Goal: Information Seeking & Learning: Find specific fact

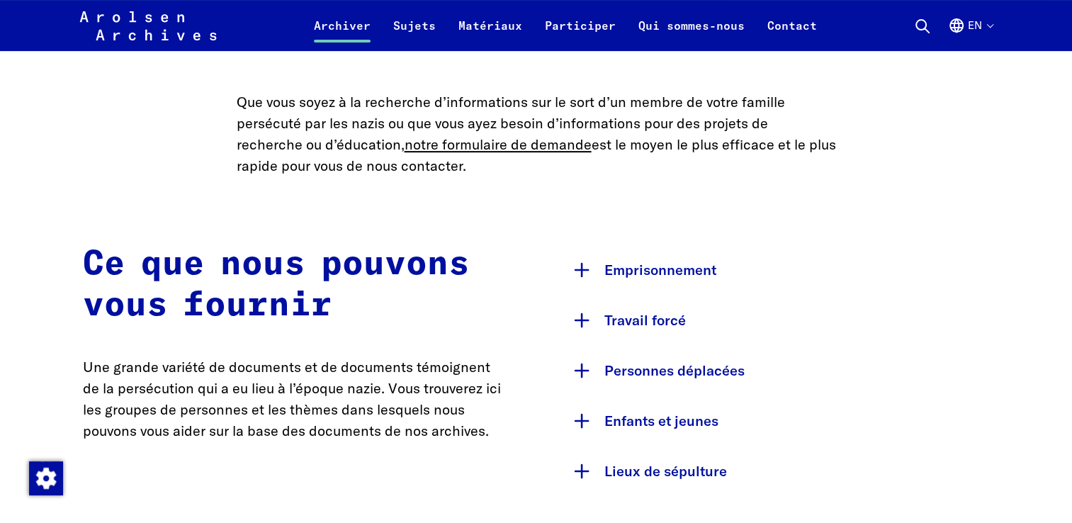
scroll to position [637, 0]
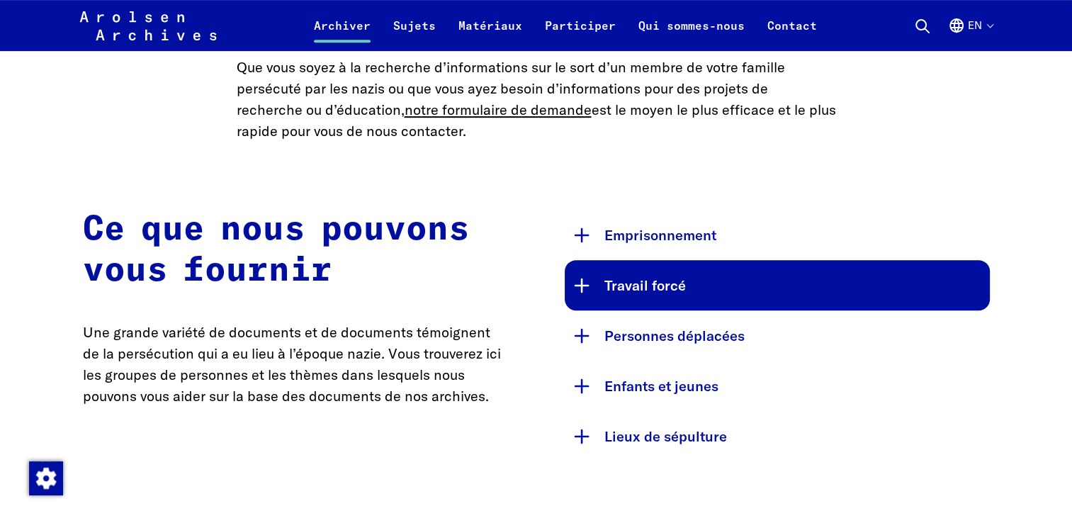
click at [671, 299] on button "Travail forcé" at bounding box center [777, 285] width 425 height 50
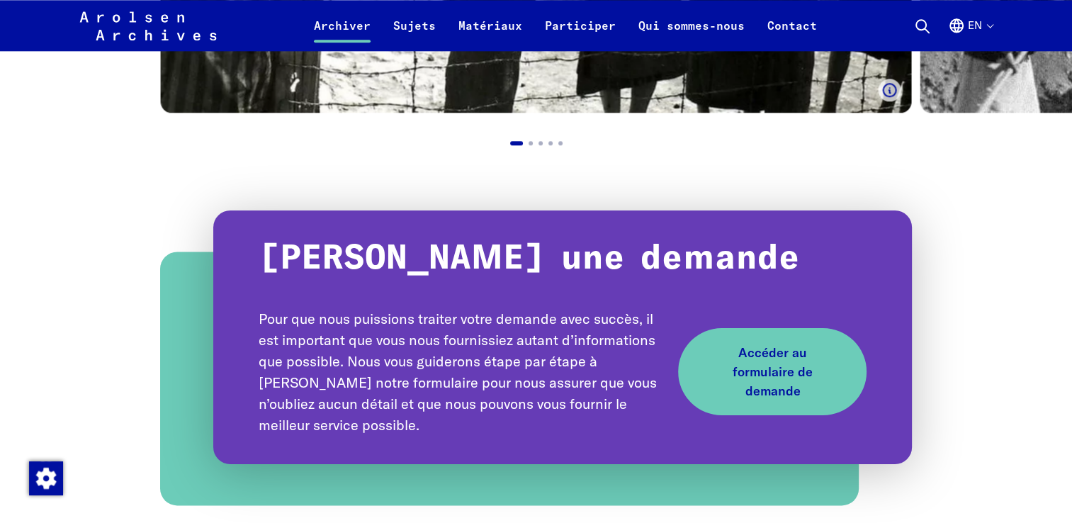
scroll to position [1842, 0]
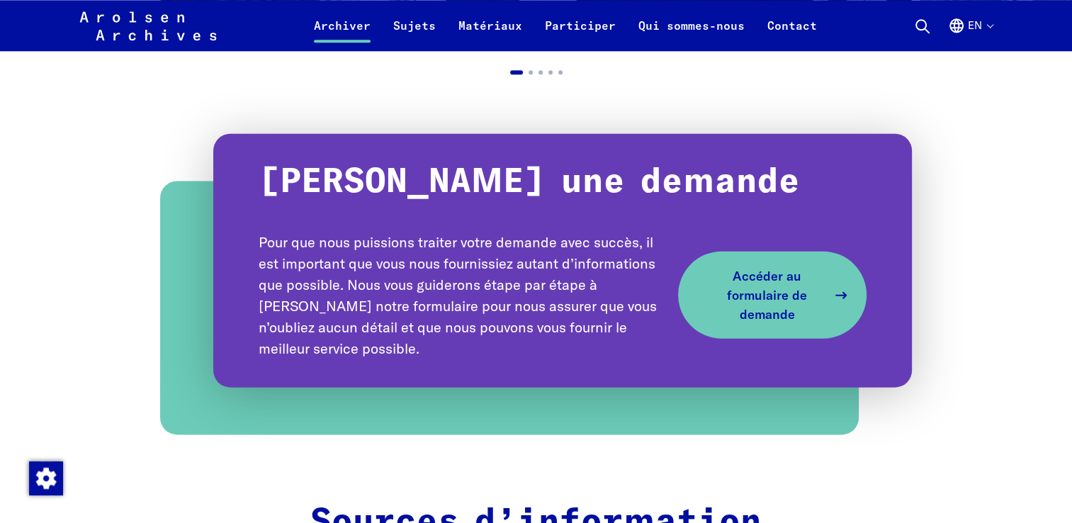
click at [773, 278] on span "Accéder au formulaire de demande" at bounding box center [766, 294] width 120 height 57
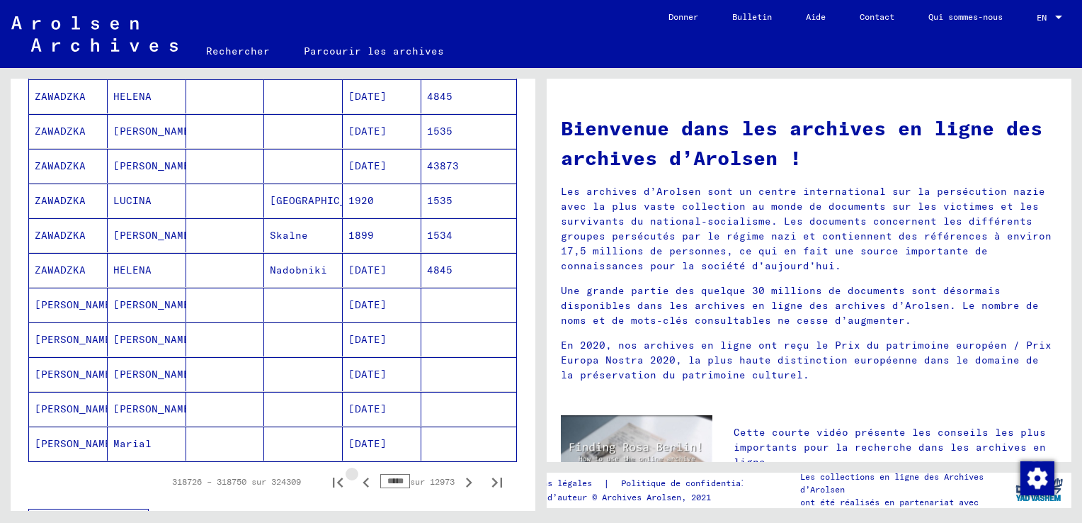
click at [356, 479] on icon "Page précédente" at bounding box center [366, 482] width 20 height 20
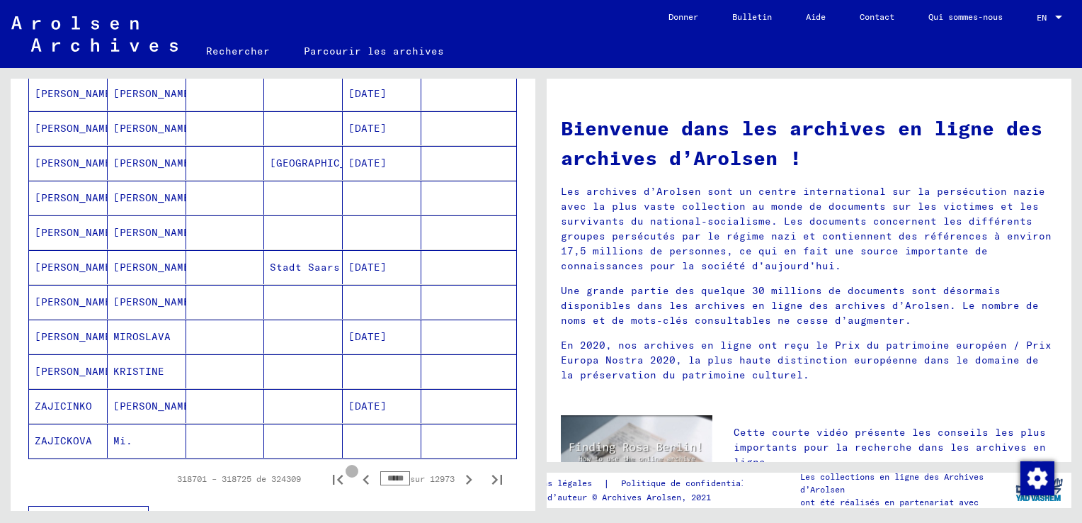
click at [356, 479] on icon "Page précédente" at bounding box center [366, 480] width 20 height 20
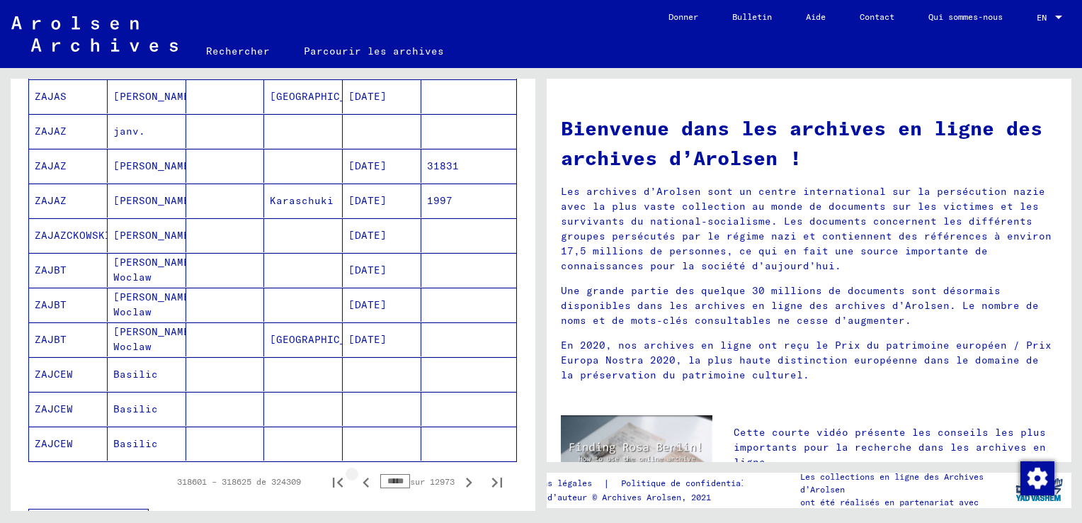
click at [356, 479] on icon "Page précédente" at bounding box center [366, 482] width 20 height 20
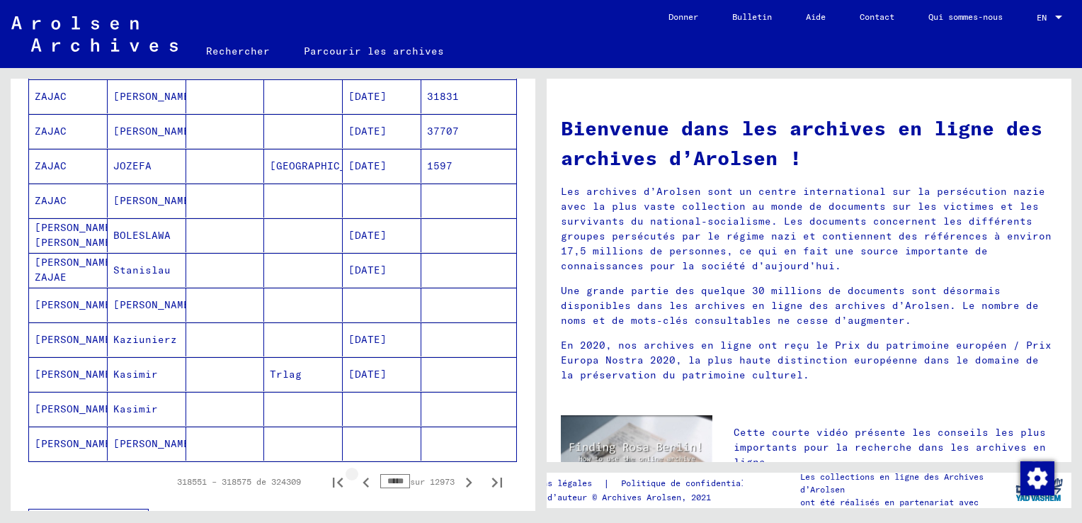
click at [356, 479] on icon "Page précédente" at bounding box center [366, 482] width 20 height 20
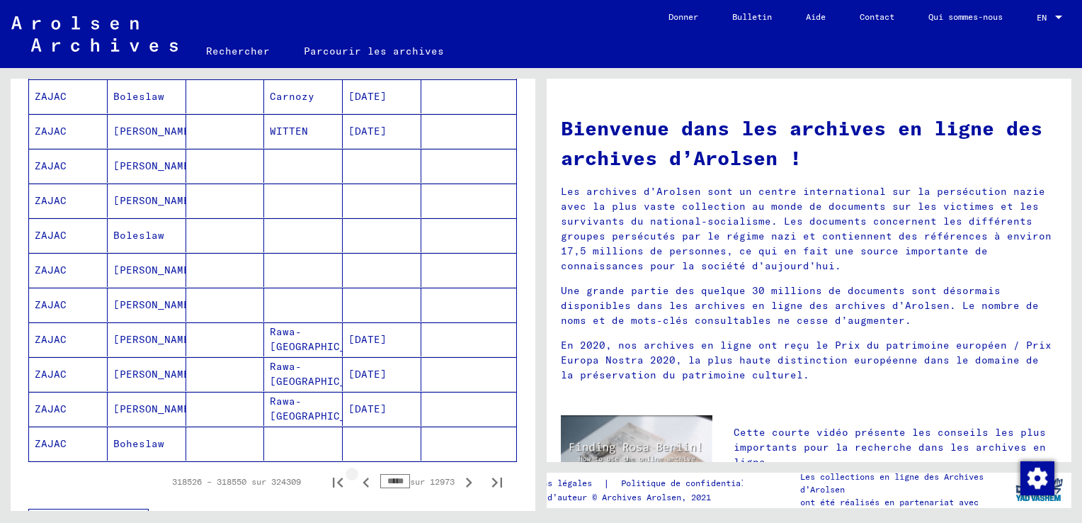
click at [356, 479] on icon "Page précédente" at bounding box center [366, 482] width 20 height 20
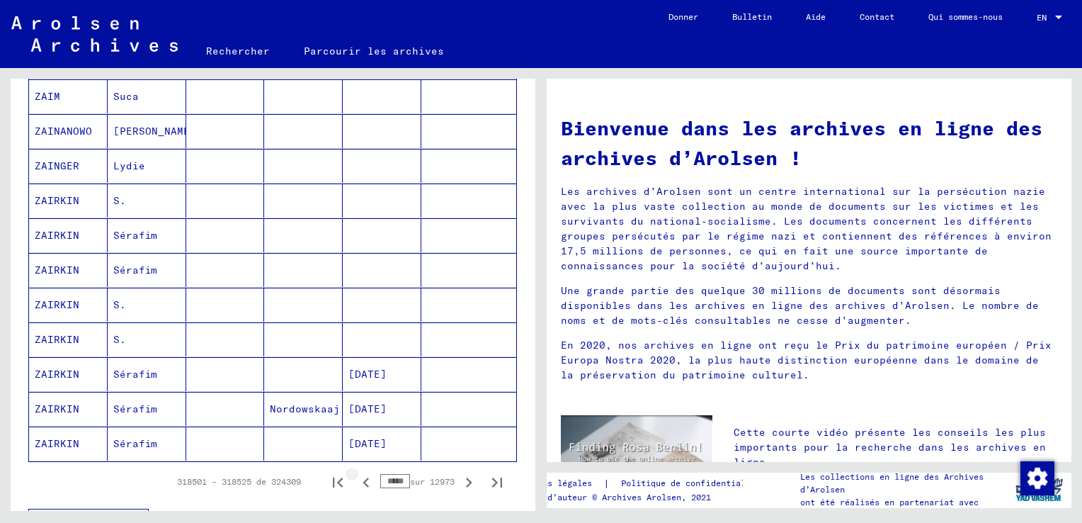
click at [356, 479] on icon "Page précédente" at bounding box center [366, 482] width 20 height 20
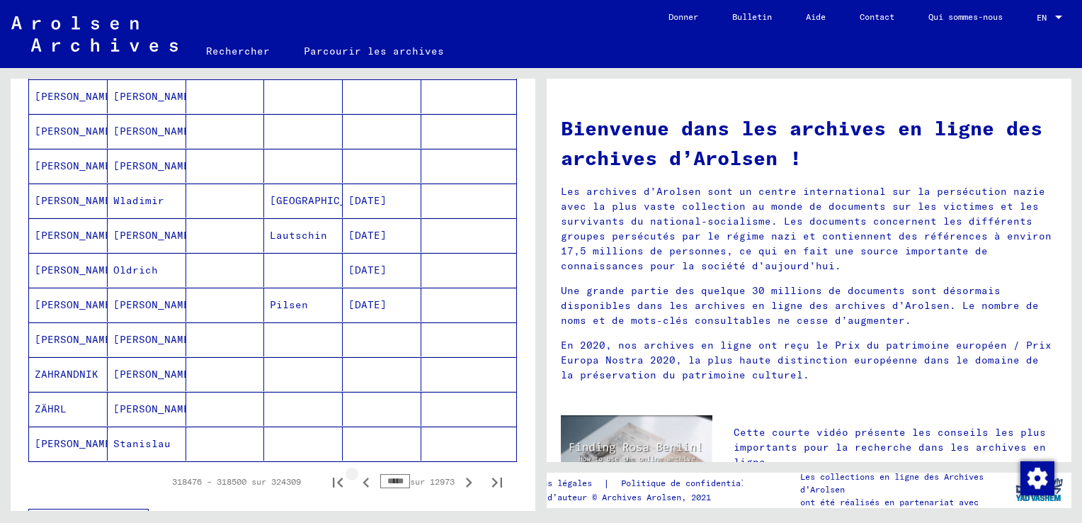
click at [356, 479] on icon "Page précédente" at bounding box center [366, 482] width 20 height 20
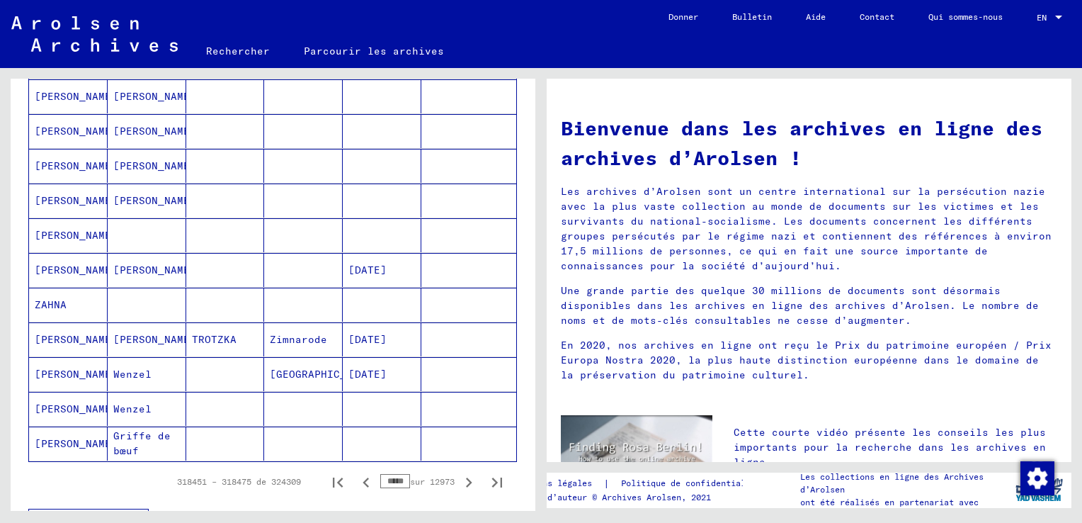
click at [356, 479] on icon "Page précédente" at bounding box center [366, 482] width 20 height 20
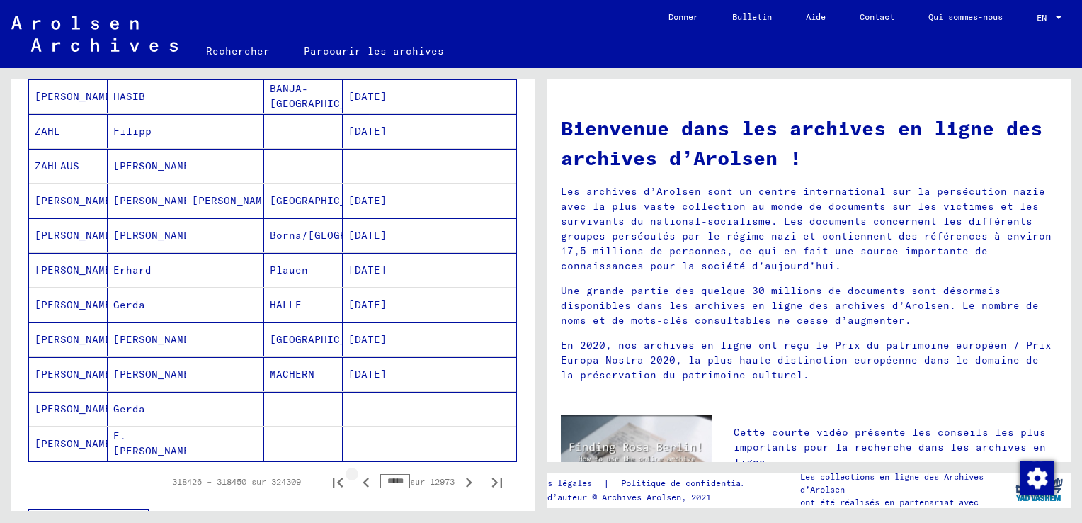
click at [356, 479] on icon "Page précédente" at bounding box center [366, 482] width 20 height 20
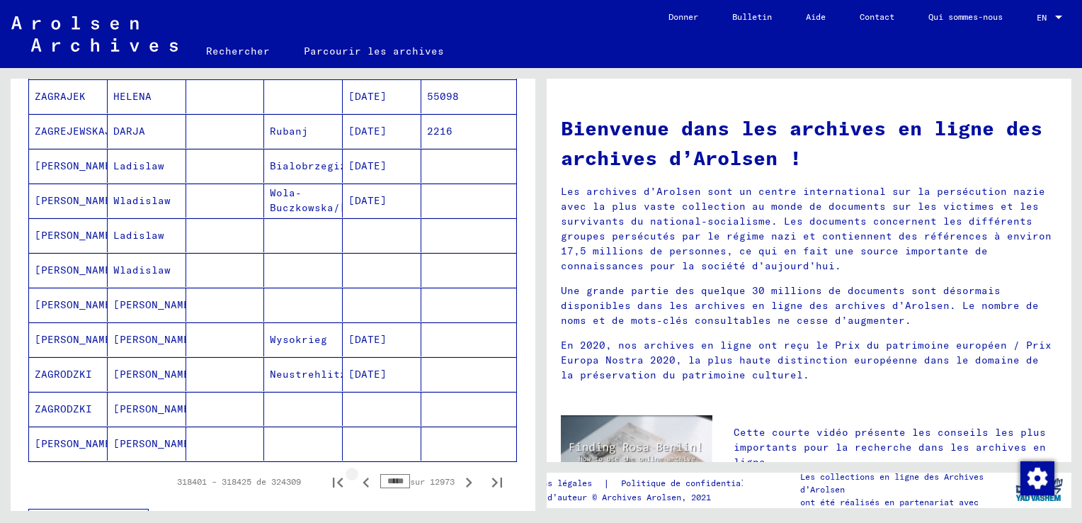
click at [356, 479] on icon "Page précédente" at bounding box center [366, 482] width 20 height 20
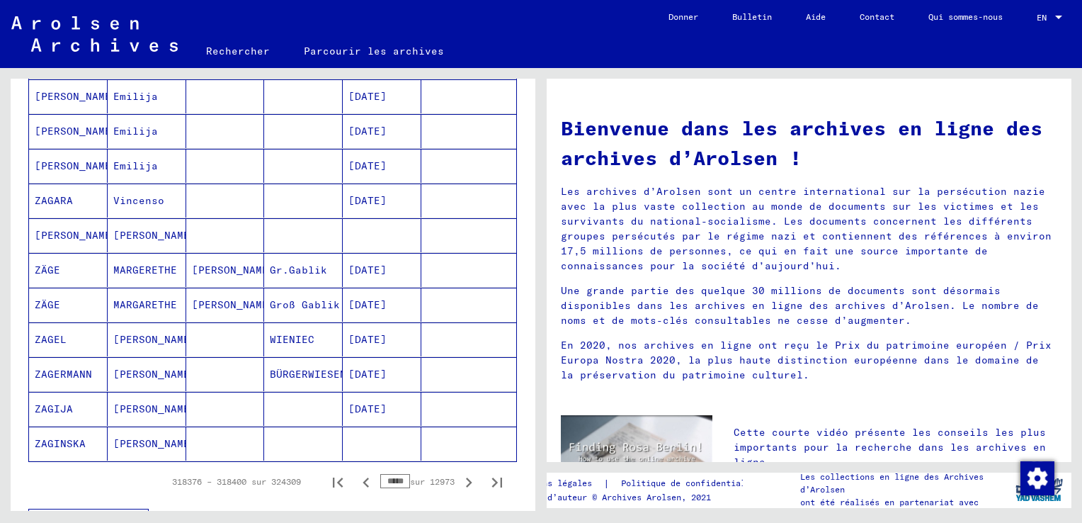
click at [356, 479] on icon "Page précédente" at bounding box center [366, 482] width 20 height 20
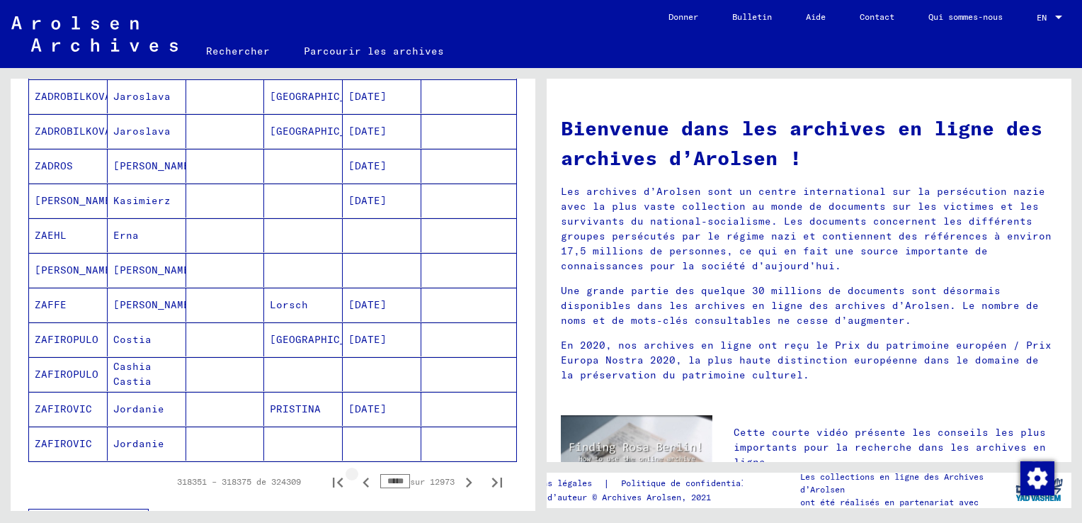
click at [356, 479] on icon "Page précédente" at bounding box center [366, 482] width 20 height 20
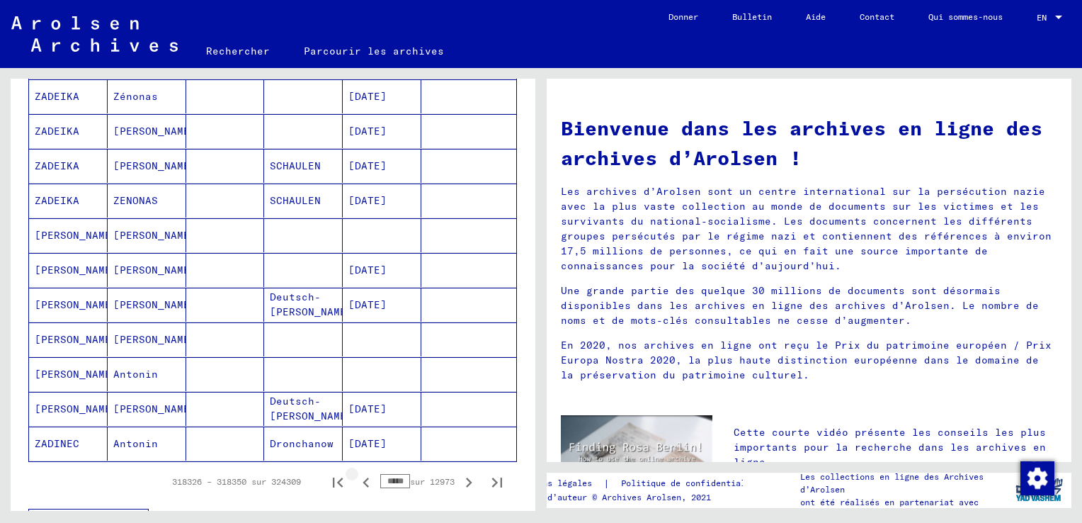
click at [356, 479] on icon "Page précédente" at bounding box center [366, 482] width 20 height 20
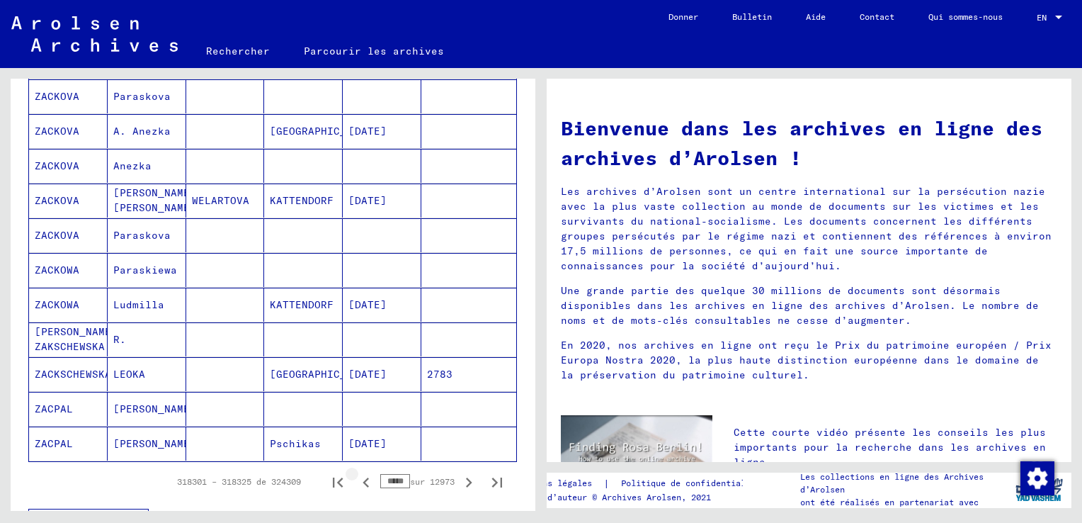
click at [356, 479] on icon "Page précédente" at bounding box center [366, 482] width 20 height 20
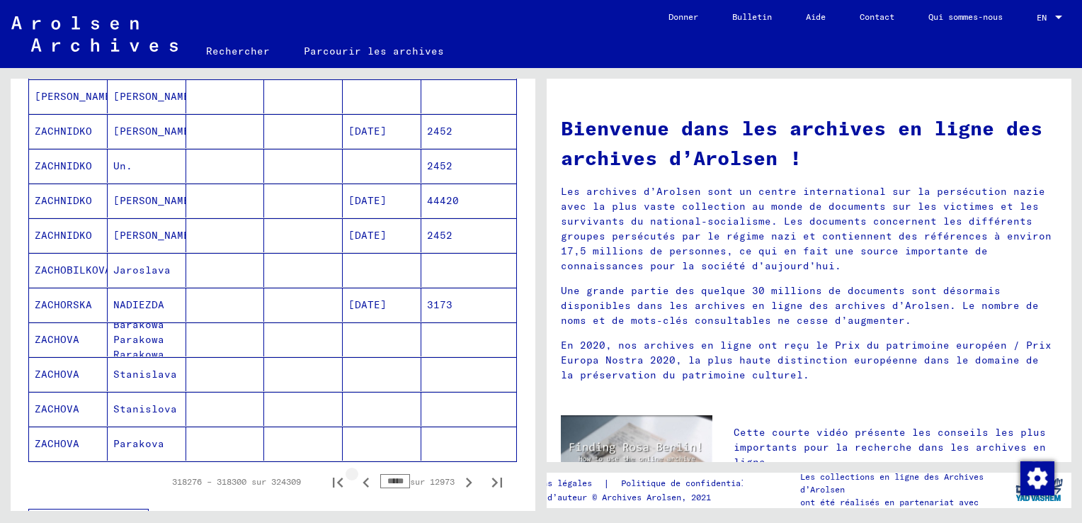
click at [356, 479] on icon "Page précédente" at bounding box center [366, 482] width 20 height 20
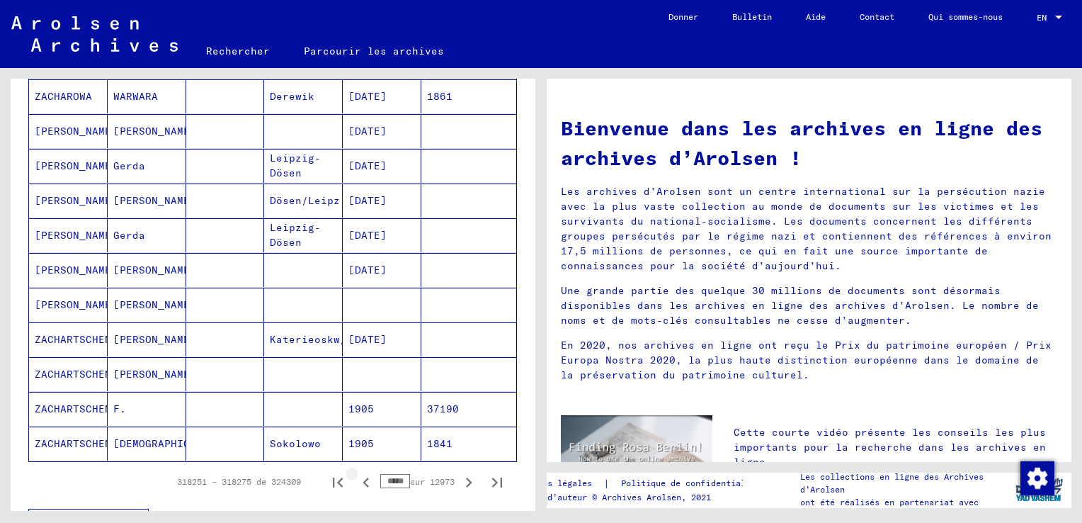
click at [356, 479] on icon "Page précédente" at bounding box center [366, 482] width 20 height 20
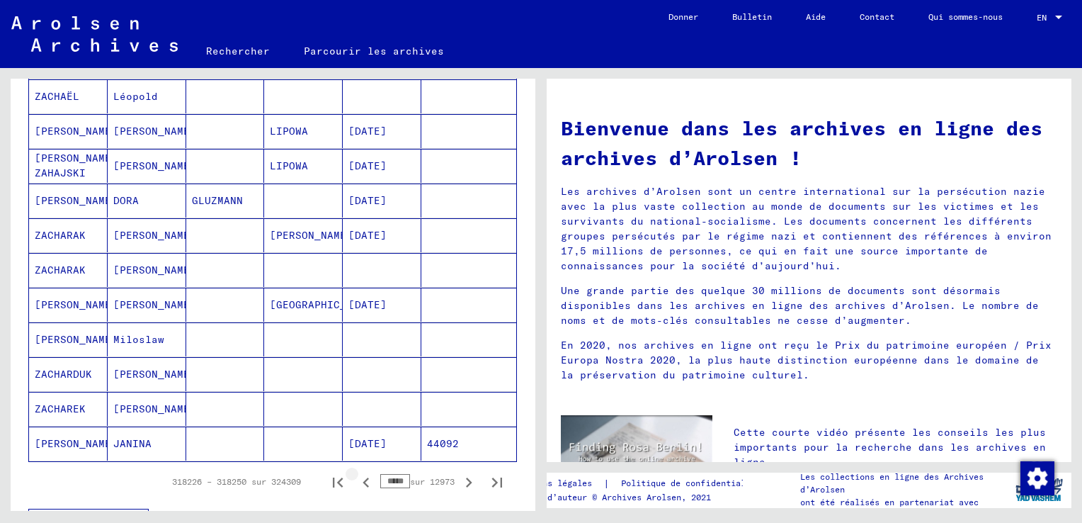
drag, startPoint x: 0, startPoint y: 0, endPoint x: 346, endPoint y: 479, distance: 591.0
click at [356, 479] on icon "Page précédente" at bounding box center [366, 482] width 20 height 20
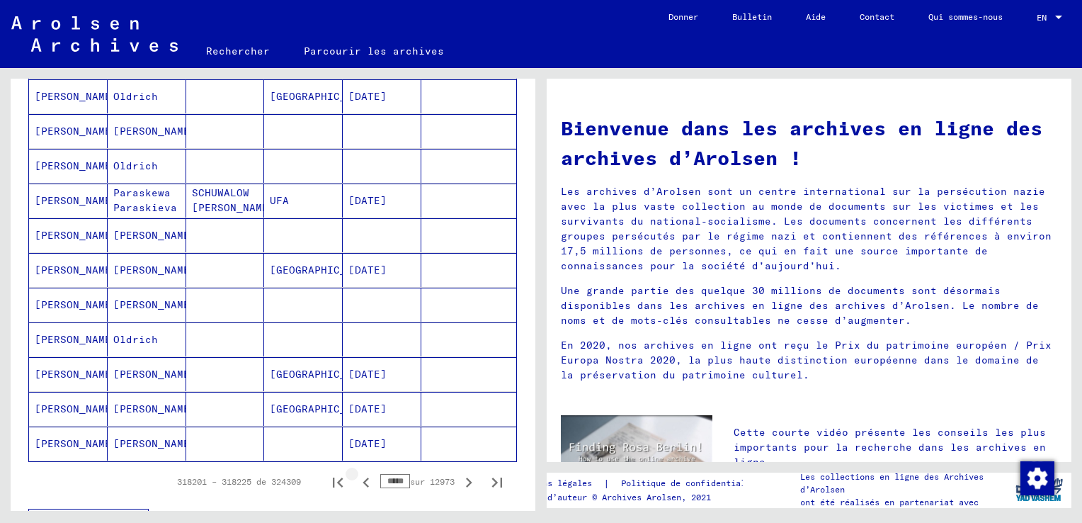
click at [363, 479] on icon "Page précédente" at bounding box center [366, 482] width 6 height 10
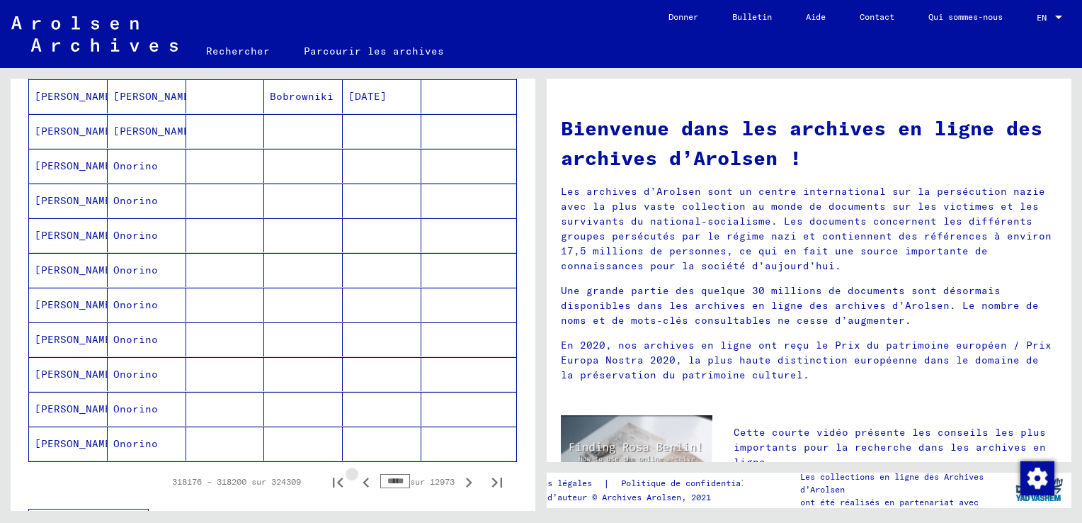
click at [363, 479] on icon "Page précédente" at bounding box center [366, 482] width 6 height 10
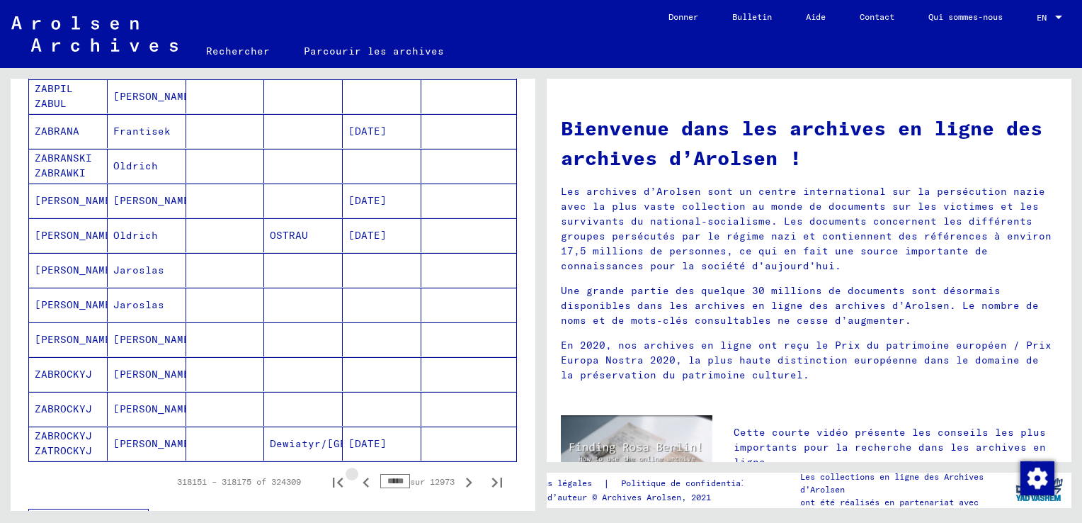
click at [363, 479] on icon "Page précédente" at bounding box center [366, 482] width 6 height 10
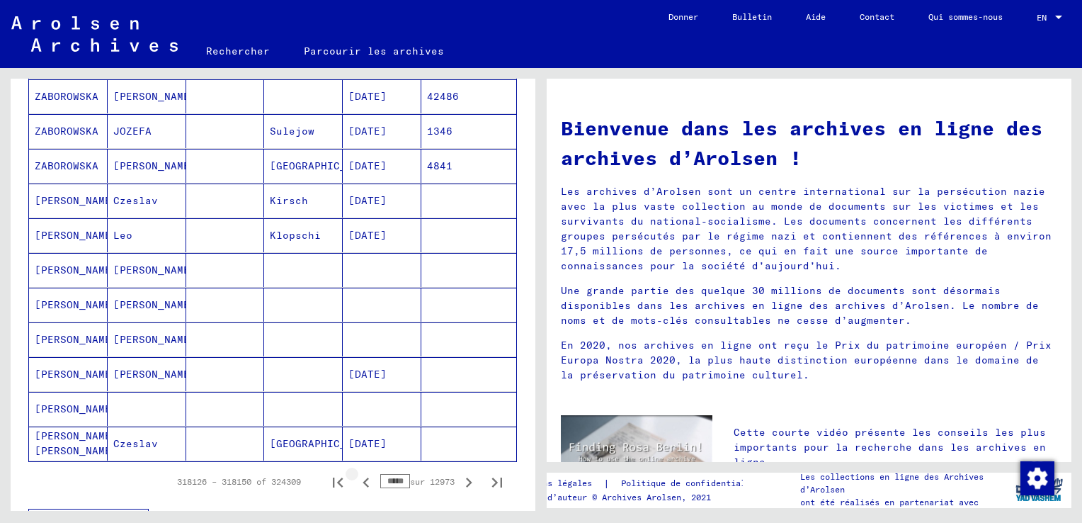
click at [363, 479] on icon "Page précédente" at bounding box center [366, 482] width 6 height 10
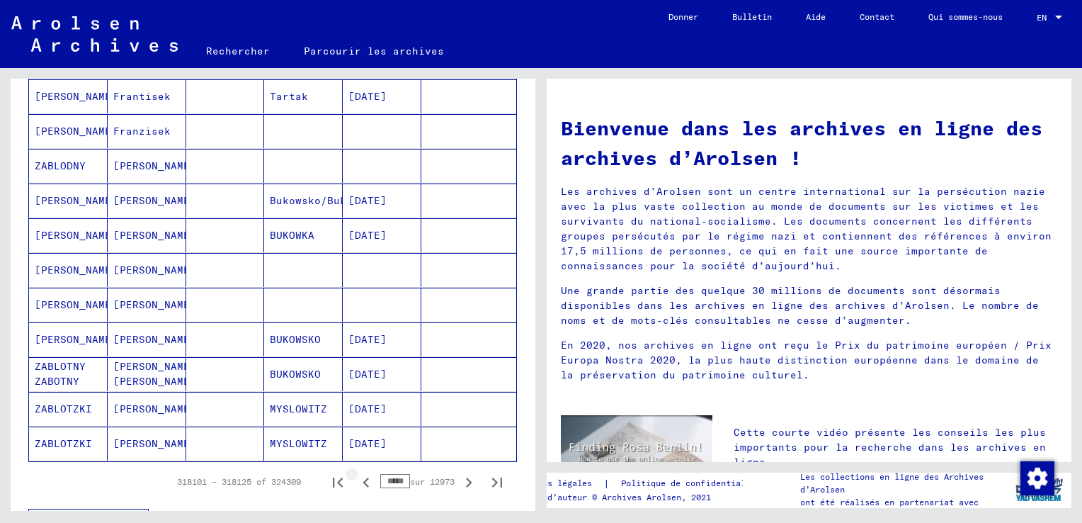
click at [363, 479] on icon "Page précédente" at bounding box center [366, 482] width 6 height 10
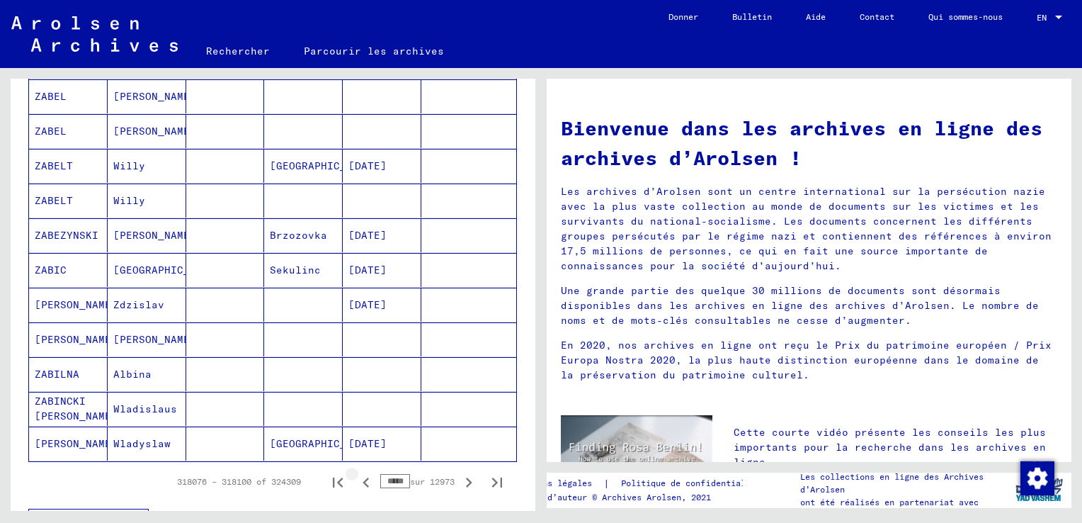
click at [363, 479] on icon "Page précédente" at bounding box center [366, 482] width 6 height 10
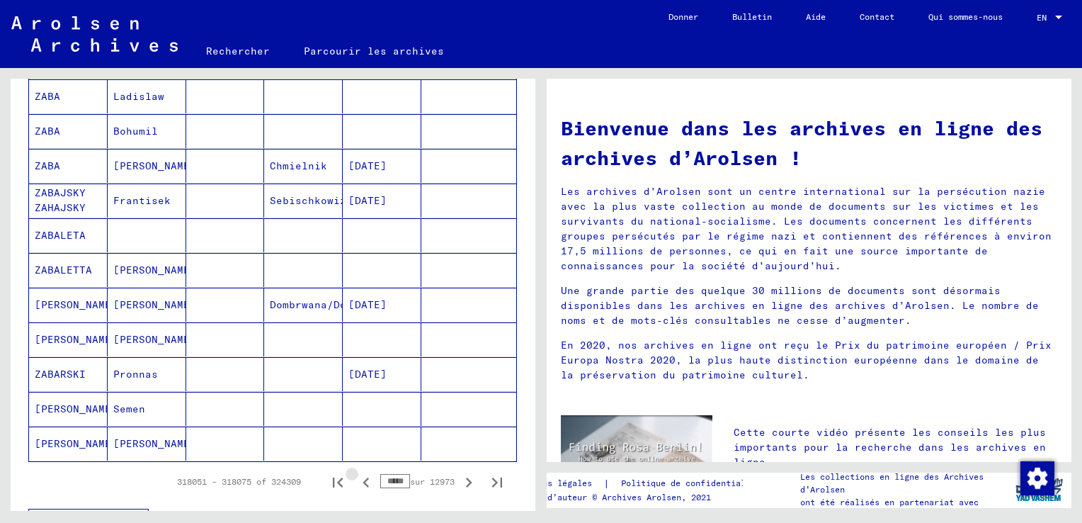
click at [363, 479] on icon "Page précédente" at bounding box center [366, 482] width 6 height 10
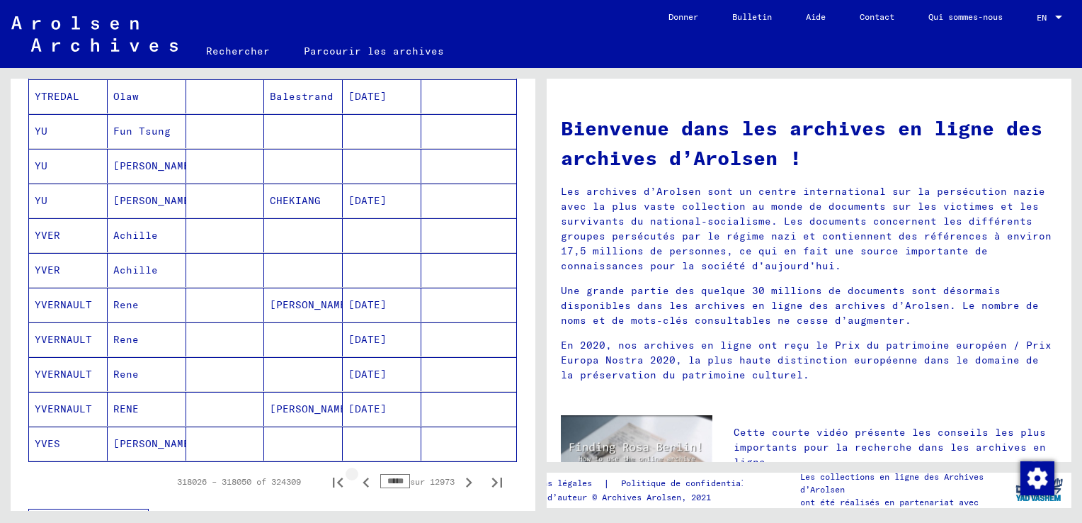
click at [363, 479] on icon "Page précédente" at bounding box center [366, 482] width 6 height 10
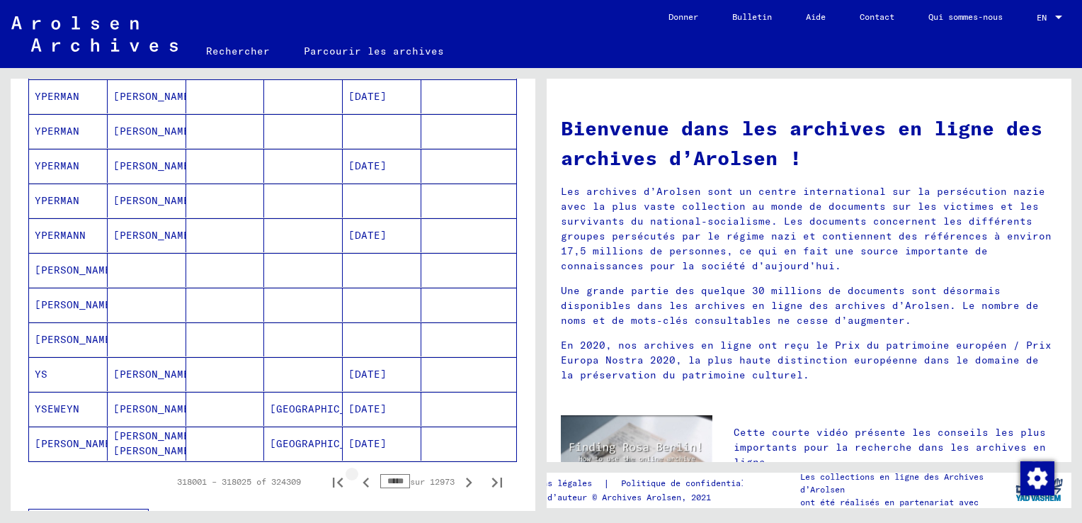
click at [363, 479] on icon "Page précédente" at bounding box center [366, 482] width 6 height 10
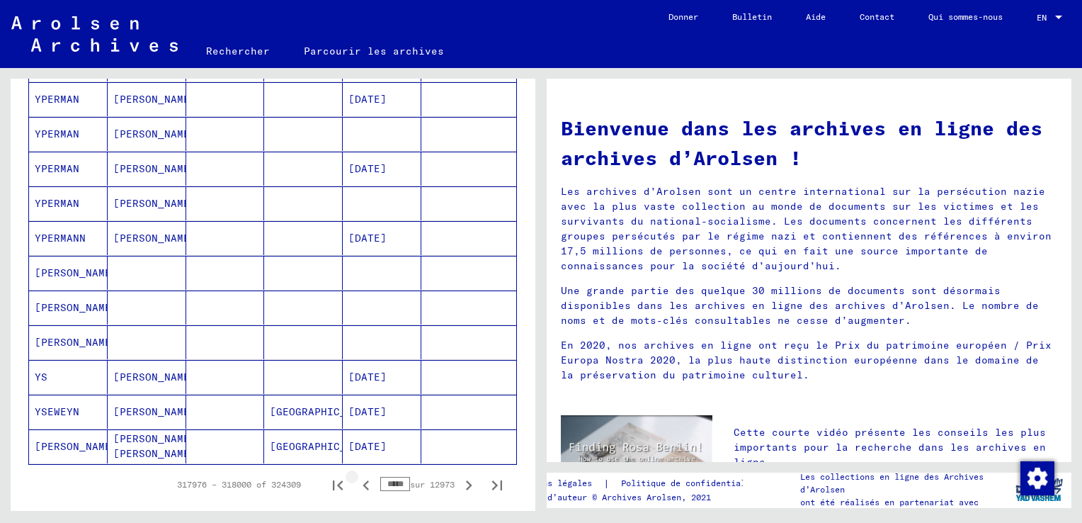
scroll to position [782, 0]
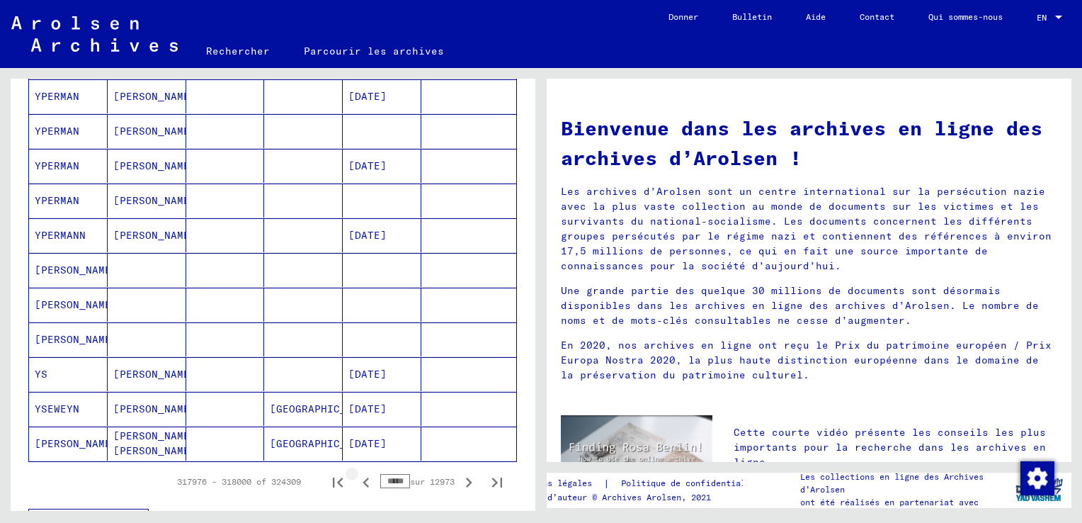
click at [363, 479] on icon "Page précédente" at bounding box center [366, 482] width 6 height 10
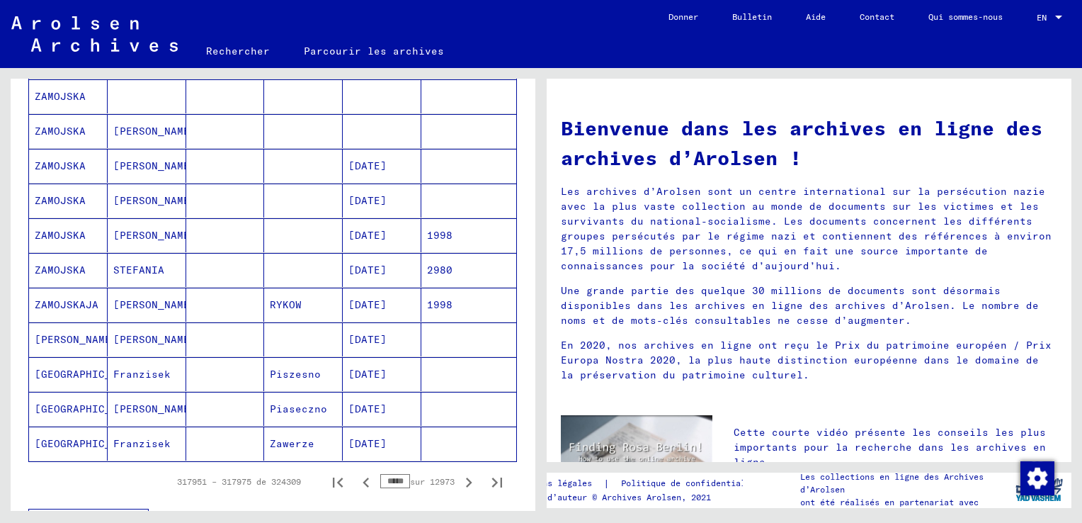
click at [363, 479] on icon "Page précédente" at bounding box center [366, 482] width 6 height 10
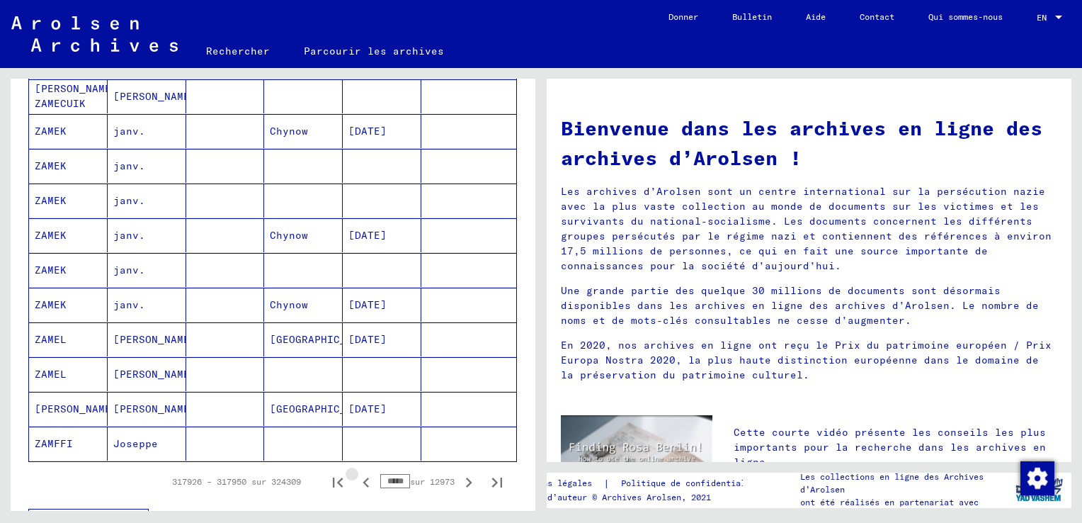
click at [363, 480] on icon "Page précédente" at bounding box center [366, 482] width 6 height 10
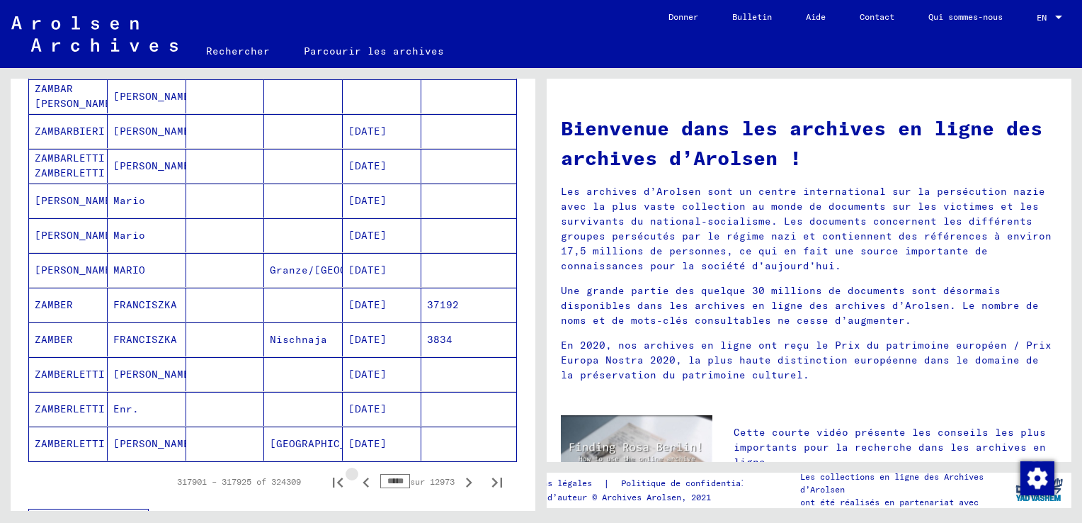
click at [363, 480] on icon "Page précédente" at bounding box center [366, 482] width 6 height 10
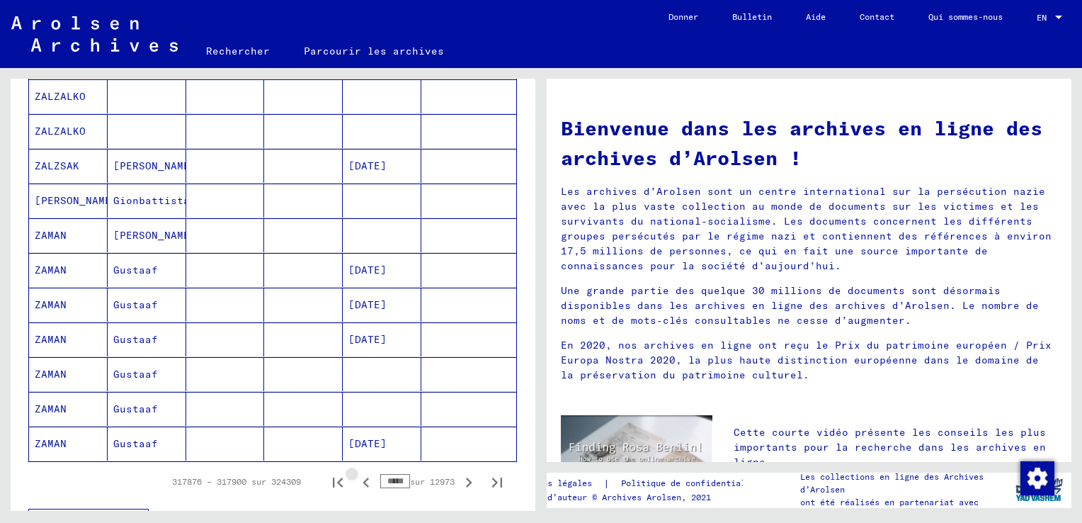
click at [363, 480] on icon "Page précédente" at bounding box center [366, 482] width 6 height 10
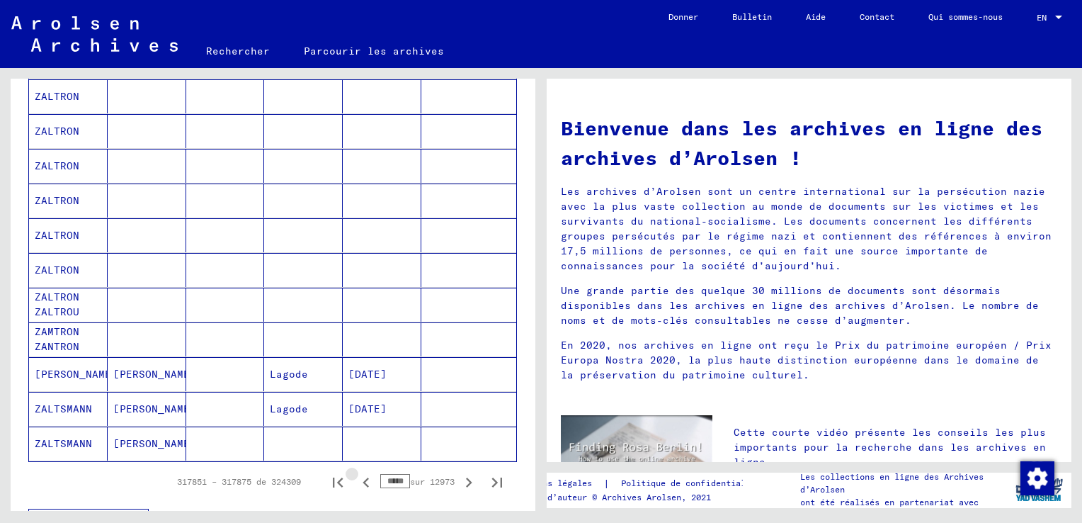
click at [363, 480] on icon "Page précédente" at bounding box center [366, 482] width 6 height 10
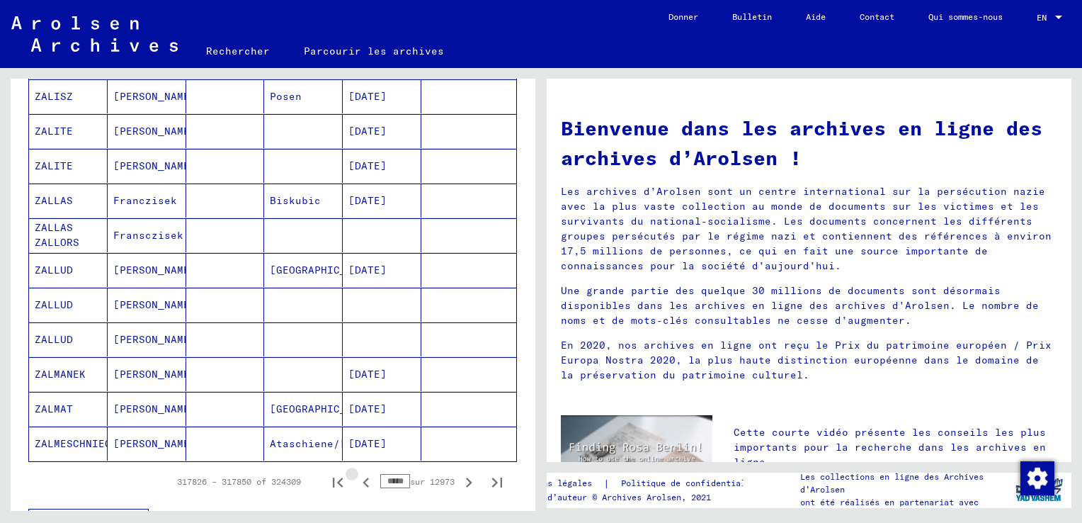
click at [363, 480] on icon "Page précédente" at bounding box center [366, 482] width 6 height 10
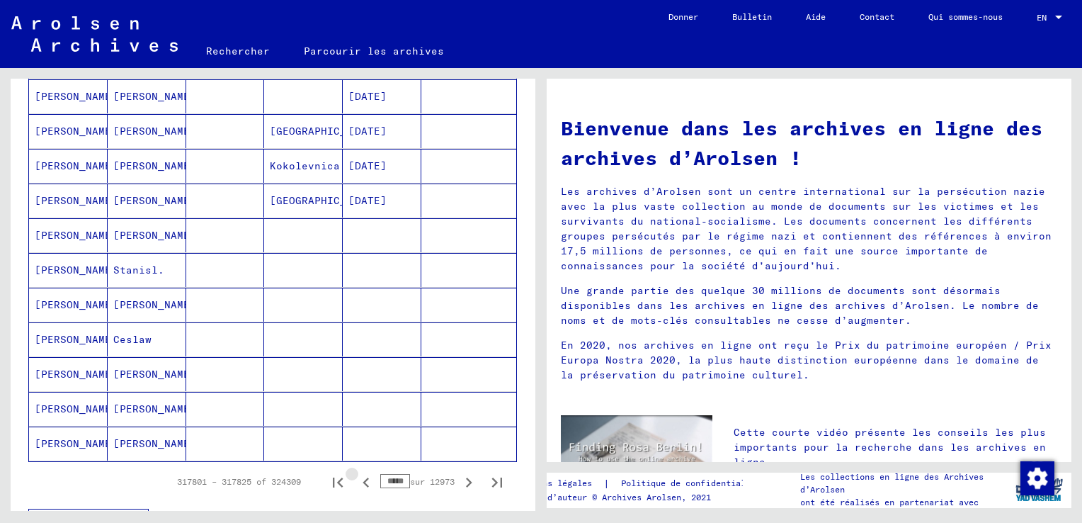
click at [363, 480] on icon "Page précédente" at bounding box center [366, 482] width 6 height 10
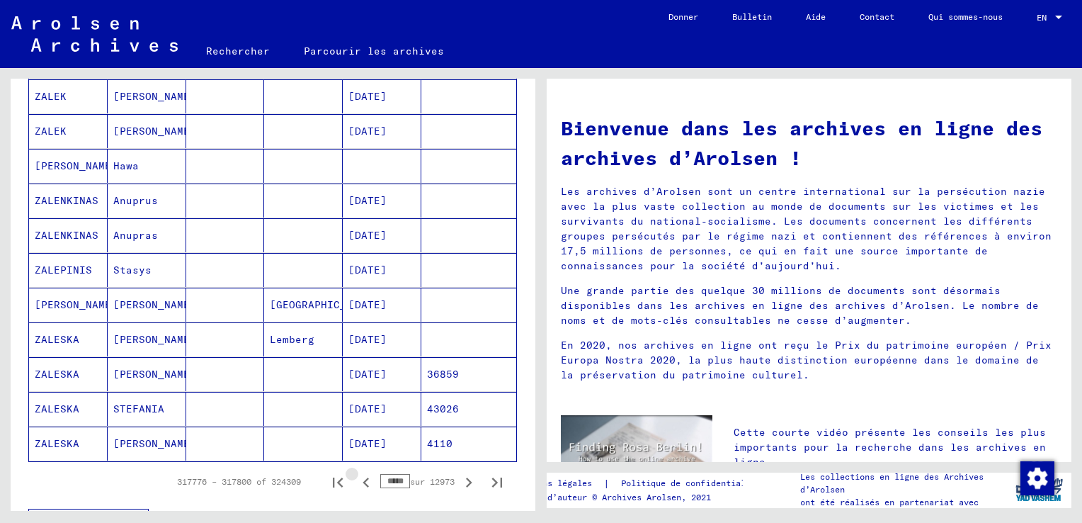
click at [363, 480] on icon "Page précédente" at bounding box center [366, 482] width 6 height 10
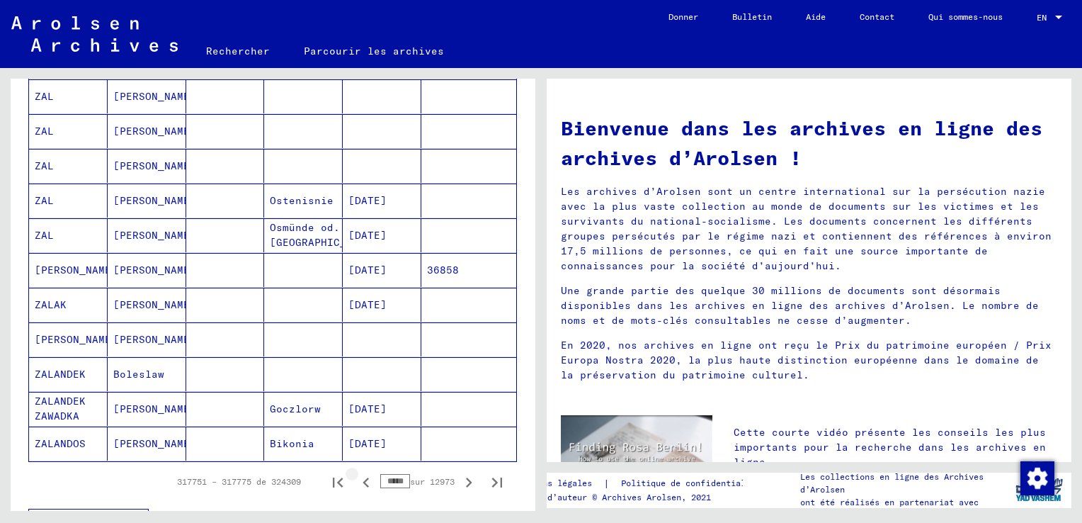
click at [363, 480] on icon "Page précédente" at bounding box center [366, 482] width 6 height 10
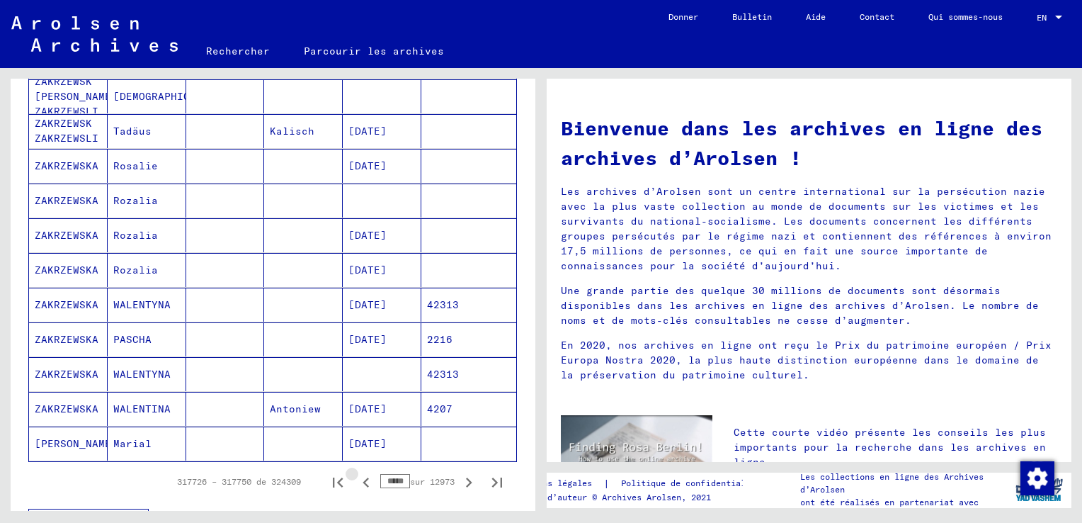
click at [363, 480] on icon "Page précédente" at bounding box center [366, 482] width 6 height 10
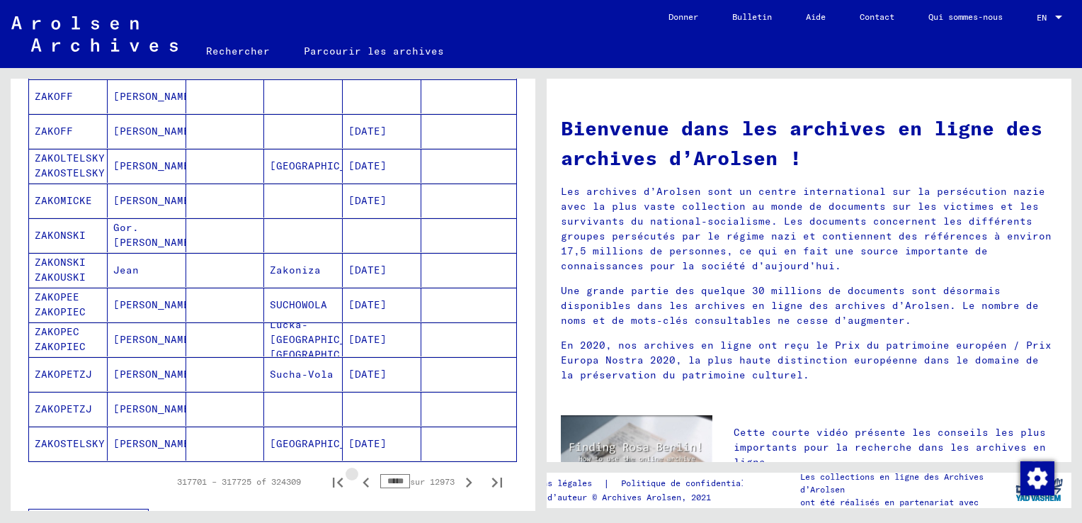
click at [363, 480] on icon "Page précédente" at bounding box center [366, 482] width 6 height 10
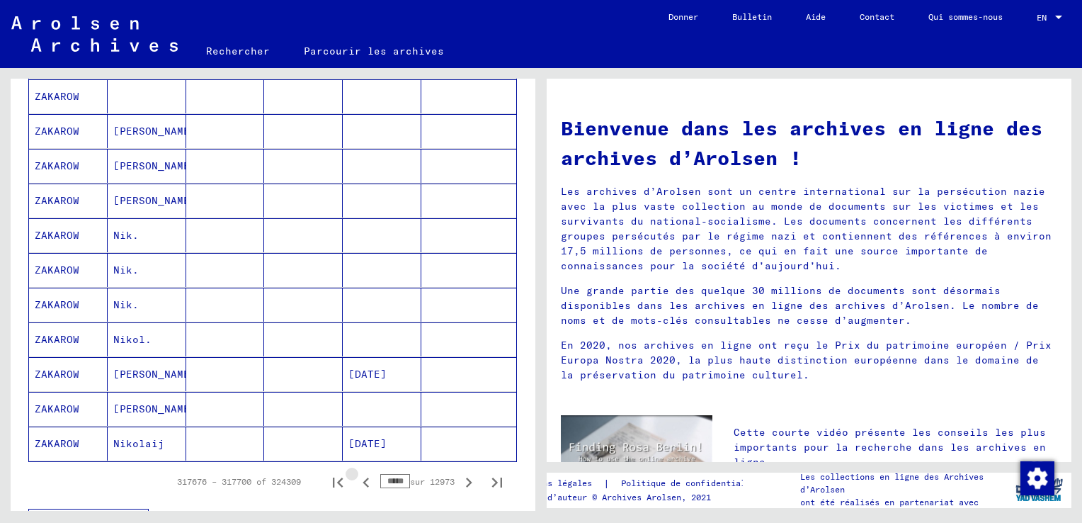
click at [363, 480] on icon "Page précédente" at bounding box center [366, 482] width 6 height 10
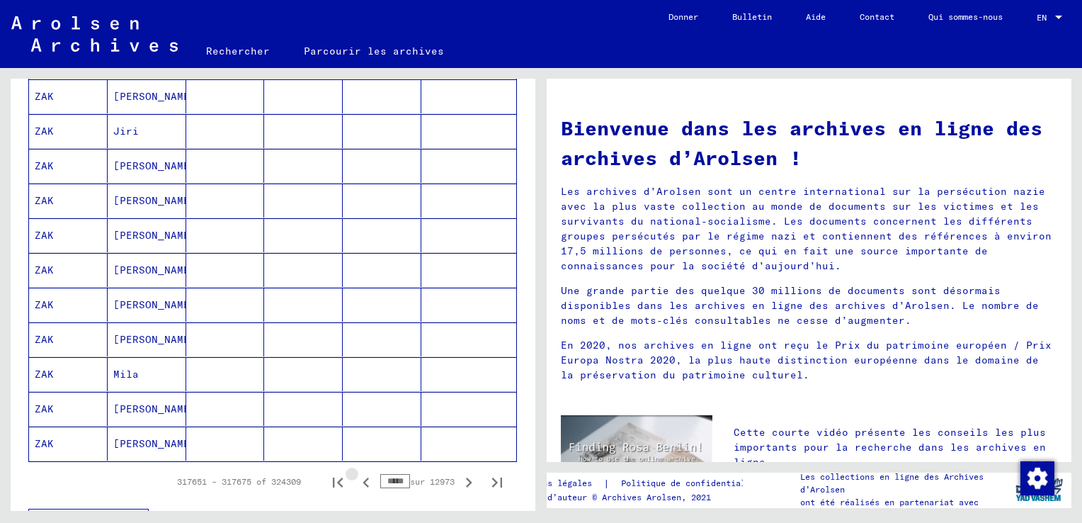
click at [363, 480] on icon "Page précédente" at bounding box center [366, 482] width 6 height 10
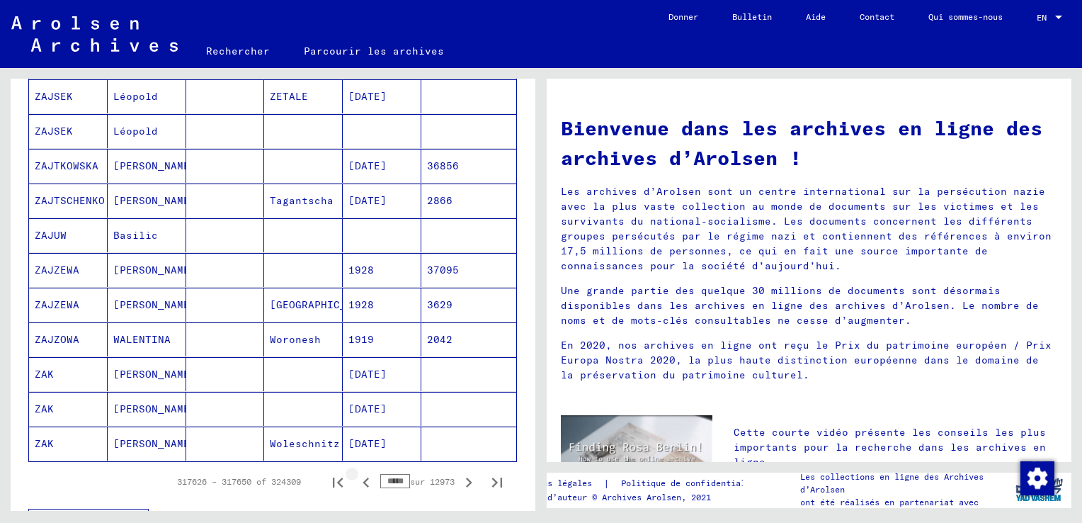
click at [363, 480] on icon "Page précédente" at bounding box center [366, 482] width 6 height 10
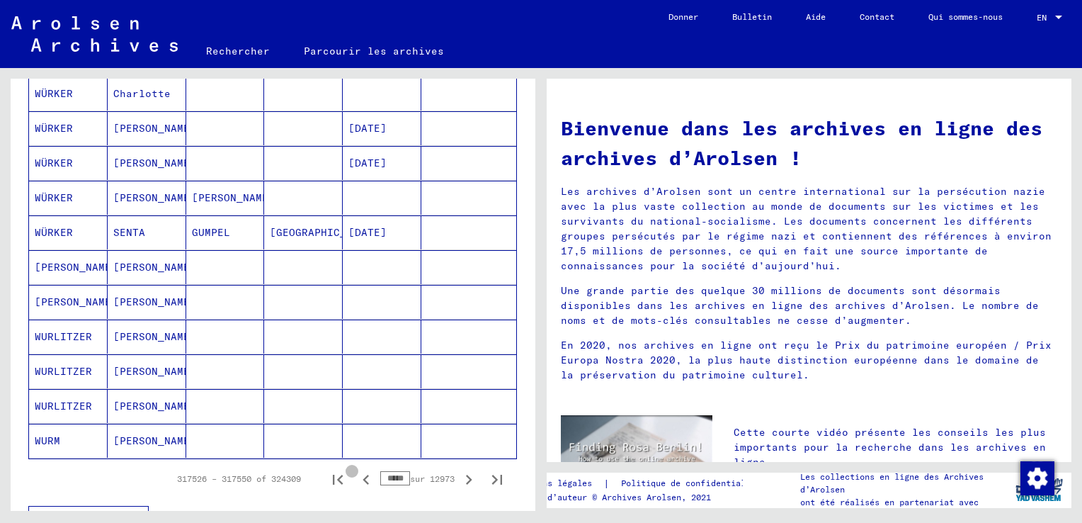
click at [363, 480] on icon "Page précédente" at bounding box center [366, 480] width 6 height 10
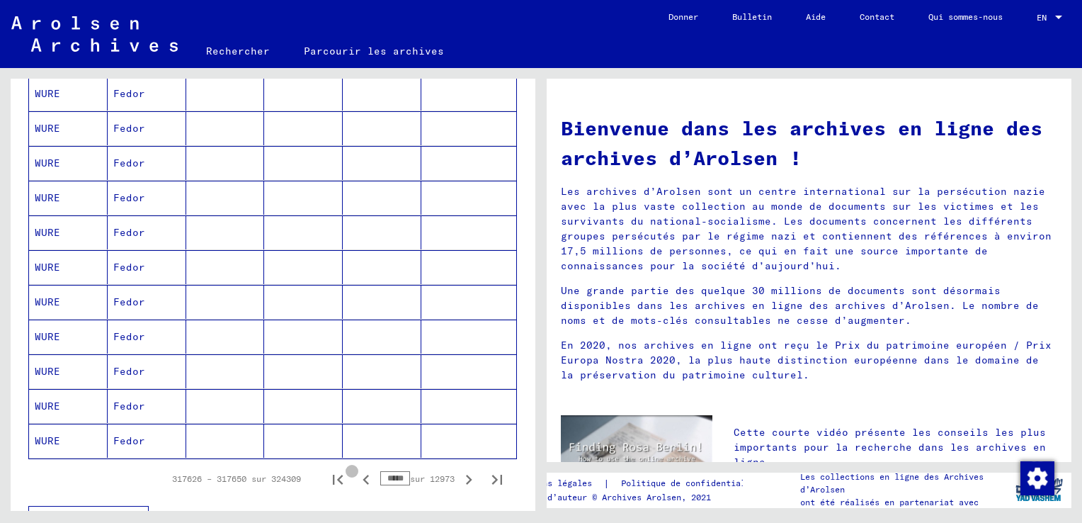
scroll to position [779, 0]
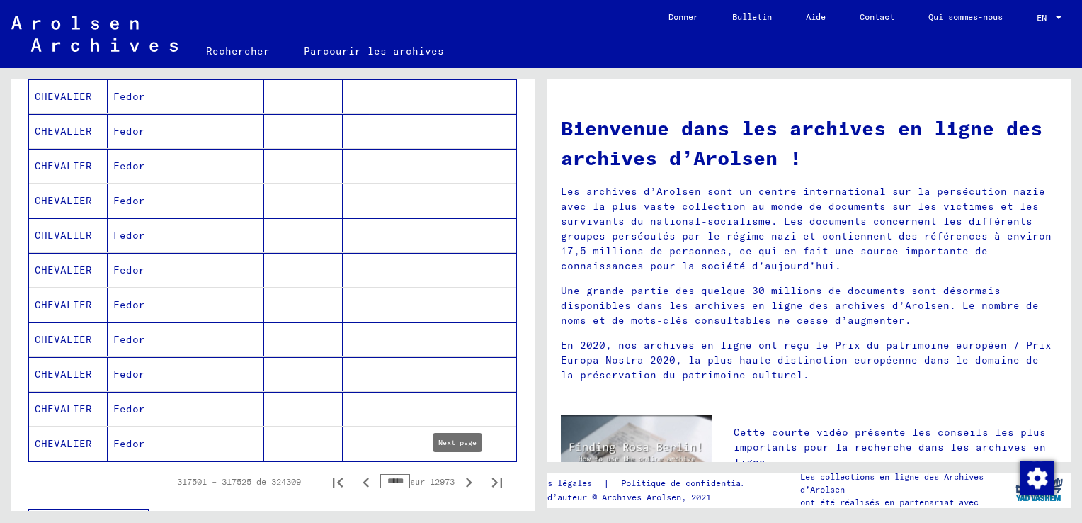
click at [459, 478] on icon "Page suivante" at bounding box center [469, 482] width 20 height 20
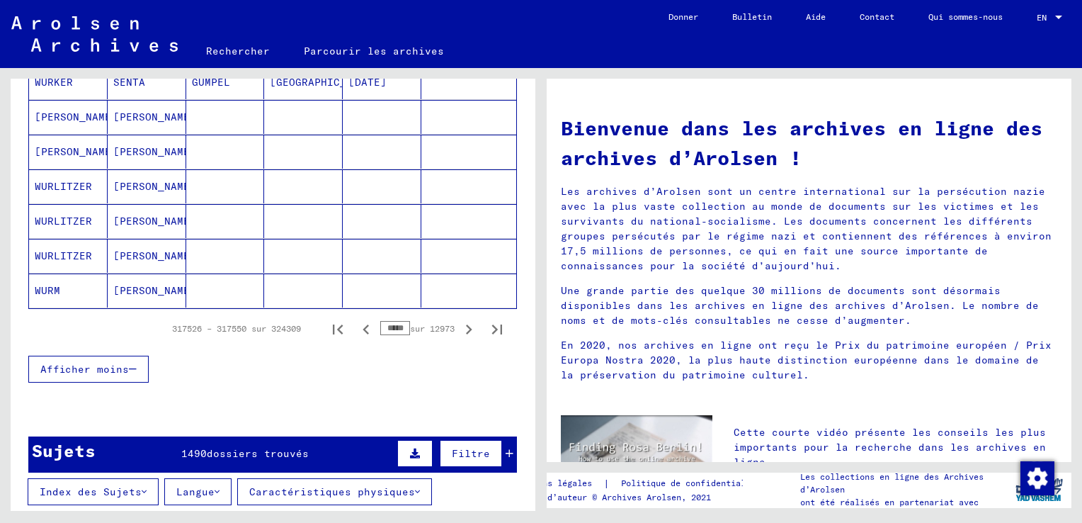
scroll to position [850, 0]
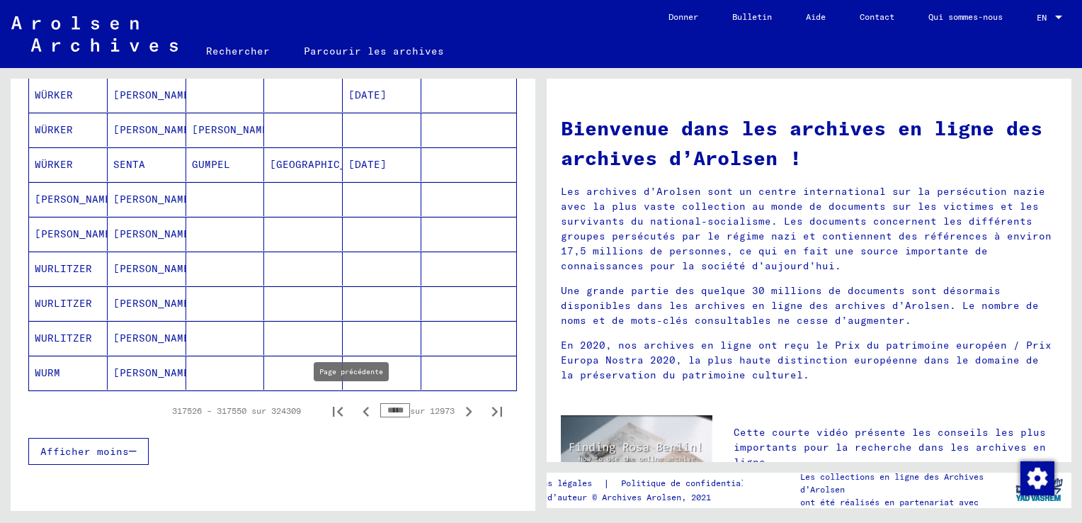
click at [356, 407] on icon "Page précédente" at bounding box center [366, 412] width 20 height 20
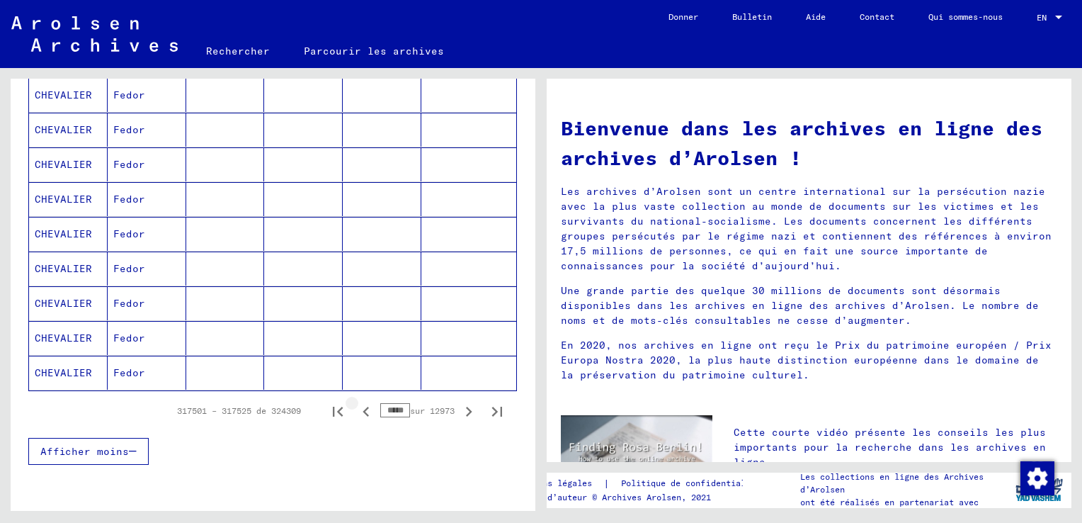
click at [363, 407] on icon "Page précédente" at bounding box center [366, 412] width 6 height 10
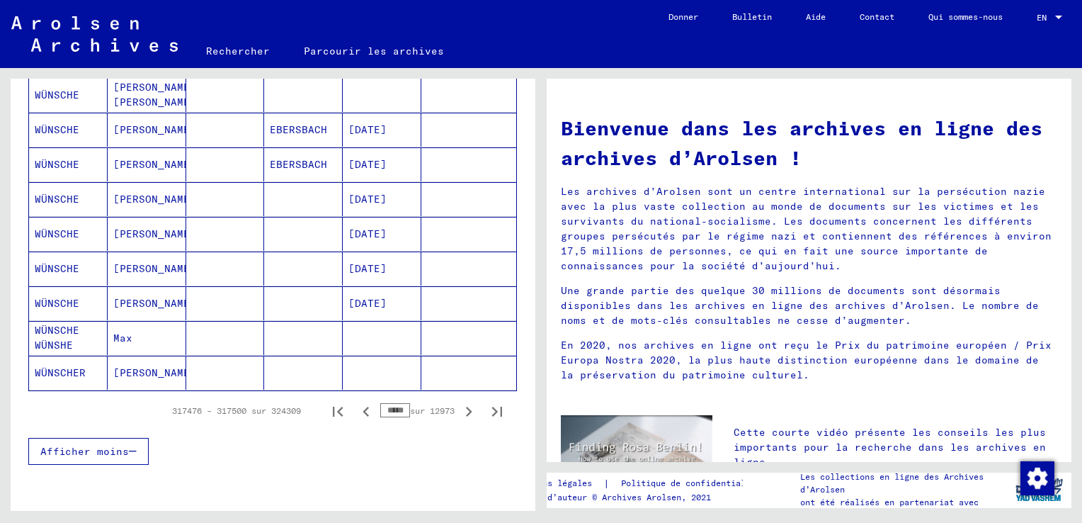
click at [363, 407] on icon "Page précédente" at bounding box center [366, 412] width 6 height 10
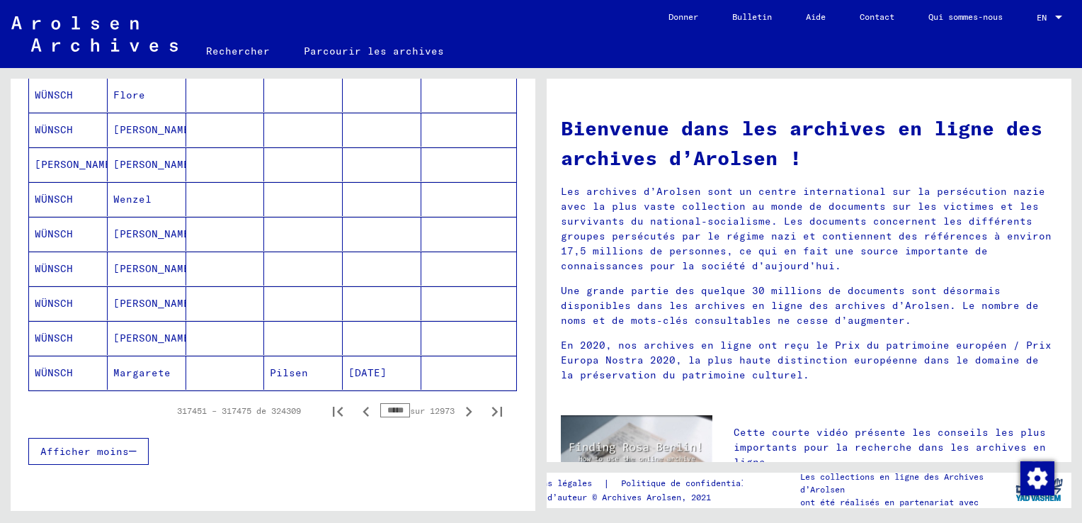
click at [363, 407] on icon "Page précédente" at bounding box center [366, 412] width 6 height 10
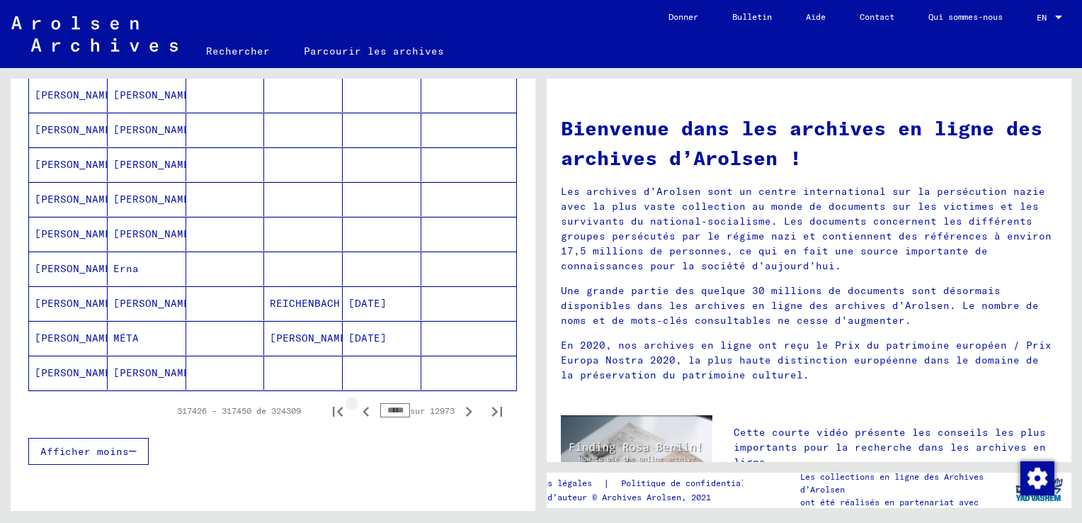
click at [363, 407] on icon "Page précédente" at bounding box center [366, 412] width 6 height 10
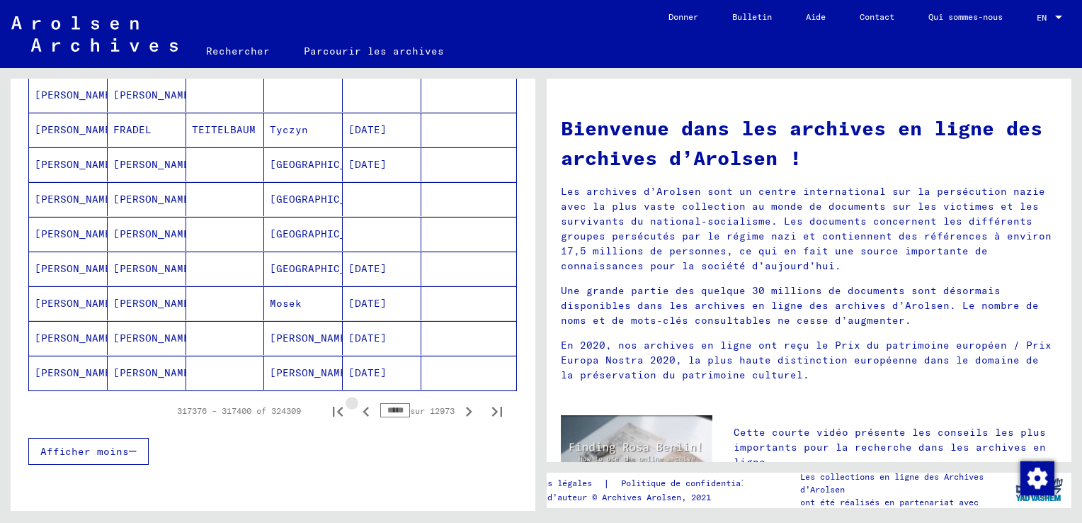
click at [363, 407] on icon "Page précédente" at bounding box center [366, 412] width 6 height 10
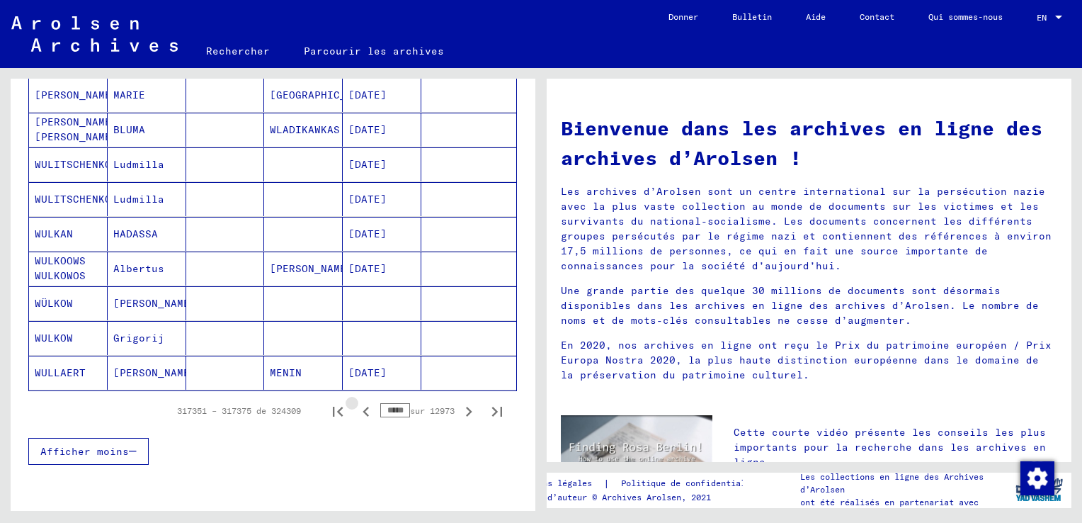
click at [363, 407] on icon "Page précédente" at bounding box center [366, 412] width 6 height 10
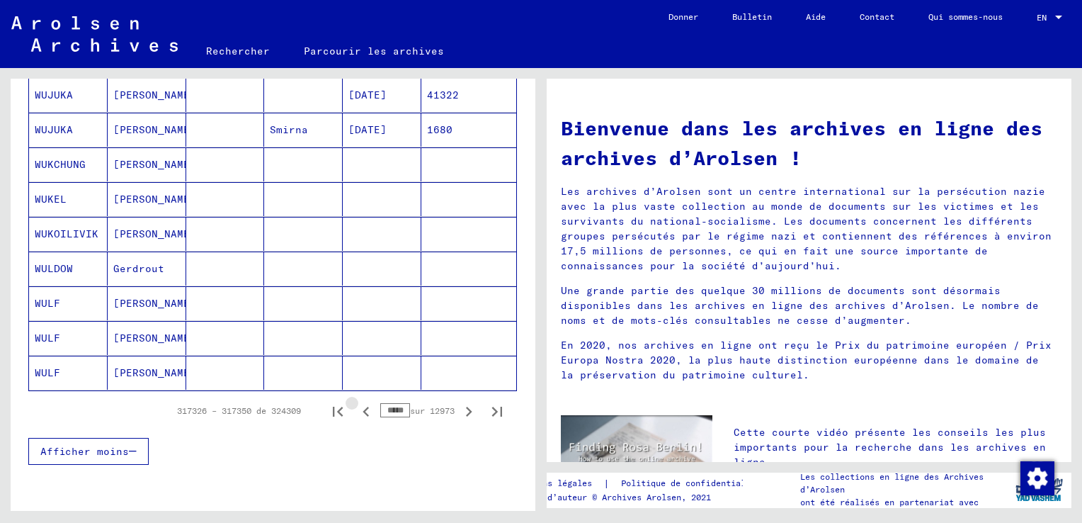
click at [363, 407] on icon "Page précédente" at bounding box center [366, 412] width 6 height 10
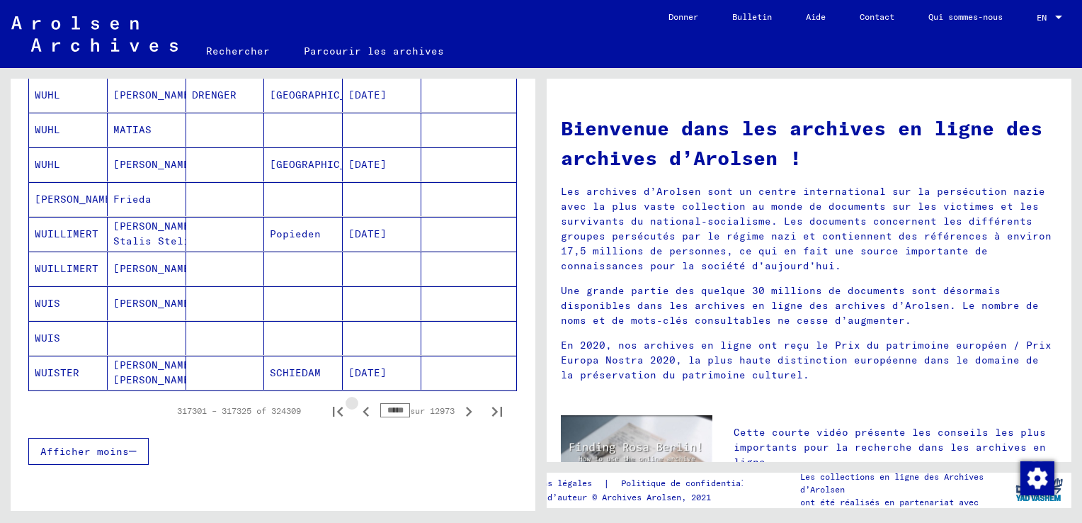
click at [363, 407] on icon "Page précédente" at bounding box center [366, 412] width 6 height 10
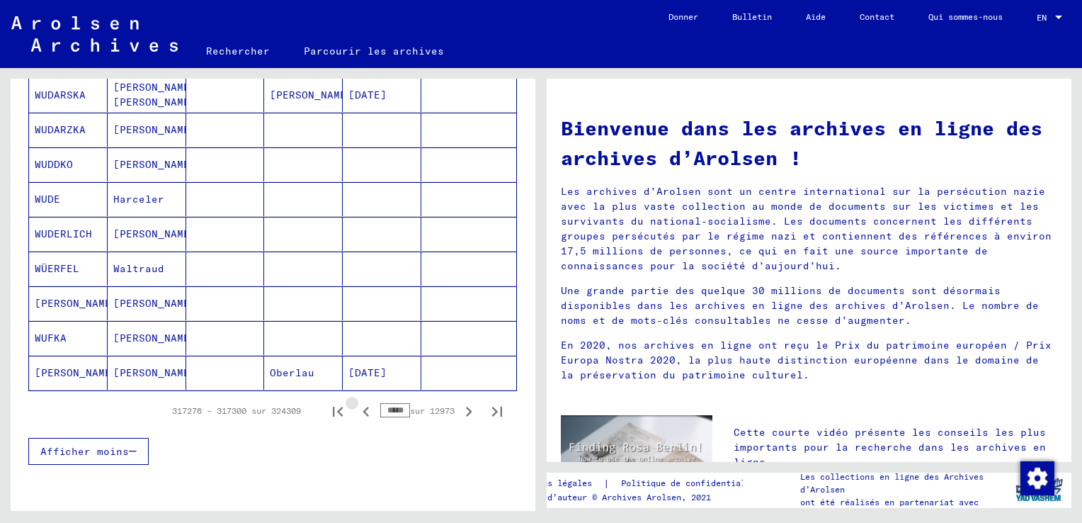
click at [363, 407] on icon "Page précédente" at bounding box center [366, 412] width 6 height 10
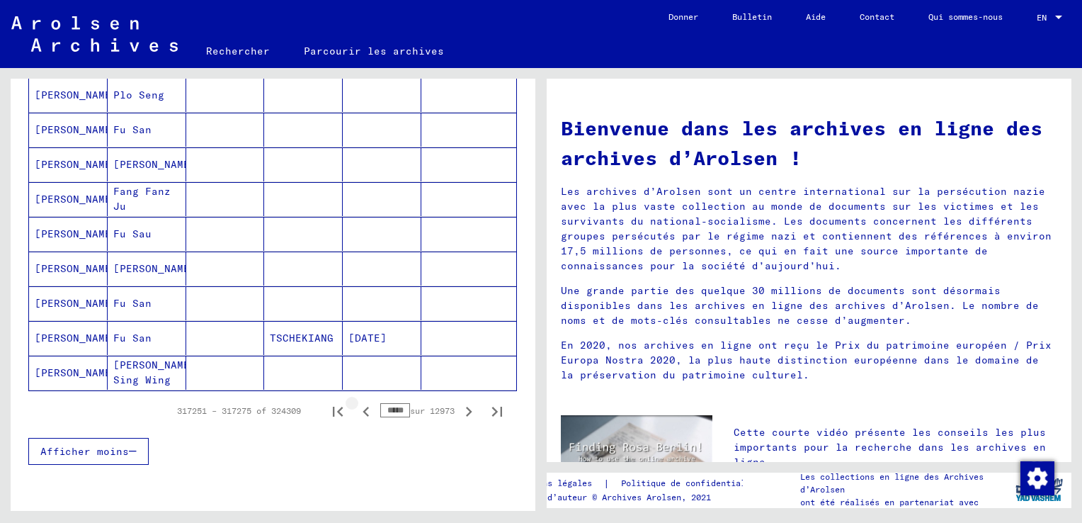
click at [363, 407] on icon "Page précédente" at bounding box center [366, 412] width 6 height 10
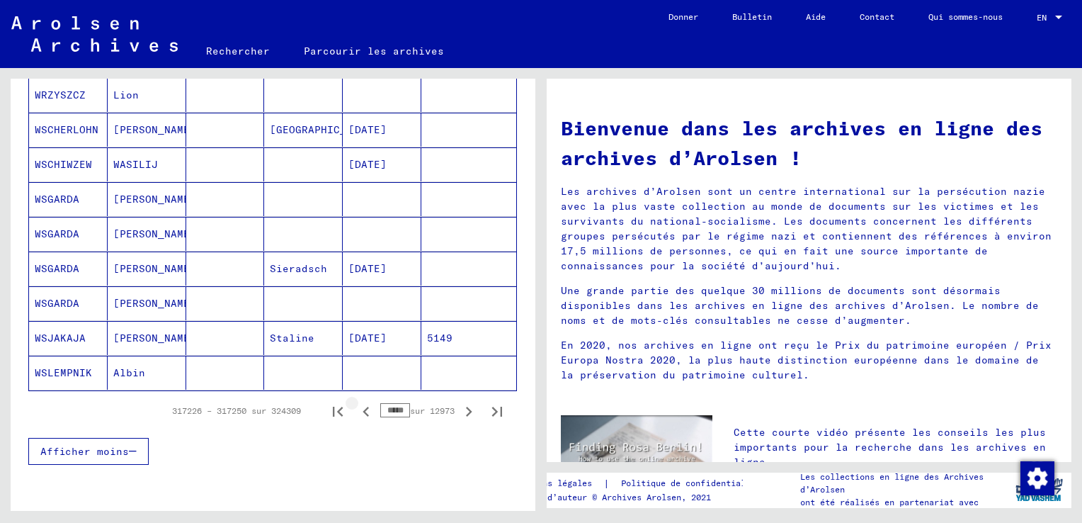
click at [363, 407] on icon "Page précédente" at bounding box center [366, 412] width 6 height 10
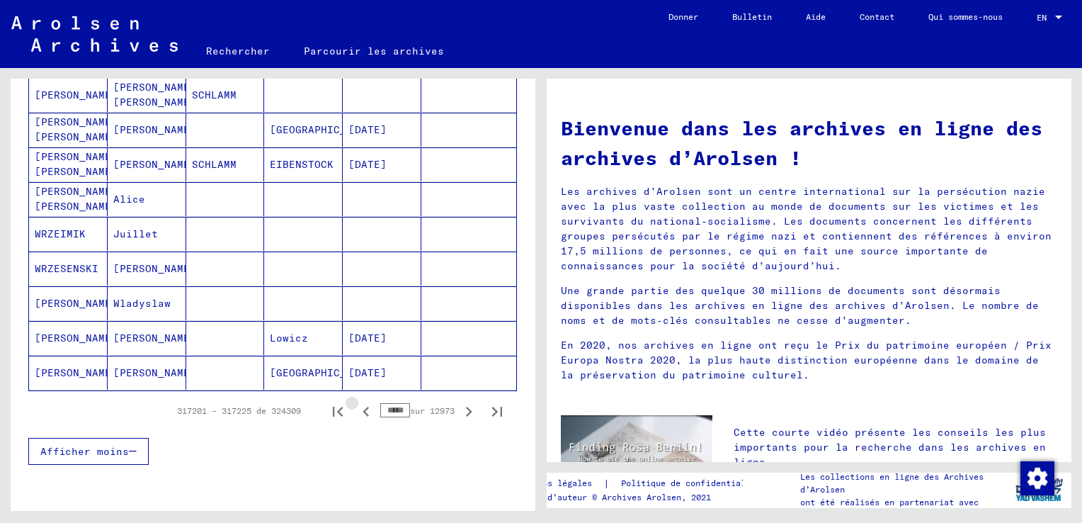
click at [363, 407] on icon "Page précédente" at bounding box center [366, 412] width 6 height 10
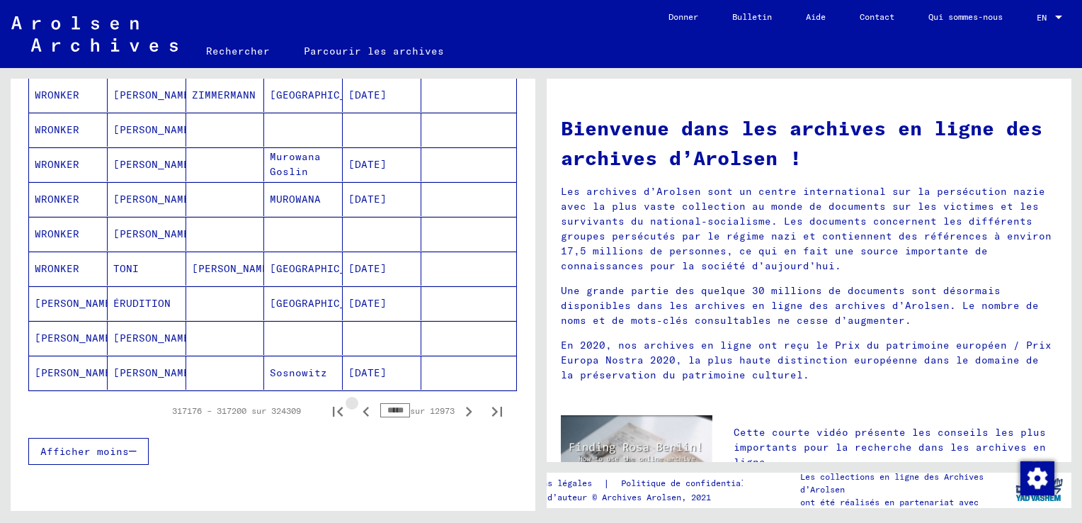
click at [363, 407] on icon "Page précédente" at bounding box center [366, 412] width 6 height 10
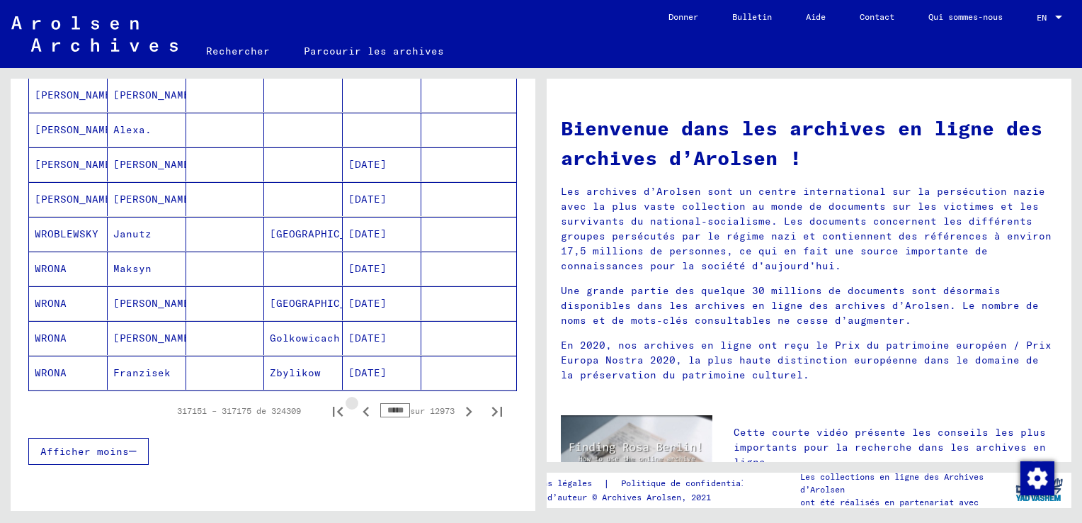
click at [363, 407] on icon "Page précédente" at bounding box center [366, 412] width 6 height 10
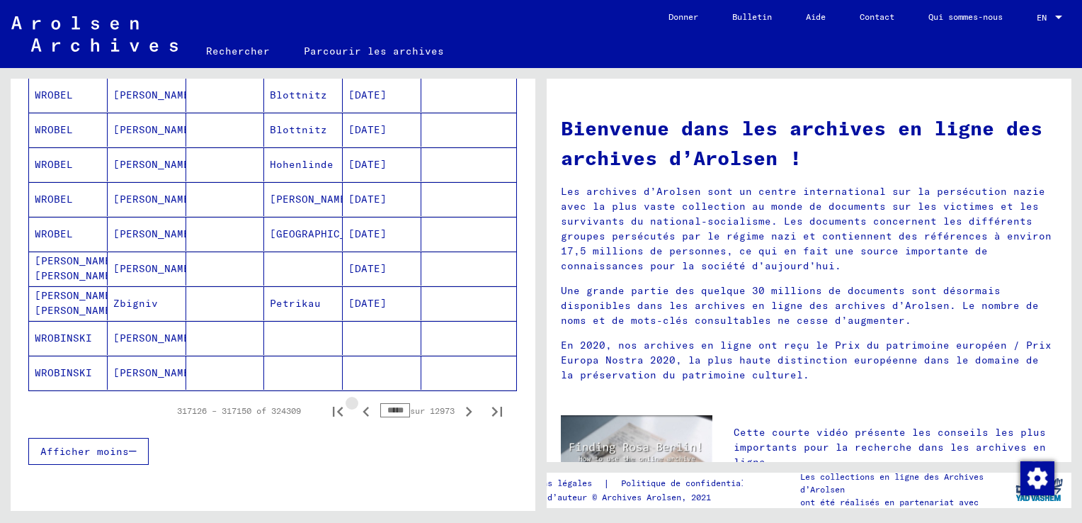
click at [363, 407] on icon "Page précédente" at bounding box center [366, 412] width 6 height 10
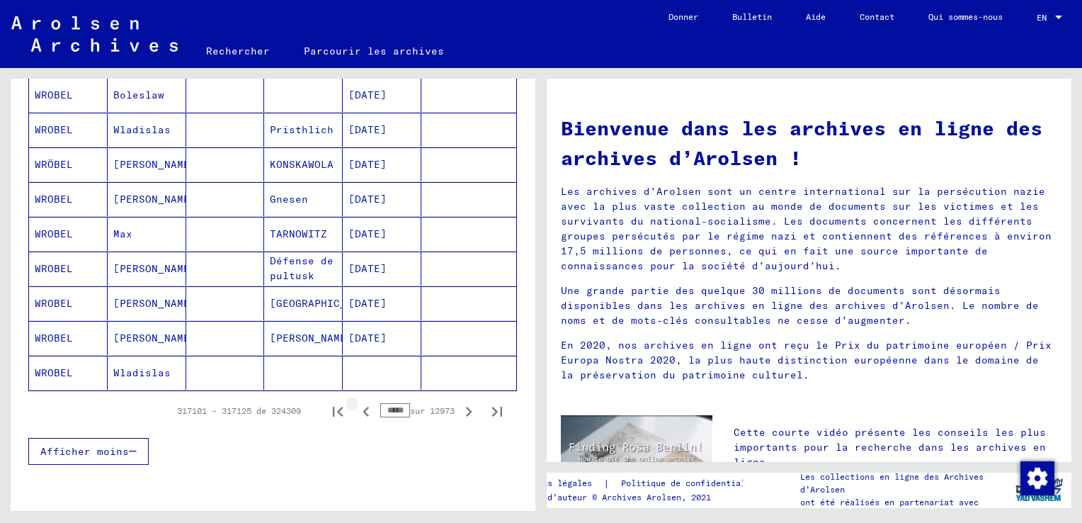
click at [363, 407] on icon "Page précédente" at bounding box center [366, 412] width 6 height 10
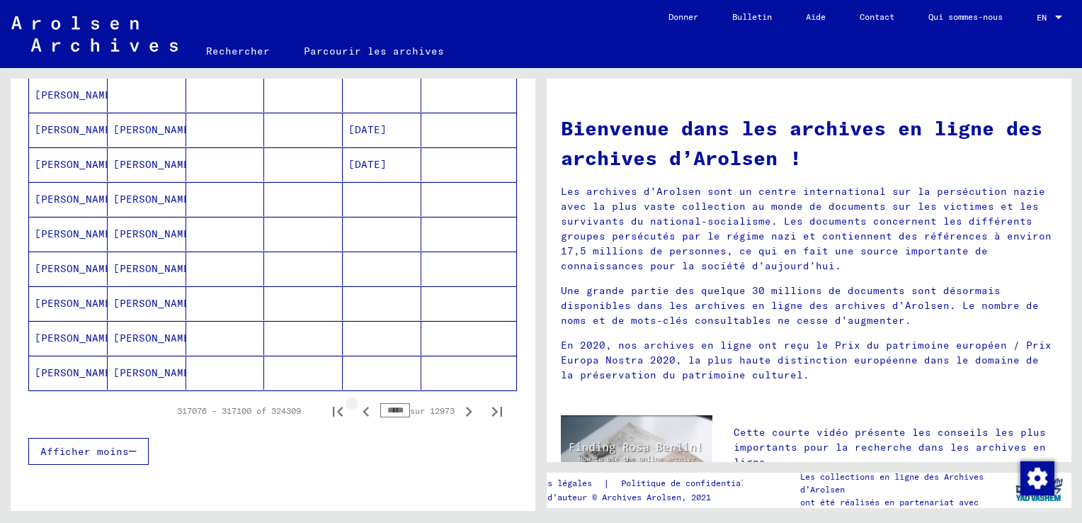
click at [363, 407] on icon "Page précédente" at bounding box center [366, 412] width 6 height 10
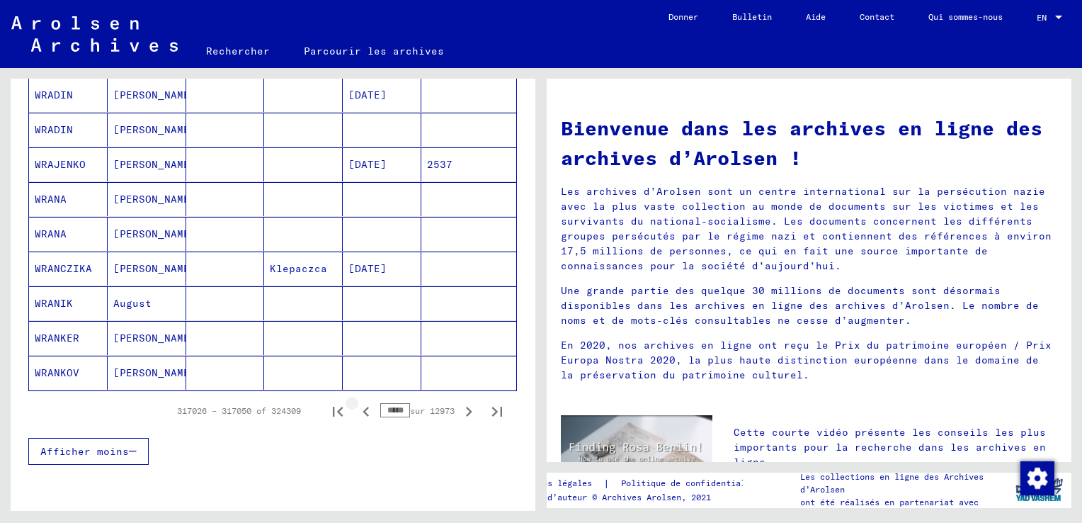
click at [363, 407] on icon "Page précédente" at bounding box center [366, 412] width 6 height 10
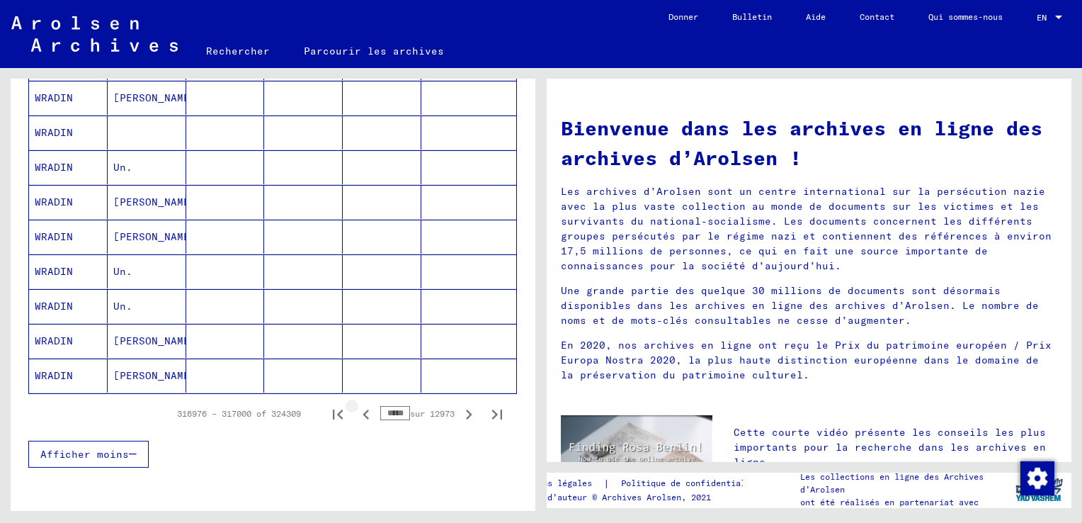
scroll to position [853, 0]
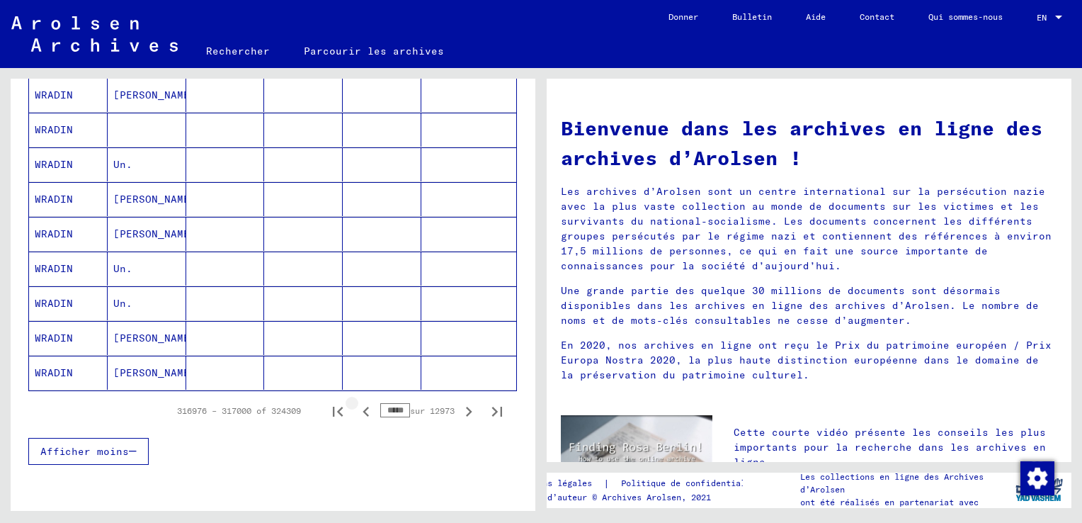
click at [363, 407] on icon "Page précédente" at bounding box center [366, 412] width 6 height 10
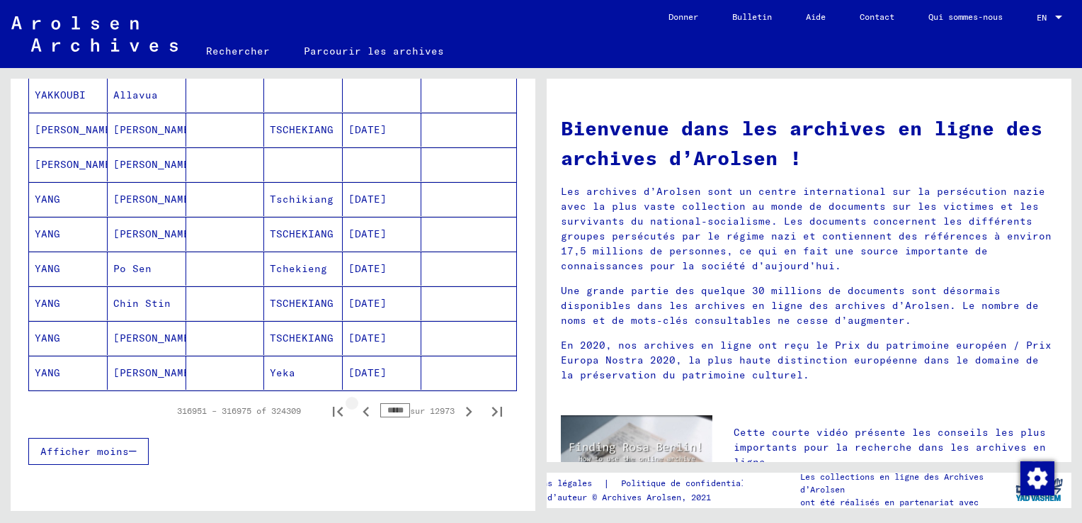
click at [363, 407] on icon "Page précédente" at bounding box center [366, 412] width 6 height 10
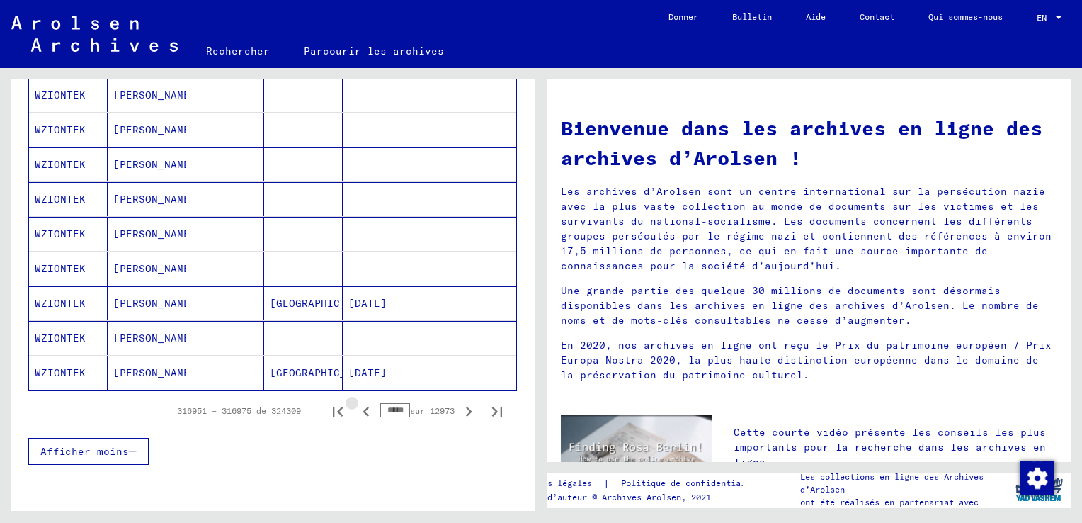
click at [363, 407] on icon "Page précédente" at bounding box center [366, 412] width 6 height 10
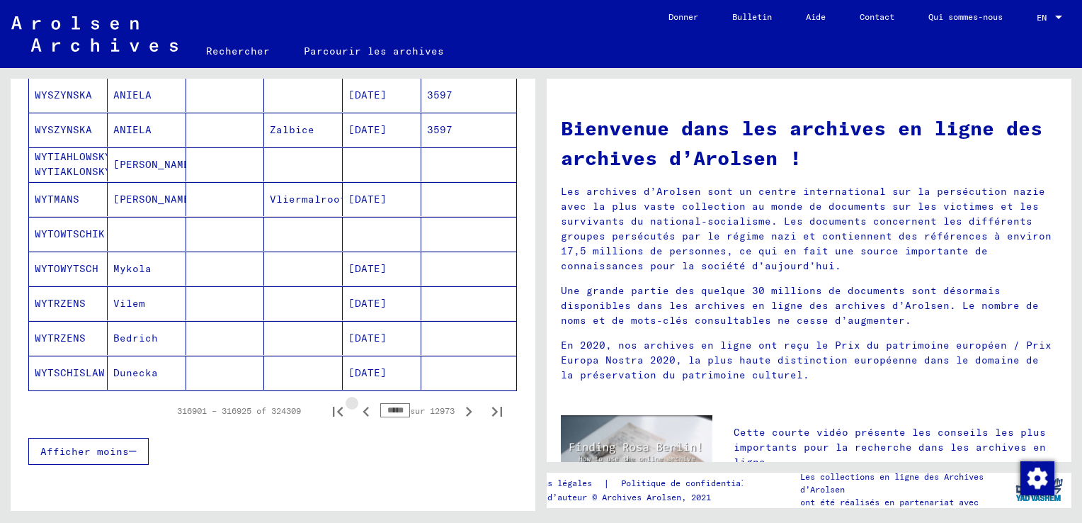
click at [363, 407] on icon "Page précédente" at bounding box center [366, 412] width 6 height 10
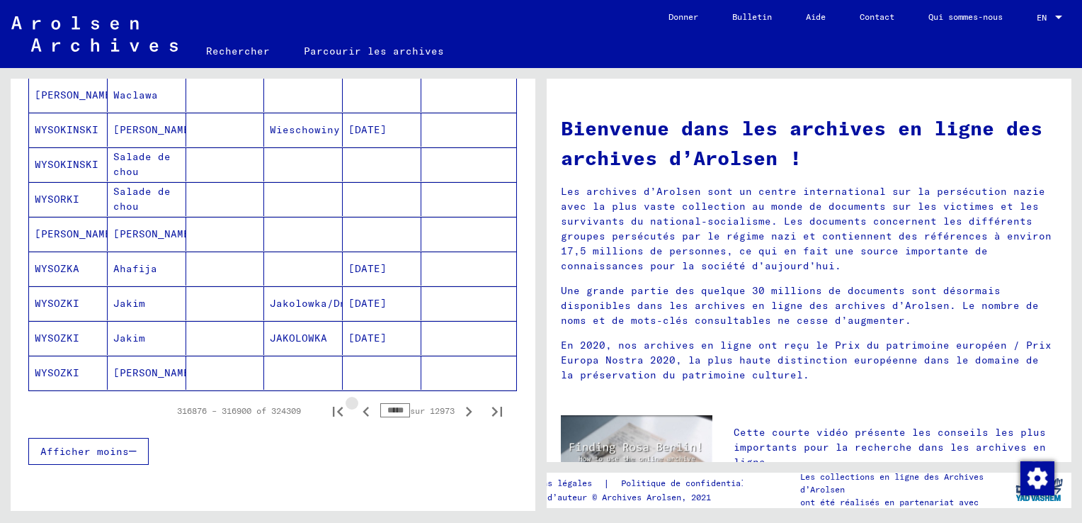
click at [363, 407] on icon "Page précédente" at bounding box center [366, 412] width 6 height 10
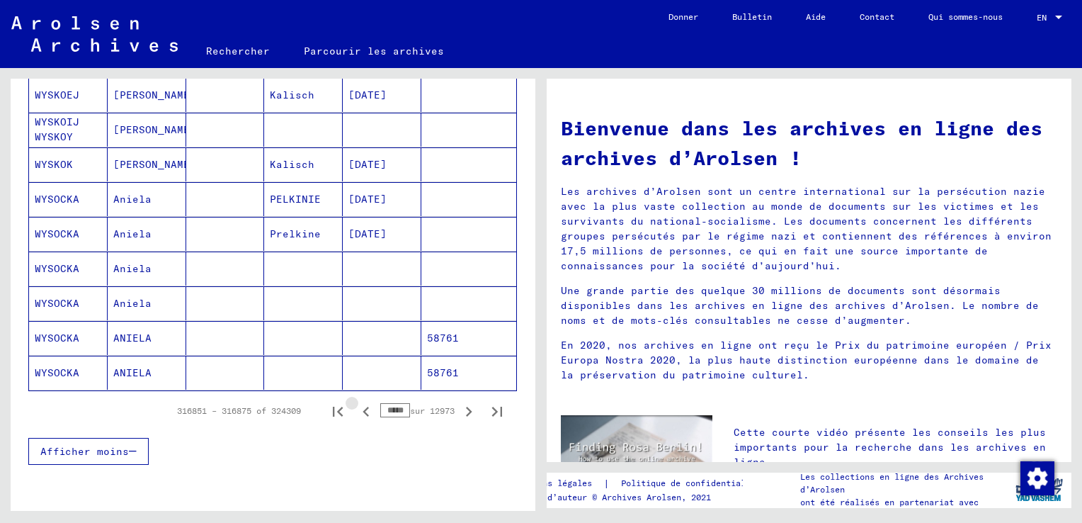
click at [363, 407] on icon "Page précédente" at bounding box center [366, 412] width 6 height 10
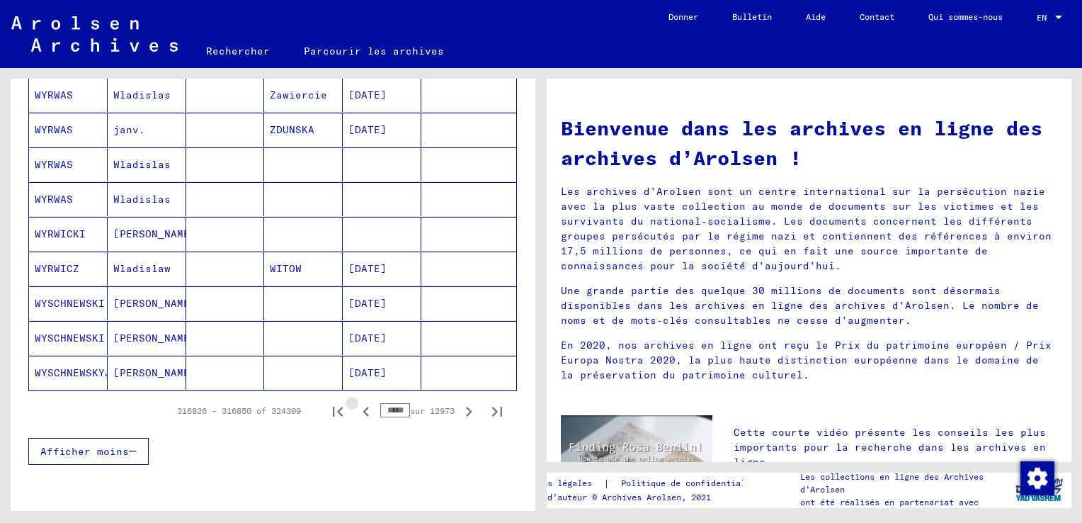
click at [363, 407] on icon "Page précédente" at bounding box center [366, 412] width 6 height 10
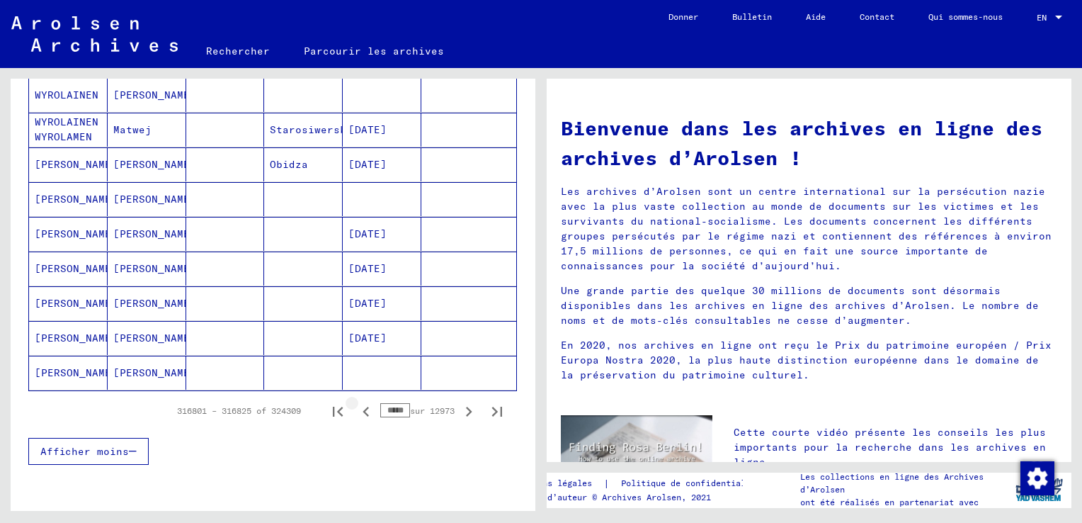
click at [363, 407] on icon "Page précédente" at bounding box center [366, 412] width 6 height 10
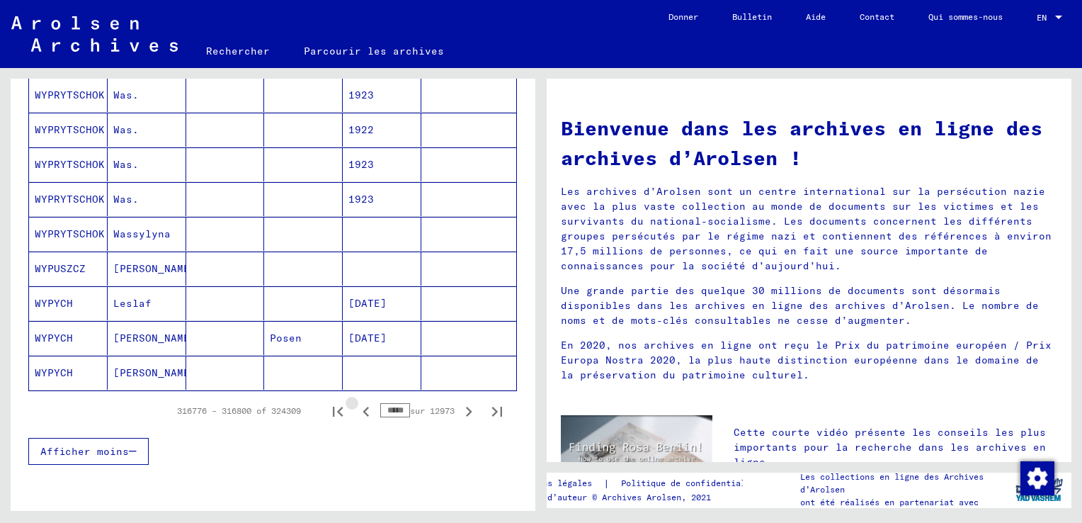
click at [363, 407] on icon "Page précédente" at bounding box center [366, 412] width 6 height 10
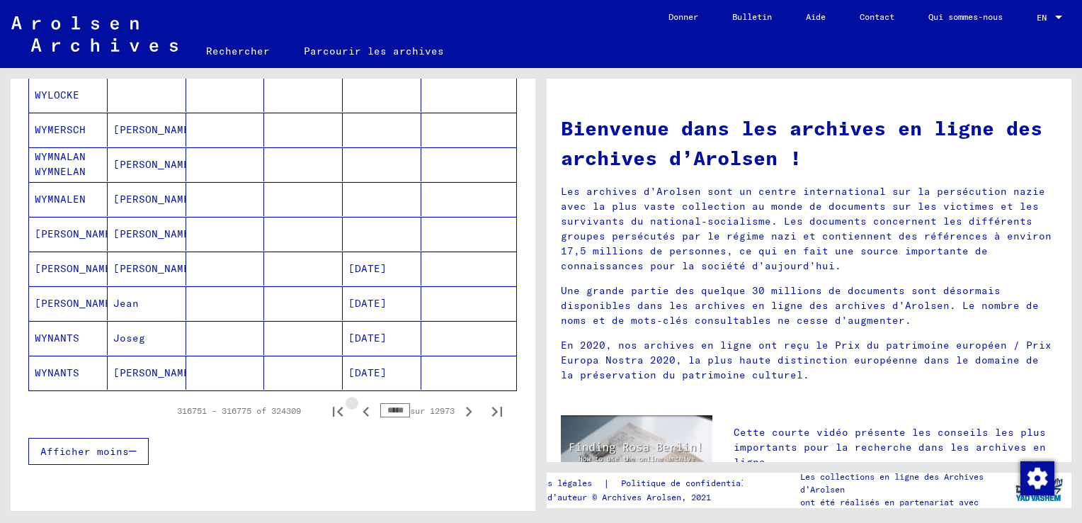
click at [363, 407] on icon "Page précédente" at bounding box center [366, 412] width 6 height 10
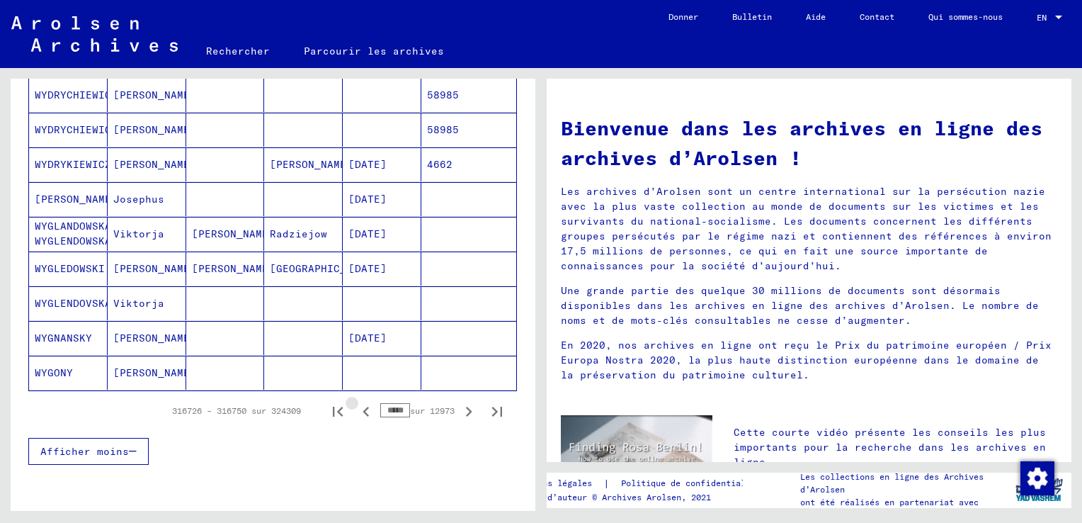
click at [363, 407] on icon "Page précédente" at bounding box center [366, 412] width 6 height 10
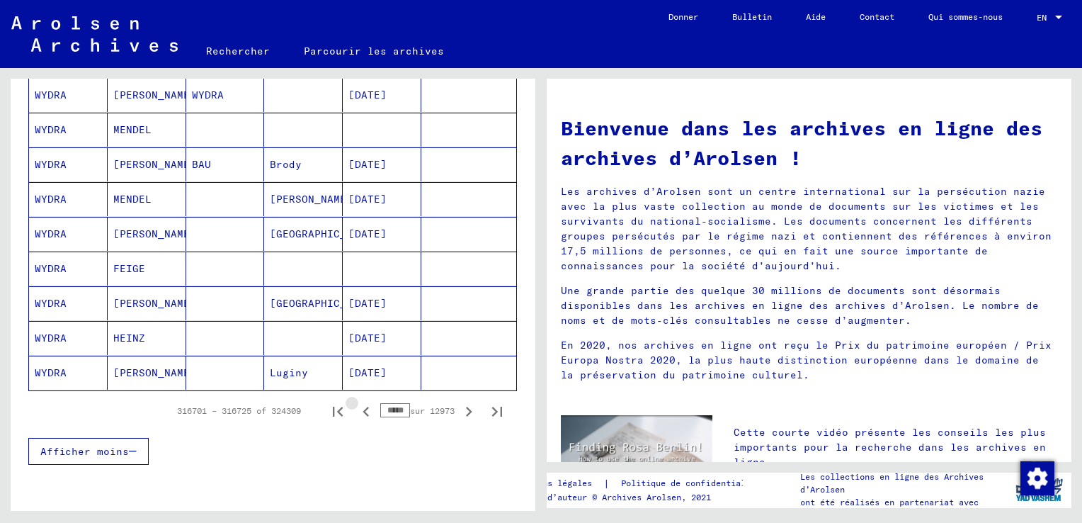
click at [363, 407] on icon "Page précédente" at bounding box center [366, 412] width 6 height 10
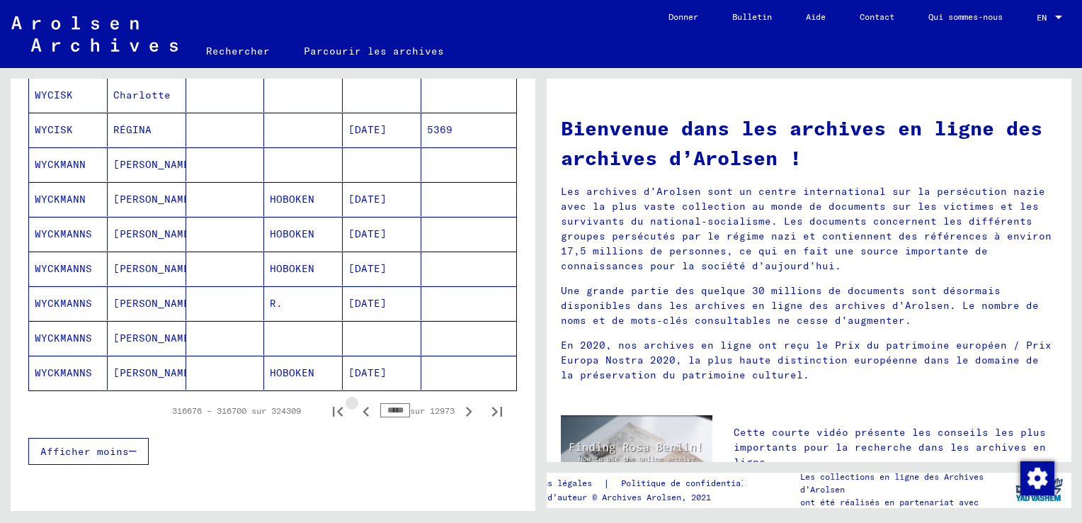
click at [363, 407] on icon "Page précédente" at bounding box center [366, 412] width 6 height 10
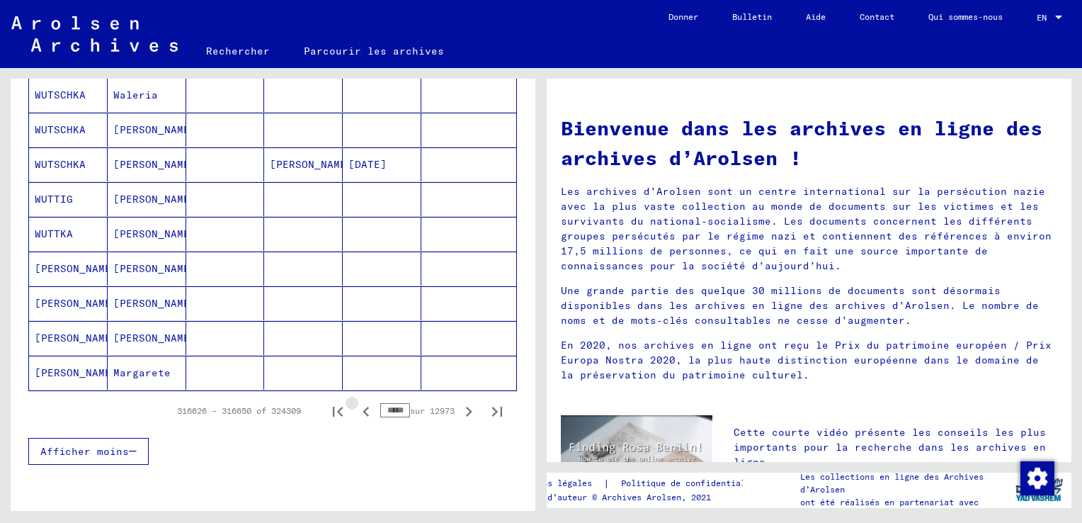
click at [363, 407] on icon "Page précédente" at bounding box center [366, 412] width 6 height 10
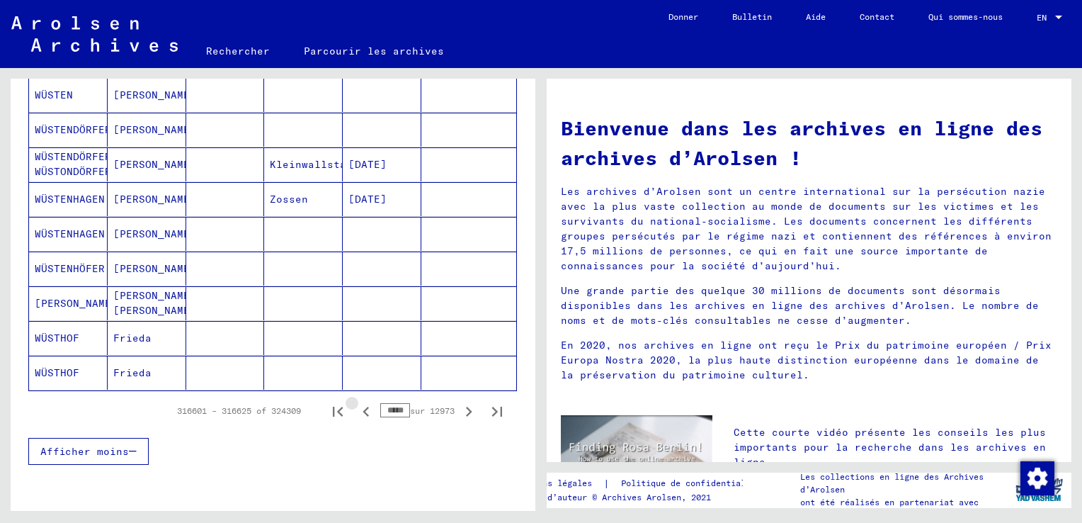
click at [363, 407] on icon "Page précédente" at bounding box center [366, 412] width 6 height 10
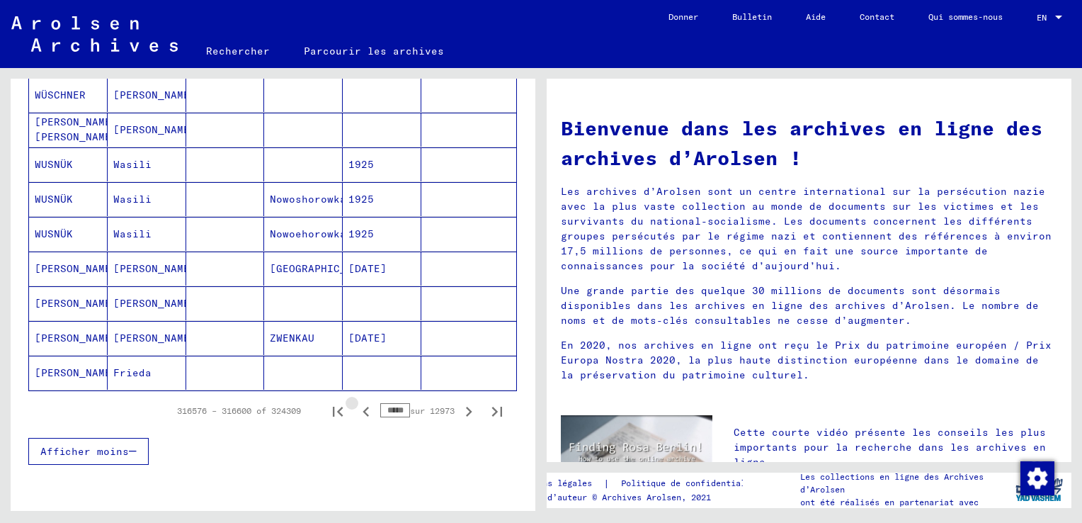
click at [363, 407] on icon "Page précédente" at bounding box center [366, 412] width 6 height 10
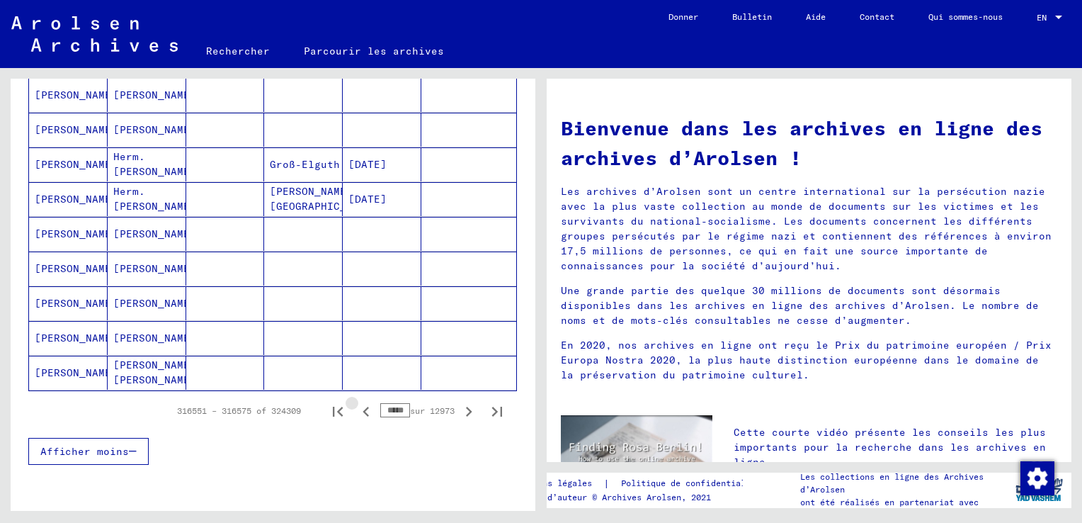
click at [363, 407] on icon "Page précédente" at bounding box center [366, 412] width 6 height 10
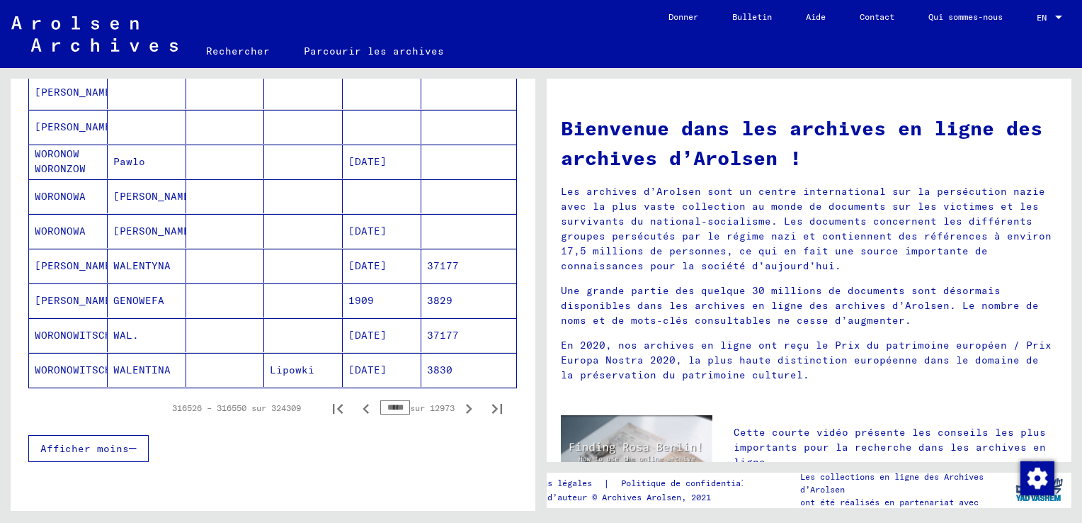
scroll to position [850, 0]
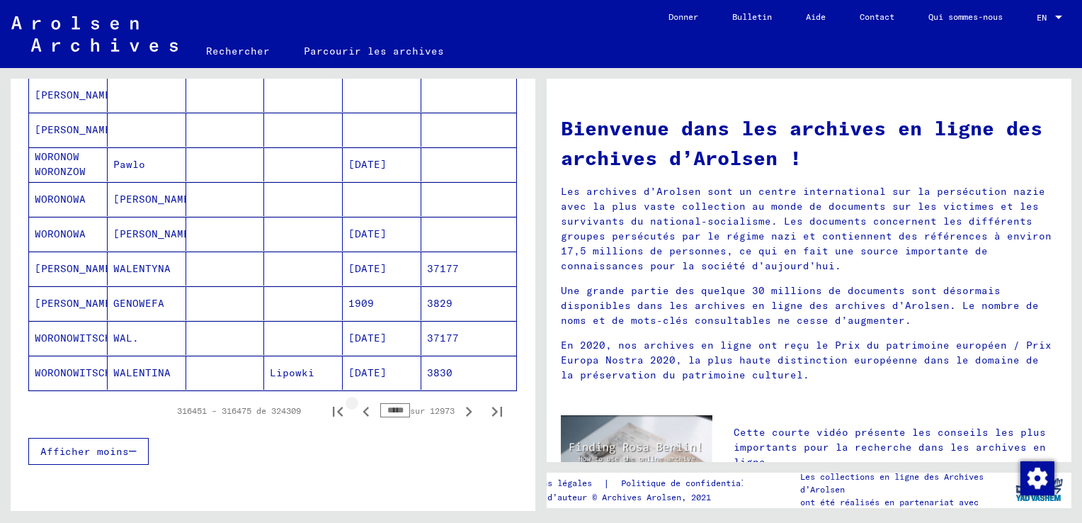
click at [363, 407] on icon "Page précédente" at bounding box center [366, 412] width 6 height 10
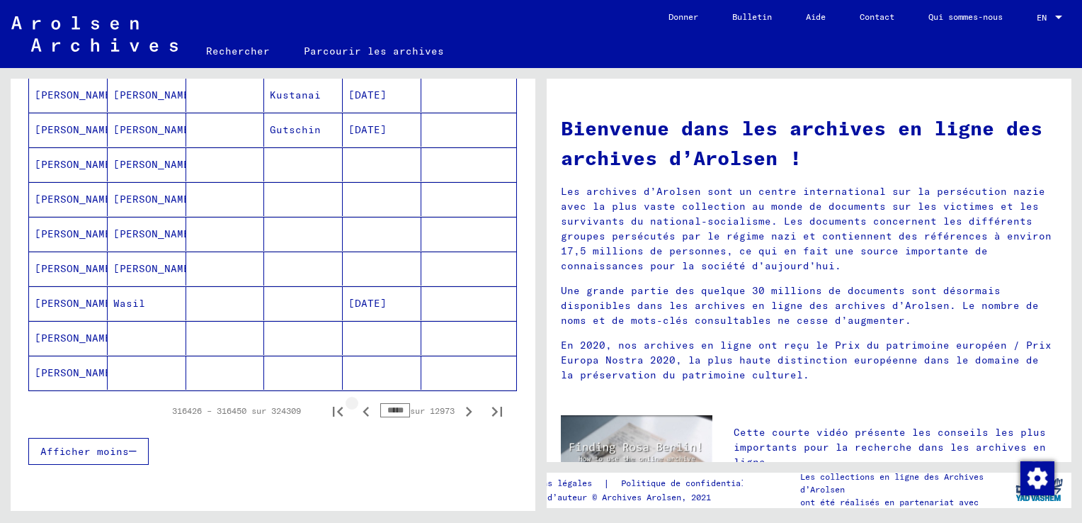
click at [363, 407] on icon "Page précédente" at bounding box center [366, 412] width 6 height 10
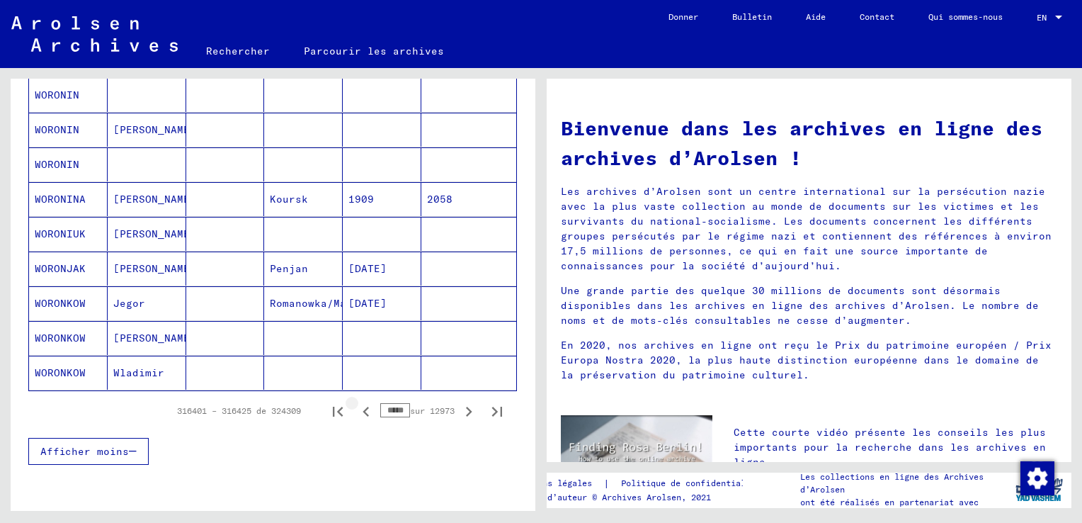
click at [363, 407] on icon "Page précédente" at bounding box center [366, 412] width 6 height 10
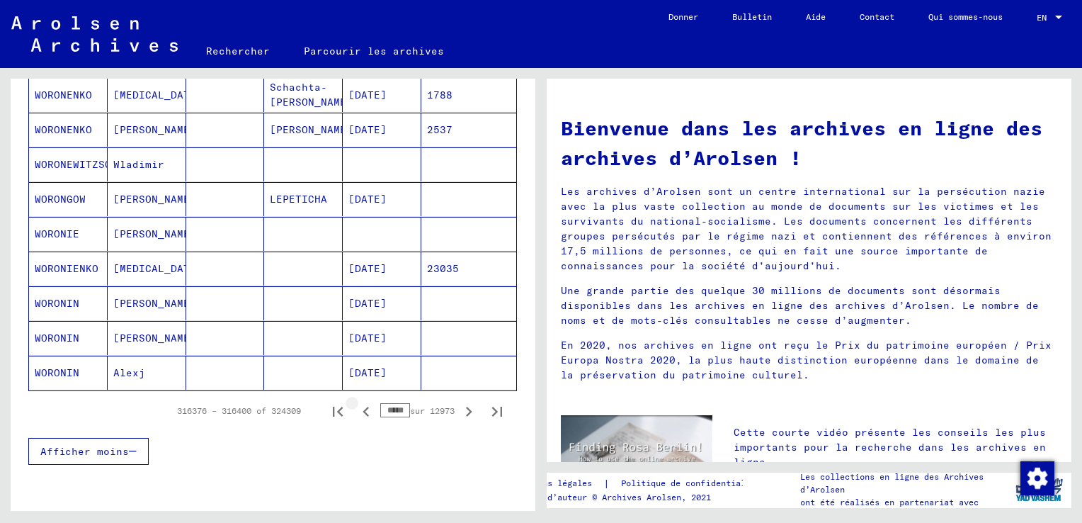
click at [363, 407] on icon "Page précédente" at bounding box center [366, 412] width 6 height 10
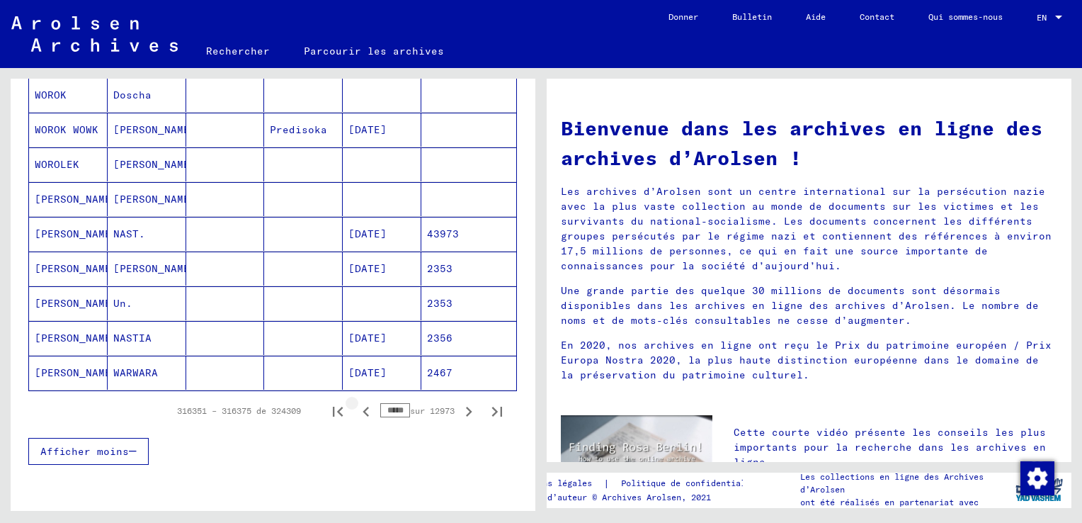
click at [363, 407] on icon "Page précédente" at bounding box center [366, 412] width 6 height 10
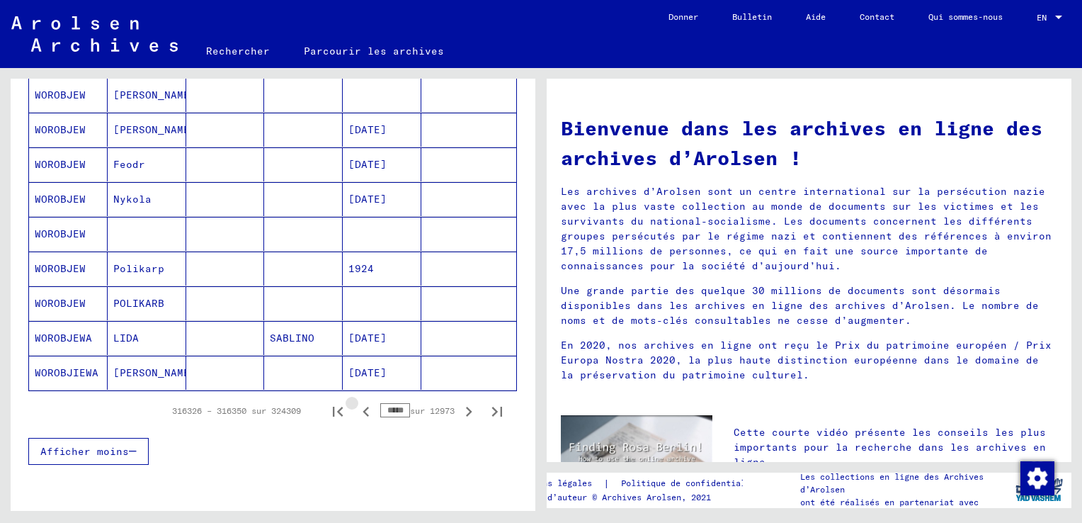
click at [363, 407] on icon "Page précédente" at bounding box center [366, 412] width 6 height 10
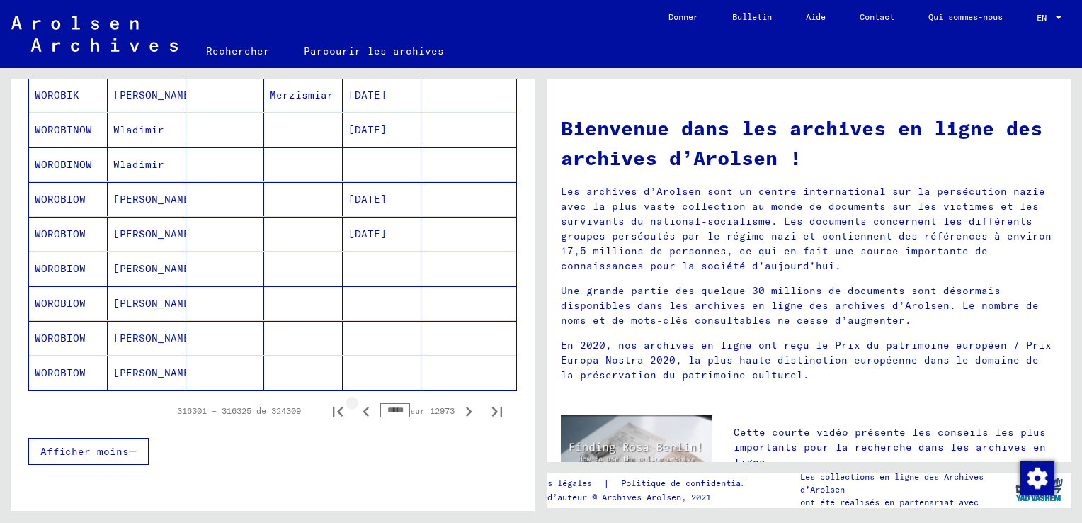
click at [363, 407] on icon "Page précédente" at bounding box center [366, 412] width 6 height 10
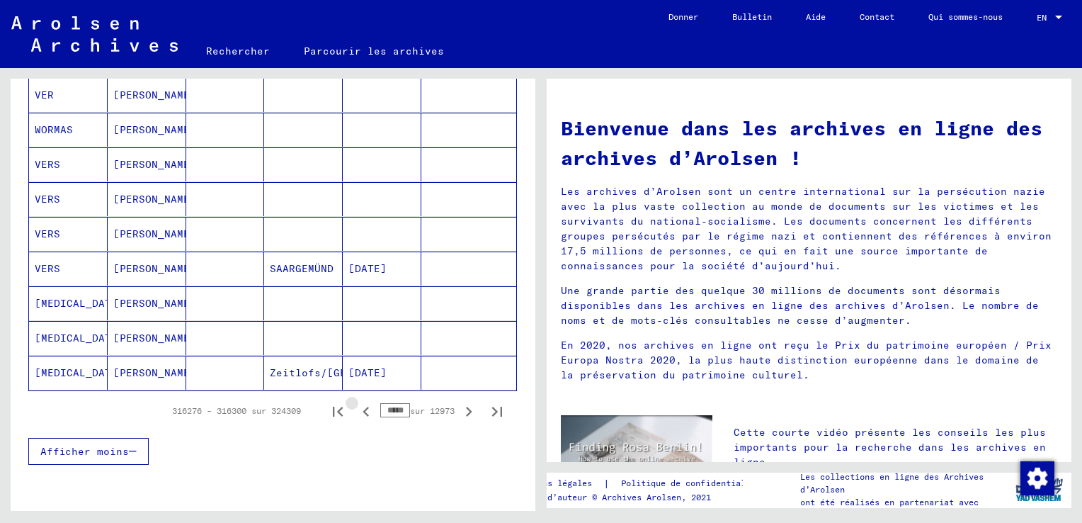
click at [363, 407] on icon "Page précédente" at bounding box center [366, 412] width 6 height 10
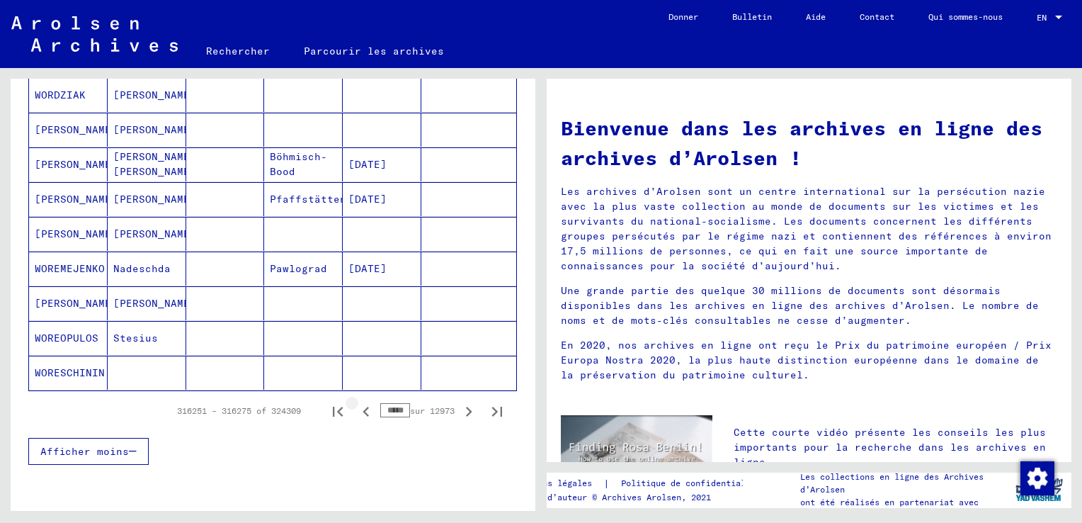
click at [363, 407] on icon "Page précédente" at bounding box center [366, 412] width 6 height 10
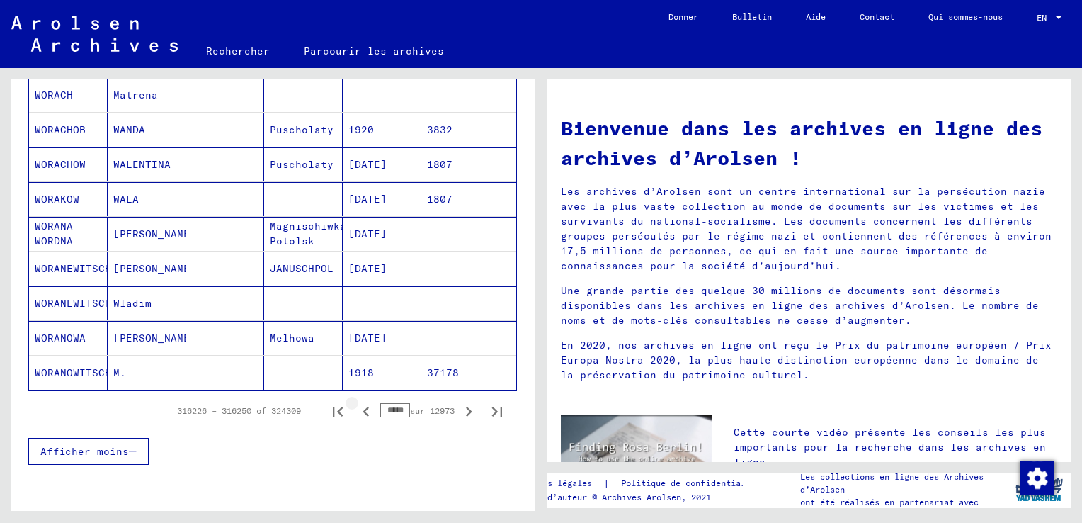
click at [363, 407] on icon "Page précédente" at bounding box center [366, 412] width 6 height 10
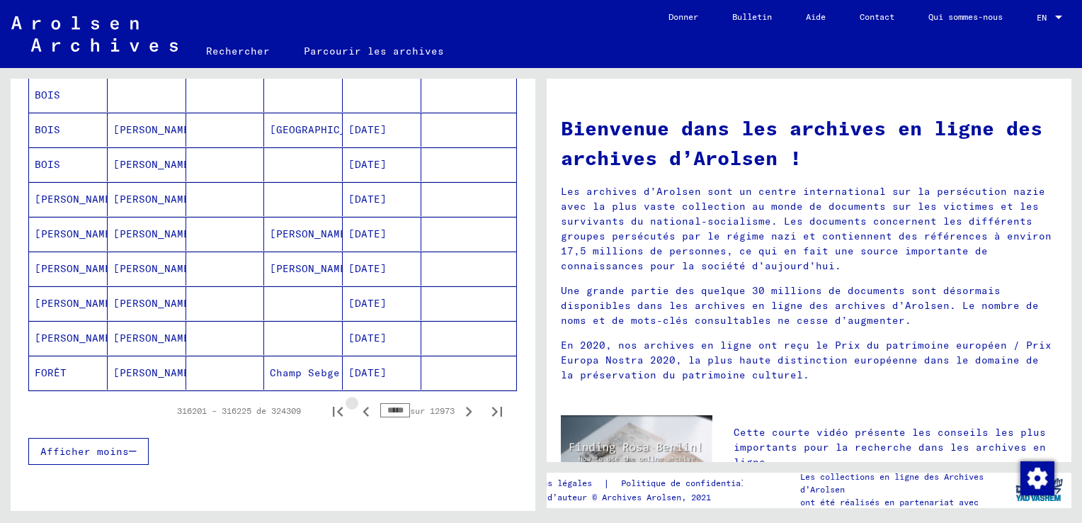
click at [363, 407] on icon "Page précédente" at bounding box center [366, 412] width 6 height 10
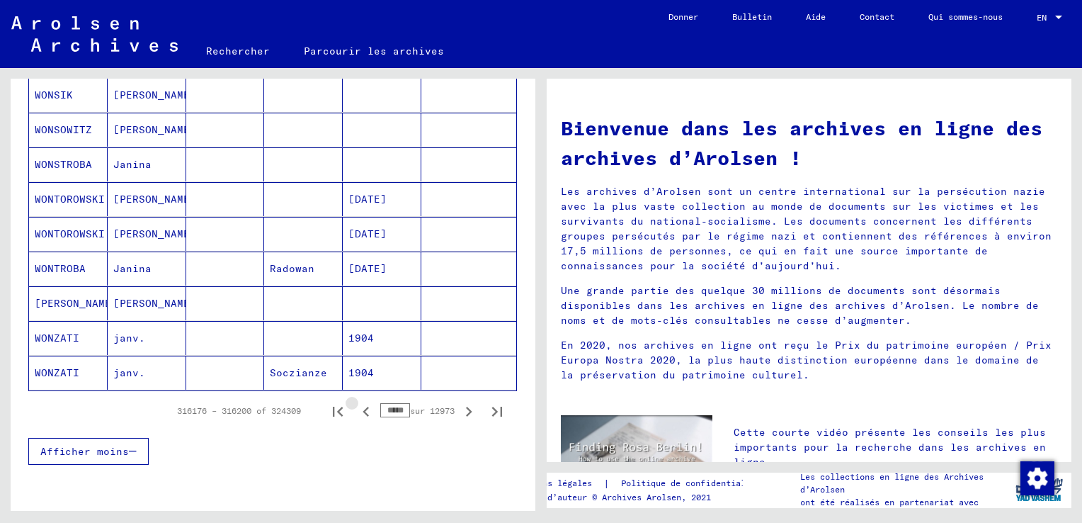
click at [363, 407] on icon "Page précédente" at bounding box center [366, 412] width 6 height 10
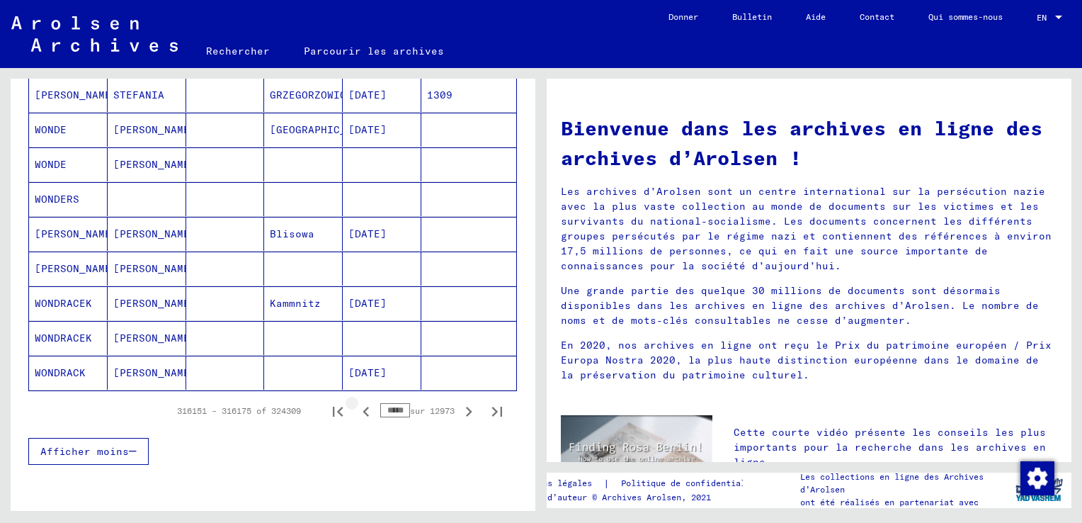
click at [363, 407] on icon "Page précédente" at bounding box center [366, 412] width 6 height 10
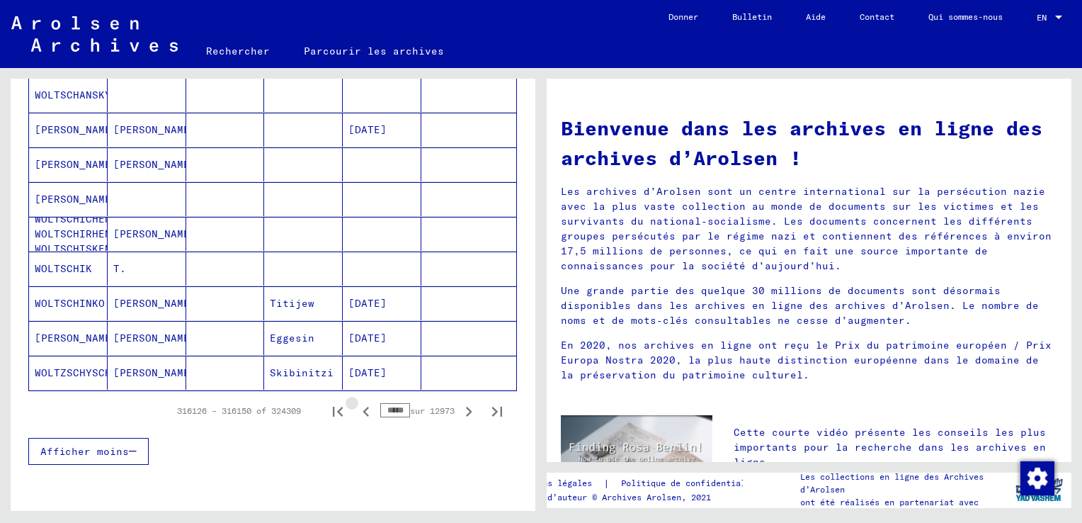
click at [363, 407] on icon "Page précédente" at bounding box center [366, 412] width 6 height 10
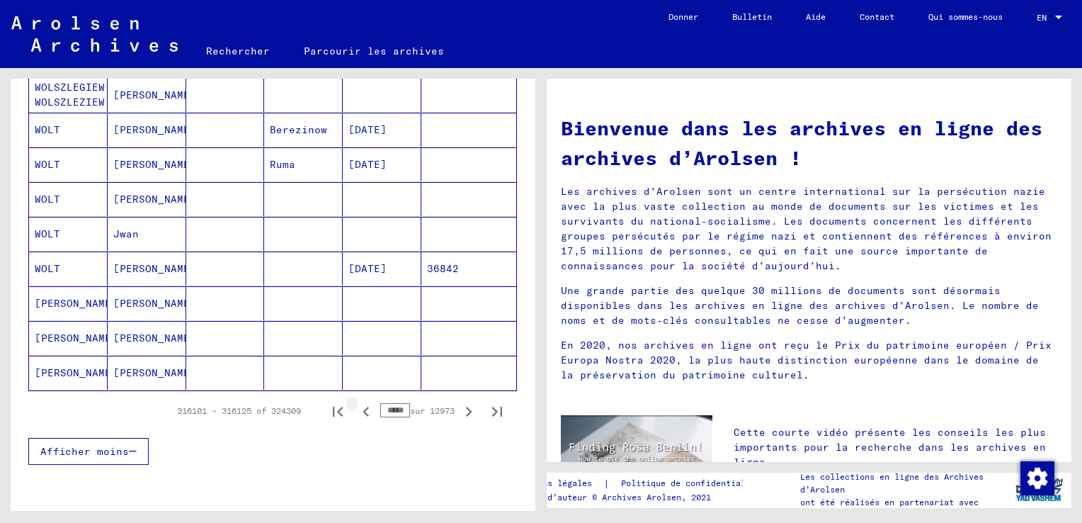
click at [363, 407] on icon "Page précédente" at bounding box center [366, 412] width 6 height 10
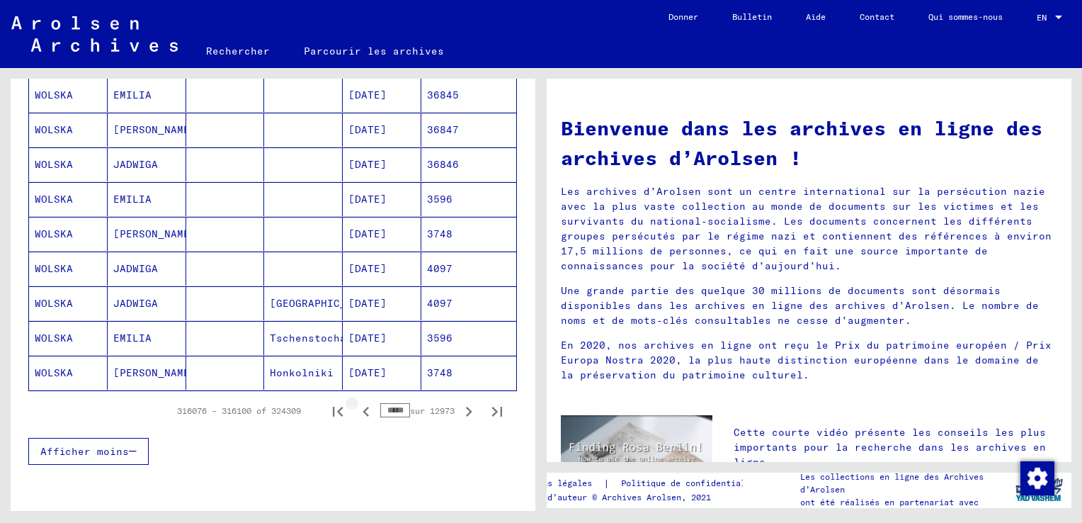
click at [363, 407] on icon "Page précédente" at bounding box center [366, 412] width 6 height 10
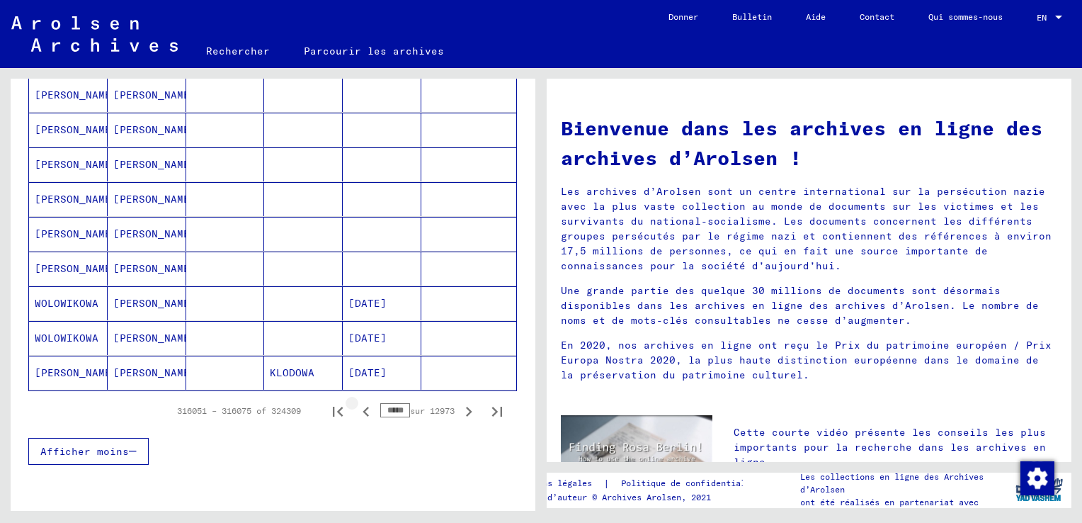
click at [363, 407] on icon "Page précédente" at bounding box center [366, 412] width 6 height 10
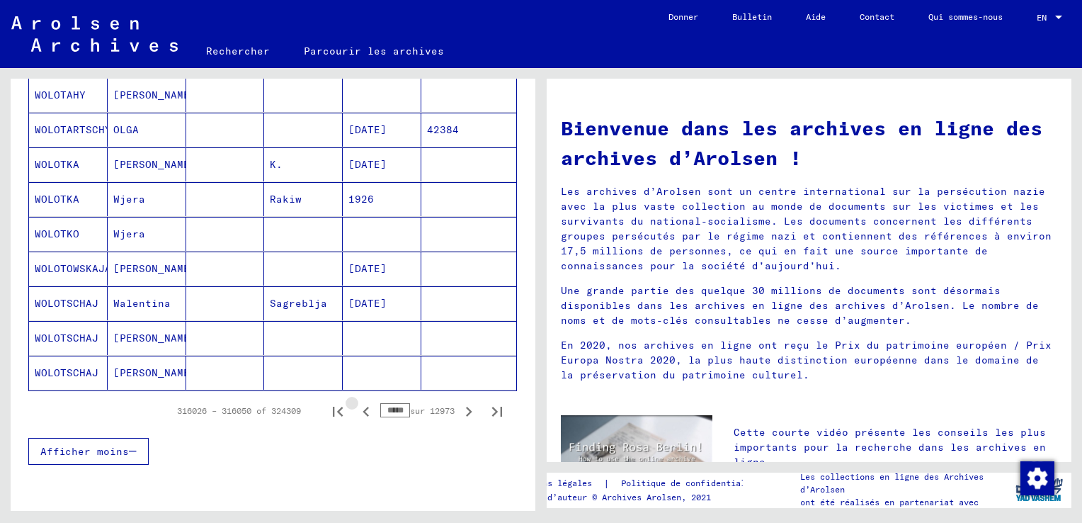
click at [363, 407] on icon "Page précédente" at bounding box center [366, 412] width 6 height 10
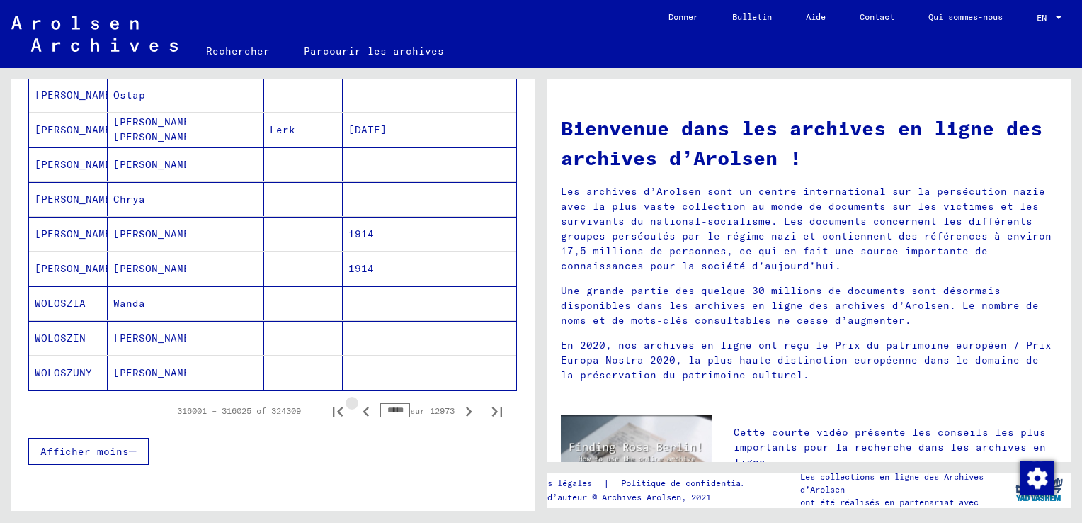
click at [363, 407] on icon "Page précédente" at bounding box center [366, 412] width 6 height 10
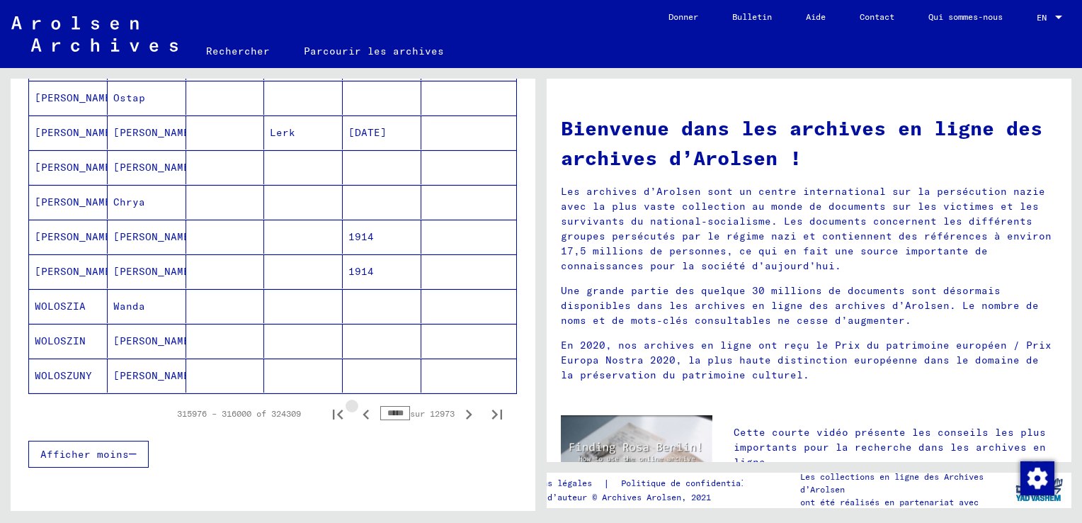
scroll to position [853, 0]
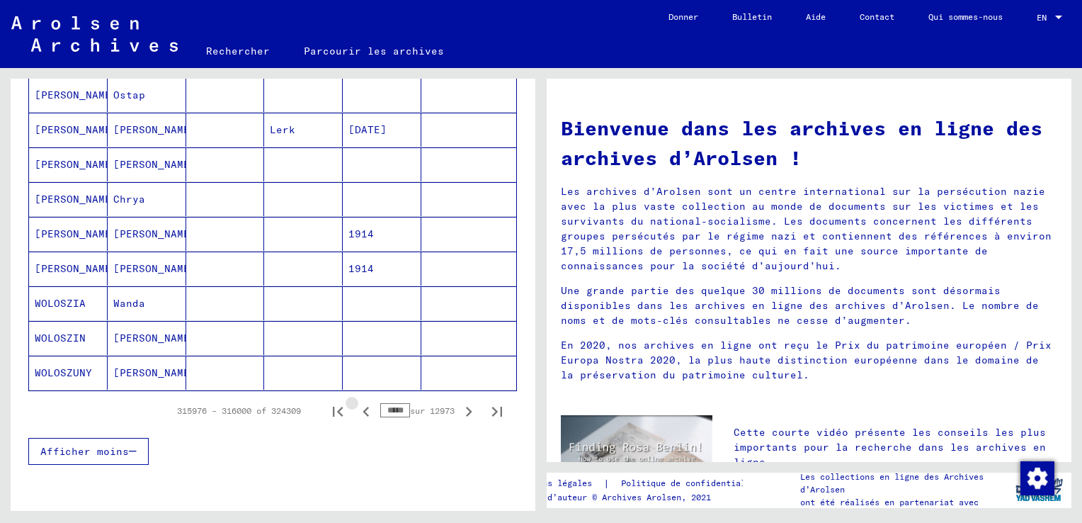
click at [363, 407] on icon "Page précédente" at bounding box center [366, 412] width 6 height 10
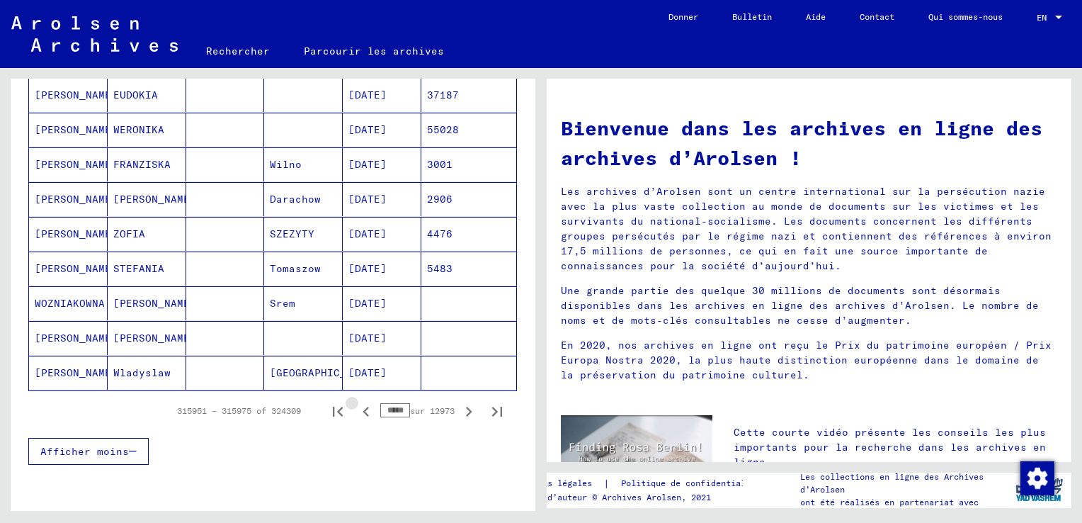
click at [363, 407] on icon "Page précédente" at bounding box center [366, 412] width 6 height 10
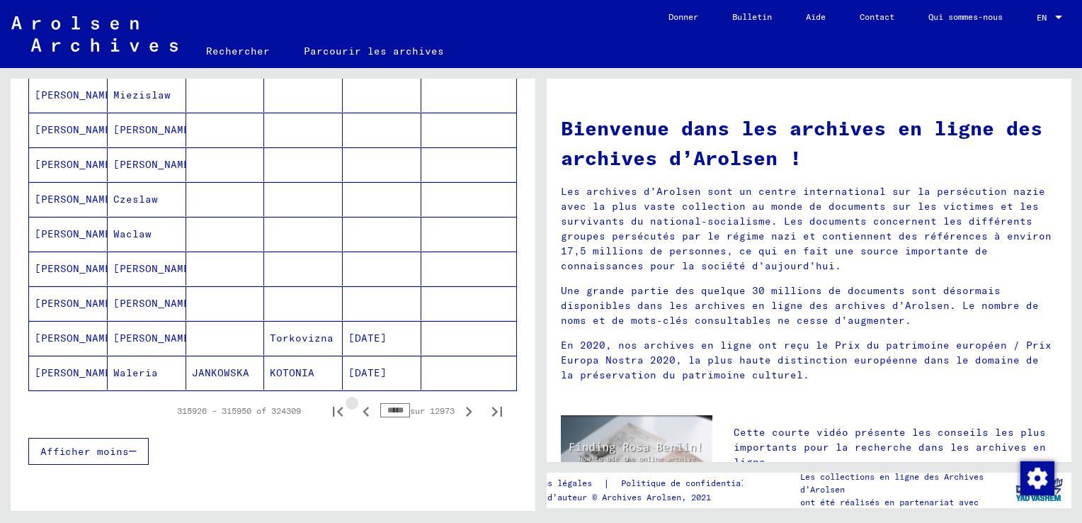
click at [363, 407] on icon "Page précédente" at bounding box center [366, 412] width 6 height 10
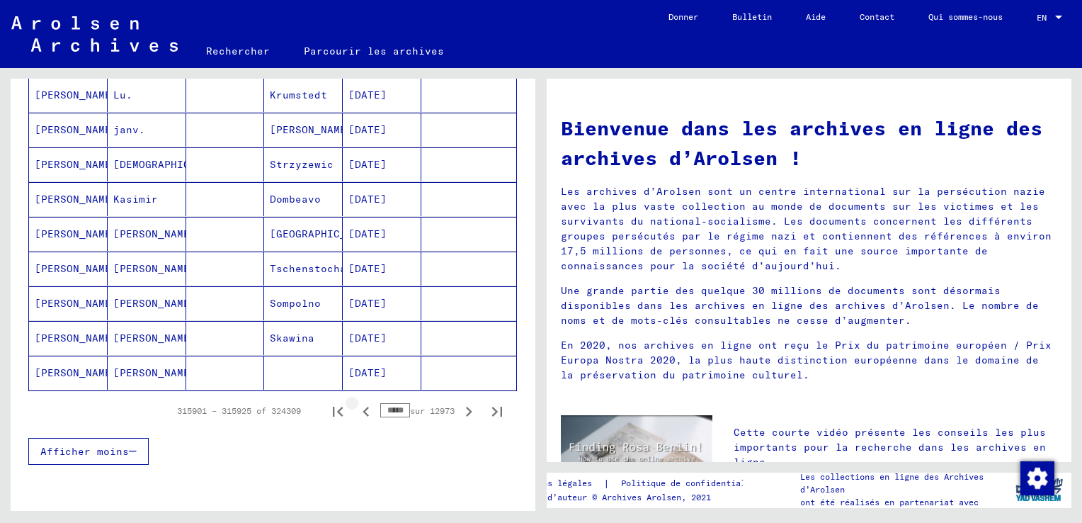
click at [363, 407] on icon "Page précédente" at bounding box center [366, 412] width 6 height 10
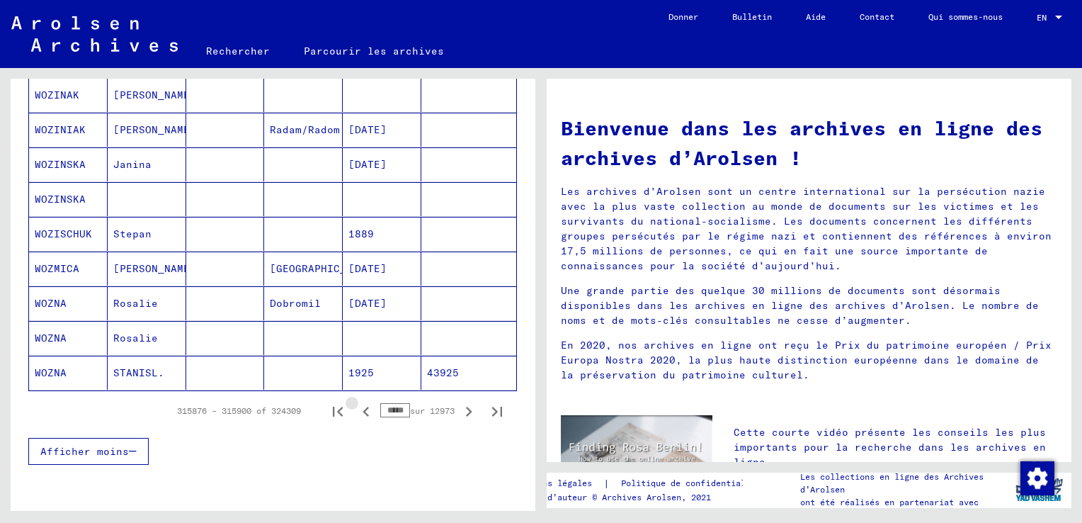
click at [363, 407] on icon "Page précédente" at bounding box center [366, 412] width 6 height 10
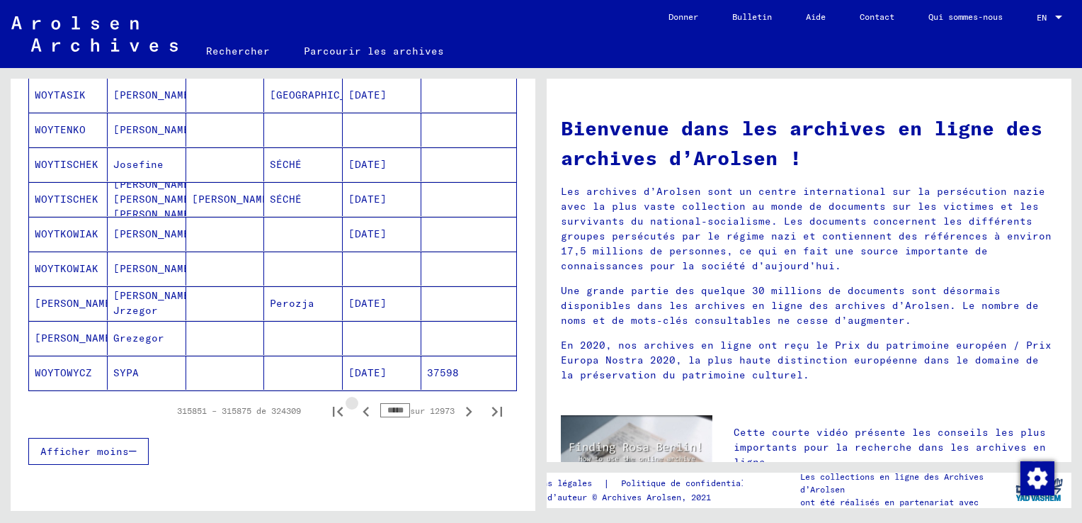
click at [363, 407] on icon "Page précédente" at bounding box center [366, 412] width 6 height 10
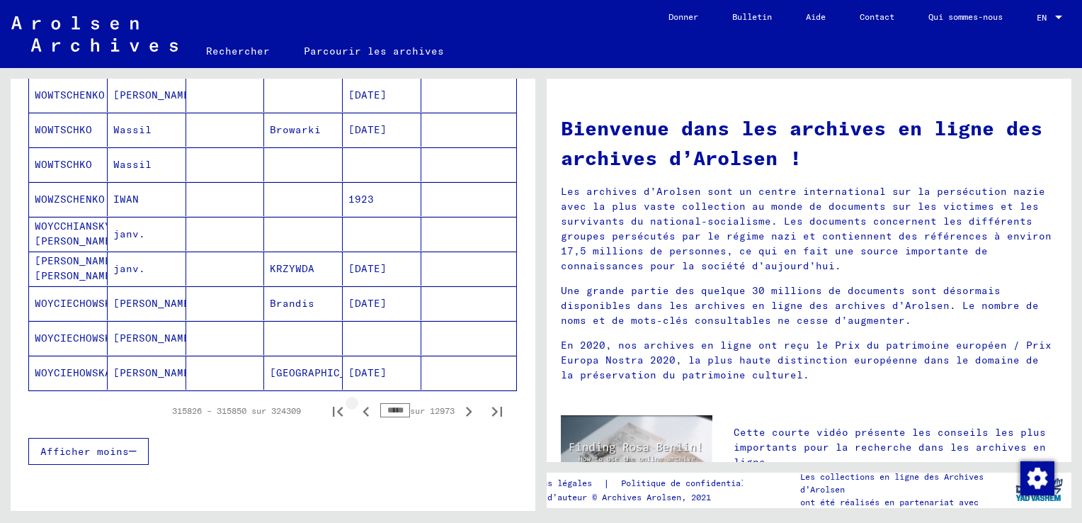
click at [363, 407] on icon "Page précédente" at bounding box center [366, 412] width 6 height 10
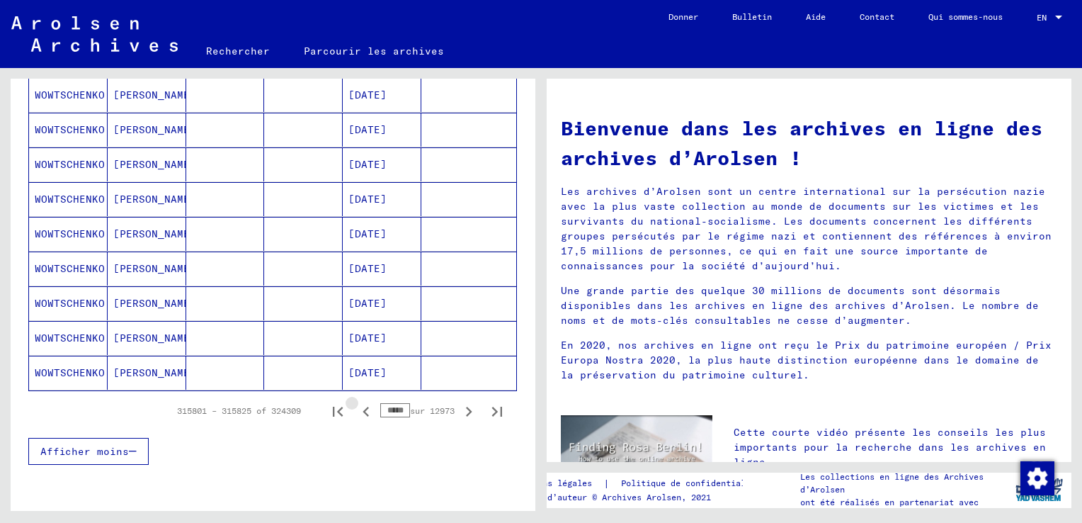
click at [363, 407] on icon "Page précédente" at bounding box center [366, 412] width 6 height 10
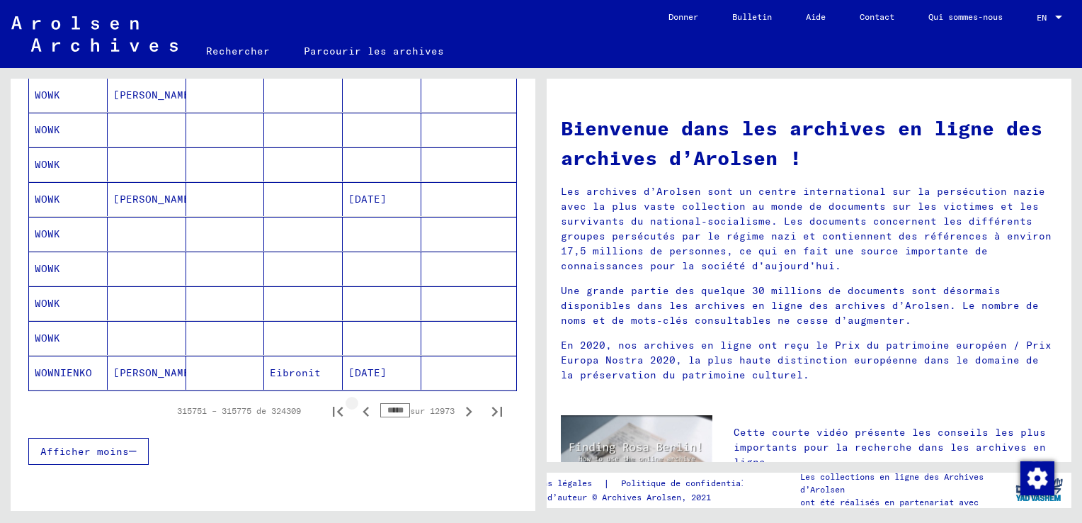
click at [363, 407] on icon "Page précédente" at bounding box center [366, 412] width 6 height 10
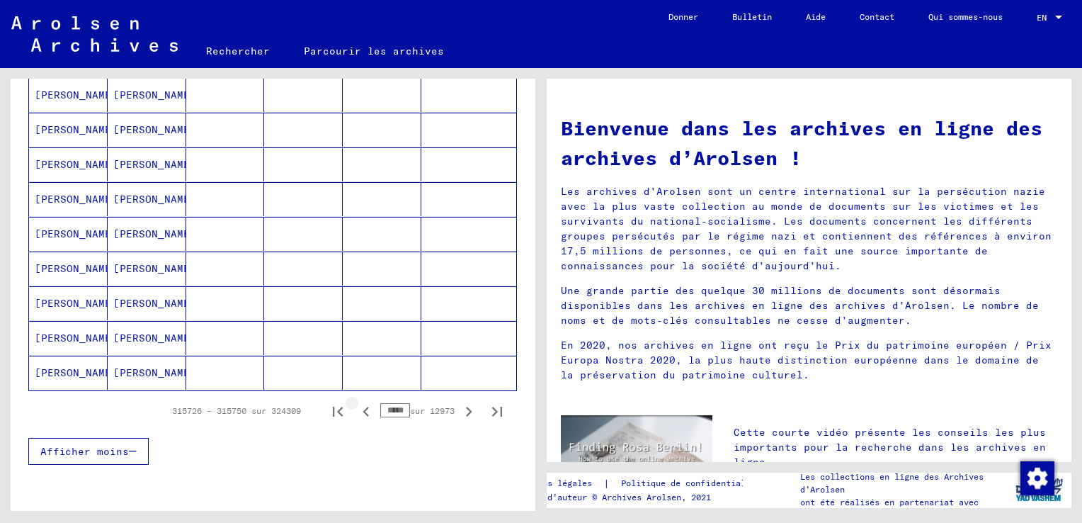
click at [363, 407] on icon "Page précédente" at bounding box center [366, 412] width 6 height 10
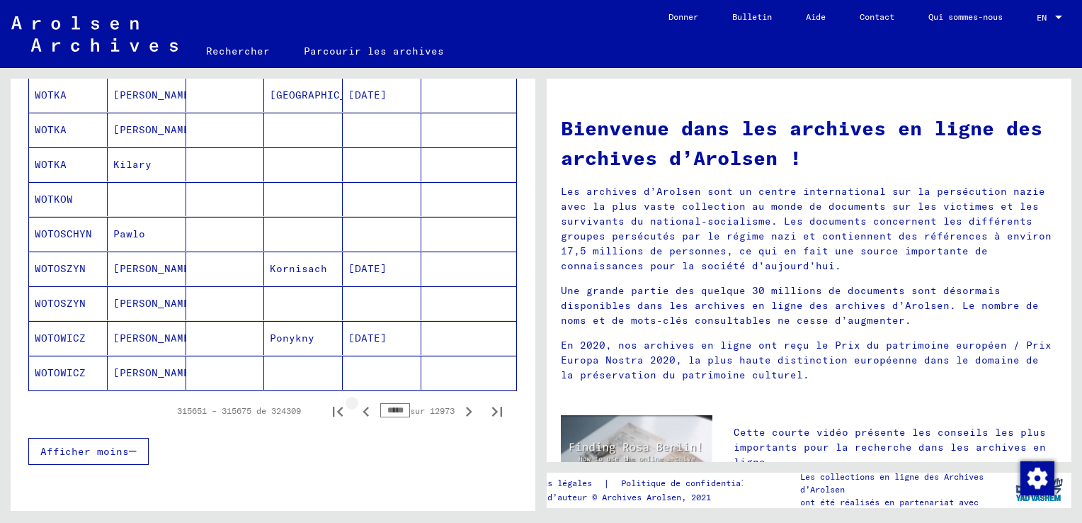
click at [363, 407] on icon "Page précédente" at bounding box center [366, 412] width 6 height 10
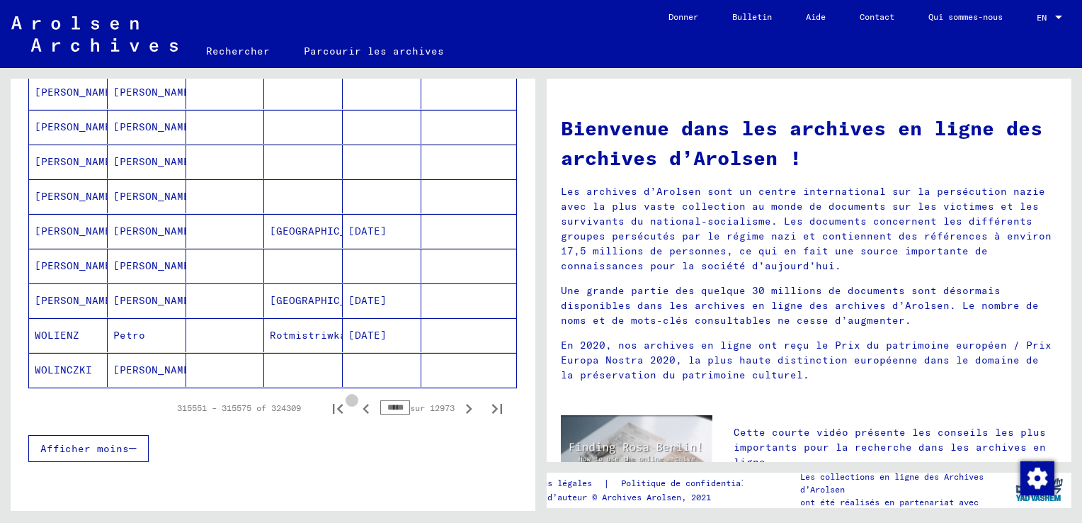
click at [363, 407] on icon "Page précédente" at bounding box center [366, 409] width 6 height 10
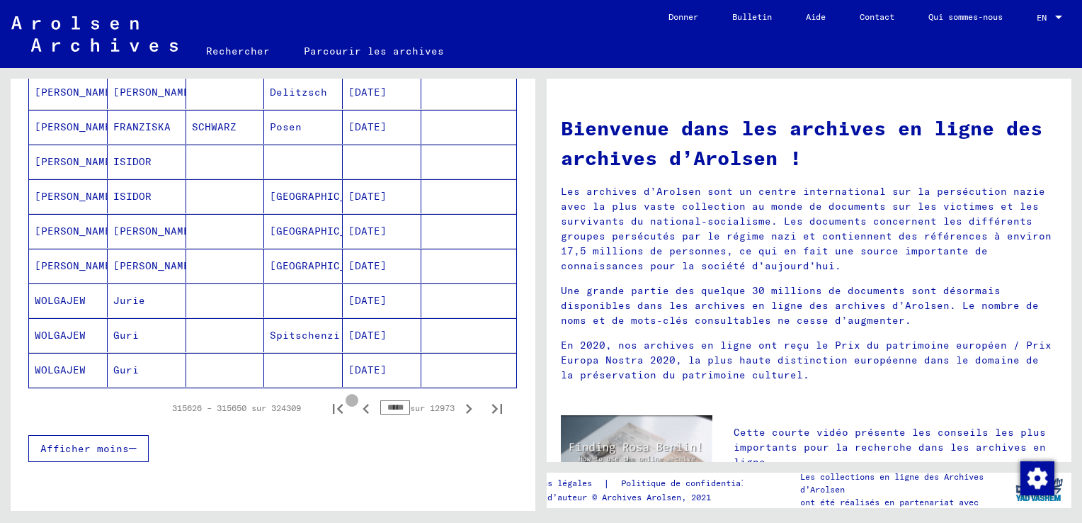
click at [363, 407] on icon "Page précédente" at bounding box center [366, 409] width 6 height 10
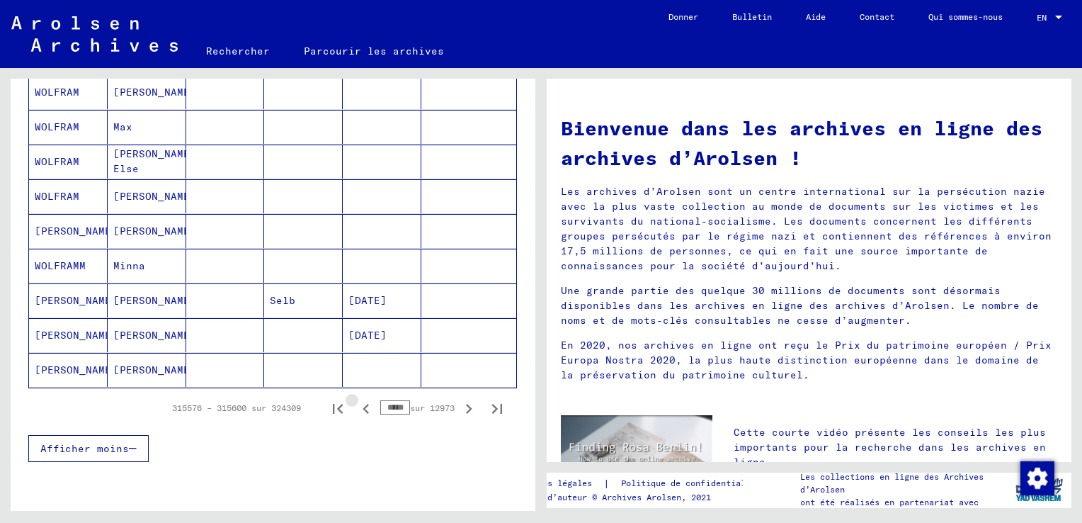
scroll to position [850, 0]
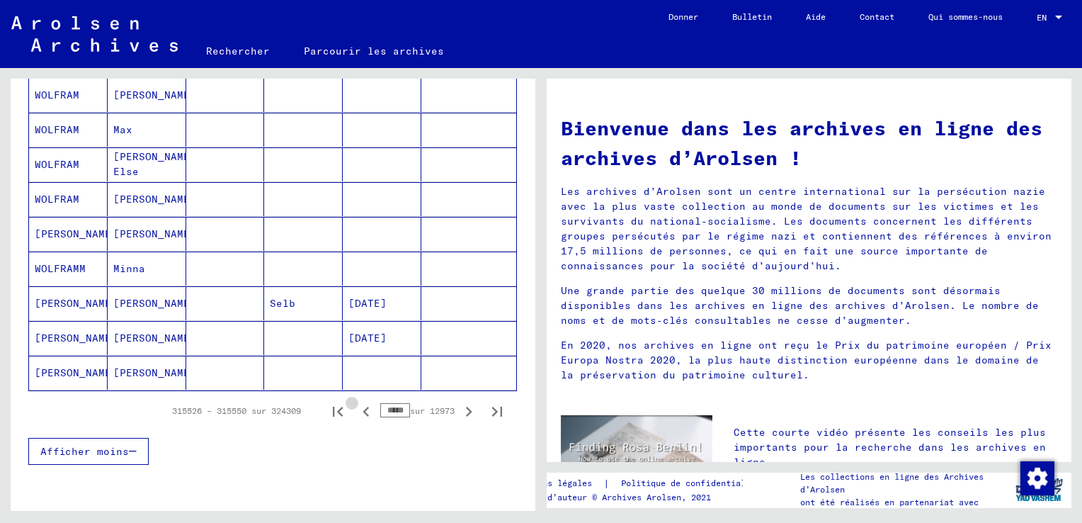
click at [363, 407] on icon "Page précédente" at bounding box center [366, 412] width 6 height 10
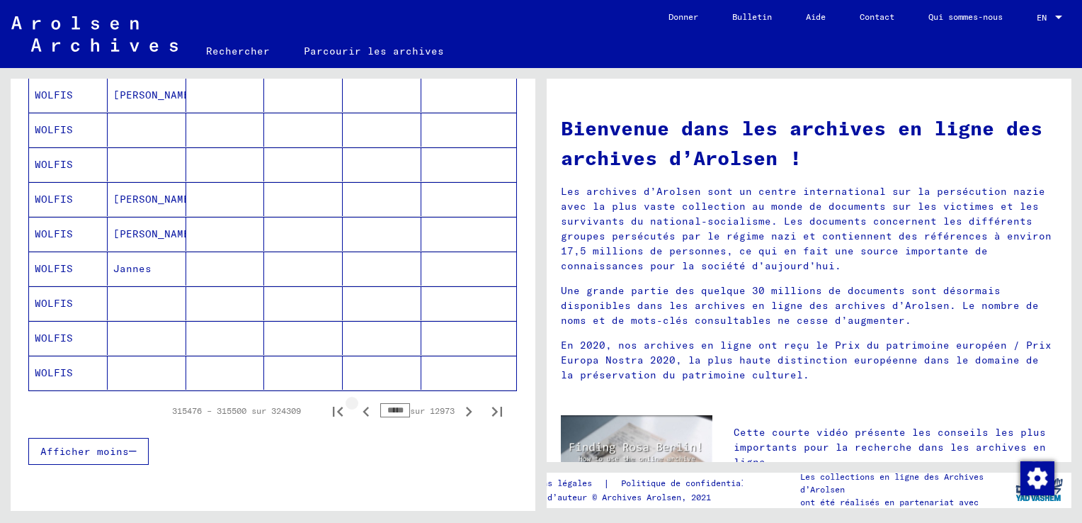
click at [363, 407] on icon "Page précédente" at bounding box center [366, 412] width 6 height 10
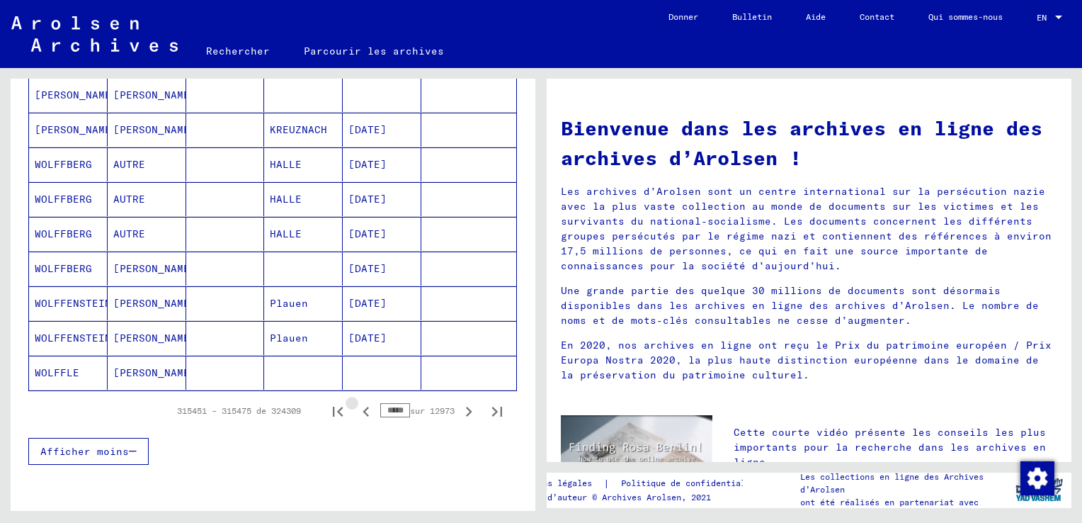
click at [363, 407] on icon "Page précédente" at bounding box center [366, 412] width 6 height 10
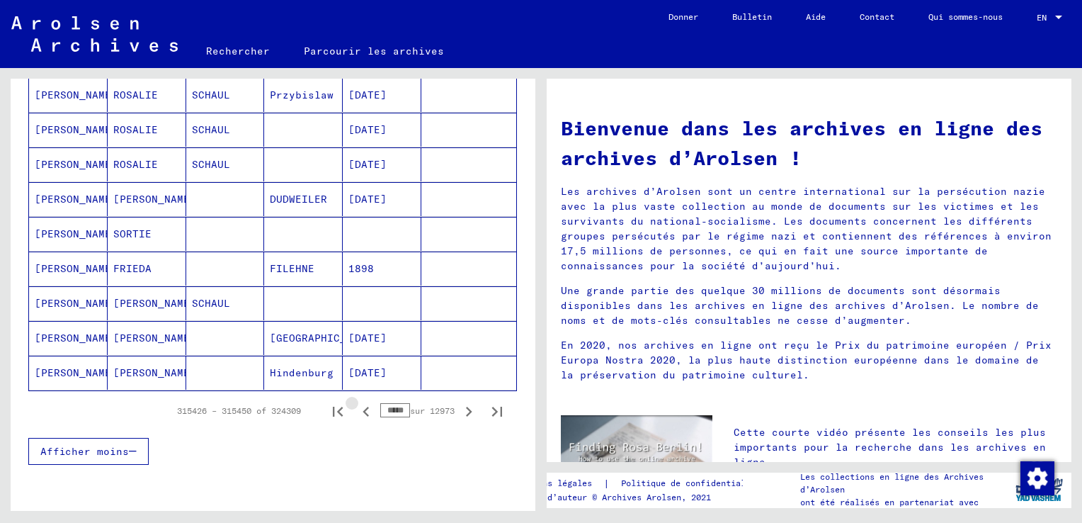
click at [363, 407] on icon "Page précédente" at bounding box center [366, 412] width 6 height 10
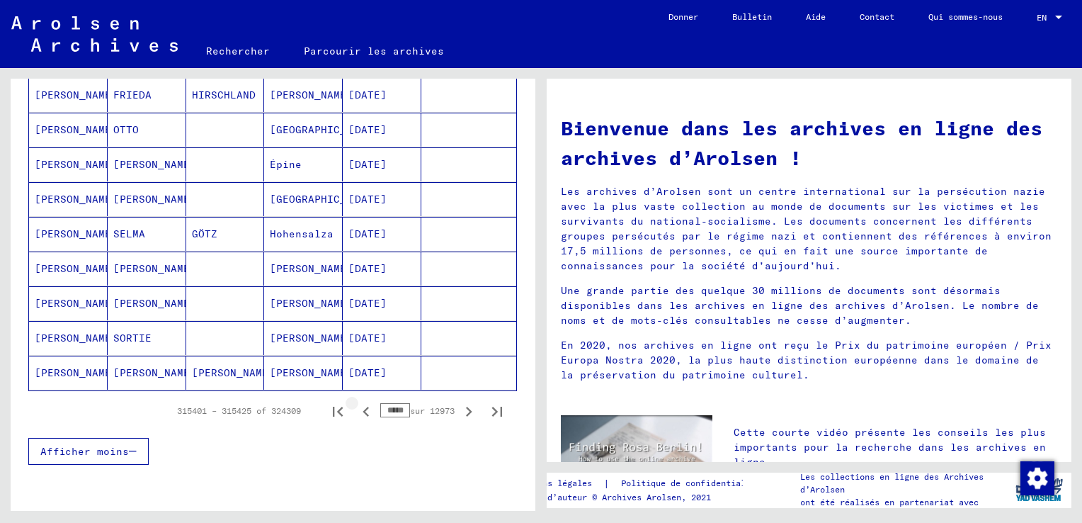
click at [363, 407] on icon "Page précédente" at bounding box center [366, 412] width 6 height 10
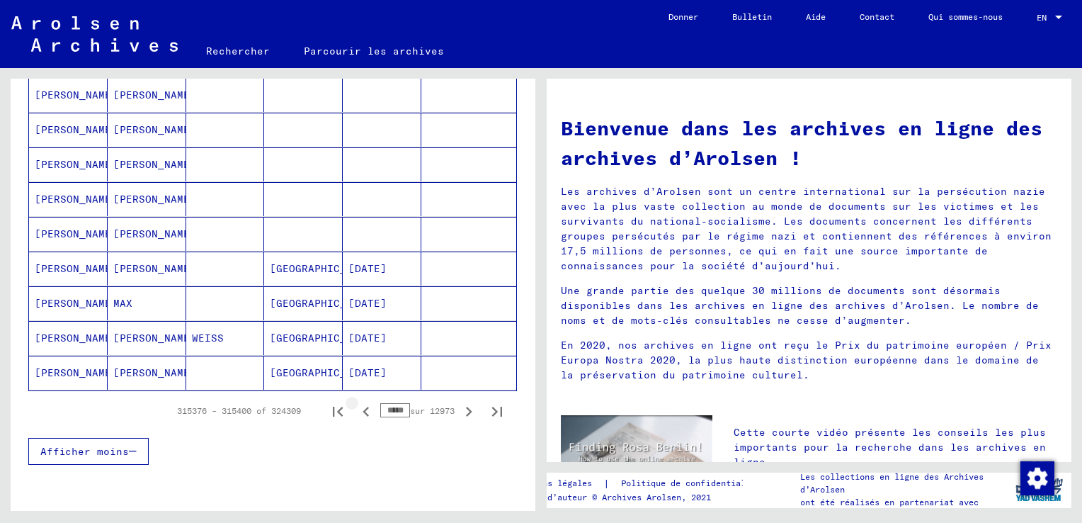
click at [363, 407] on icon "Page précédente" at bounding box center [366, 412] width 6 height 10
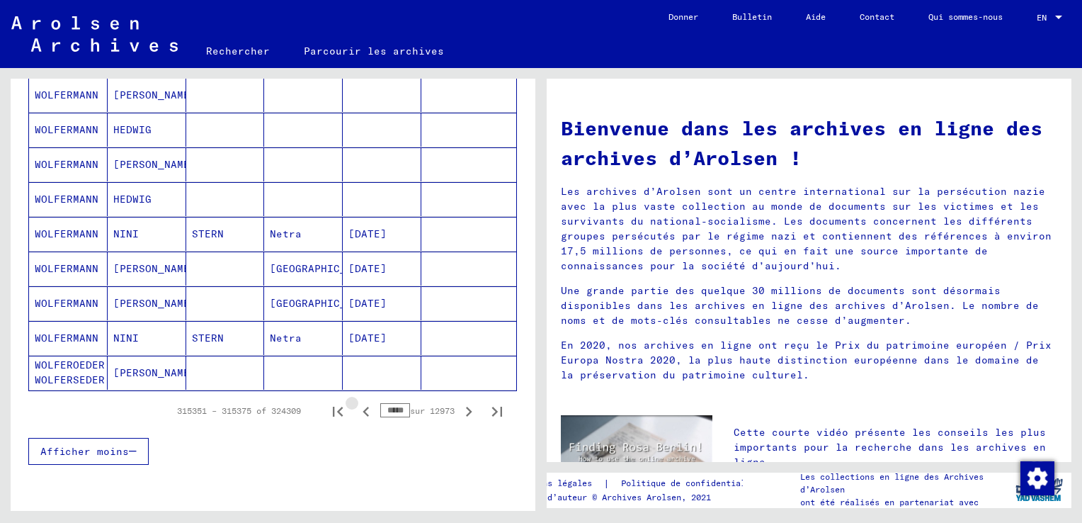
click at [363, 407] on icon "Page précédente" at bounding box center [366, 412] width 6 height 10
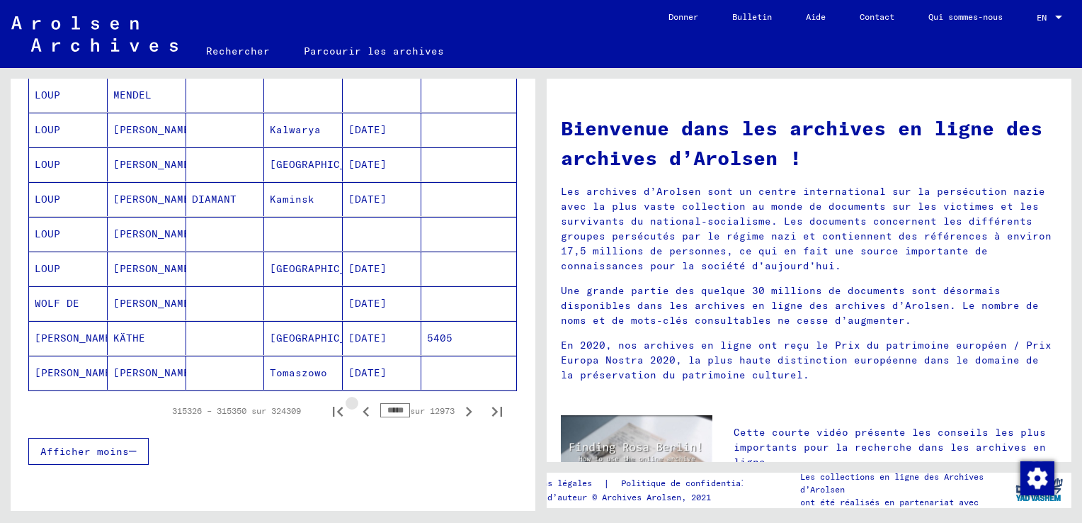
click at [363, 407] on icon "Page précédente" at bounding box center [366, 412] width 6 height 10
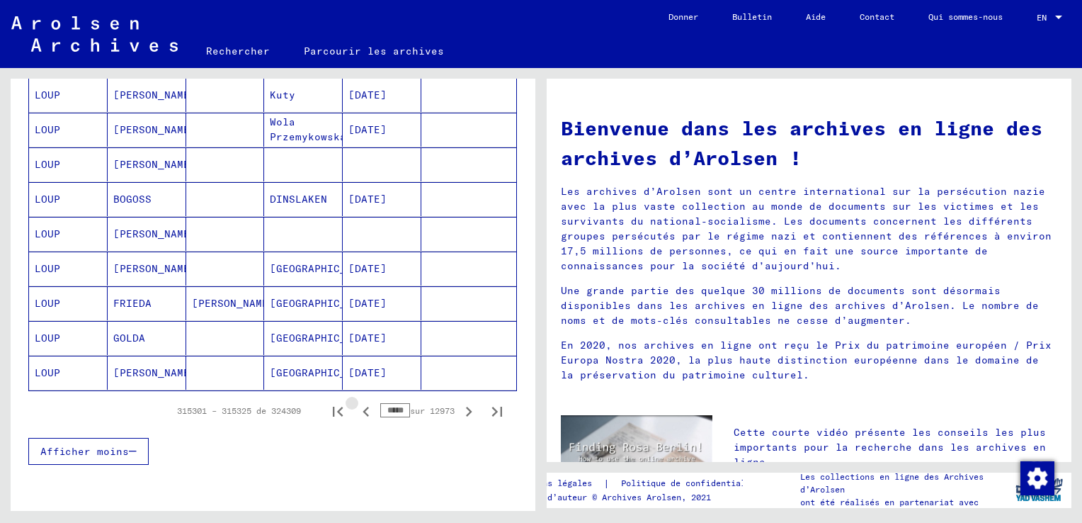
click at [363, 407] on icon "Page précédente" at bounding box center [366, 412] width 6 height 10
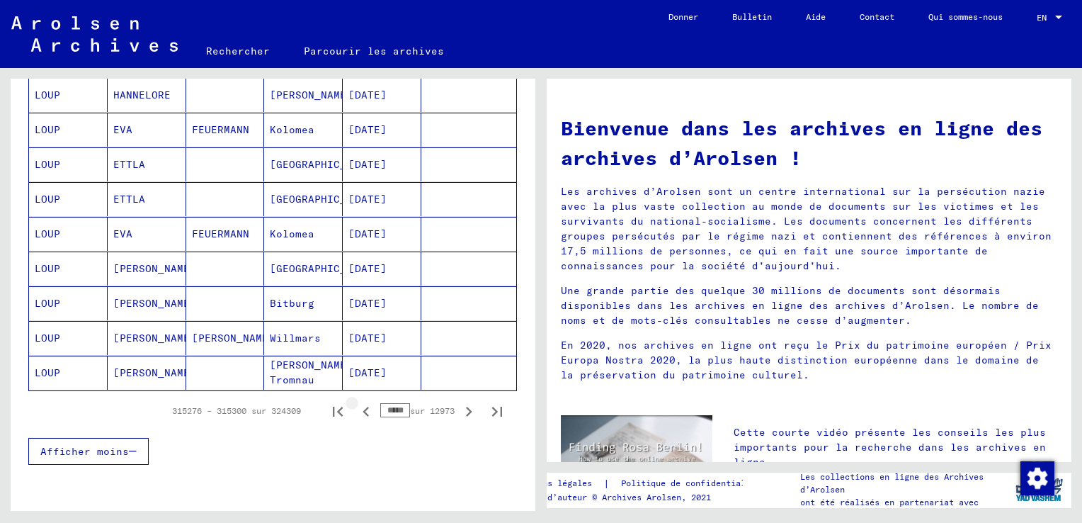
click at [363, 407] on icon "Page précédente" at bounding box center [366, 412] width 6 height 10
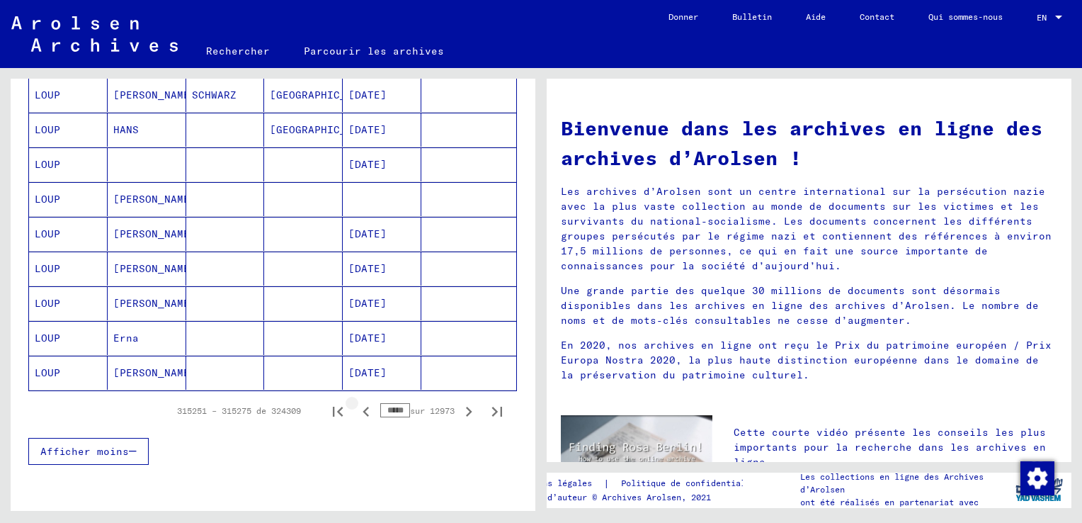
click at [363, 407] on icon "Page précédente" at bounding box center [366, 412] width 6 height 10
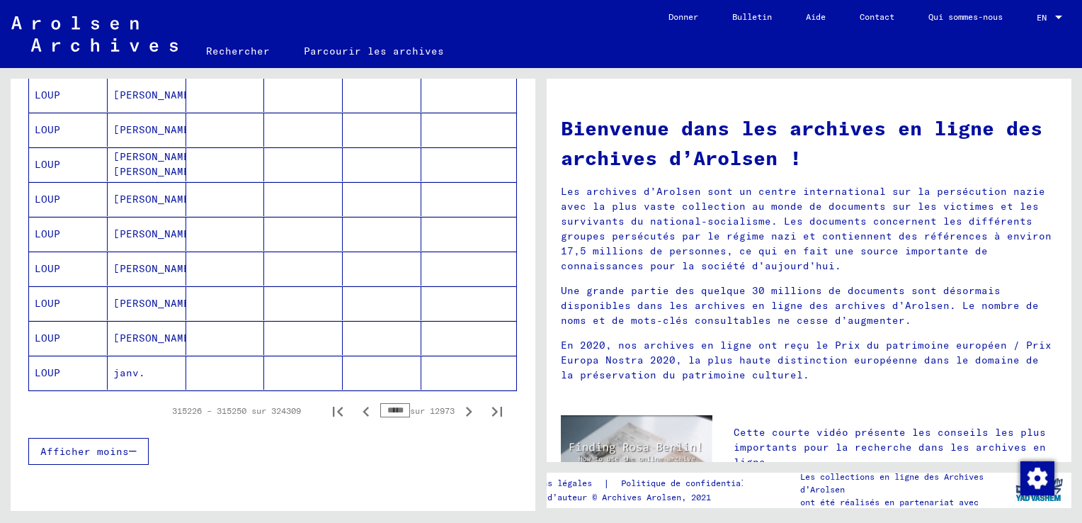
click at [363, 407] on icon "Page précédente" at bounding box center [366, 412] width 6 height 10
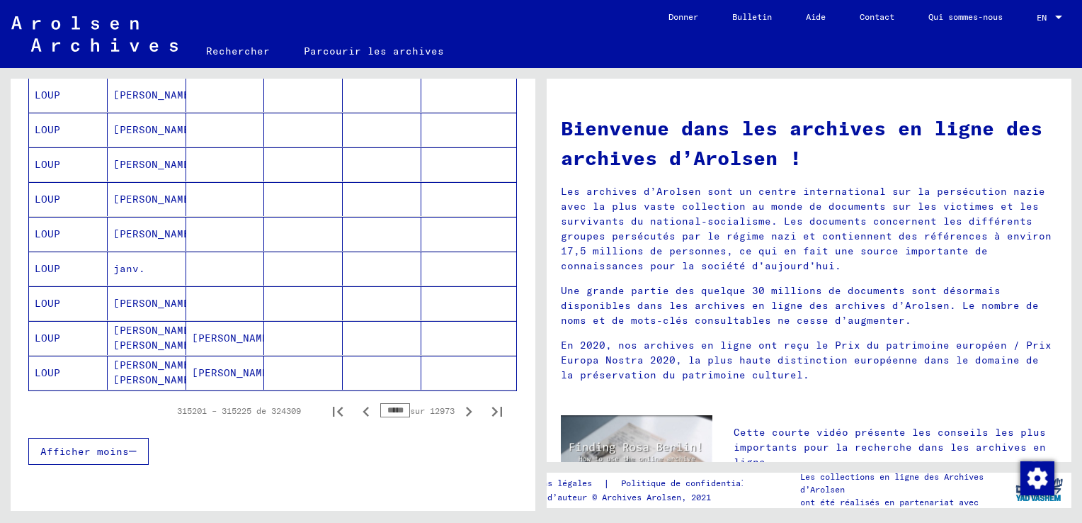
click at [363, 407] on icon "Page précédente" at bounding box center [366, 412] width 6 height 10
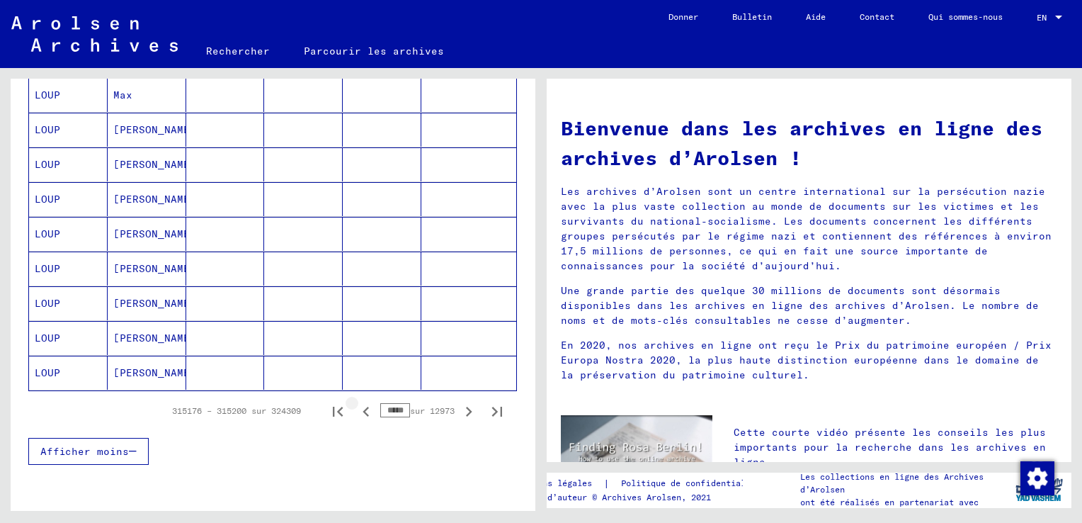
click at [363, 407] on icon "Page précédente" at bounding box center [366, 412] width 6 height 10
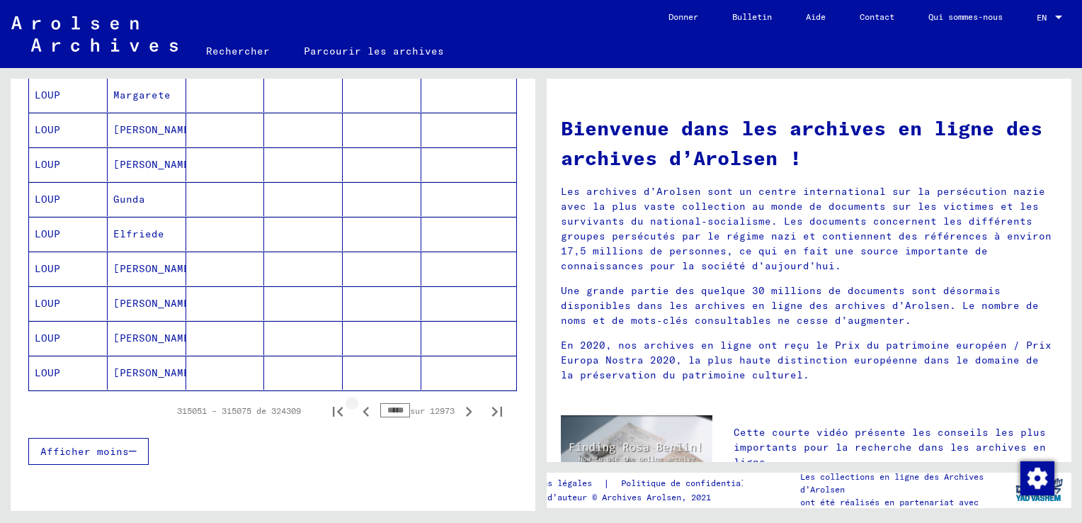
click at [363, 407] on icon "Page précédente" at bounding box center [366, 412] width 6 height 10
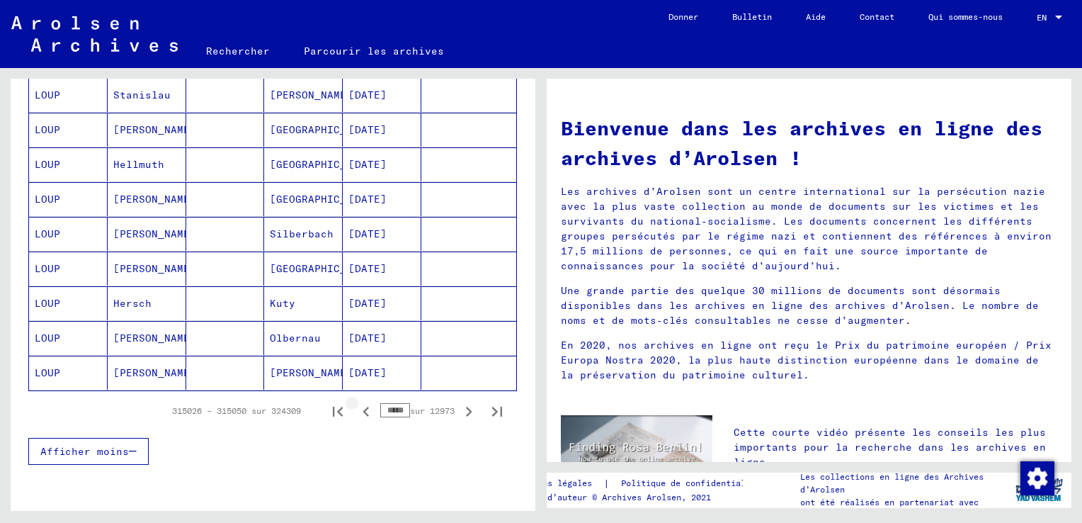
click at [363, 407] on icon "Page précédente" at bounding box center [366, 412] width 6 height 10
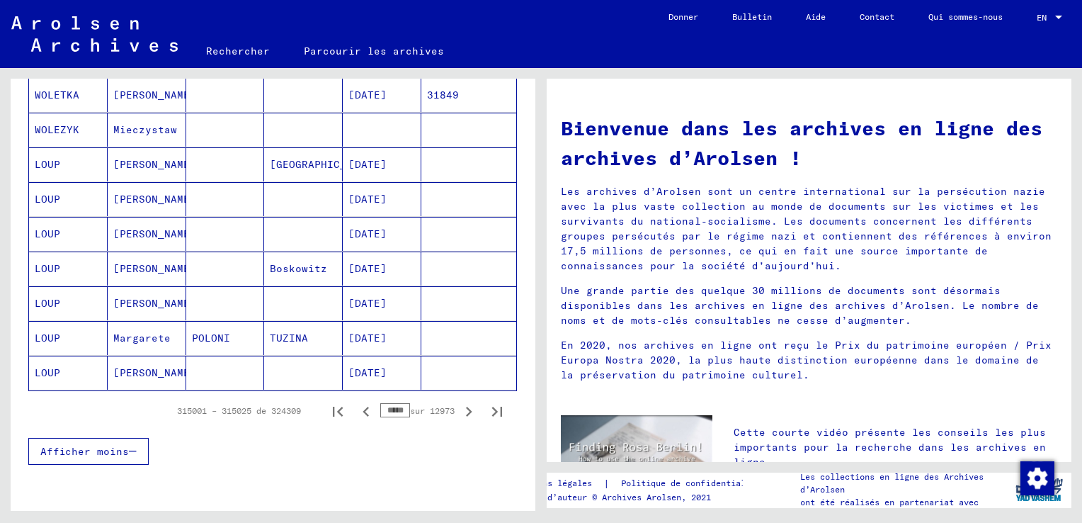
click at [363, 407] on icon "Page précédente" at bounding box center [366, 412] width 6 height 10
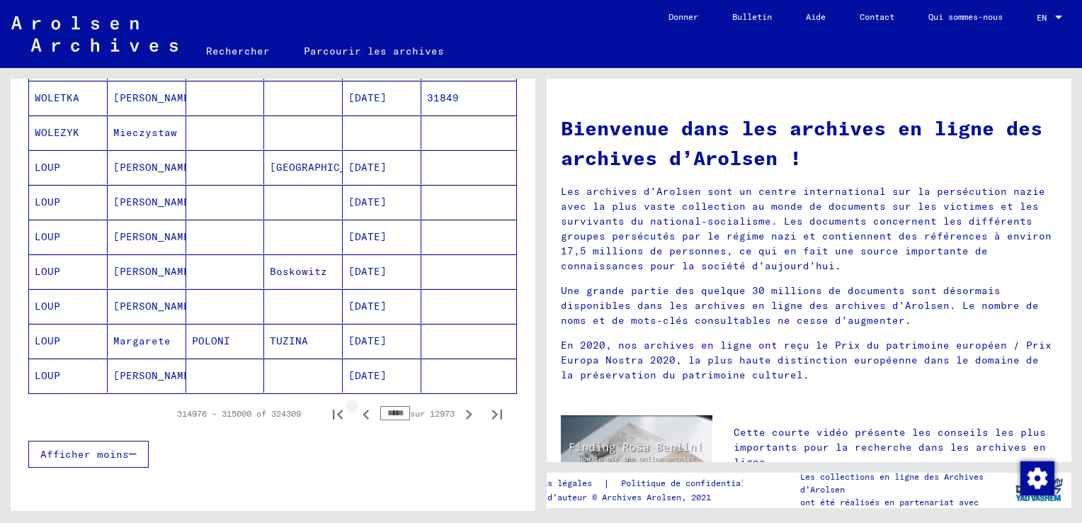
scroll to position [853, 0]
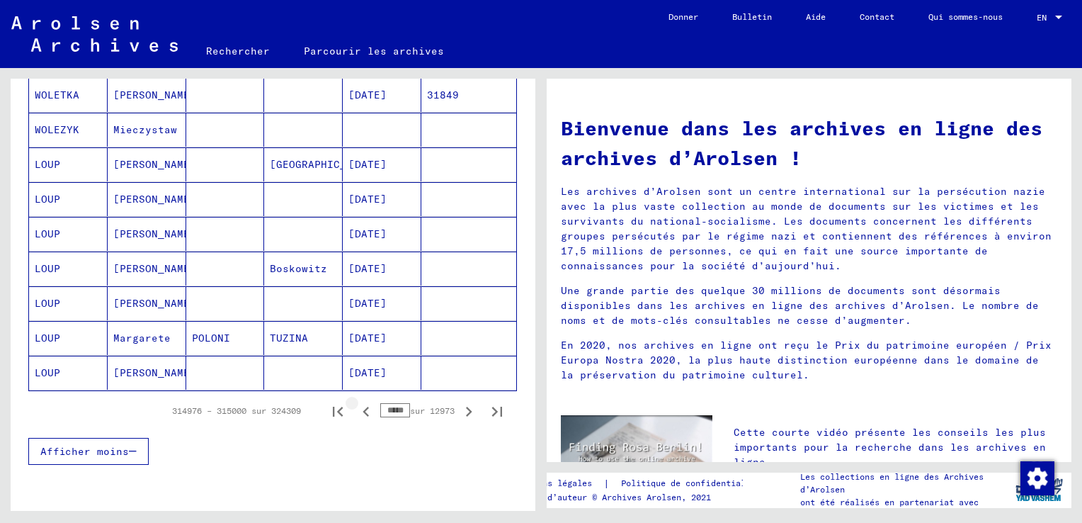
click at [363, 407] on icon "Page précédente" at bounding box center [366, 412] width 6 height 10
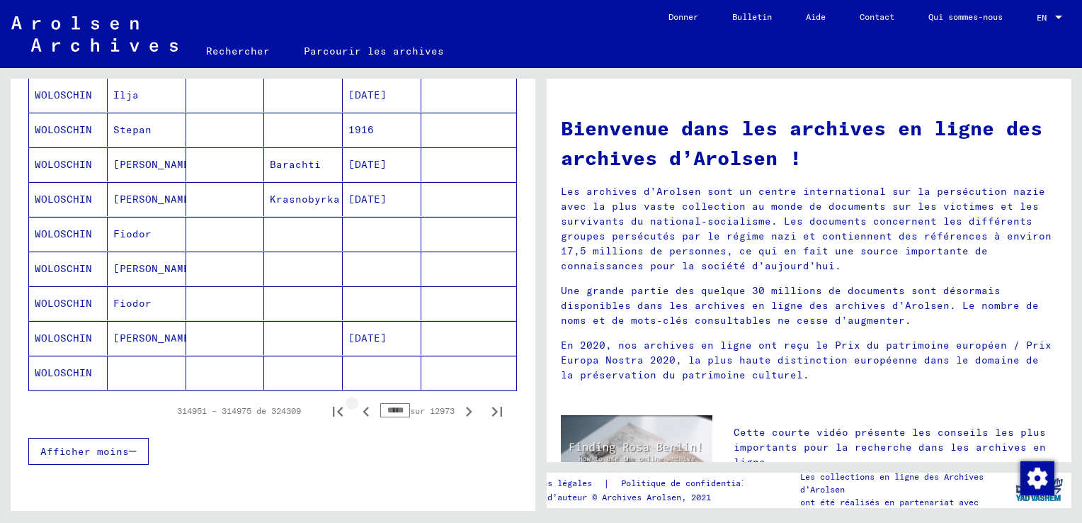
click at [363, 407] on icon "Page précédente" at bounding box center [366, 412] width 6 height 10
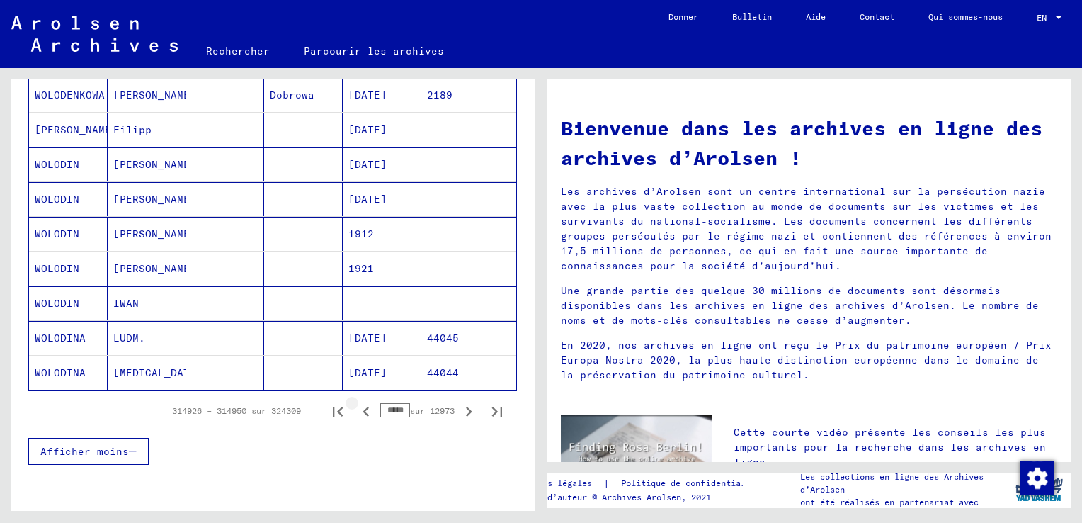
click at [363, 407] on icon "Page précédente" at bounding box center [366, 412] width 6 height 10
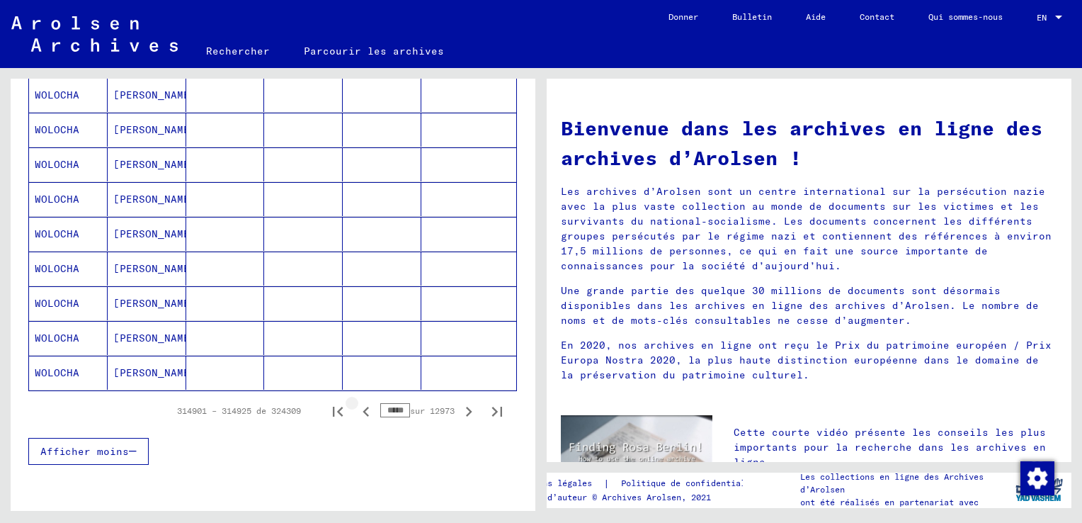
click at [363, 407] on icon "Page précédente" at bounding box center [366, 412] width 6 height 10
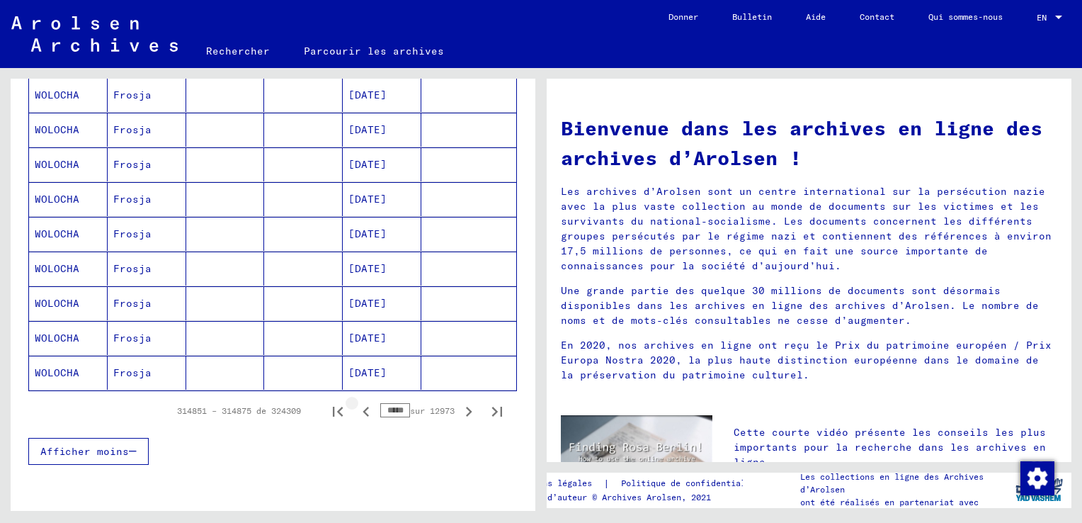
click at [363, 407] on icon "Page précédente" at bounding box center [366, 412] width 6 height 10
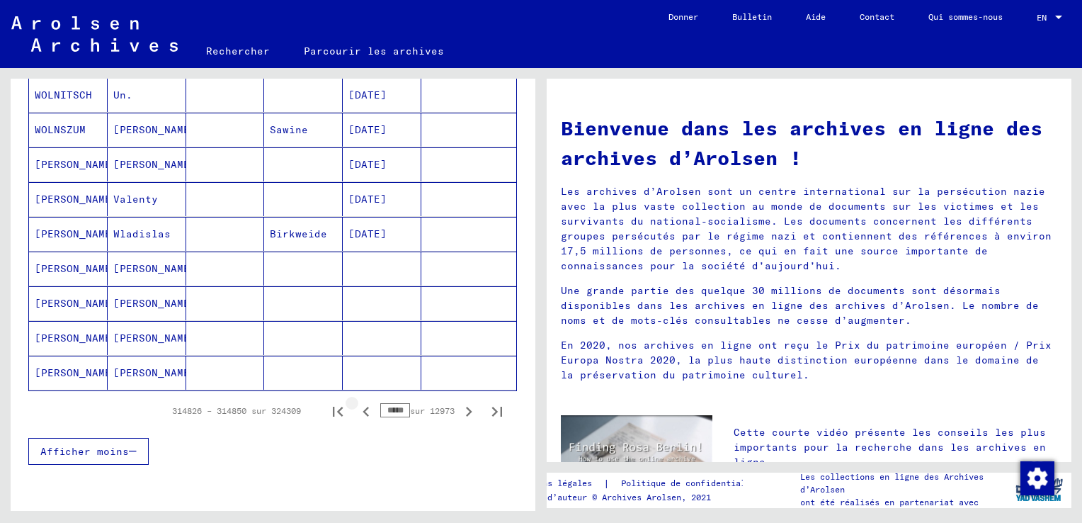
click at [363, 407] on icon "Page précédente" at bounding box center [366, 412] width 6 height 10
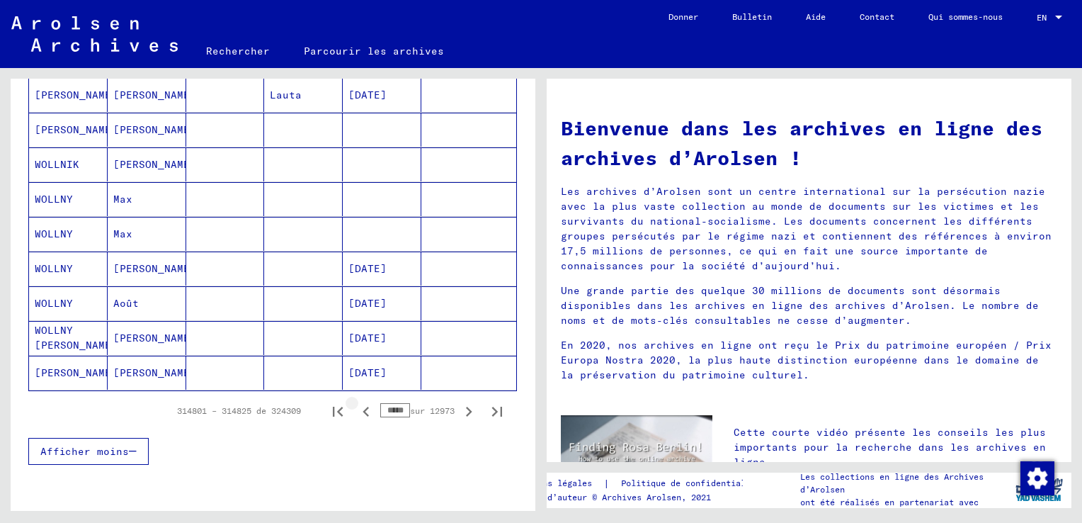
click at [363, 407] on icon "Page précédente" at bounding box center [366, 412] width 6 height 10
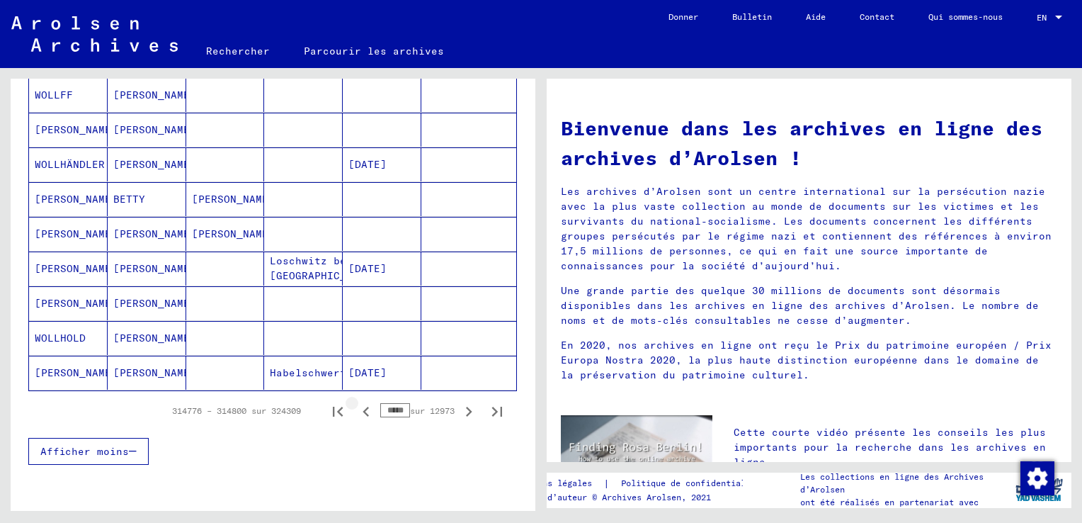
click at [363, 407] on icon "Page précédente" at bounding box center [366, 412] width 6 height 10
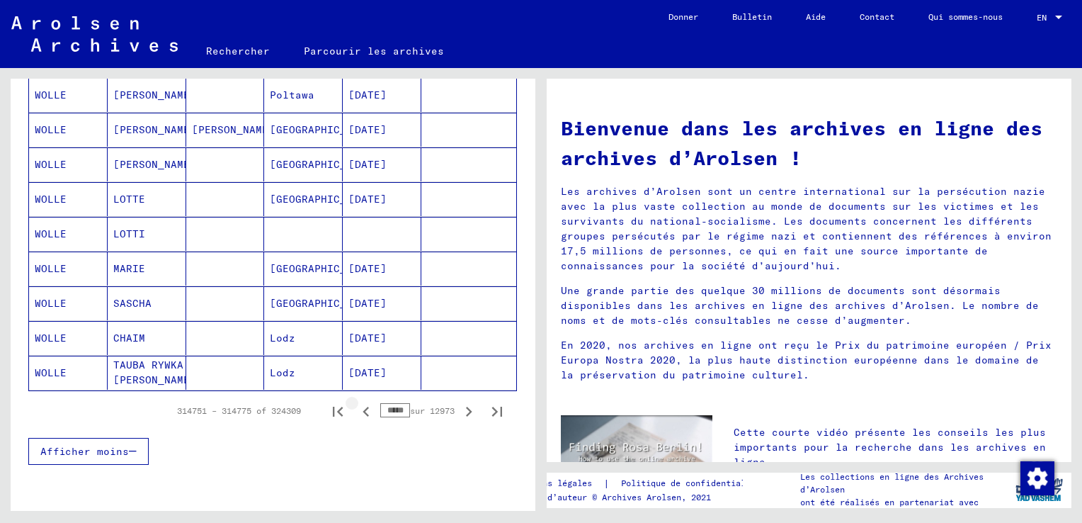
click at [363, 407] on icon "Page précédente" at bounding box center [366, 412] width 6 height 10
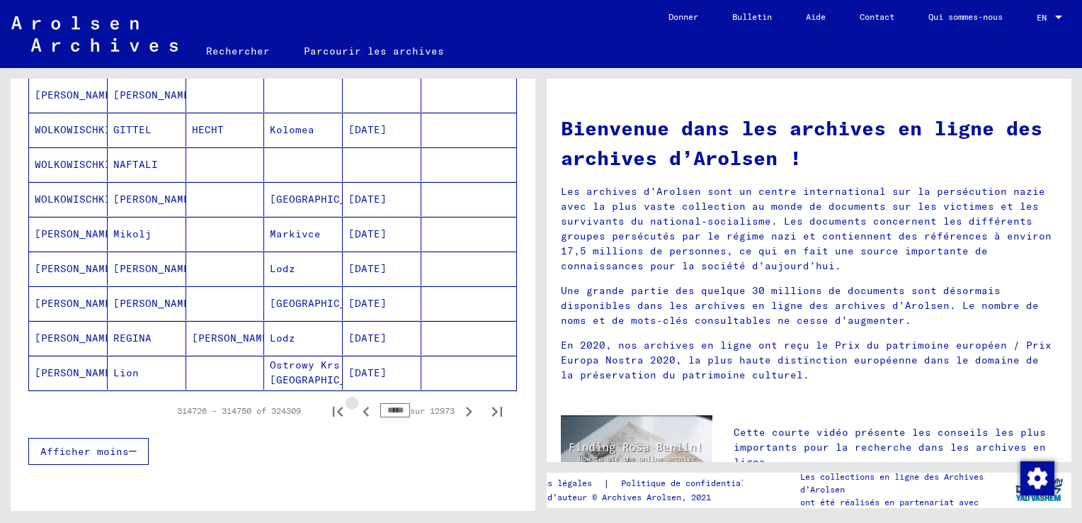
click at [363, 407] on icon "Page précédente" at bounding box center [366, 412] width 6 height 10
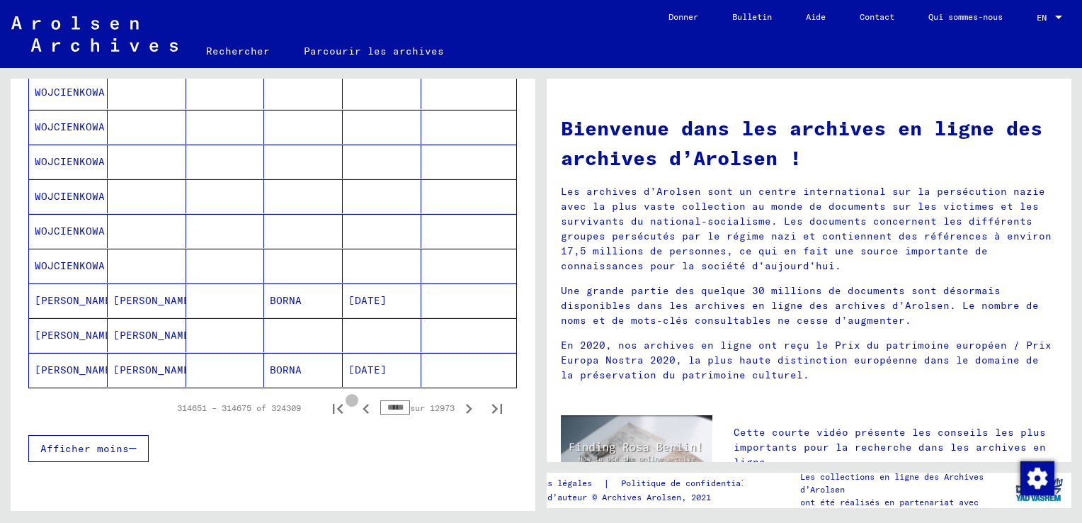
click at [363, 407] on icon "Page précédente" at bounding box center [366, 409] width 6 height 10
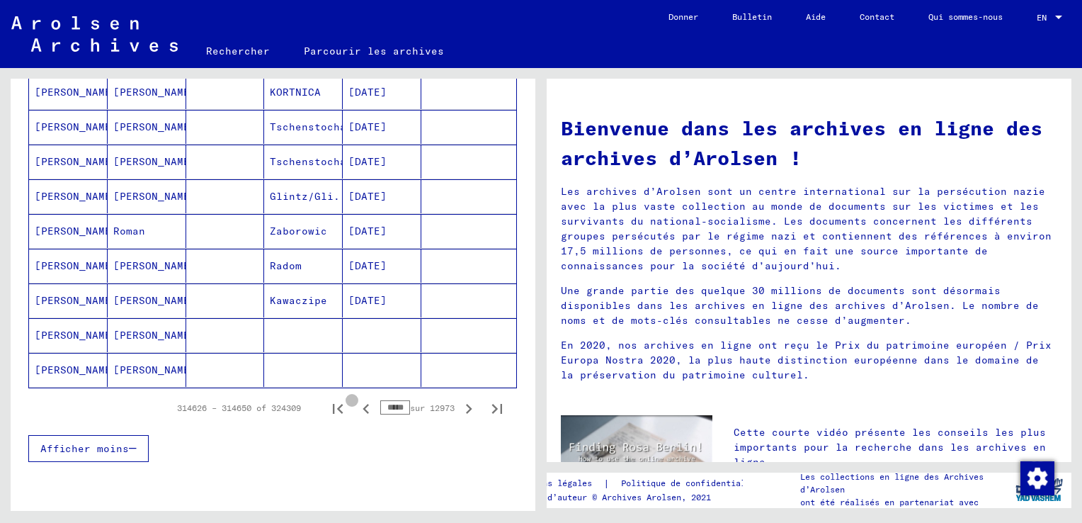
scroll to position [850, 0]
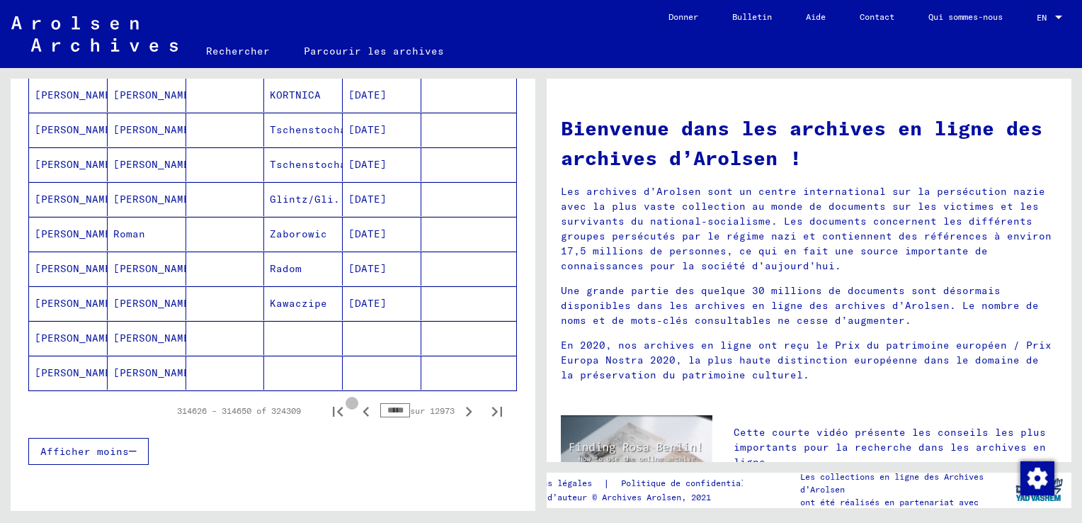
click at [363, 407] on icon "Page précédente" at bounding box center [366, 412] width 6 height 10
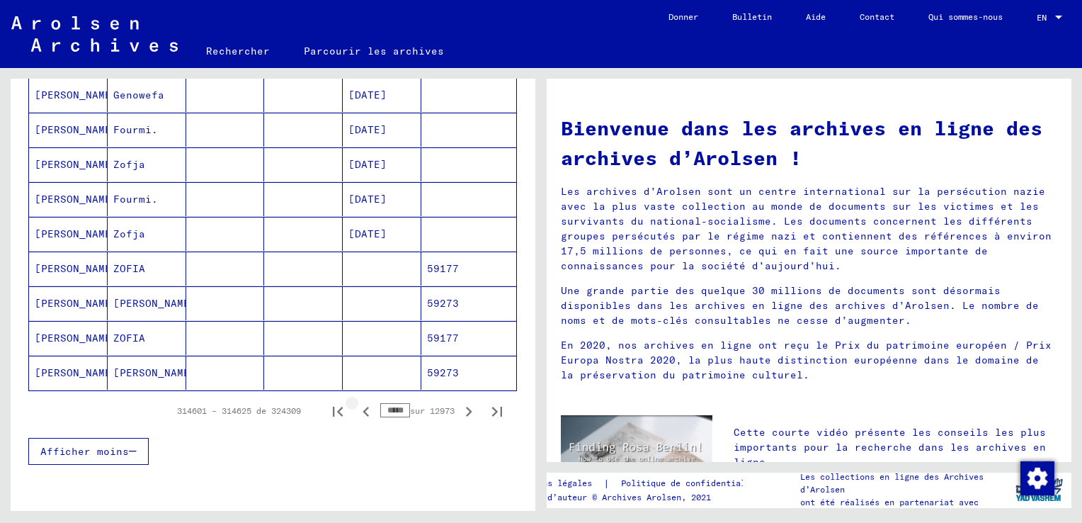
click at [363, 407] on icon "Page précédente" at bounding box center [366, 412] width 6 height 10
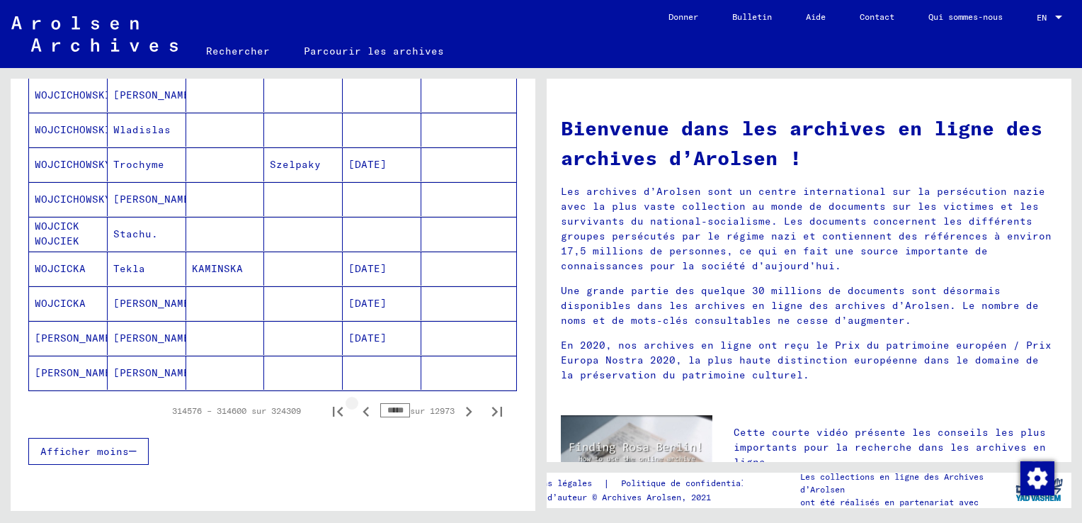
click at [363, 407] on icon "Page précédente" at bounding box center [366, 412] width 6 height 10
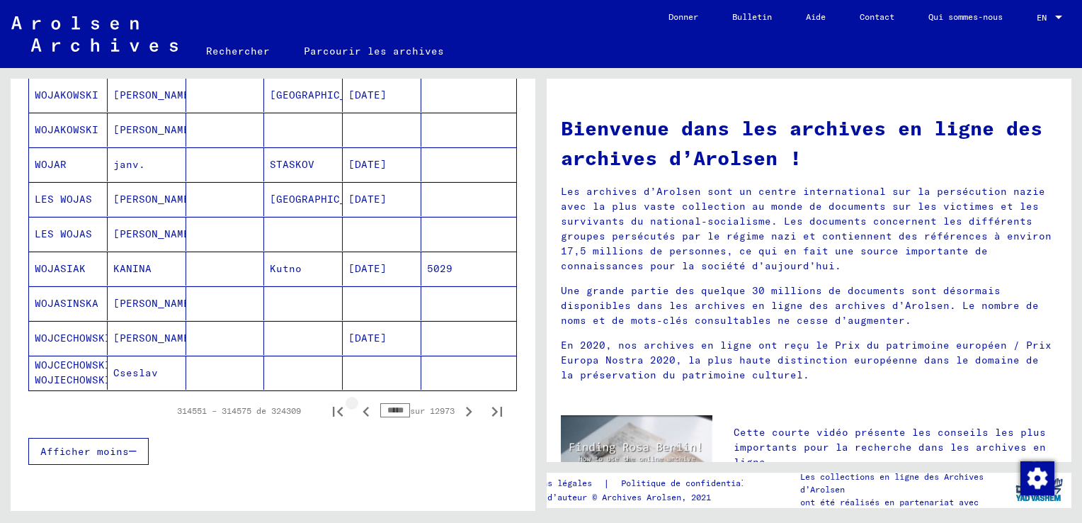
click at [363, 407] on icon "Page précédente" at bounding box center [366, 412] width 6 height 10
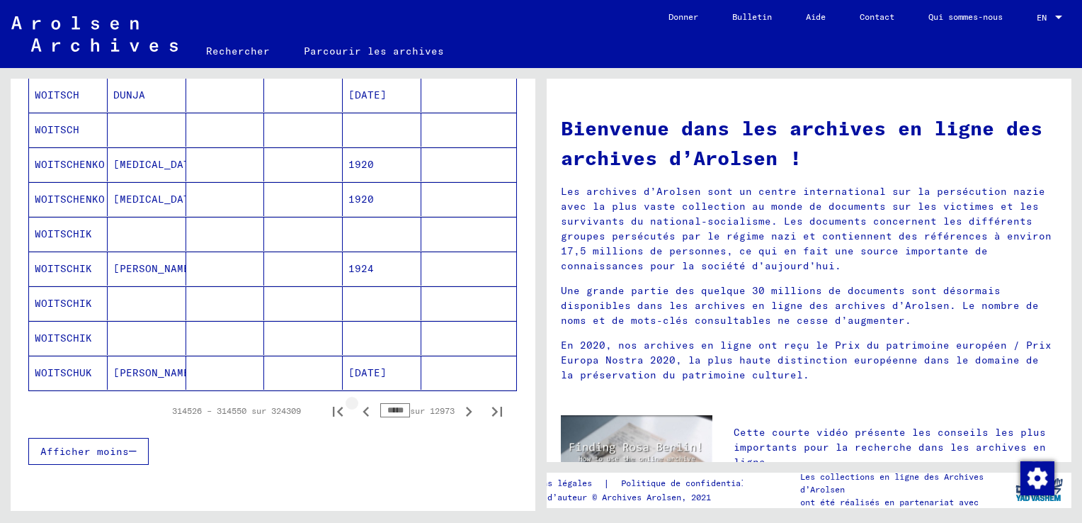
click at [363, 407] on icon "Page précédente" at bounding box center [366, 412] width 6 height 10
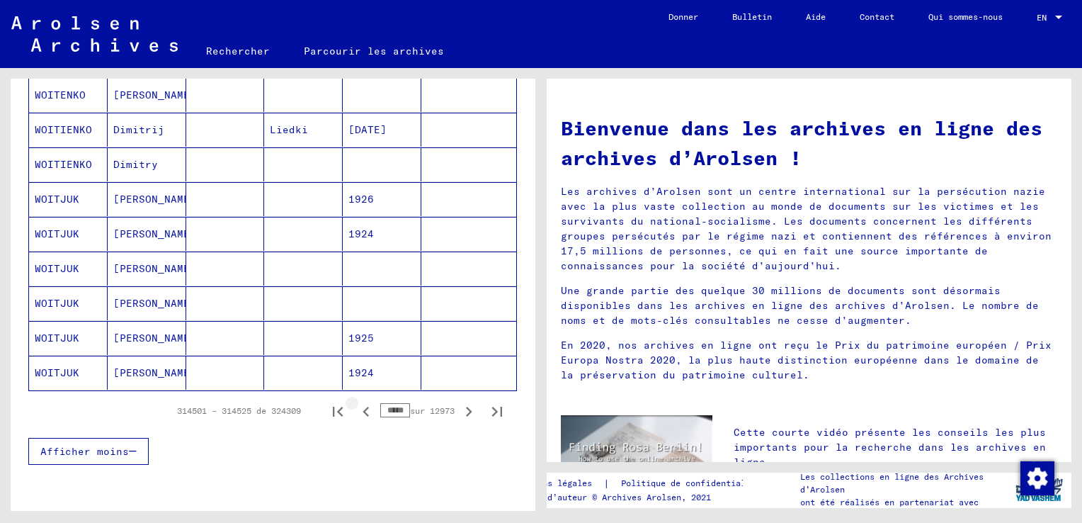
click at [363, 407] on icon "Page précédente" at bounding box center [366, 412] width 6 height 10
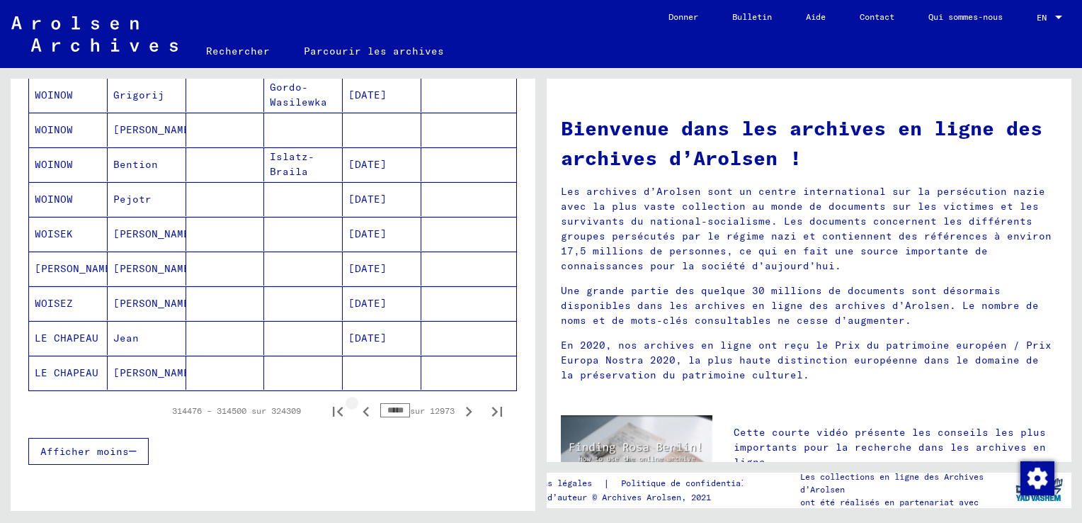
click at [363, 407] on icon "Page précédente" at bounding box center [366, 412] width 6 height 10
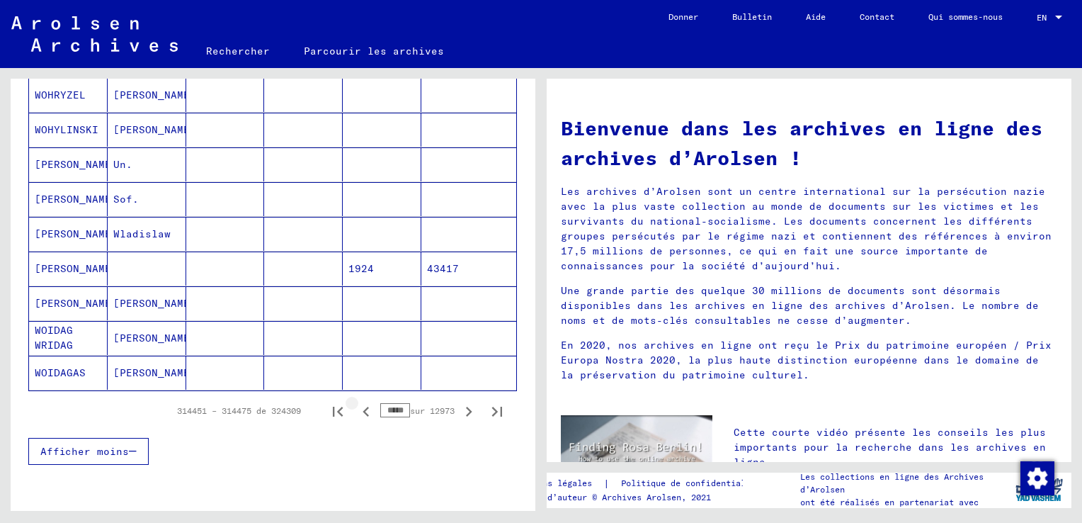
click at [363, 407] on icon "Page précédente" at bounding box center [366, 412] width 6 height 10
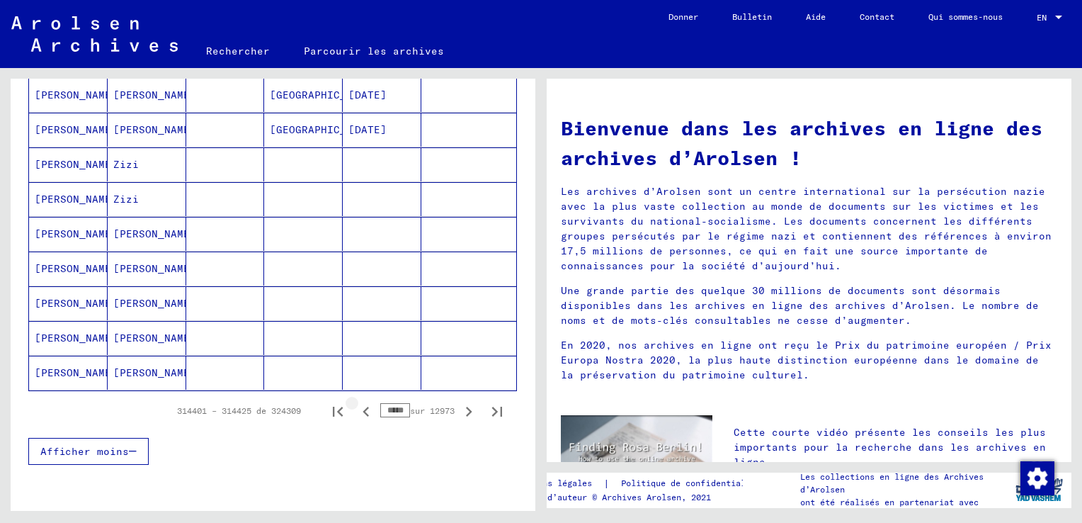
click at [363, 407] on icon "Page précédente" at bounding box center [366, 412] width 6 height 10
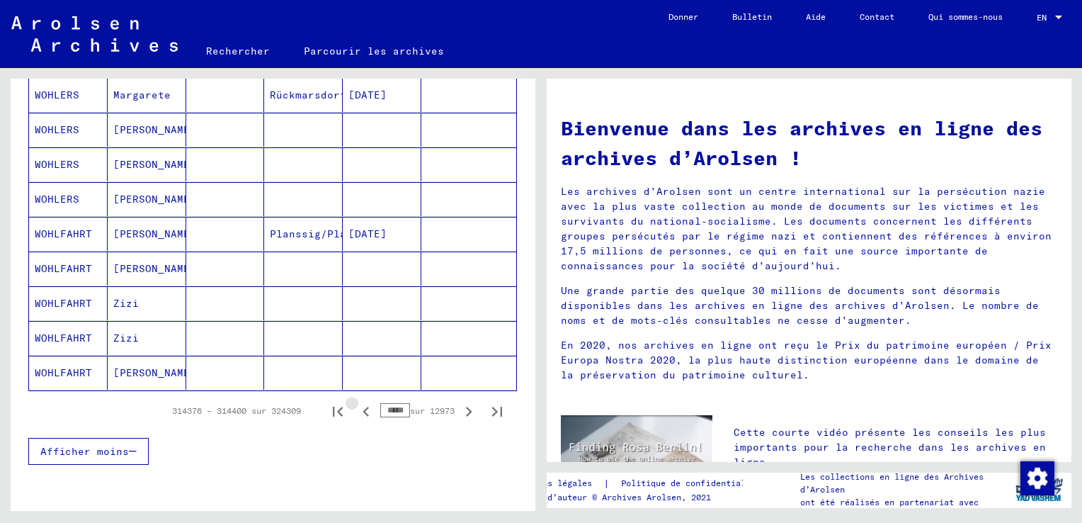
click at [363, 407] on icon "Page précédente" at bounding box center [366, 412] width 6 height 10
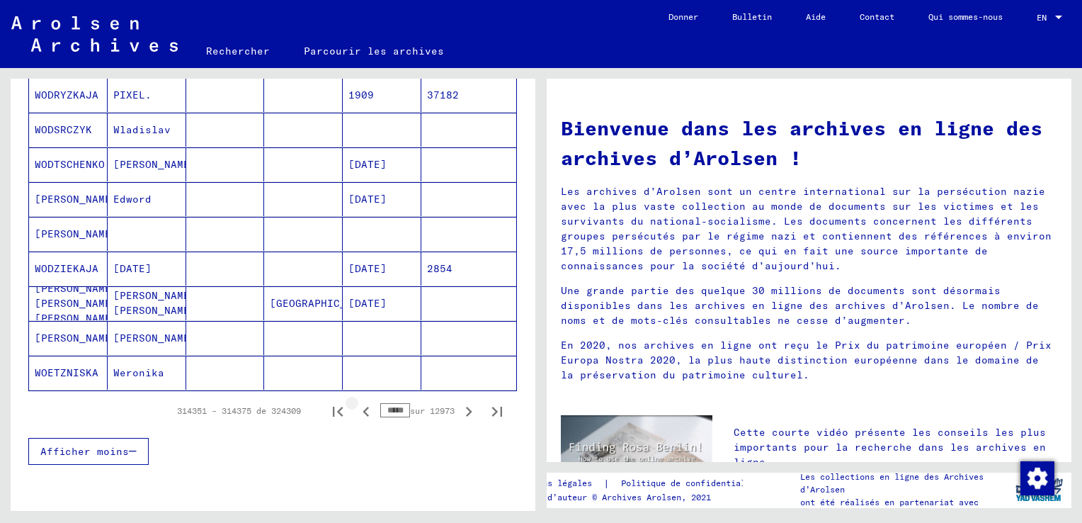
click at [363, 407] on icon "Page précédente" at bounding box center [366, 412] width 6 height 10
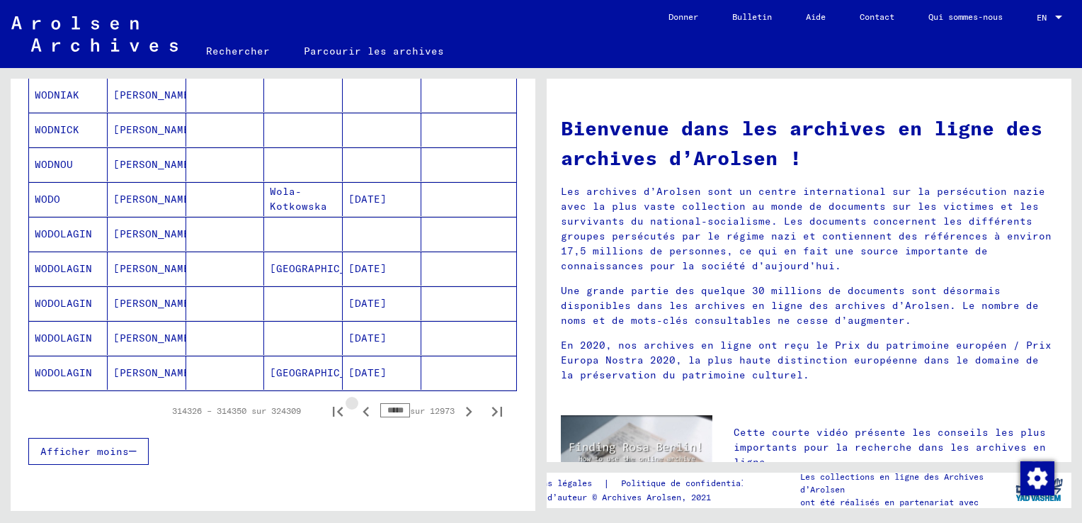
click at [363, 407] on icon "Page précédente" at bounding box center [366, 412] width 6 height 10
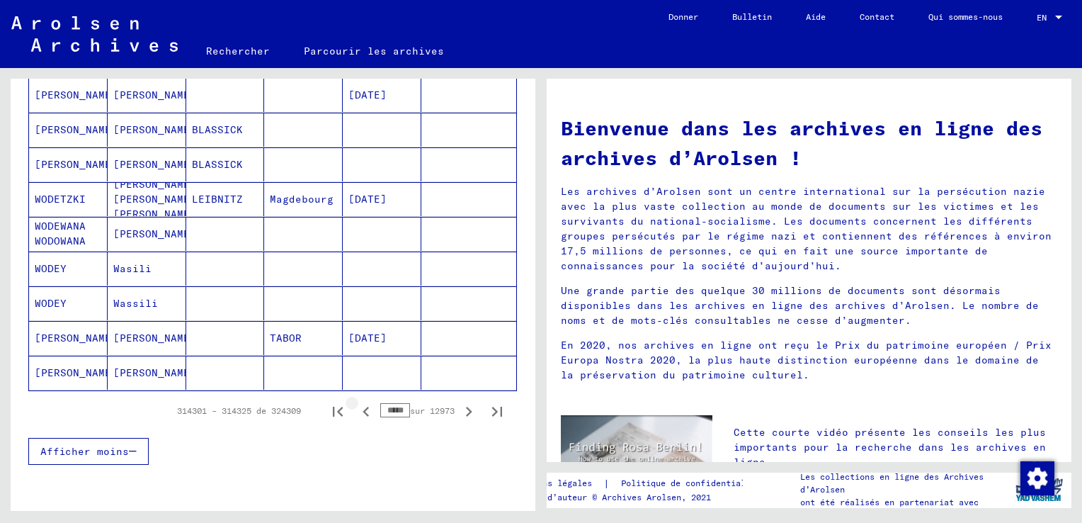
click at [363, 407] on icon "Page précédente" at bounding box center [366, 412] width 6 height 10
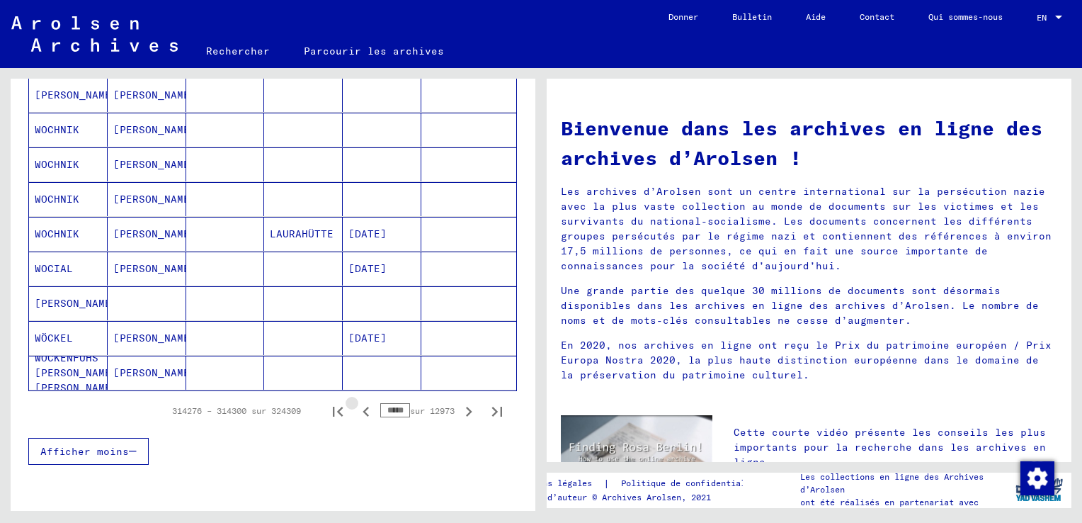
click at [363, 407] on icon "Page précédente" at bounding box center [366, 412] width 6 height 10
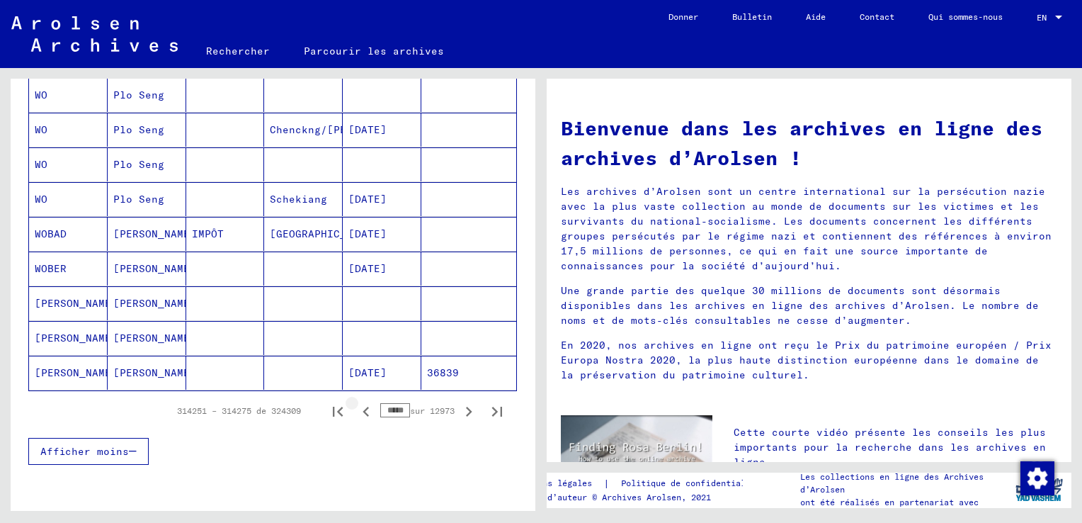
click at [363, 407] on icon "Page précédente" at bounding box center [366, 412] width 6 height 10
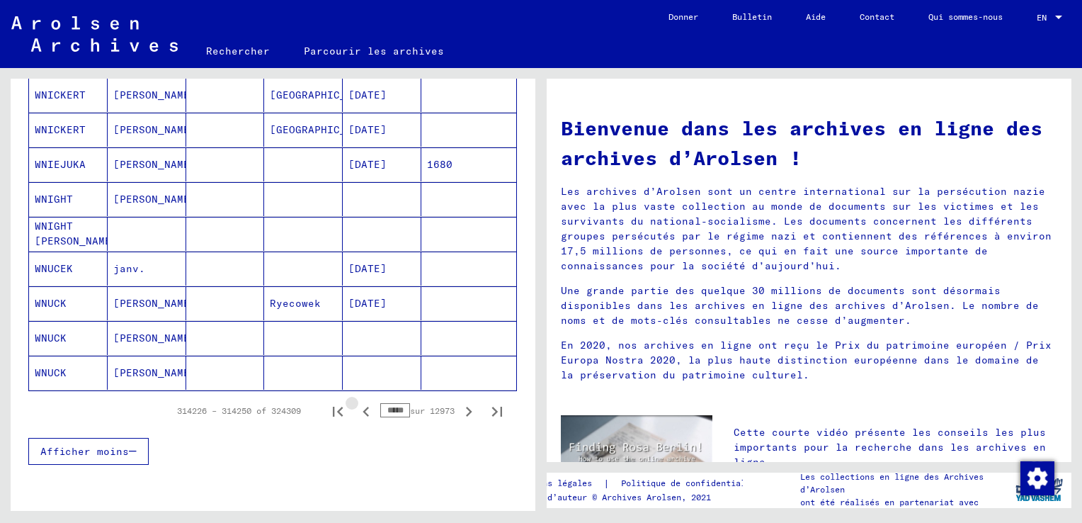
click at [363, 407] on icon "Page précédente" at bounding box center [366, 412] width 6 height 10
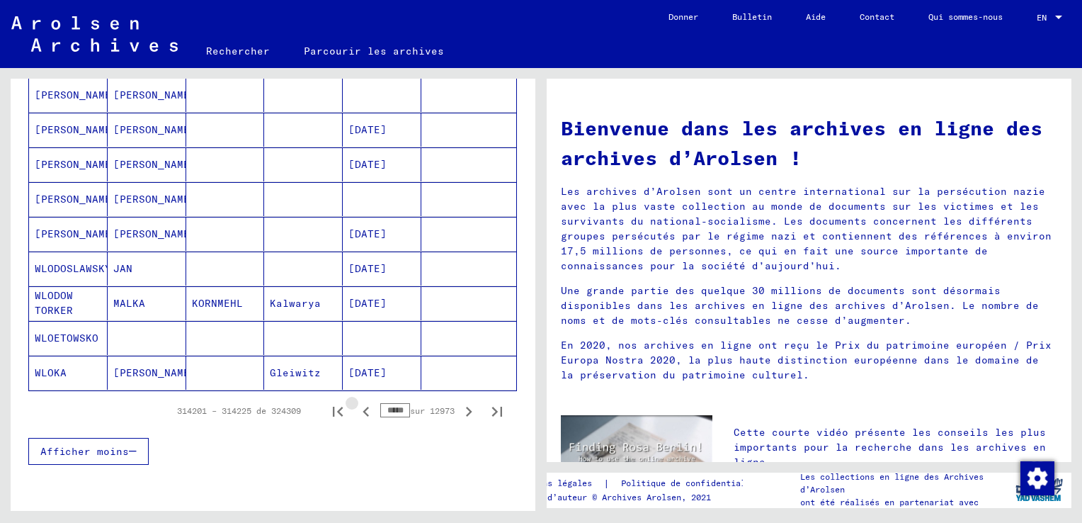
click at [363, 407] on icon "Page précédente" at bounding box center [366, 412] width 6 height 10
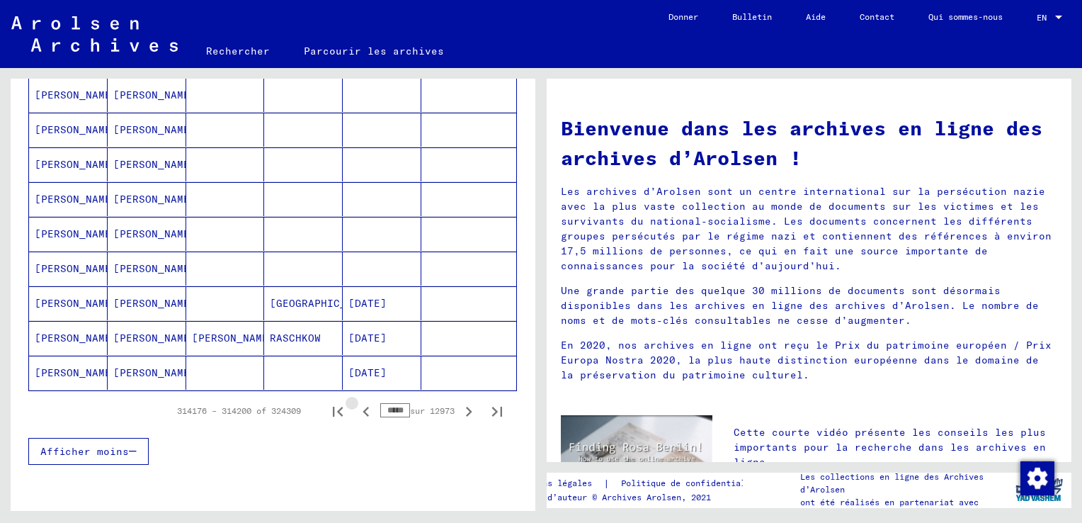
click at [363, 407] on icon "Page précédente" at bounding box center [366, 412] width 6 height 10
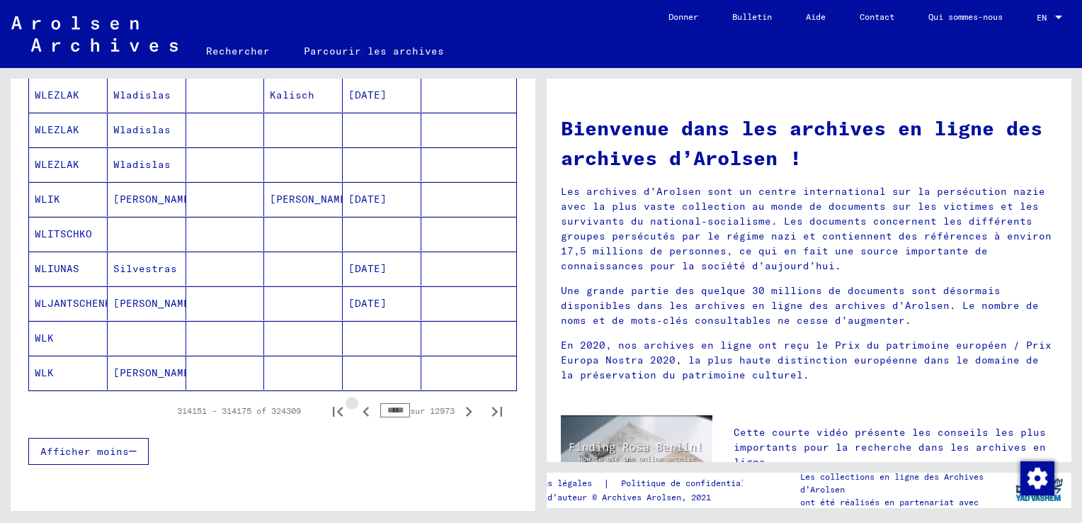
click at [363, 407] on icon "Page précédente" at bounding box center [366, 412] width 6 height 10
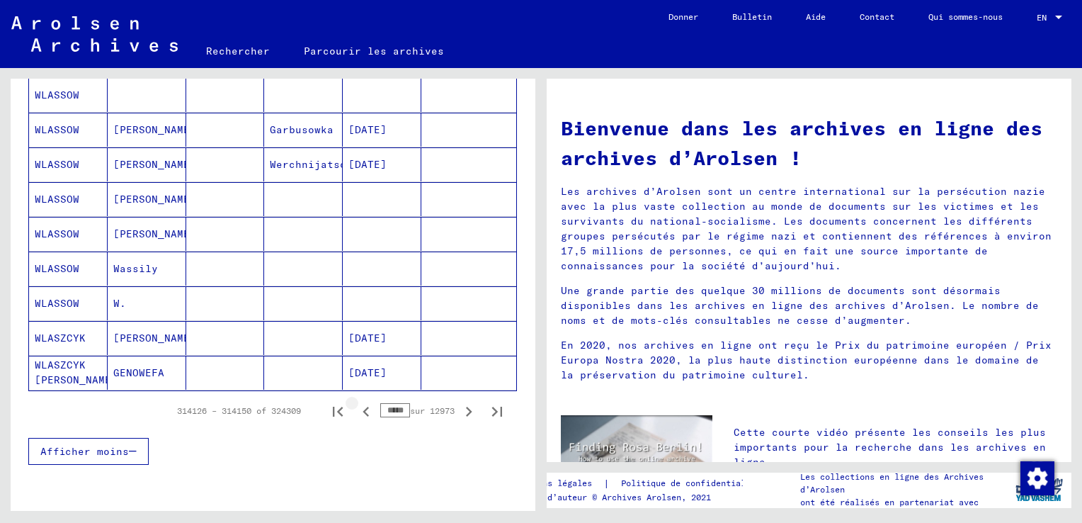
click at [363, 407] on icon "Page précédente" at bounding box center [366, 412] width 6 height 10
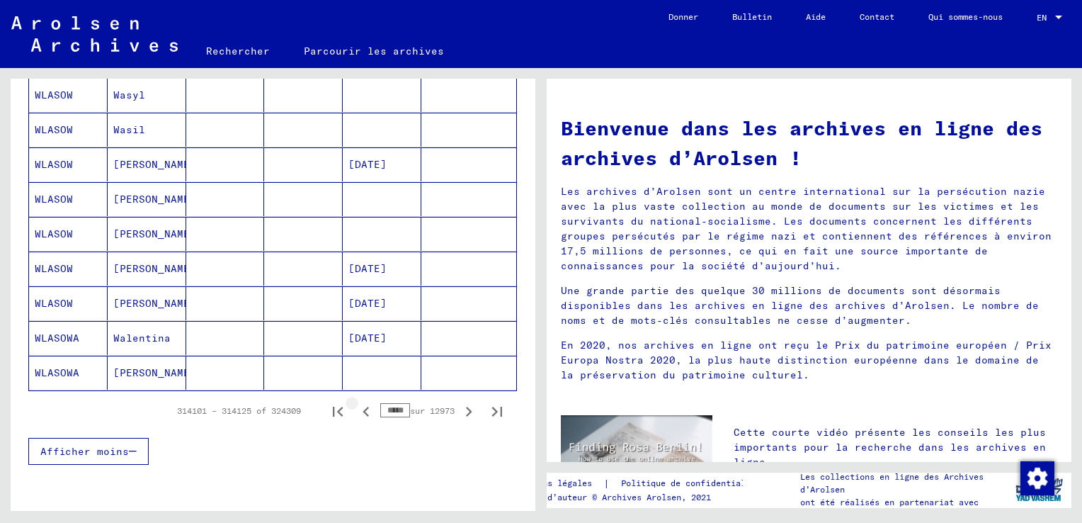
click at [363, 407] on icon "Page précédente" at bounding box center [366, 412] width 6 height 10
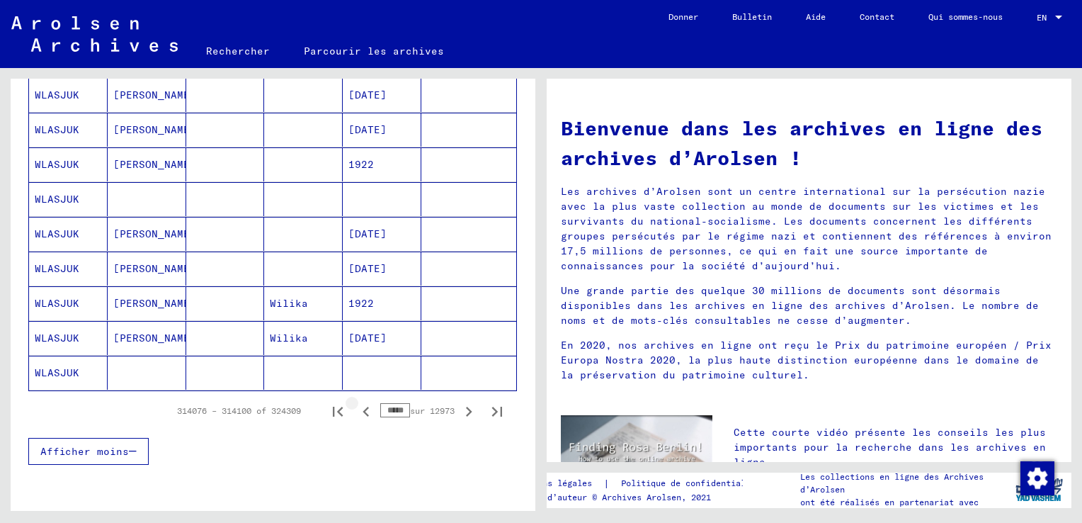
click at [363, 407] on icon "Page précédente" at bounding box center [366, 412] width 6 height 10
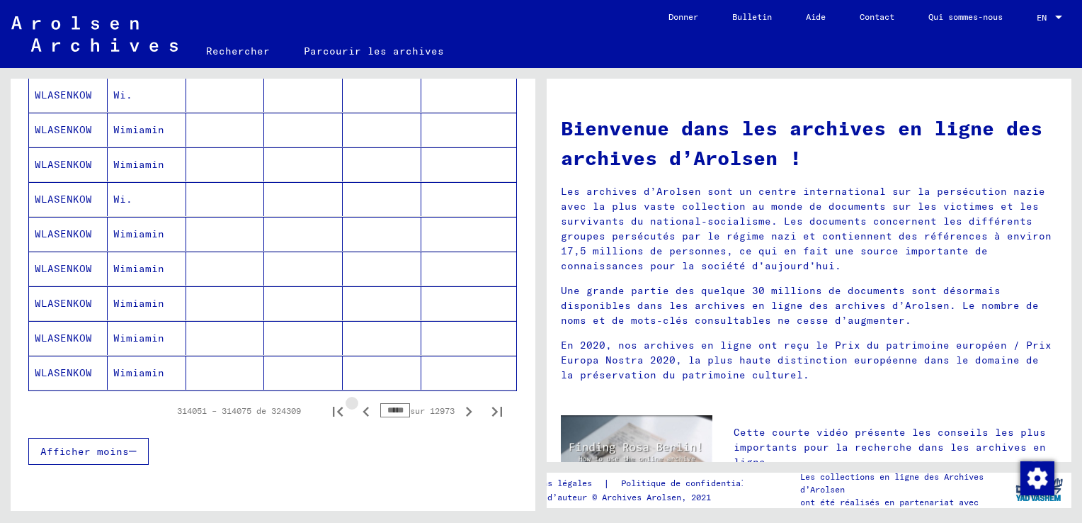
click at [363, 407] on icon "Page précédente" at bounding box center [366, 412] width 6 height 10
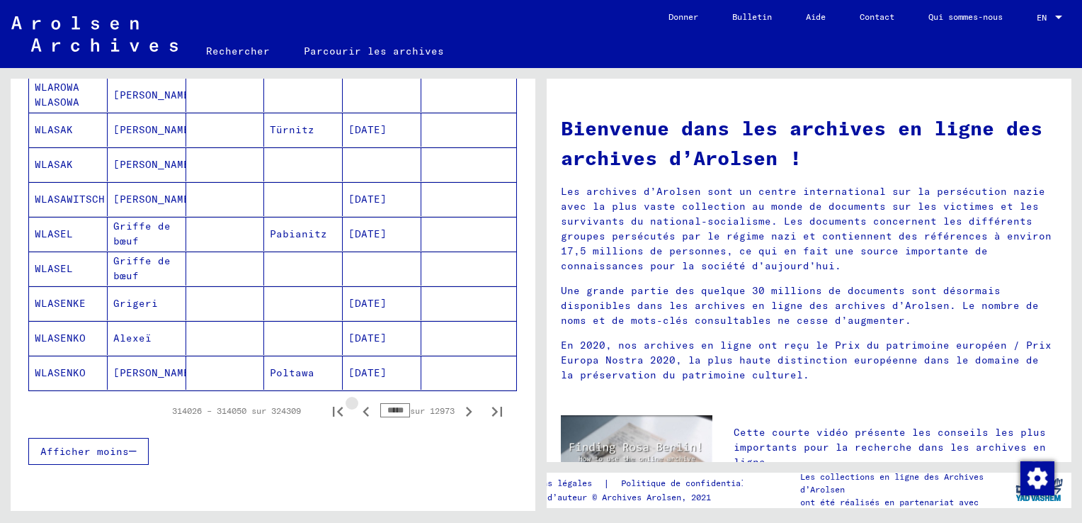
click at [363, 407] on icon "Page précédente" at bounding box center [366, 412] width 6 height 10
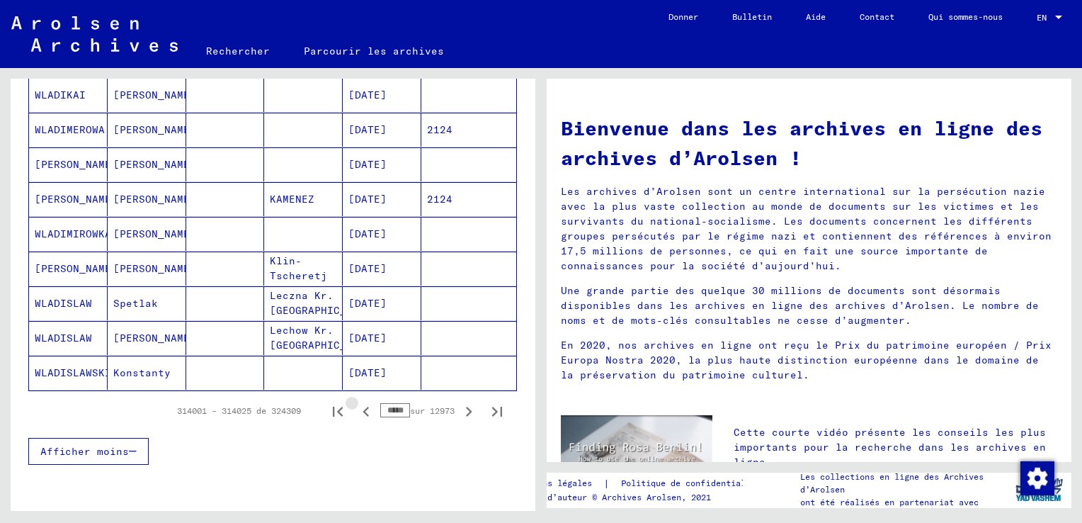
click at [363, 407] on icon "Page précédente" at bounding box center [366, 412] width 6 height 10
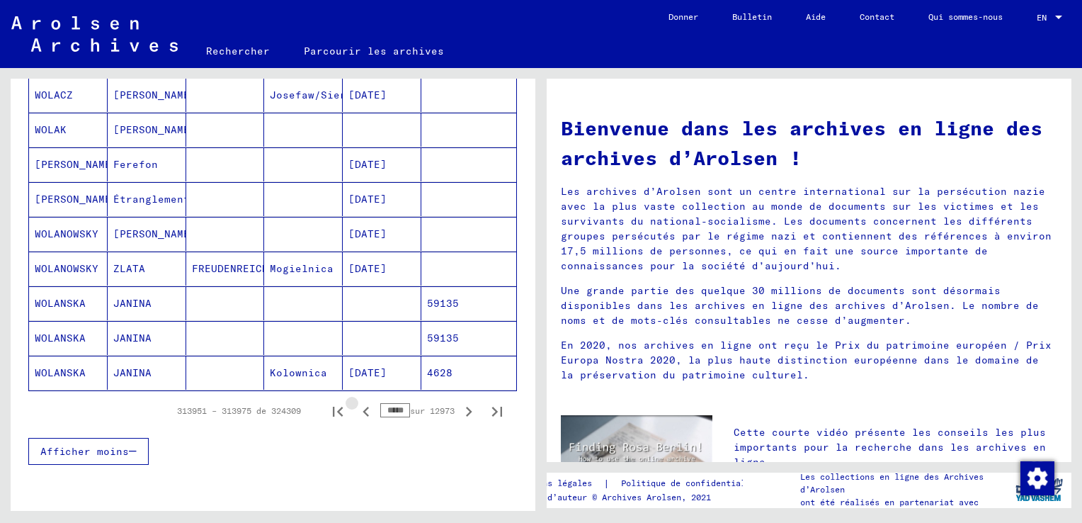
click at [363, 407] on icon "Page précédente" at bounding box center [366, 412] width 6 height 10
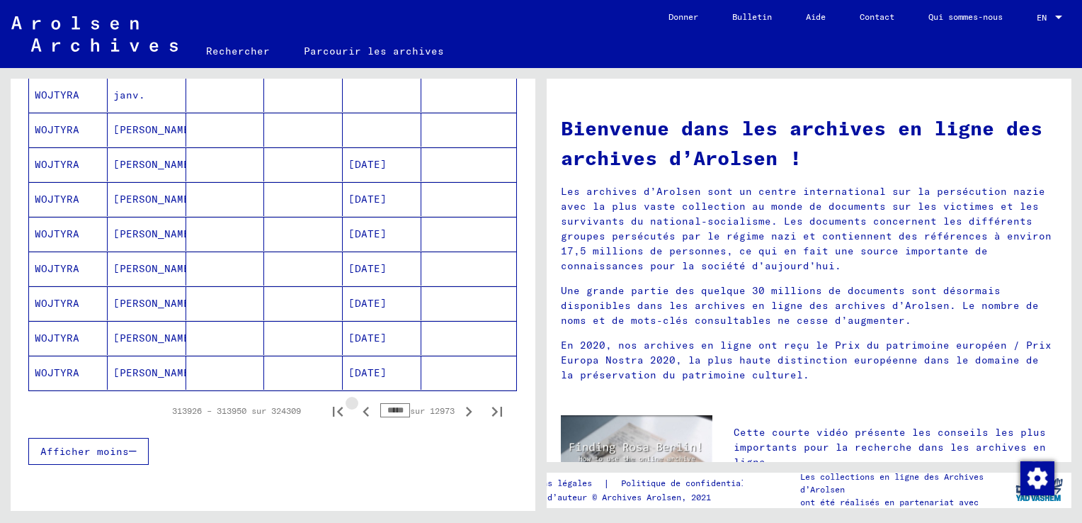
click at [363, 407] on icon "Page précédente" at bounding box center [366, 412] width 6 height 10
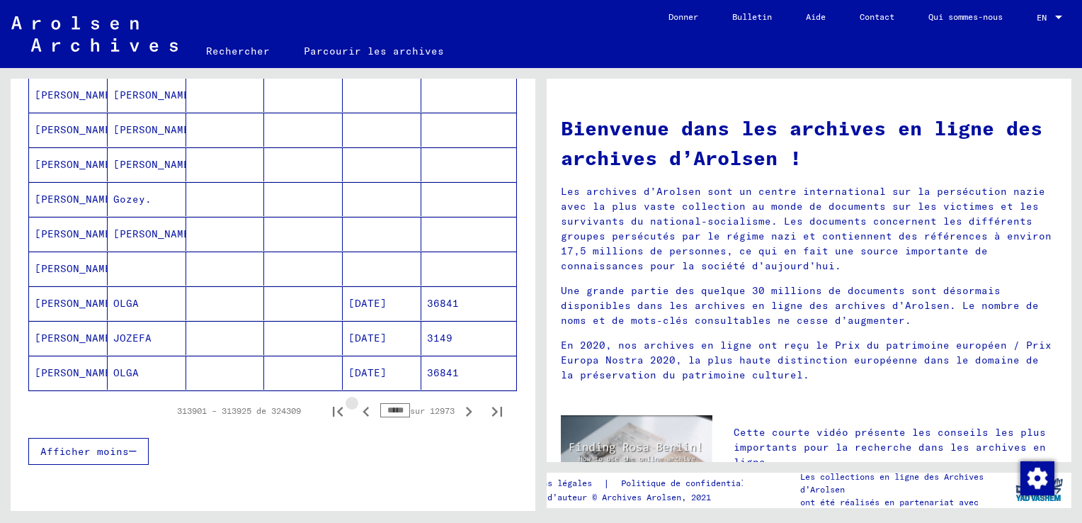
click at [363, 407] on icon "Page précédente" at bounding box center [366, 412] width 6 height 10
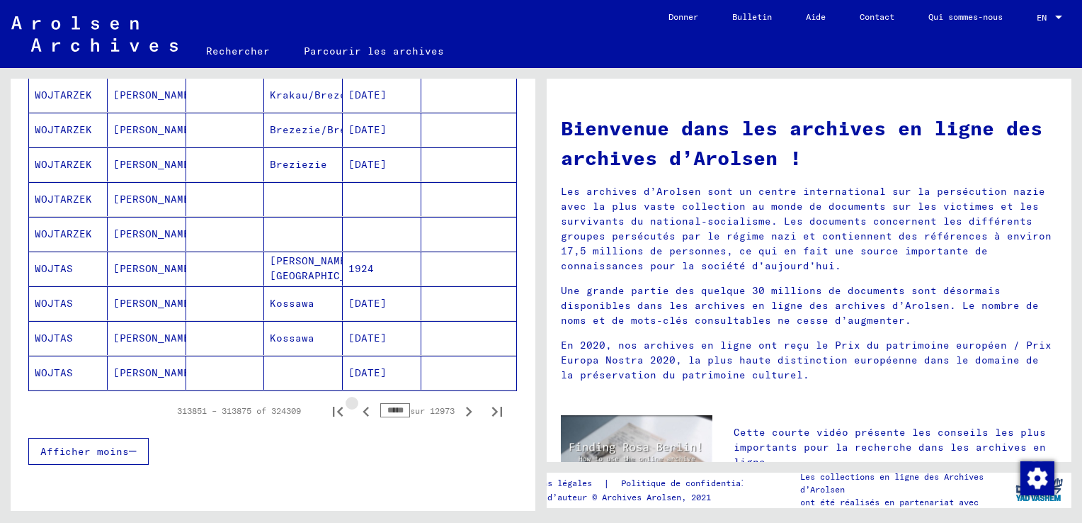
click at [363, 407] on icon "Page précédente" at bounding box center [366, 412] width 6 height 10
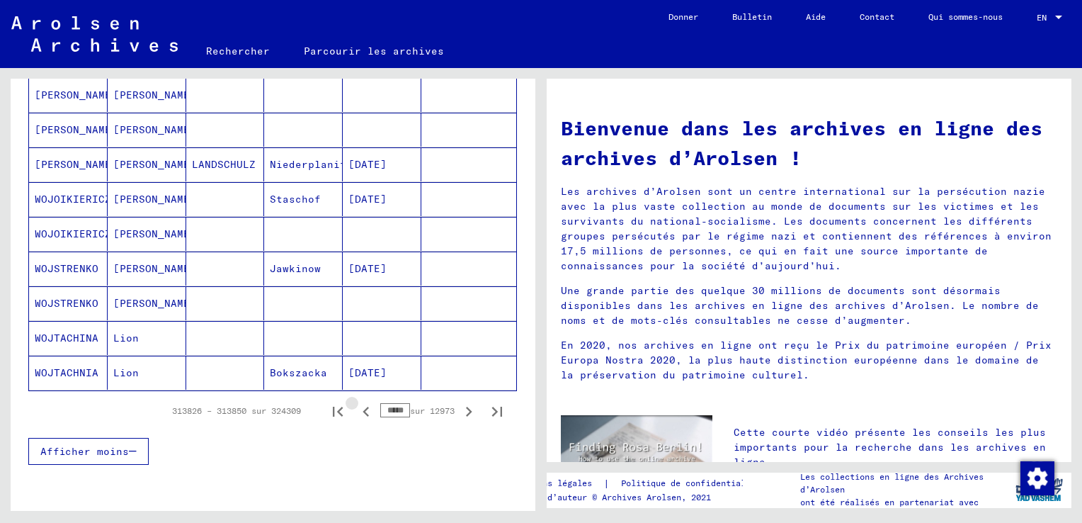
click at [363, 407] on icon "Page précédente" at bounding box center [366, 412] width 6 height 10
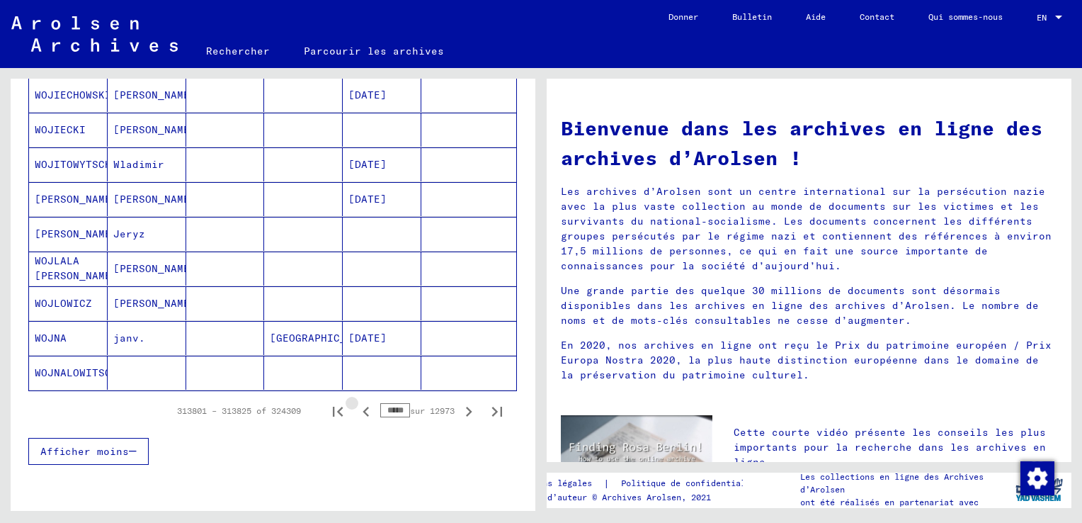
click at [363, 407] on icon "Page précédente" at bounding box center [366, 412] width 6 height 10
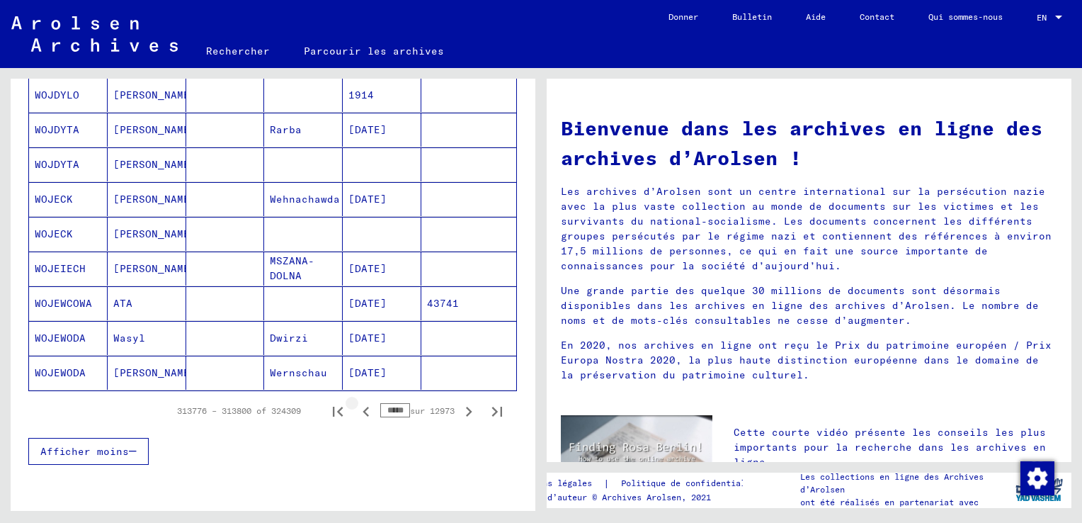
click at [363, 407] on icon "Page précédente" at bounding box center [366, 412] width 6 height 10
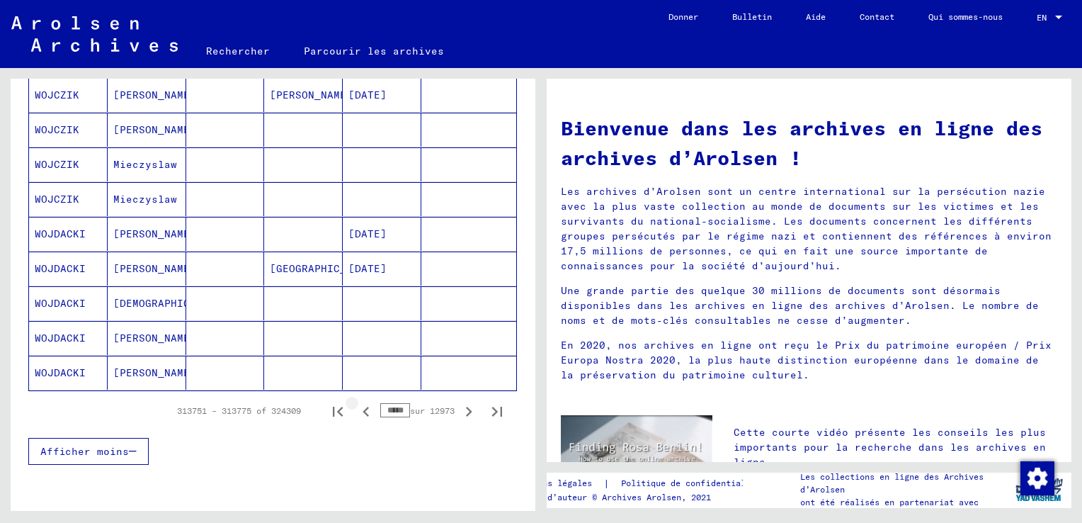
click at [363, 407] on icon "Page précédente" at bounding box center [366, 412] width 6 height 10
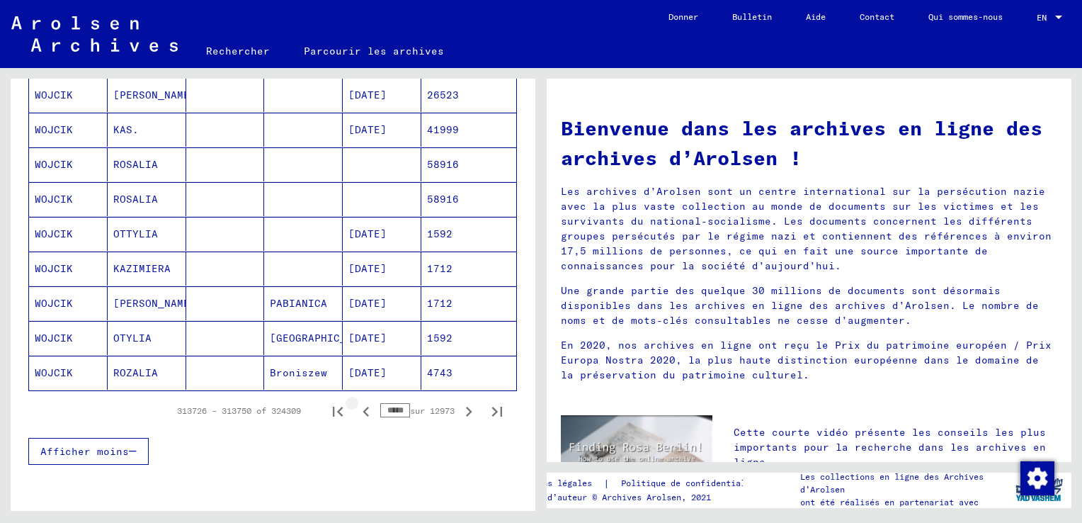
click at [363, 407] on icon "Page précédente" at bounding box center [366, 412] width 6 height 10
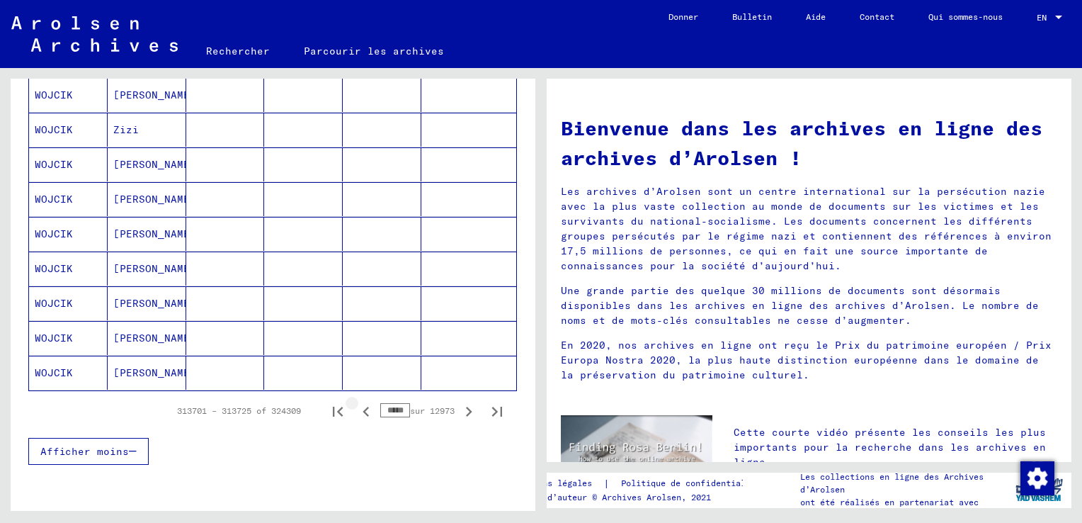
click at [363, 407] on icon "Page précédente" at bounding box center [366, 412] width 6 height 10
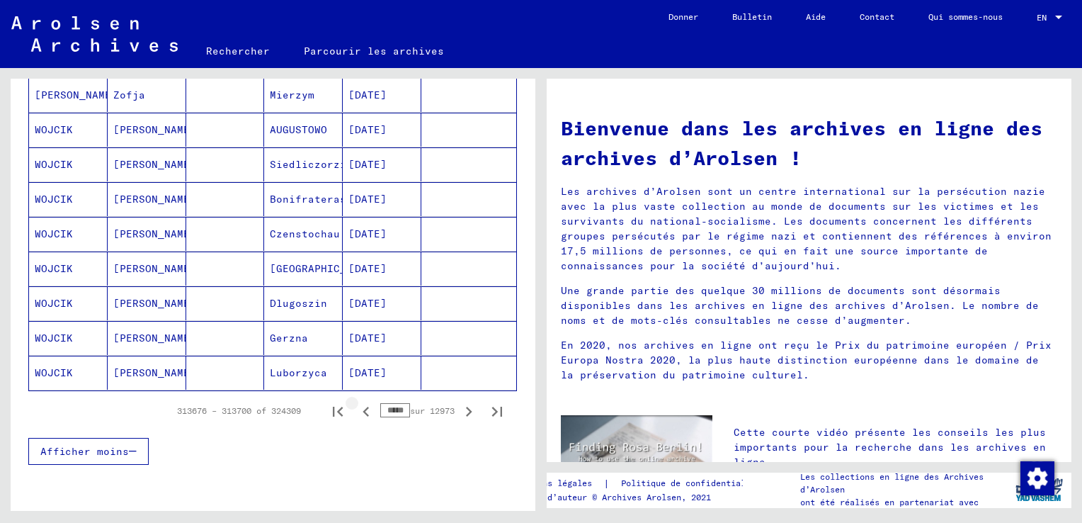
click at [363, 407] on icon "Page précédente" at bounding box center [366, 412] width 6 height 10
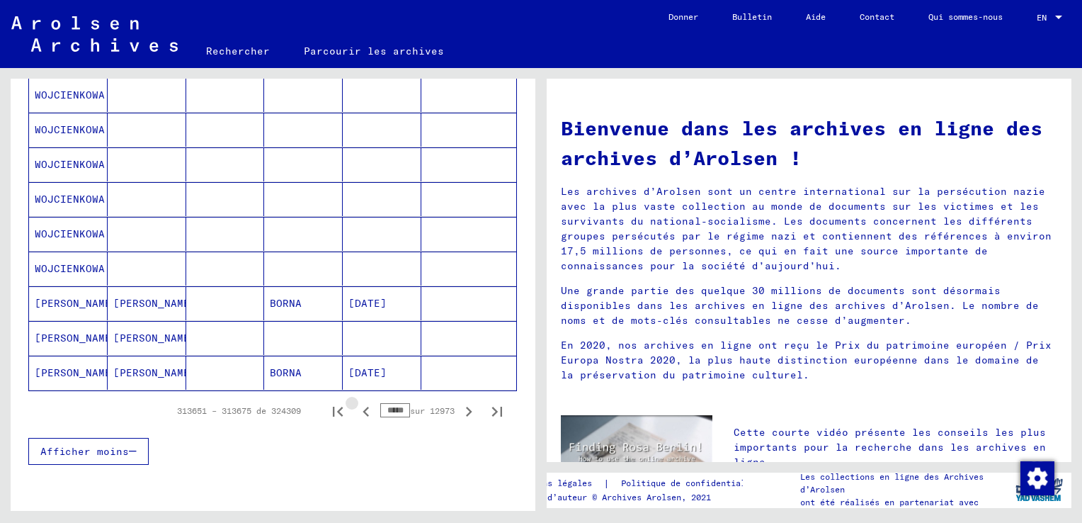
click at [363, 407] on icon "Page précédente" at bounding box center [366, 412] width 6 height 10
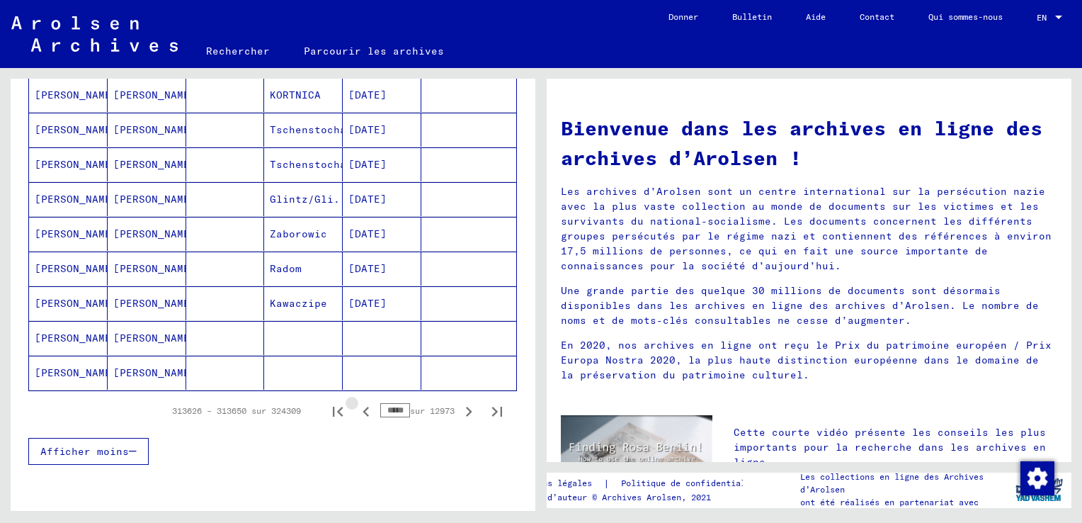
click at [363, 407] on icon "Page précédente" at bounding box center [366, 412] width 6 height 10
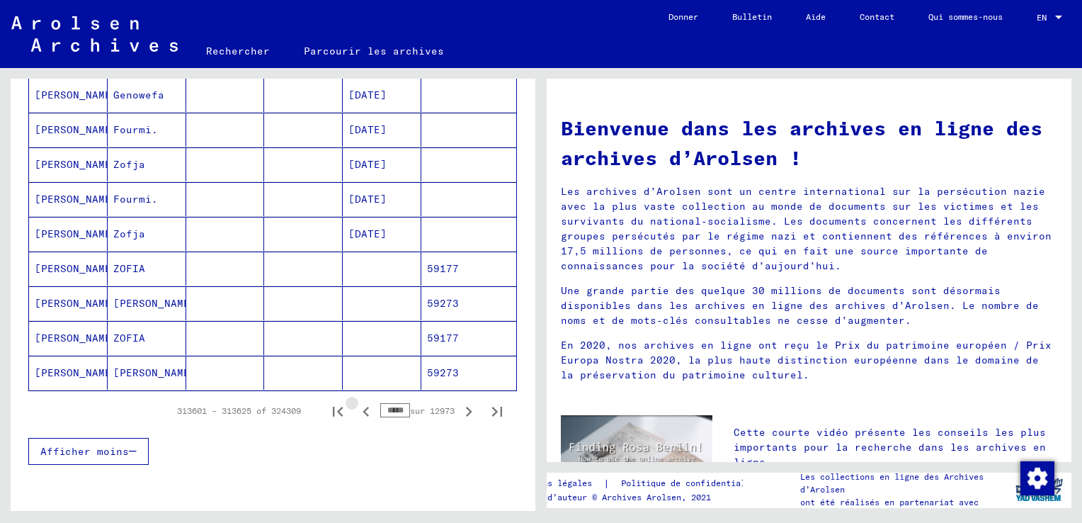
click at [363, 407] on icon "Page précédente" at bounding box center [366, 412] width 6 height 10
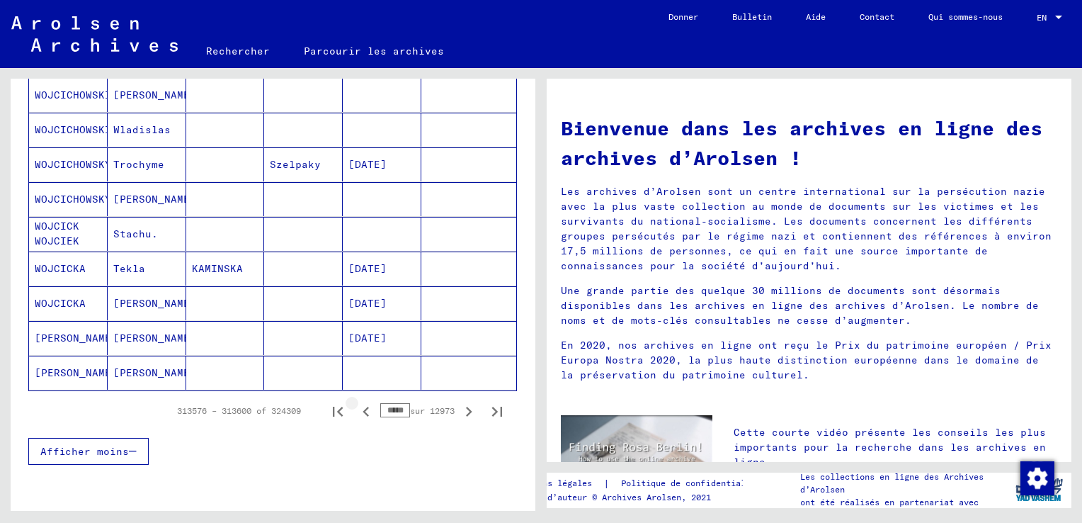
click at [363, 407] on icon "Page précédente" at bounding box center [366, 412] width 6 height 10
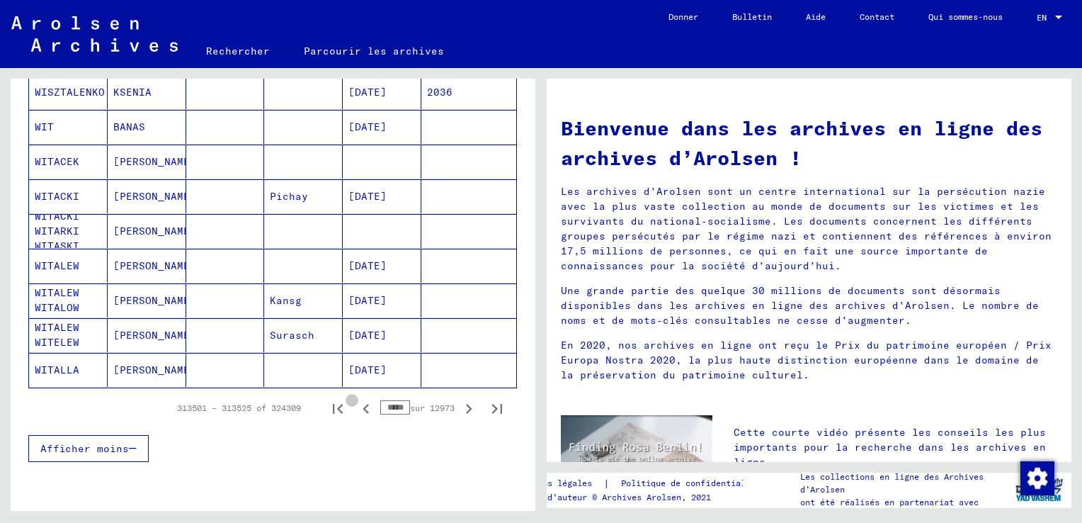
click at [363, 407] on icon "Page précédente" at bounding box center [366, 409] width 6 height 10
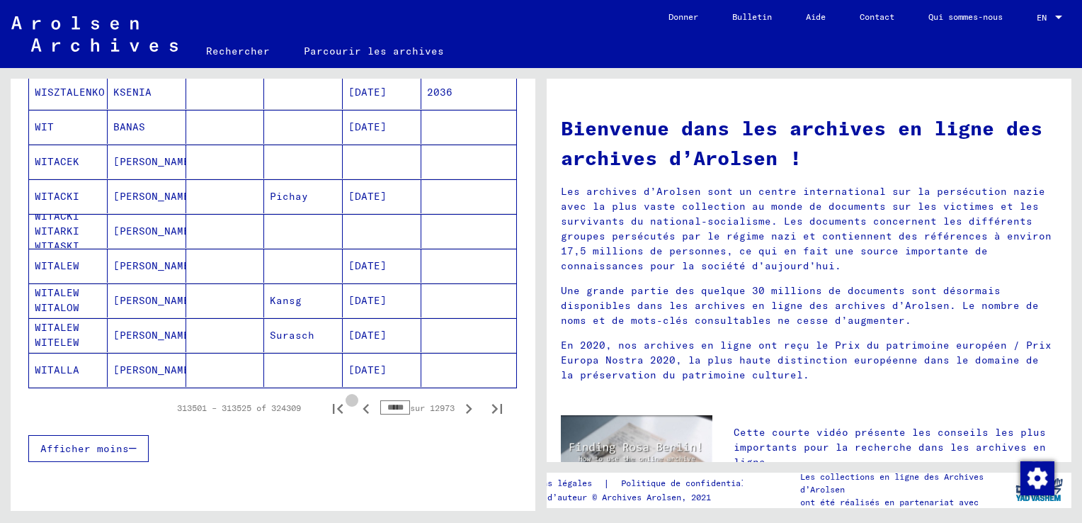
click at [363, 407] on icon "Page précédente" at bounding box center [366, 409] width 6 height 10
click at [363, 406] on icon "Page précédente" at bounding box center [366, 409] width 6 height 10
click at [380, 404] on input "*****" at bounding box center [395, 407] width 30 height 14
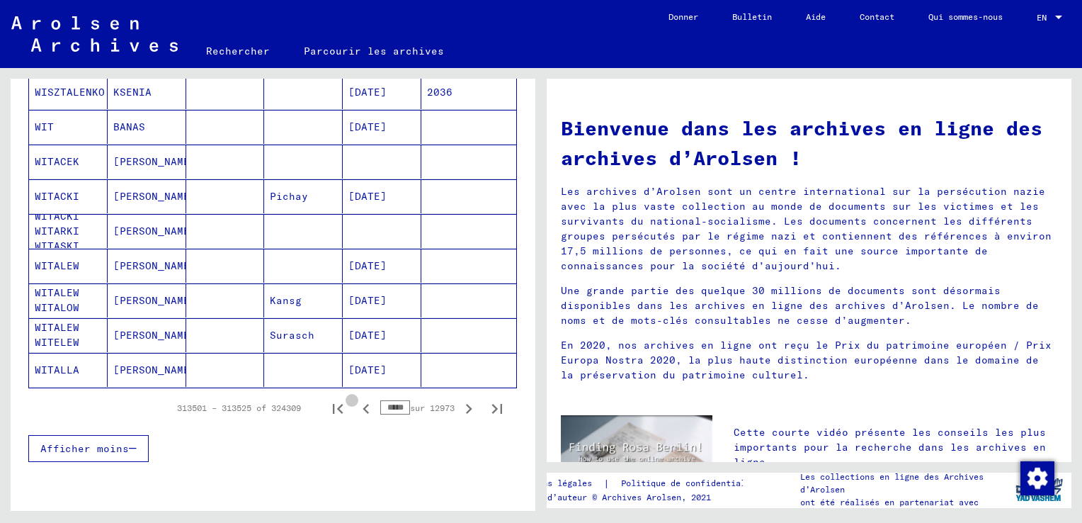
click at [382, 404] on input "*****" at bounding box center [395, 407] width 30 height 14
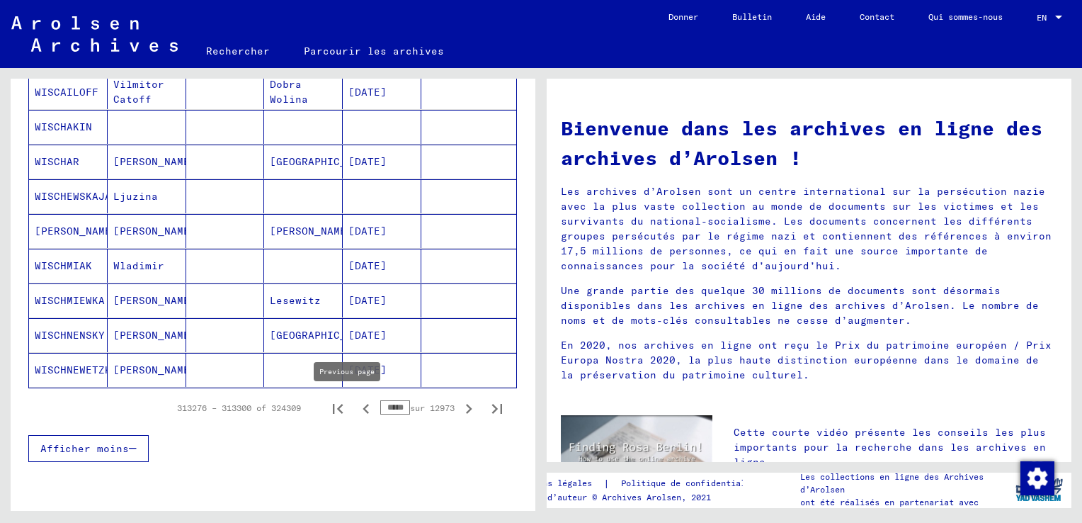
scroll to position [850, 0]
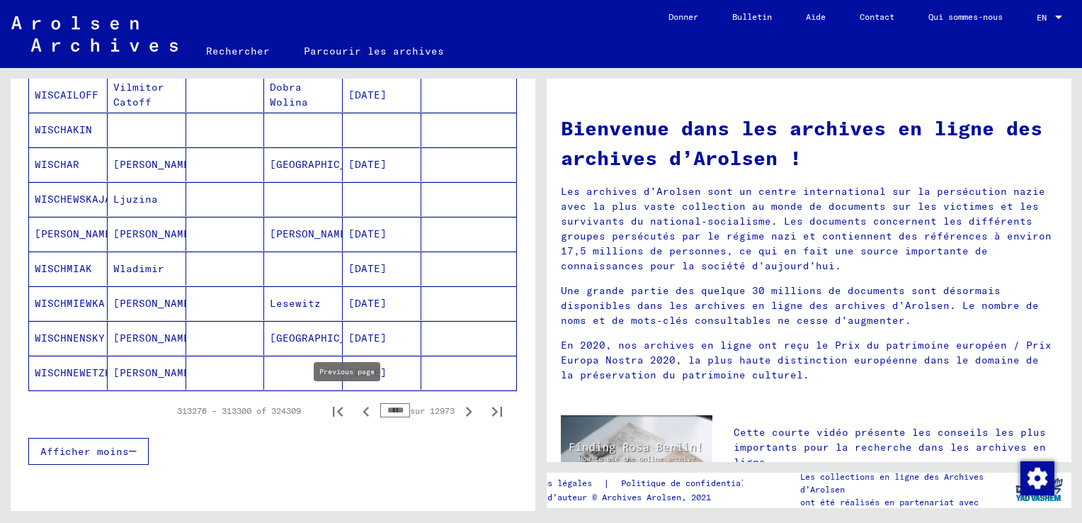
click at [363, 408] on icon "Page précédente" at bounding box center [366, 412] width 6 height 10
type input "*****"
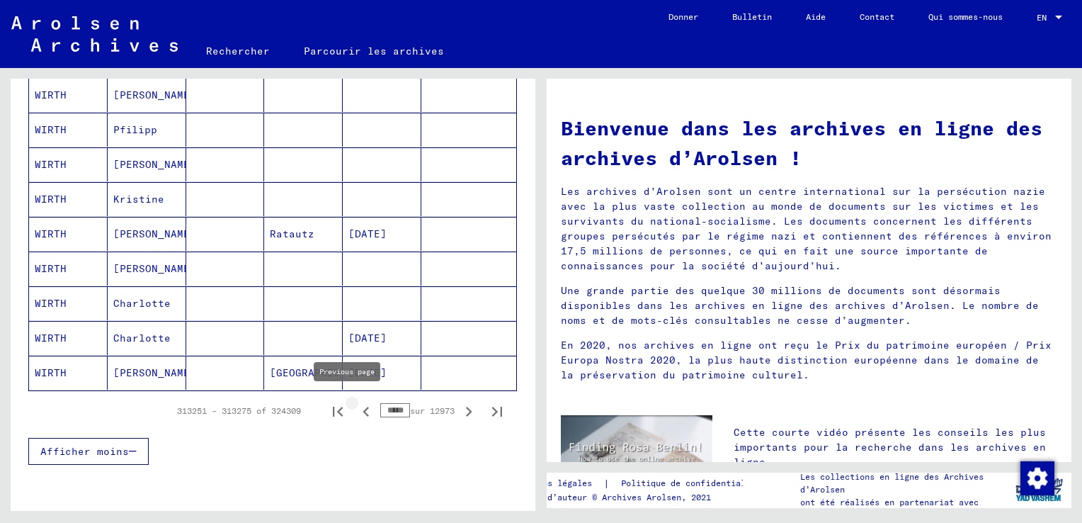
drag, startPoint x: 346, startPoint y: 407, endPoint x: 351, endPoint y: 415, distance: 9.8
click at [363, 407] on icon "Page précédente" at bounding box center [366, 412] width 6 height 10
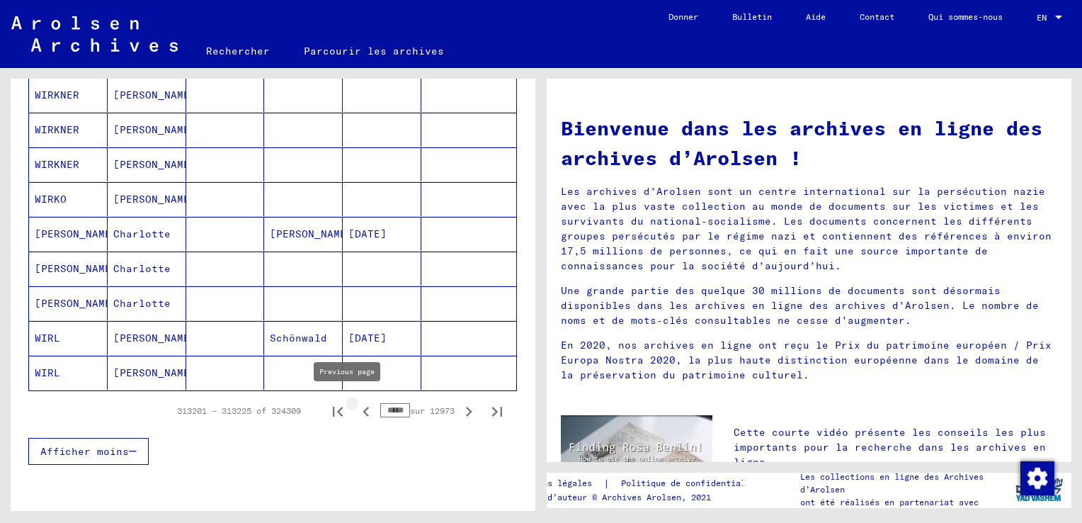
click at [356, 409] on icon "Page précédente" at bounding box center [366, 412] width 20 height 20
click at [356, 402] on icon "Page précédente" at bounding box center [366, 412] width 20 height 20
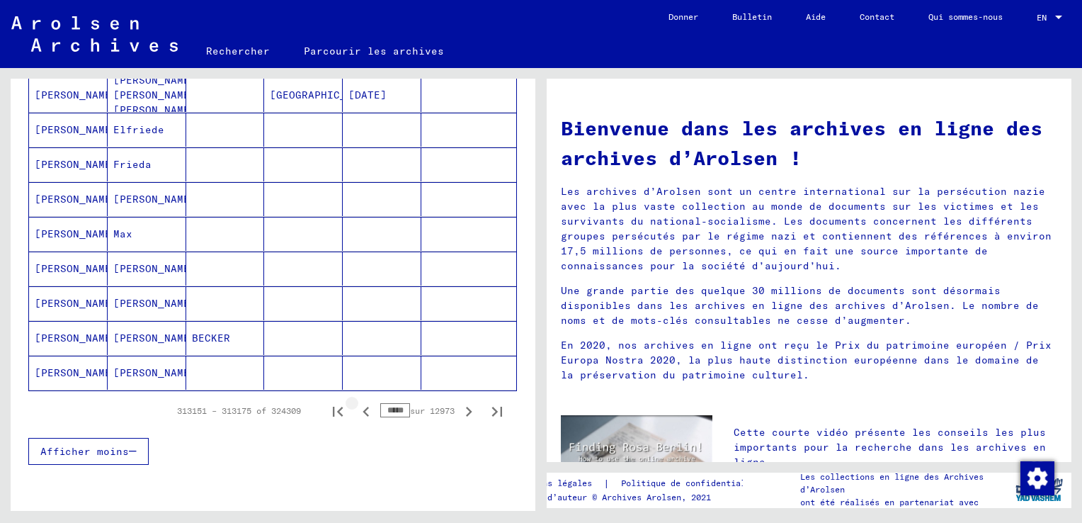
click at [363, 407] on icon "Page précédente" at bounding box center [366, 412] width 6 height 10
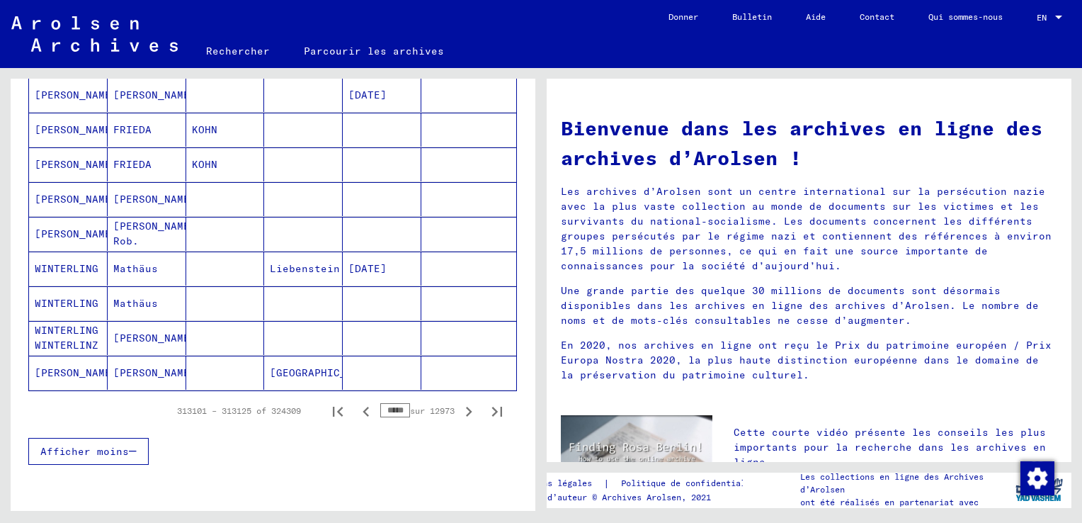
click at [363, 407] on icon "Page précédente" at bounding box center [366, 412] width 6 height 10
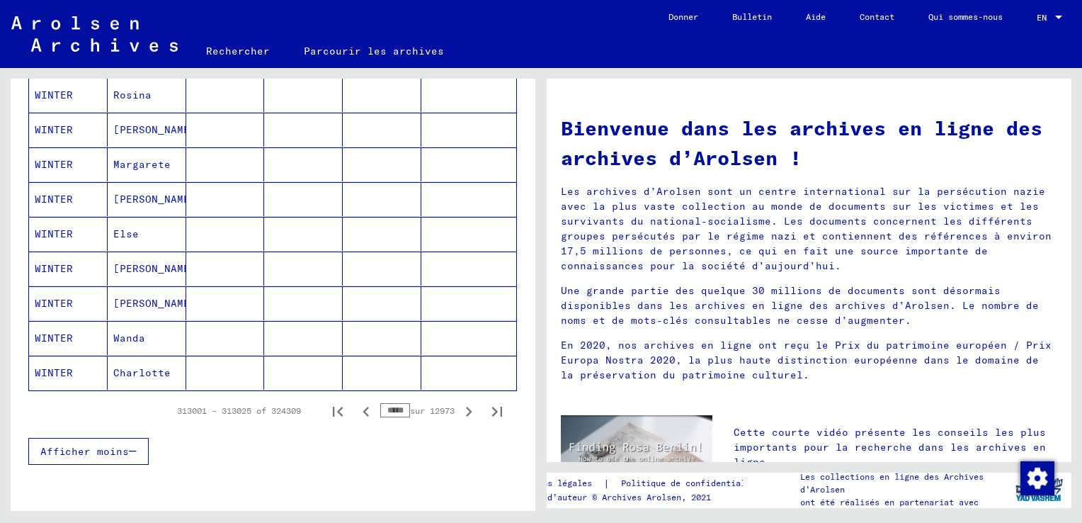
click at [356, 404] on icon "Page précédente" at bounding box center [366, 412] width 20 height 20
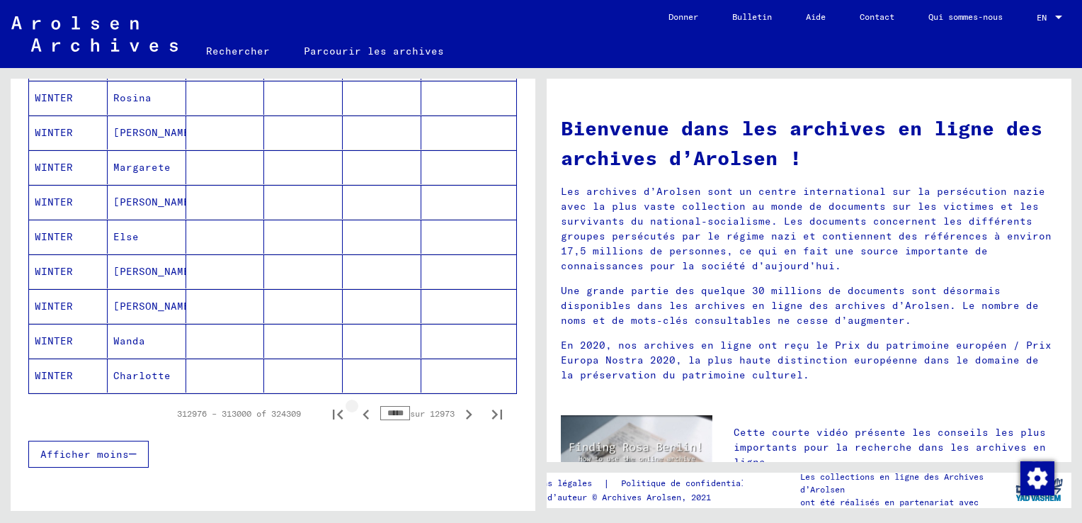
scroll to position [853, 0]
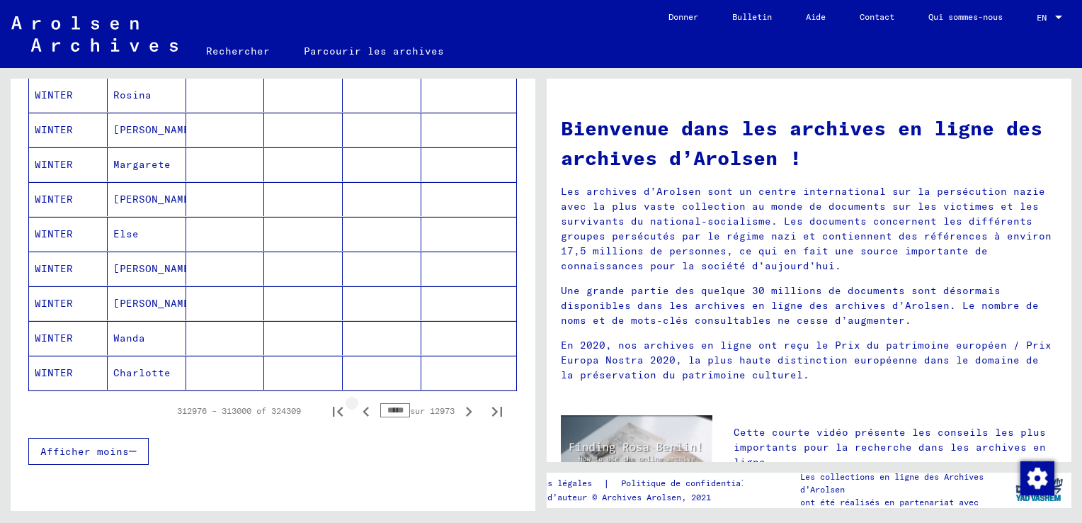
click at [356, 404] on icon "Page précédente" at bounding box center [366, 412] width 20 height 20
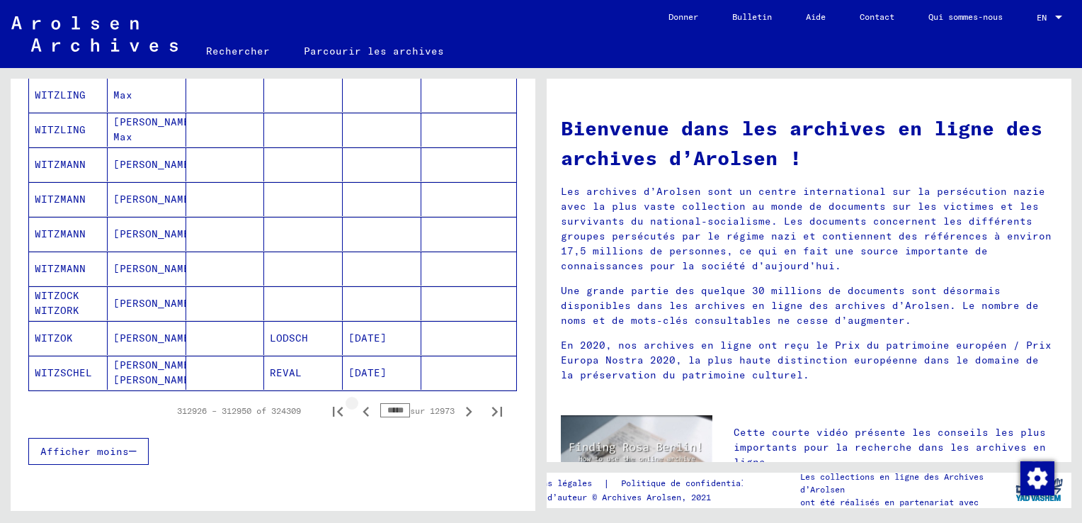
click at [356, 404] on icon "Page précédente" at bounding box center [366, 412] width 20 height 20
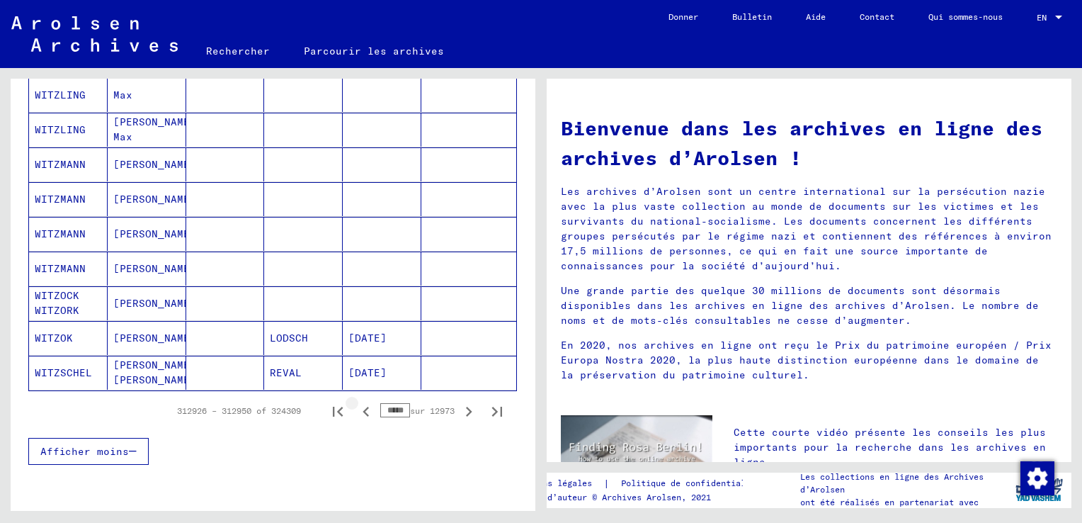
click at [356, 404] on icon "Page précédente" at bounding box center [366, 412] width 20 height 20
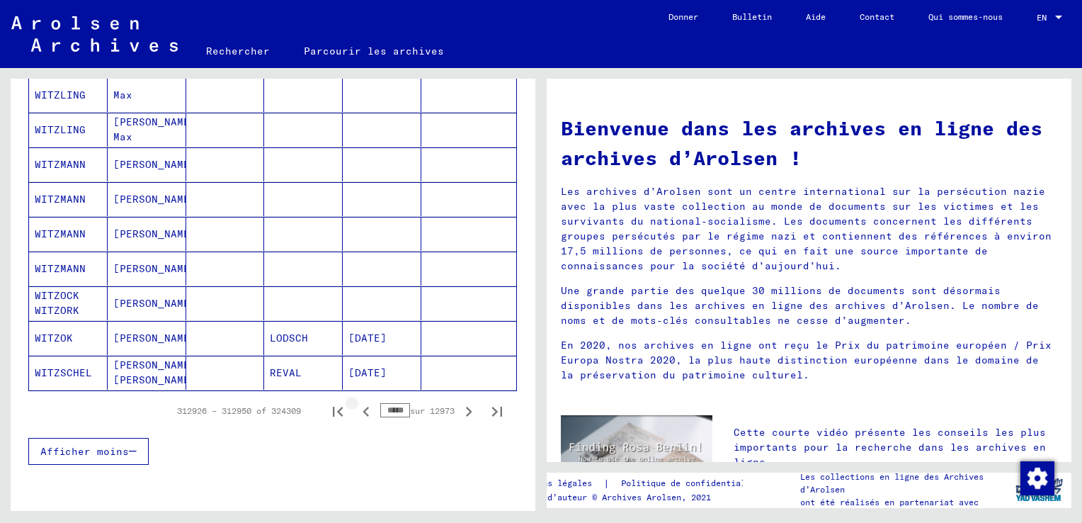
click at [356, 404] on icon "Page précédente" at bounding box center [366, 412] width 20 height 20
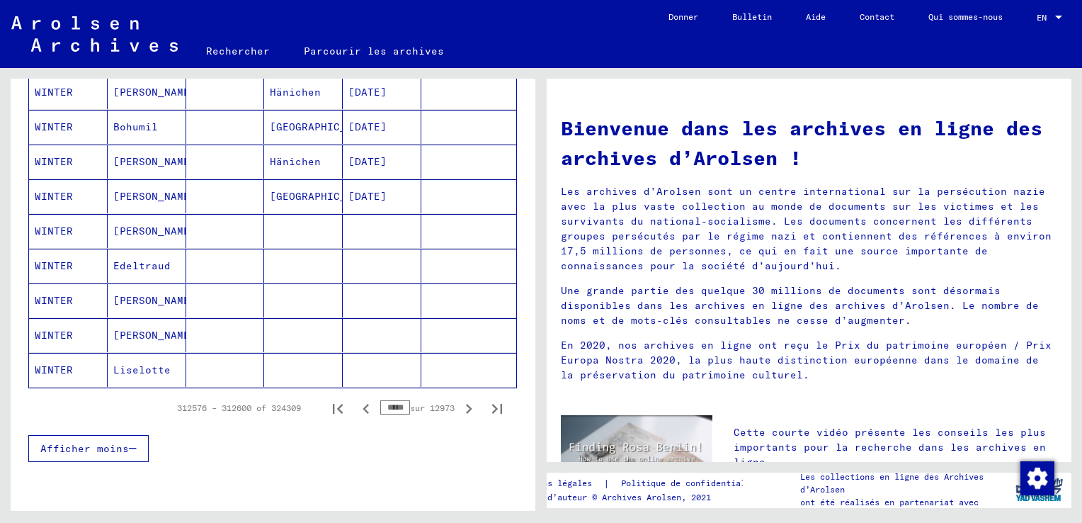
scroll to position [850, 0]
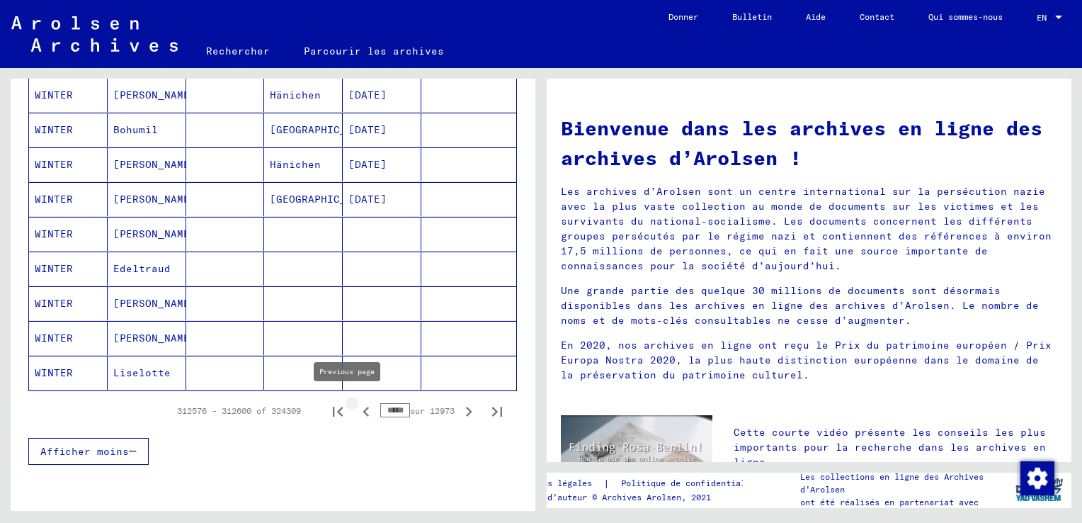
click at [356, 404] on icon "Page précédente" at bounding box center [366, 412] width 20 height 20
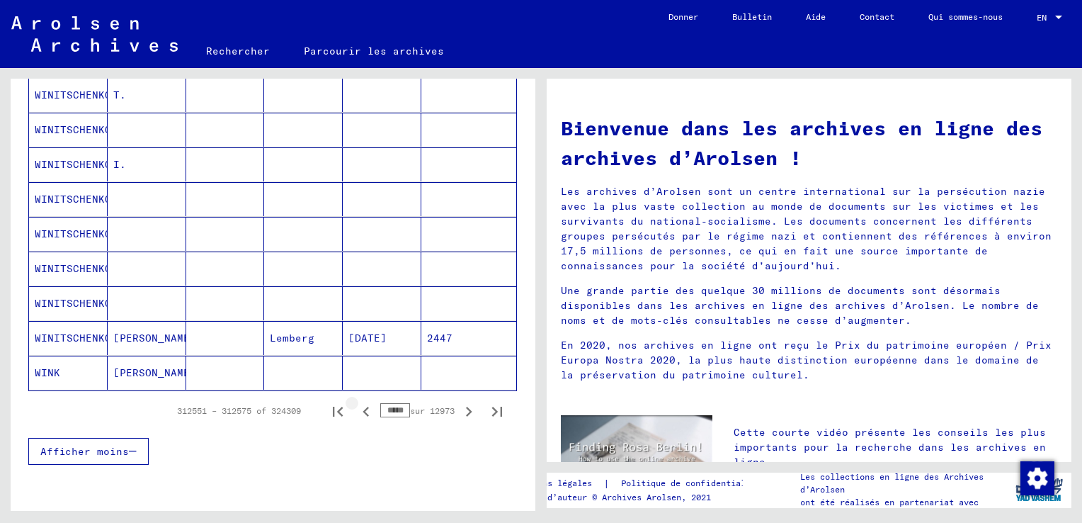
click at [356, 404] on icon "Page précédente" at bounding box center [366, 412] width 20 height 20
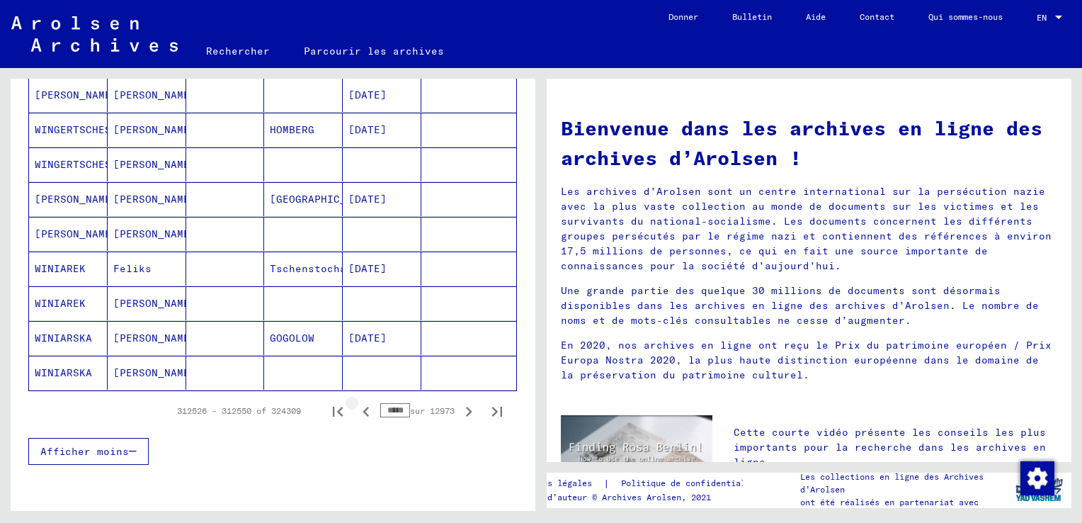
click at [356, 404] on icon "Page précédente" at bounding box center [366, 412] width 20 height 20
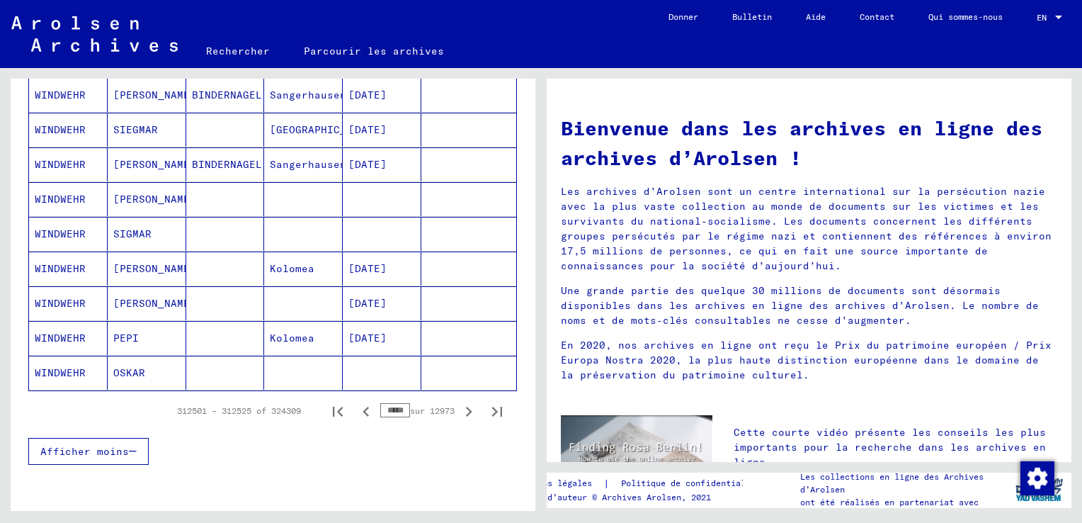
click at [356, 404] on icon "Page précédente" at bounding box center [366, 412] width 20 height 20
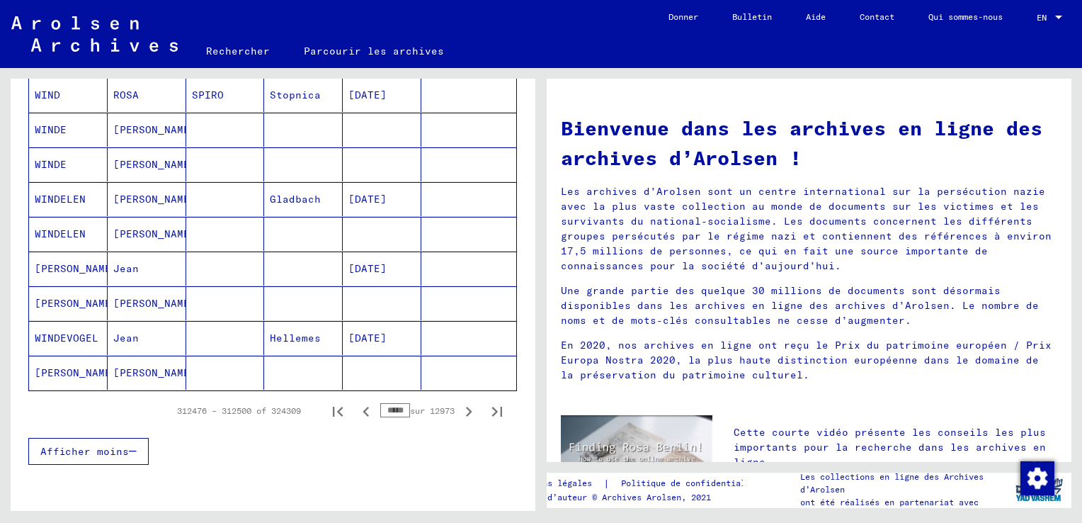
click at [356, 404] on icon "Page précédente" at bounding box center [366, 412] width 20 height 20
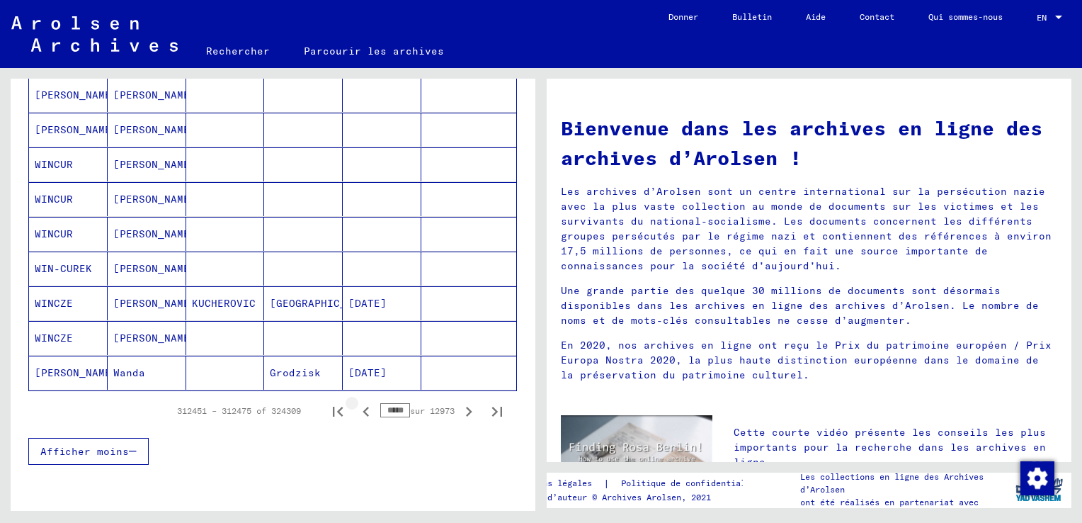
click at [356, 404] on icon "Page précédente" at bounding box center [366, 412] width 20 height 20
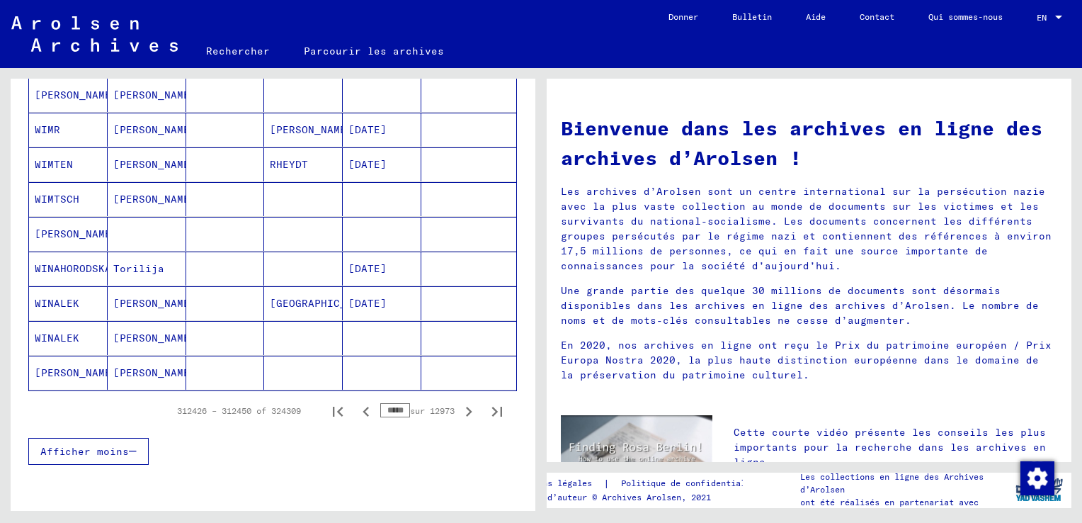
click at [356, 404] on icon "Page précédente" at bounding box center [366, 412] width 20 height 20
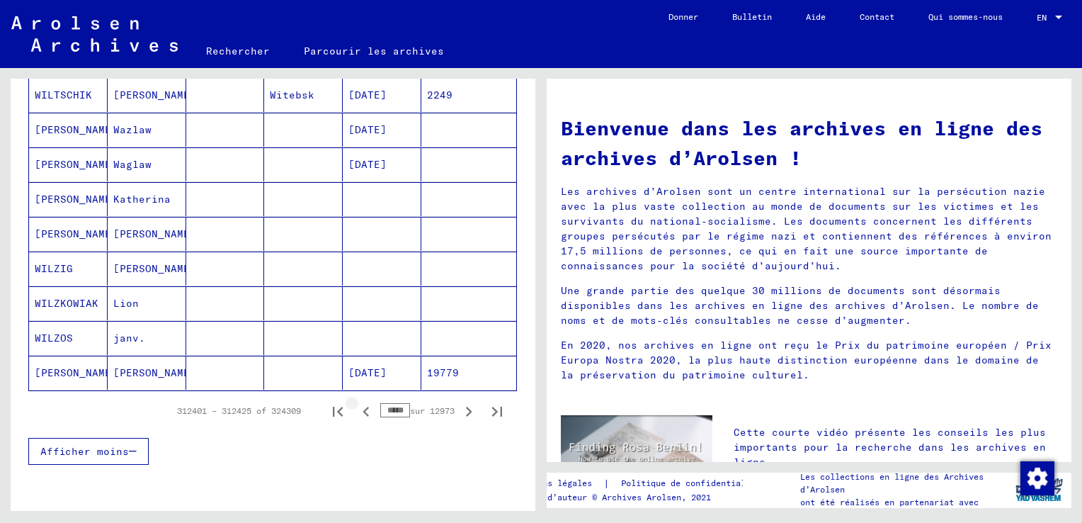
click at [356, 404] on icon "Page précédente" at bounding box center [366, 412] width 20 height 20
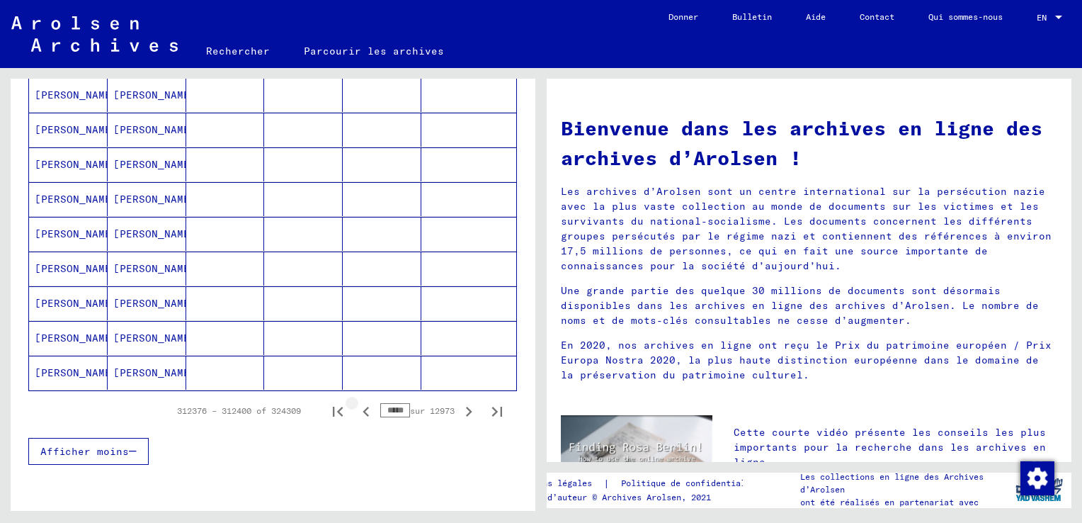
click at [356, 404] on icon "Page précédente" at bounding box center [366, 412] width 20 height 20
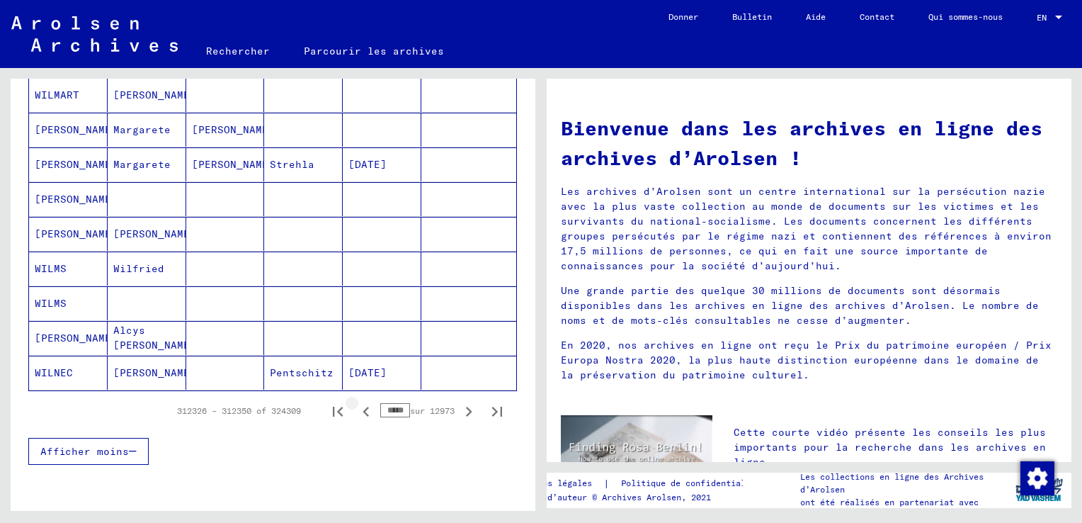
click at [356, 404] on icon "Page précédente" at bounding box center [366, 412] width 20 height 20
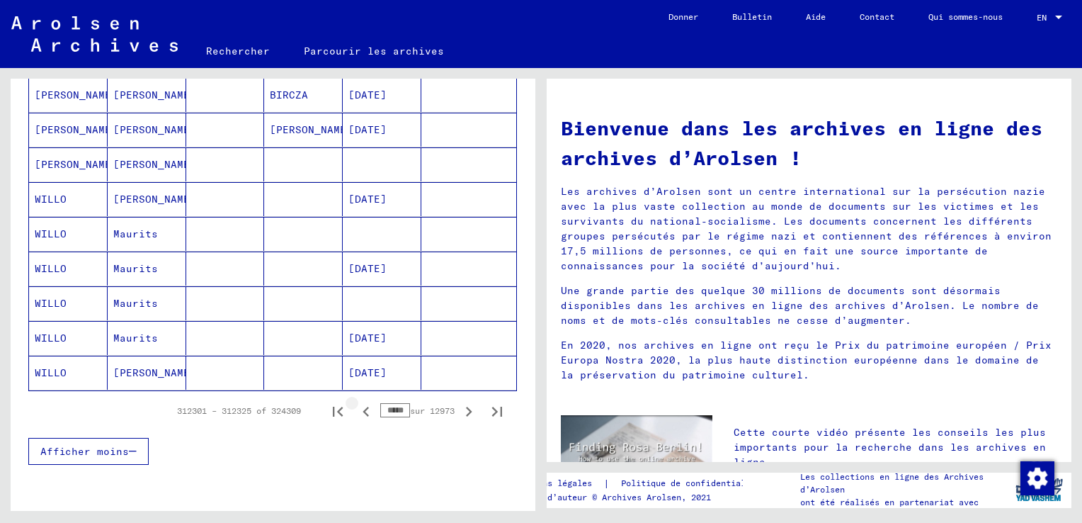
click at [363, 407] on icon "Page précédente" at bounding box center [366, 412] width 6 height 10
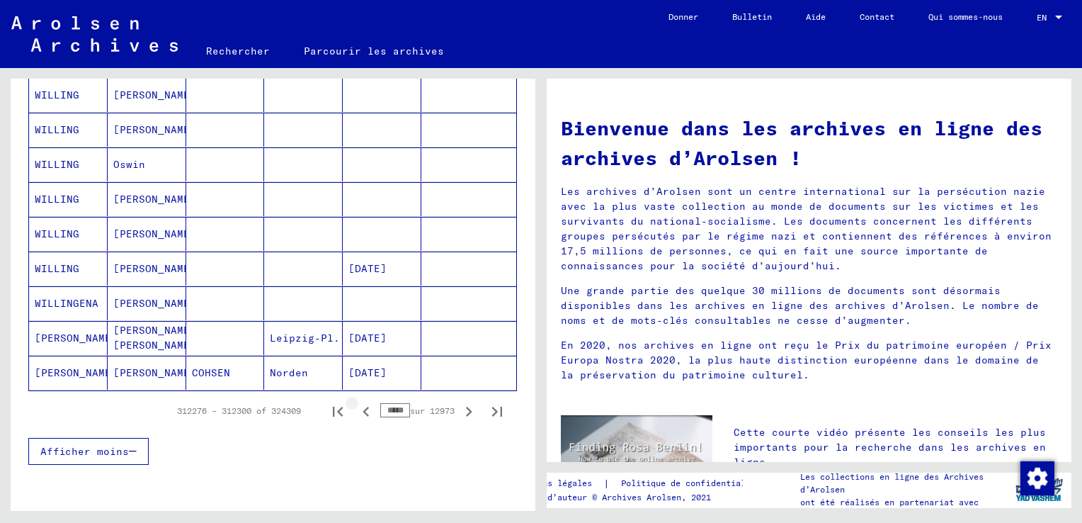
click at [363, 407] on icon "Page précédente" at bounding box center [366, 412] width 6 height 10
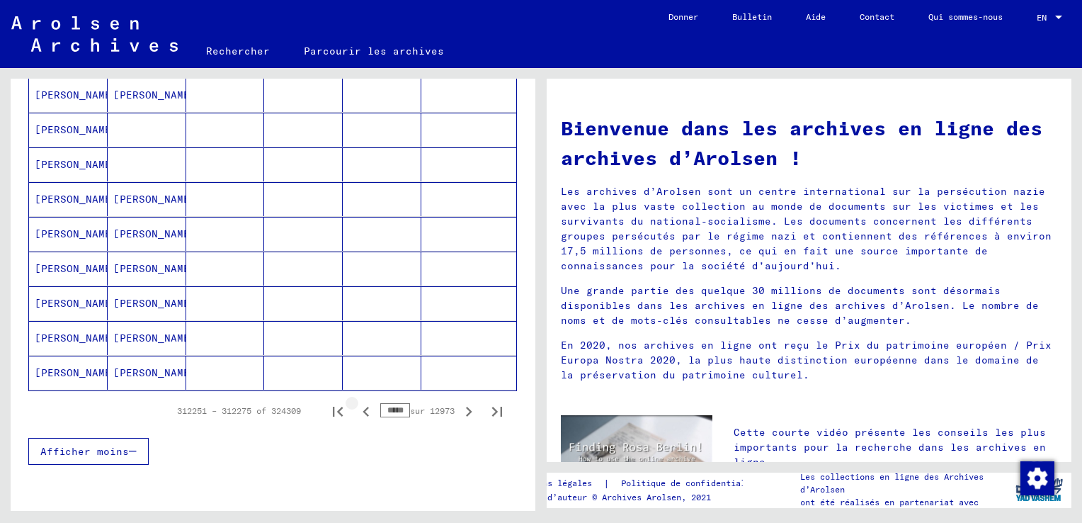
click at [363, 407] on icon "Page précédente" at bounding box center [366, 412] width 6 height 10
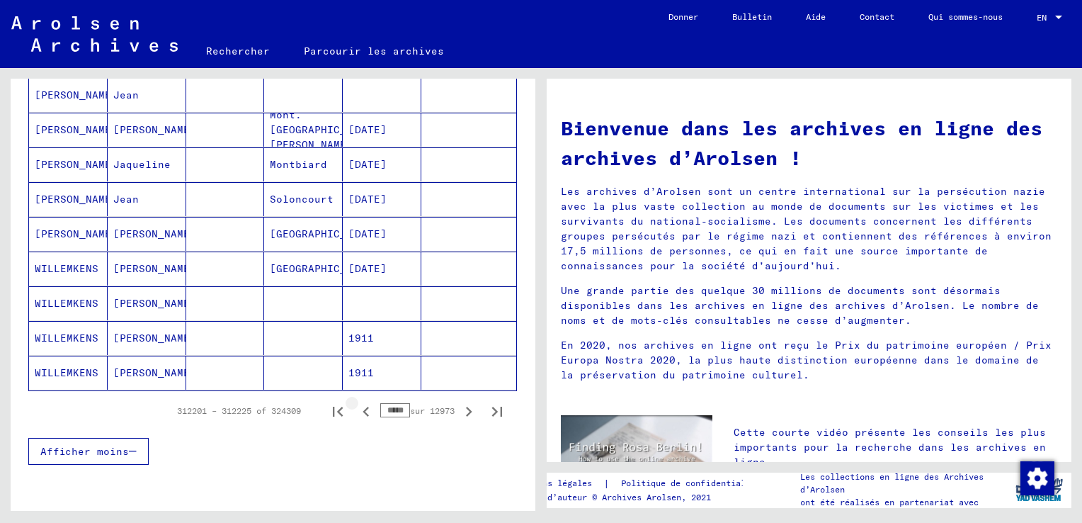
click at [363, 407] on icon "Page précédente" at bounding box center [366, 412] width 6 height 10
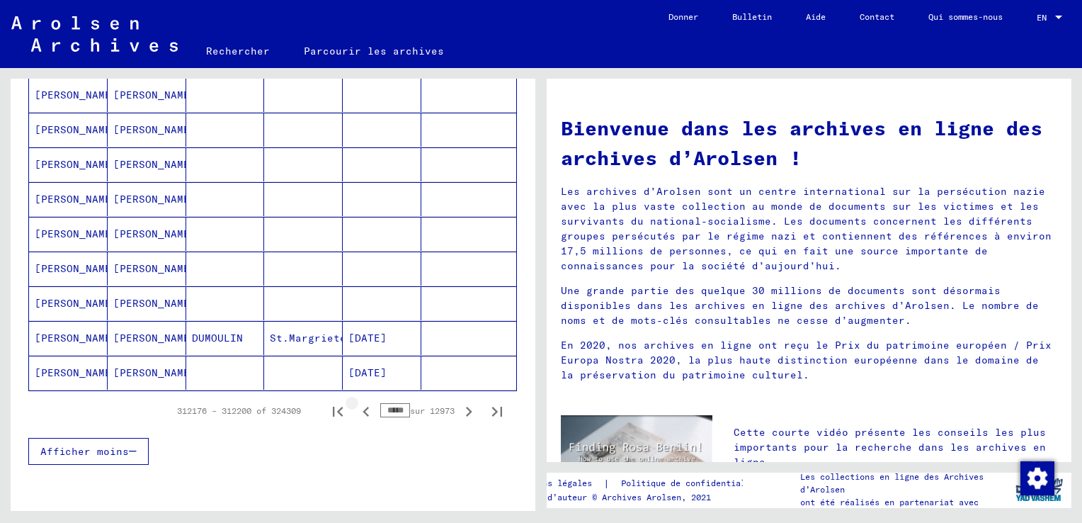
click at [363, 407] on icon "Page précédente" at bounding box center [366, 412] width 6 height 10
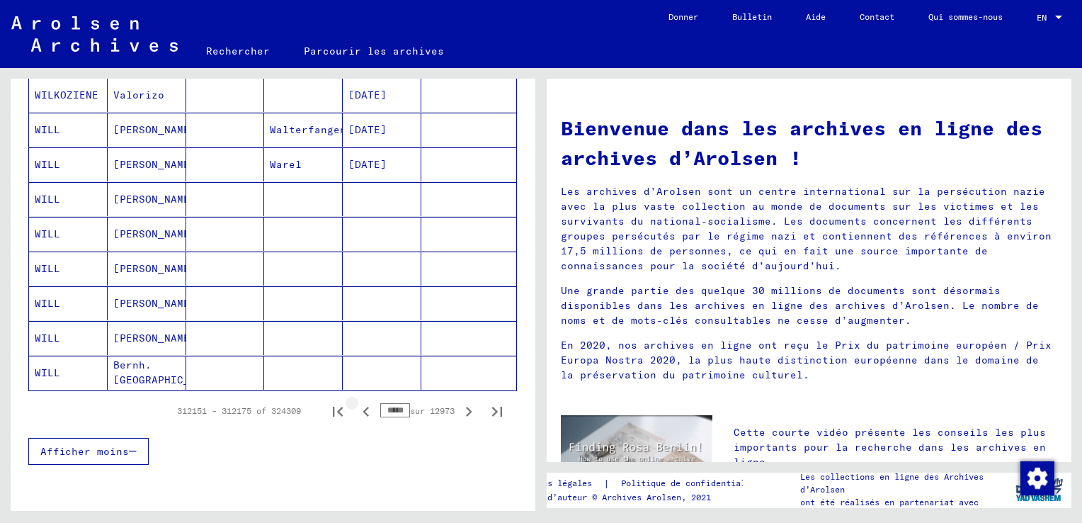
click at [363, 407] on icon "Page précédente" at bounding box center [366, 412] width 6 height 10
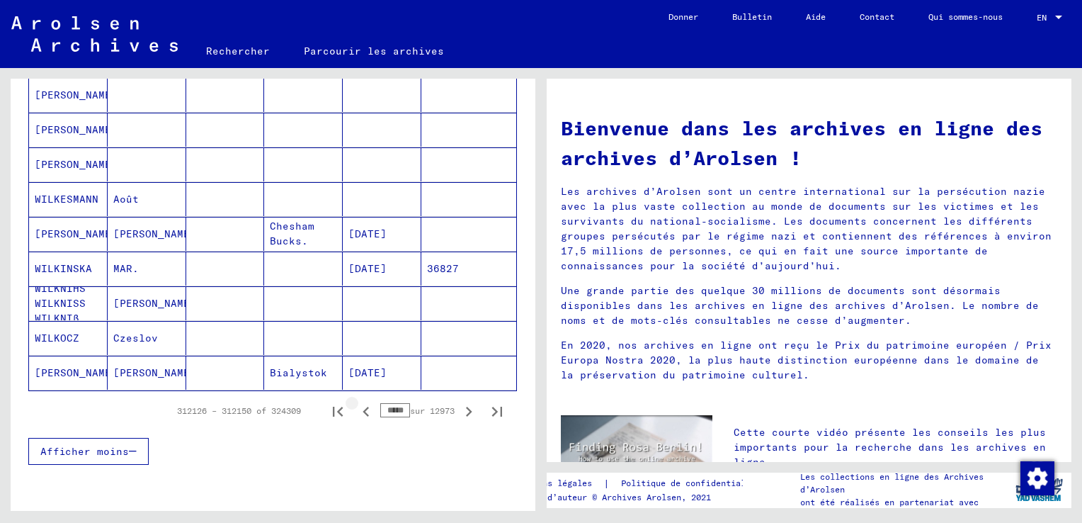
click at [363, 407] on icon "Page précédente" at bounding box center [366, 412] width 6 height 10
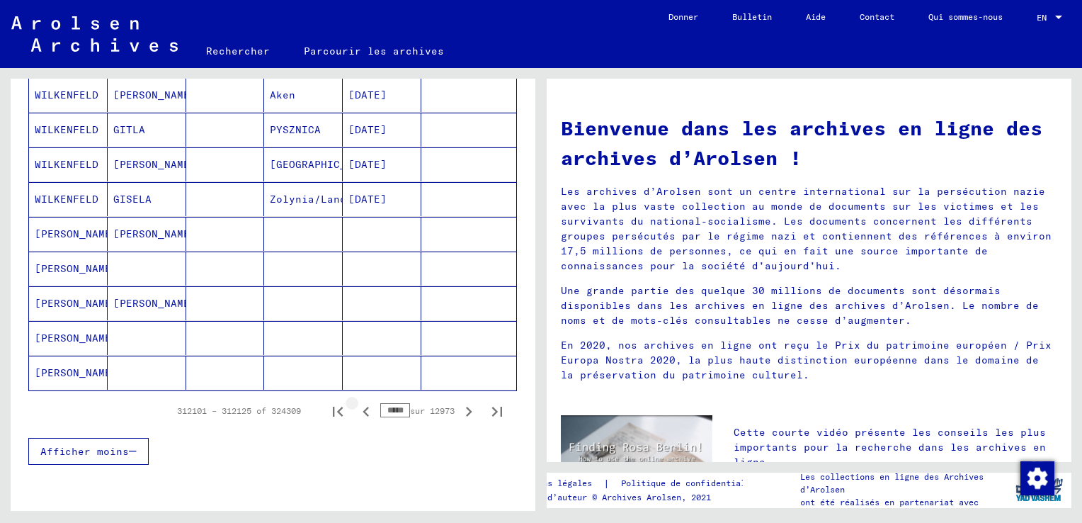
click at [363, 407] on icon "Page précédente" at bounding box center [366, 412] width 6 height 10
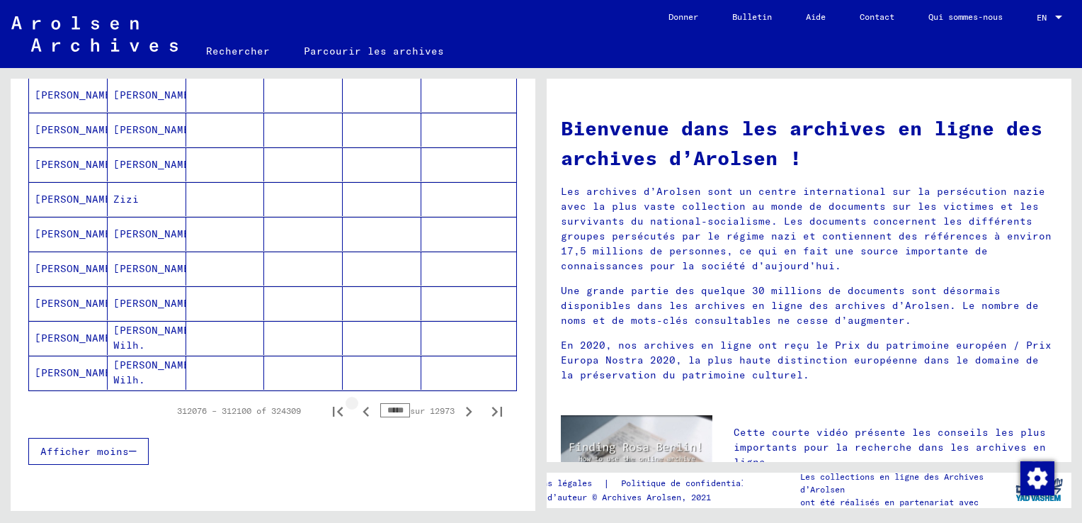
click at [363, 407] on icon "Page précédente" at bounding box center [366, 412] width 6 height 10
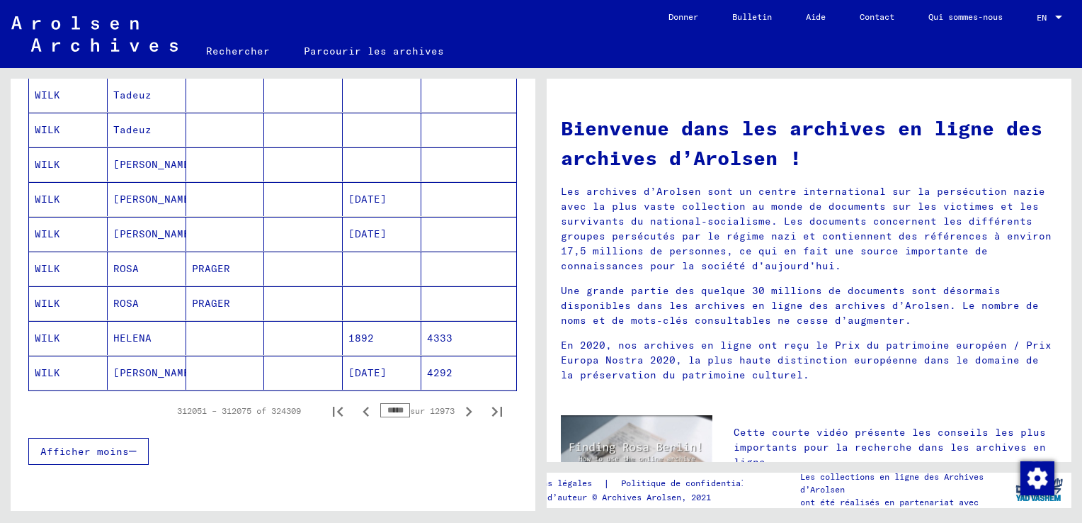
click at [363, 407] on icon "Page précédente" at bounding box center [366, 412] width 6 height 10
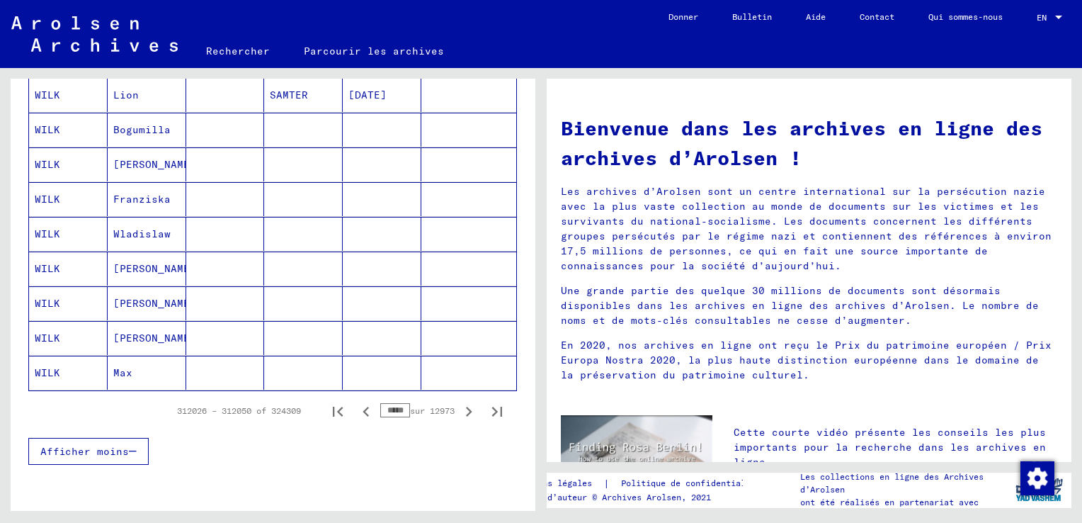
click at [363, 407] on icon "Page précédente" at bounding box center [366, 412] width 6 height 10
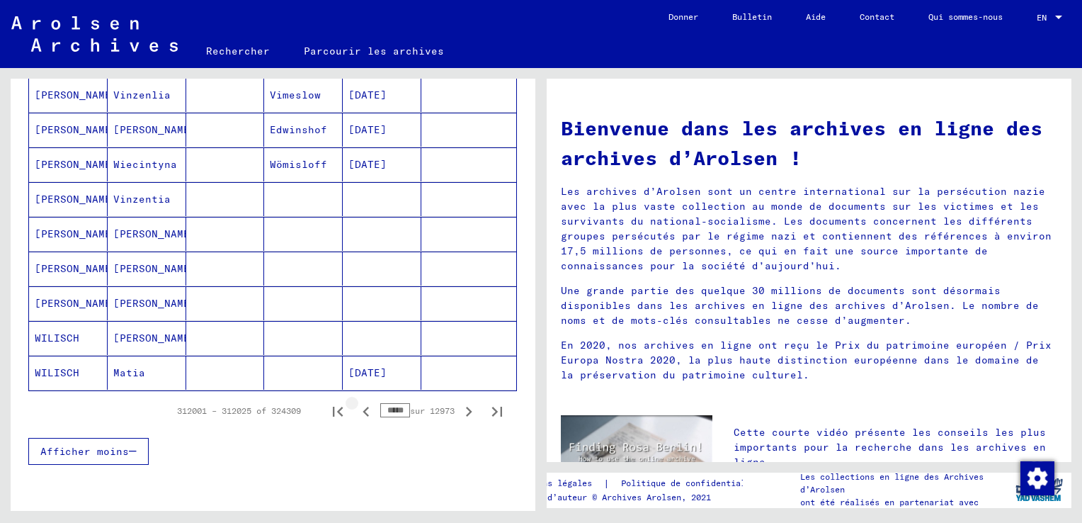
click at [363, 407] on icon "Page précédente" at bounding box center [366, 412] width 6 height 10
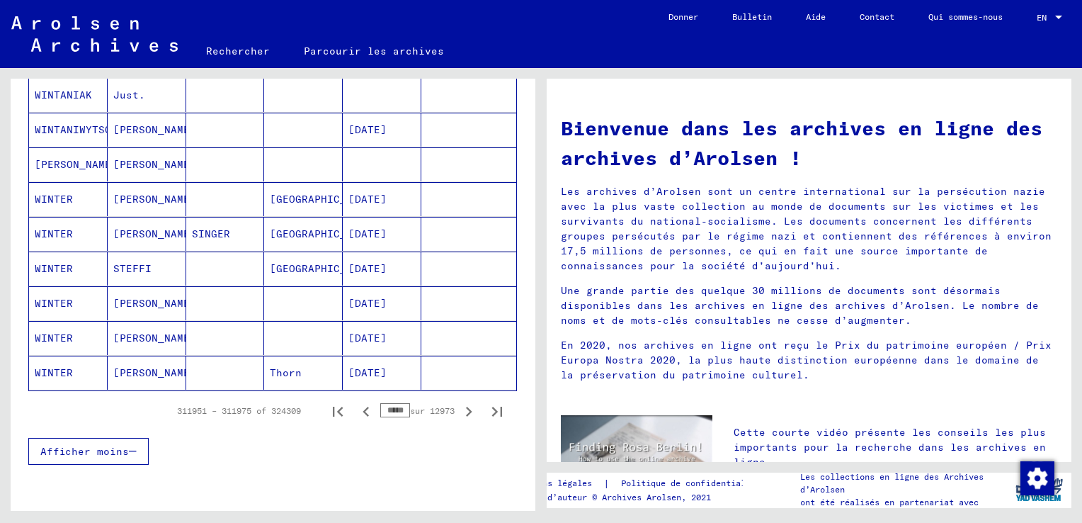
click at [363, 407] on icon "Page précédente" at bounding box center [366, 412] width 6 height 10
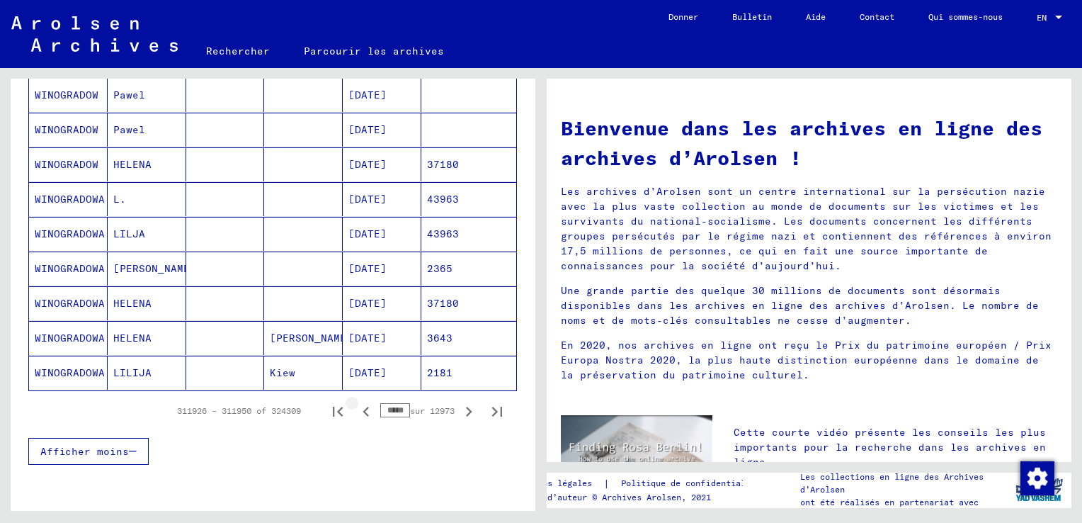
click at [363, 407] on icon "Page précédente" at bounding box center [366, 412] width 6 height 10
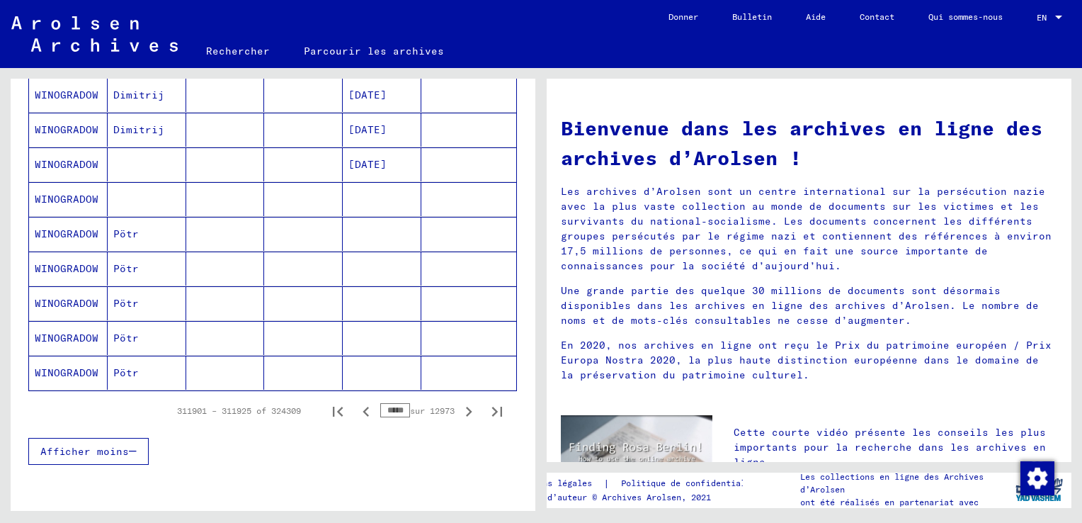
click at [363, 407] on icon "Page précédente" at bounding box center [366, 412] width 6 height 10
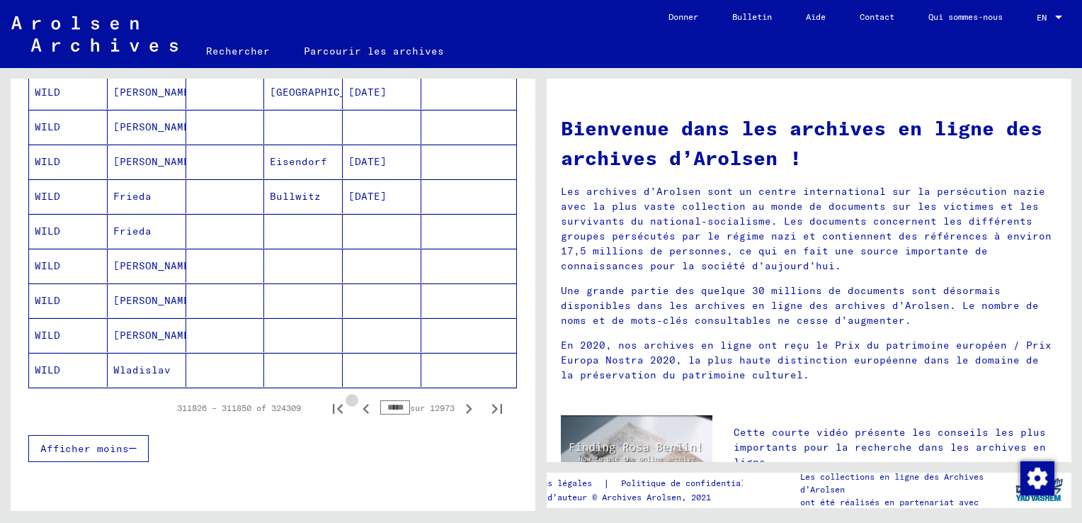
click at [363, 407] on icon "Page précédente" at bounding box center [366, 409] width 6 height 10
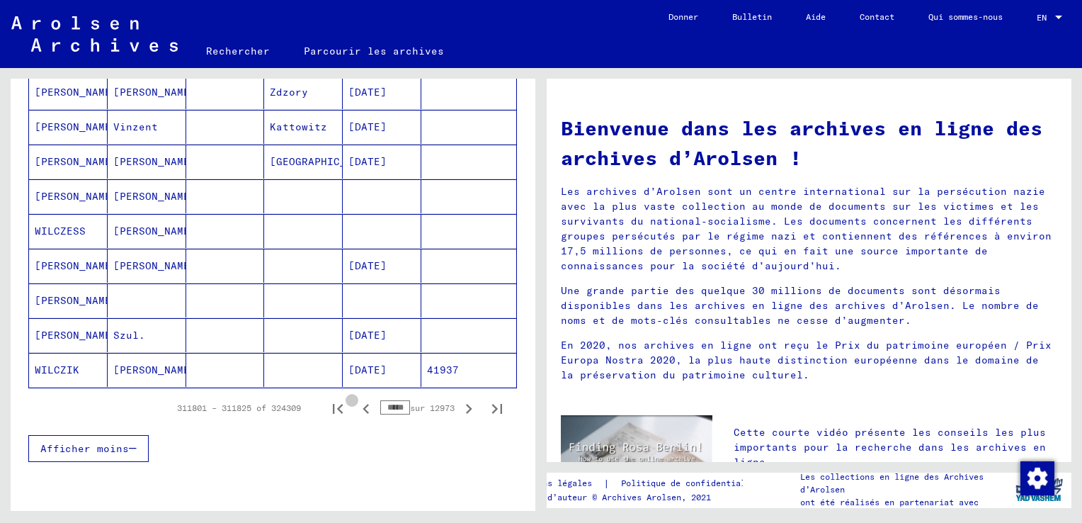
scroll to position [850, 0]
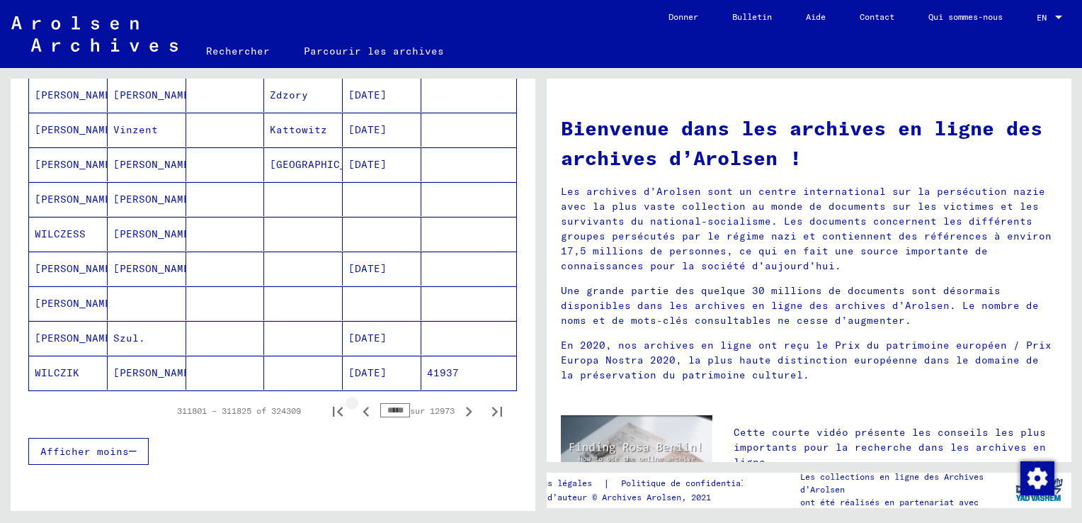
click at [363, 407] on icon "Page précédente" at bounding box center [366, 412] width 6 height 10
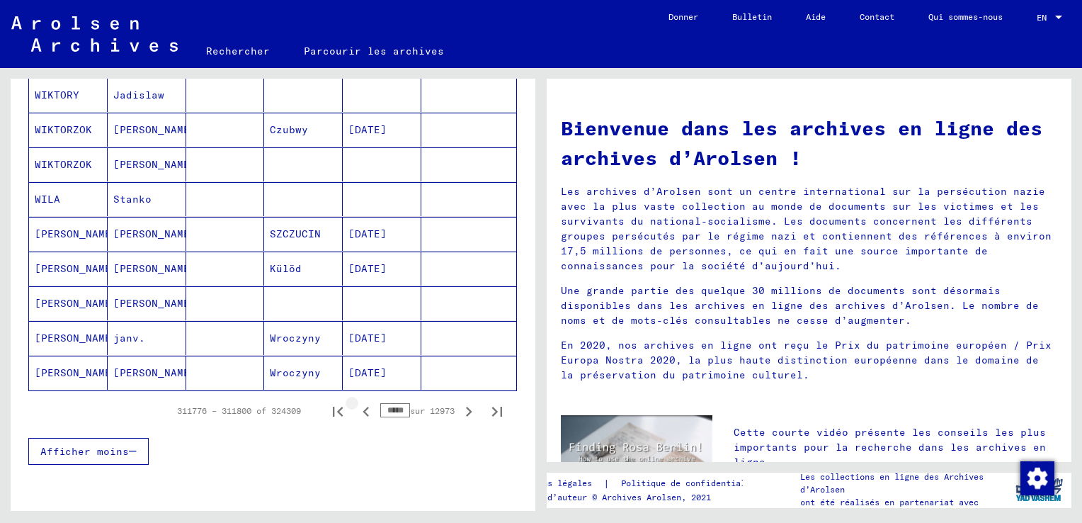
click at [363, 407] on icon "Page précédente" at bounding box center [366, 412] width 6 height 10
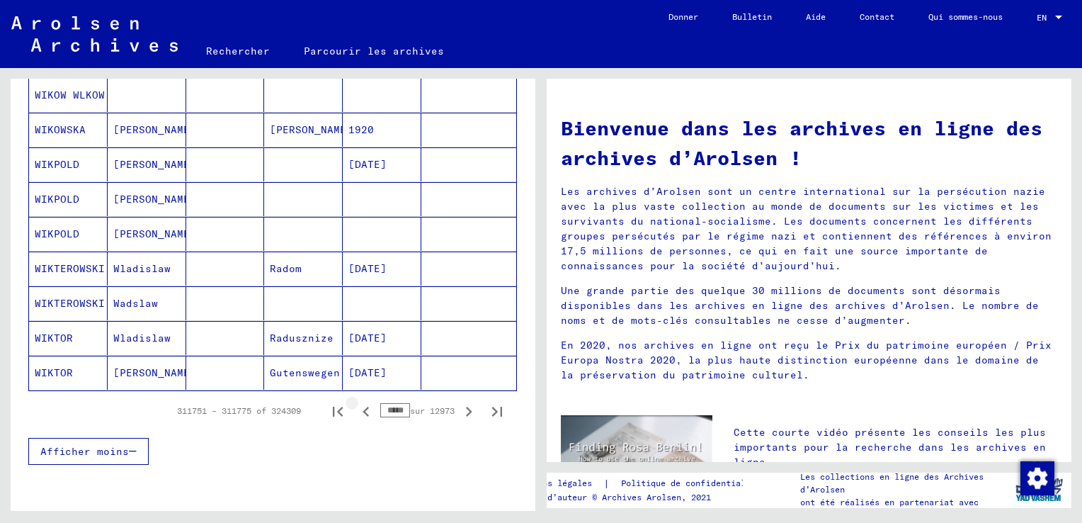
click at [363, 407] on icon "Page précédente" at bounding box center [366, 412] width 6 height 10
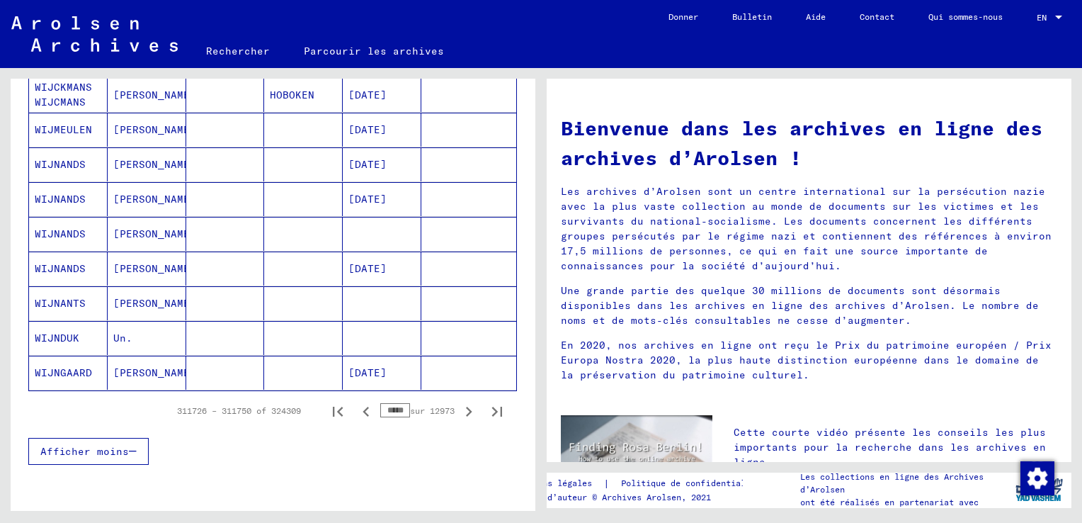
click at [363, 407] on icon "Page précédente" at bounding box center [366, 412] width 6 height 10
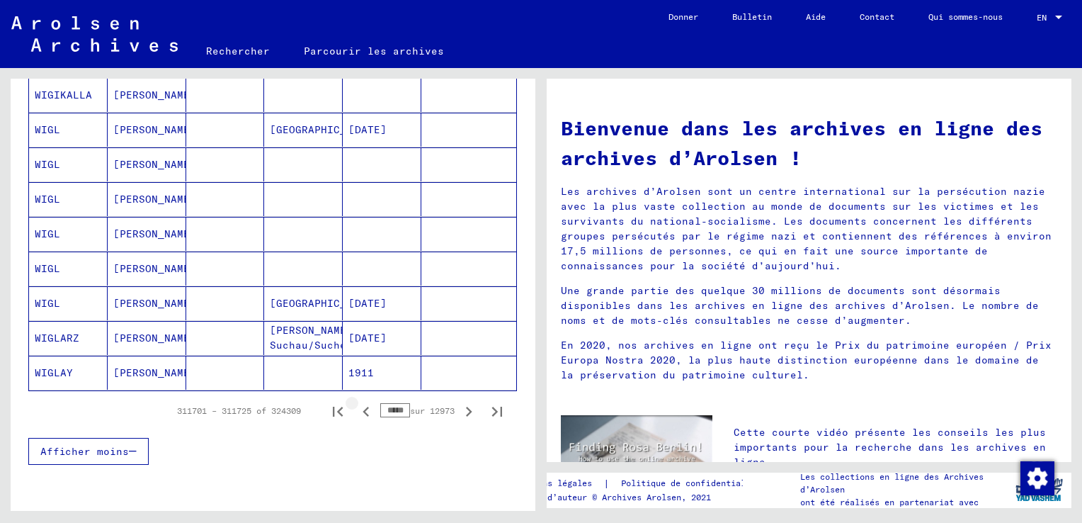
click at [363, 407] on icon "Page précédente" at bounding box center [366, 412] width 6 height 10
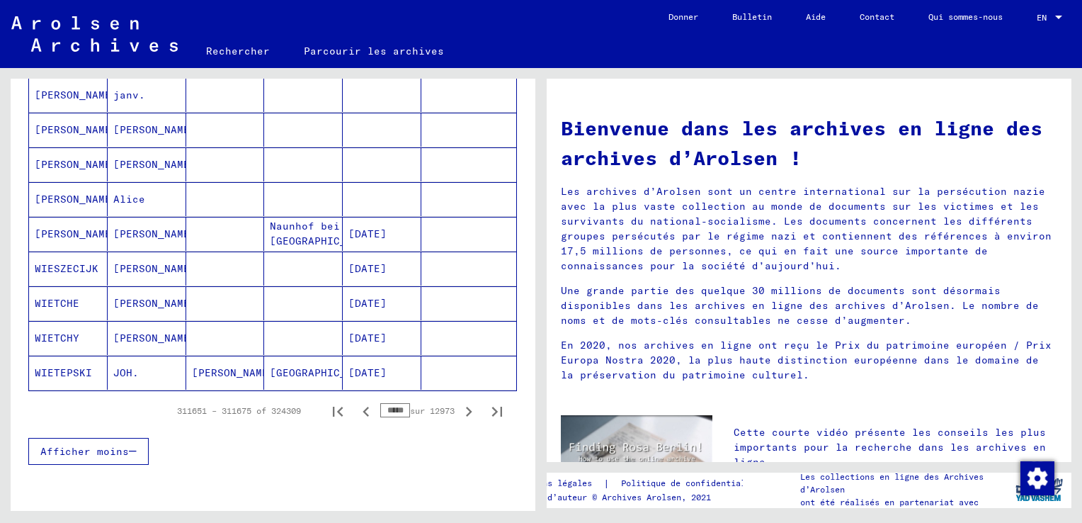
click at [363, 407] on icon "Page précédente" at bounding box center [366, 412] width 6 height 10
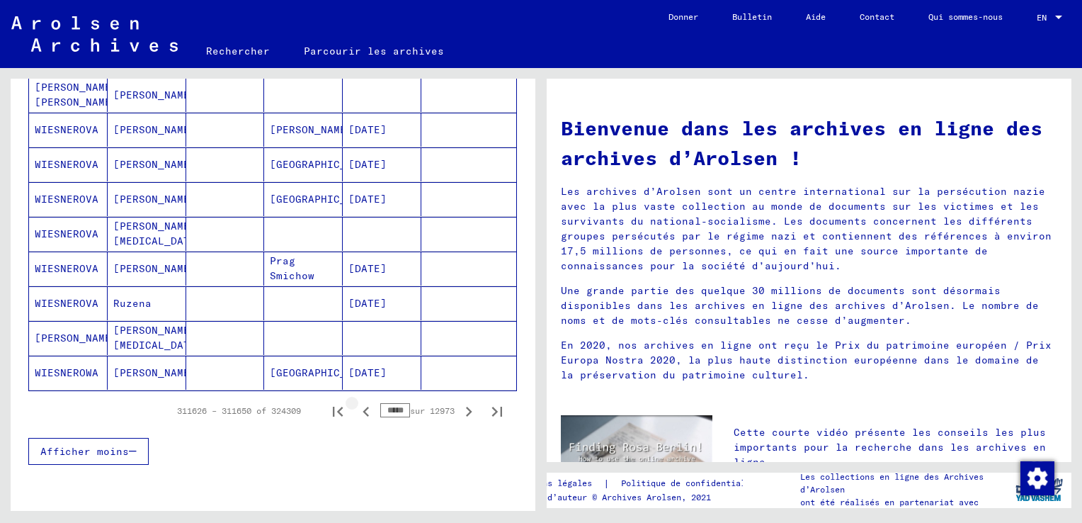
click at [363, 407] on icon "Page précédente" at bounding box center [366, 412] width 6 height 10
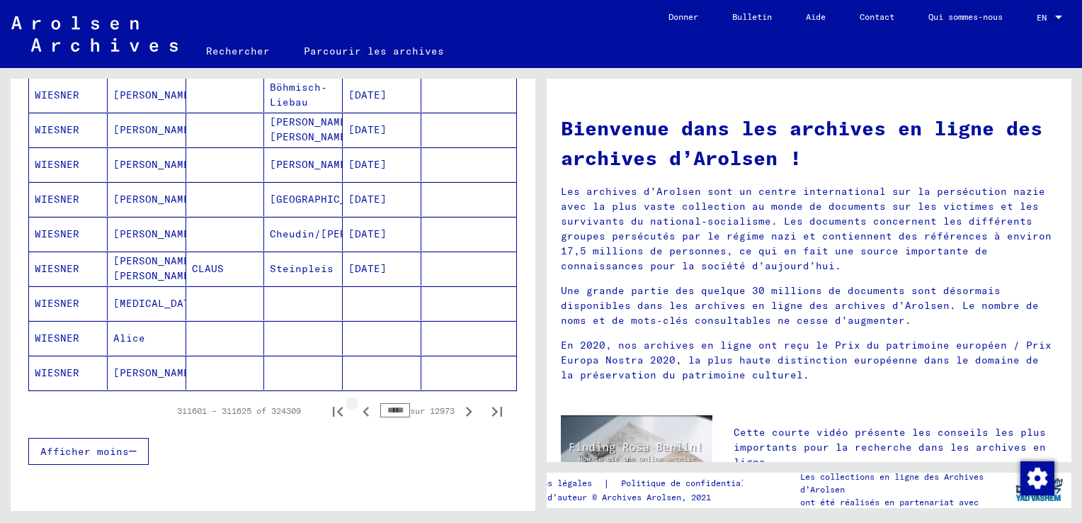
click at [363, 407] on icon "Page précédente" at bounding box center [366, 412] width 6 height 10
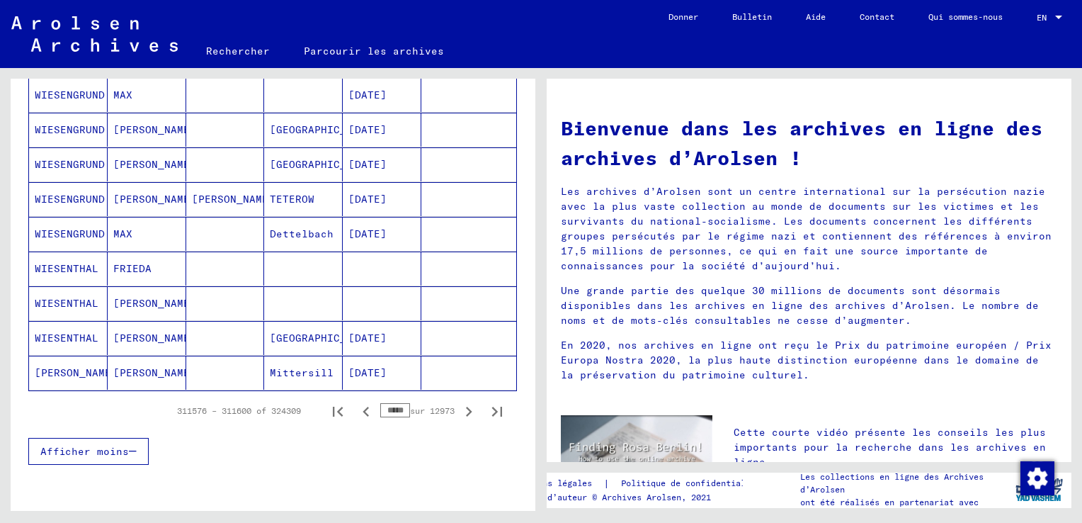
click at [363, 407] on icon "Page précédente" at bounding box center [366, 412] width 6 height 10
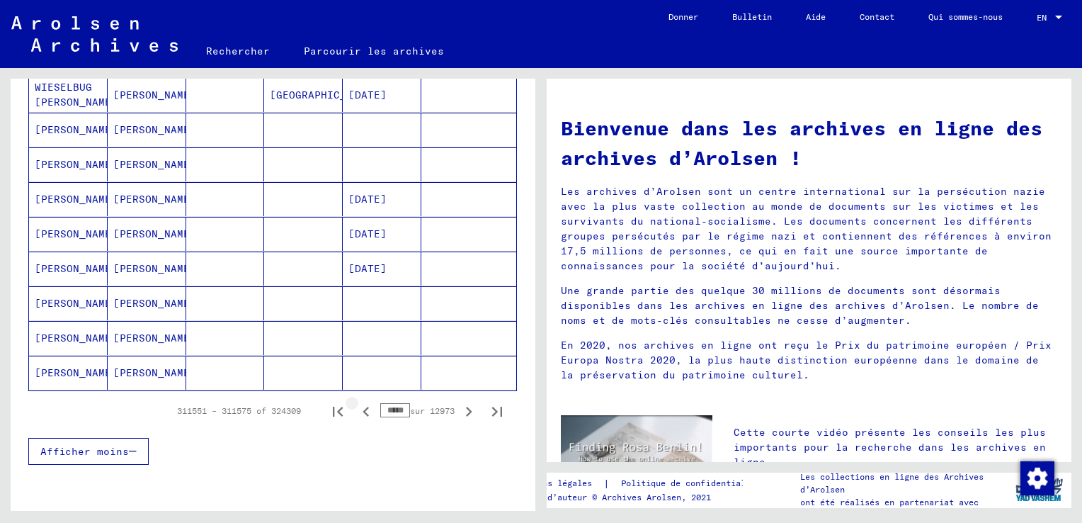
click at [363, 407] on icon "Page précédente" at bounding box center [366, 412] width 6 height 10
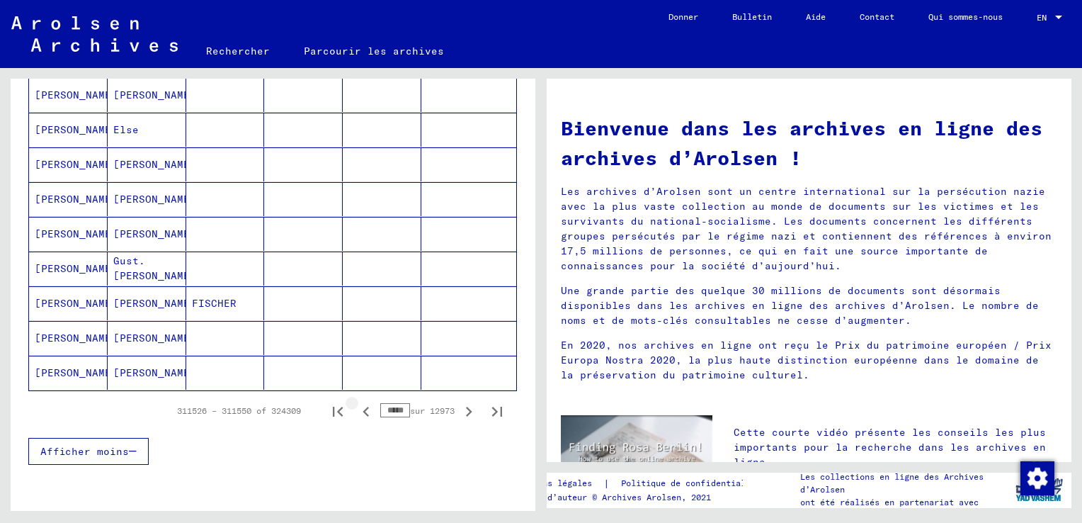
click at [363, 407] on icon "Page précédente" at bounding box center [366, 412] width 6 height 10
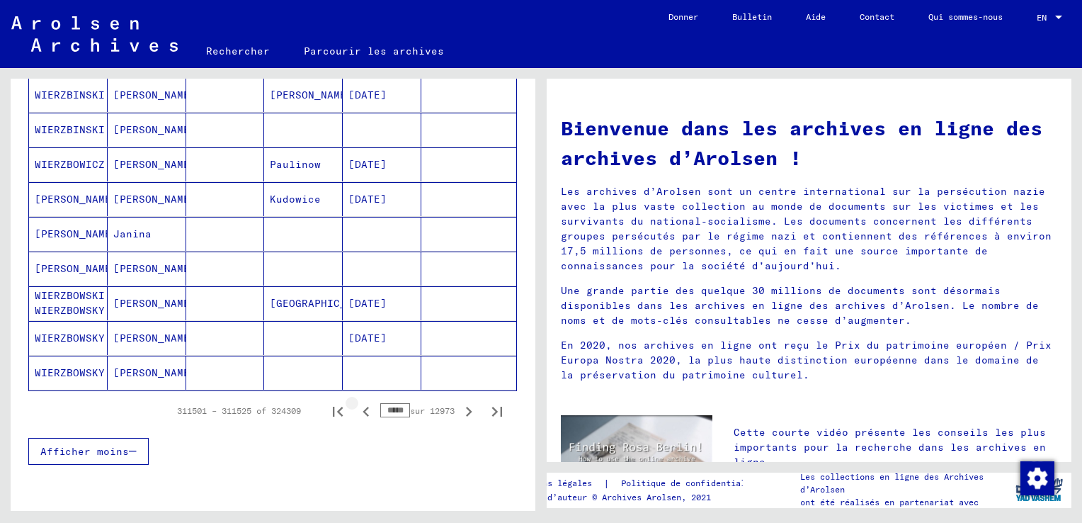
click at [363, 407] on icon "Page précédente" at bounding box center [366, 412] width 6 height 10
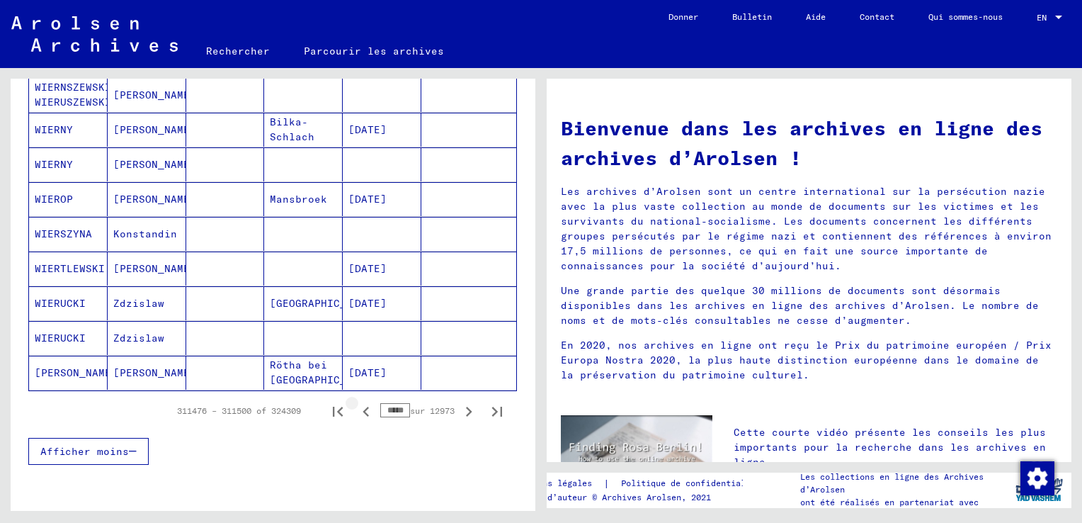
click at [363, 407] on icon "Page précédente" at bounding box center [366, 412] width 6 height 10
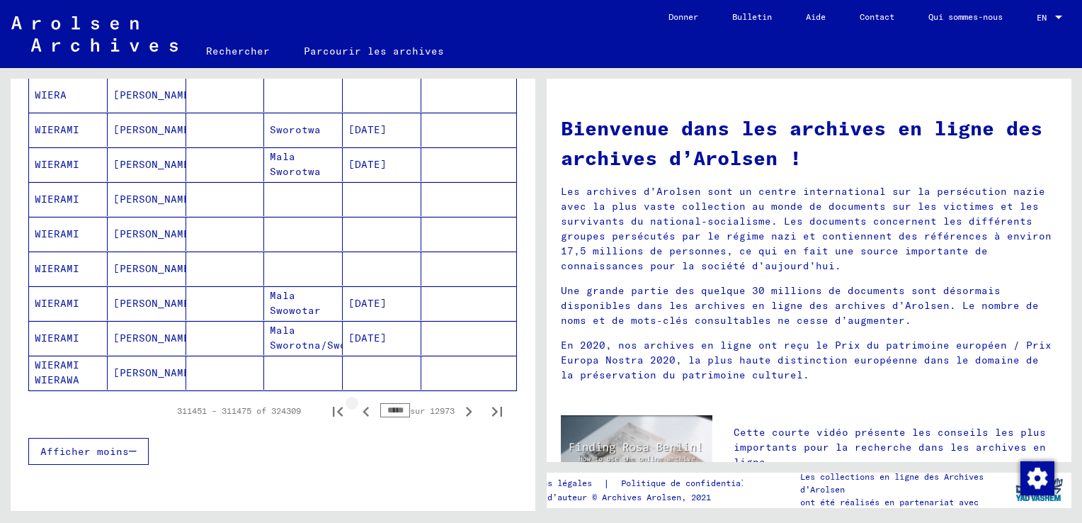
click at [363, 407] on icon "Page précédente" at bounding box center [366, 412] width 6 height 10
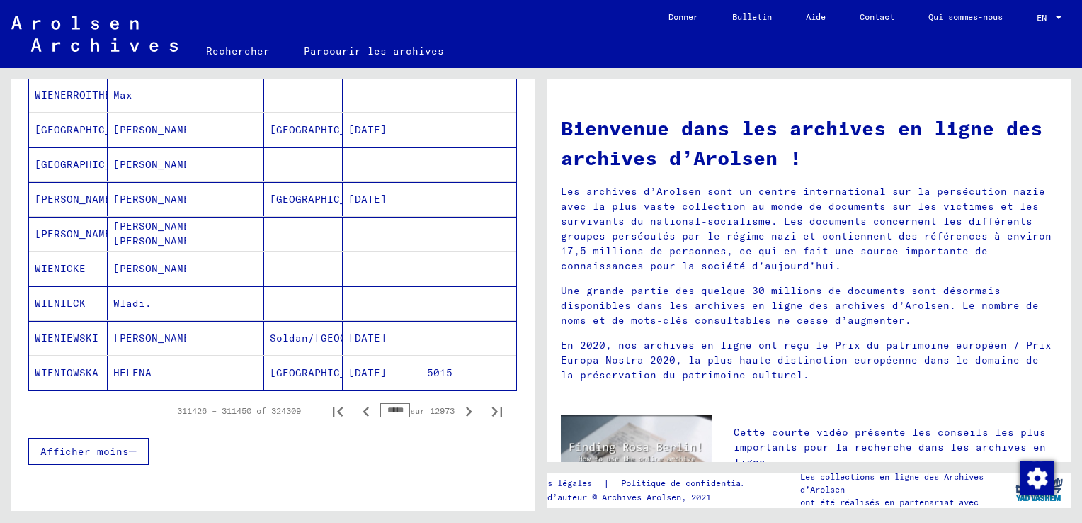
click at [363, 407] on icon "Page précédente" at bounding box center [366, 412] width 6 height 10
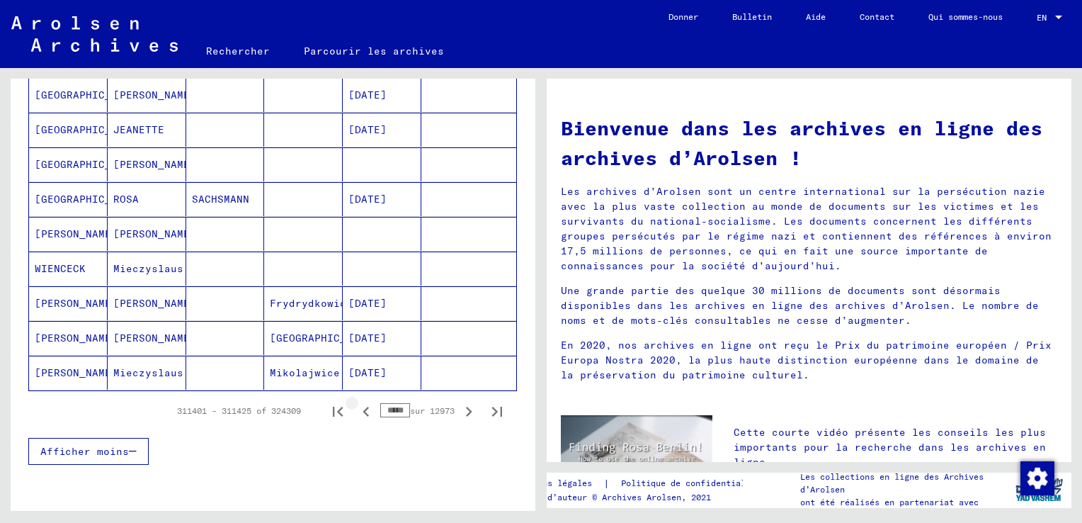
click at [363, 407] on icon "Page précédente" at bounding box center [366, 412] width 6 height 10
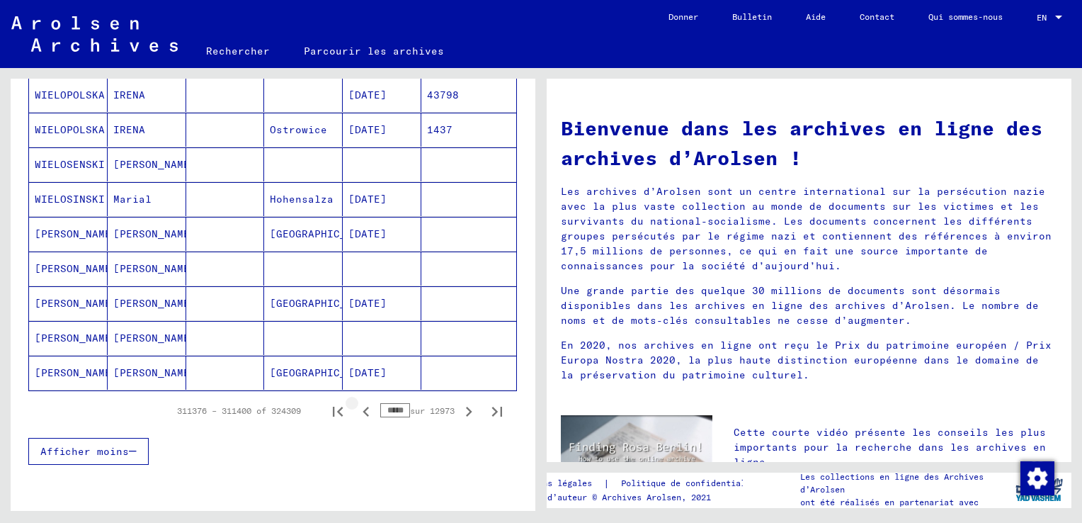
click at [363, 407] on icon "Page précédente" at bounding box center [366, 412] width 6 height 10
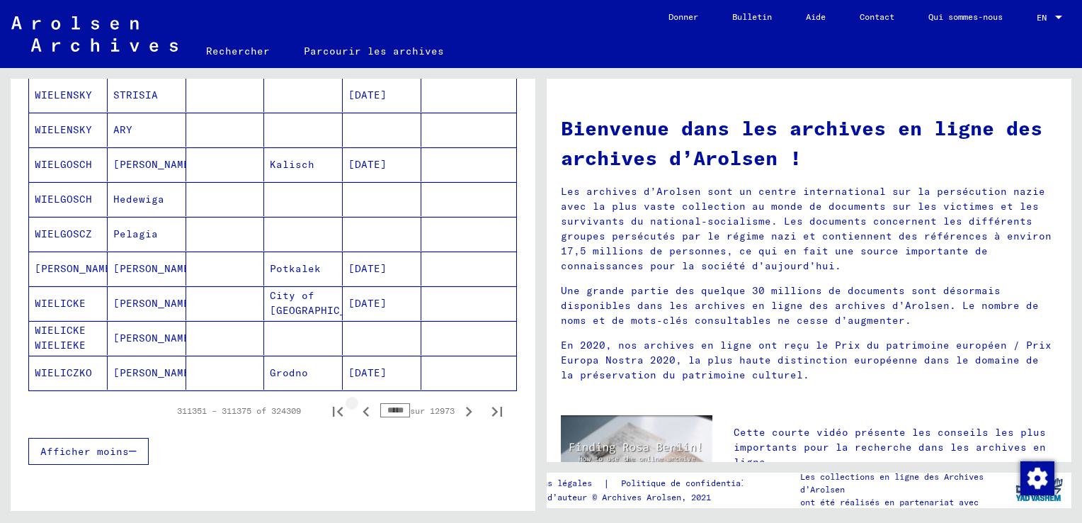
click at [363, 407] on icon "Page précédente" at bounding box center [366, 412] width 6 height 10
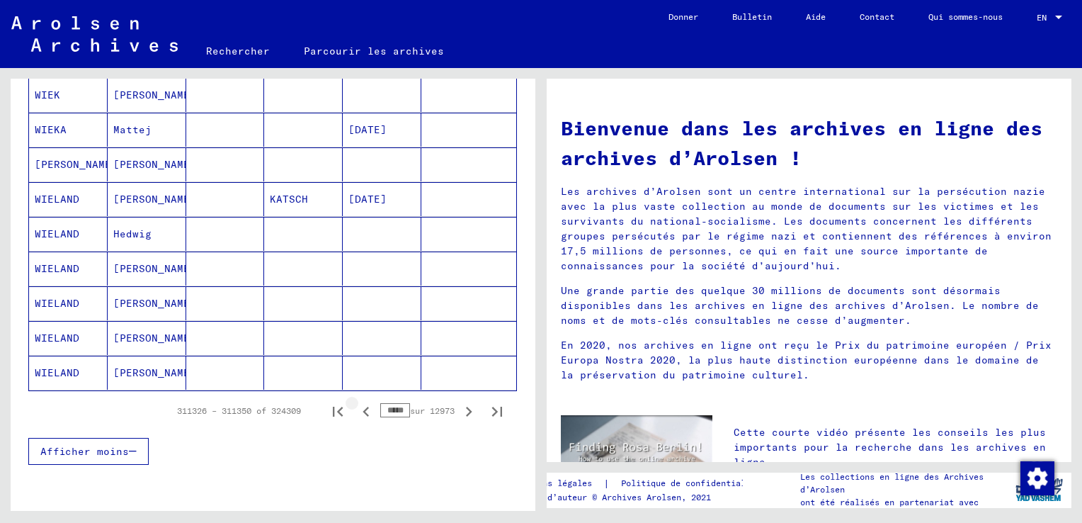
click at [363, 407] on icon "Page précédente" at bounding box center [366, 412] width 6 height 10
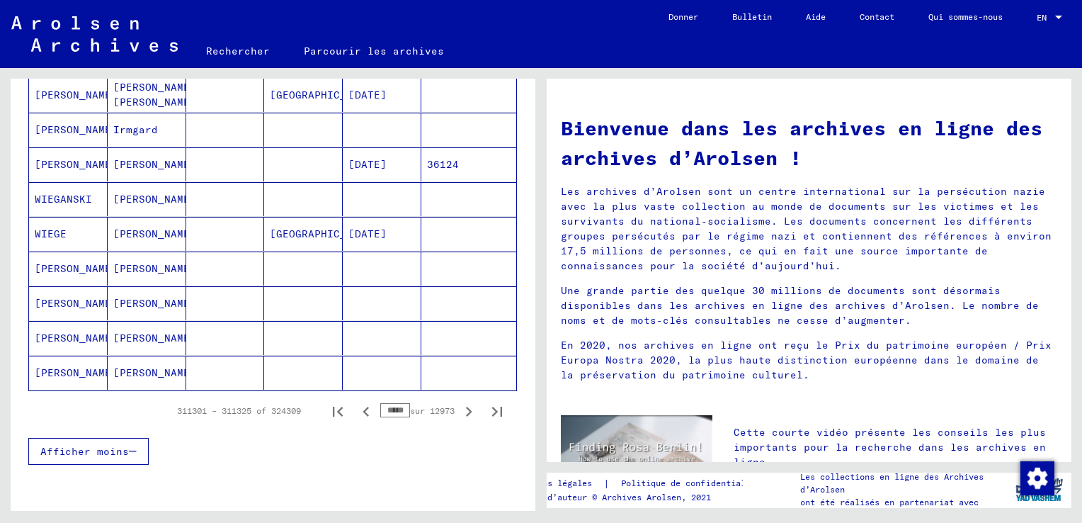
click at [363, 407] on icon "Page précédente" at bounding box center [366, 412] width 6 height 10
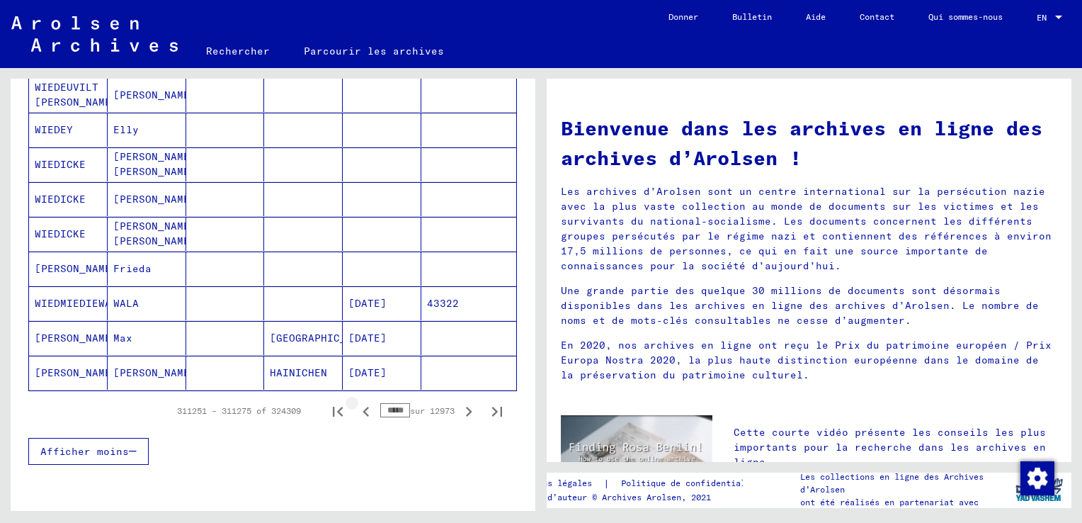
click at [363, 407] on icon "Page précédente" at bounding box center [366, 412] width 6 height 10
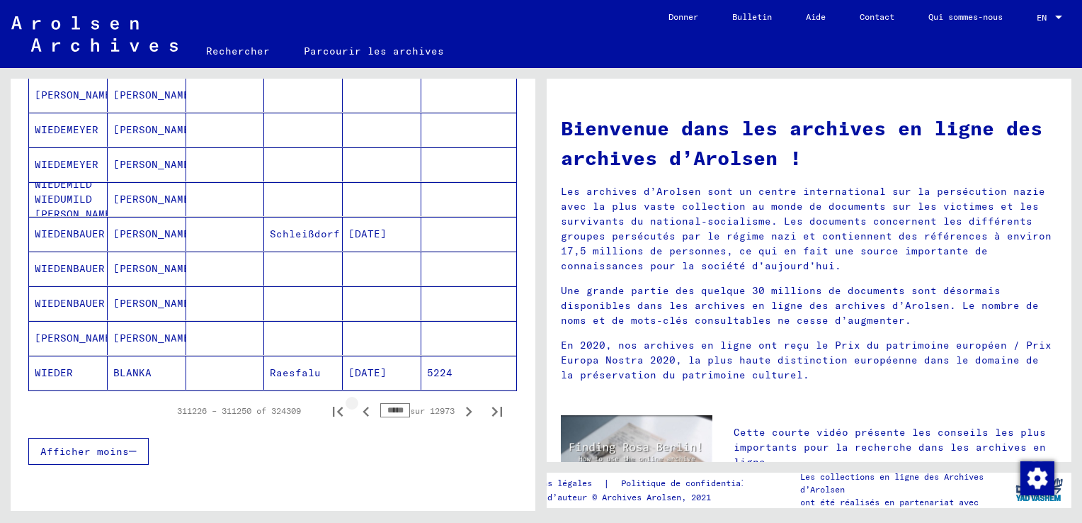
click at [363, 407] on icon "Page précédente" at bounding box center [366, 412] width 6 height 10
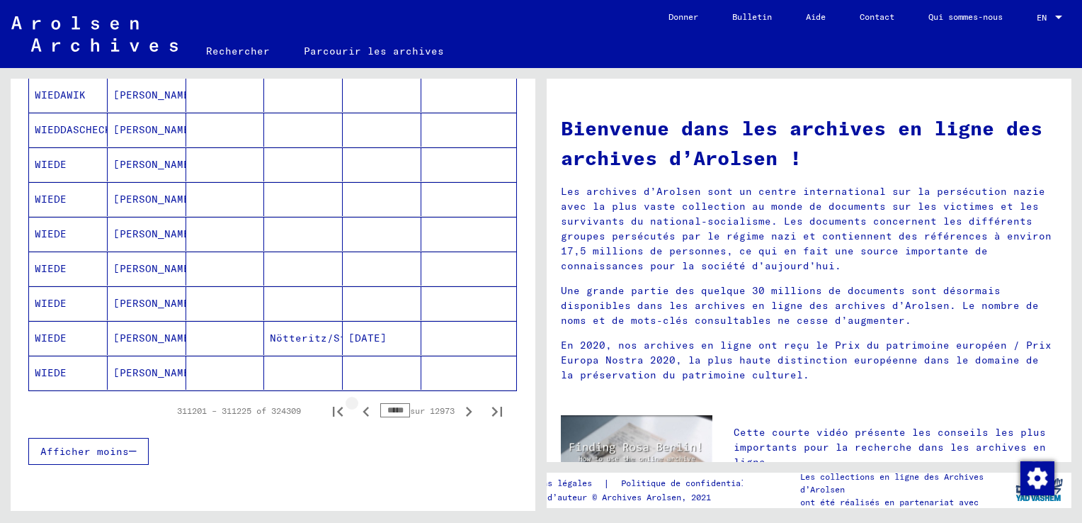
click at [363, 407] on icon "Page précédente" at bounding box center [366, 412] width 6 height 10
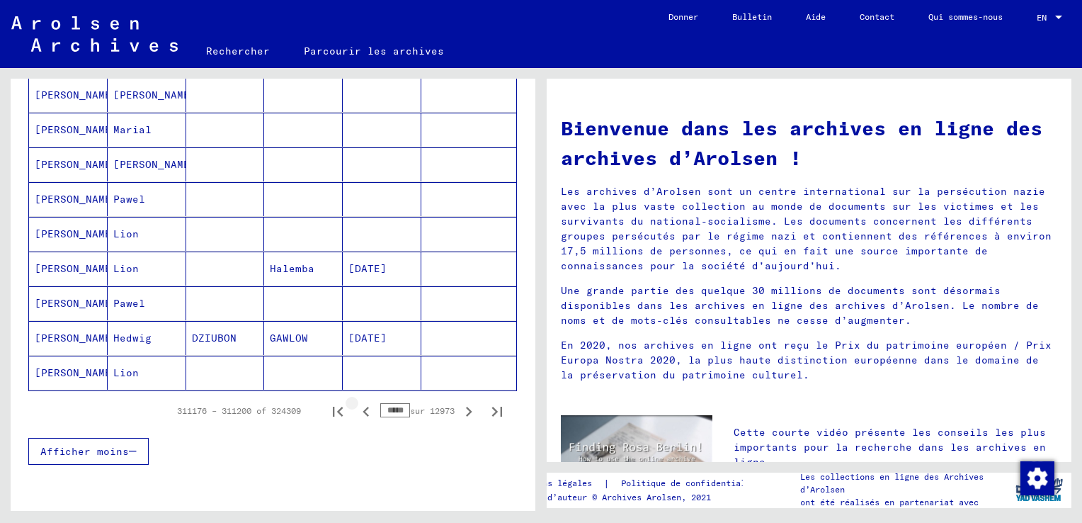
click at [363, 407] on icon "Page précédente" at bounding box center [366, 412] width 6 height 10
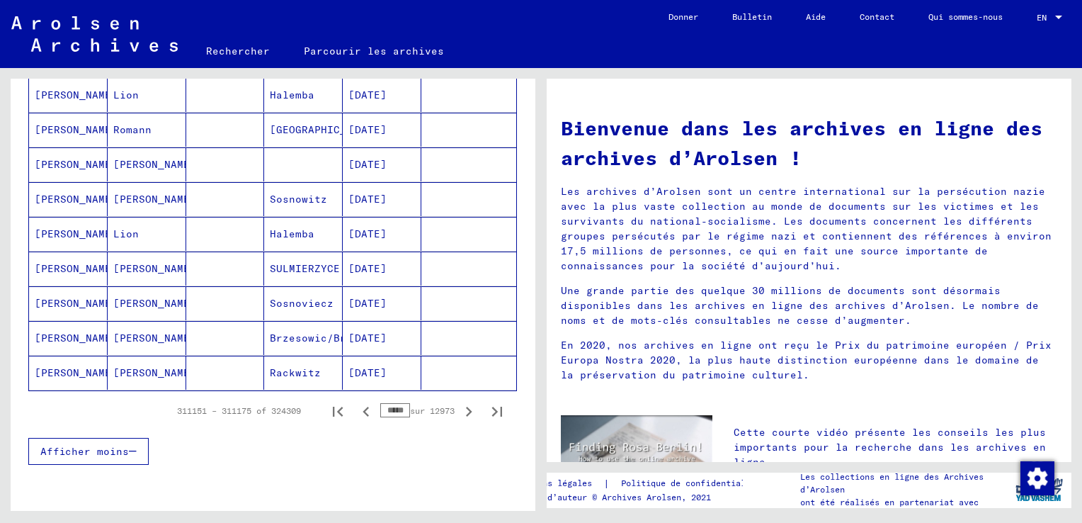
click at [363, 407] on icon "Page précédente" at bounding box center [366, 412] width 6 height 10
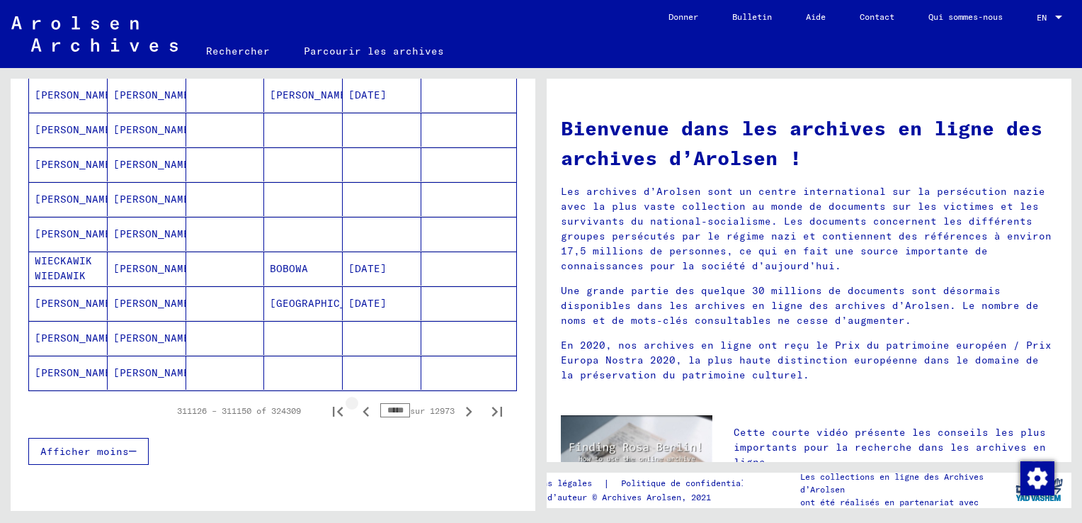
click at [363, 407] on icon "Page précédente" at bounding box center [366, 412] width 6 height 10
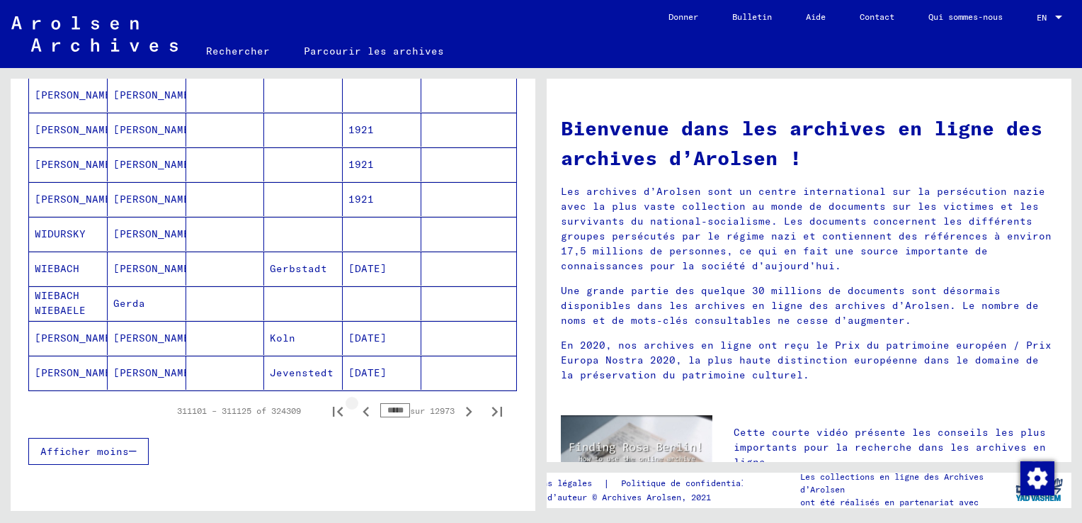
click at [363, 407] on icon "Page précédente" at bounding box center [366, 412] width 6 height 10
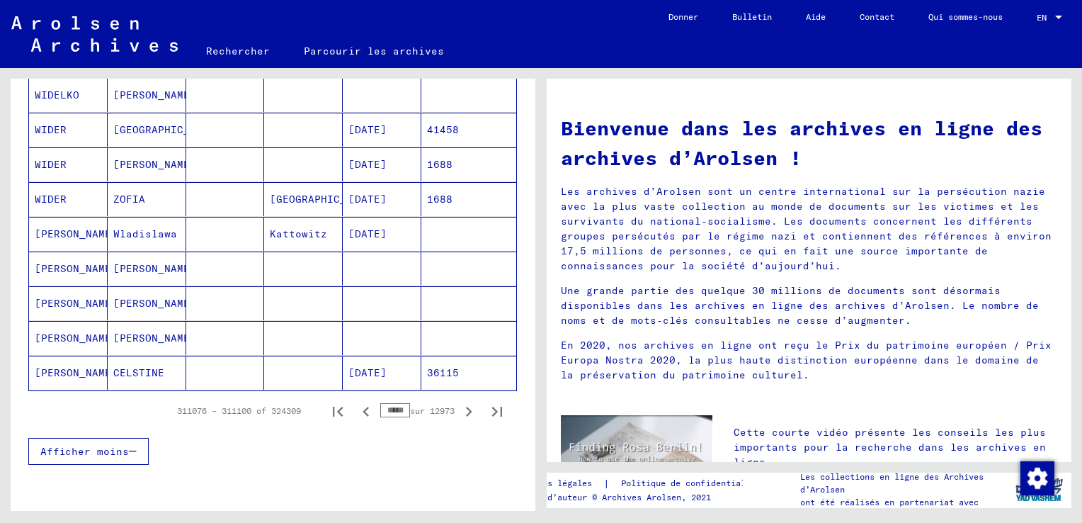
click at [363, 407] on icon "Page précédente" at bounding box center [366, 412] width 6 height 10
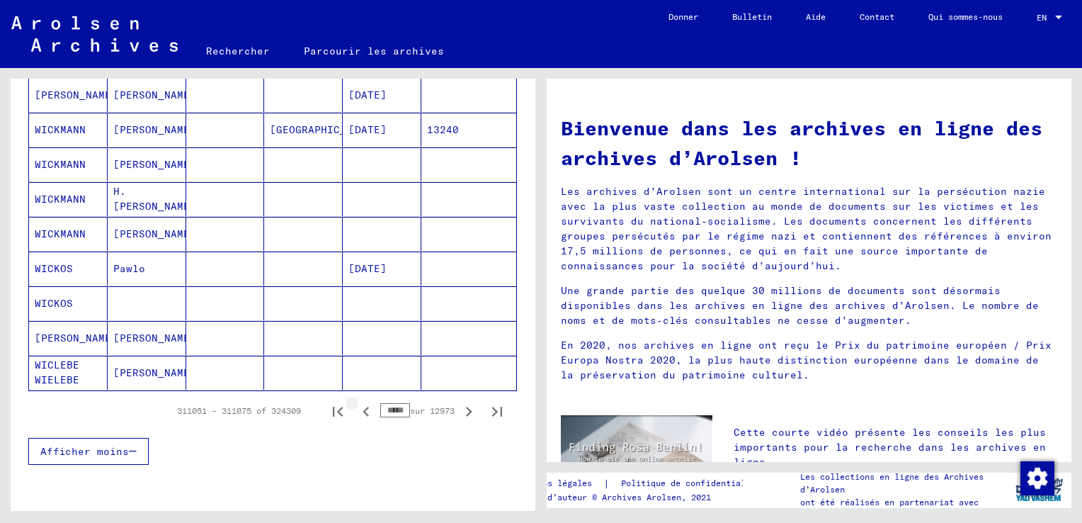
click at [363, 407] on icon "Page précédente" at bounding box center [366, 412] width 6 height 10
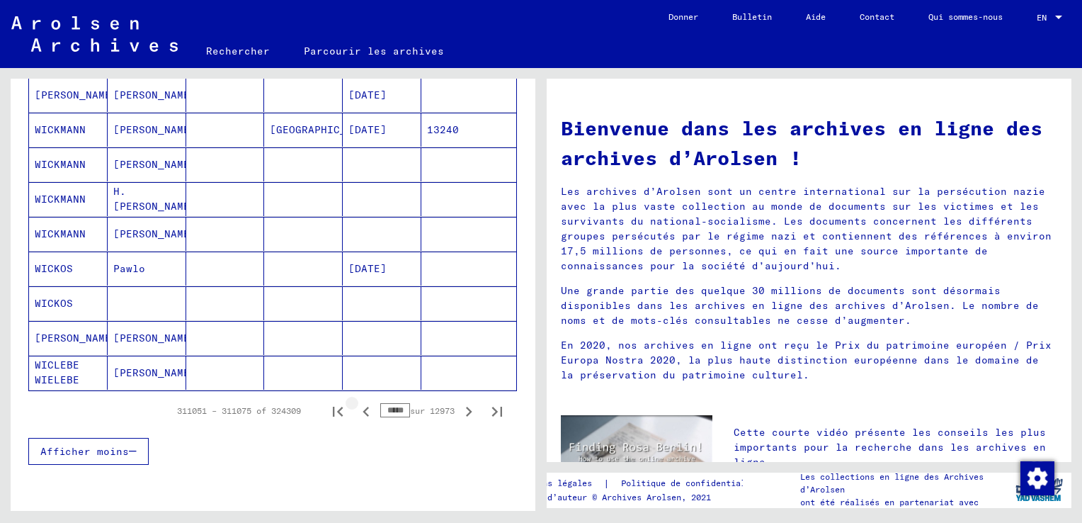
click at [363, 407] on icon "Page précédente" at bounding box center [366, 412] width 6 height 10
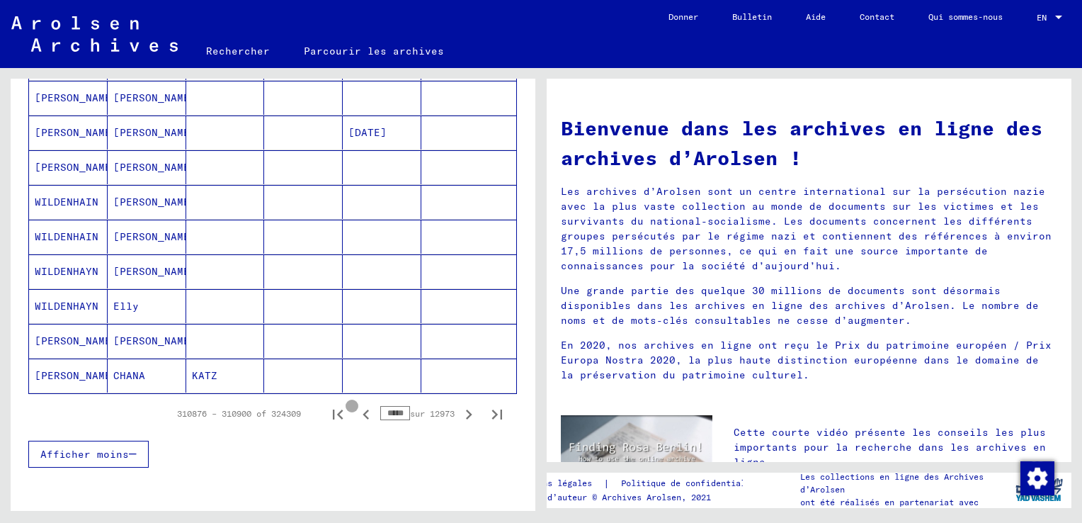
click at [363, 409] on icon "Page précédente" at bounding box center [366, 414] width 6 height 10
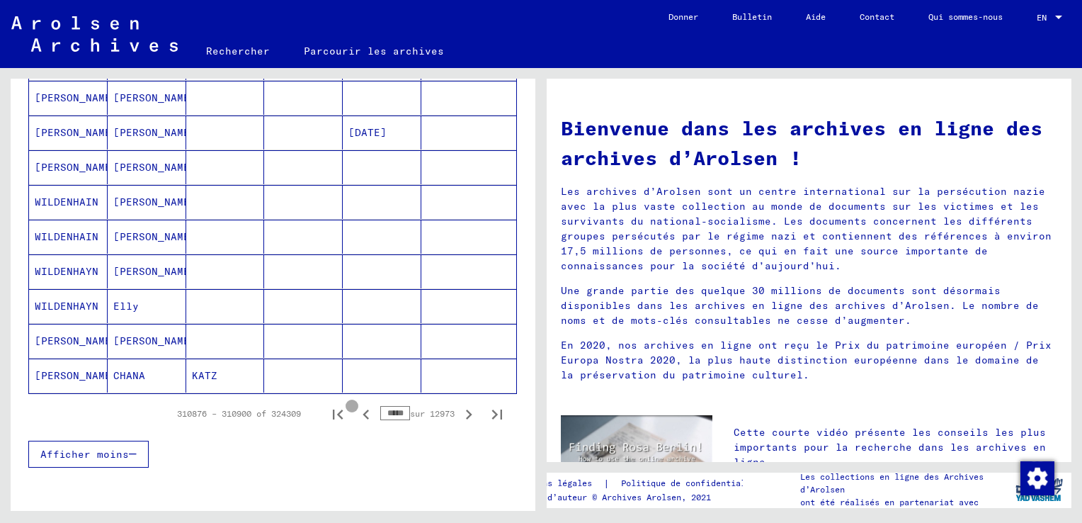
click at [363, 409] on icon "Page précédente" at bounding box center [366, 414] width 6 height 10
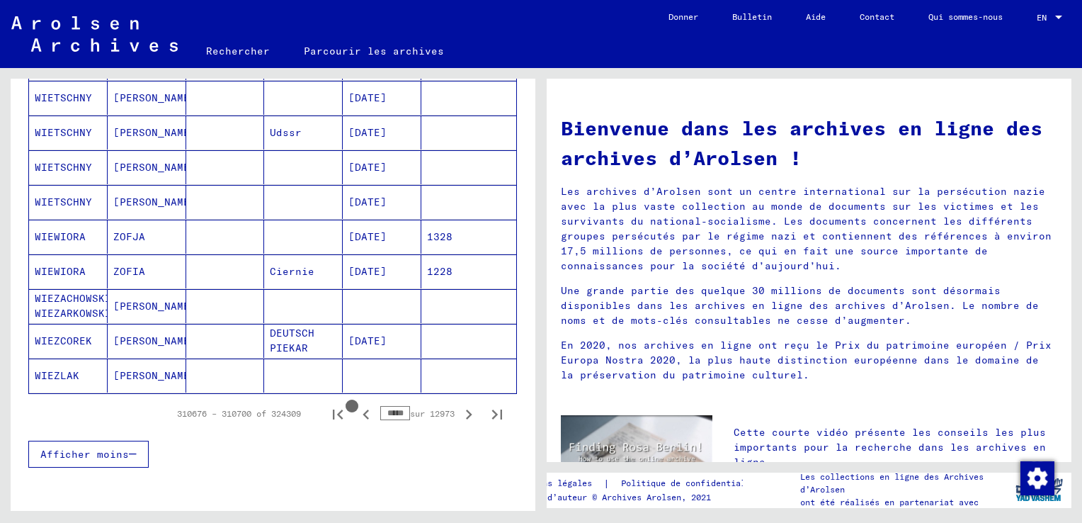
scroll to position [853, 0]
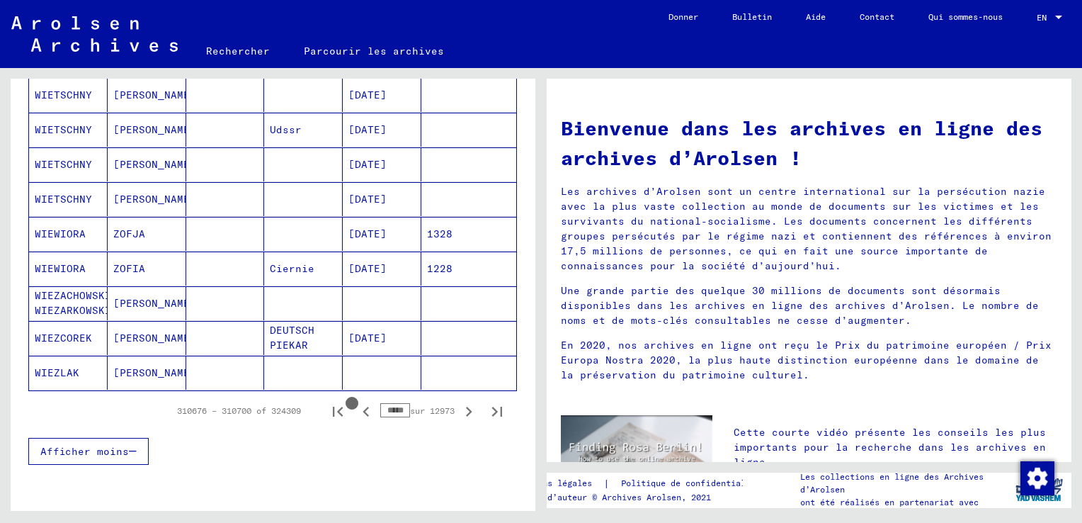
click at [363, 408] on icon "Page précédente" at bounding box center [366, 412] width 6 height 10
click at [363, 407] on icon "Page précédente" at bounding box center [366, 412] width 6 height 10
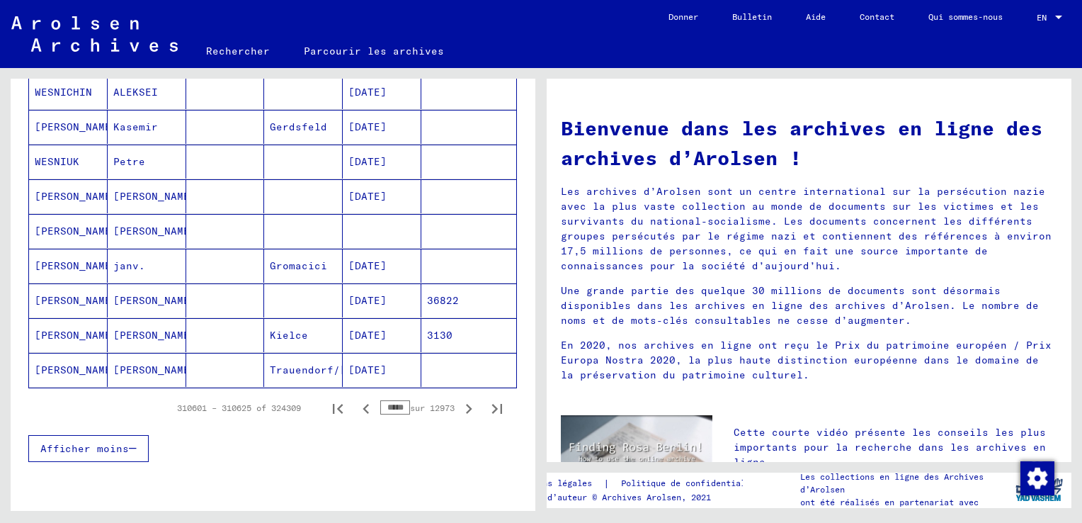
scroll to position [850, 0]
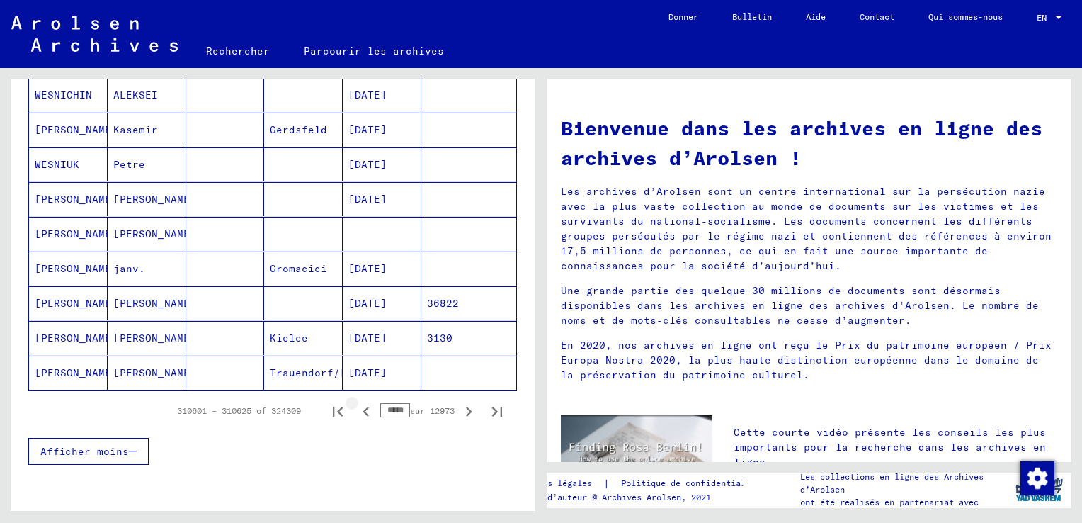
click at [356, 409] on icon "Page précédente" at bounding box center [366, 412] width 20 height 20
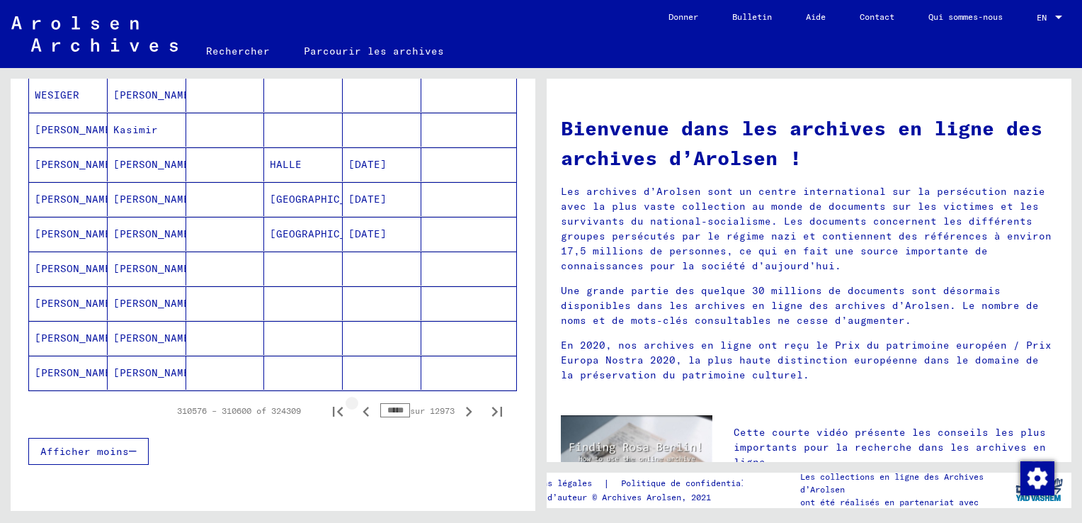
click at [356, 407] on icon "Page précédente" at bounding box center [366, 412] width 20 height 20
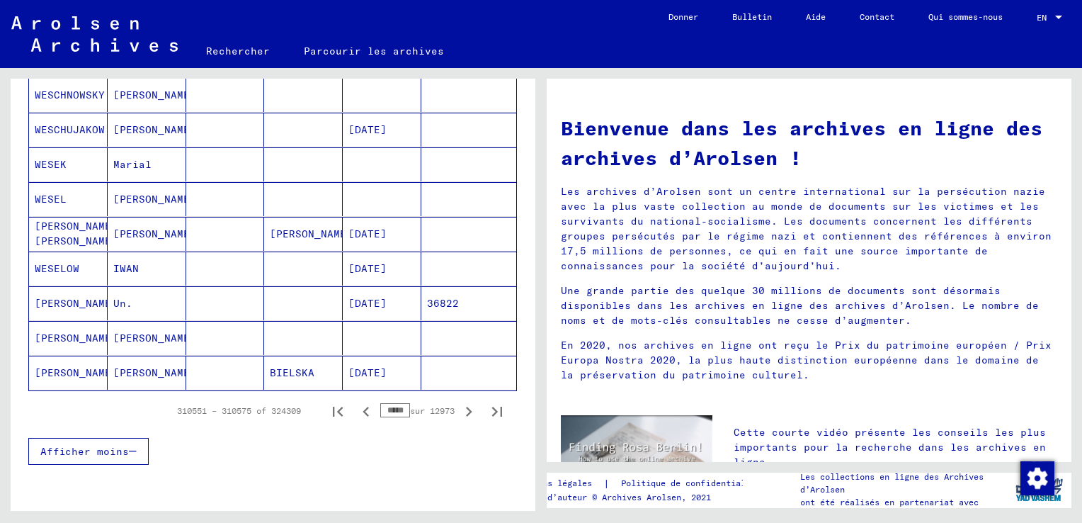
click at [356, 407] on icon "Page précédente" at bounding box center [366, 412] width 20 height 20
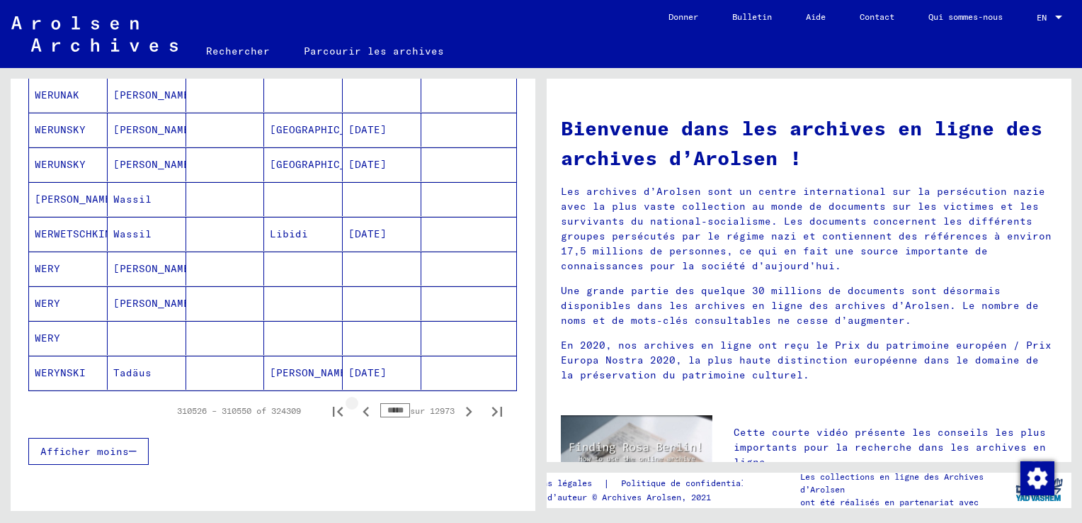
click at [356, 407] on icon "Page précédente" at bounding box center [366, 412] width 20 height 20
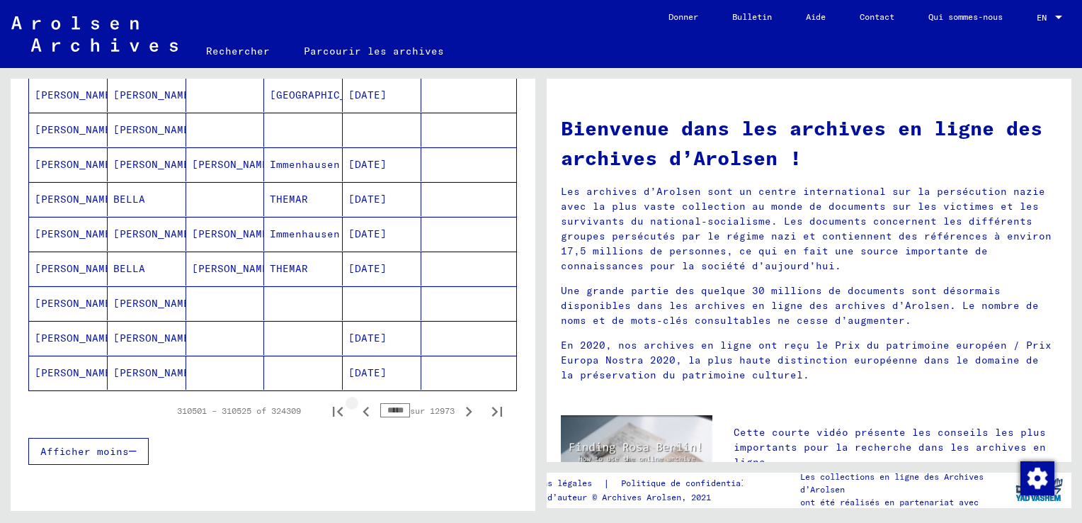
click at [356, 407] on icon "Page précédente" at bounding box center [366, 412] width 20 height 20
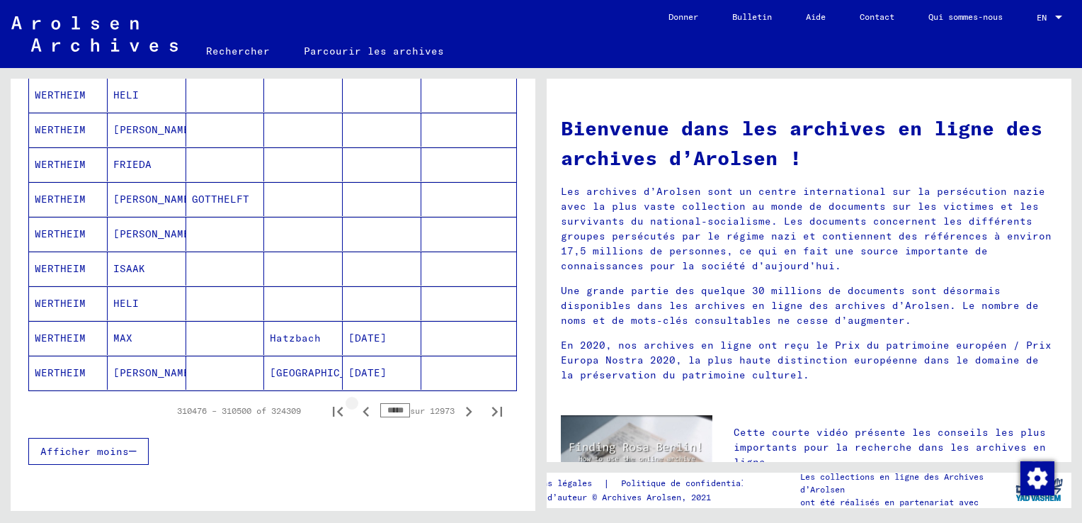
click at [356, 407] on icon "Page précédente" at bounding box center [366, 412] width 20 height 20
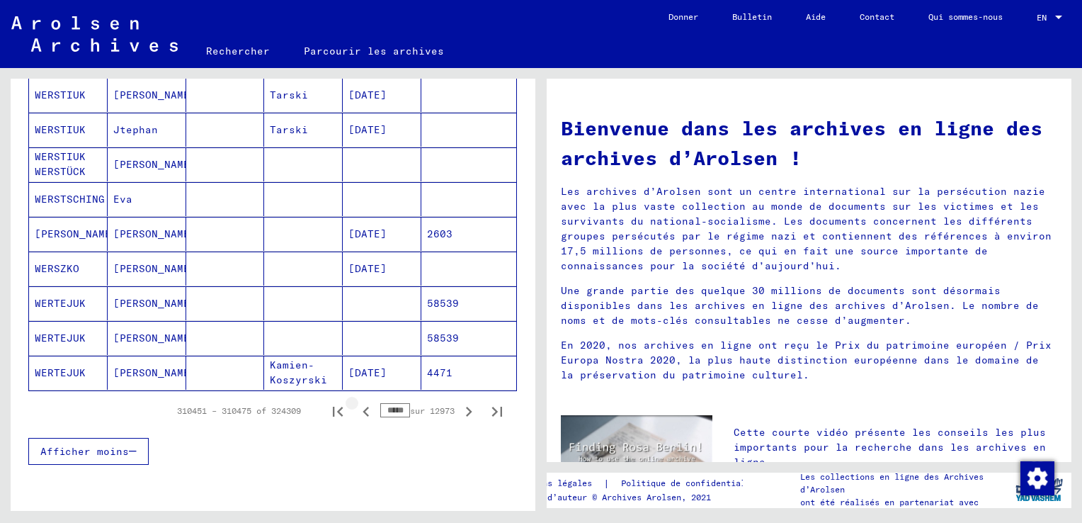
click at [356, 407] on icon "Page précédente" at bounding box center [366, 412] width 20 height 20
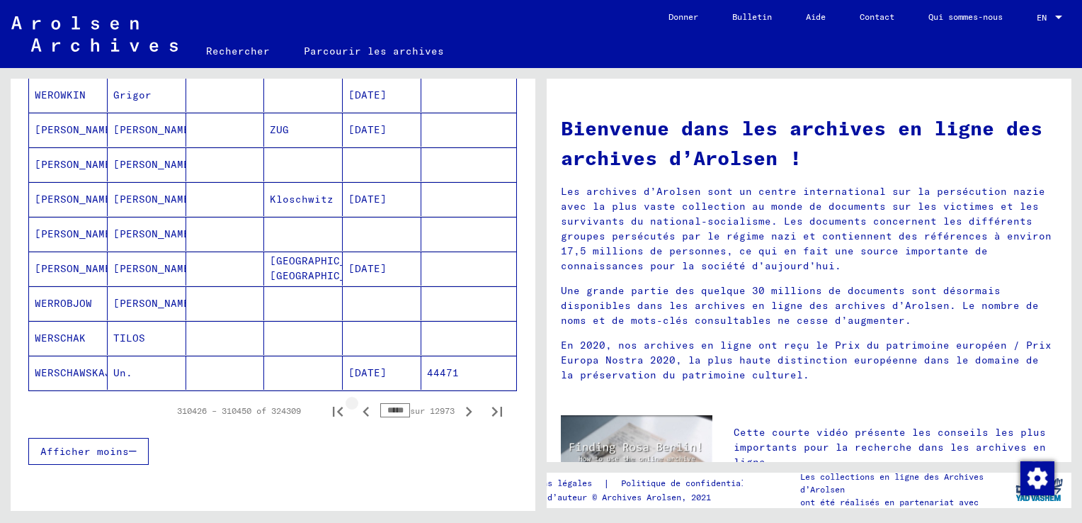
click at [356, 407] on icon "Page précédente" at bounding box center [366, 412] width 20 height 20
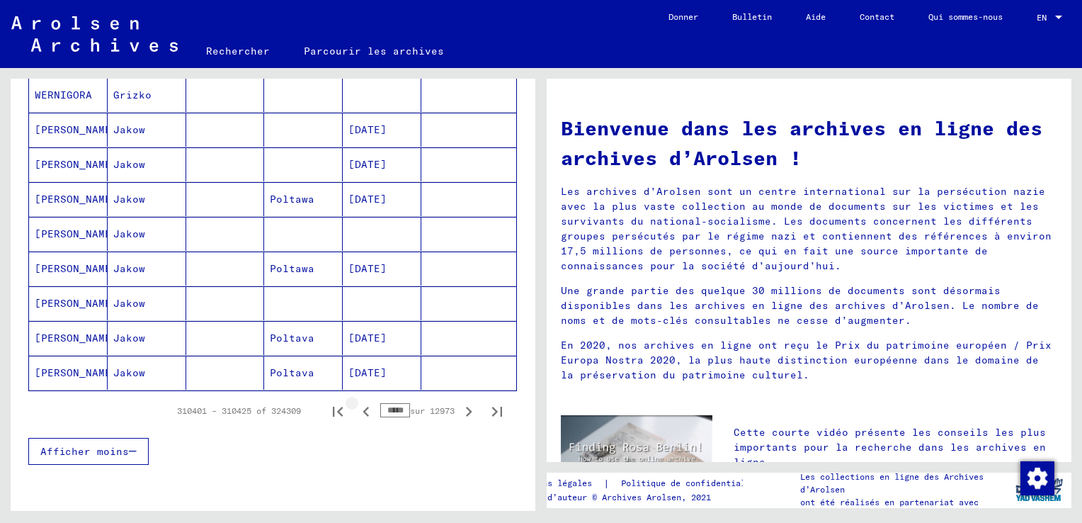
click at [356, 407] on icon "Page précédente" at bounding box center [366, 412] width 20 height 20
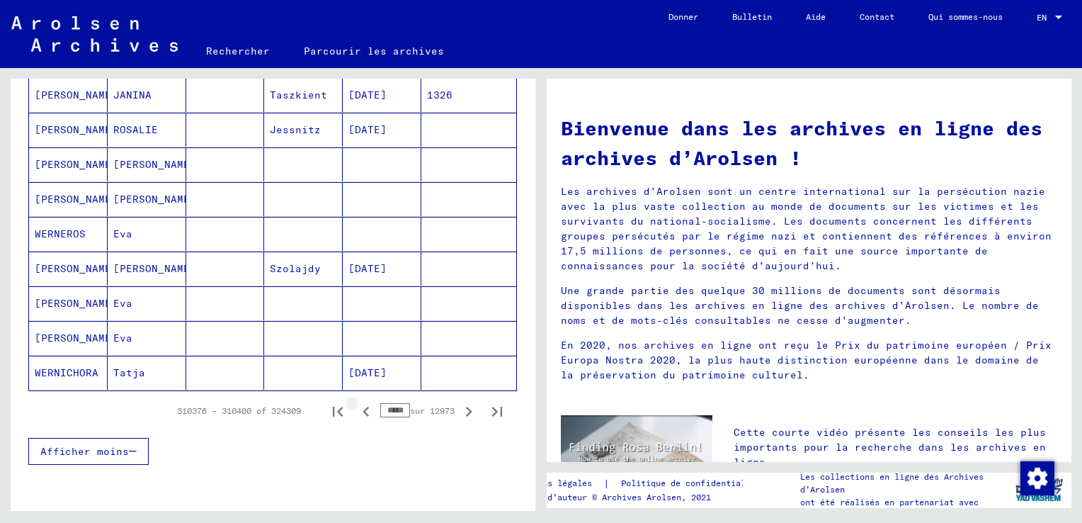
click at [356, 407] on icon "Page précédente" at bounding box center [366, 412] width 20 height 20
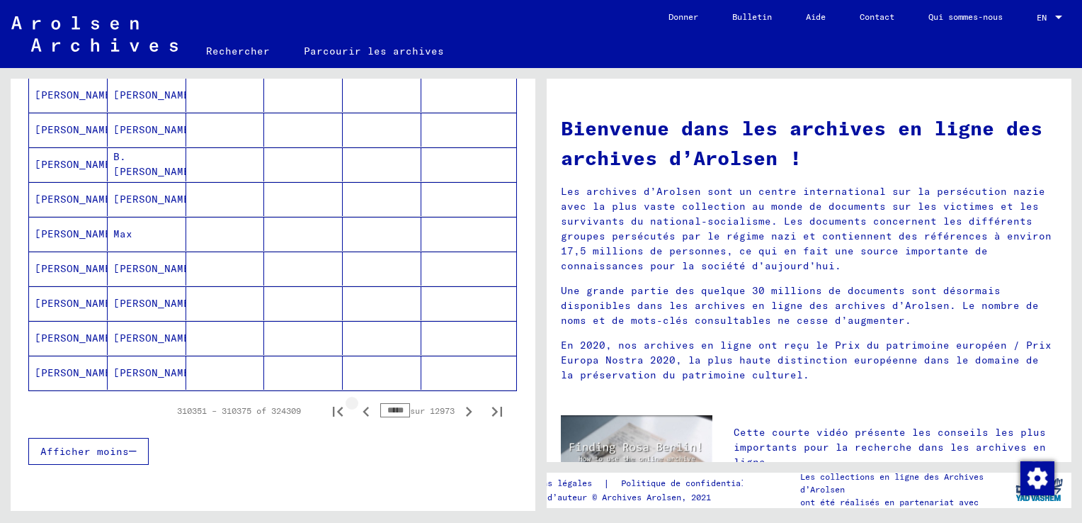
click at [356, 407] on icon "Page précédente" at bounding box center [366, 412] width 20 height 20
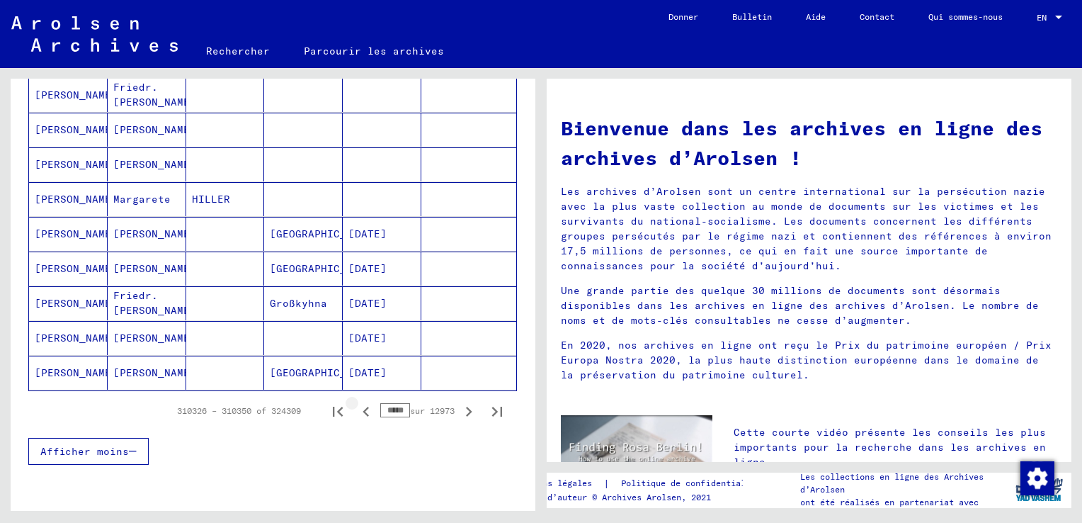
click at [356, 407] on icon "Page précédente" at bounding box center [366, 412] width 20 height 20
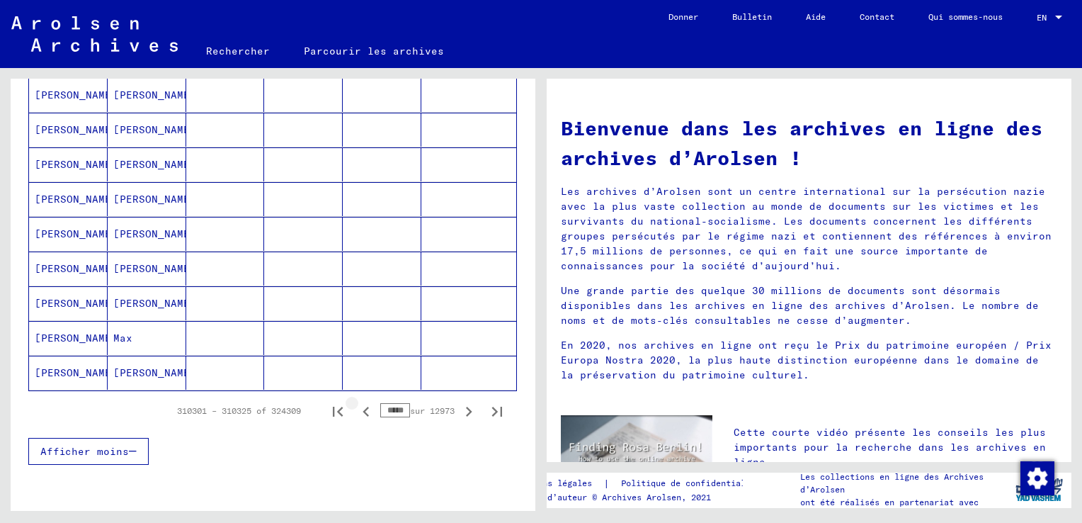
click at [356, 407] on icon "Page précédente" at bounding box center [366, 412] width 20 height 20
click at [356, 410] on icon "Page précédente" at bounding box center [366, 412] width 20 height 20
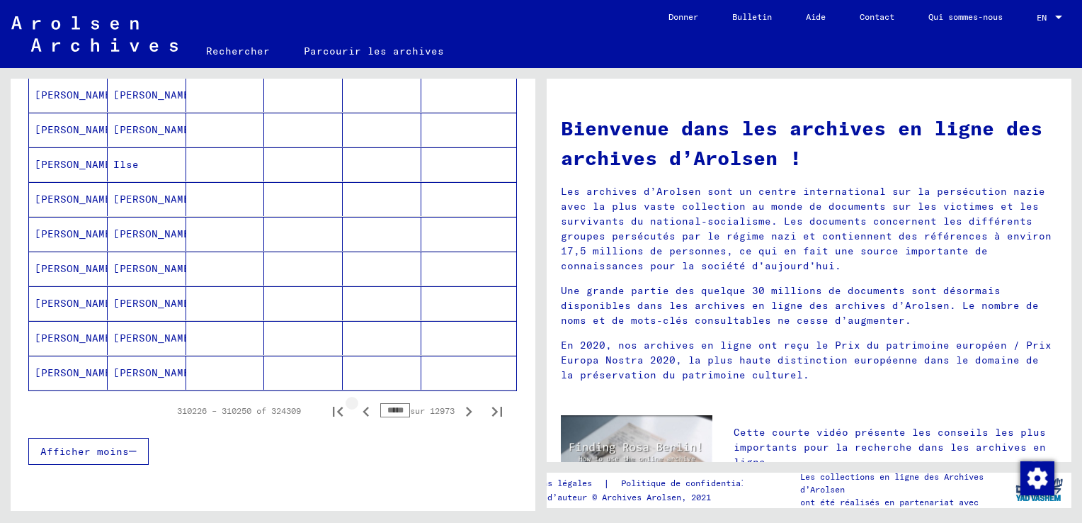
click at [356, 410] on icon "Page précédente" at bounding box center [366, 412] width 20 height 20
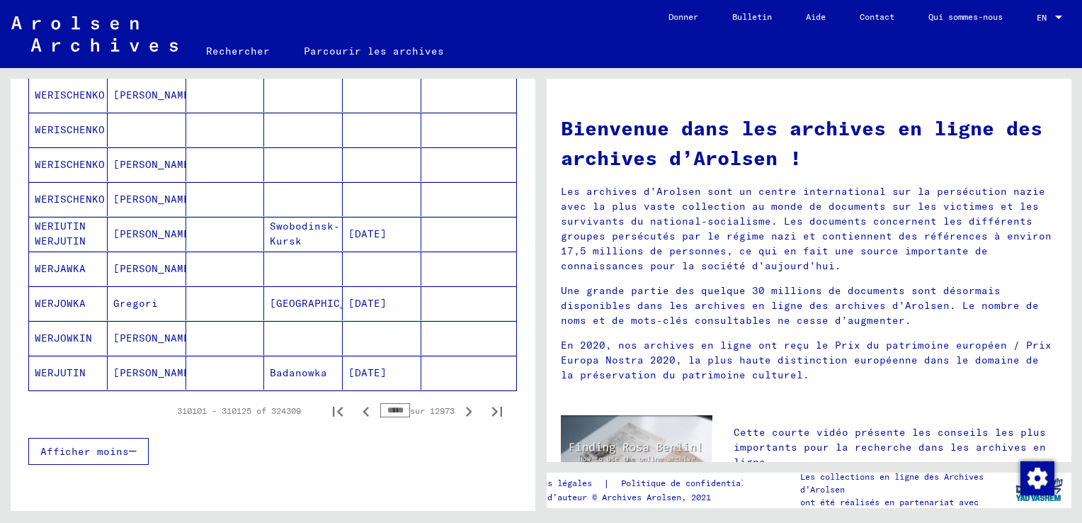
click at [356, 404] on icon "Page précédente" at bounding box center [366, 412] width 20 height 20
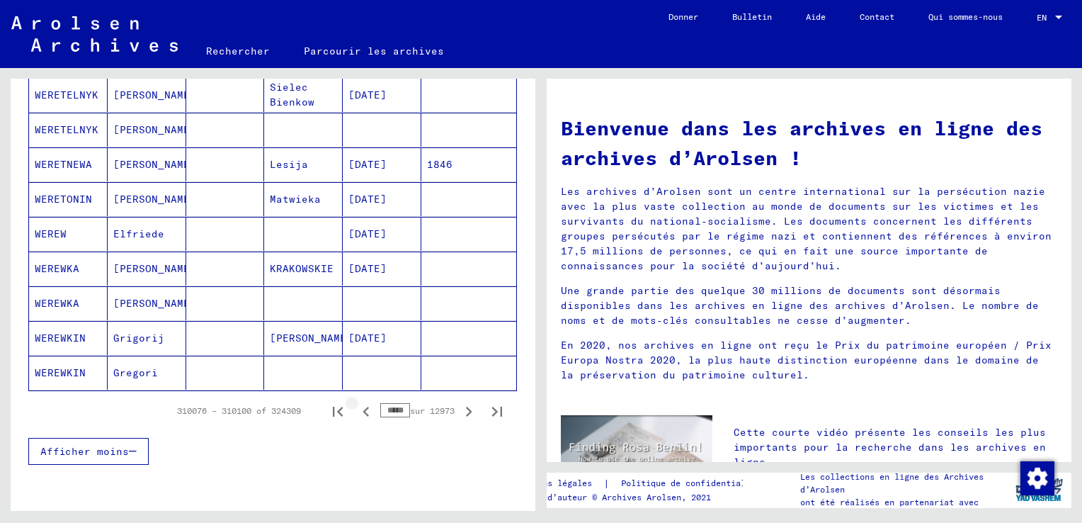
click at [363, 407] on icon "Page précédente" at bounding box center [366, 412] width 6 height 10
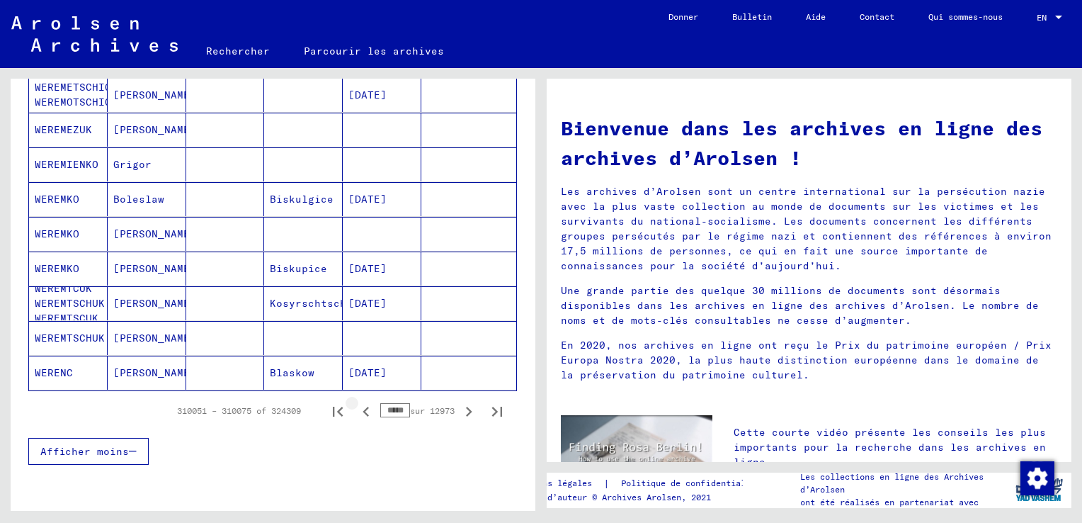
click at [356, 407] on icon "Page précédente" at bounding box center [366, 412] width 20 height 20
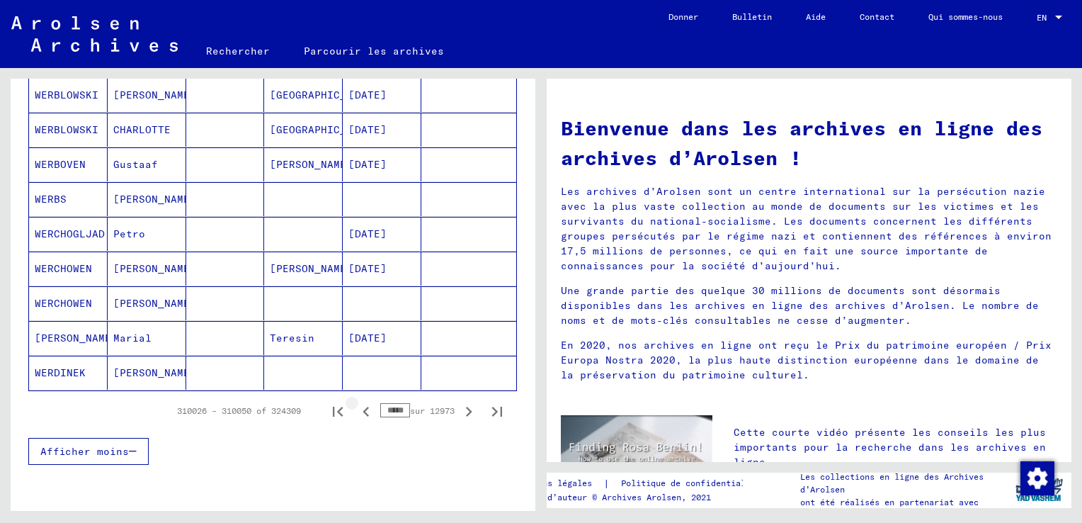
click at [356, 407] on icon "Page précédente" at bounding box center [366, 412] width 20 height 20
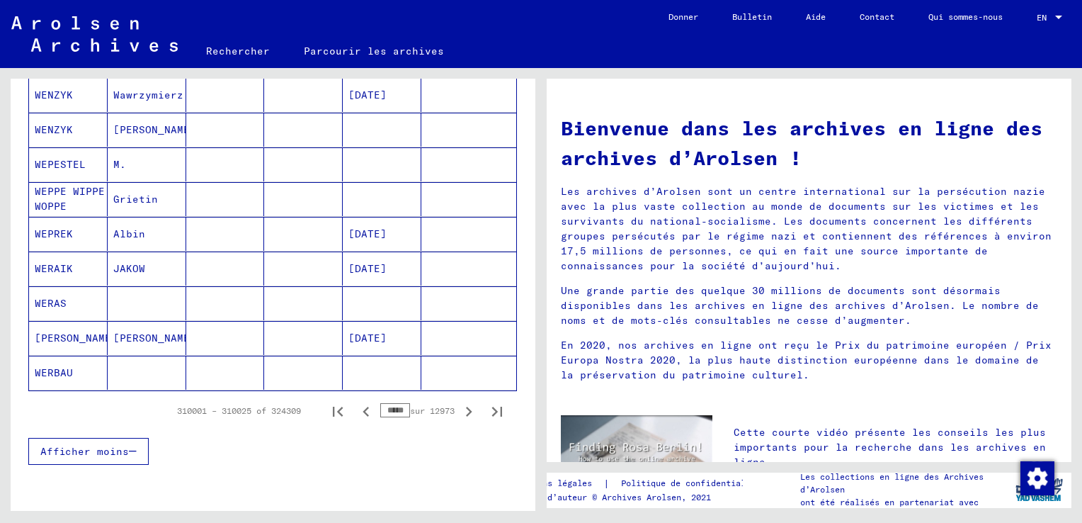
click at [356, 407] on icon "Page précédente" at bounding box center [366, 412] width 20 height 20
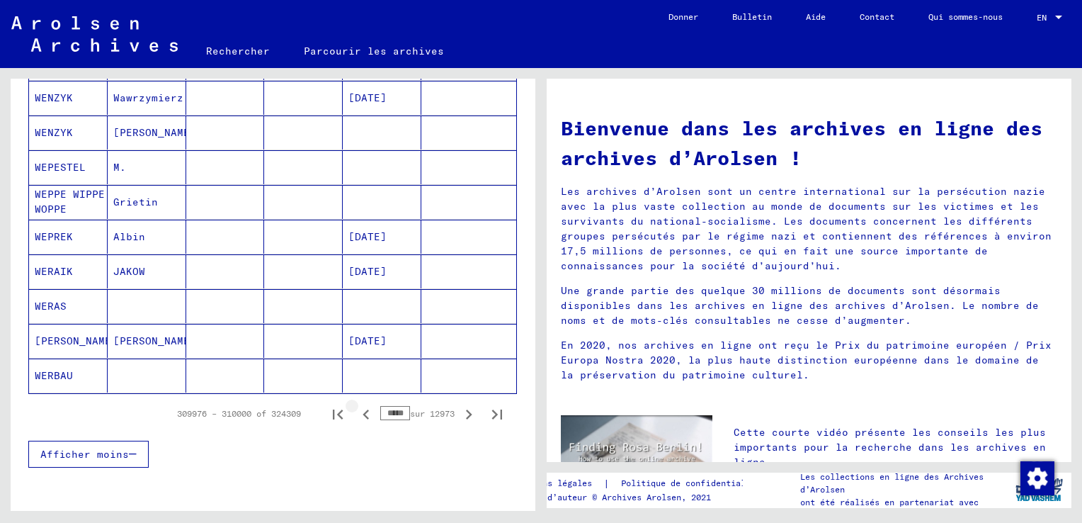
scroll to position [853, 0]
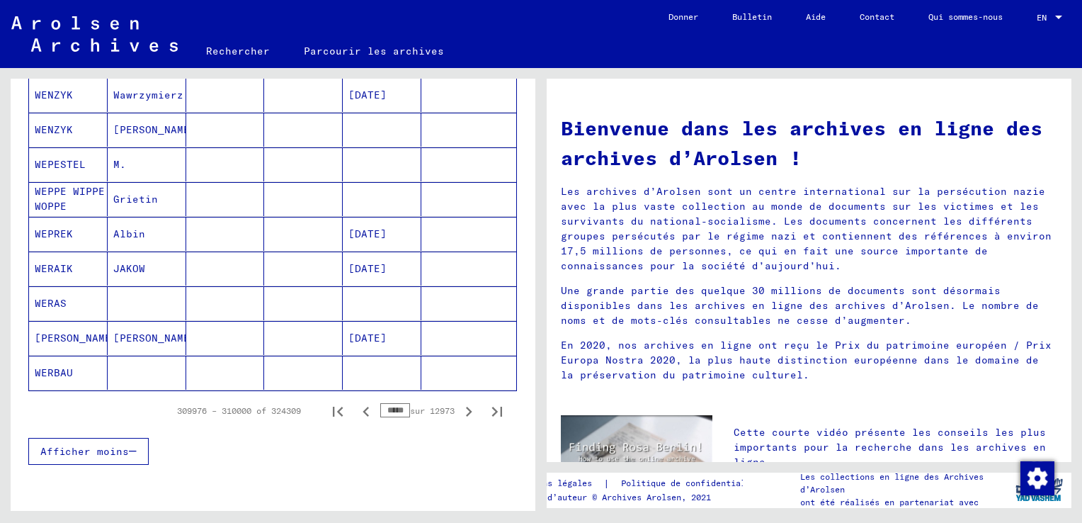
click at [356, 407] on icon "Page précédente" at bounding box center [366, 412] width 20 height 20
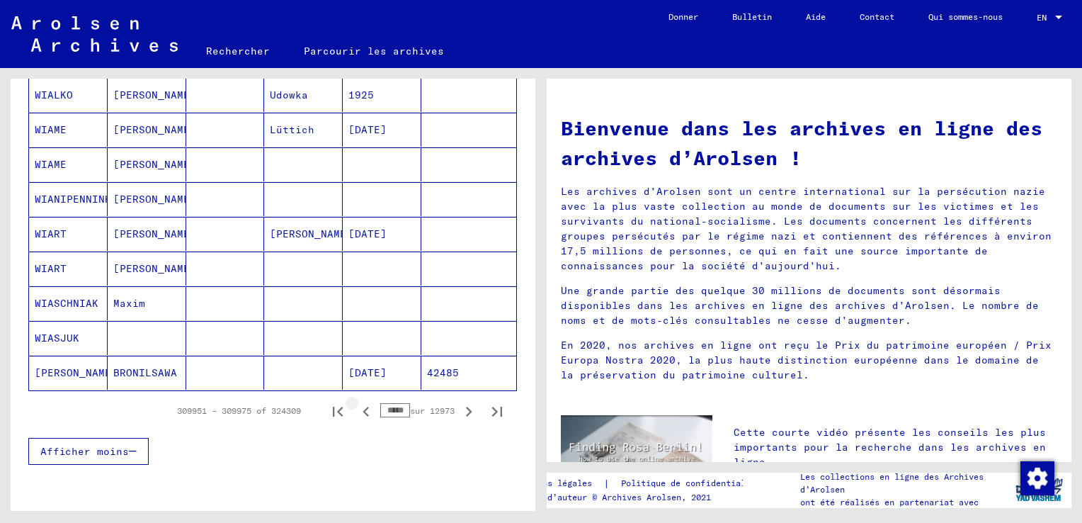
click at [356, 407] on icon "Page précédente" at bounding box center [366, 412] width 20 height 20
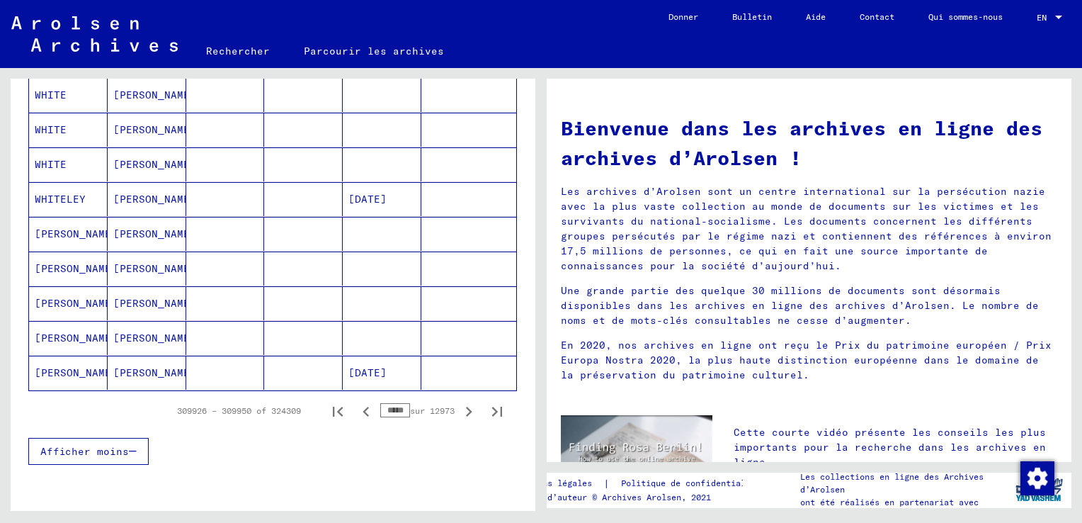
click at [356, 407] on icon "Page précédente" at bounding box center [366, 412] width 20 height 20
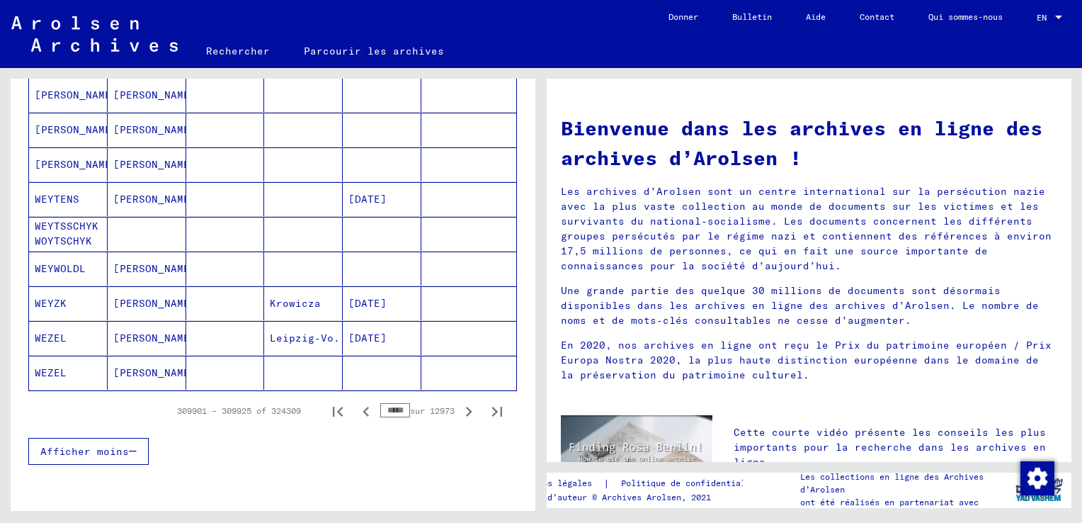
click at [356, 407] on icon "Page précédente" at bounding box center [366, 412] width 20 height 20
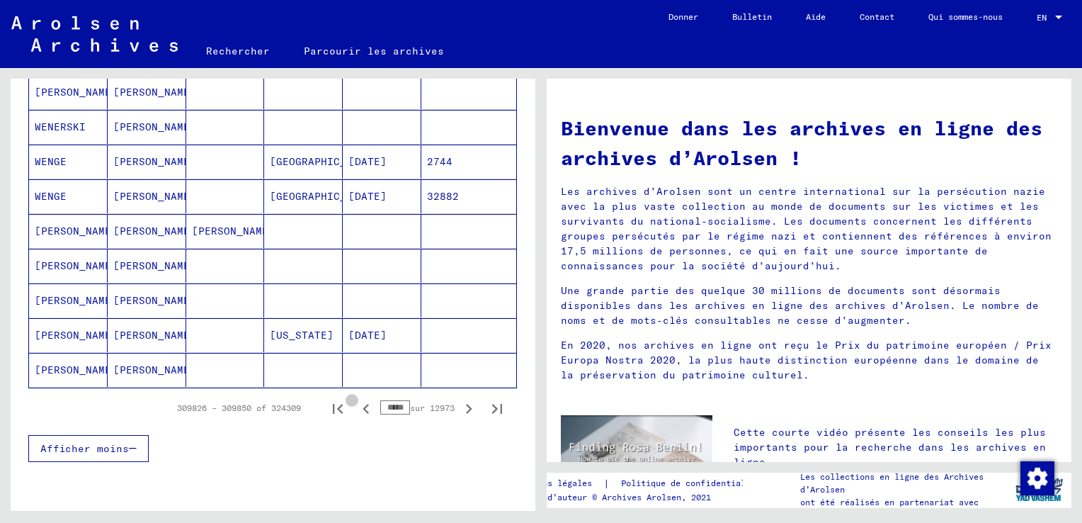
click at [356, 407] on icon "Page précédente" at bounding box center [366, 409] width 20 height 20
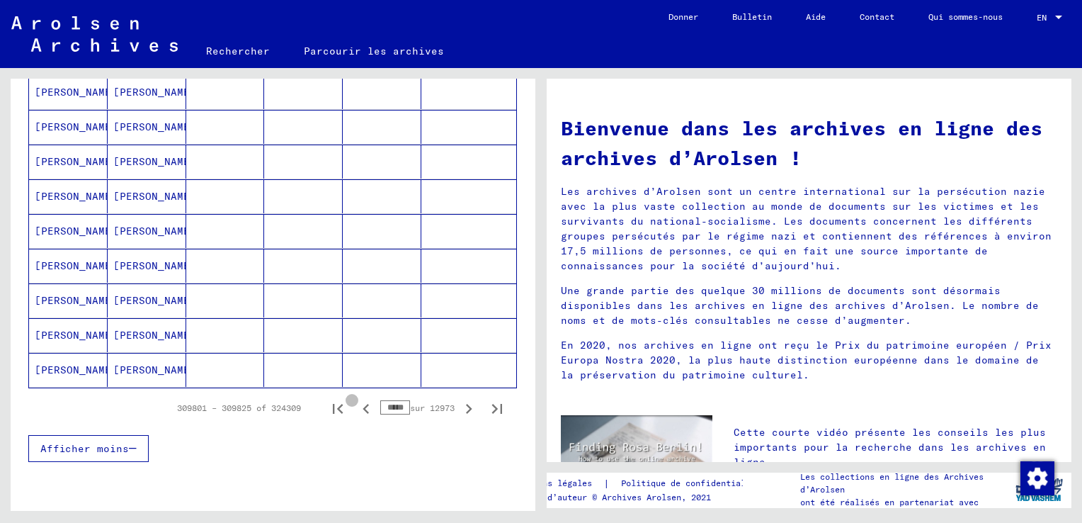
scroll to position [850, 0]
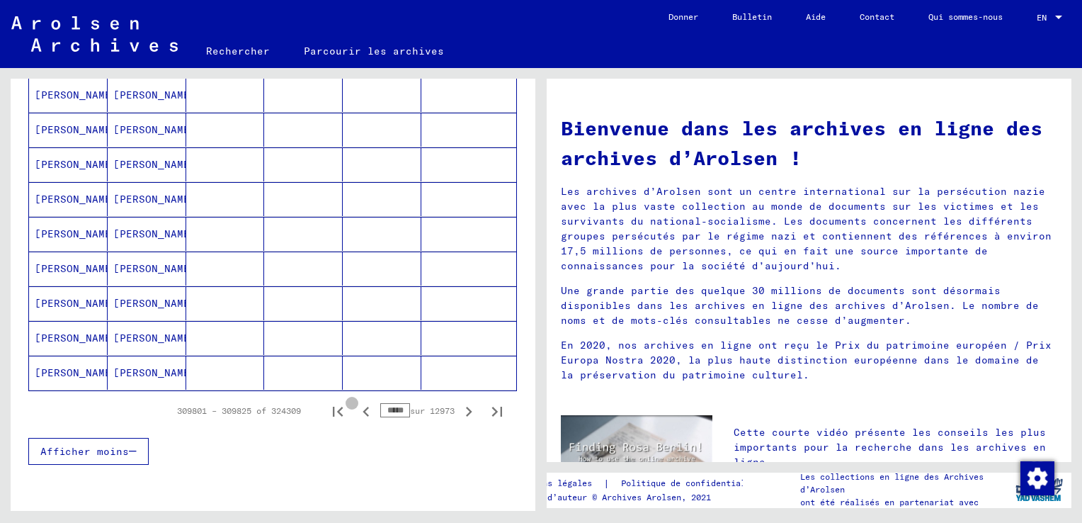
click at [356, 407] on icon "Page précédente" at bounding box center [366, 412] width 20 height 20
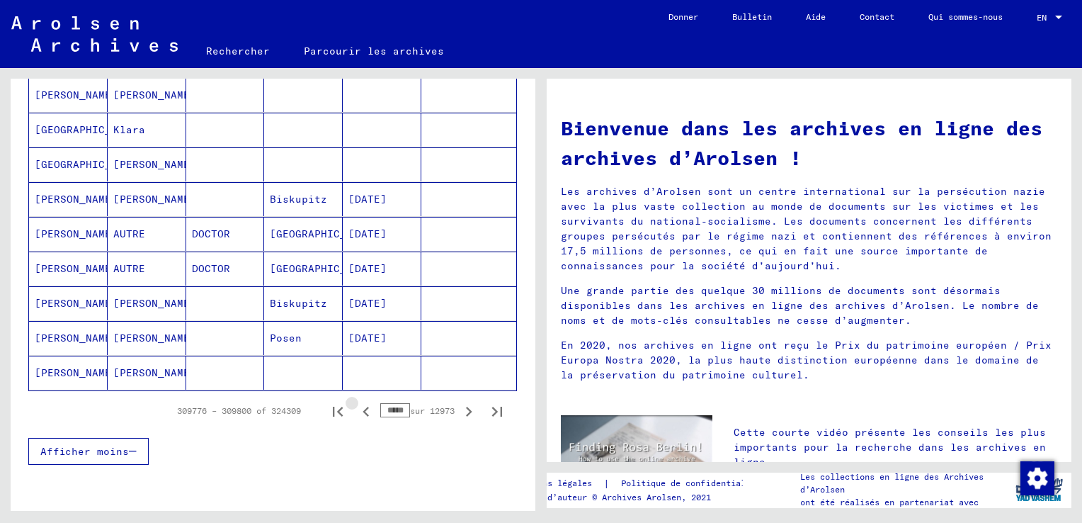
click at [356, 407] on icon "Page précédente" at bounding box center [366, 412] width 20 height 20
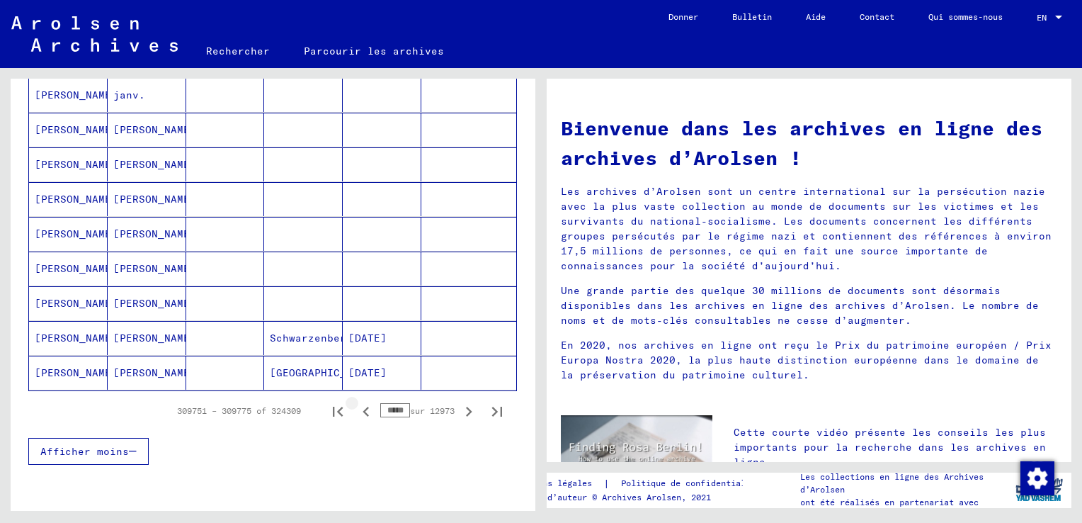
click at [356, 407] on icon "Page précédente" at bounding box center [366, 412] width 20 height 20
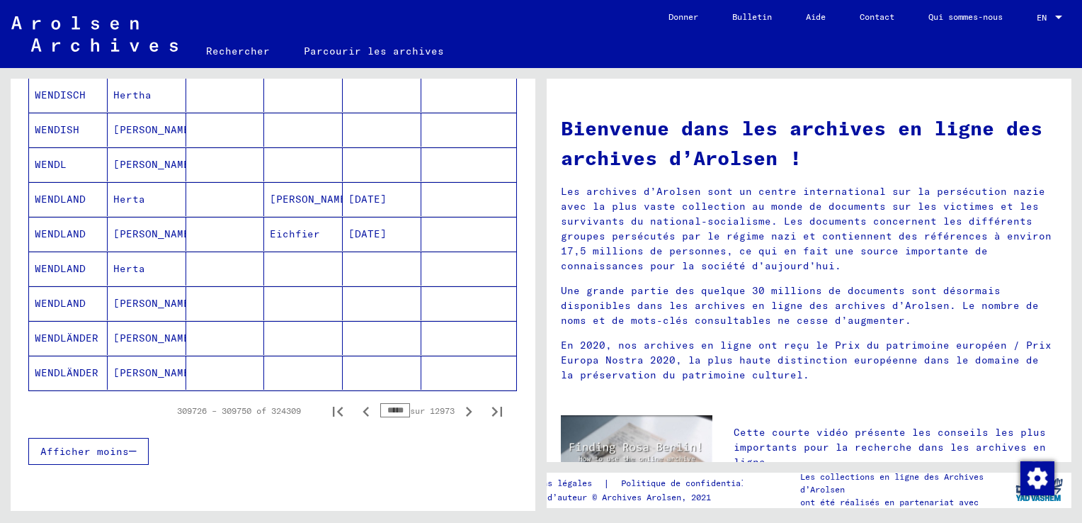
click at [356, 407] on icon "Page précédente" at bounding box center [366, 412] width 20 height 20
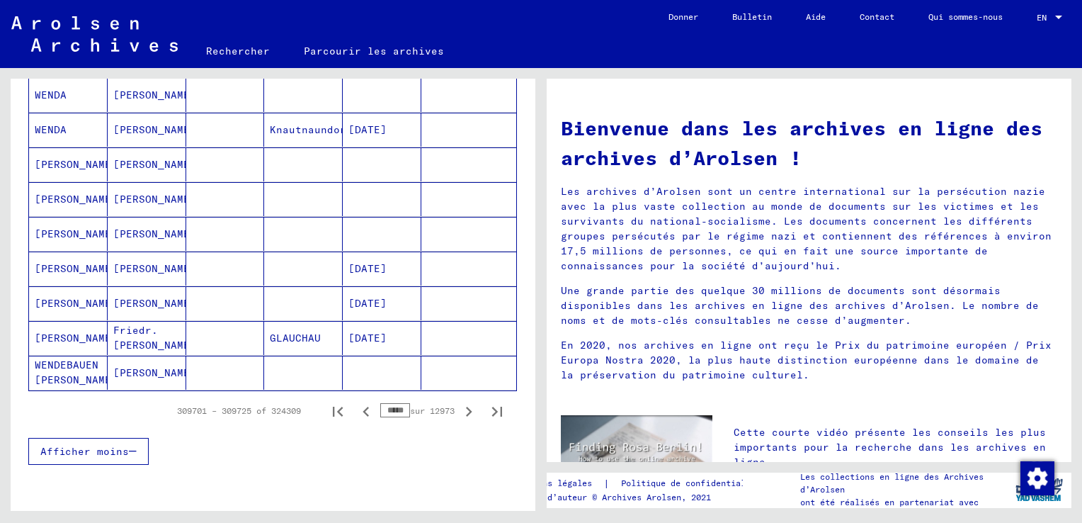
click at [356, 407] on icon "Page précédente" at bounding box center [366, 412] width 20 height 20
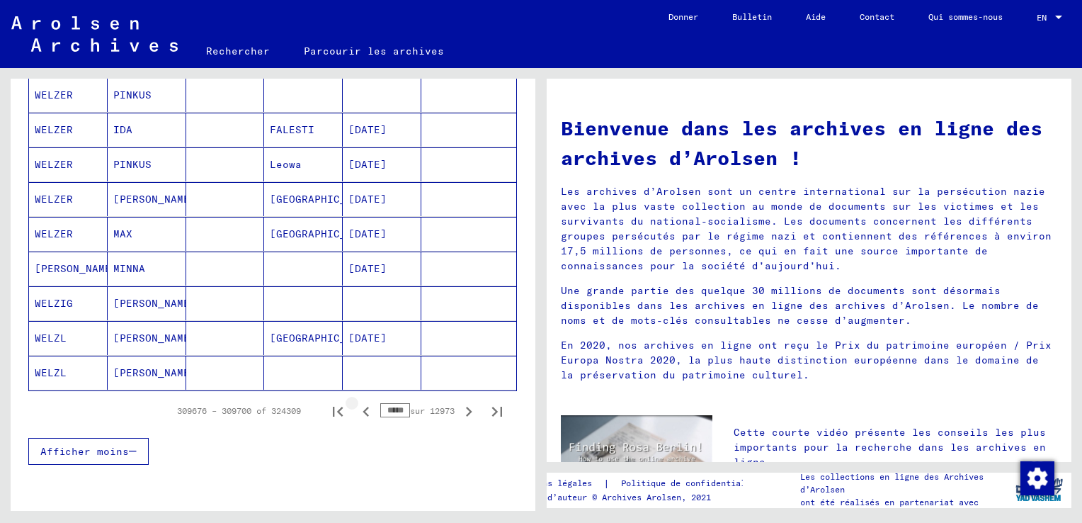
click at [356, 407] on icon "Page précédente" at bounding box center [366, 412] width 20 height 20
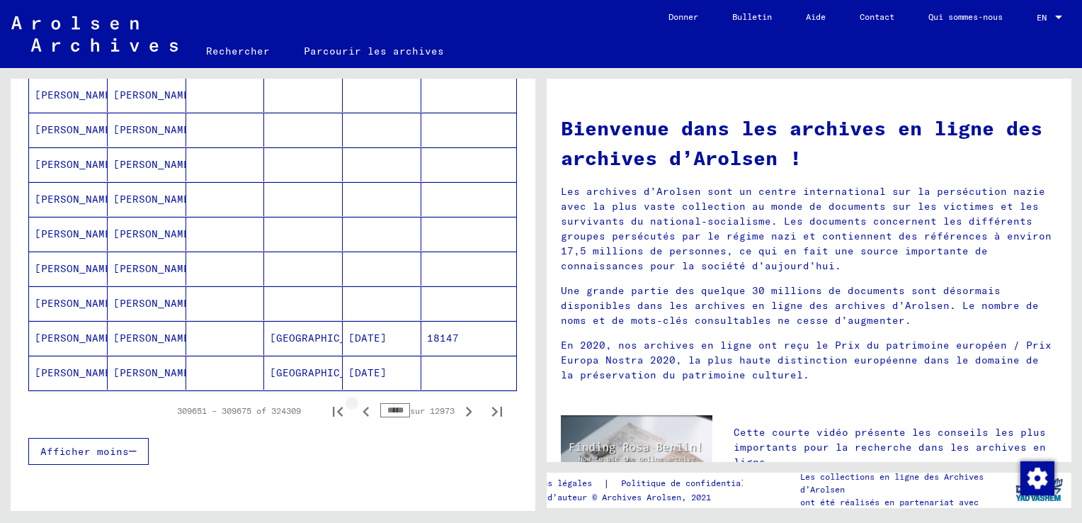
click at [356, 407] on icon "Page précédente" at bounding box center [366, 412] width 20 height 20
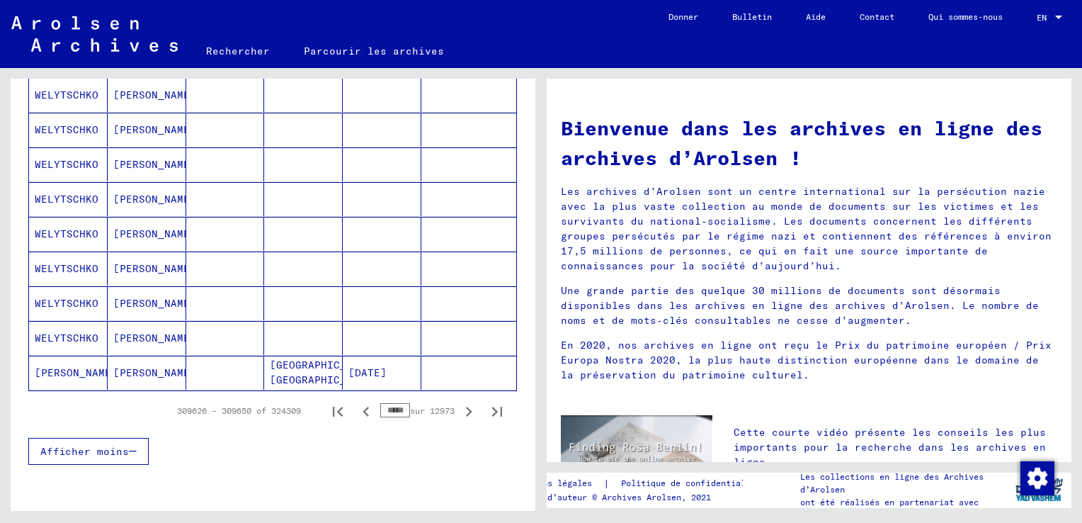
click at [356, 407] on icon "Page précédente" at bounding box center [366, 412] width 20 height 20
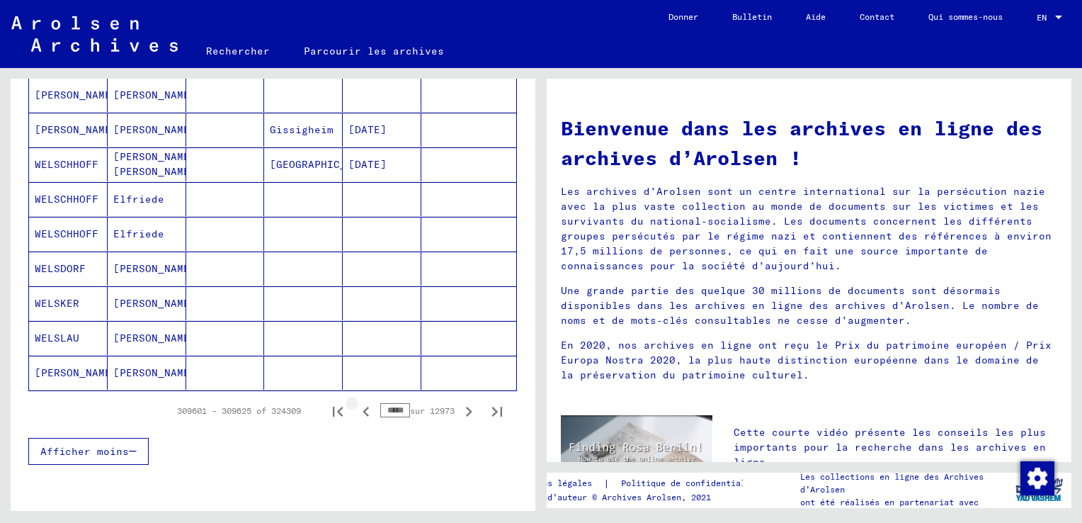
click at [356, 407] on icon "Page précédente" at bounding box center [366, 412] width 20 height 20
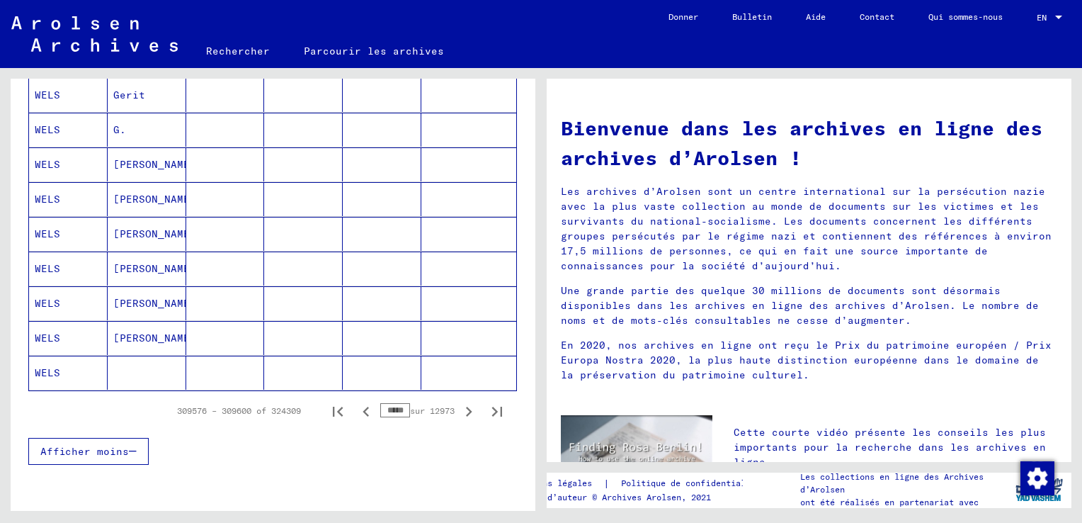
click at [356, 407] on icon "Page précédente" at bounding box center [366, 412] width 20 height 20
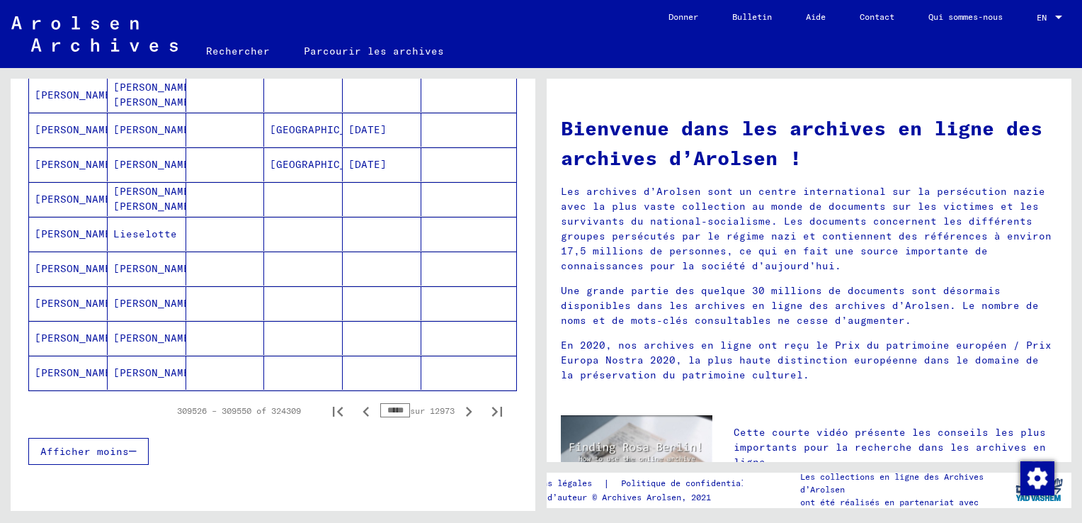
click at [356, 407] on icon "Page précédente" at bounding box center [366, 412] width 20 height 20
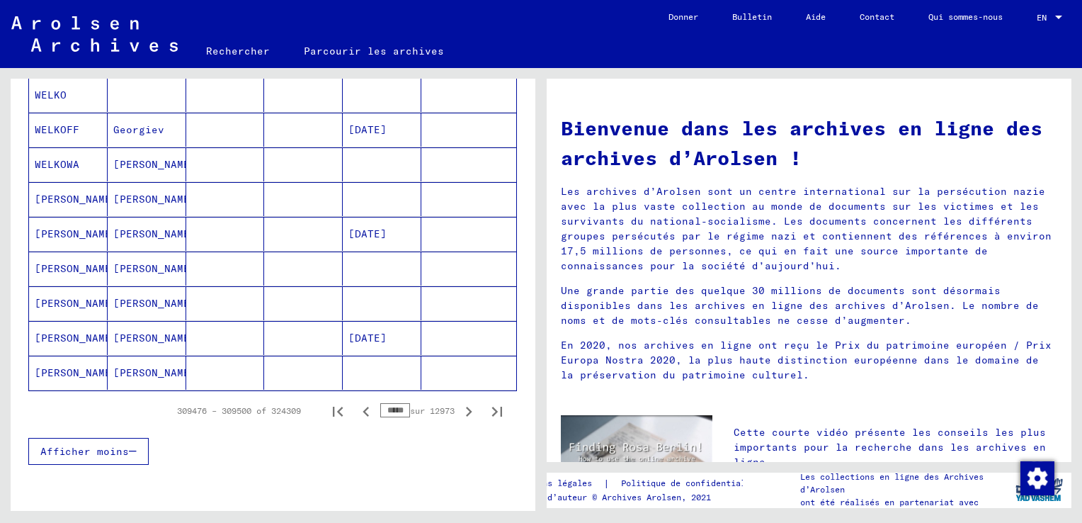
click at [356, 407] on icon "Page précédente" at bounding box center [366, 412] width 20 height 20
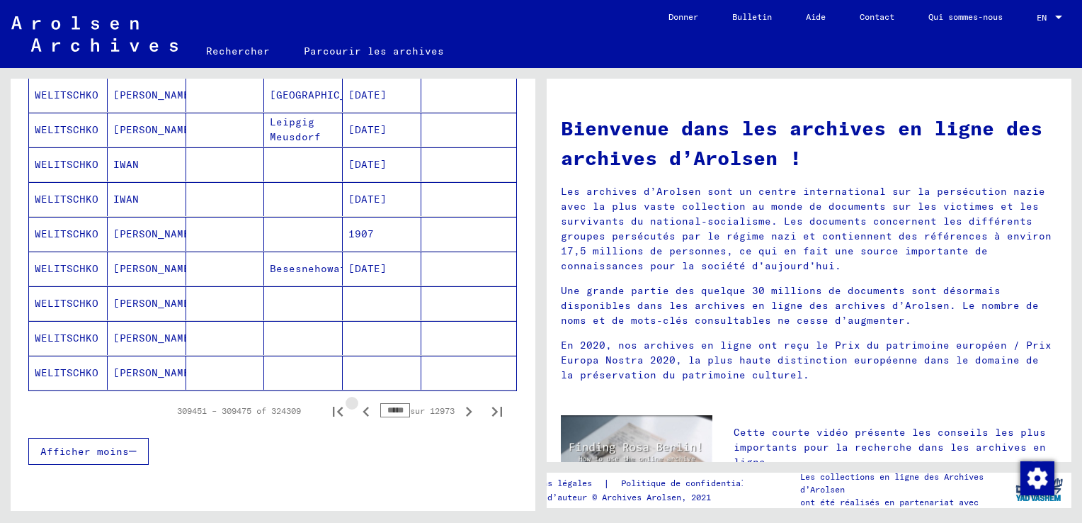
click at [356, 407] on icon "Page précédente" at bounding box center [366, 412] width 20 height 20
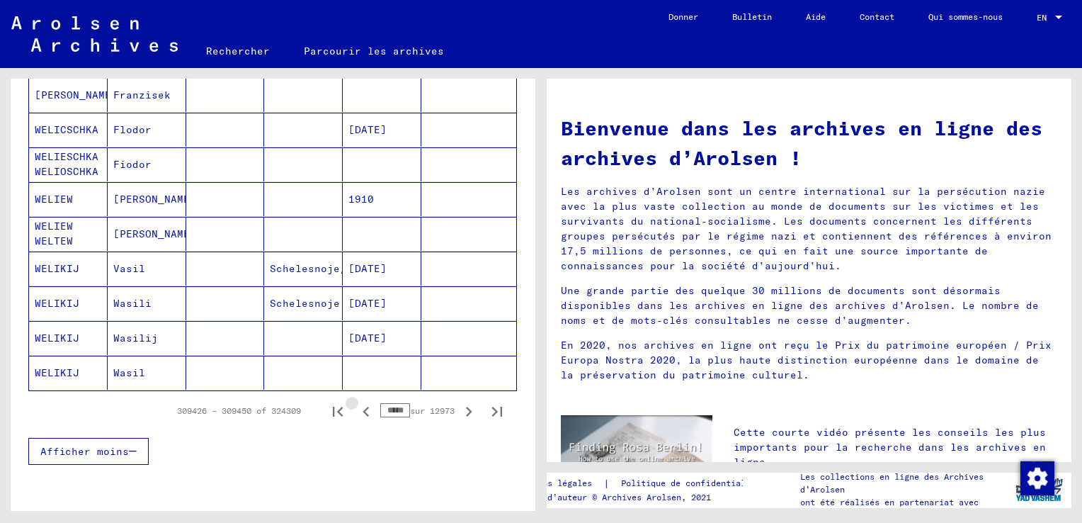
click at [356, 407] on icon "Page précédente" at bounding box center [366, 412] width 20 height 20
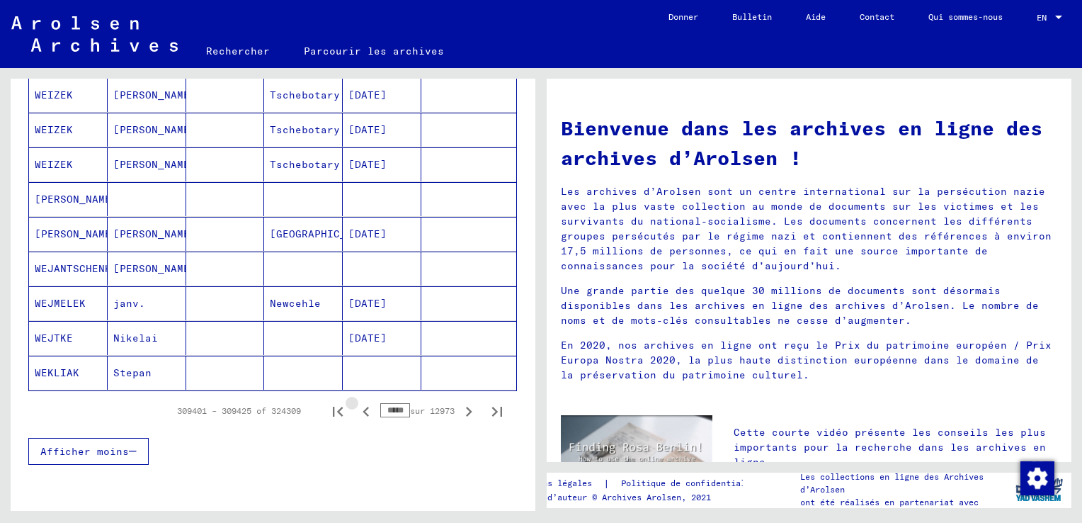
click at [356, 407] on icon "Page précédente" at bounding box center [366, 412] width 20 height 20
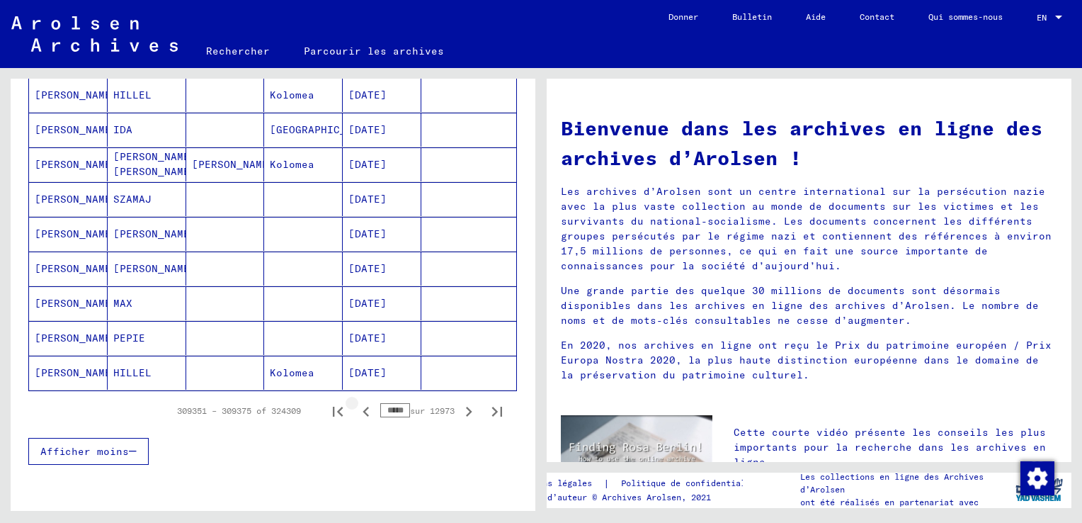
click at [356, 407] on icon "Page précédente" at bounding box center [366, 412] width 20 height 20
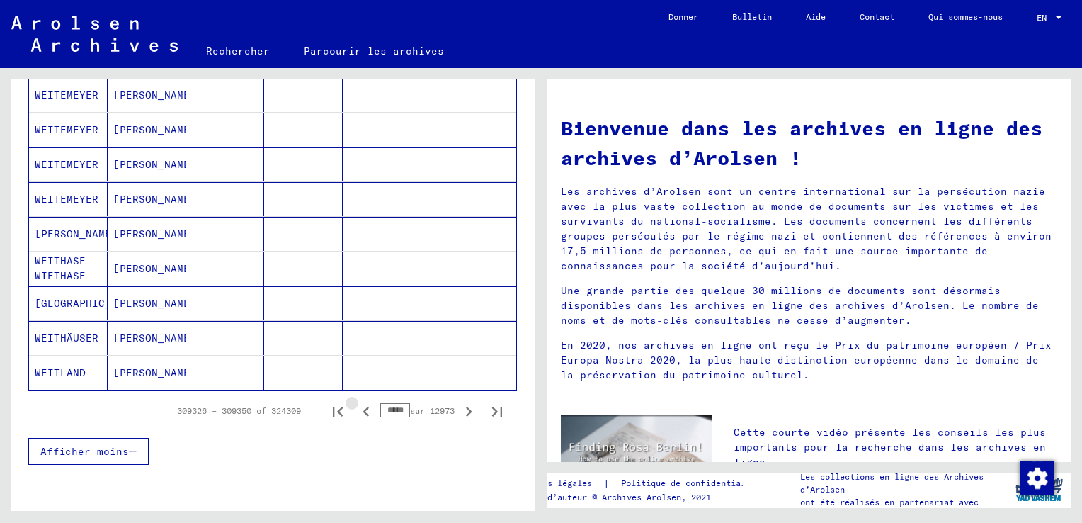
click at [356, 407] on icon "Page précédente" at bounding box center [366, 412] width 20 height 20
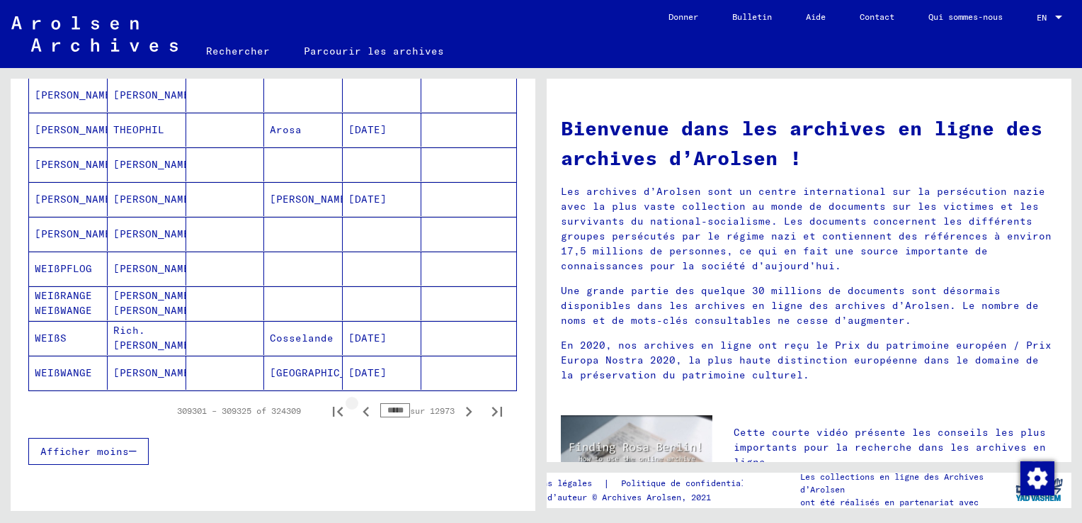
click at [356, 407] on icon "Page précédente" at bounding box center [366, 412] width 20 height 20
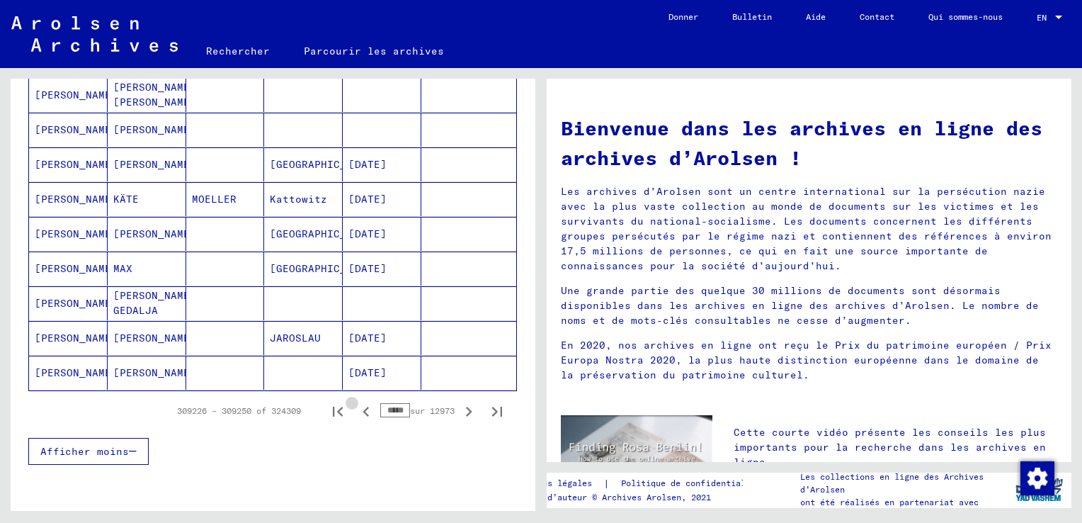
click at [356, 407] on icon "Page précédente" at bounding box center [366, 412] width 20 height 20
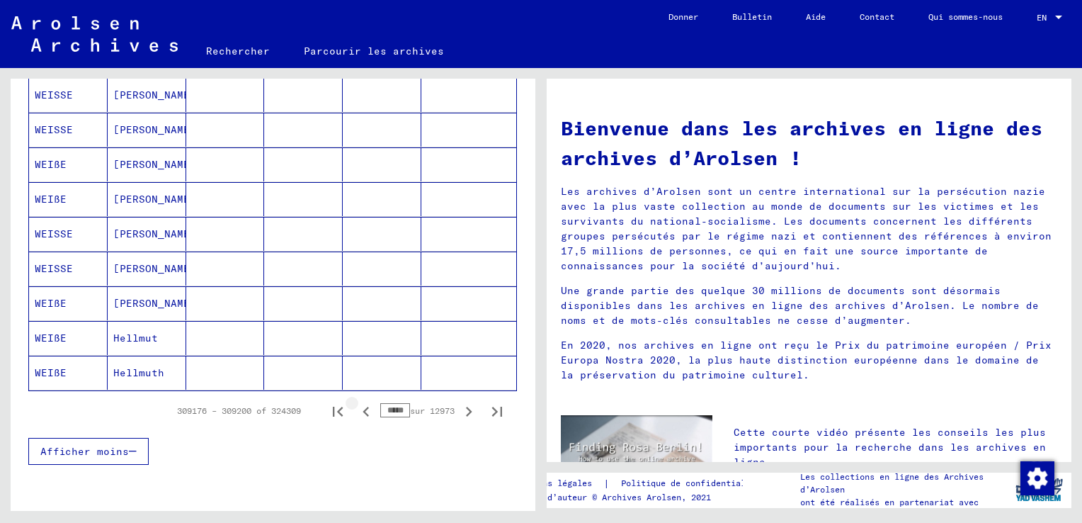
click at [356, 407] on icon "Page précédente" at bounding box center [366, 412] width 20 height 20
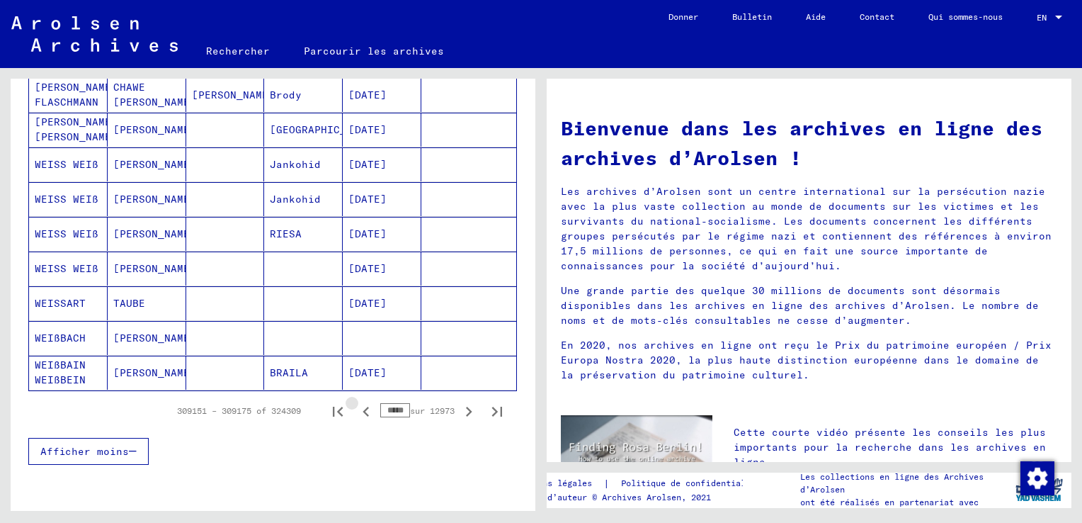
click at [356, 407] on icon "Page précédente" at bounding box center [366, 412] width 20 height 20
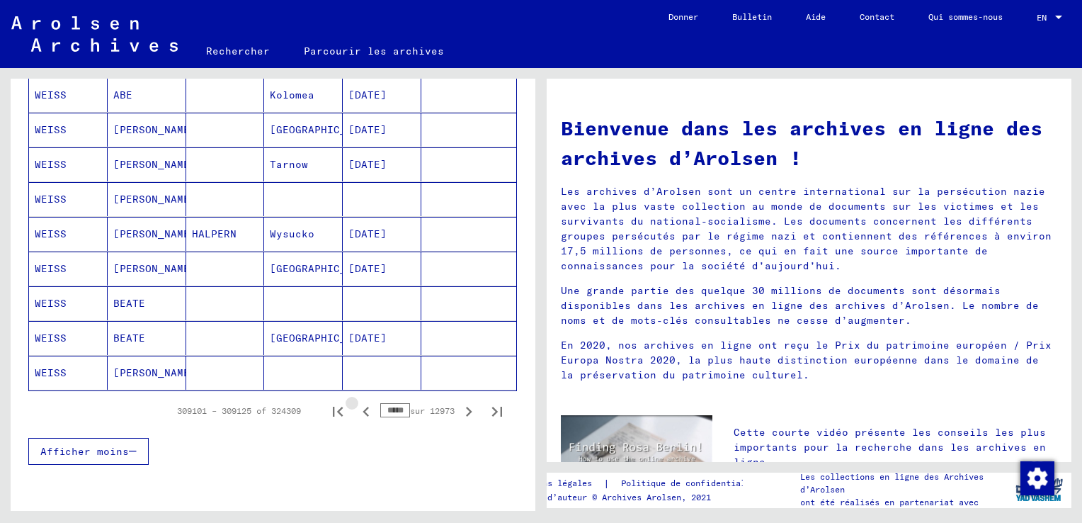
click at [356, 407] on icon "Page précédente" at bounding box center [366, 412] width 20 height 20
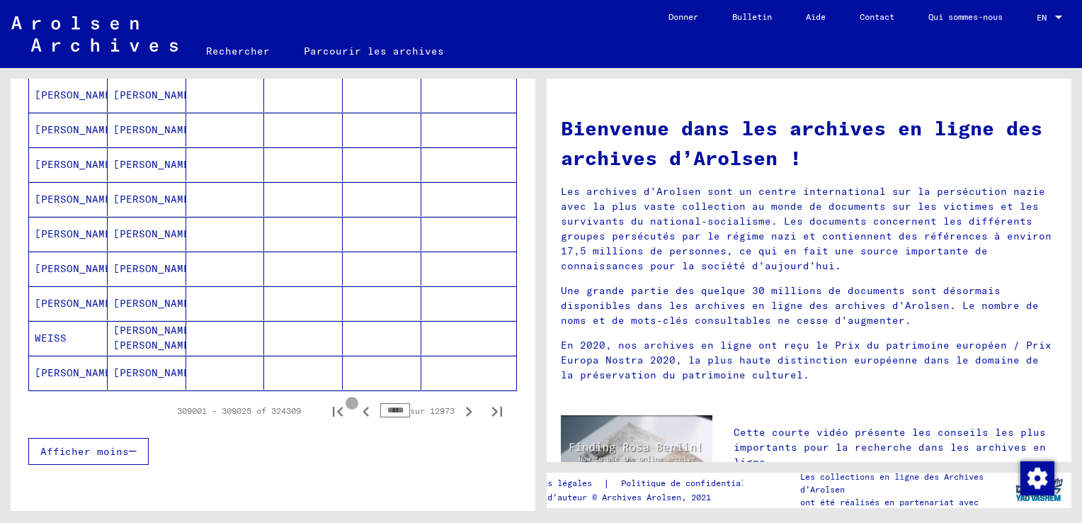
click at [356, 407] on icon "Page précédente" at bounding box center [366, 412] width 20 height 20
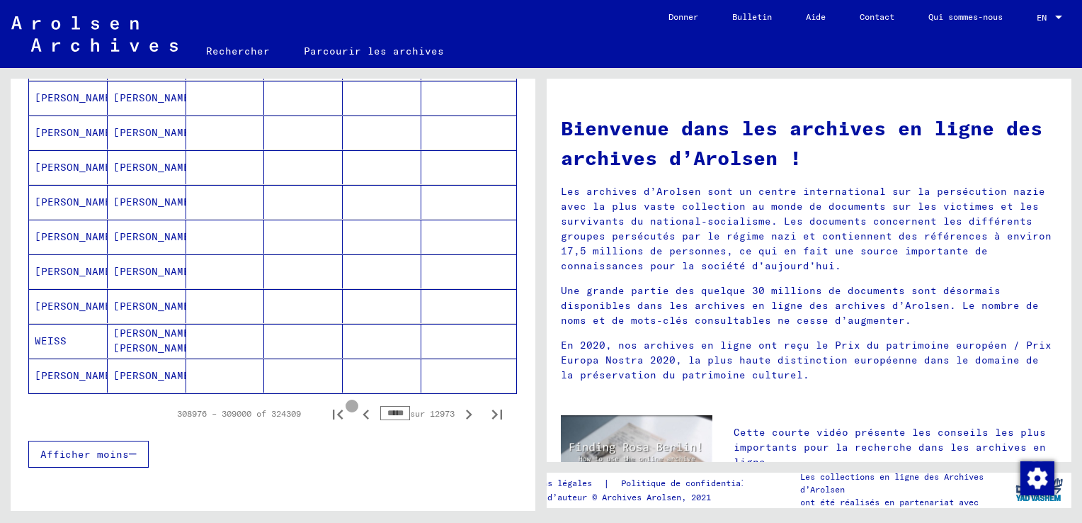
scroll to position [853, 0]
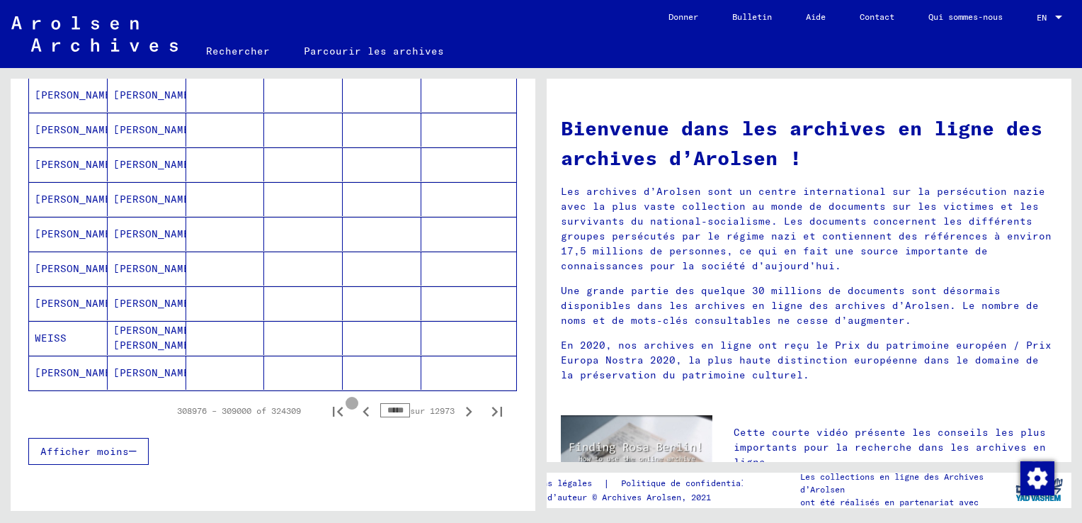
click at [356, 407] on icon "Page précédente" at bounding box center [366, 412] width 20 height 20
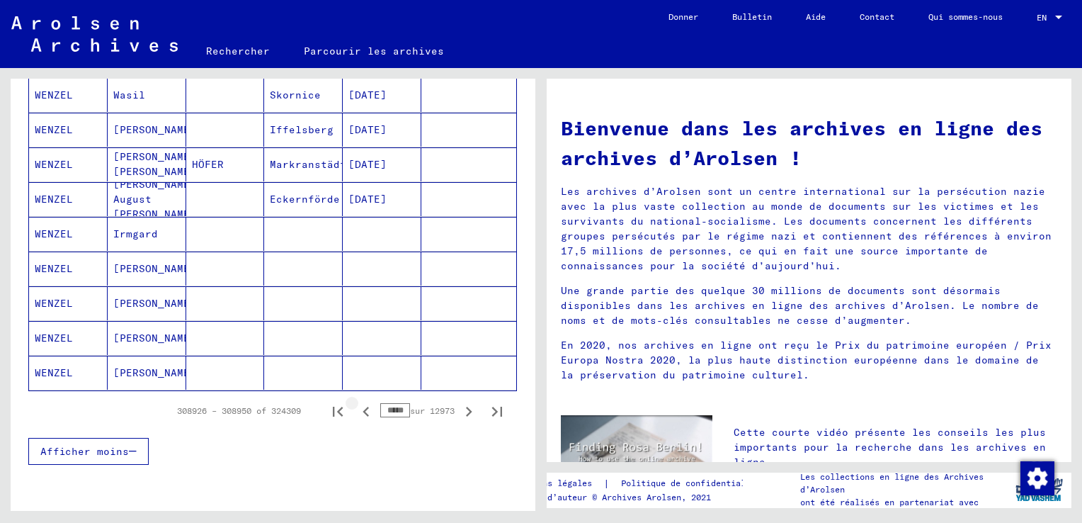
click at [356, 407] on icon "Page précédente" at bounding box center [366, 412] width 20 height 20
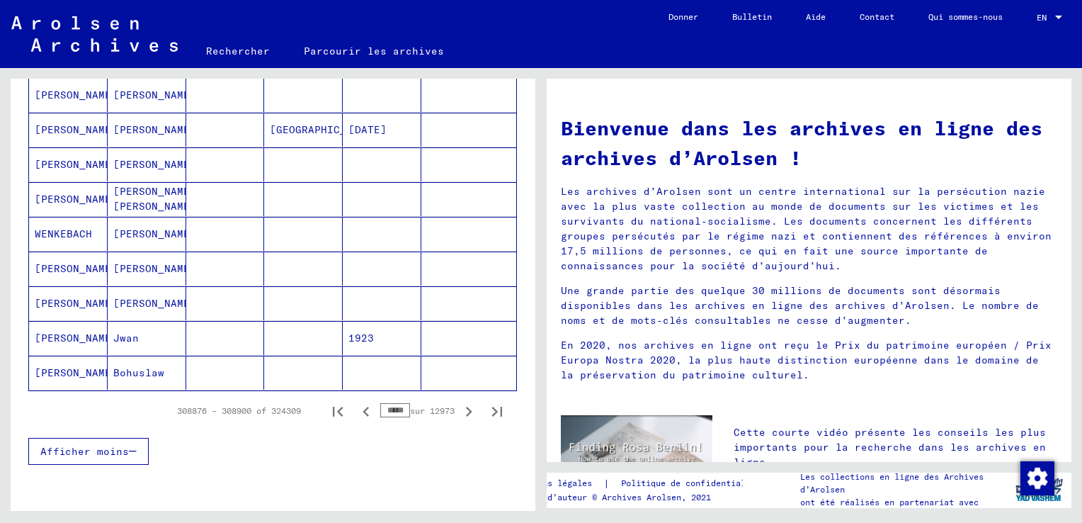
click at [356, 407] on icon "Page précédente" at bounding box center [366, 412] width 20 height 20
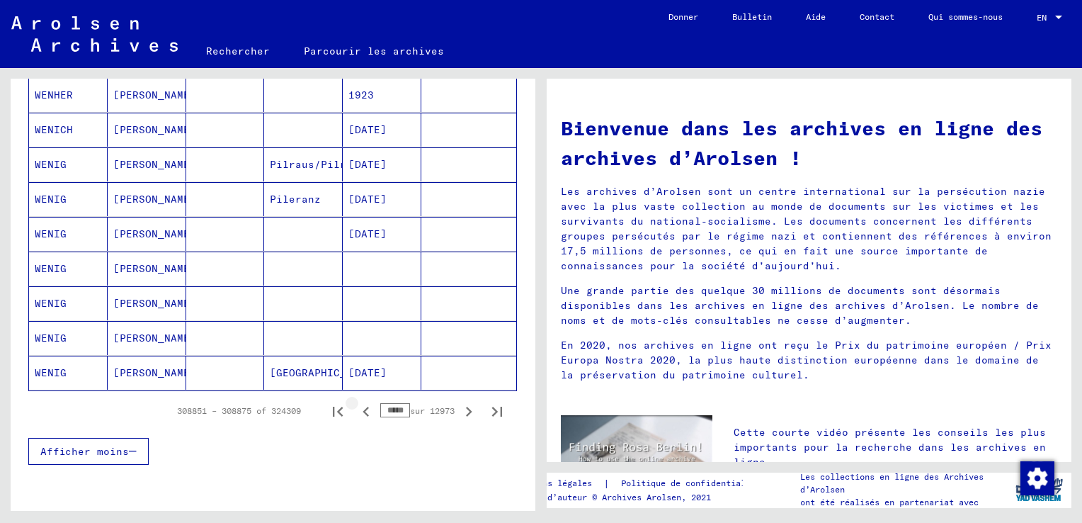
click at [356, 407] on icon "Page précédente" at bounding box center [366, 412] width 20 height 20
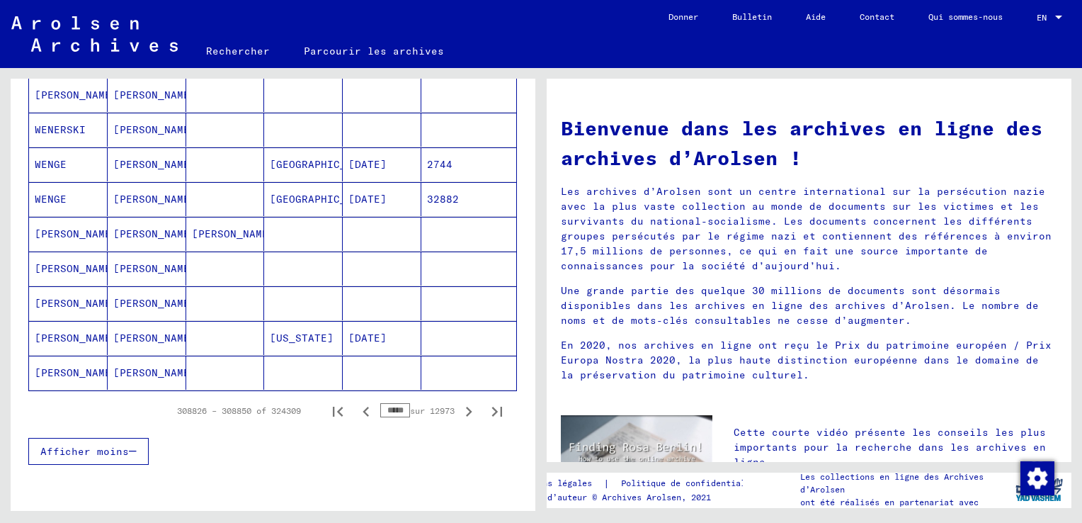
click at [356, 406] on icon "Page précédente" at bounding box center [366, 412] width 20 height 20
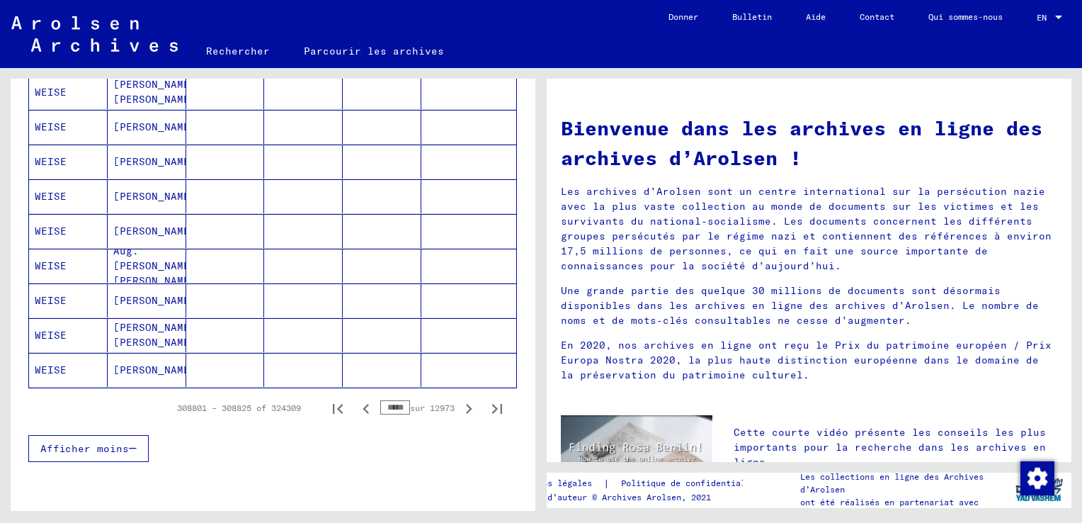
click at [363, 405] on icon "Page précédente" at bounding box center [366, 409] width 6 height 10
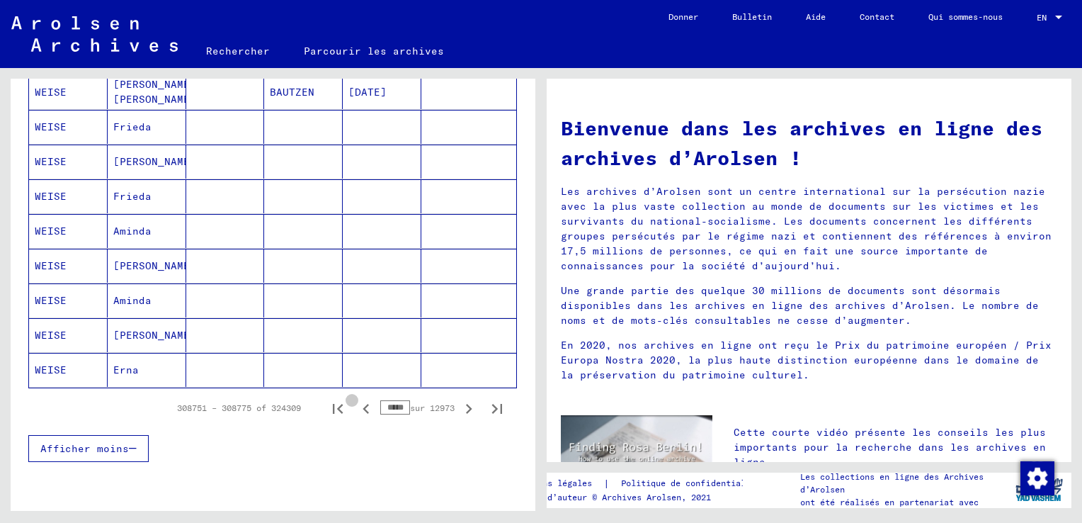
scroll to position [850, 0]
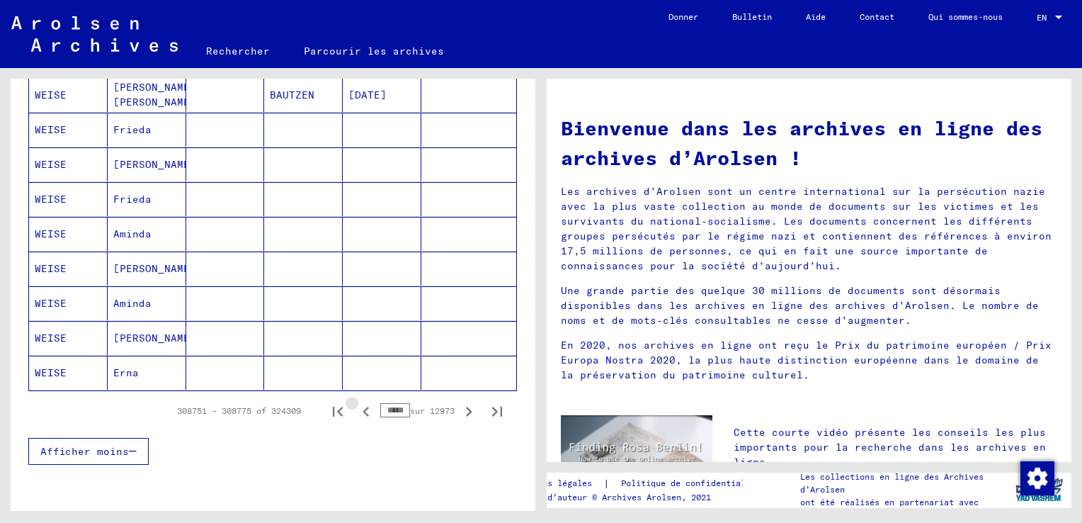
click at [356, 407] on icon "Page précédente" at bounding box center [366, 412] width 20 height 20
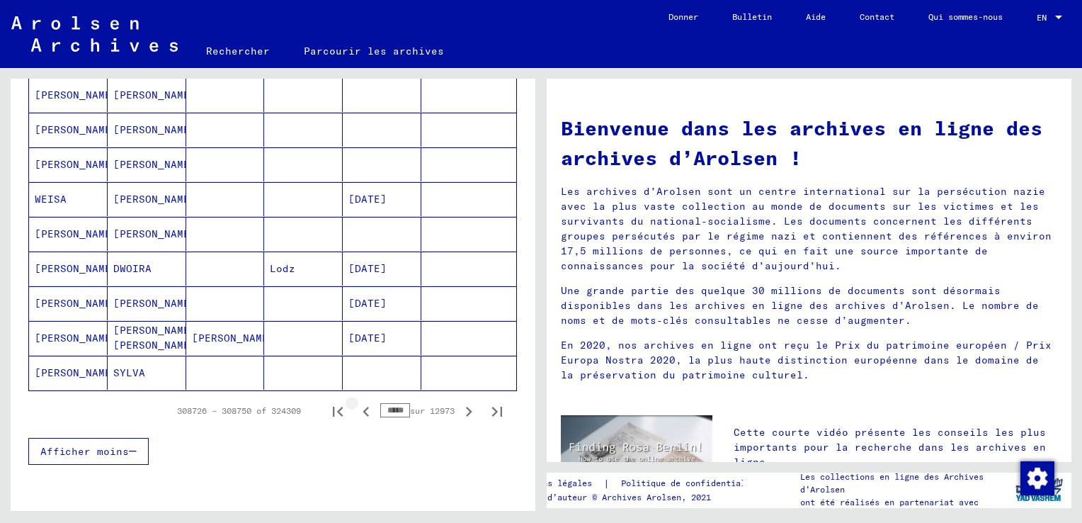
click at [363, 409] on icon "Page précédente" at bounding box center [366, 412] width 6 height 10
click at [356, 409] on icon "Page précédente" at bounding box center [366, 412] width 20 height 20
click at [356, 411] on icon "Page précédente" at bounding box center [366, 412] width 20 height 20
click at [356, 405] on icon "Page précédente" at bounding box center [366, 412] width 20 height 20
click at [363, 407] on icon "Page précédente" at bounding box center [366, 412] width 6 height 10
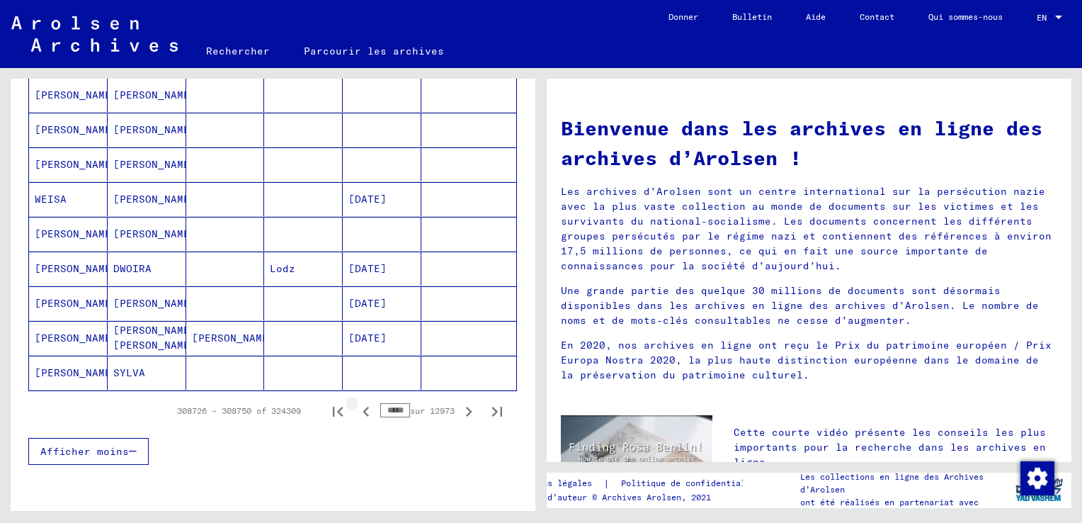
click at [363, 407] on icon "Page précédente" at bounding box center [366, 412] width 6 height 10
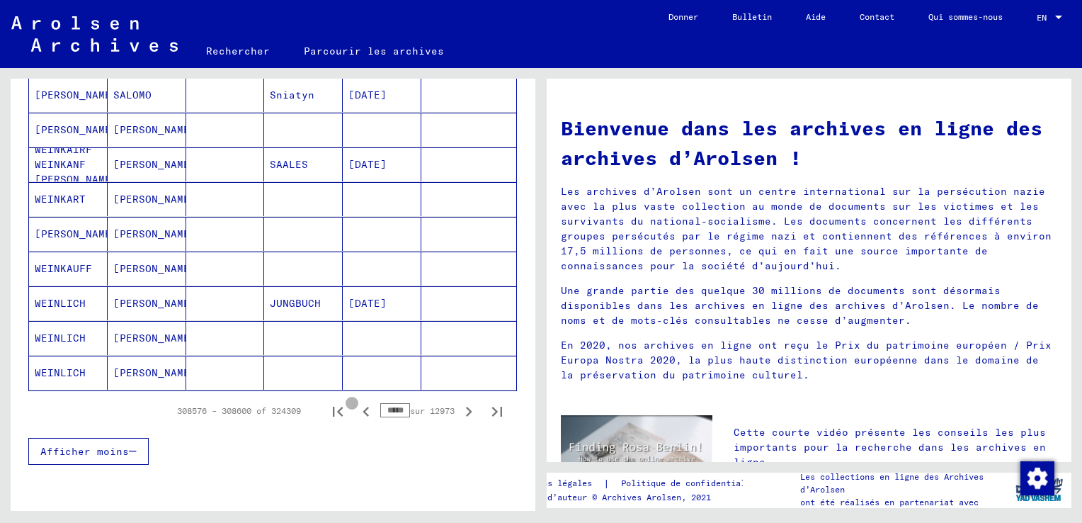
click at [363, 407] on icon "Page précédente" at bounding box center [366, 412] width 6 height 10
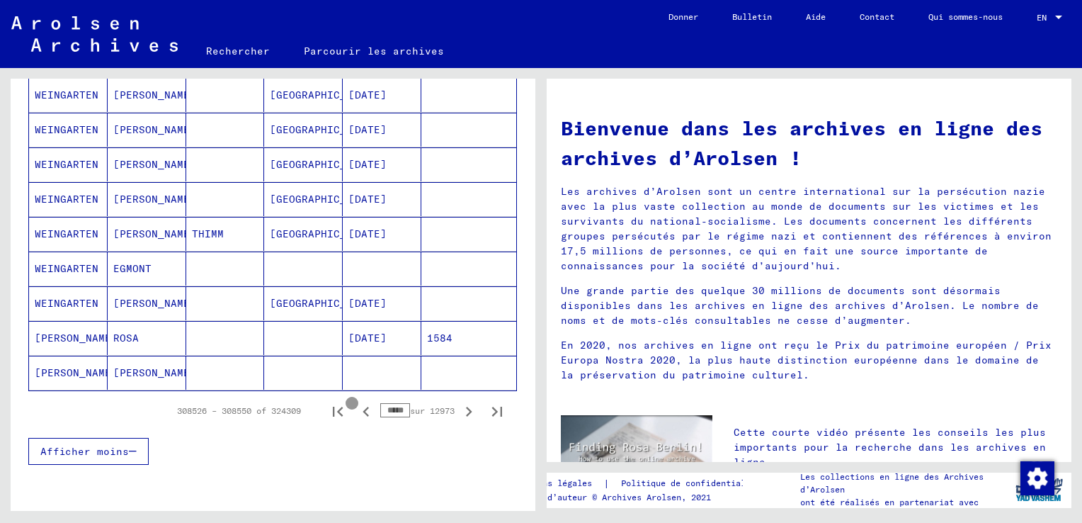
click at [363, 407] on icon "Page précédente" at bounding box center [366, 412] width 6 height 10
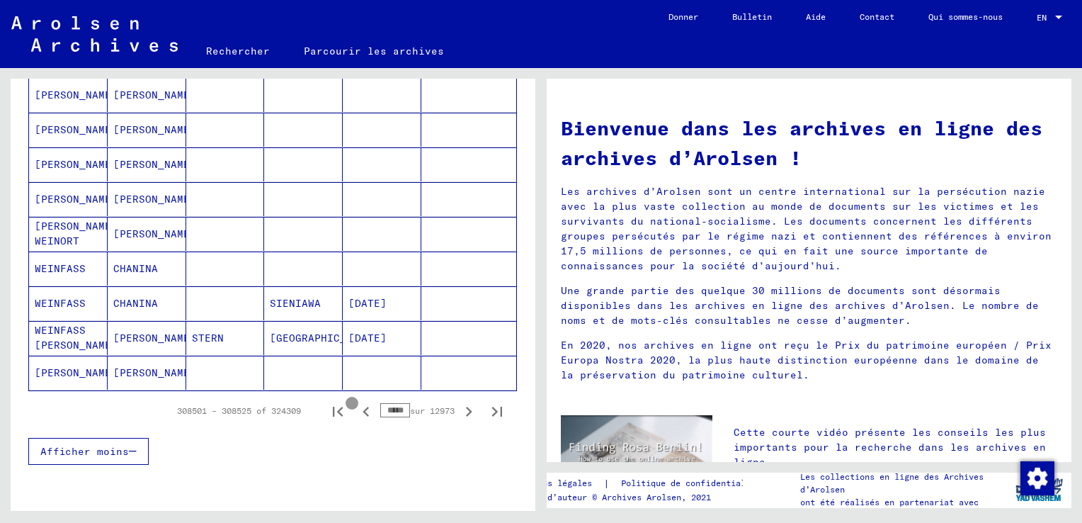
type input "*****"
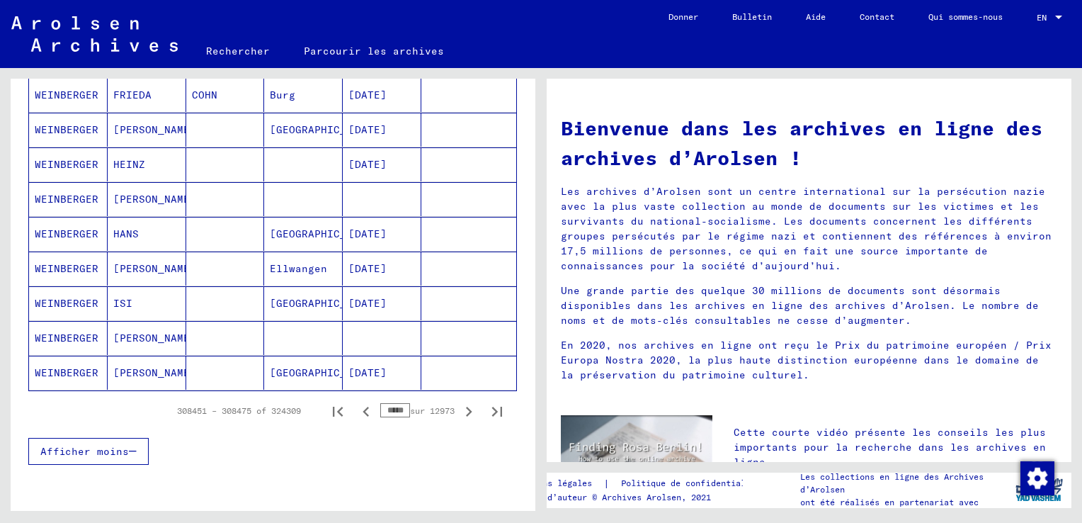
click at [363, 407] on icon "Page précédente" at bounding box center [366, 412] width 6 height 10
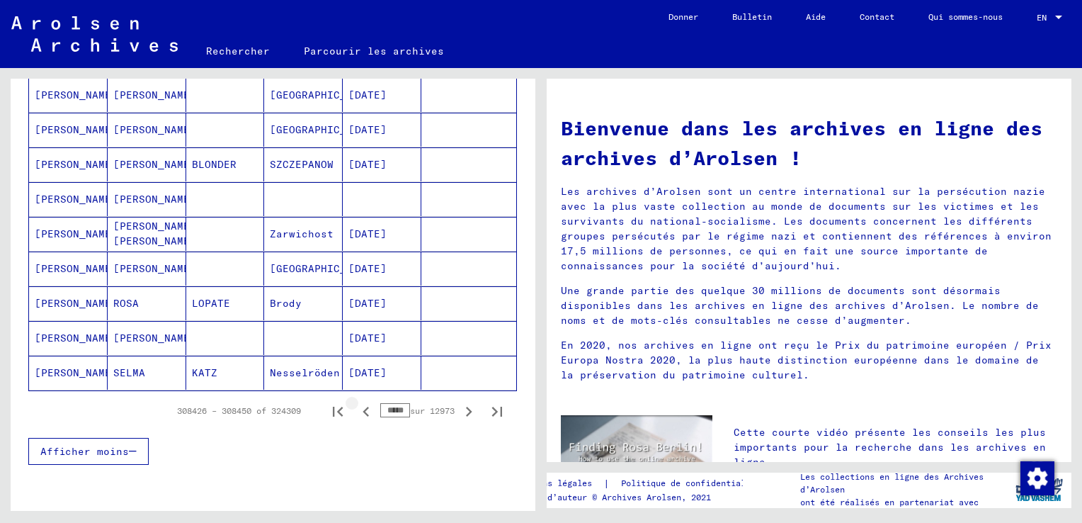
click at [363, 407] on icon "Page précédente" at bounding box center [366, 412] width 6 height 10
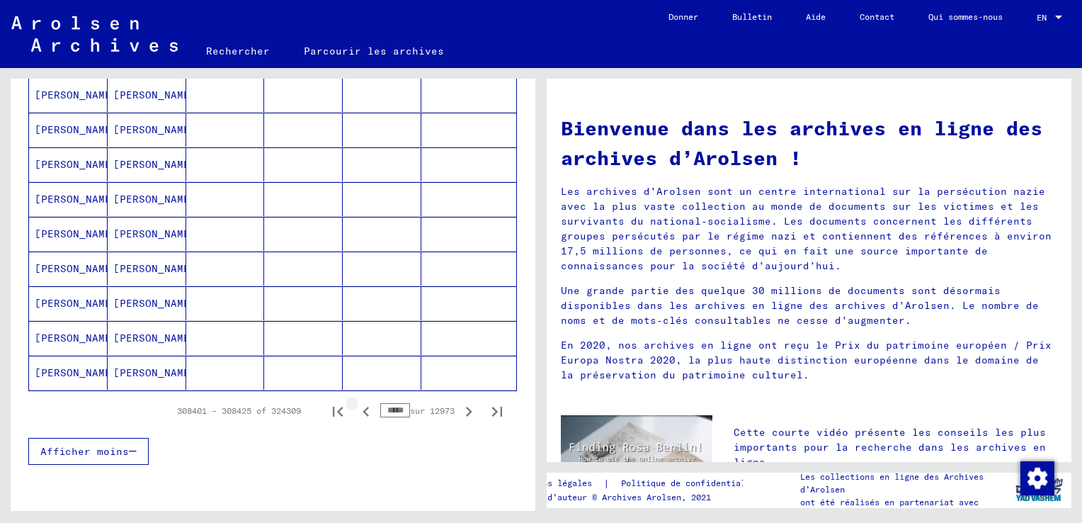
click at [363, 407] on icon "Page précédente" at bounding box center [366, 412] width 6 height 10
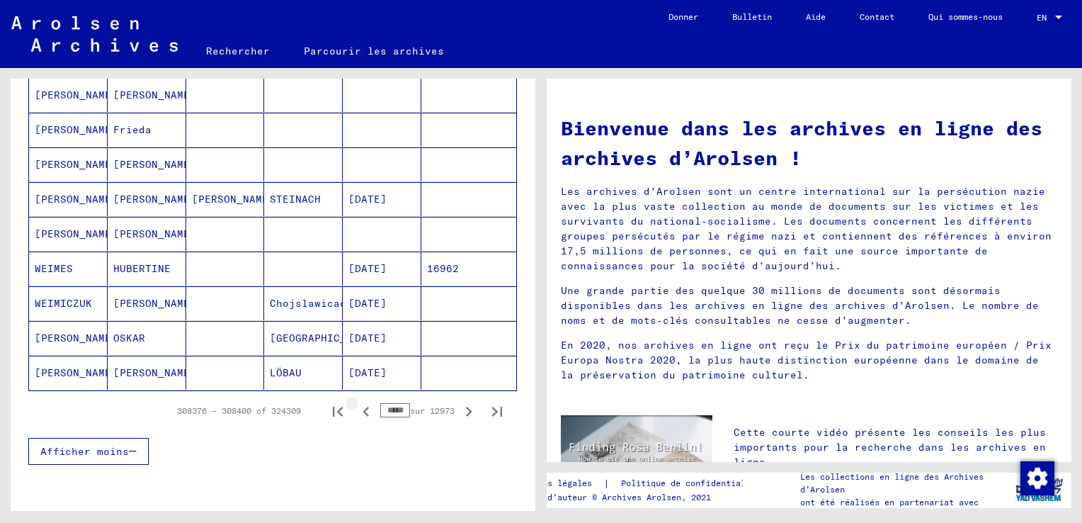
click at [363, 407] on icon "Page précédente" at bounding box center [366, 412] width 6 height 10
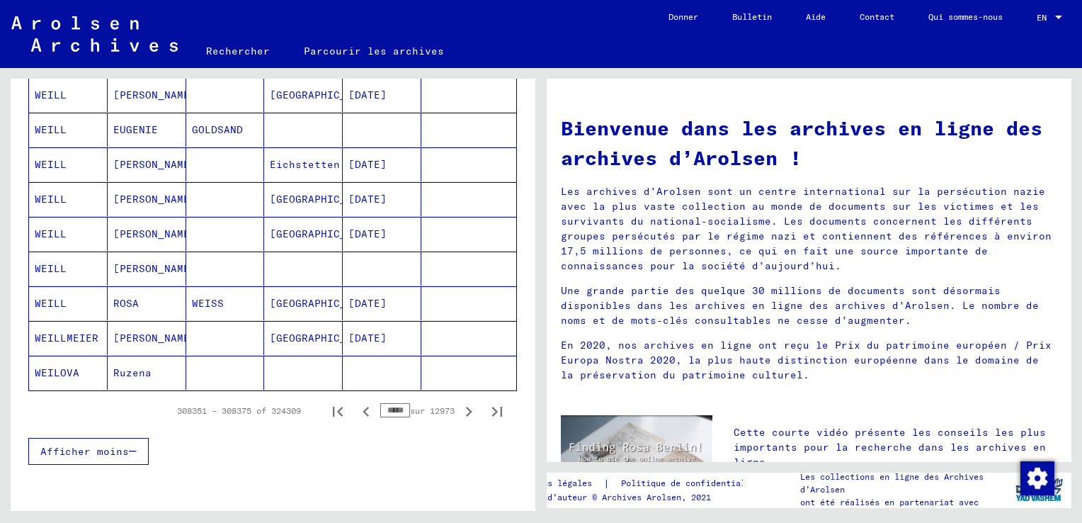
click at [363, 407] on icon "Page précédente" at bounding box center [366, 412] width 6 height 10
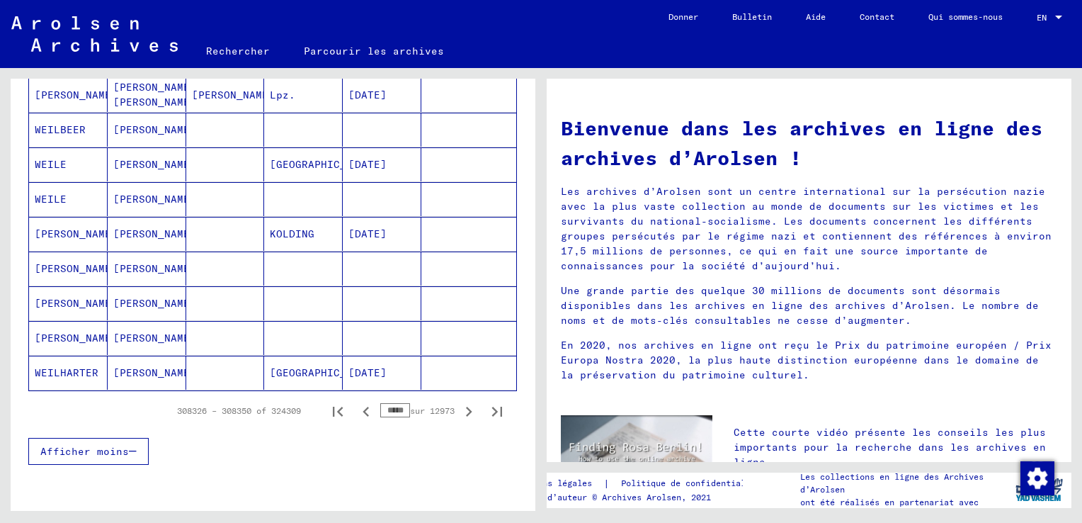
click at [363, 407] on icon "Page précédente" at bounding box center [366, 412] width 6 height 10
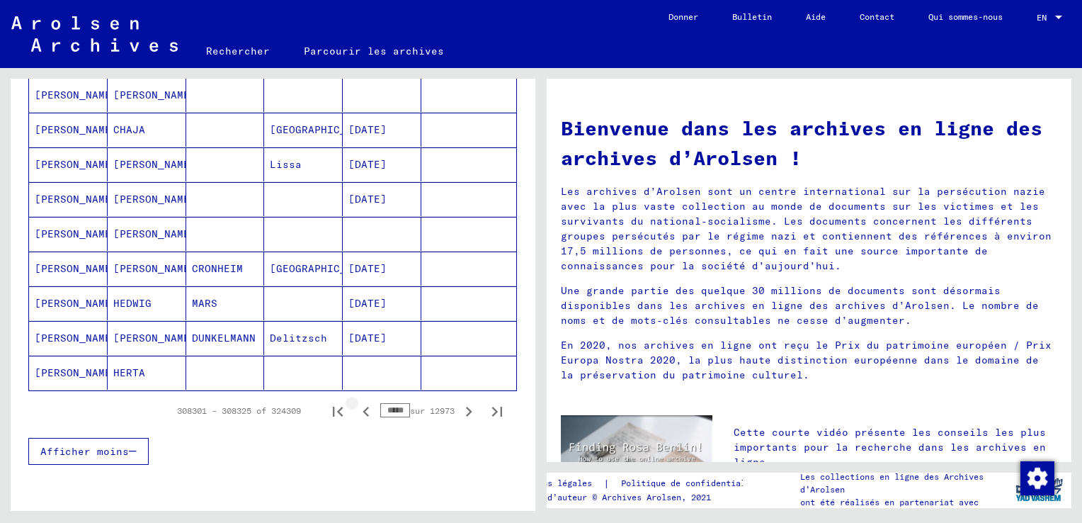
click at [356, 407] on icon "Page précédente" at bounding box center [366, 412] width 20 height 20
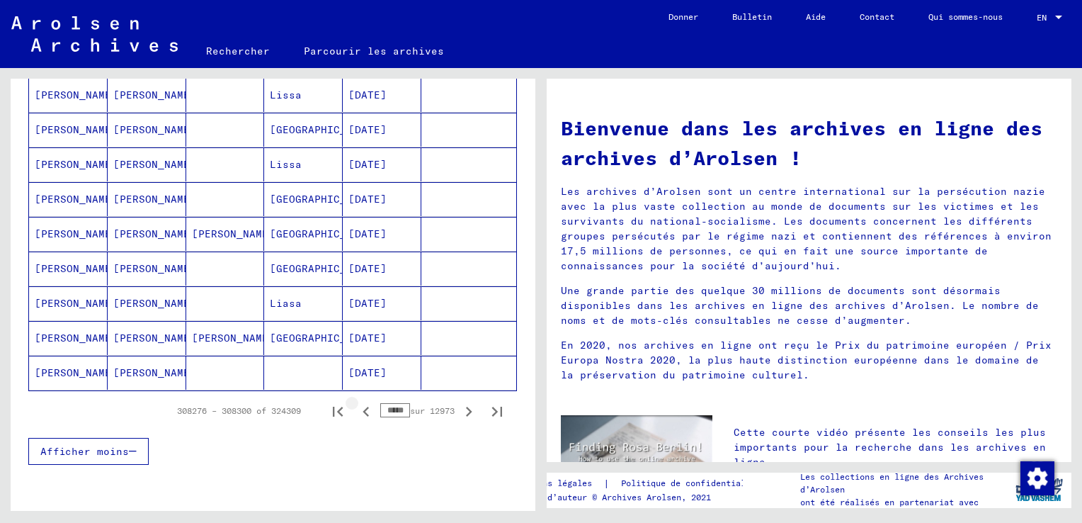
click at [356, 407] on icon "Page précédente" at bounding box center [366, 412] width 20 height 20
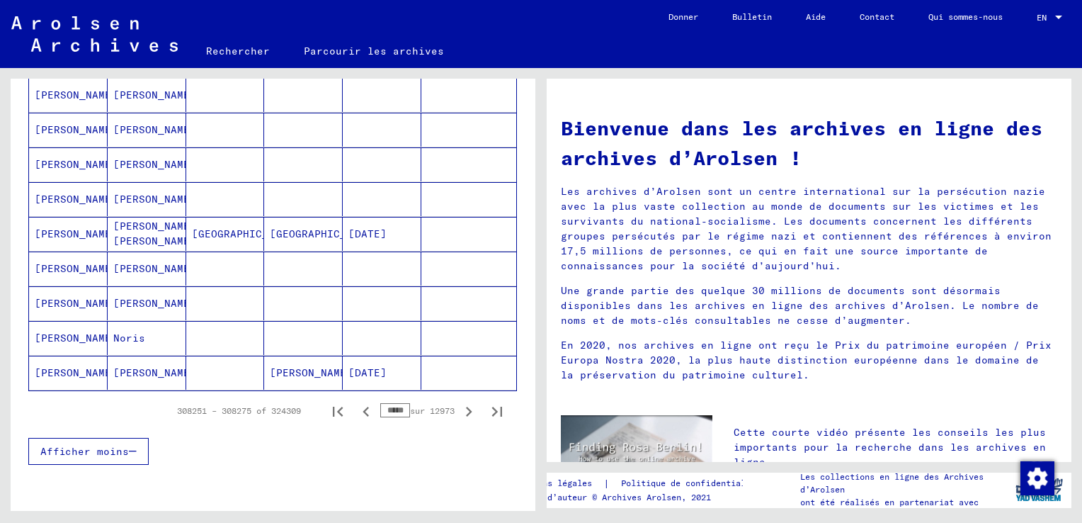
click at [356, 407] on icon "Page précédente" at bounding box center [366, 412] width 20 height 20
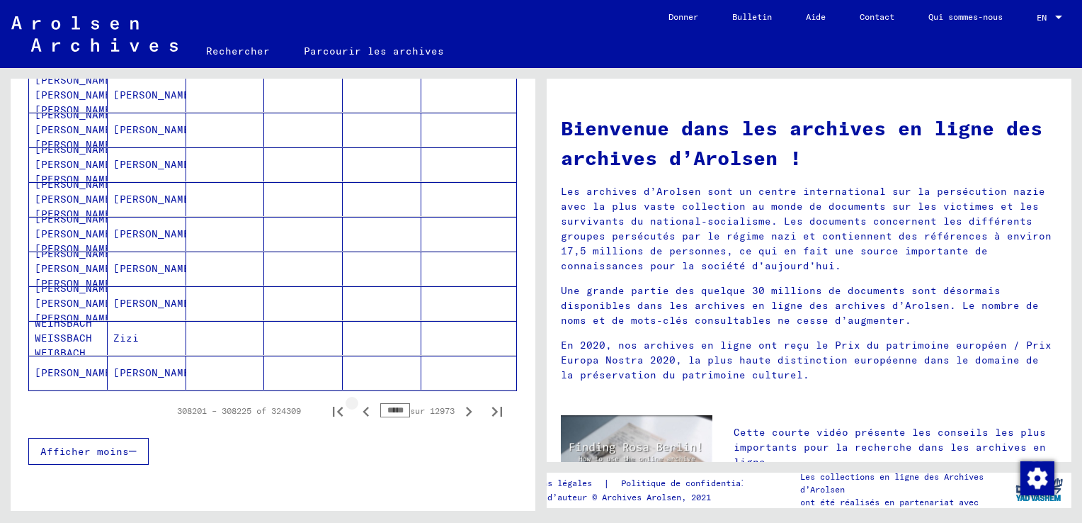
click at [356, 407] on icon "Page précédente" at bounding box center [366, 412] width 20 height 20
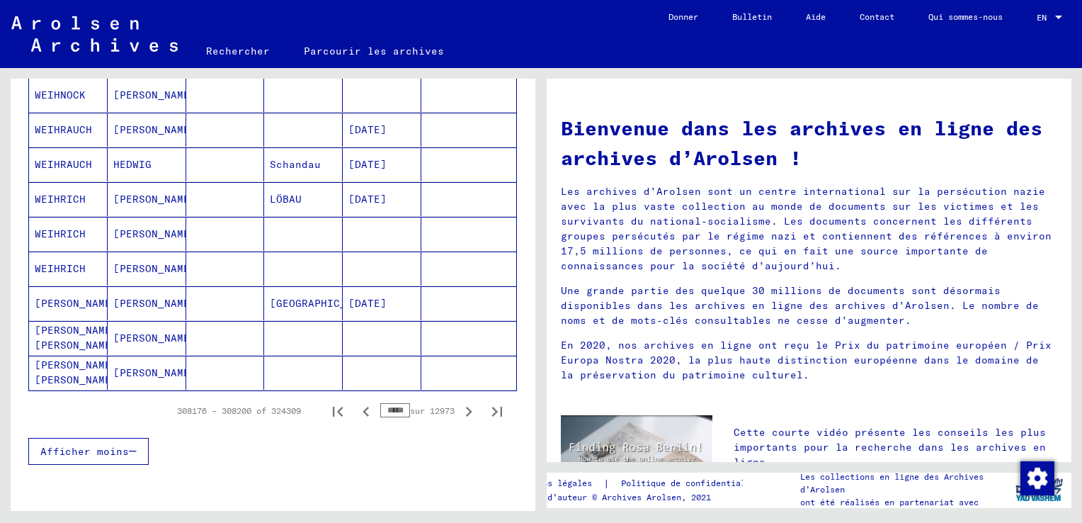
click at [356, 407] on icon "Page précédente" at bounding box center [366, 412] width 20 height 20
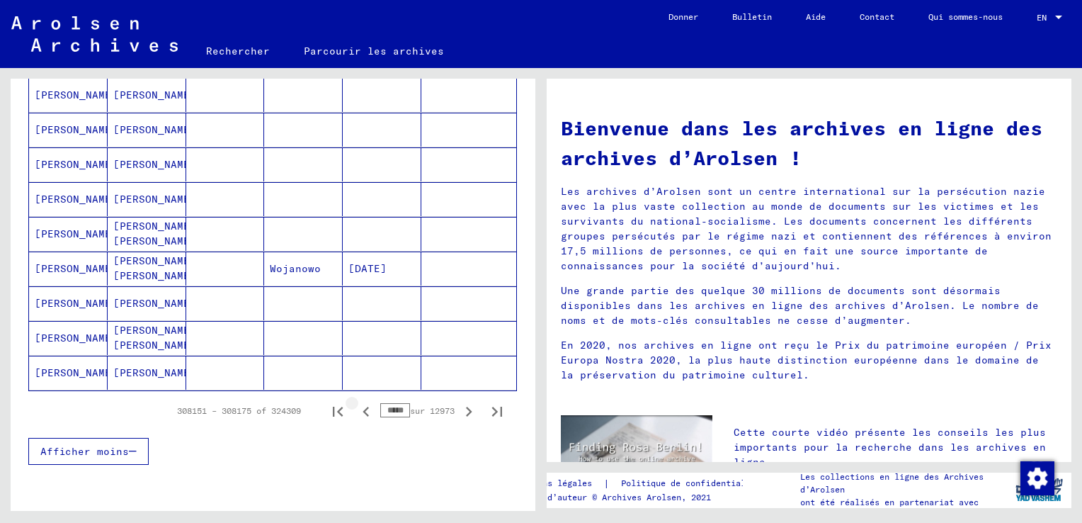
click at [356, 407] on icon "Page précédente" at bounding box center [366, 412] width 20 height 20
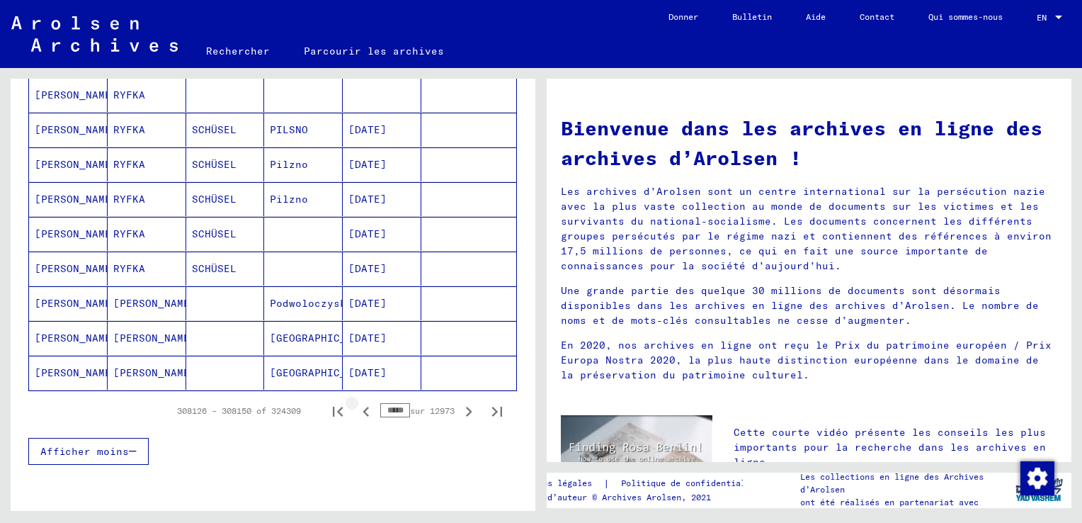
click at [356, 407] on icon "Page précédente" at bounding box center [366, 412] width 20 height 20
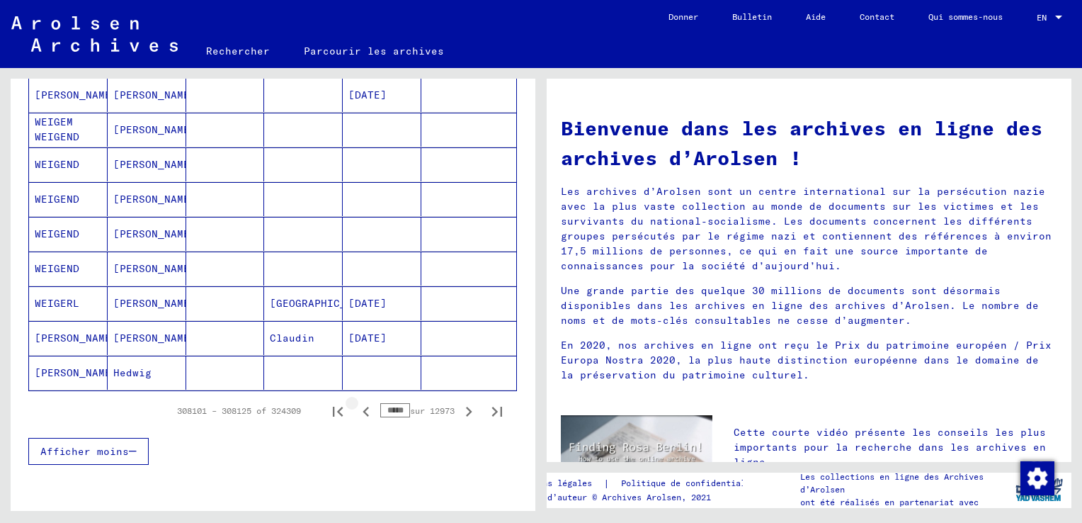
click at [356, 407] on icon "Page précédente" at bounding box center [366, 412] width 20 height 20
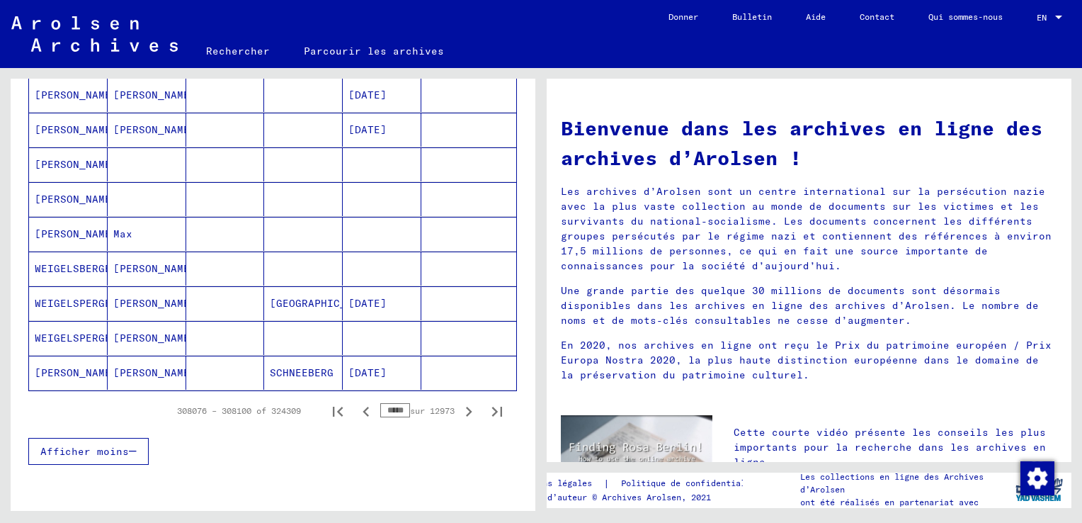
click at [356, 407] on icon "Page précédente" at bounding box center [366, 412] width 20 height 20
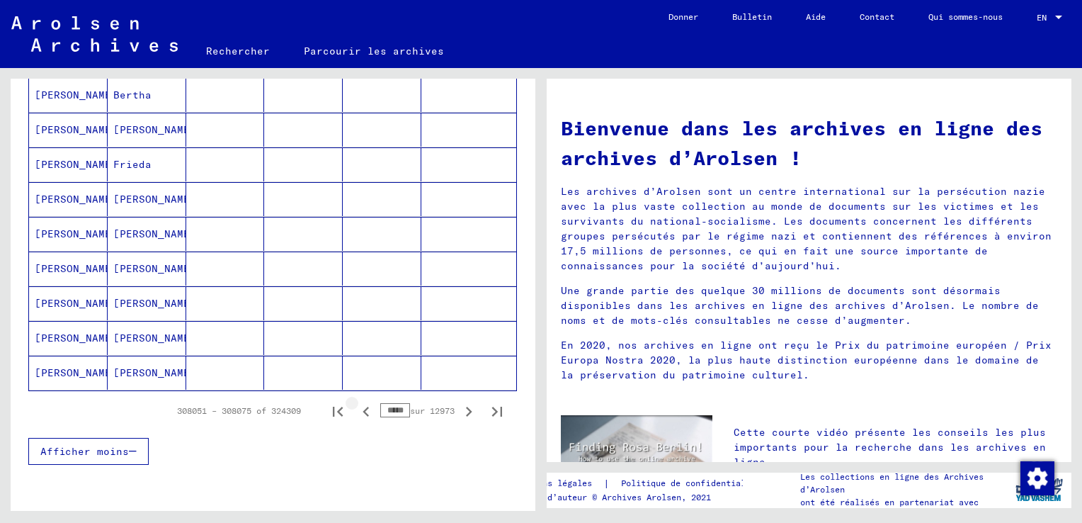
click at [356, 407] on icon "Page précédente" at bounding box center [366, 412] width 20 height 20
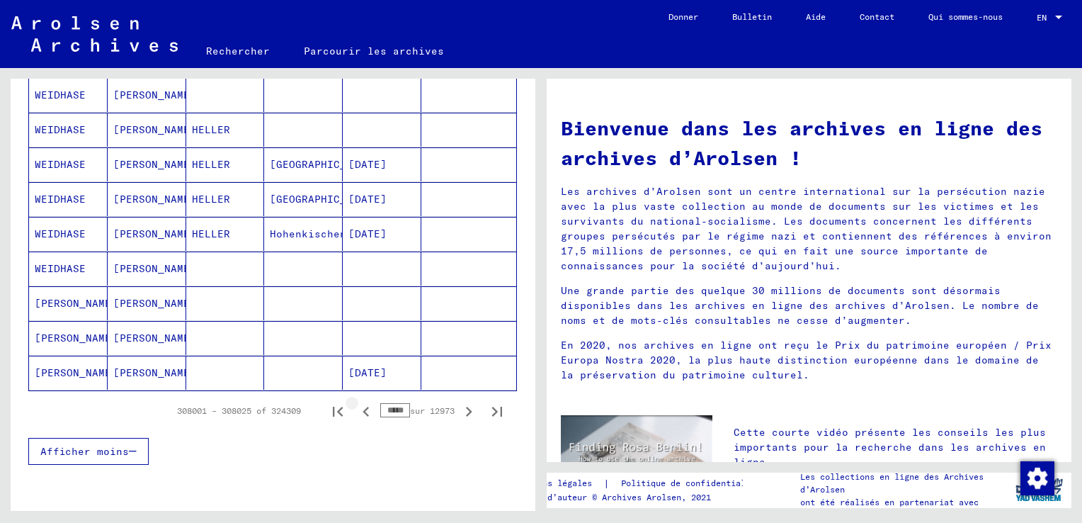
click at [356, 407] on icon "Page précédente" at bounding box center [366, 412] width 20 height 20
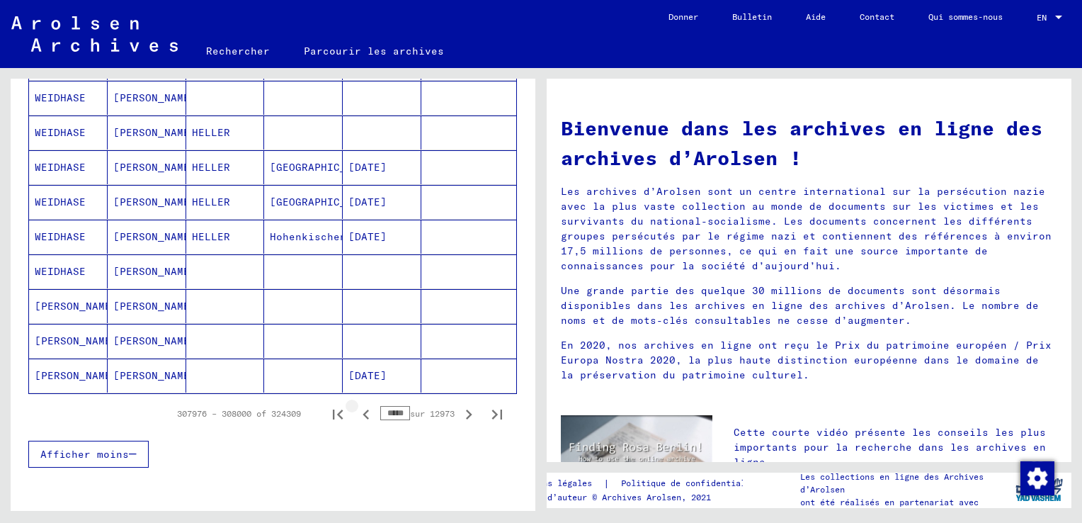
scroll to position [853, 0]
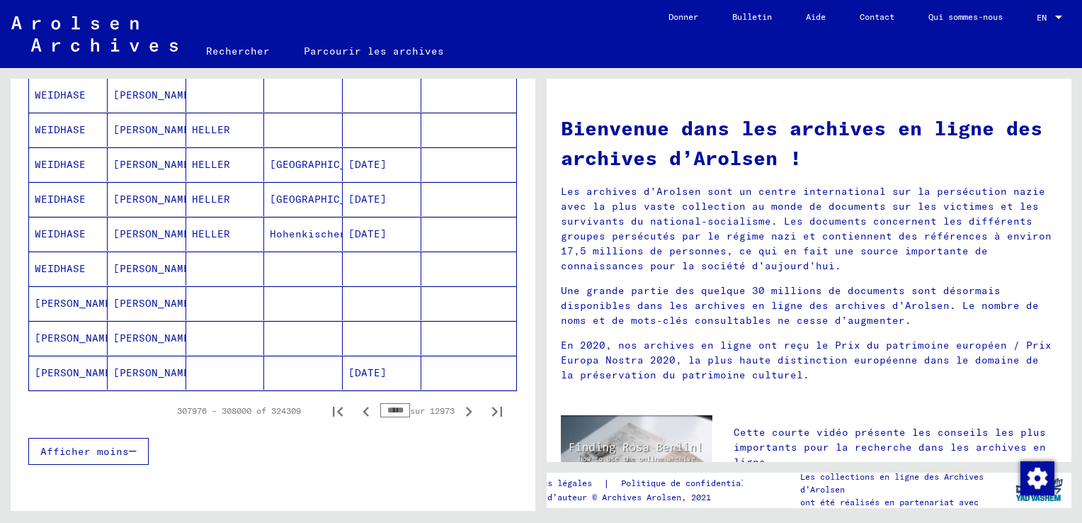
click at [356, 406] on icon "Page précédente" at bounding box center [366, 412] width 20 height 20
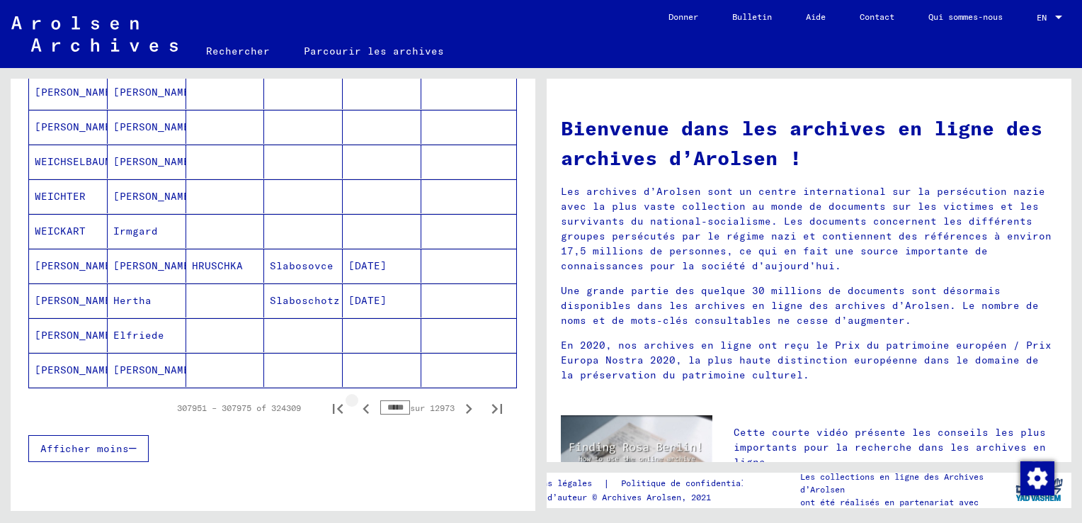
click at [356, 406] on icon "Page précédente" at bounding box center [366, 409] width 20 height 20
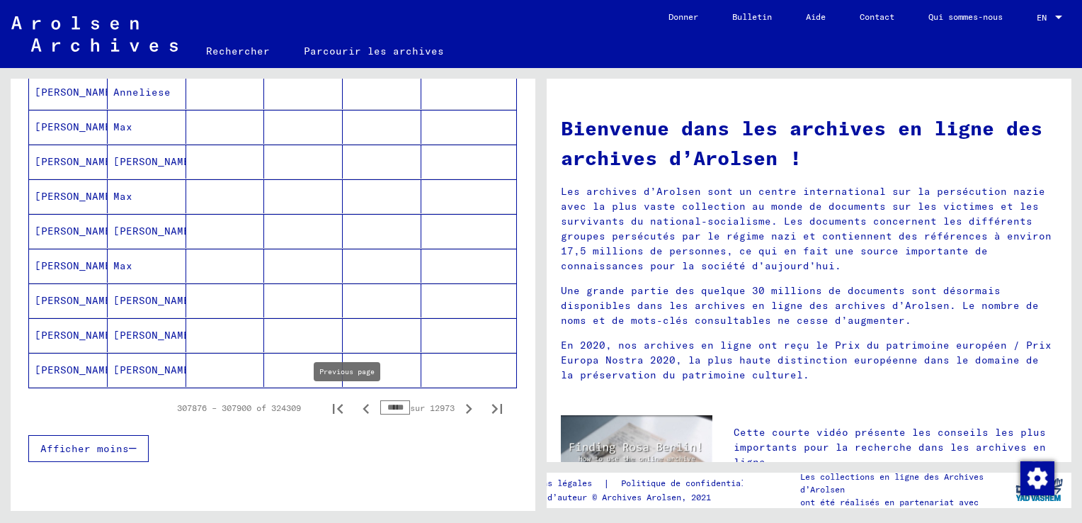
scroll to position [850, 0]
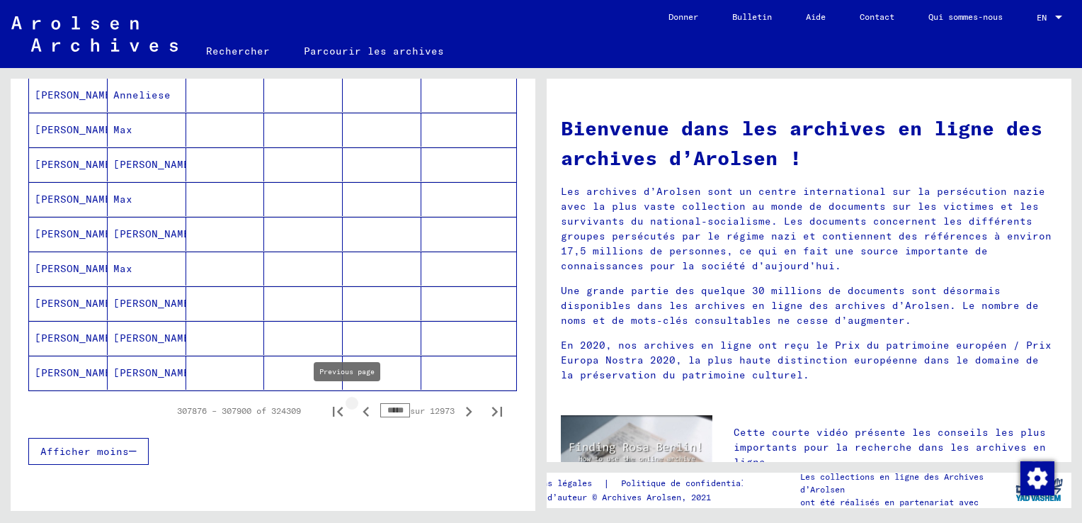
click at [363, 407] on icon "Page précédente" at bounding box center [366, 412] width 6 height 10
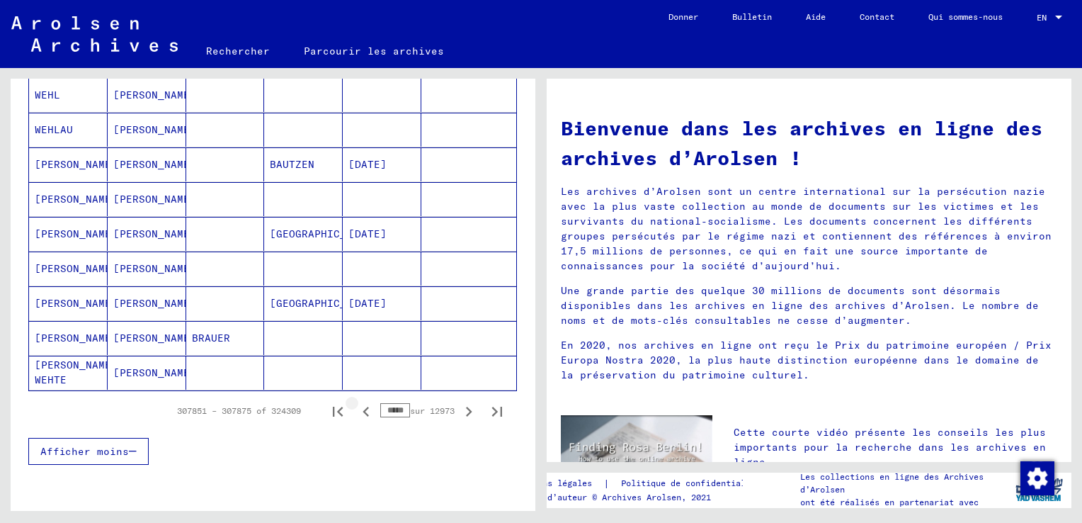
click at [363, 407] on icon "Page précédente" at bounding box center [366, 412] width 6 height 10
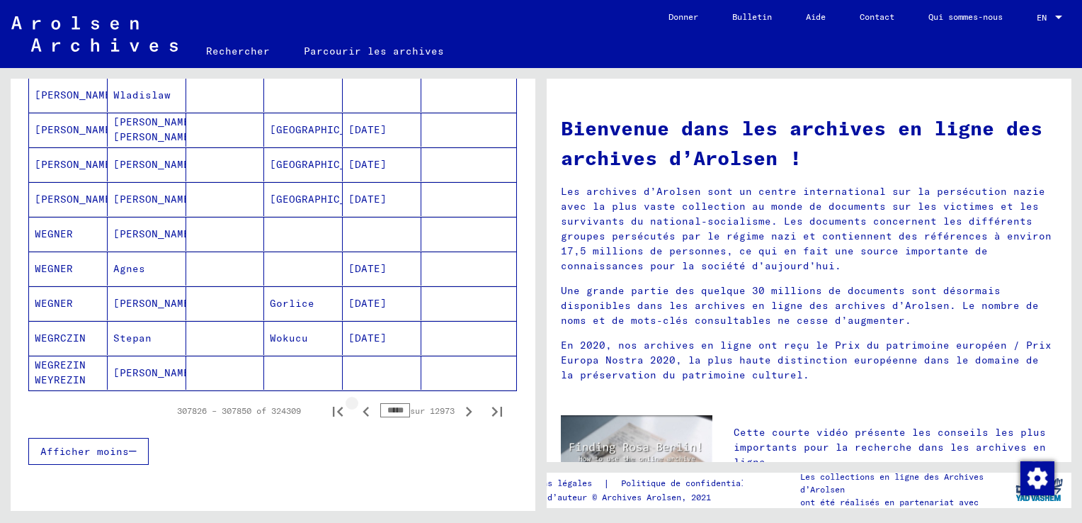
click at [363, 407] on icon "Page précédente" at bounding box center [366, 412] width 6 height 10
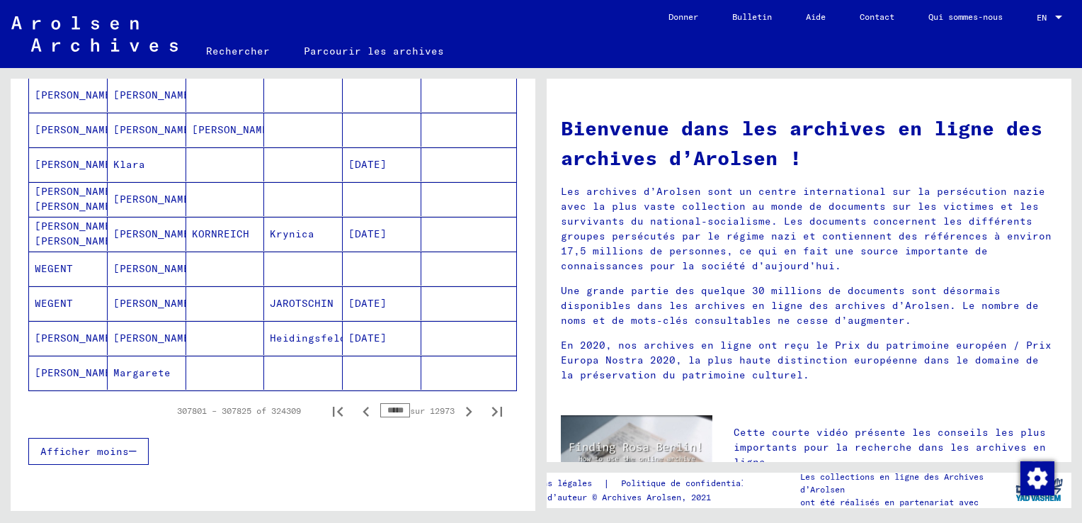
click at [363, 407] on icon "Page précédente" at bounding box center [366, 412] width 6 height 10
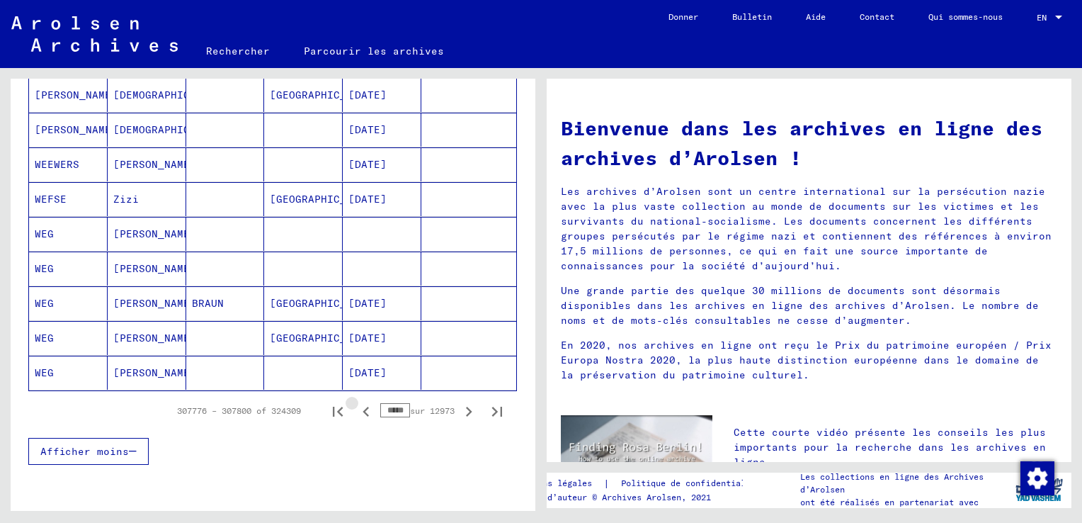
click at [363, 407] on icon "Page précédente" at bounding box center [366, 412] width 6 height 10
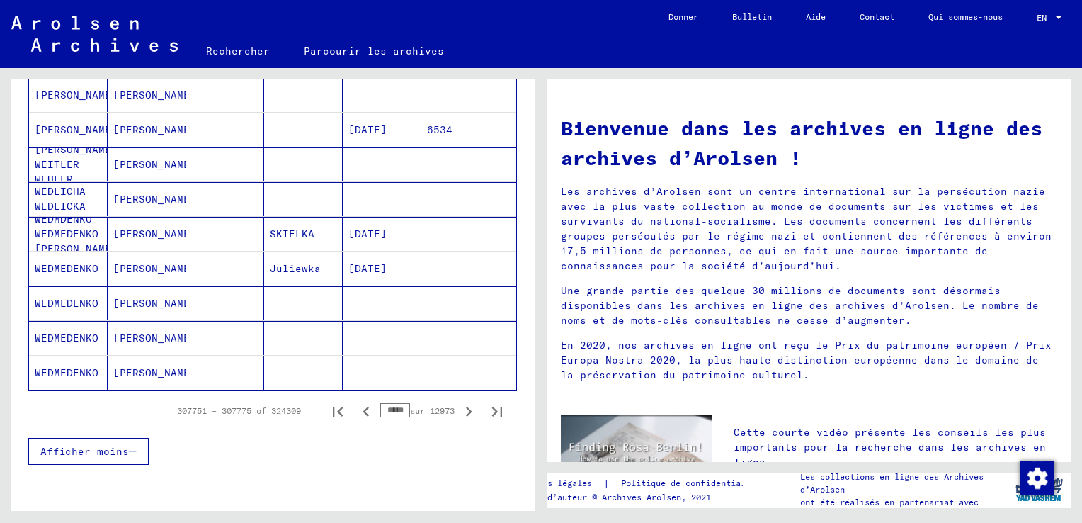
click at [363, 407] on icon "Page précédente" at bounding box center [366, 412] width 6 height 10
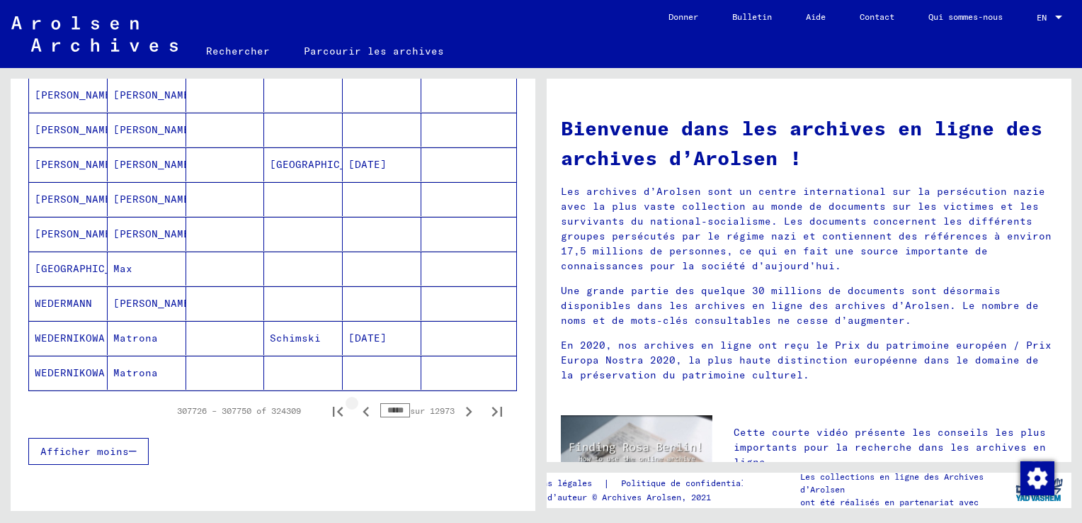
click at [363, 407] on icon "Page précédente" at bounding box center [366, 412] width 6 height 10
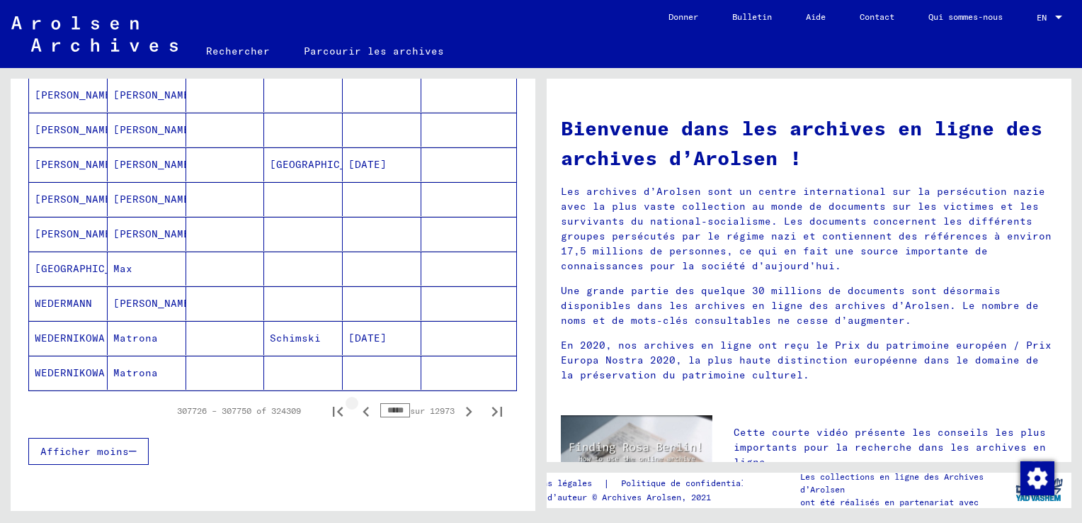
click at [363, 407] on icon "Page précédente" at bounding box center [366, 412] width 6 height 10
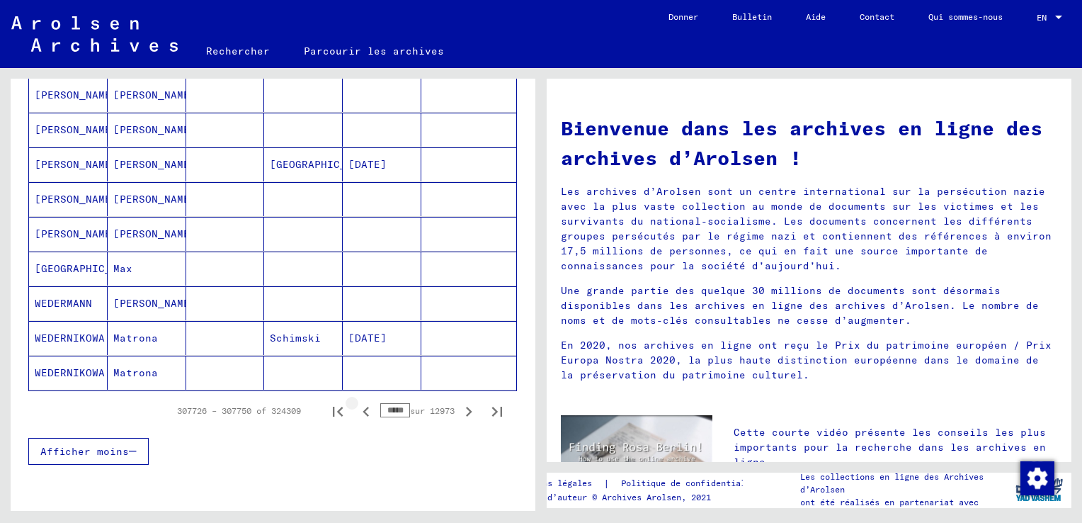
click at [363, 407] on icon "Page précédente" at bounding box center [366, 412] width 6 height 10
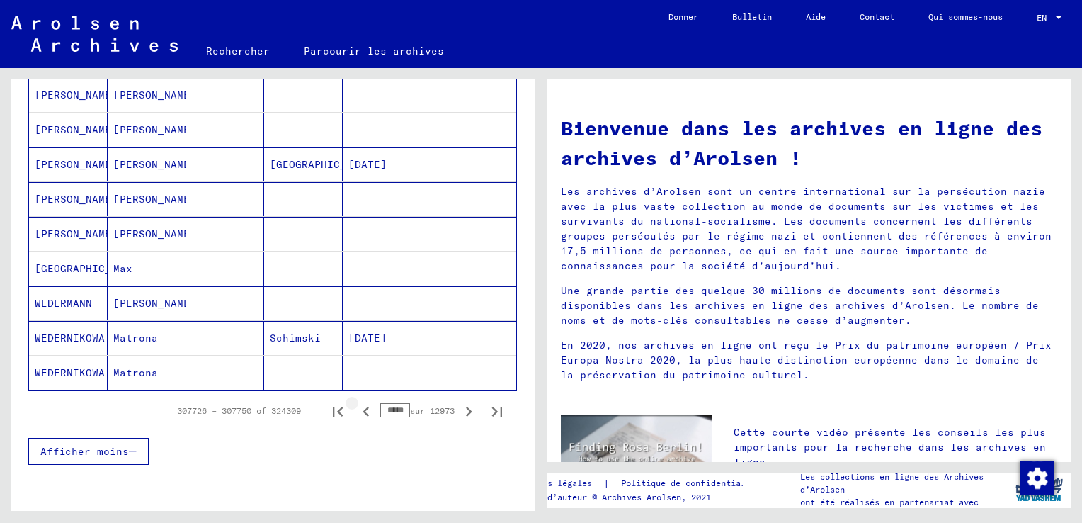
click at [363, 407] on icon "Page précédente" at bounding box center [366, 412] width 6 height 10
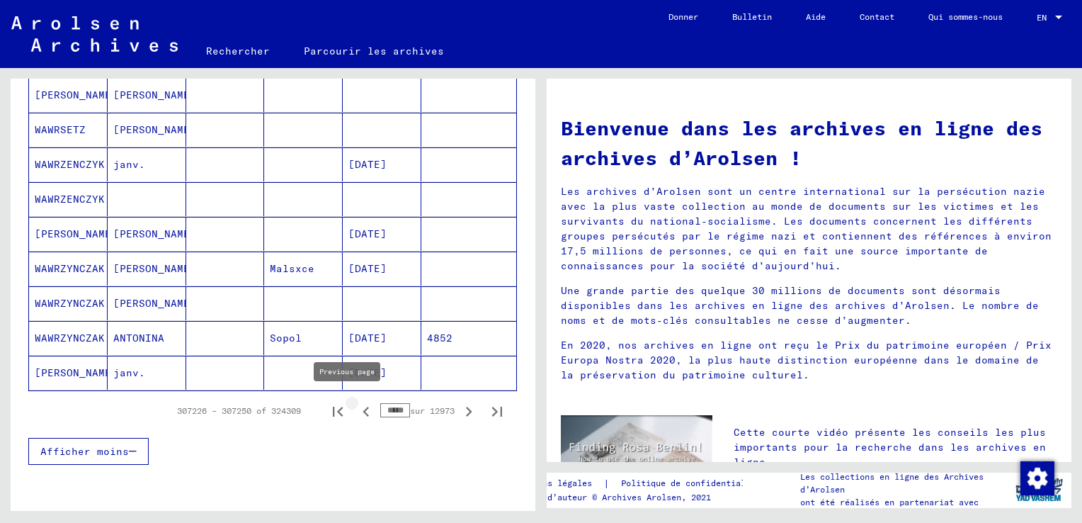
click at [356, 406] on icon "Page précédente" at bounding box center [366, 412] width 20 height 20
click at [363, 407] on icon "Page précédente" at bounding box center [366, 412] width 6 height 10
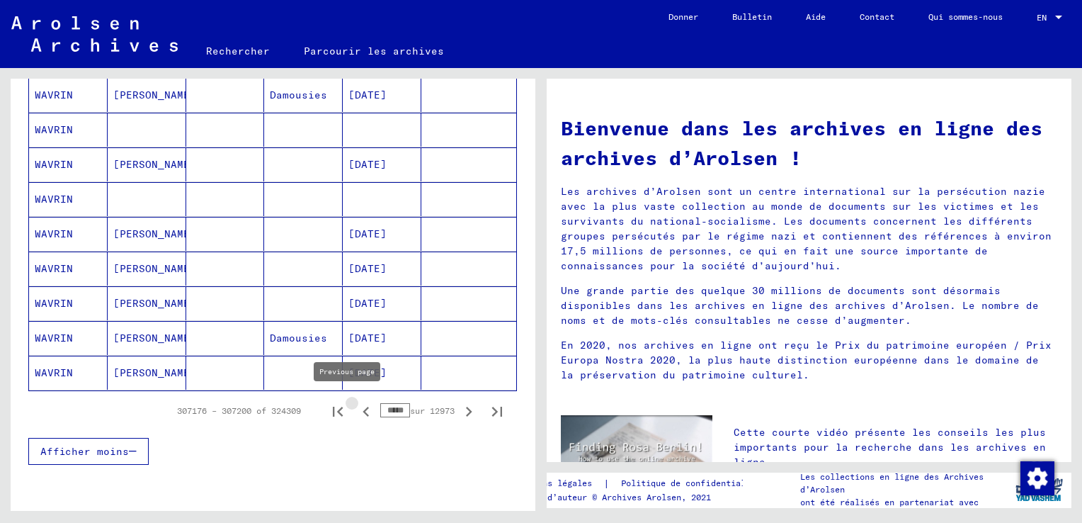
click at [363, 407] on icon "Page précédente" at bounding box center [366, 412] width 6 height 10
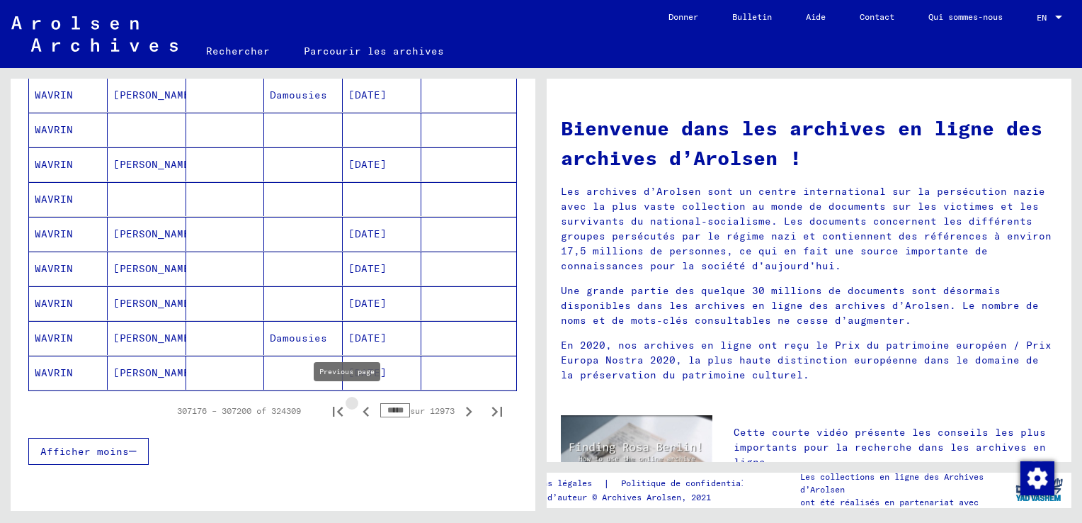
click at [363, 407] on icon "Page précédente" at bounding box center [366, 412] width 6 height 10
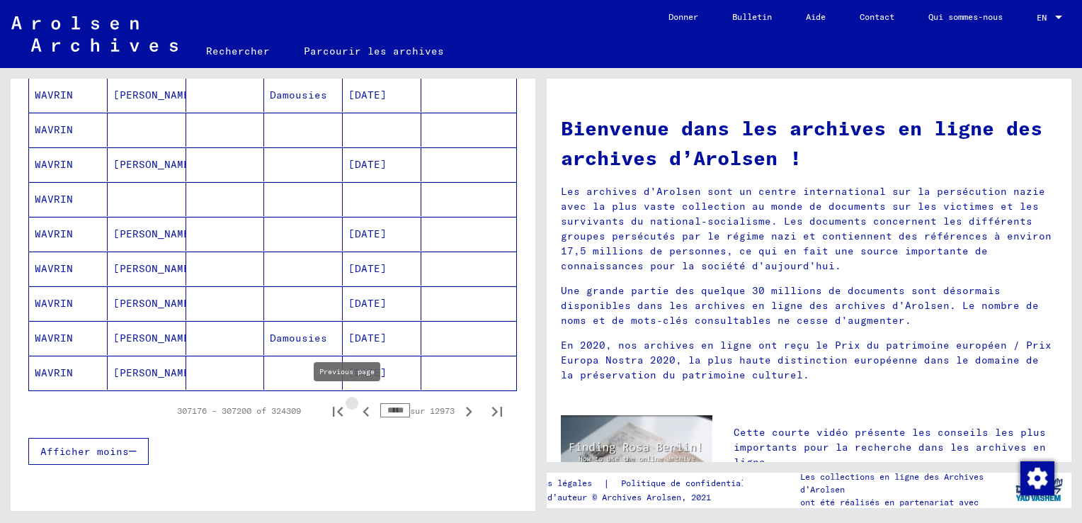
drag, startPoint x: 346, startPoint y: 407, endPoint x: 338, endPoint y: 406, distance: 8.5
click at [356, 407] on icon "Page précédente" at bounding box center [366, 412] width 20 height 20
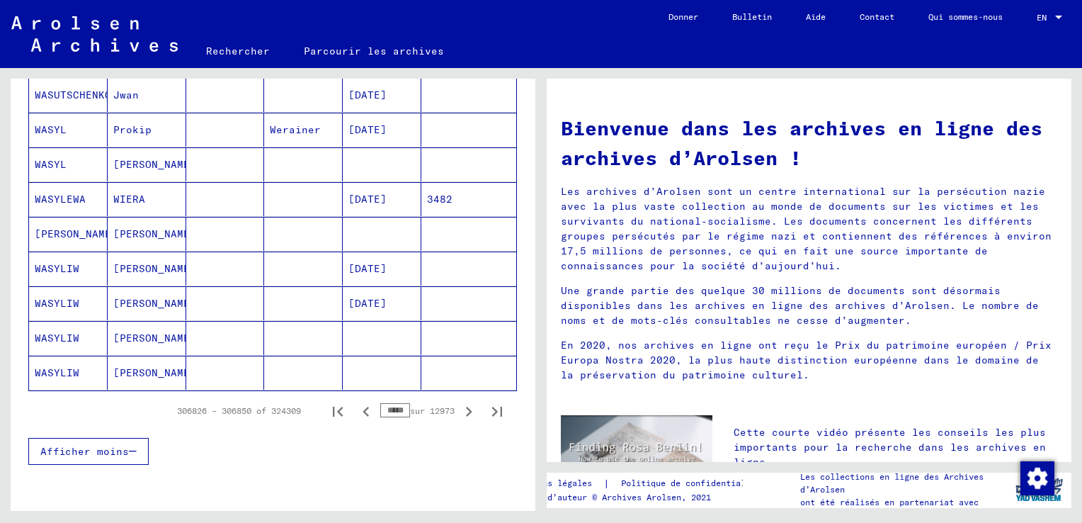
drag, startPoint x: 357, startPoint y: 404, endPoint x: 347, endPoint y: 408, distance: 10.5
click at [363, 408] on icon "Page précédente" at bounding box center [366, 412] width 6 height 10
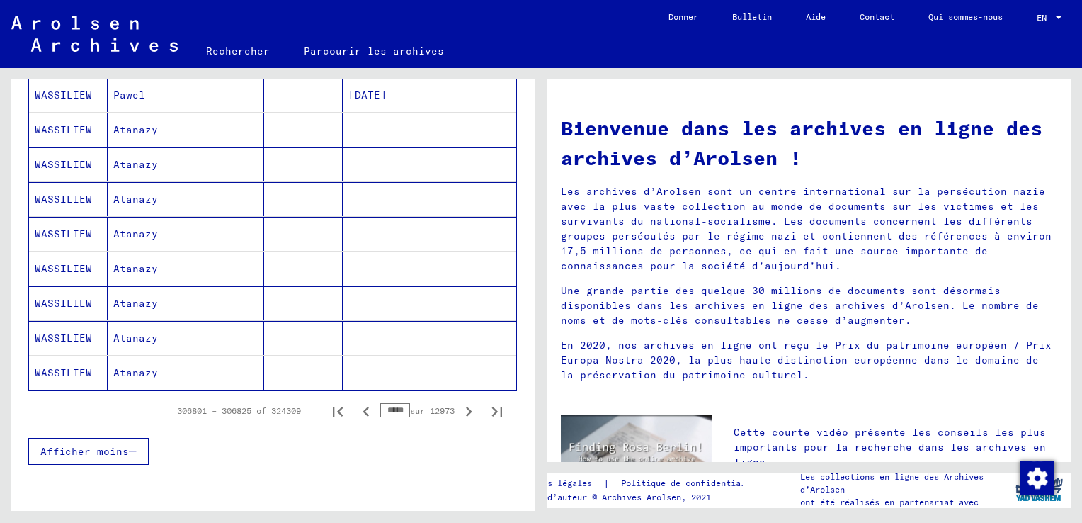
click at [363, 408] on icon "Page précédente" at bounding box center [366, 412] width 6 height 10
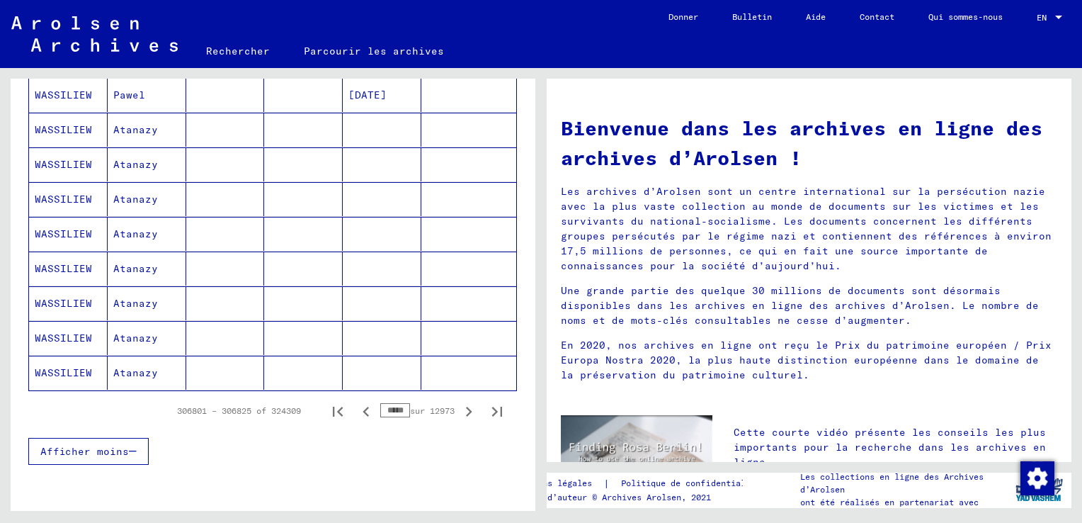
click at [363, 408] on icon "Page précédente" at bounding box center [366, 412] width 6 height 10
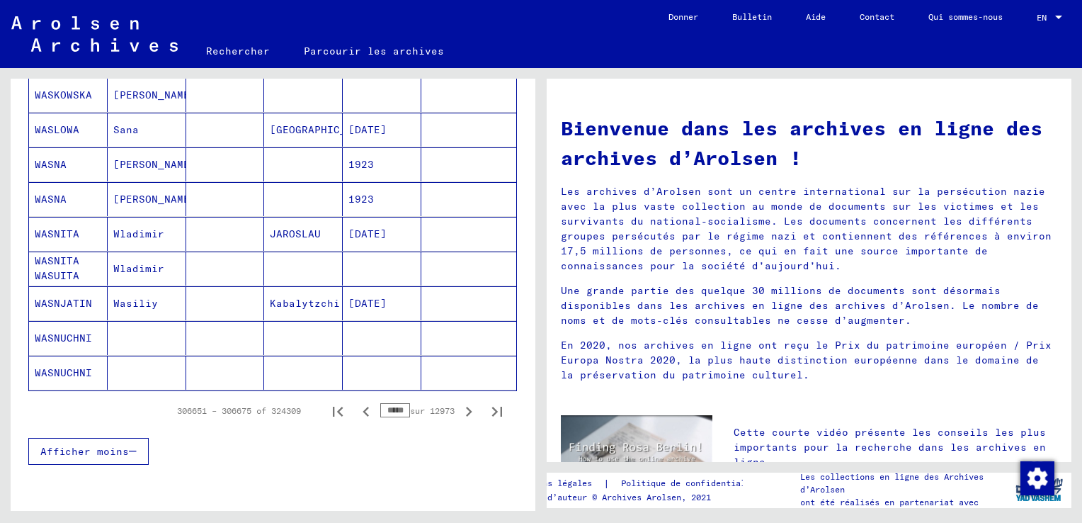
click at [363, 408] on icon "Page précédente" at bounding box center [366, 412] width 6 height 10
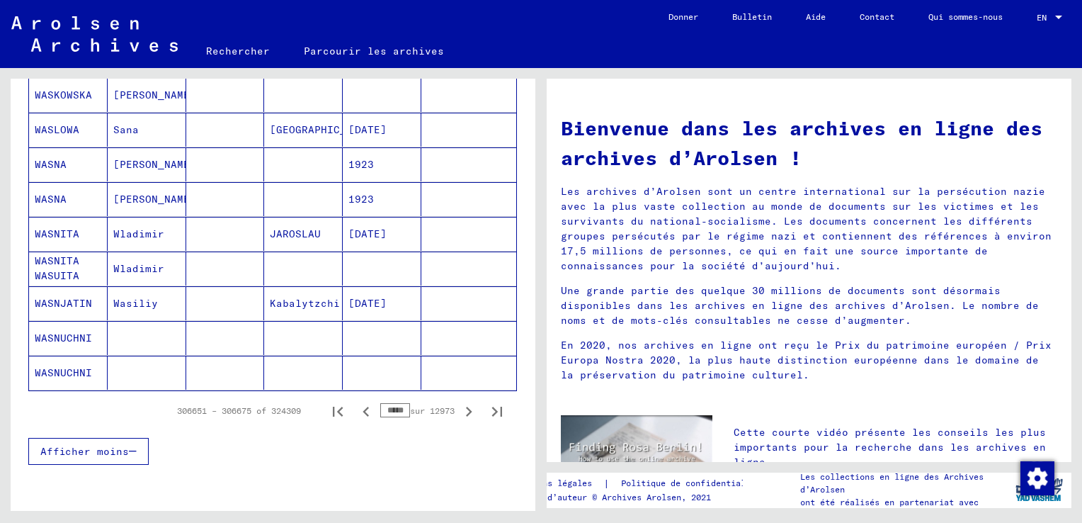
click at [363, 408] on icon "Page précédente" at bounding box center [366, 412] width 6 height 10
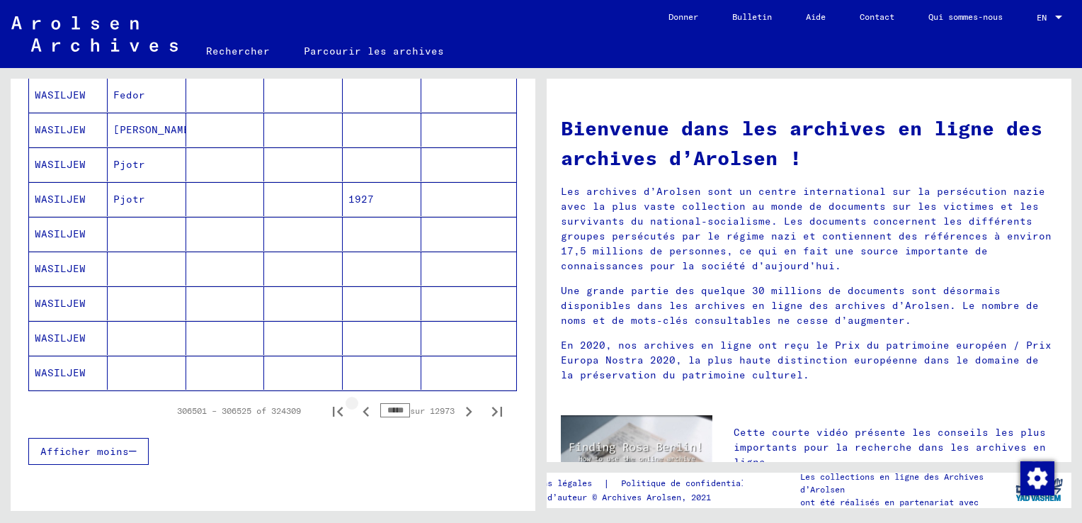
click at [356, 408] on icon "Page précédente" at bounding box center [366, 412] width 20 height 20
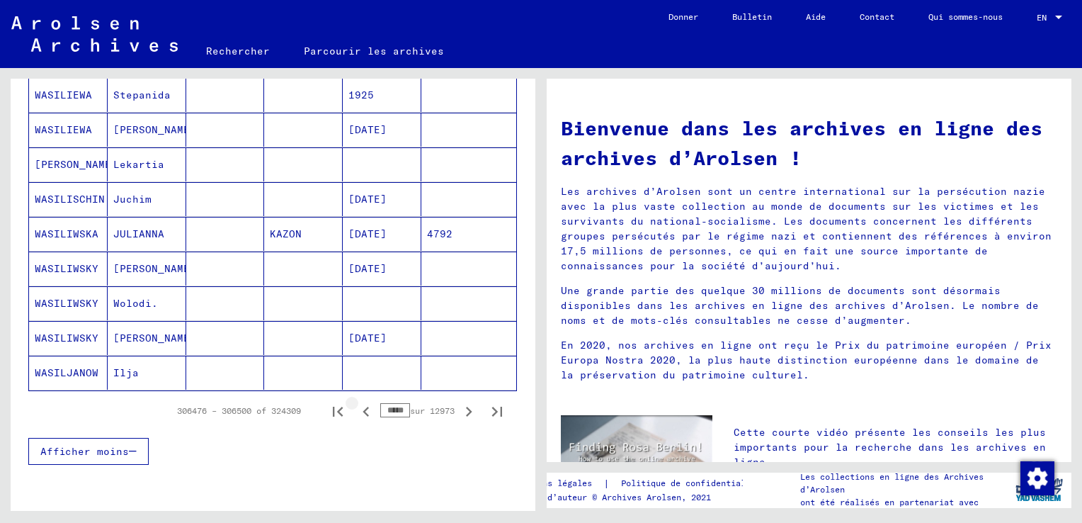
click at [356, 408] on icon "Page précédente" at bounding box center [366, 412] width 20 height 20
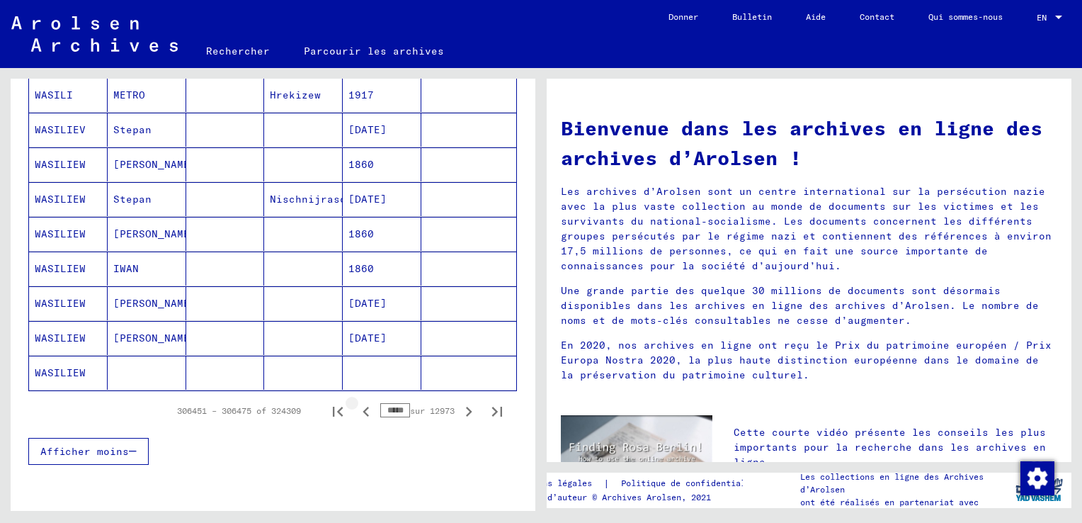
click at [356, 408] on icon "Page précédente" at bounding box center [366, 412] width 20 height 20
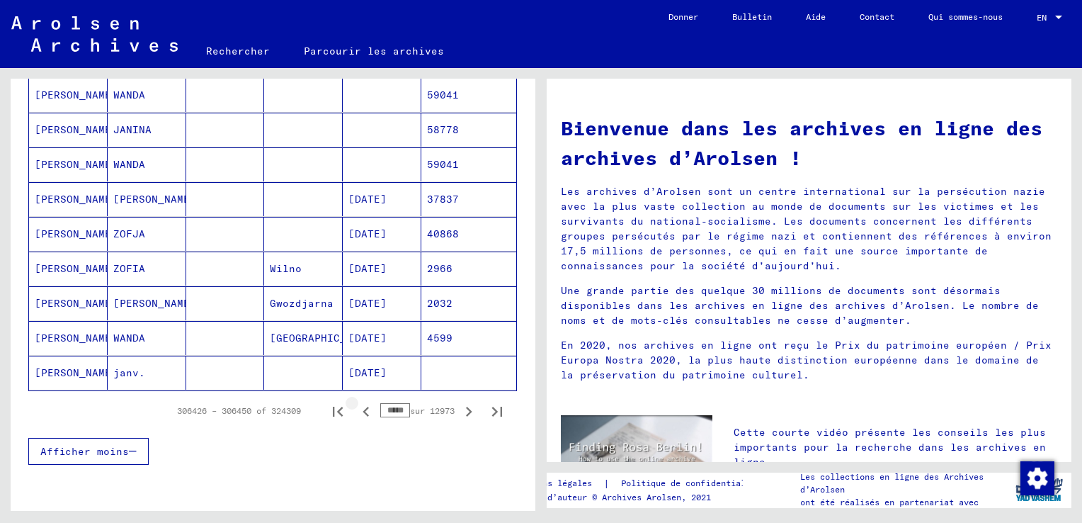
click at [356, 408] on icon "Page précédente" at bounding box center [366, 412] width 20 height 20
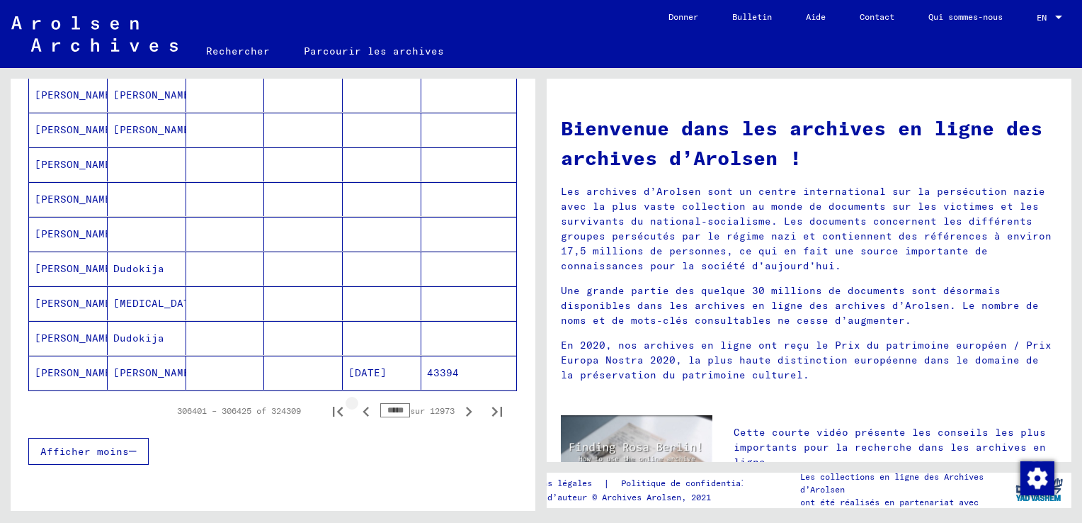
click at [356, 408] on icon "Page précédente" at bounding box center [366, 412] width 20 height 20
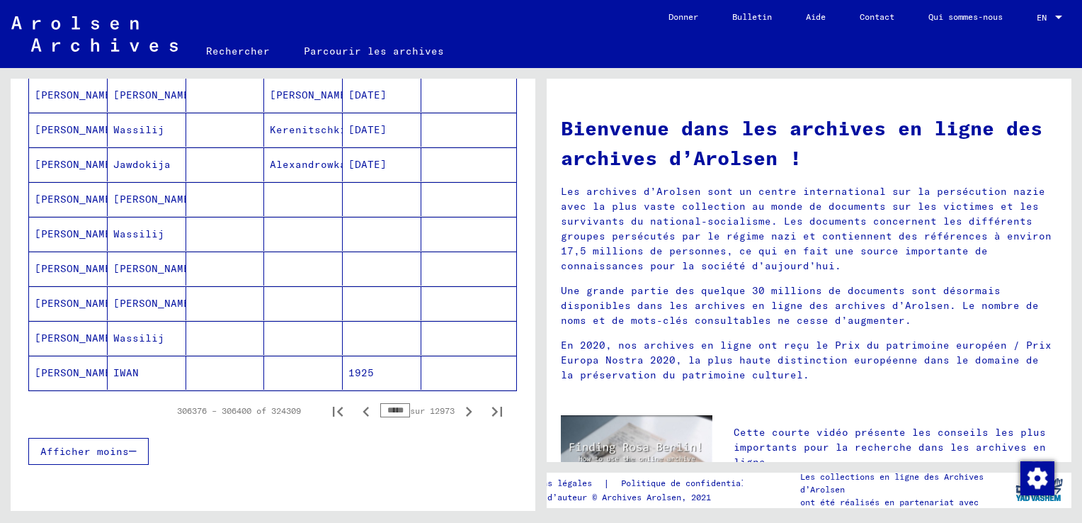
click at [356, 404] on icon "Page précédente" at bounding box center [366, 412] width 20 height 20
click at [356, 405] on icon "Page précédente" at bounding box center [366, 412] width 20 height 20
click at [356, 407] on icon "Page précédente" at bounding box center [366, 412] width 20 height 20
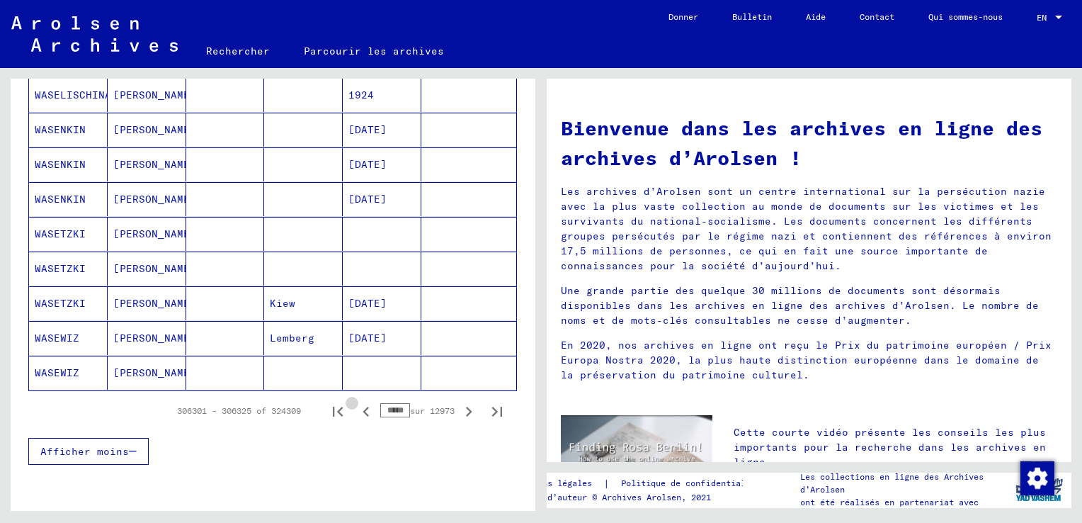
click at [356, 407] on icon "Page précédente" at bounding box center [366, 412] width 20 height 20
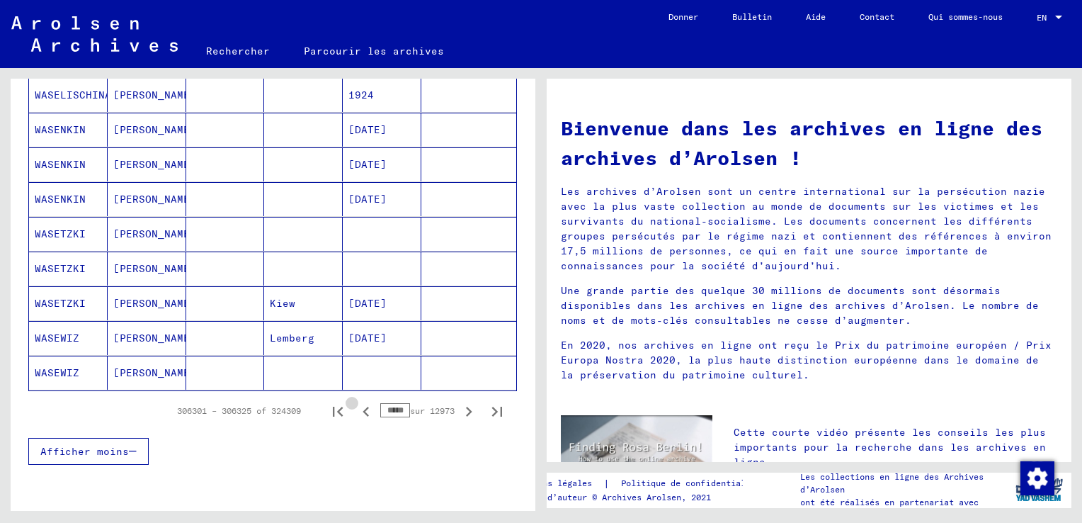
click at [356, 407] on icon "Page précédente" at bounding box center [366, 412] width 20 height 20
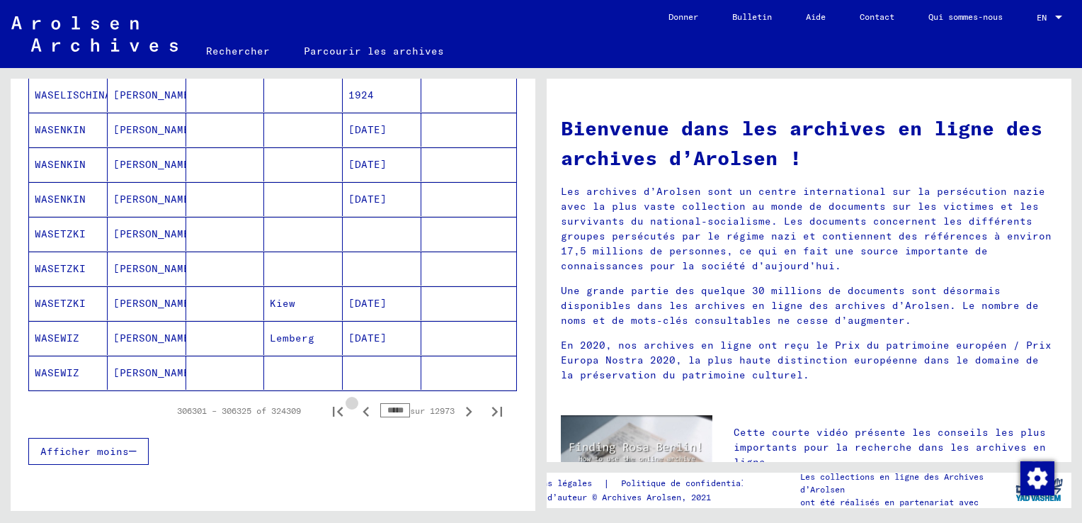
click at [356, 407] on icon "Page précédente" at bounding box center [366, 412] width 20 height 20
click at [356, 405] on icon "Page précédente" at bounding box center [366, 412] width 20 height 20
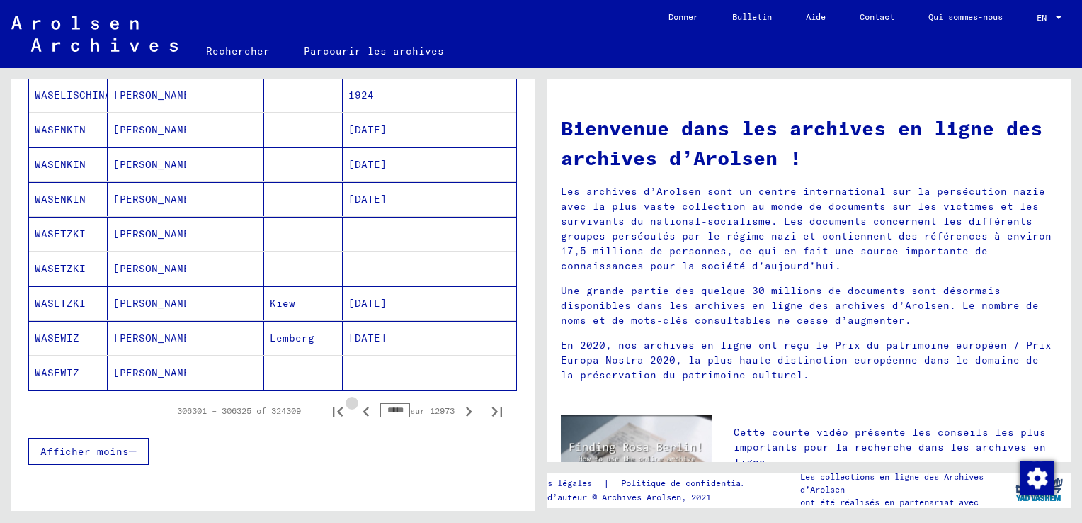
click at [356, 405] on icon "Page précédente" at bounding box center [366, 412] width 20 height 20
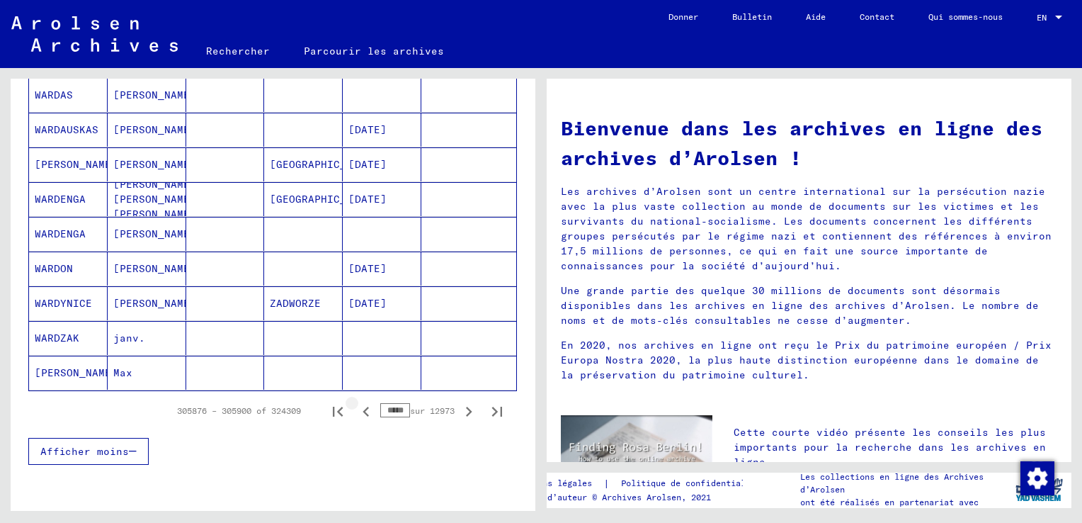
click at [363, 407] on icon "Page précédente" at bounding box center [366, 412] width 6 height 10
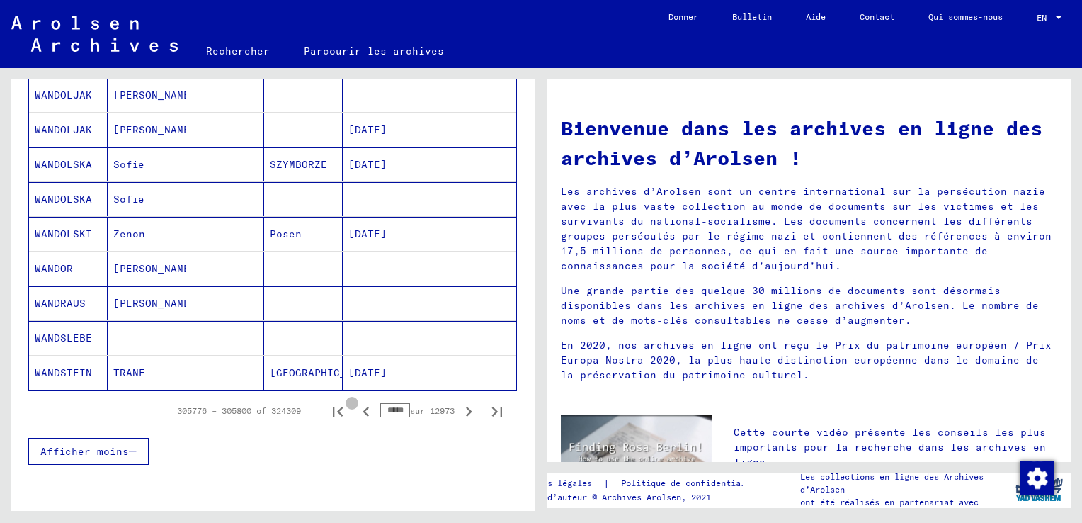
click at [363, 407] on icon "Page précédente" at bounding box center [366, 412] width 6 height 10
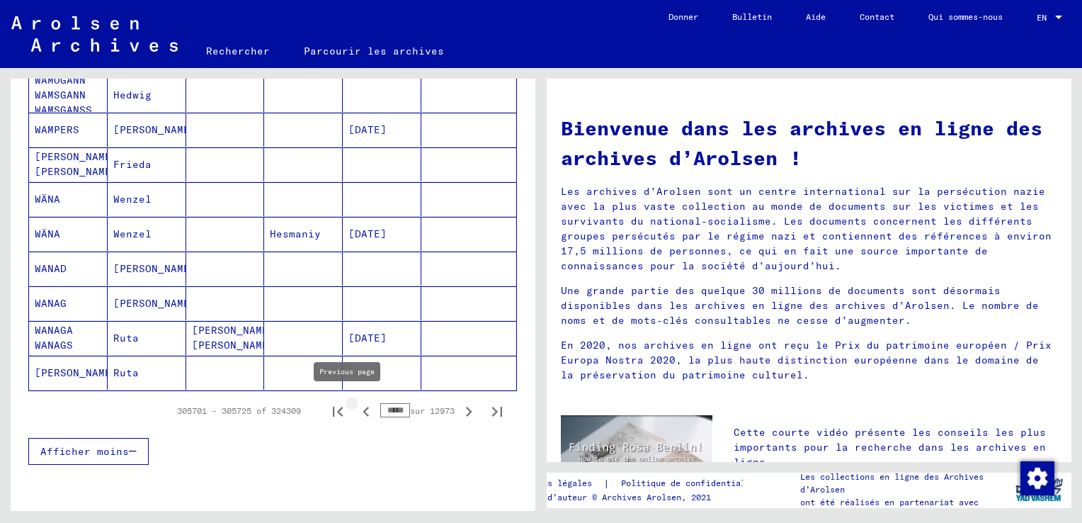
click at [356, 409] on icon "Page précédente" at bounding box center [366, 412] width 20 height 20
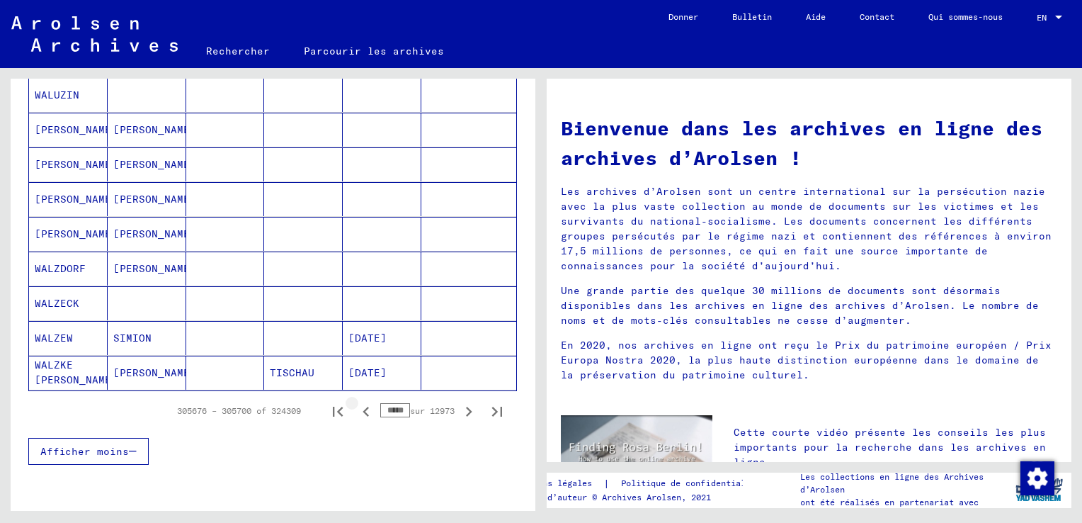
click at [356, 409] on icon "Page précédente" at bounding box center [366, 412] width 20 height 20
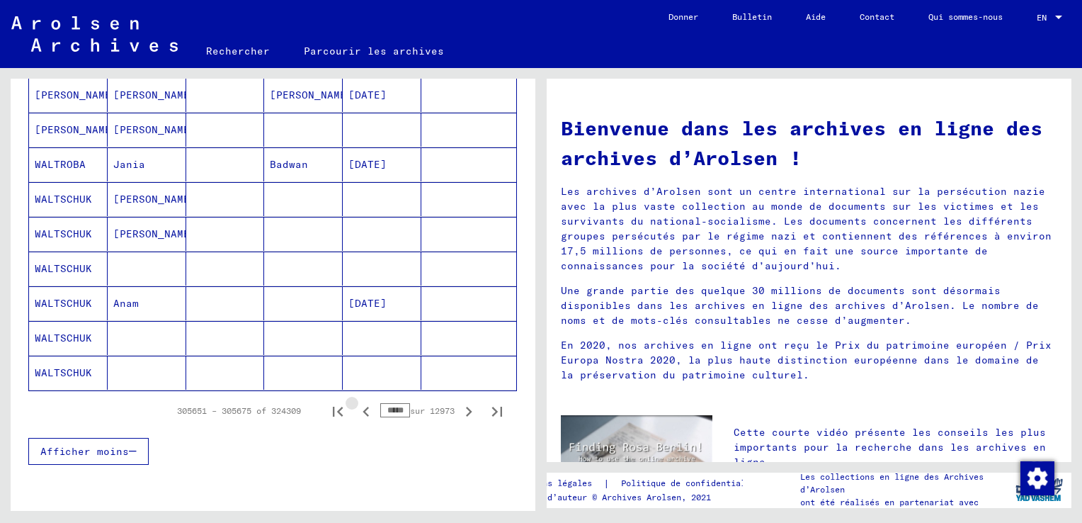
click at [356, 409] on icon "Page précédente" at bounding box center [366, 412] width 20 height 20
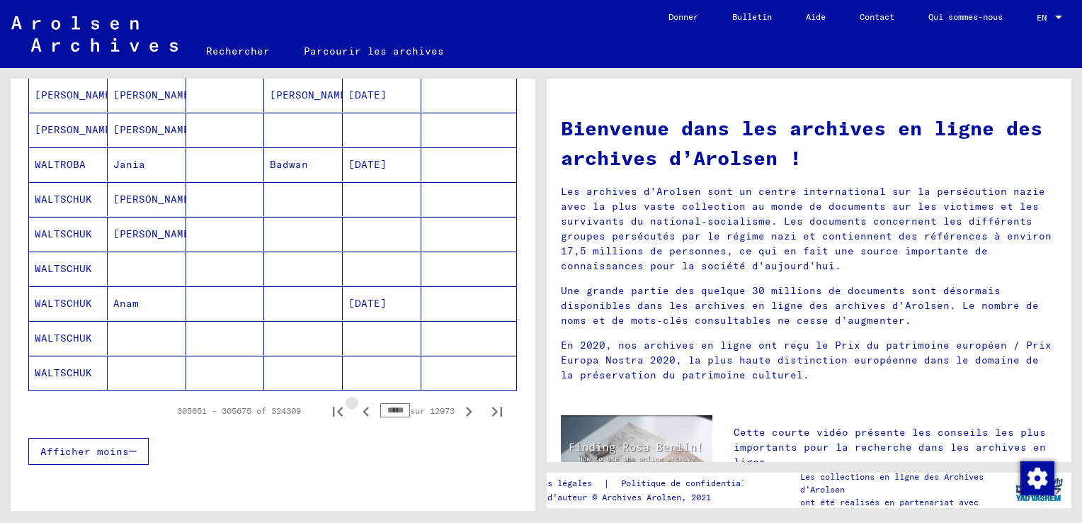
click at [356, 409] on icon "Page précédente" at bounding box center [366, 412] width 20 height 20
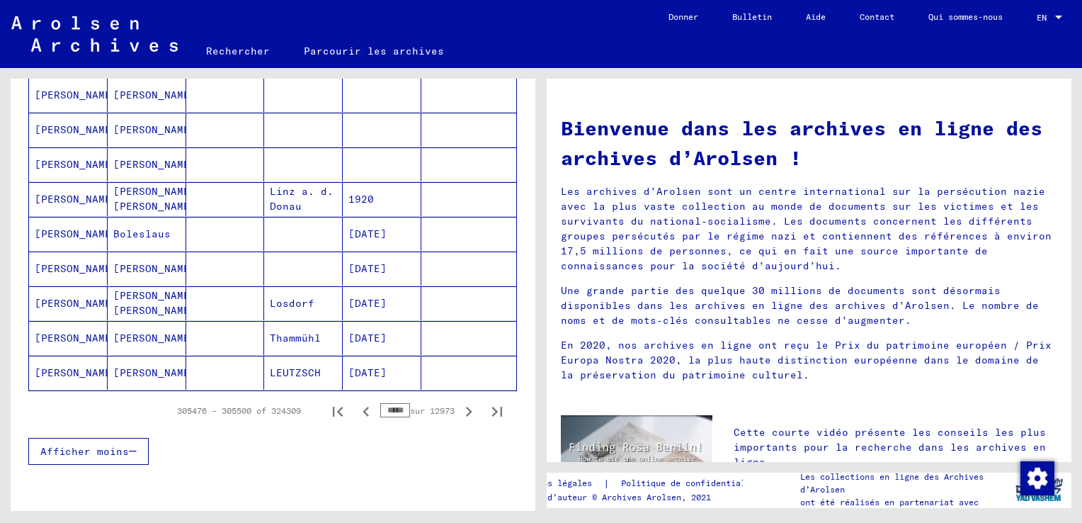
click at [356, 409] on icon "Page précédente" at bounding box center [366, 412] width 20 height 20
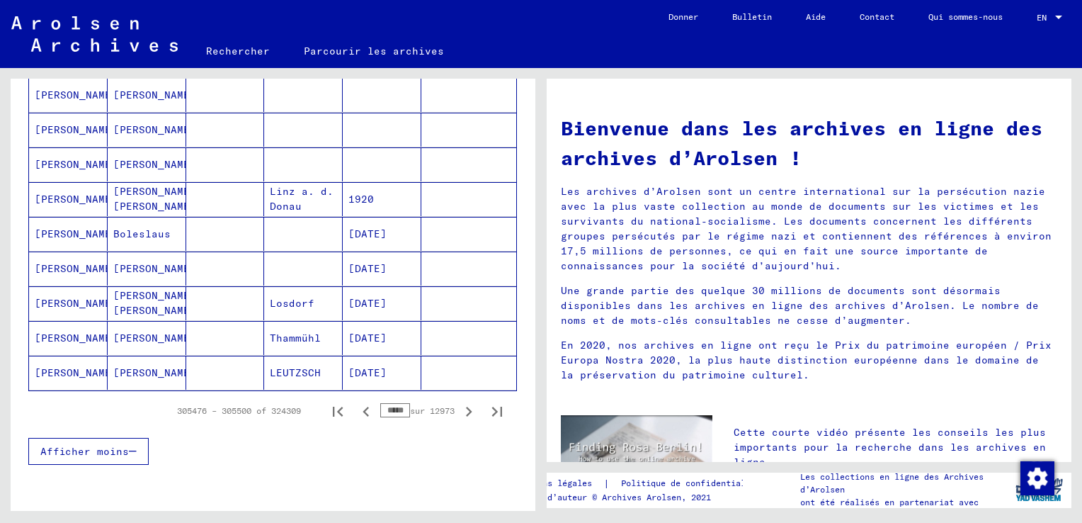
click at [356, 409] on icon "Page précédente" at bounding box center [366, 412] width 20 height 20
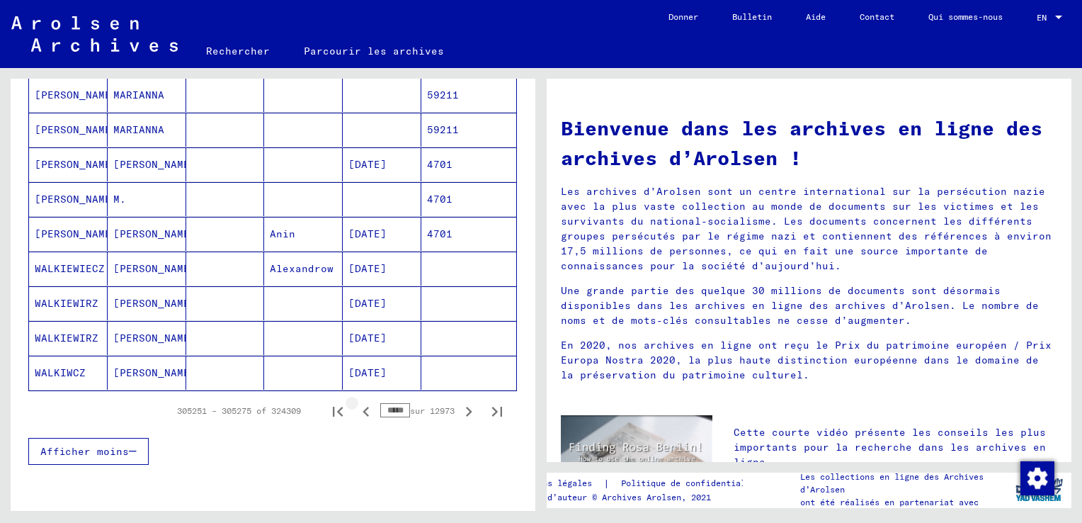
click at [356, 409] on icon "Page précédente" at bounding box center [366, 412] width 20 height 20
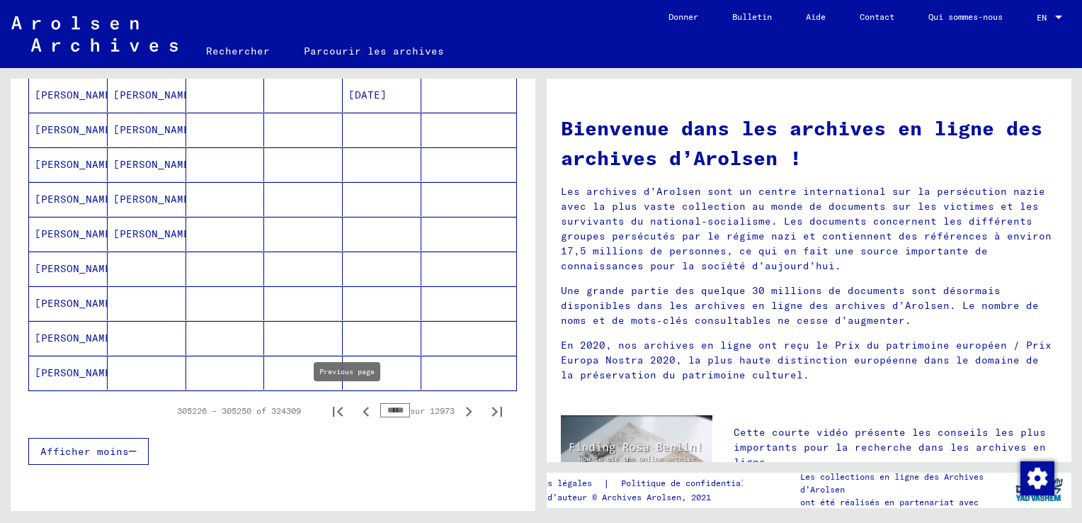
click at [356, 406] on icon "Page précédente" at bounding box center [366, 412] width 20 height 20
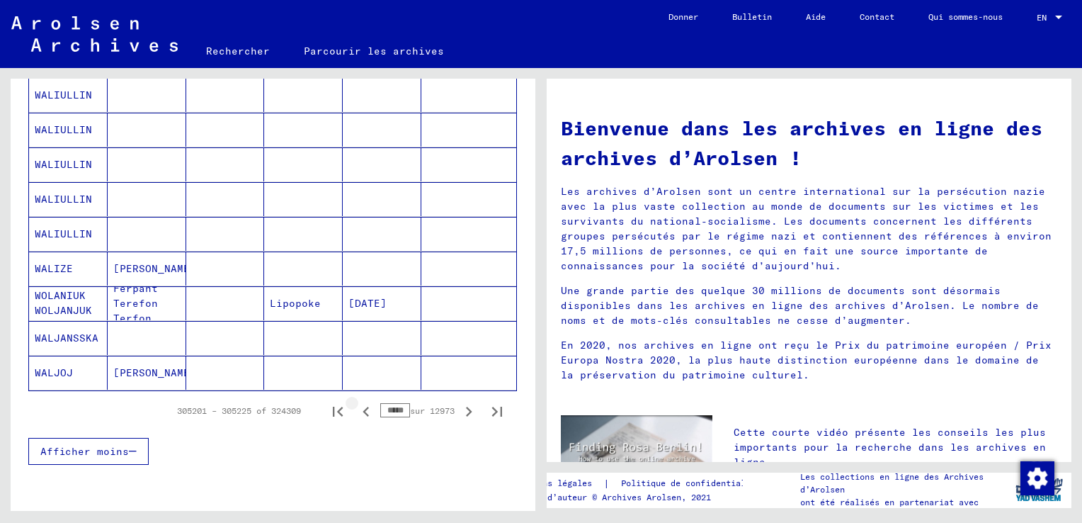
click at [356, 407] on icon "Page précédente" at bounding box center [366, 412] width 20 height 20
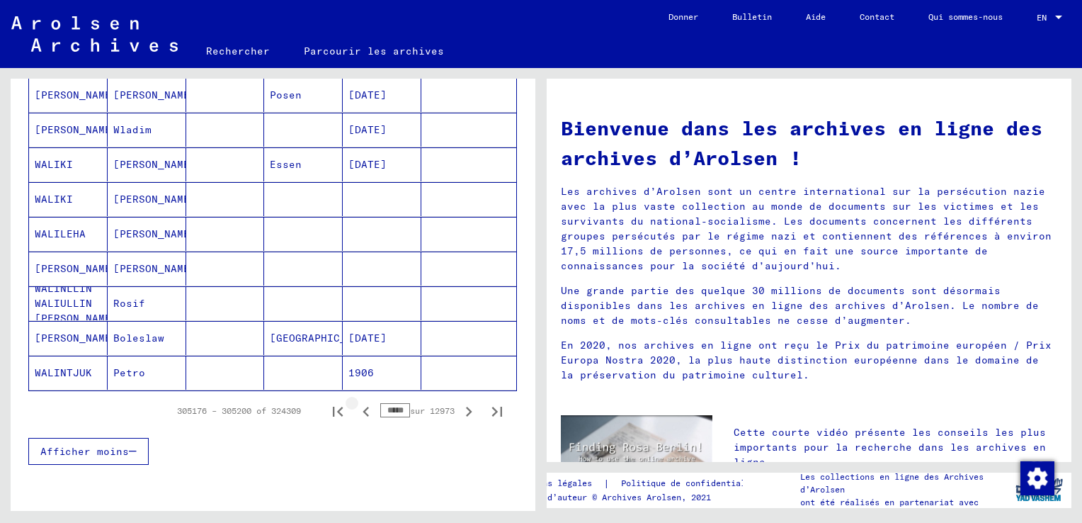
click at [356, 407] on icon "Page précédente" at bounding box center [366, 412] width 20 height 20
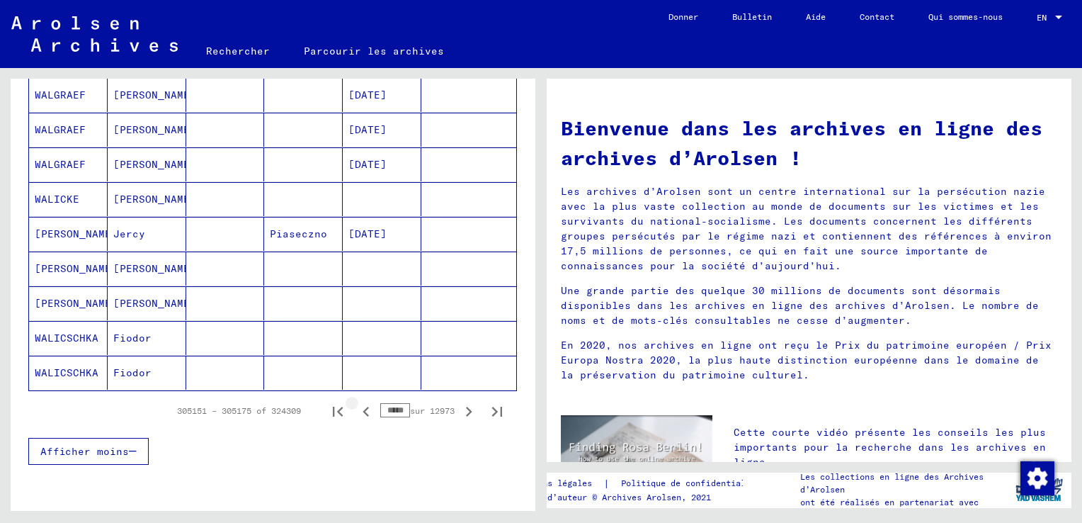
click at [356, 407] on icon "Page précédente" at bounding box center [366, 412] width 20 height 20
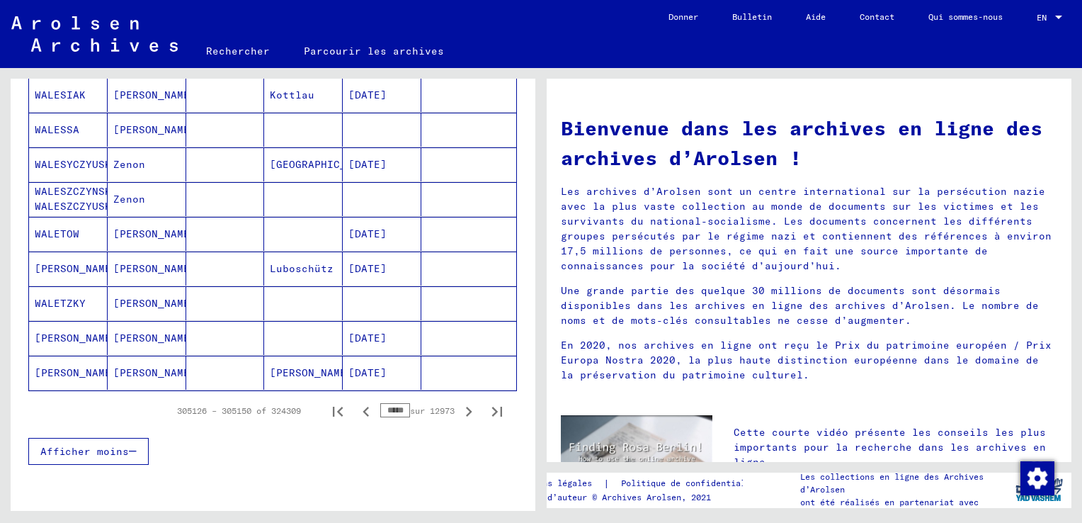
click at [356, 407] on icon "Page précédente" at bounding box center [366, 412] width 20 height 20
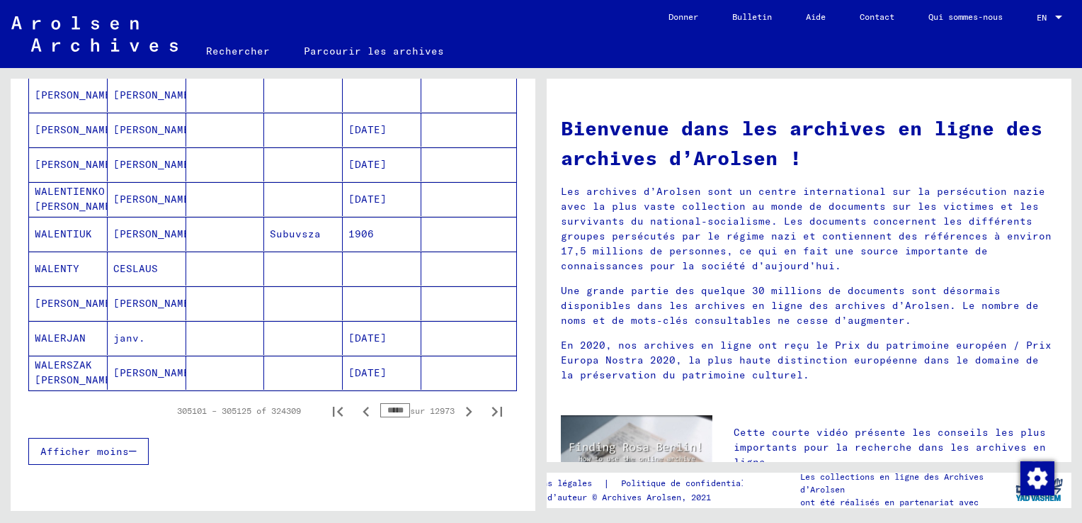
click at [356, 407] on icon "Page précédente" at bounding box center [366, 412] width 20 height 20
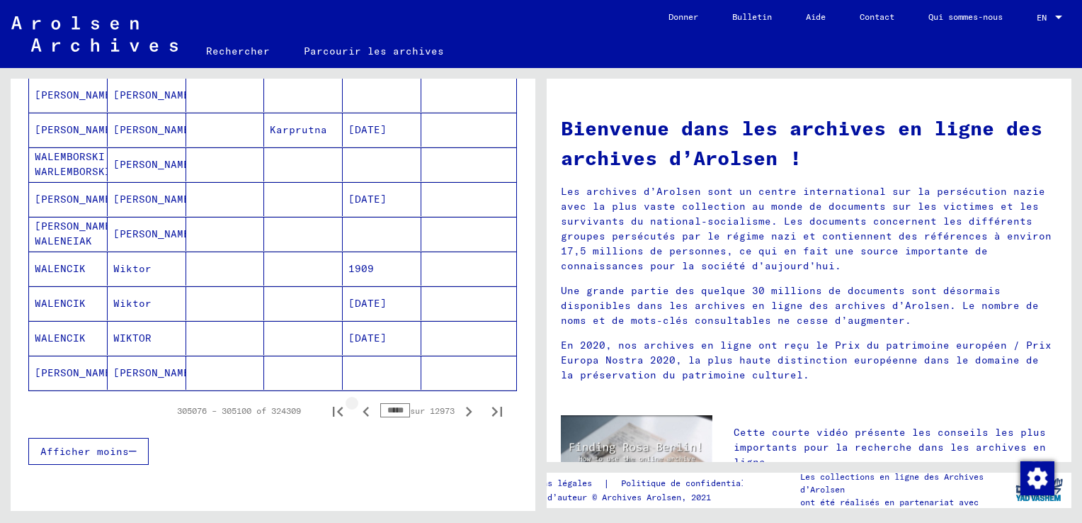
click at [356, 407] on icon "Page précédente" at bounding box center [366, 412] width 20 height 20
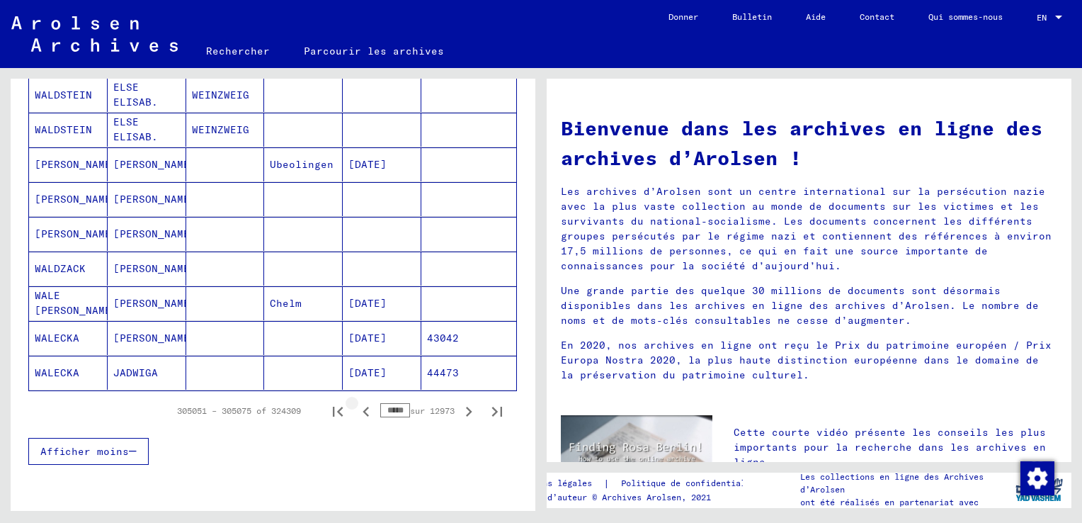
click at [356, 407] on icon "Page précédente" at bounding box center [366, 412] width 20 height 20
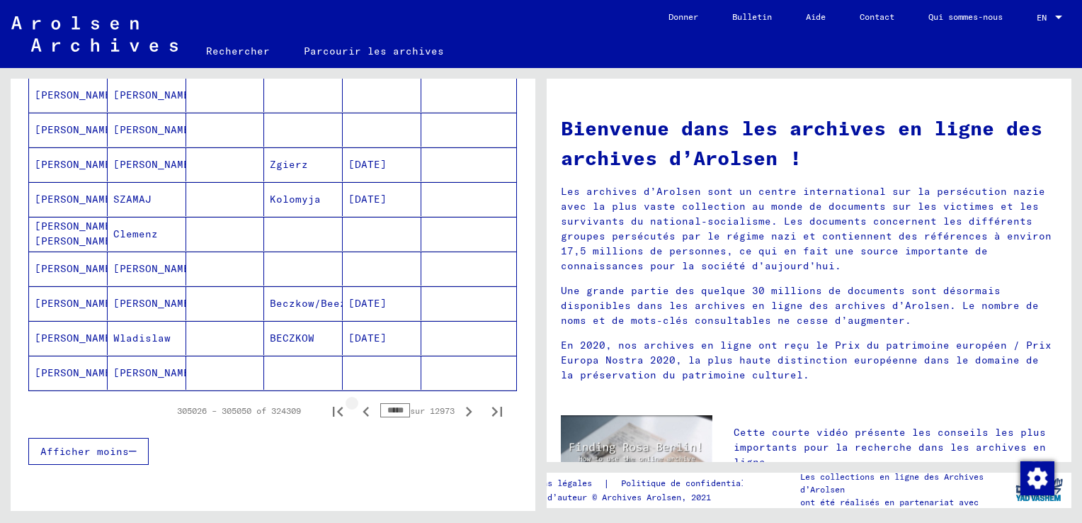
click at [356, 407] on icon "Page précédente" at bounding box center [366, 412] width 20 height 20
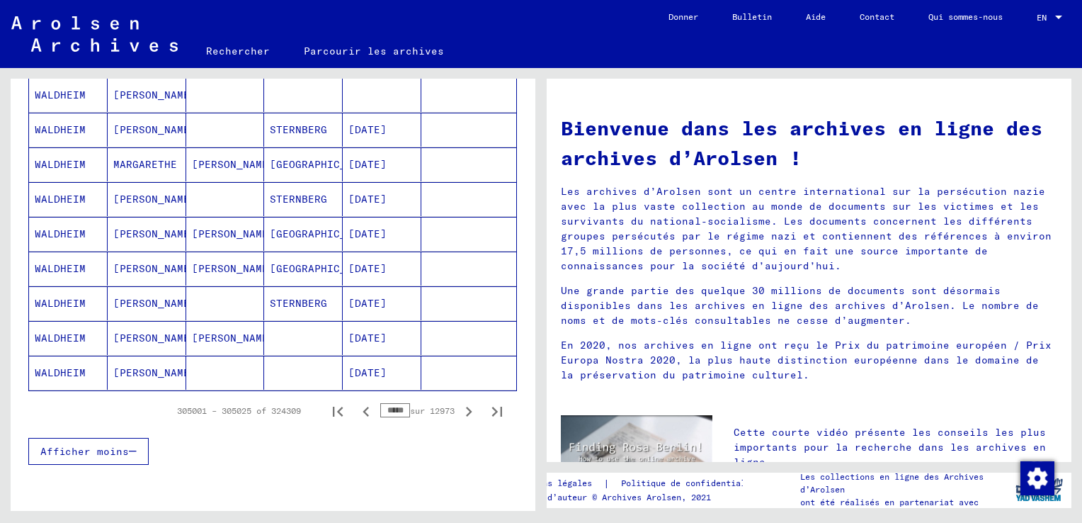
click at [356, 407] on icon "Page précédente" at bounding box center [366, 412] width 20 height 20
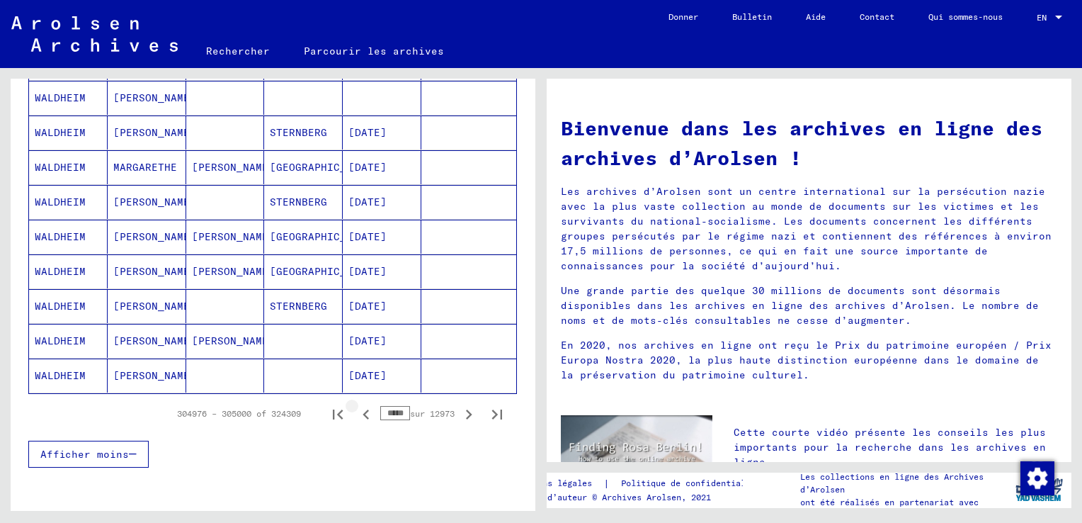
scroll to position [853, 0]
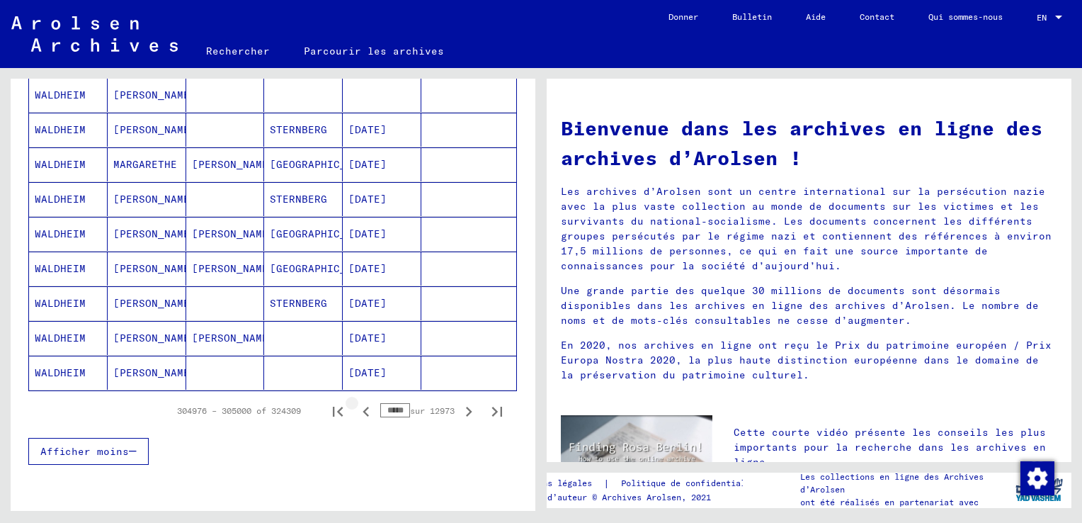
click at [356, 407] on icon "Page précédente" at bounding box center [366, 412] width 20 height 20
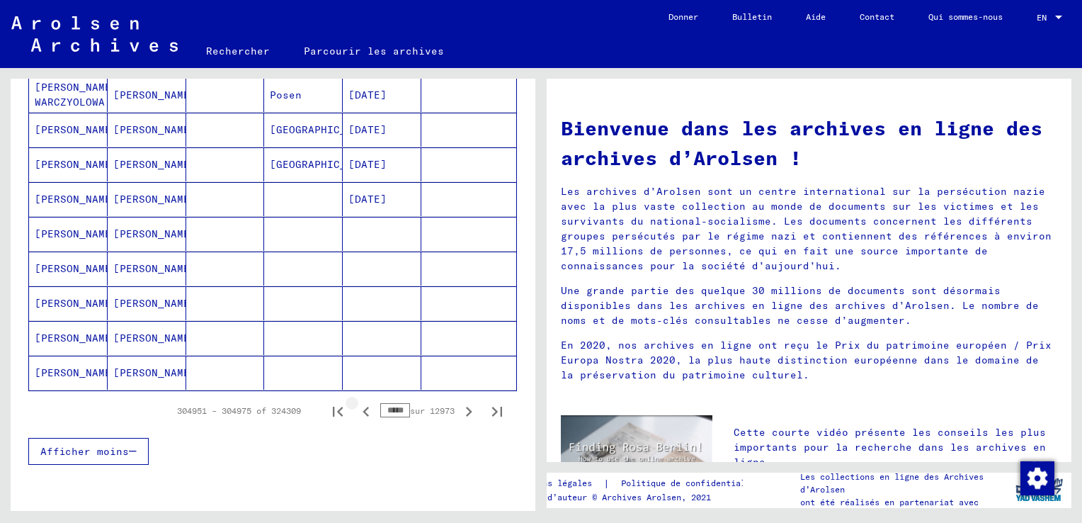
click at [356, 407] on icon "Page précédente" at bounding box center [366, 412] width 20 height 20
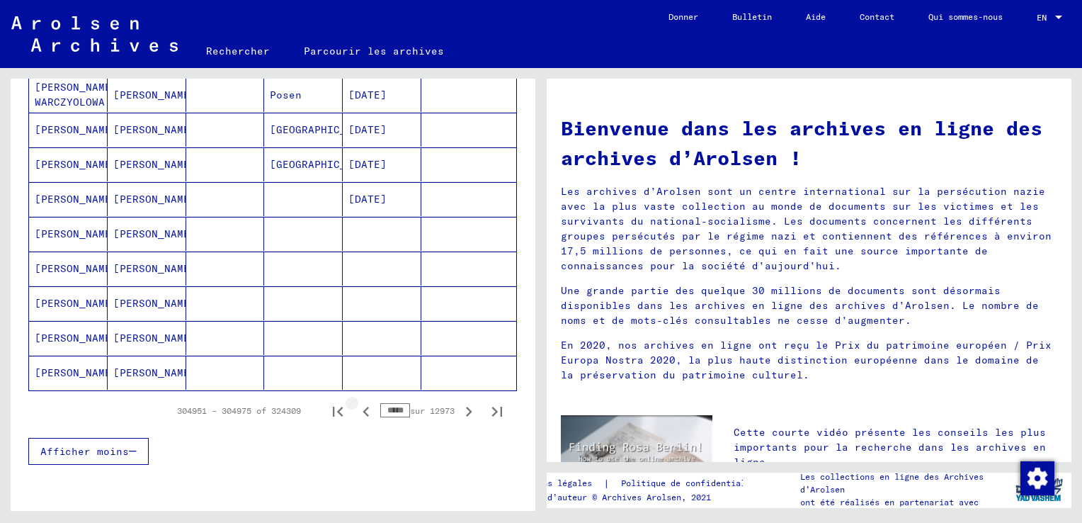
click at [356, 407] on icon "Page précédente" at bounding box center [366, 412] width 20 height 20
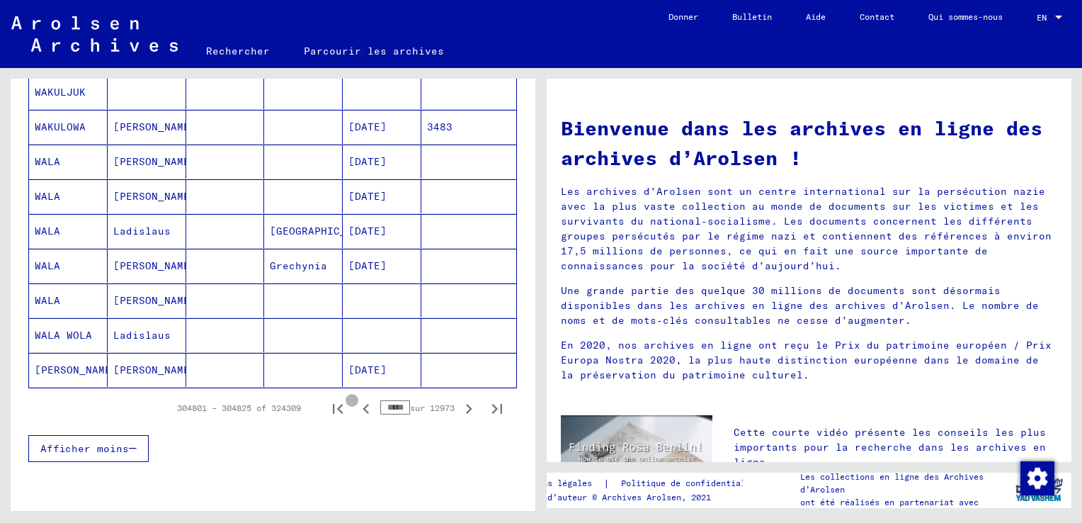
click at [356, 407] on icon "Page précédente" at bounding box center [366, 409] width 20 height 20
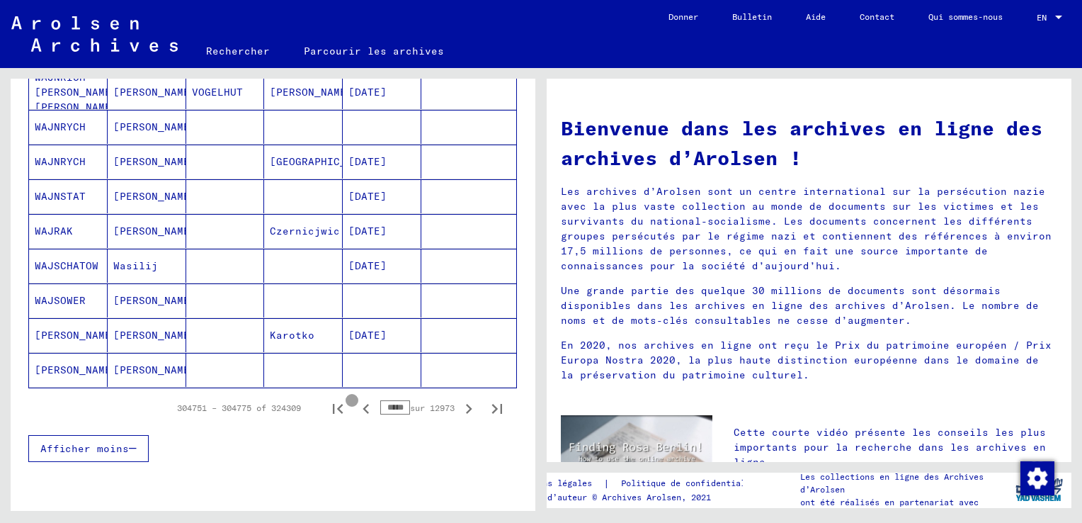
scroll to position [850, 0]
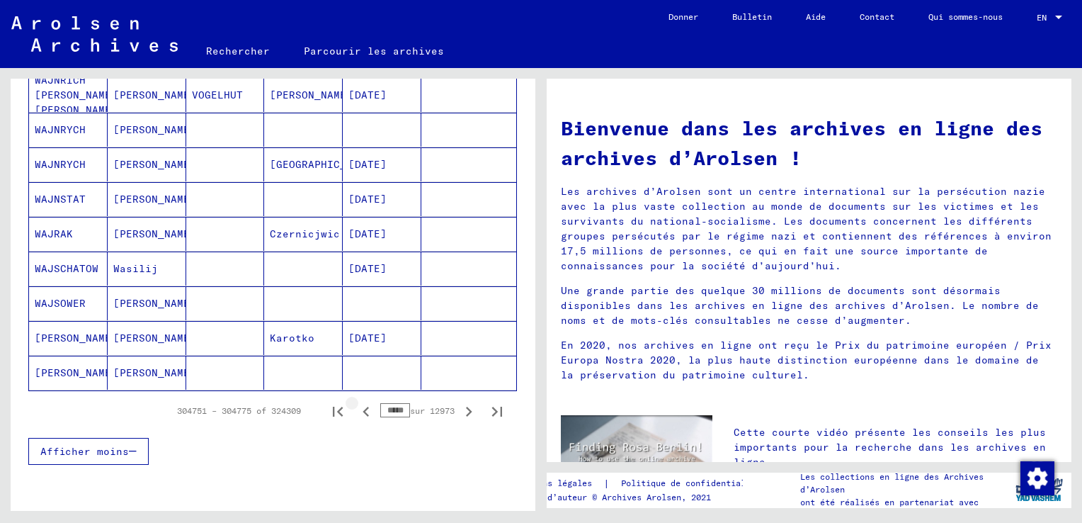
click at [356, 405] on icon "Page précédente" at bounding box center [366, 412] width 20 height 20
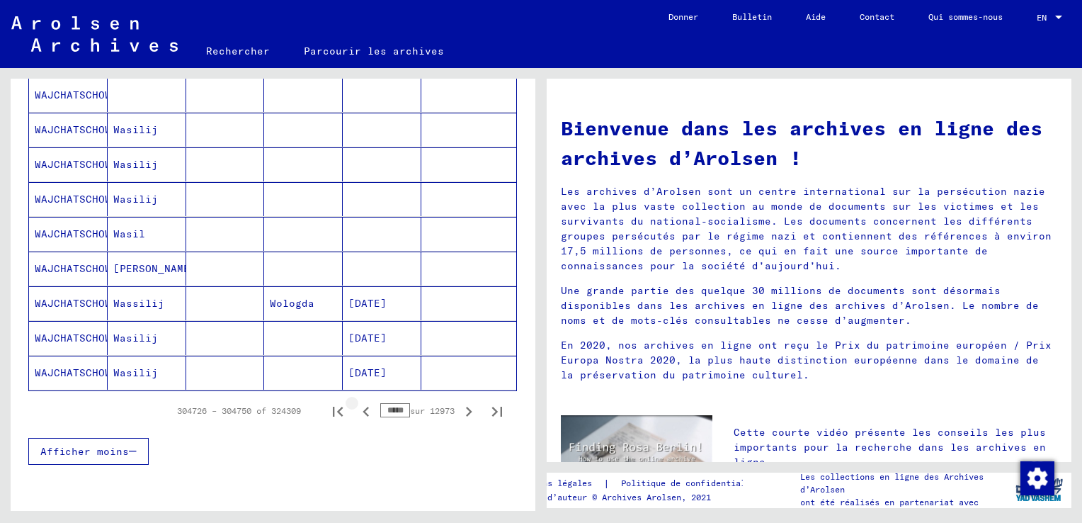
click at [356, 405] on icon "Page précédente" at bounding box center [366, 412] width 20 height 20
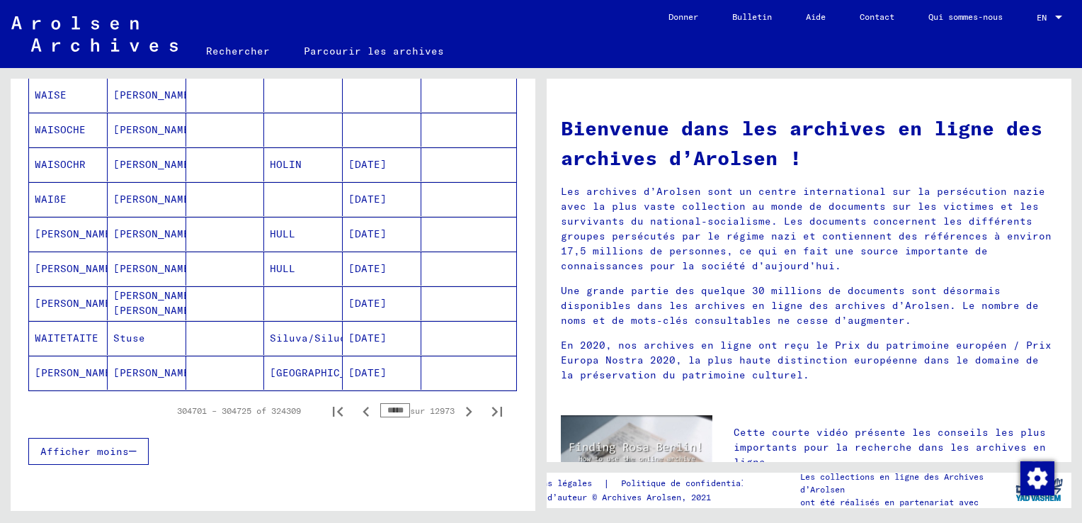
click at [356, 405] on icon "Page précédente" at bounding box center [366, 412] width 20 height 20
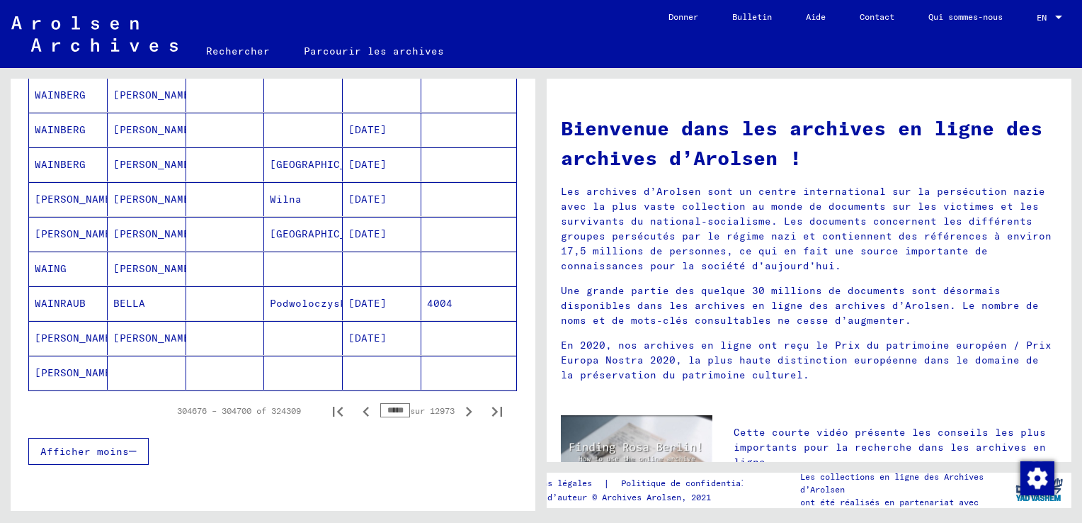
click at [356, 405] on icon "Page précédente" at bounding box center [366, 412] width 20 height 20
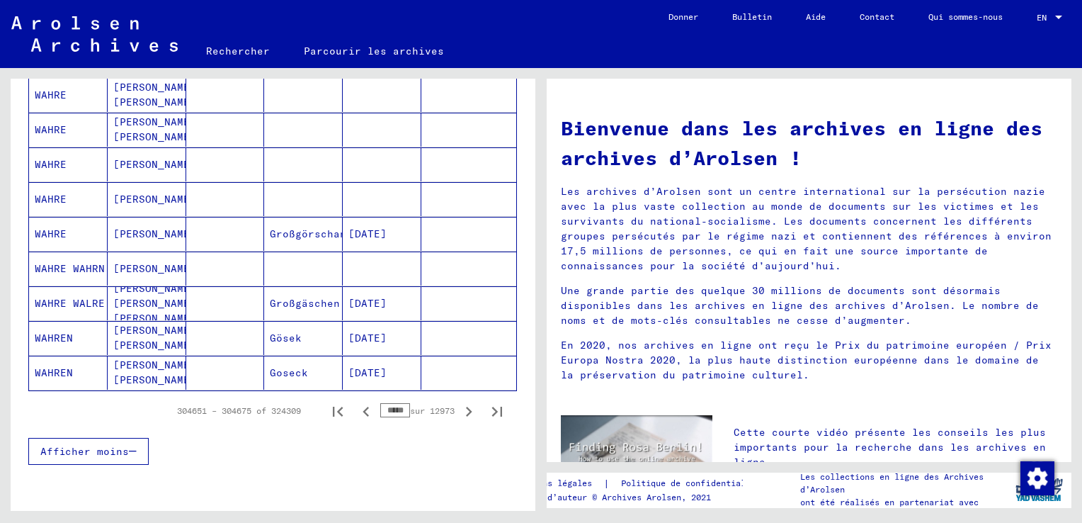
click at [356, 405] on icon "Page précédente" at bounding box center [366, 412] width 20 height 20
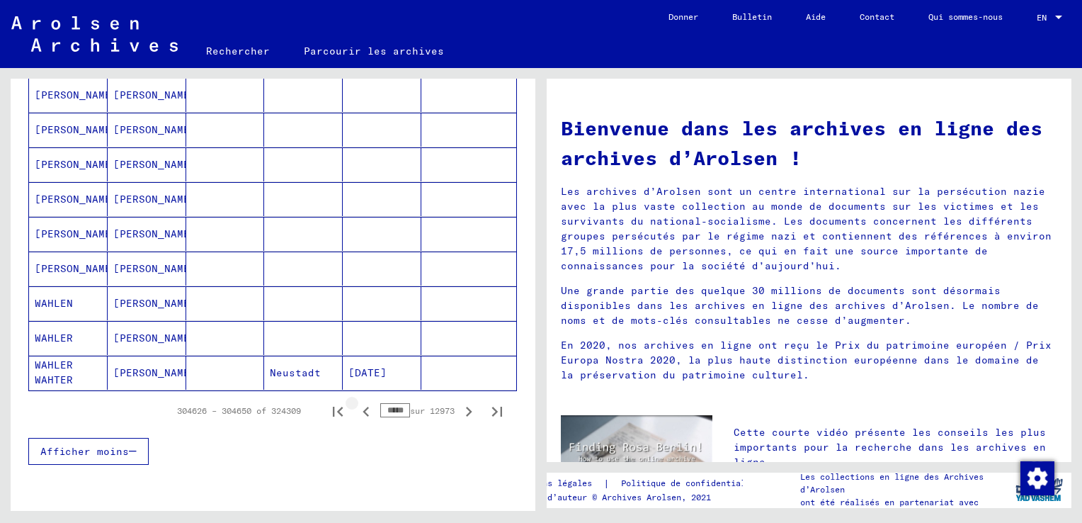
click at [356, 405] on icon "Page précédente" at bounding box center [366, 412] width 20 height 20
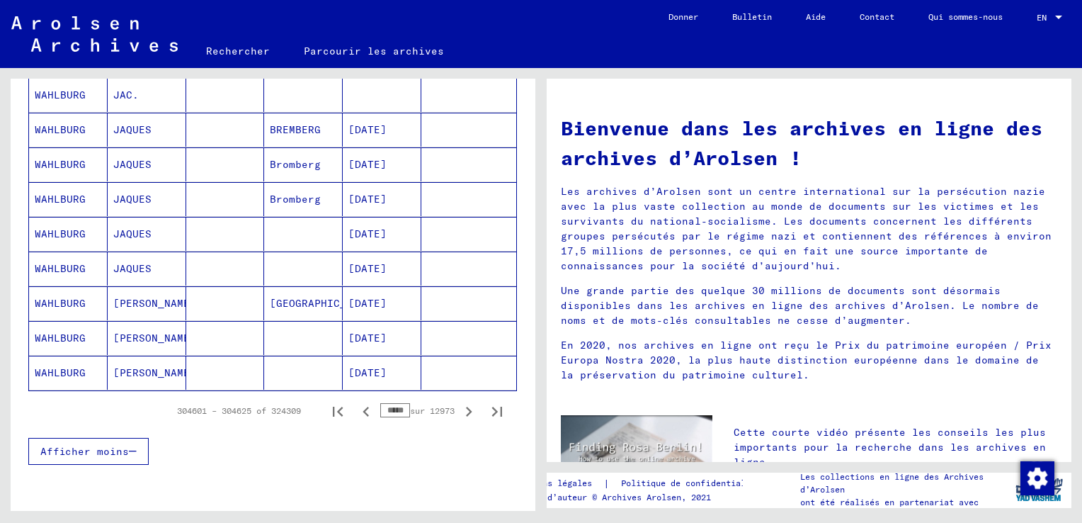
click at [356, 405] on icon "Page précédente" at bounding box center [366, 412] width 20 height 20
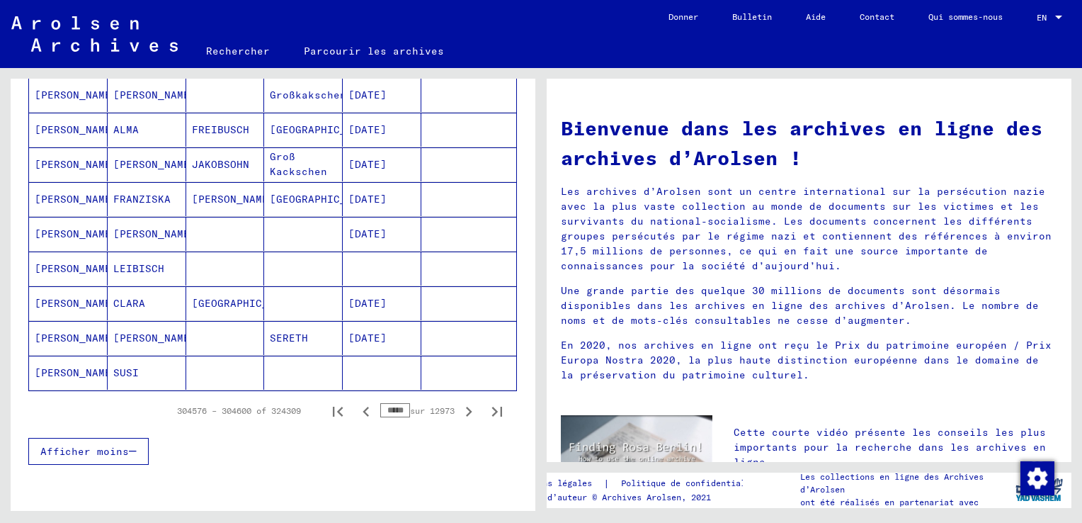
click at [356, 405] on icon "Page précédente" at bounding box center [366, 412] width 20 height 20
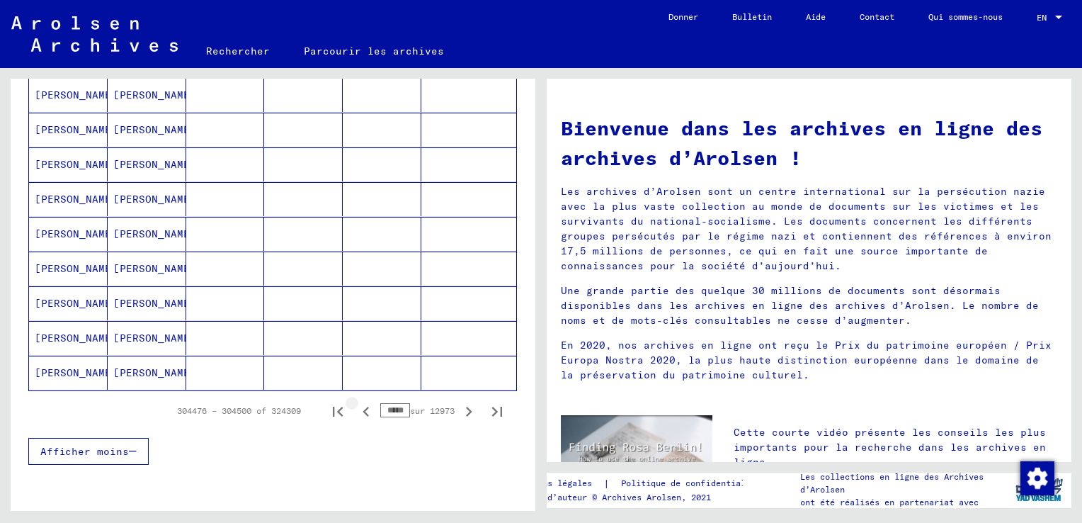
click at [356, 405] on icon "Page précédente" at bounding box center [366, 412] width 20 height 20
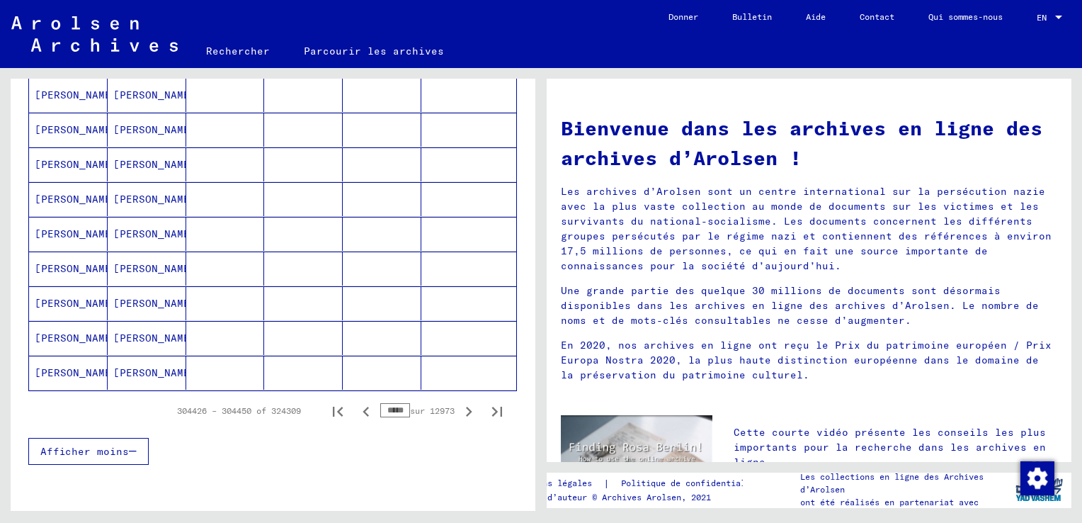
click at [356, 405] on icon "Page précédente" at bounding box center [366, 412] width 20 height 20
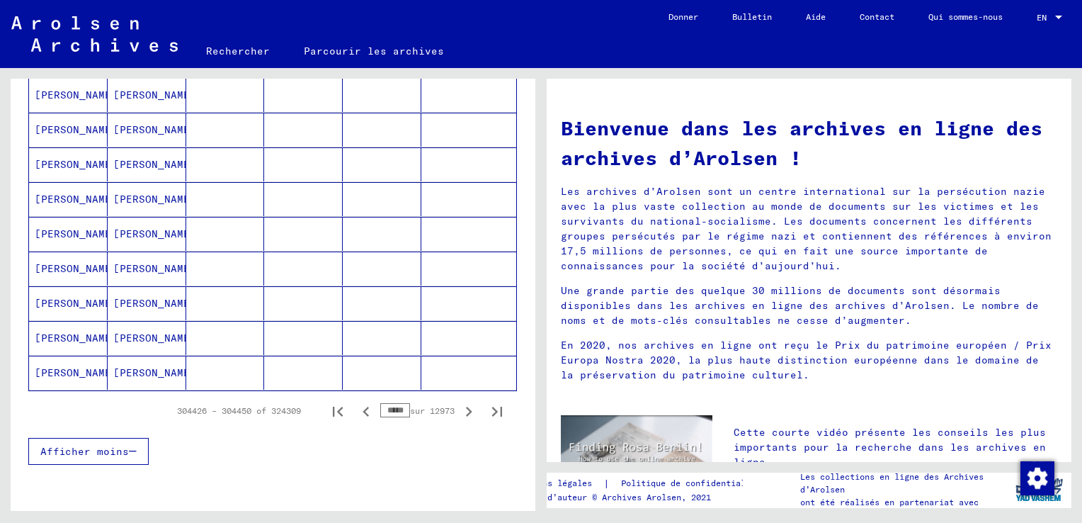
click at [356, 405] on icon "Page précédente" at bounding box center [366, 412] width 20 height 20
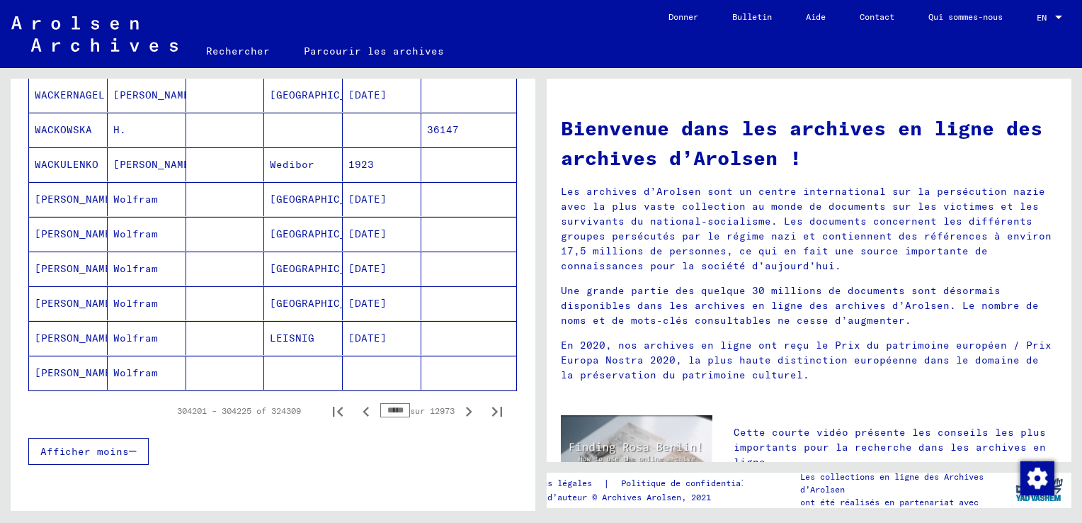
click at [363, 407] on icon "Page précédente" at bounding box center [366, 412] width 6 height 10
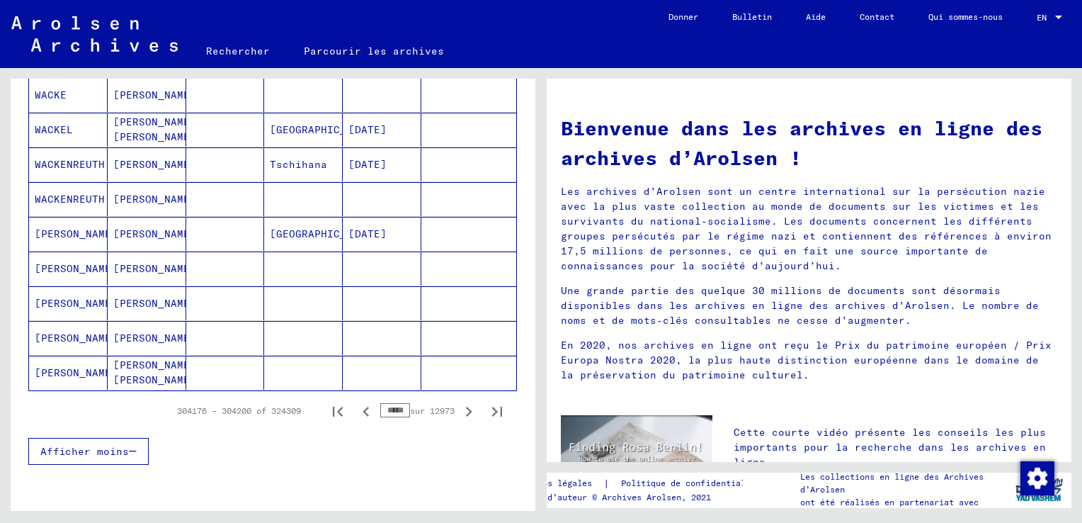
click at [363, 407] on icon "Page précédente" at bounding box center [366, 412] width 6 height 10
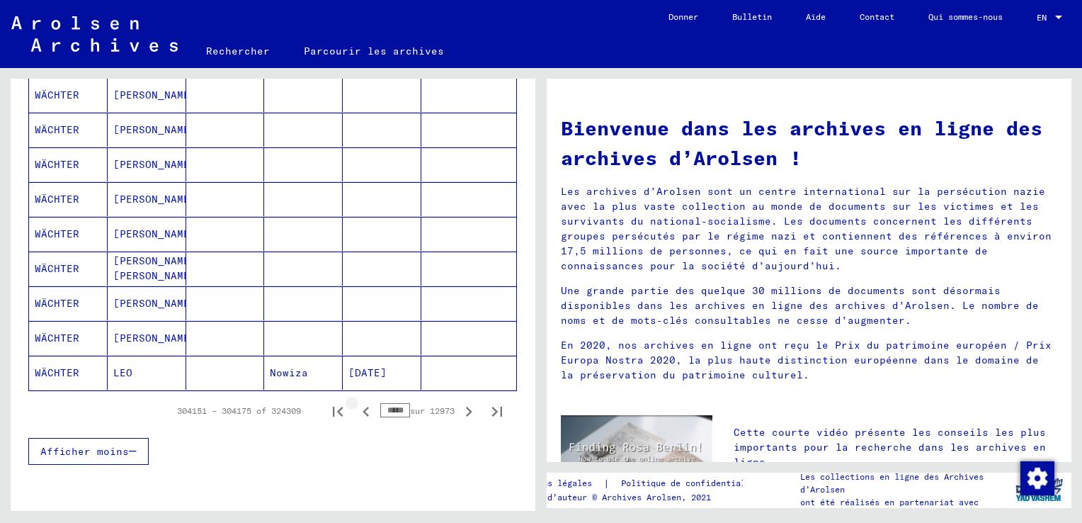
click at [363, 407] on icon "Page précédente" at bounding box center [366, 412] width 6 height 10
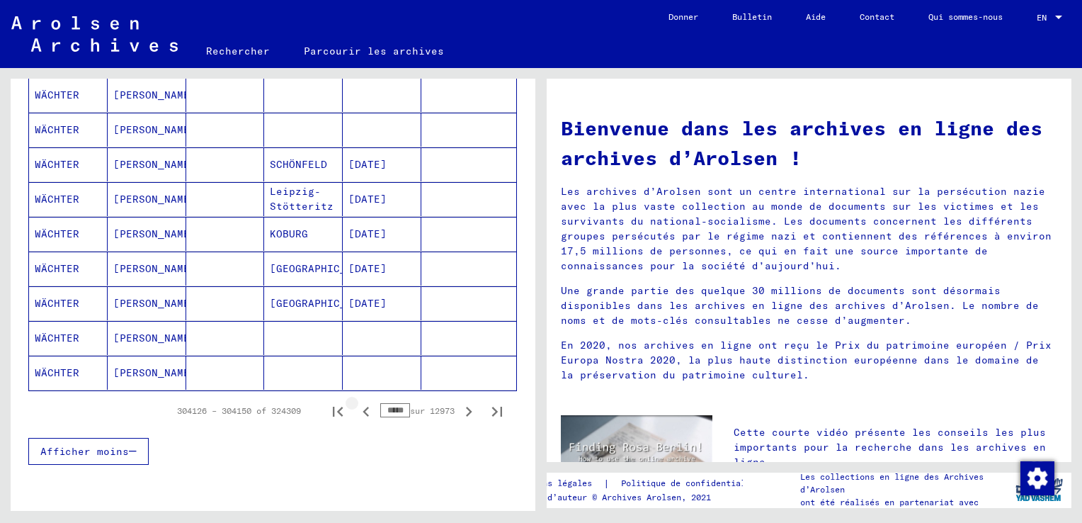
click at [363, 407] on icon "Page précédente" at bounding box center [366, 412] width 6 height 10
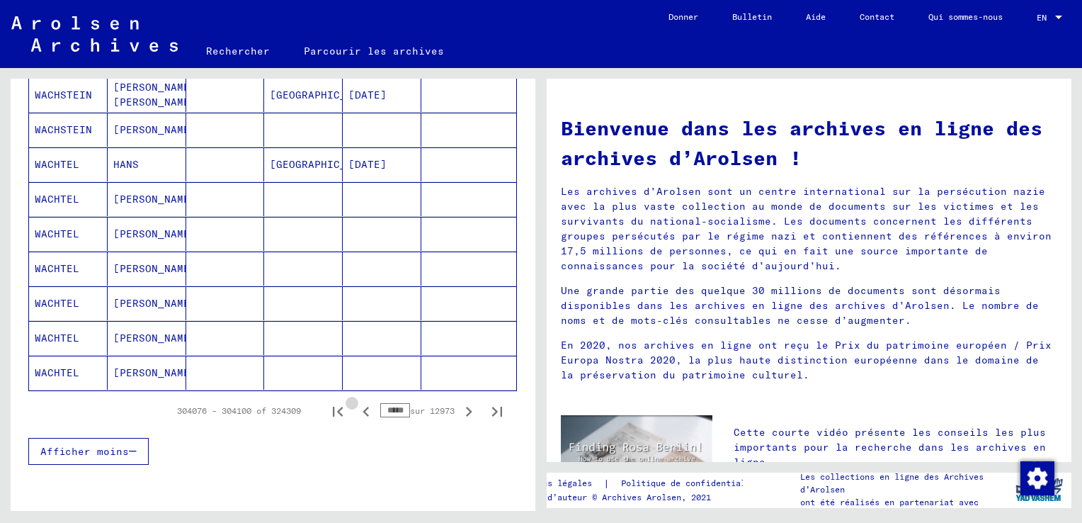
click at [363, 407] on icon "Page précédente" at bounding box center [366, 412] width 6 height 10
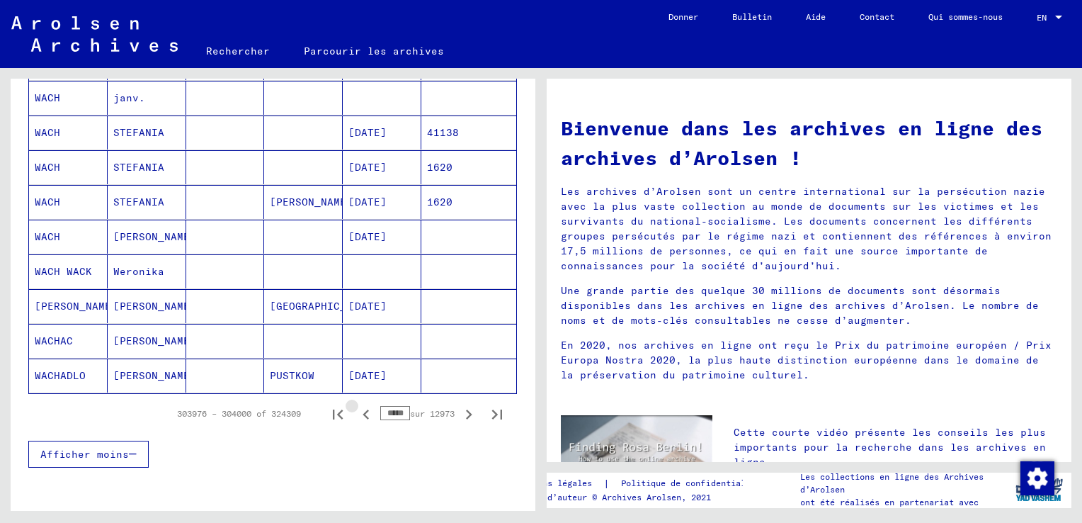
scroll to position [853, 0]
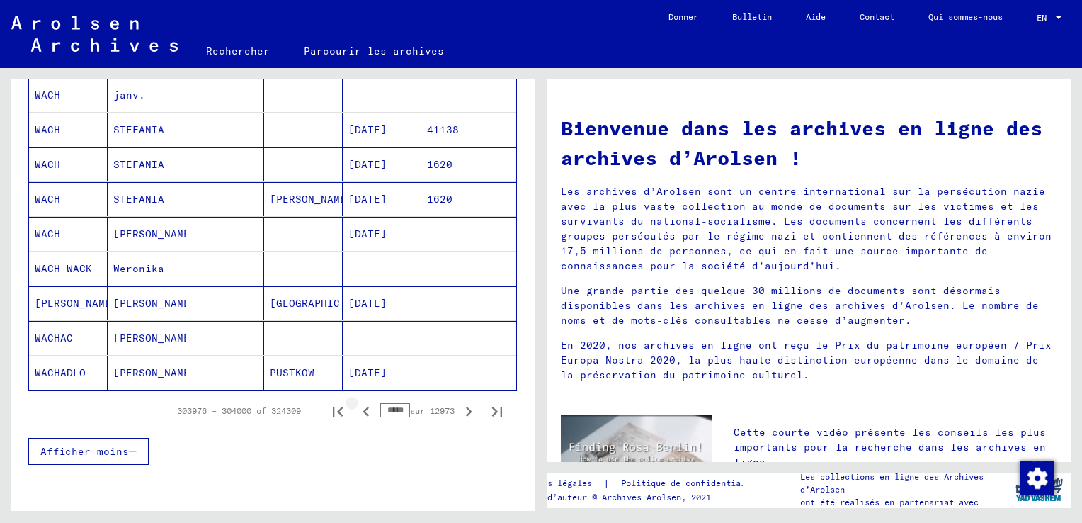
click at [363, 407] on icon "Page précédente" at bounding box center [366, 412] width 6 height 10
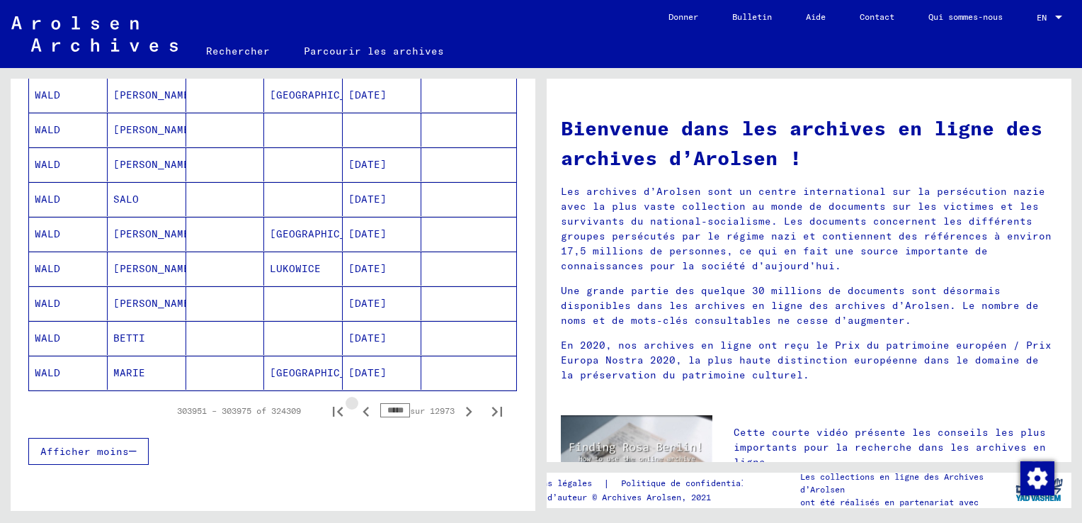
click at [363, 407] on icon "Page précédente" at bounding box center [366, 412] width 6 height 10
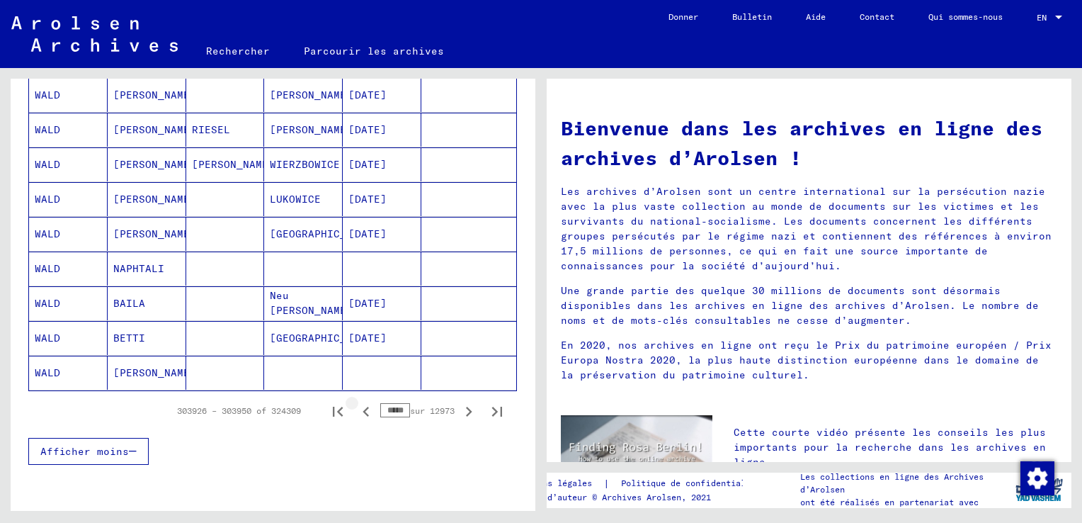
click at [363, 407] on icon "Page précédente" at bounding box center [366, 412] width 6 height 10
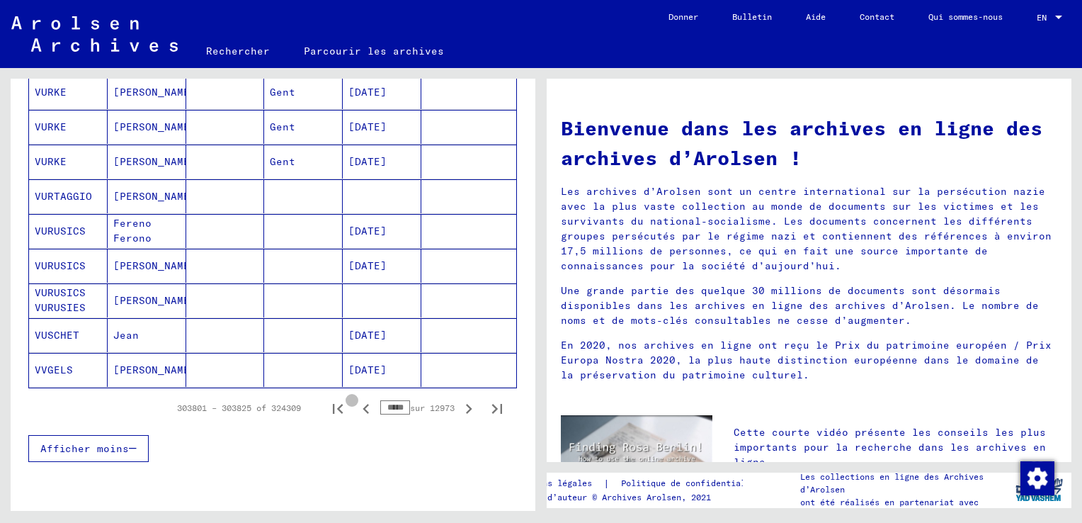
click at [363, 405] on icon "Page précédente" at bounding box center [366, 409] width 6 height 10
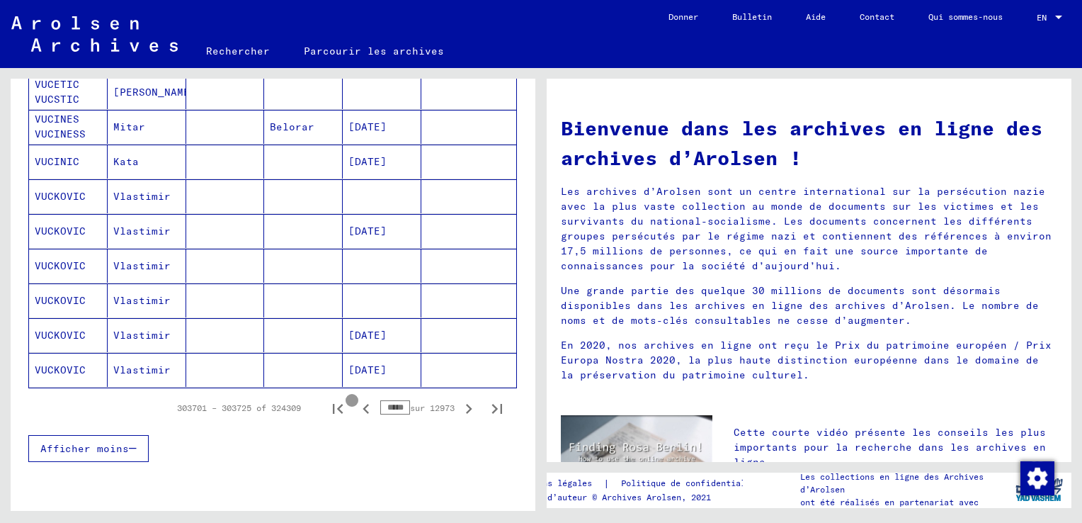
click at [363, 405] on icon "Page précédente" at bounding box center [366, 409] width 6 height 10
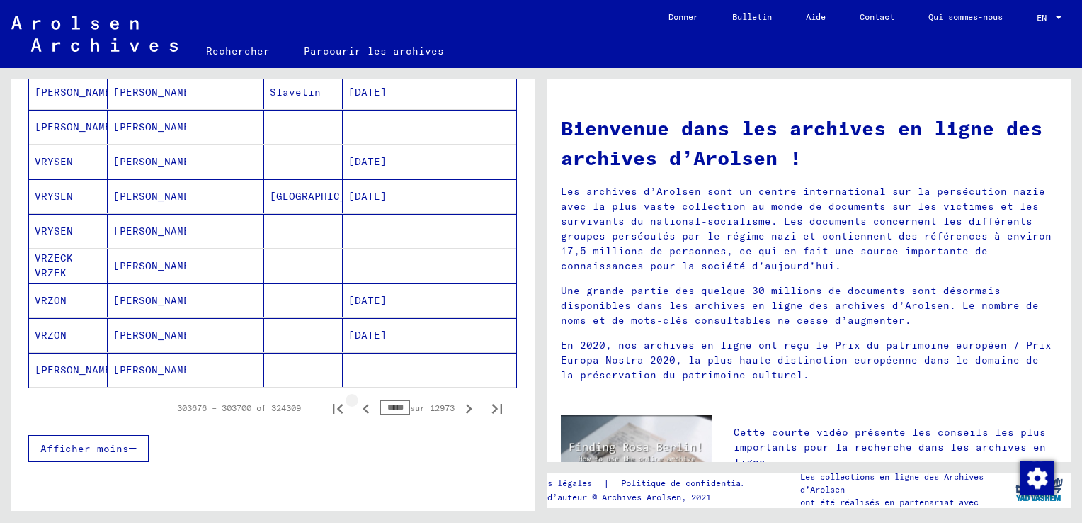
scroll to position [850, 0]
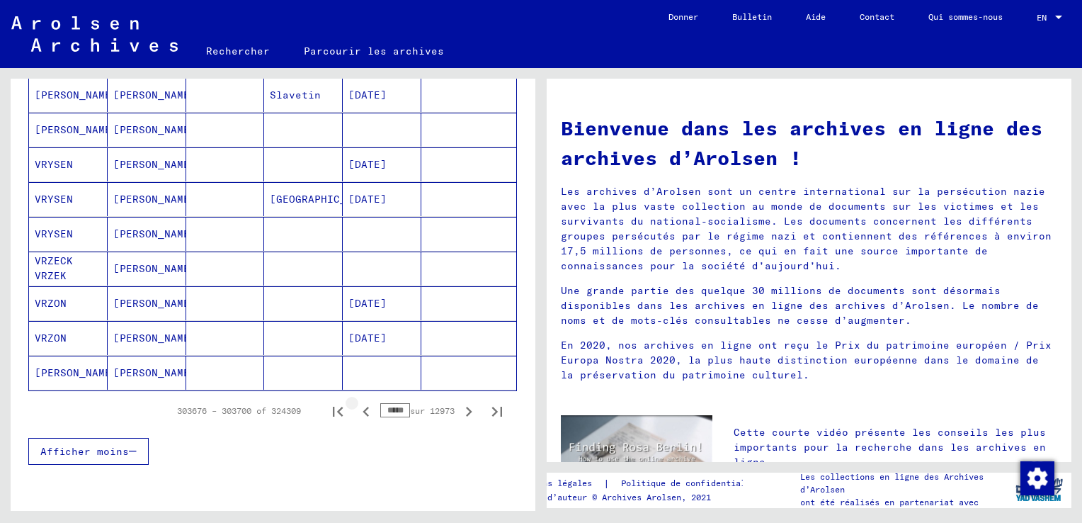
click at [363, 407] on icon "Page précédente" at bounding box center [366, 412] width 6 height 10
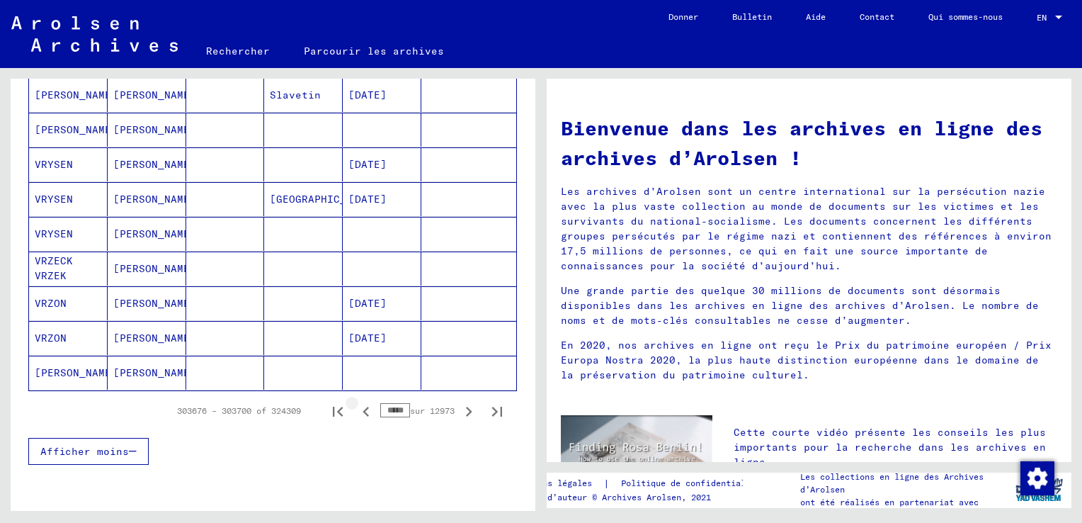
click at [363, 407] on icon "Page précédente" at bounding box center [366, 412] width 6 height 10
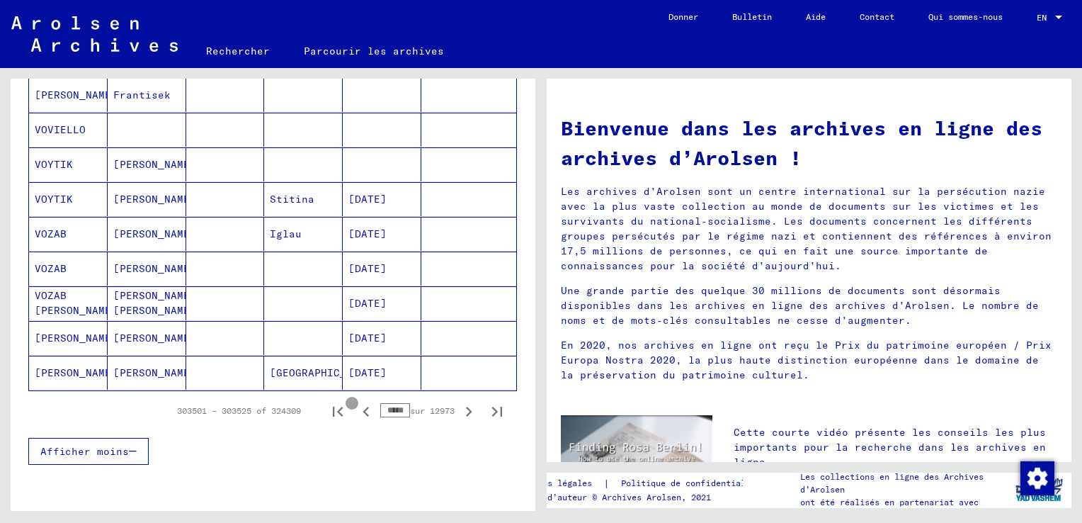
click at [363, 407] on icon "Page précédente" at bounding box center [366, 412] width 6 height 10
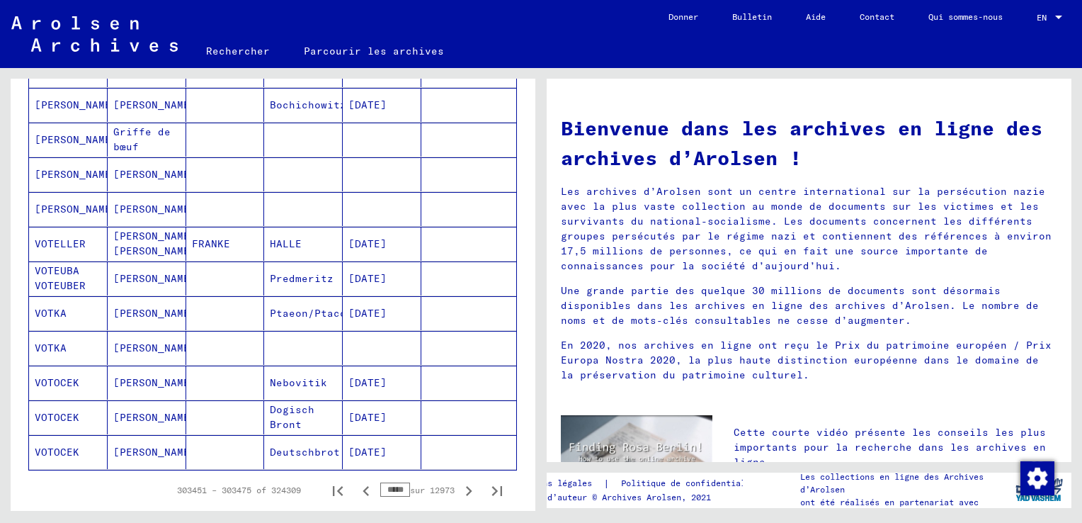
scroll to position [779, 0]
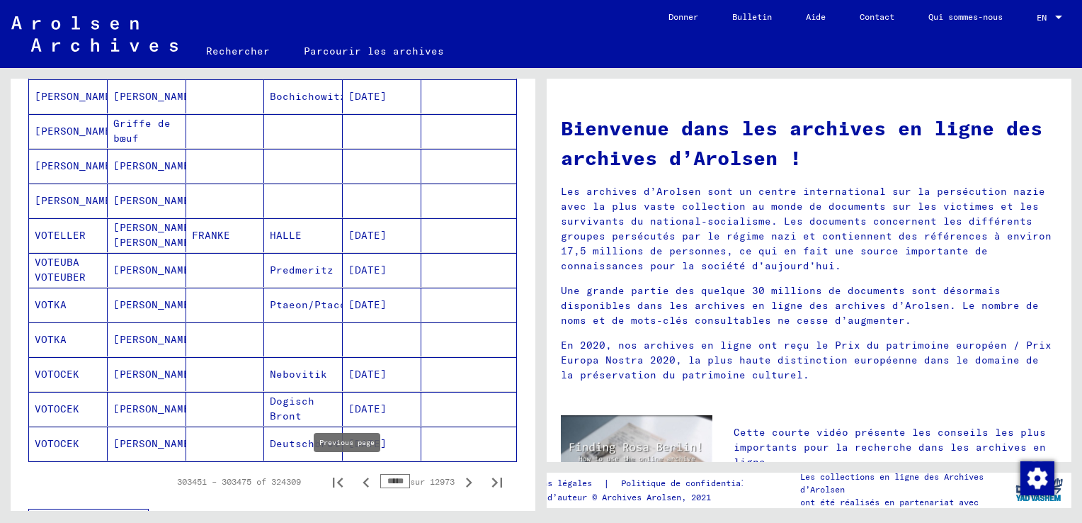
click at [363, 479] on icon "Page précédente" at bounding box center [366, 482] width 6 height 10
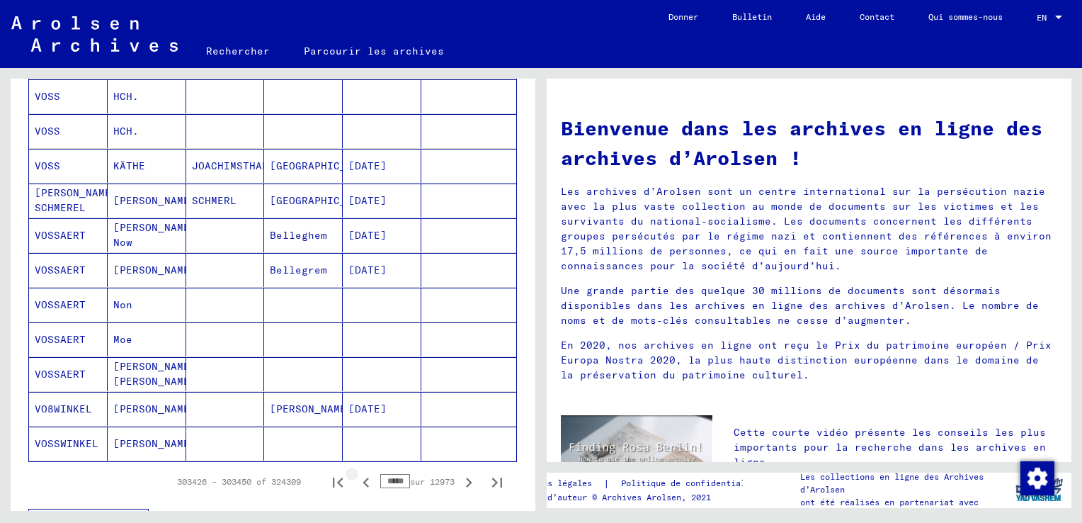
click at [363, 479] on icon "Page précédente" at bounding box center [366, 482] width 6 height 10
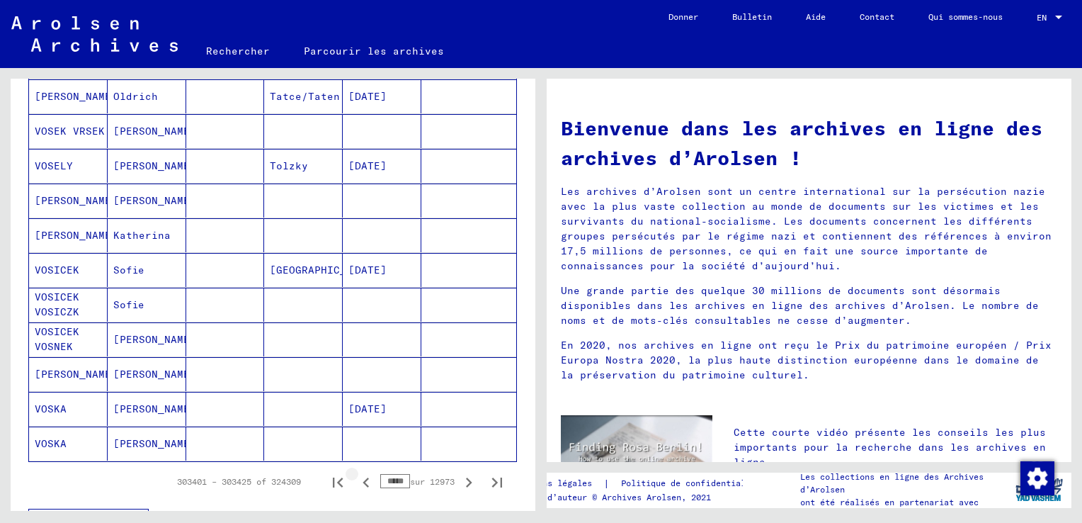
click at [363, 479] on icon "Page précédente" at bounding box center [366, 482] width 6 height 10
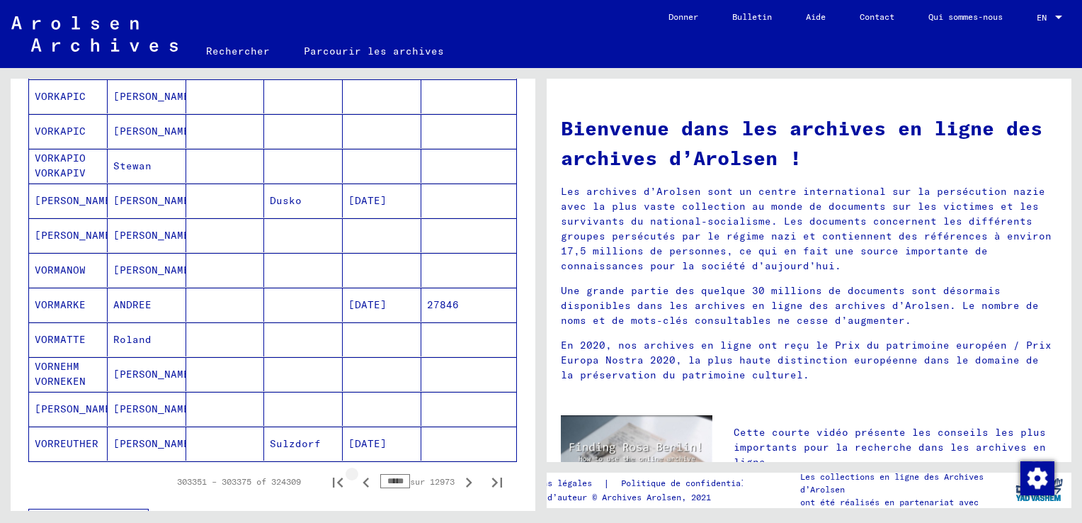
click at [363, 479] on icon "Page précédente" at bounding box center [366, 482] width 6 height 10
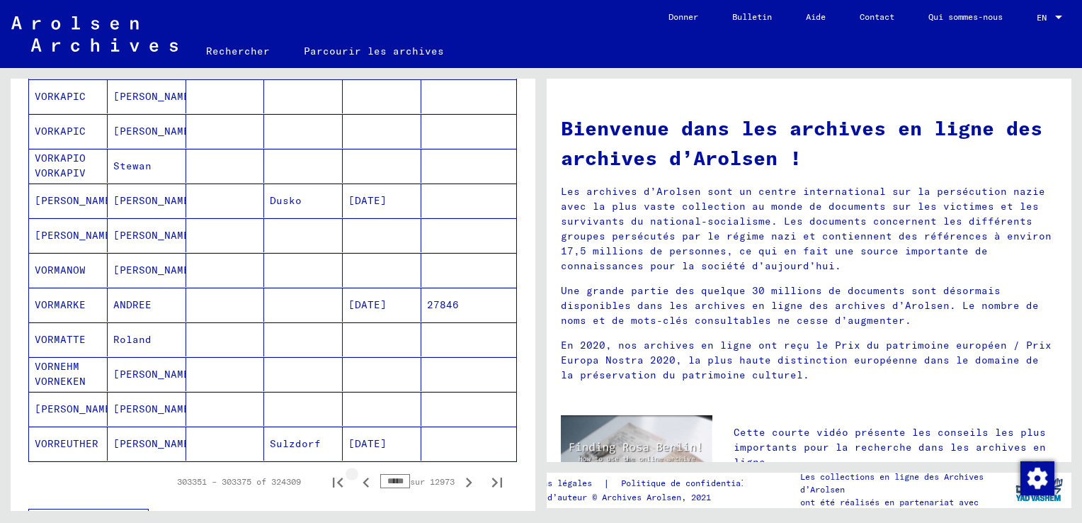
click at [363, 479] on icon "Page précédente" at bounding box center [366, 482] width 6 height 10
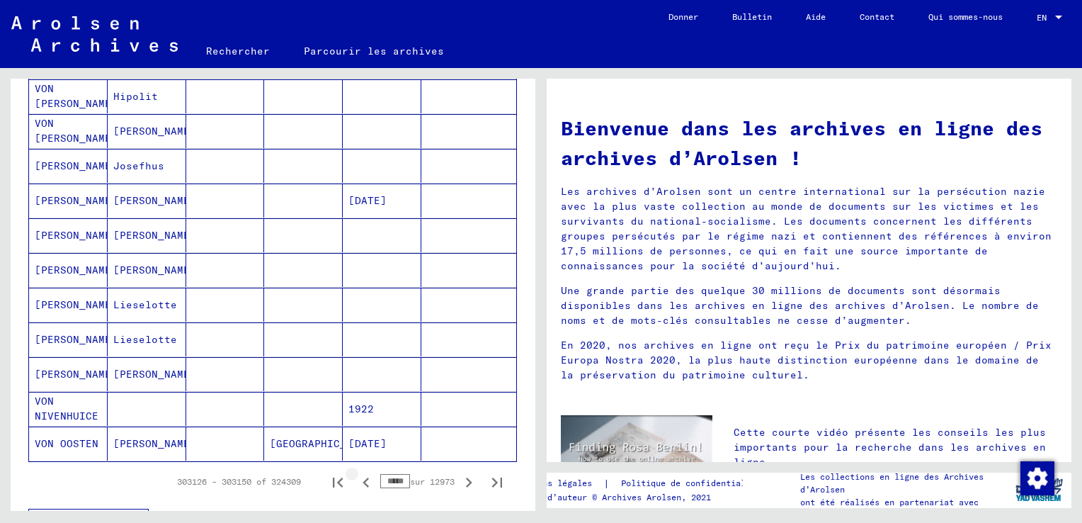
click at [363, 477] on icon "Page précédente" at bounding box center [366, 482] width 6 height 10
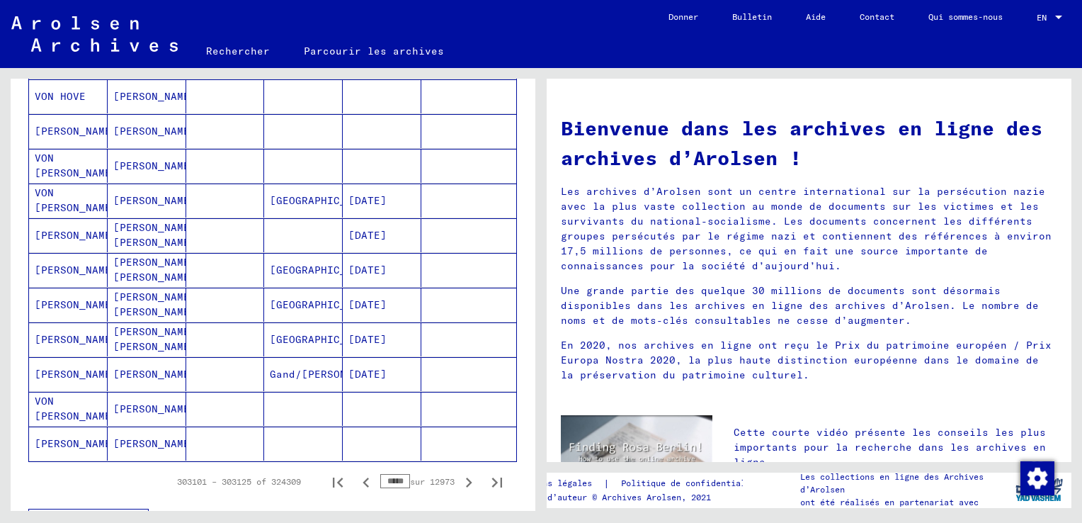
click at [363, 477] on icon "Page précédente" at bounding box center [366, 482] width 6 height 10
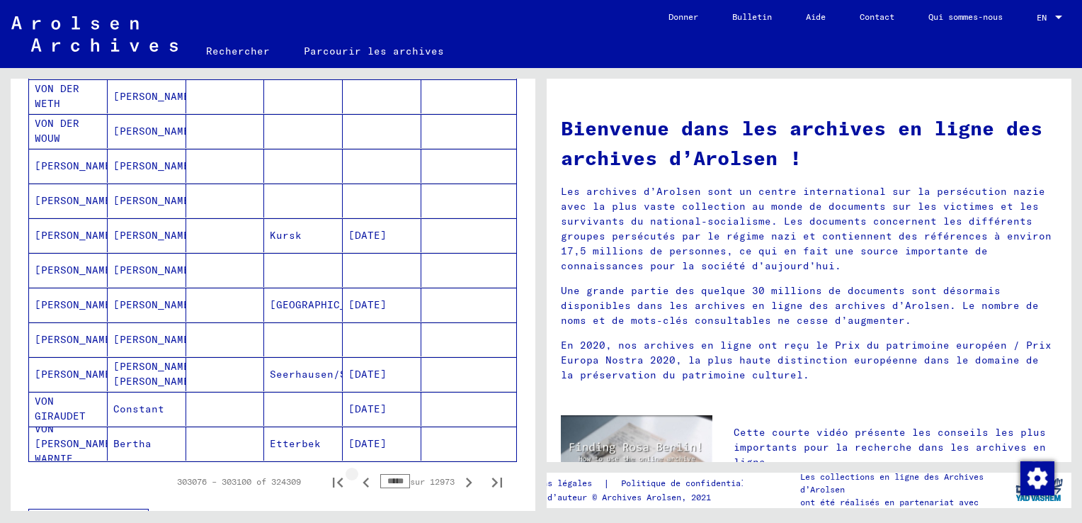
click at [363, 477] on icon "Page précédente" at bounding box center [366, 482] width 6 height 10
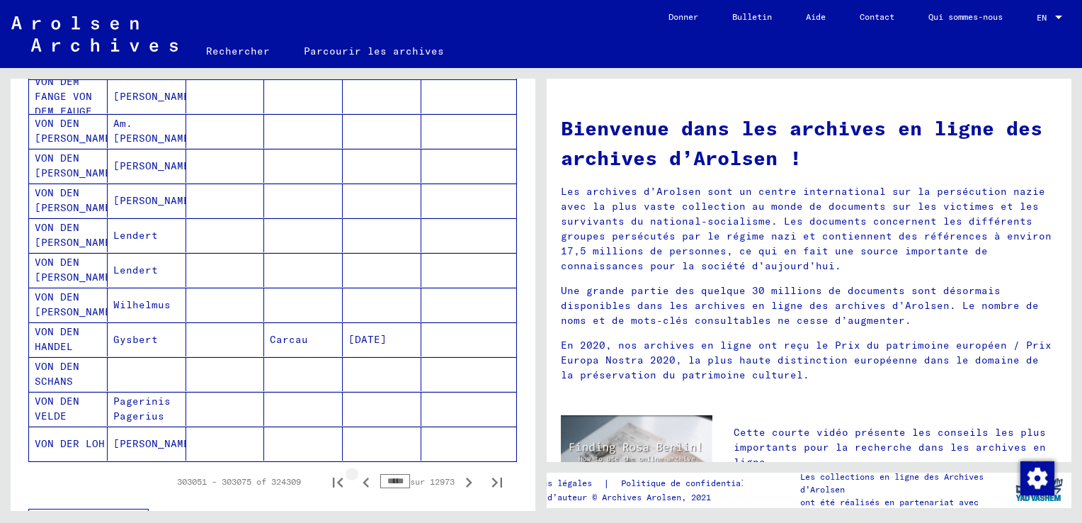
click at [363, 477] on icon "Page précédente" at bounding box center [366, 482] width 6 height 10
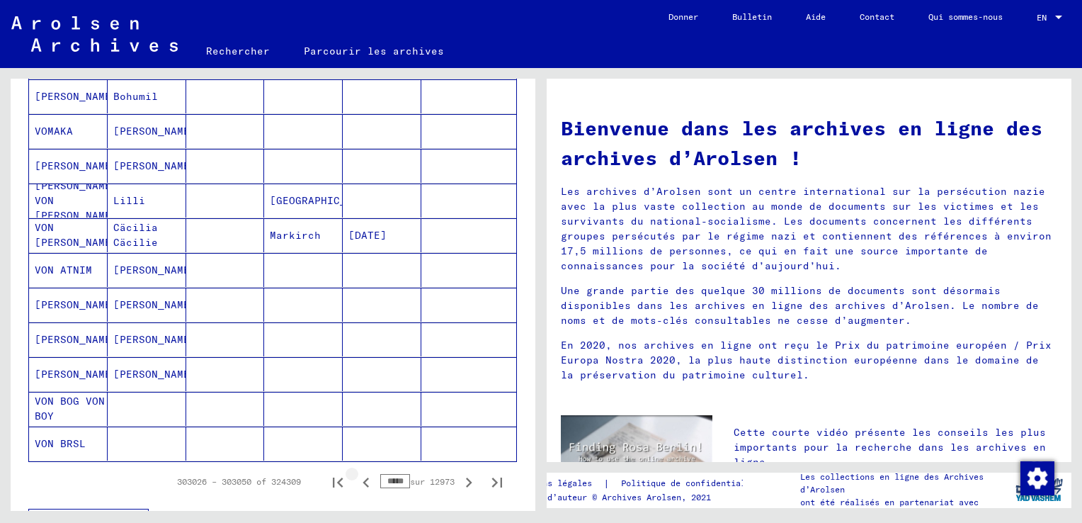
click at [363, 477] on icon "Page précédente" at bounding box center [366, 482] width 6 height 10
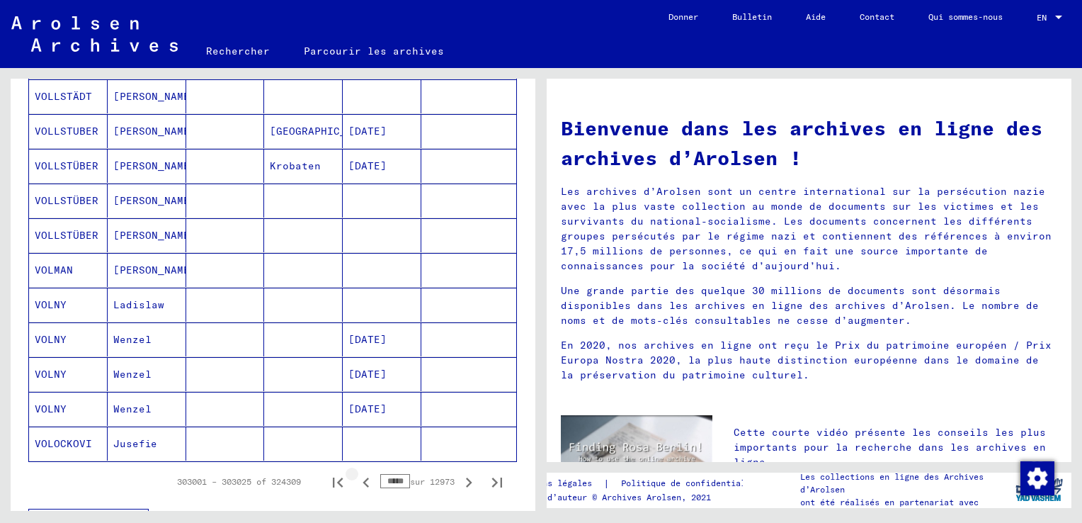
click at [363, 477] on icon "Page précédente" at bounding box center [366, 482] width 6 height 10
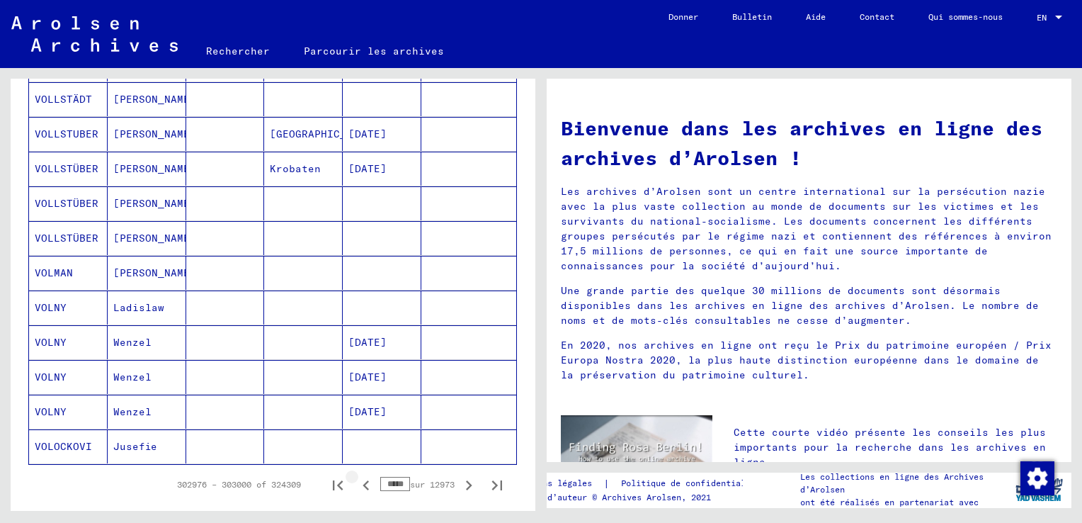
scroll to position [782, 0]
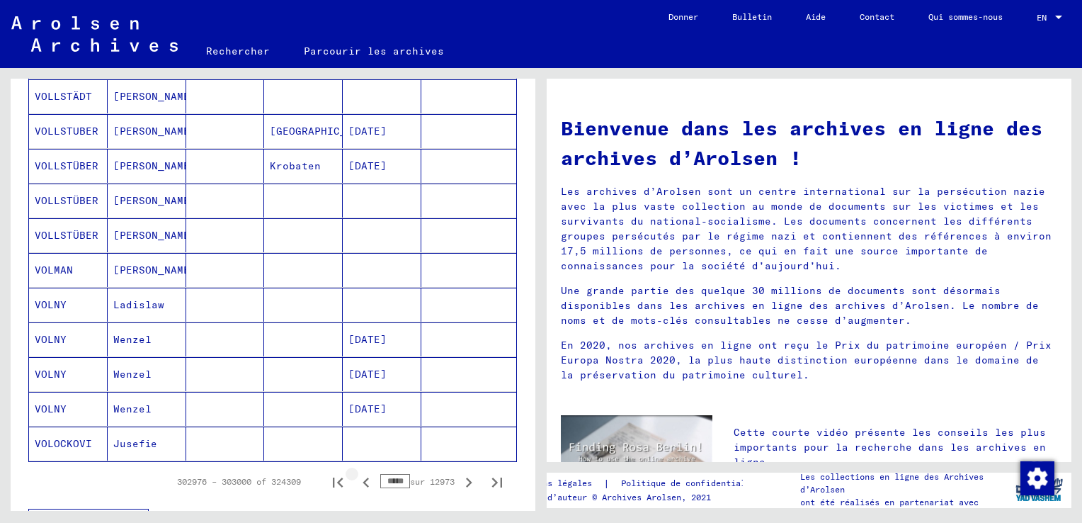
click at [363, 477] on icon "Page précédente" at bounding box center [366, 482] width 6 height 10
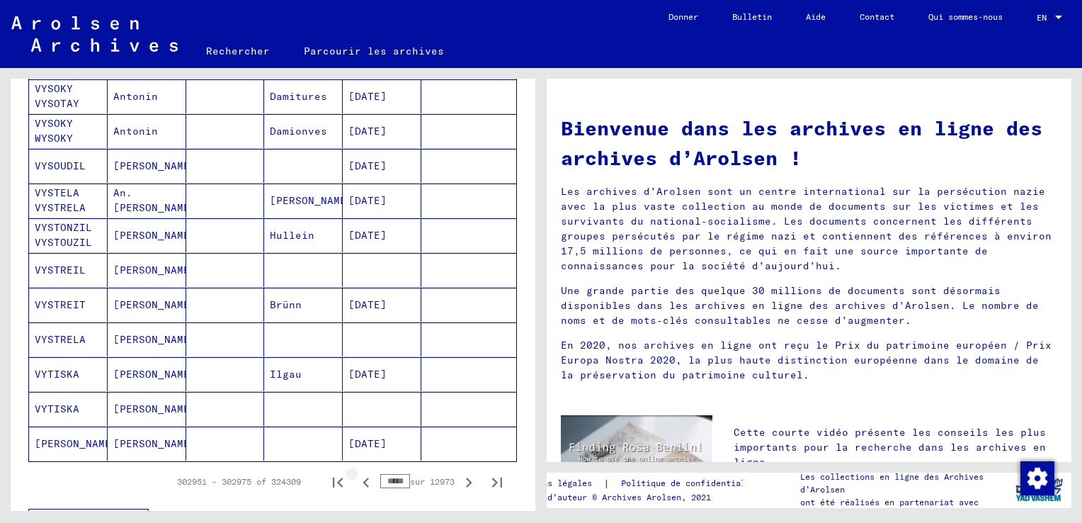
click at [363, 477] on icon "Page précédente" at bounding box center [366, 482] width 6 height 10
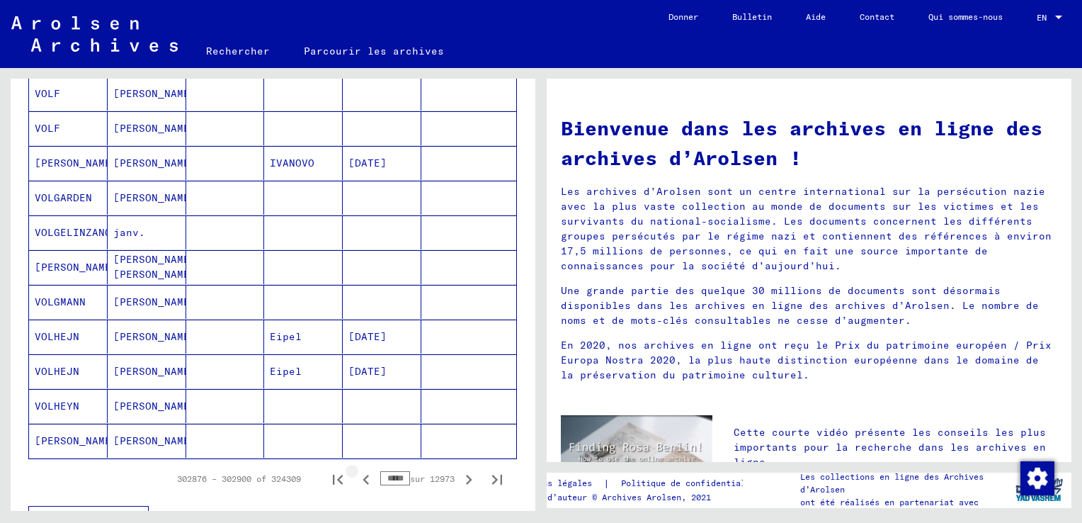
scroll to position [779, 0]
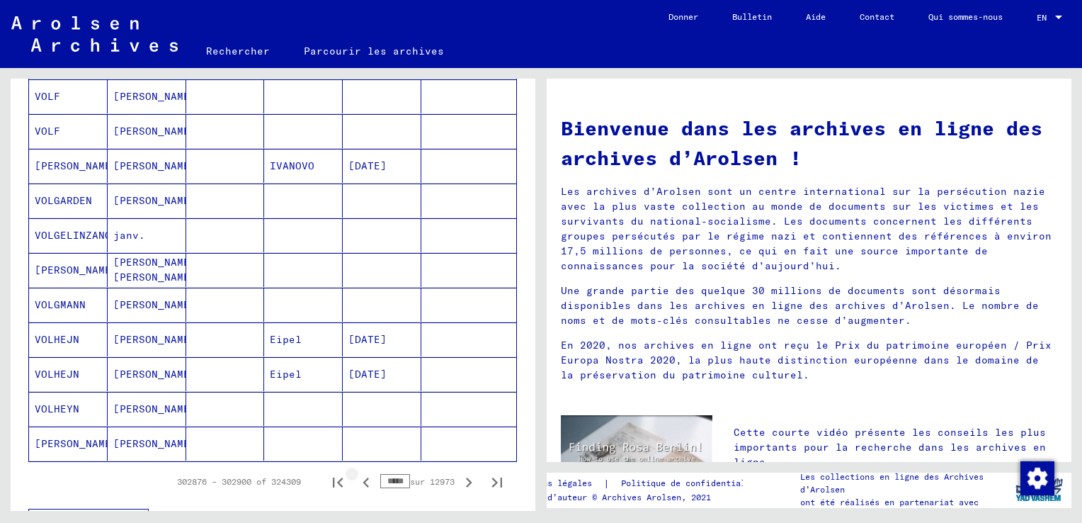
click at [363, 477] on icon "Page précédente" at bounding box center [366, 482] width 6 height 10
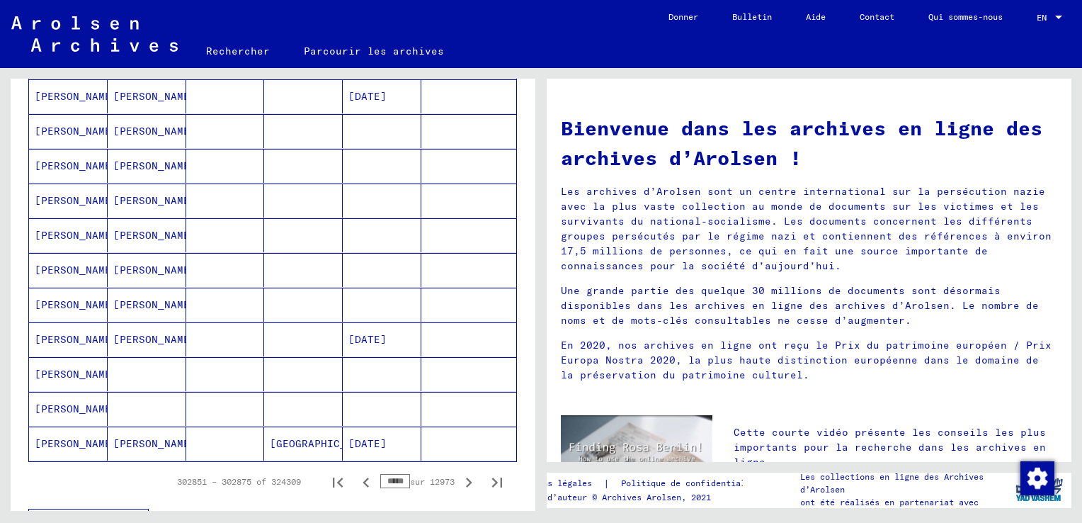
click at [363, 477] on icon "Page précédente" at bounding box center [366, 482] width 6 height 10
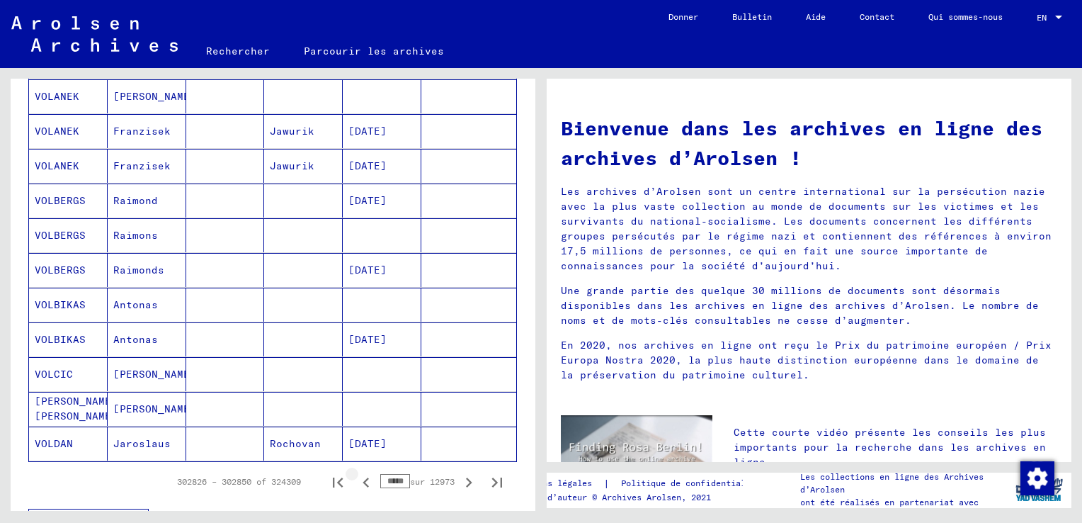
click at [363, 477] on icon "Page précédente" at bounding box center [366, 482] width 6 height 10
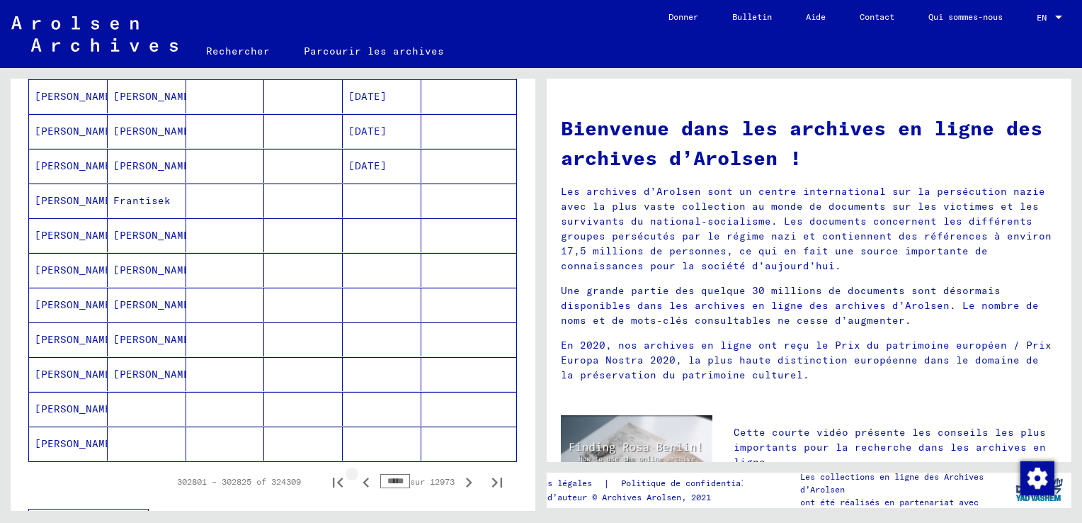
click at [363, 477] on icon "Page précédente" at bounding box center [366, 482] width 6 height 10
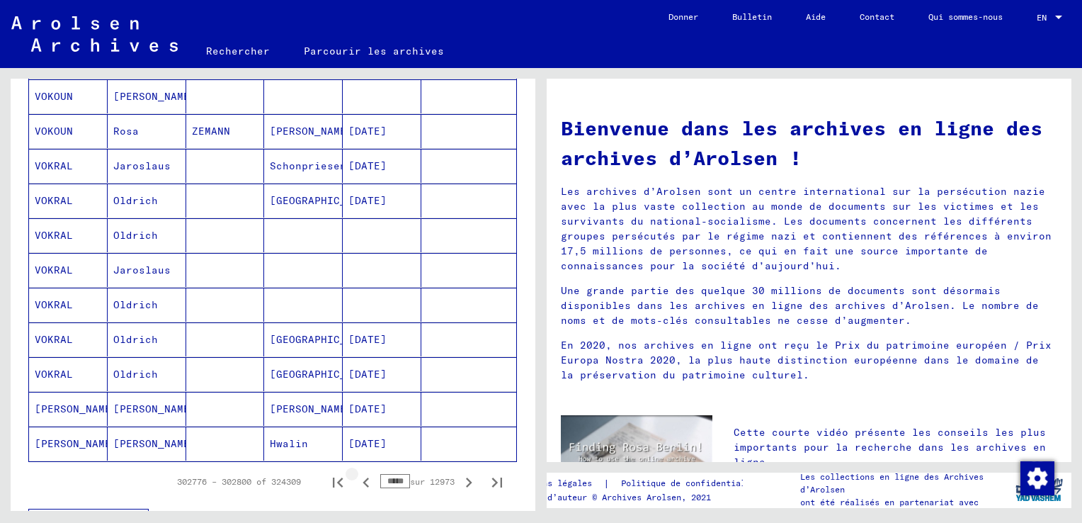
click at [363, 477] on icon "Page précédente" at bounding box center [366, 482] width 6 height 10
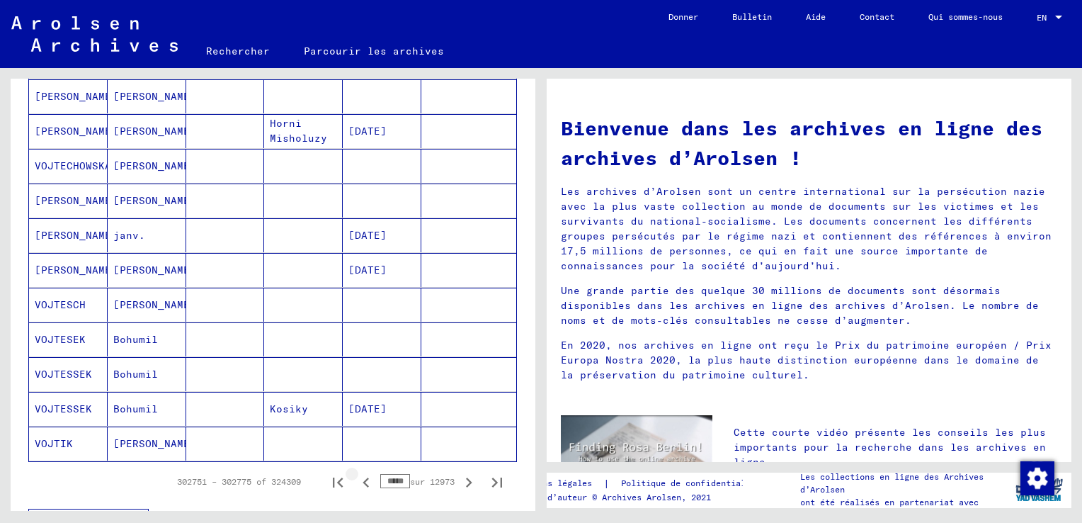
click at [363, 477] on icon "Page précédente" at bounding box center [366, 482] width 6 height 10
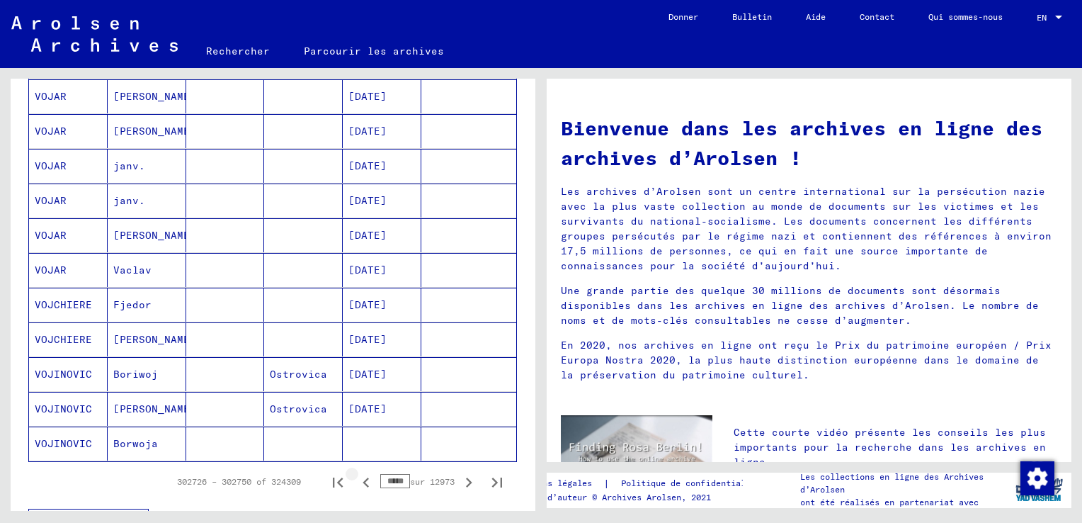
click at [363, 477] on icon "Page précédente" at bounding box center [366, 482] width 6 height 10
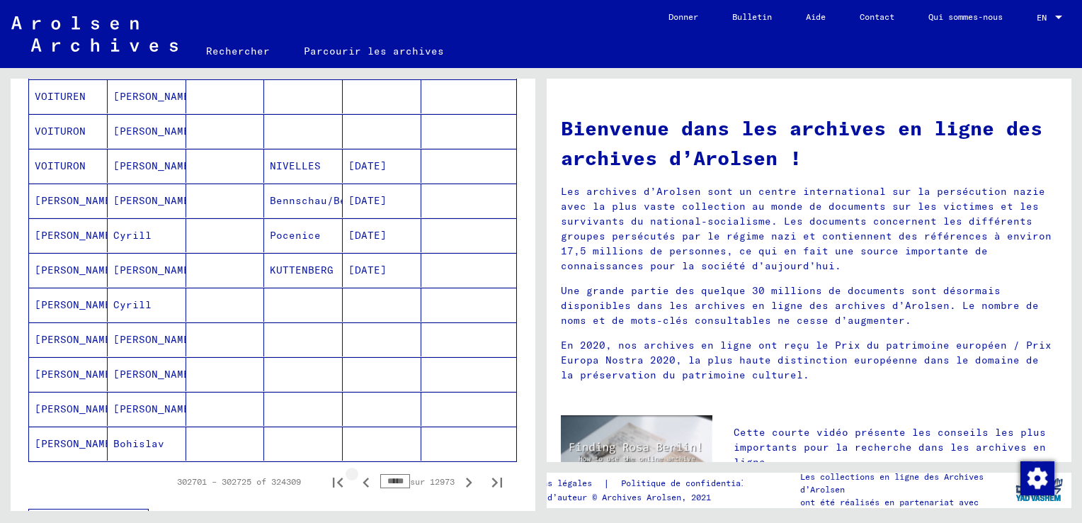
click at [363, 477] on icon "Page précédente" at bounding box center [366, 482] width 6 height 10
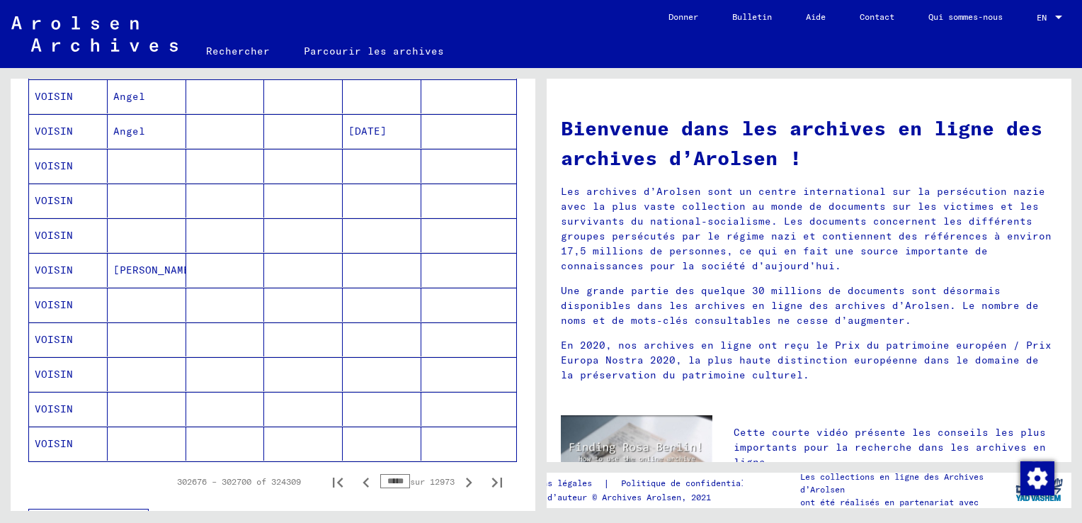
click at [363, 477] on icon "Page précédente" at bounding box center [366, 482] width 6 height 10
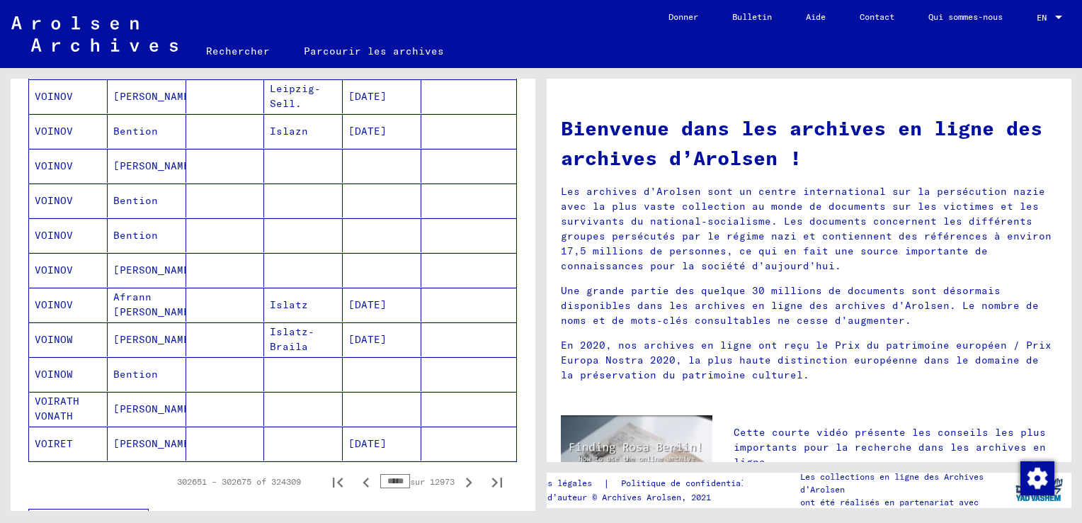
click at [363, 477] on icon "Page précédente" at bounding box center [366, 482] width 6 height 10
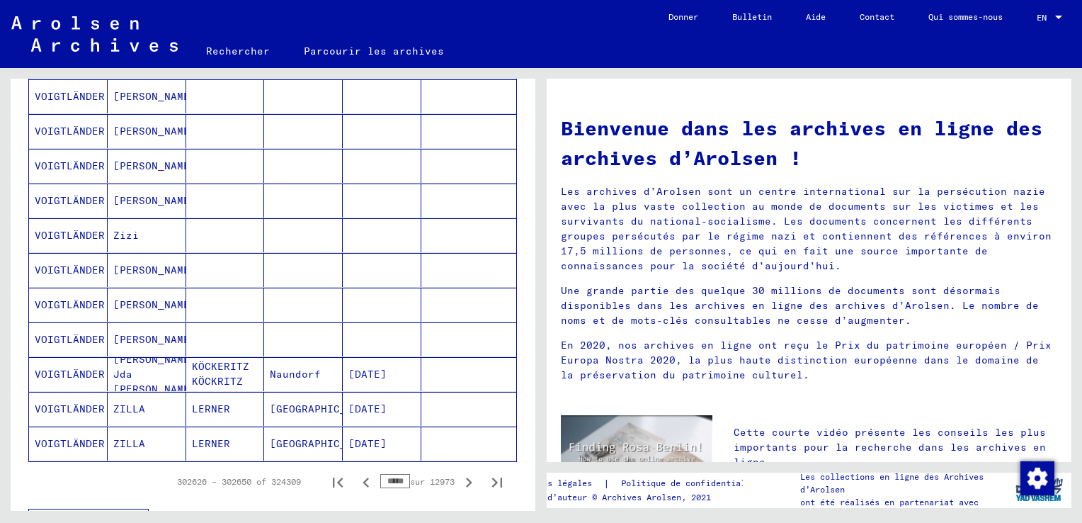
click at [363, 477] on icon "Page précédente" at bounding box center [366, 482] width 6 height 10
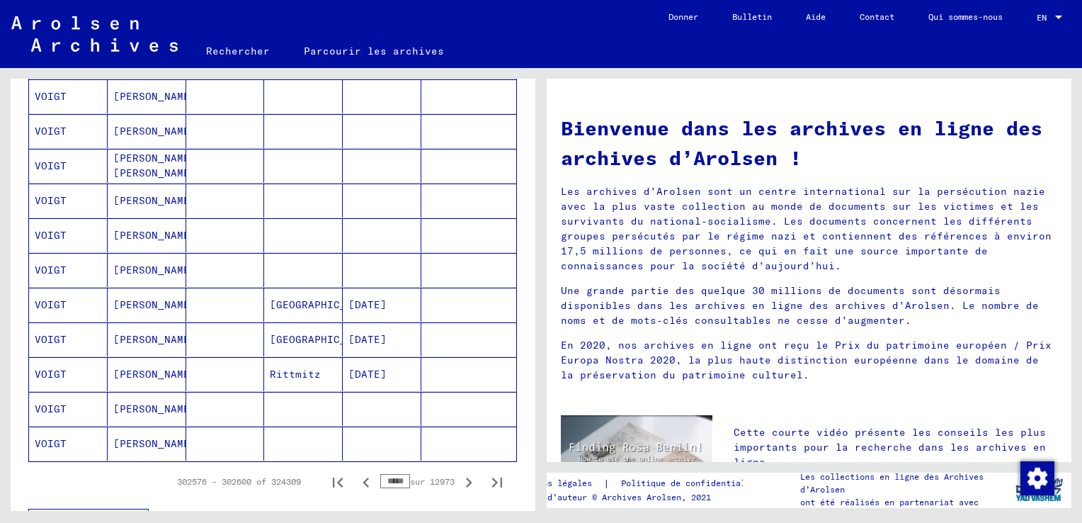
click at [363, 477] on icon "Page précédente" at bounding box center [366, 482] width 6 height 10
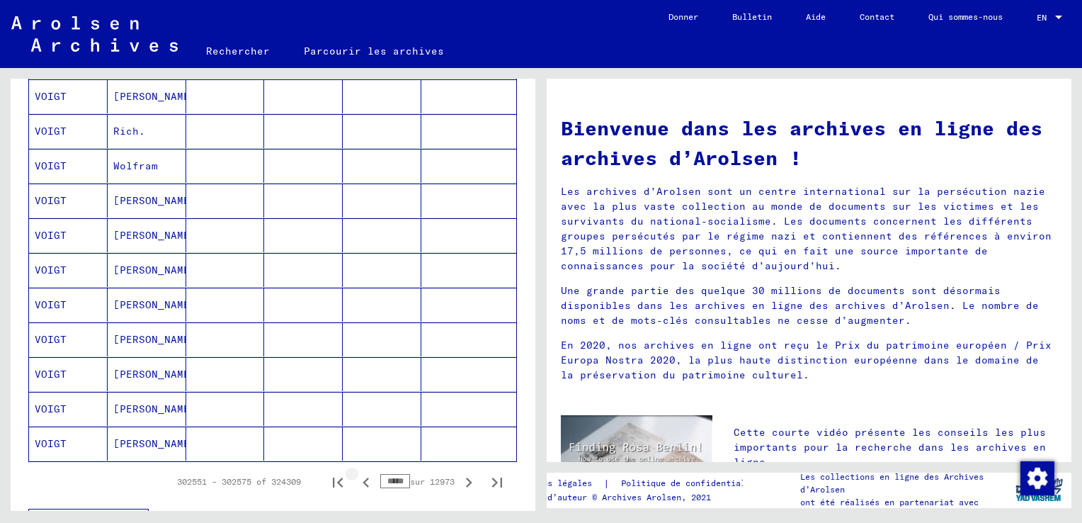
click at [363, 477] on icon "Page précédente" at bounding box center [366, 482] width 6 height 10
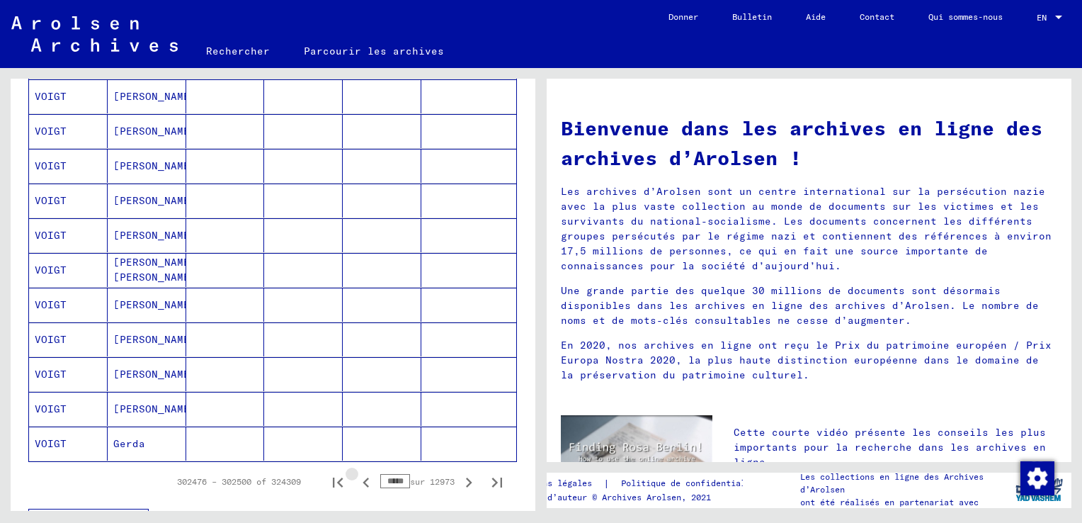
click at [363, 477] on icon "Page précédente" at bounding box center [366, 482] width 6 height 10
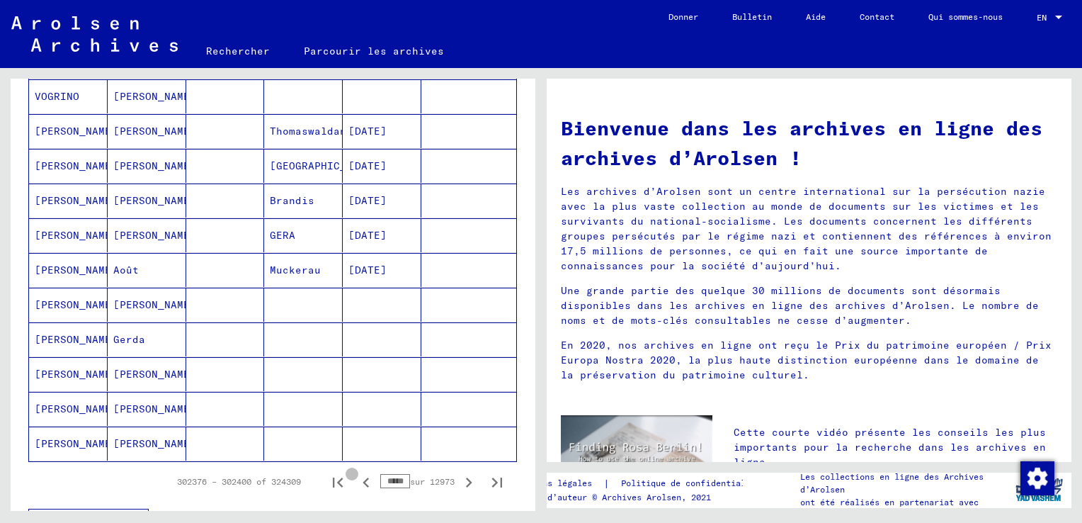
click at [363, 477] on icon "Page précédente" at bounding box center [366, 482] width 6 height 10
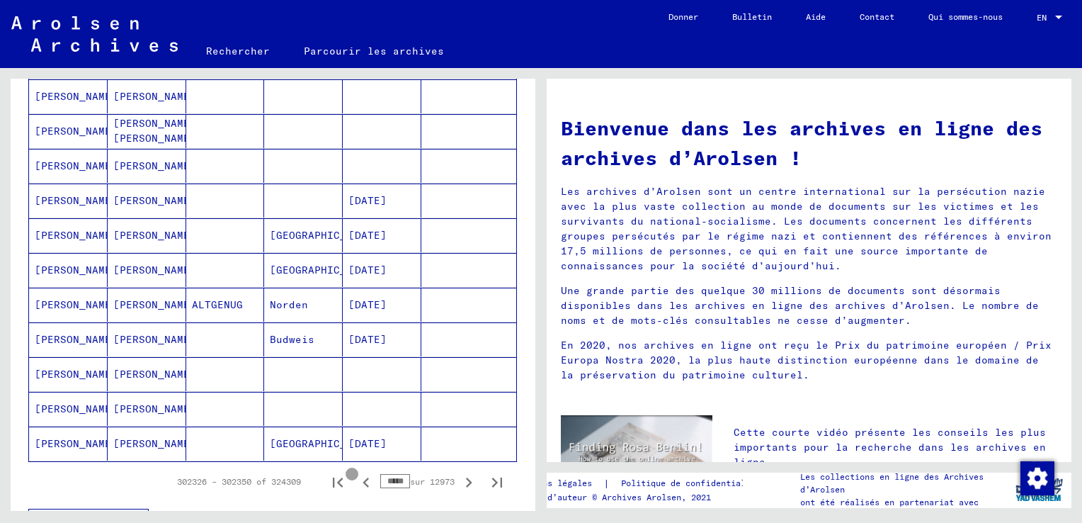
click at [363, 477] on icon "Page précédente" at bounding box center [366, 482] width 6 height 10
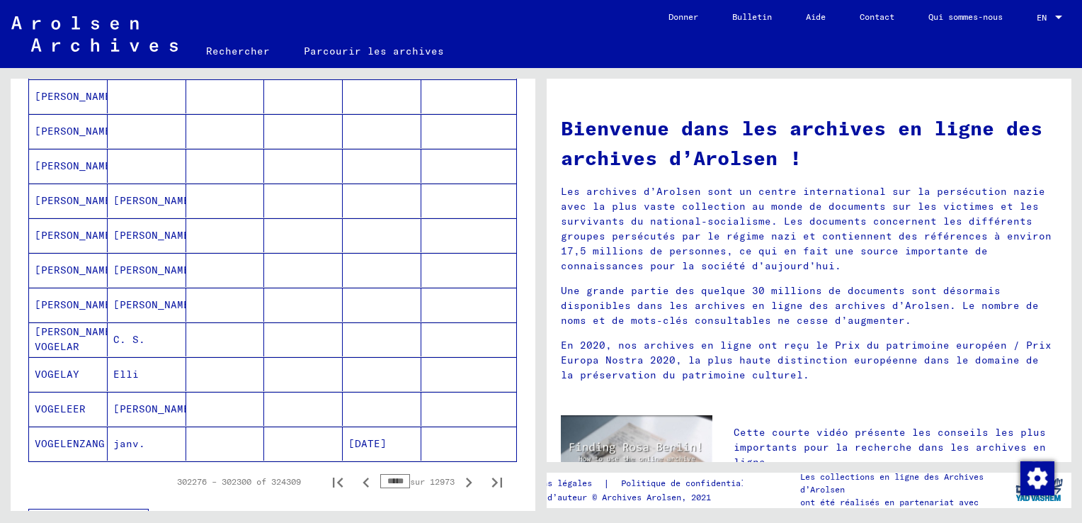
click at [363, 477] on icon "Page précédente" at bounding box center [366, 482] width 6 height 10
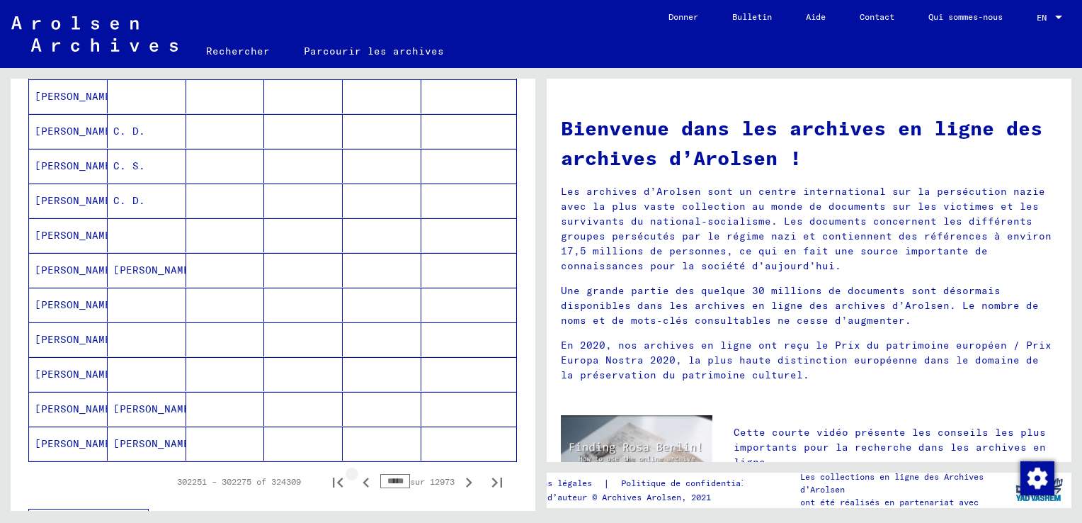
click at [363, 477] on icon "Page précédente" at bounding box center [366, 482] width 6 height 10
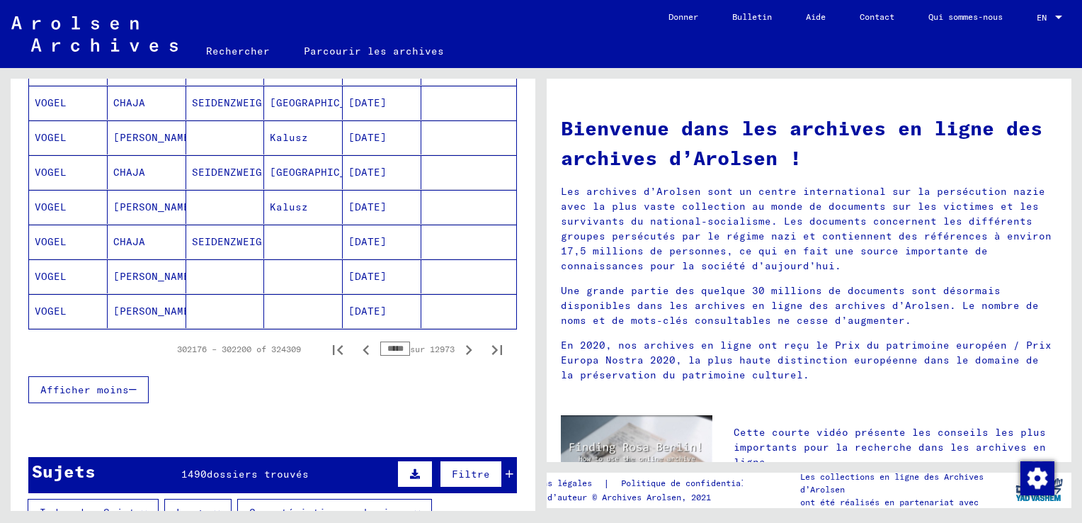
scroll to position [850, 0]
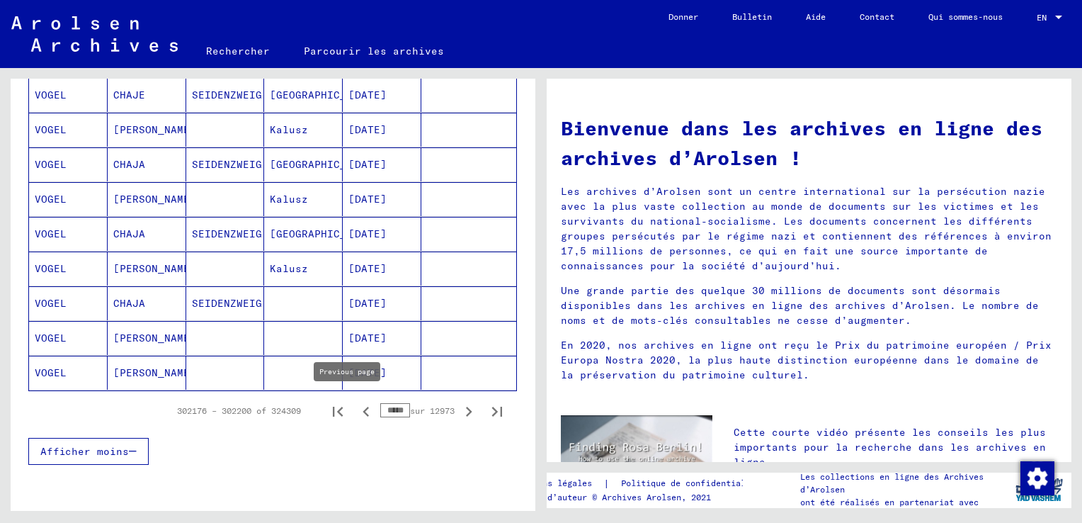
click at [356, 414] on icon "Page précédente" at bounding box center [366, 412] width 20 height 20
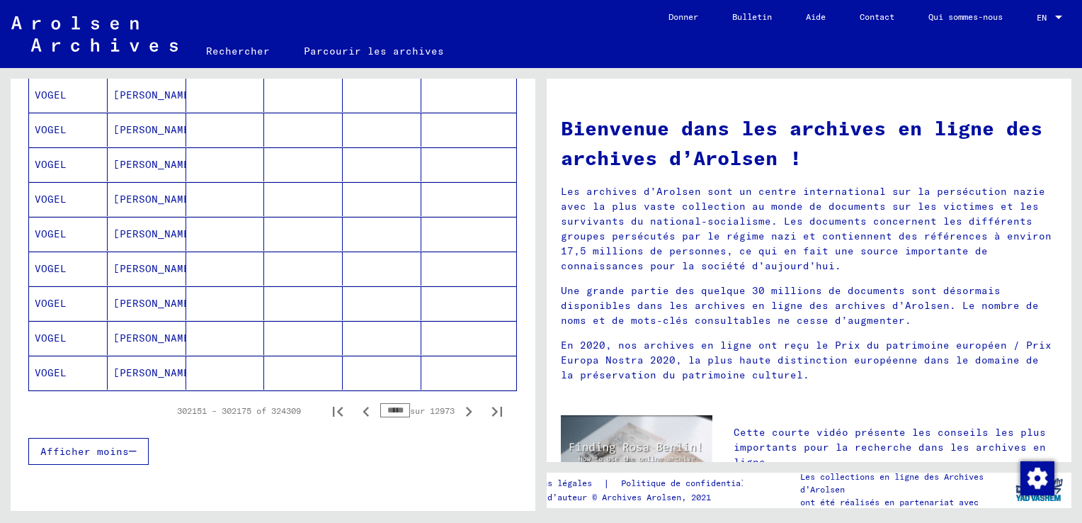
click at [356, 414] on icon "Page précédente" at bounding box center [366, 412] width 20 height 20
click at [356, 412] on icon "Page précédente" at bounding box center [366, 412] width 20 height 20
click at [356, 409] on icon "Page précédente" at bounding box center [366, 412] width 20 height 20
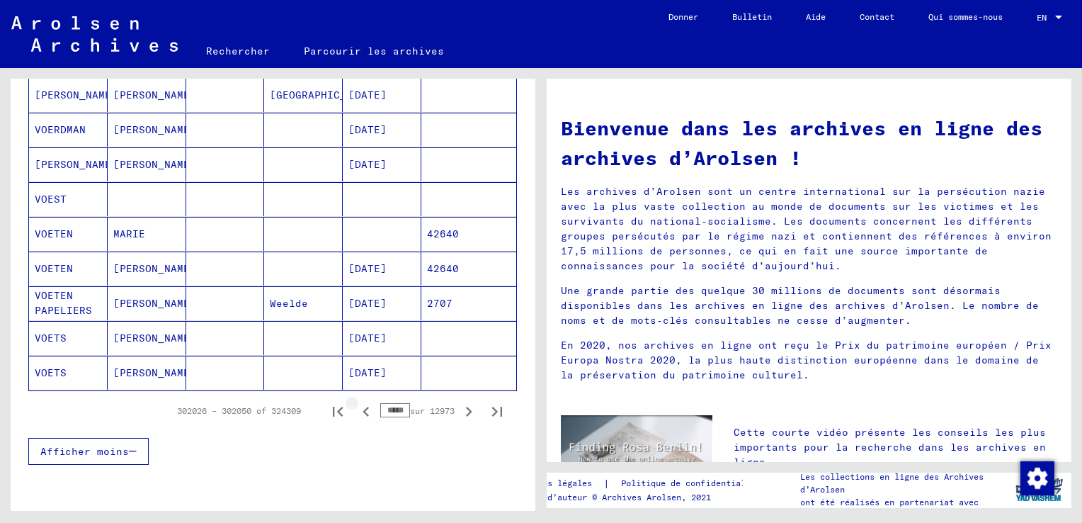
click at [356, 409] on icon "Page précédente" at bounding box center [366, 412] width 20 height 20
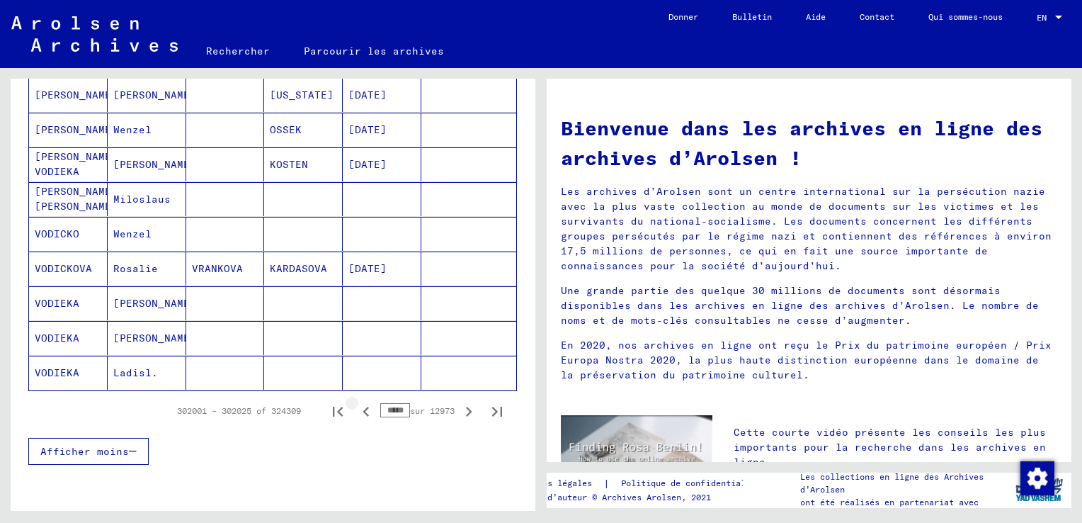
click at [356, 409] on icon "Page précédente" at bounding box center [366, 412] width 20 height 20
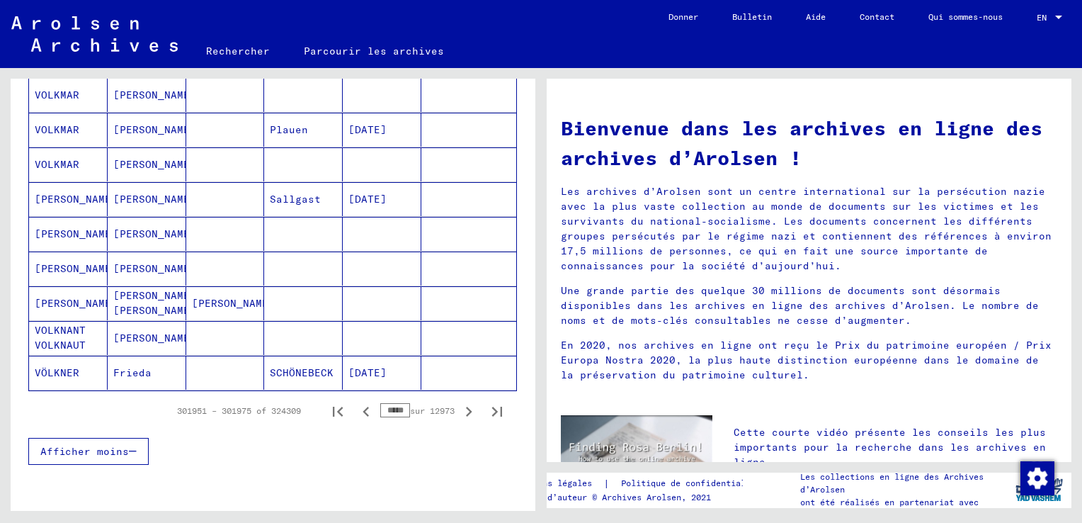
click at [356, 409] on icon "Page précédente" at bounding box center [366, 412] width 20 height 20
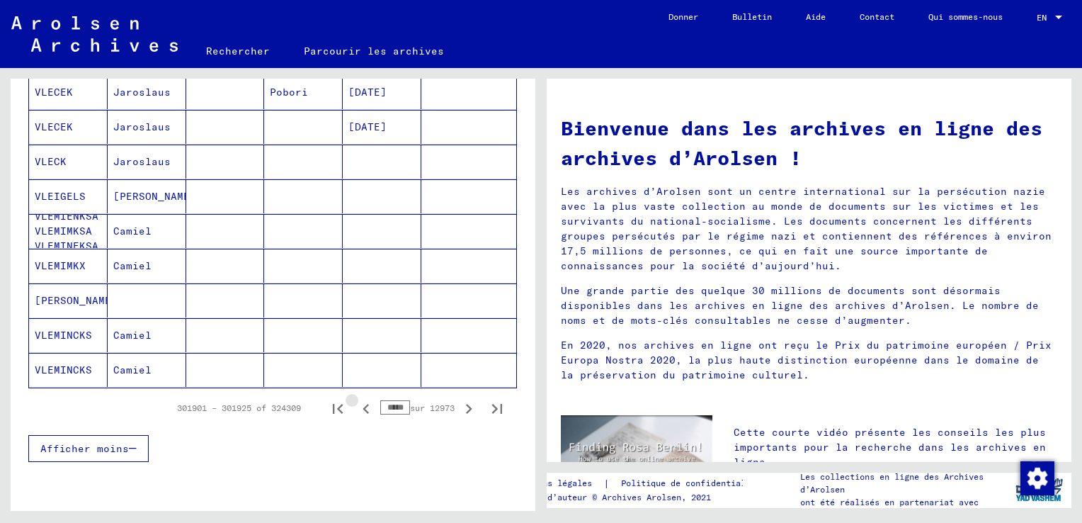
click at [356, 409] on icon "Page précédente" at bounding box center [366, 409] width 20 height 20
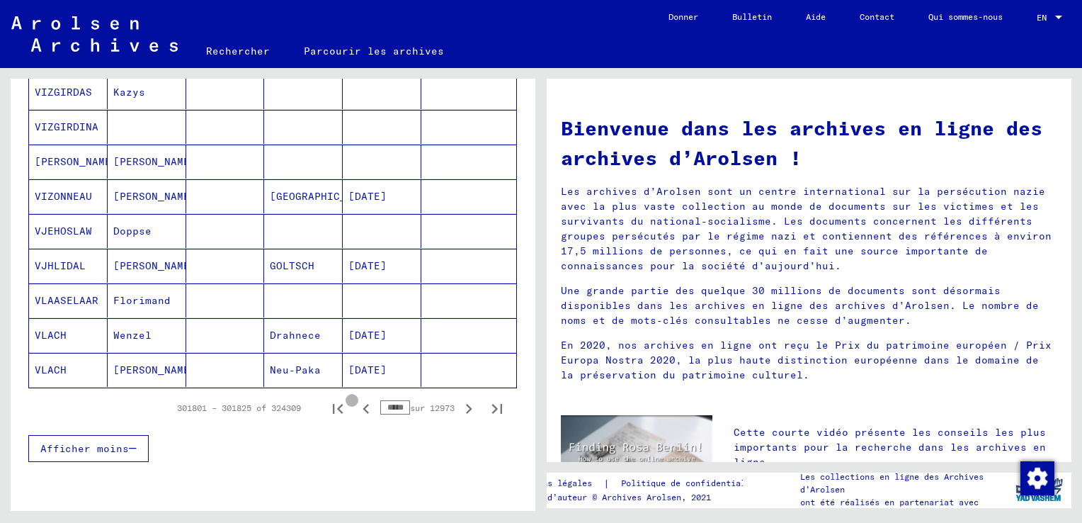
click at [356, 409] on icon "Page précédente" at bounding box center [366, 409] width 20 height 20
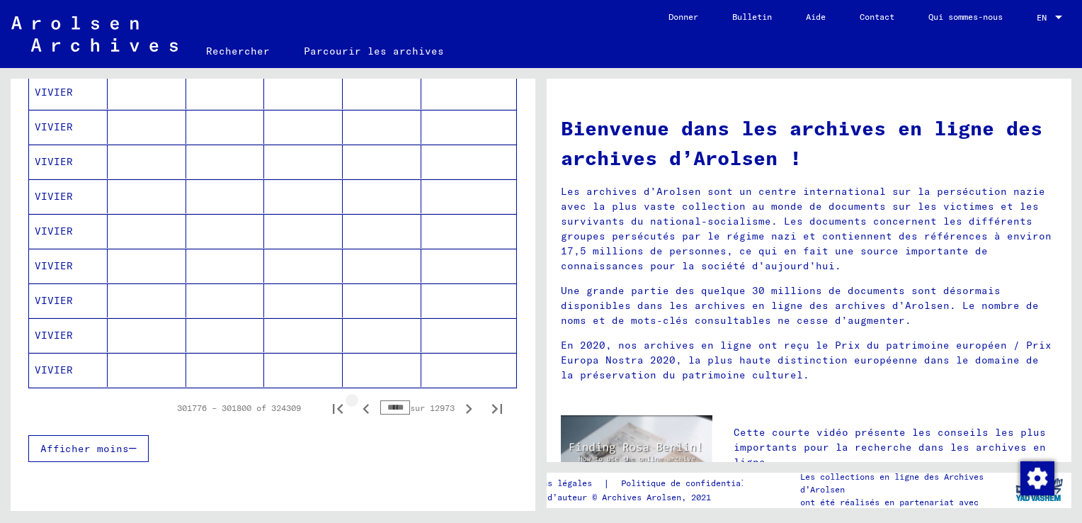
scroll to position [850, 0]
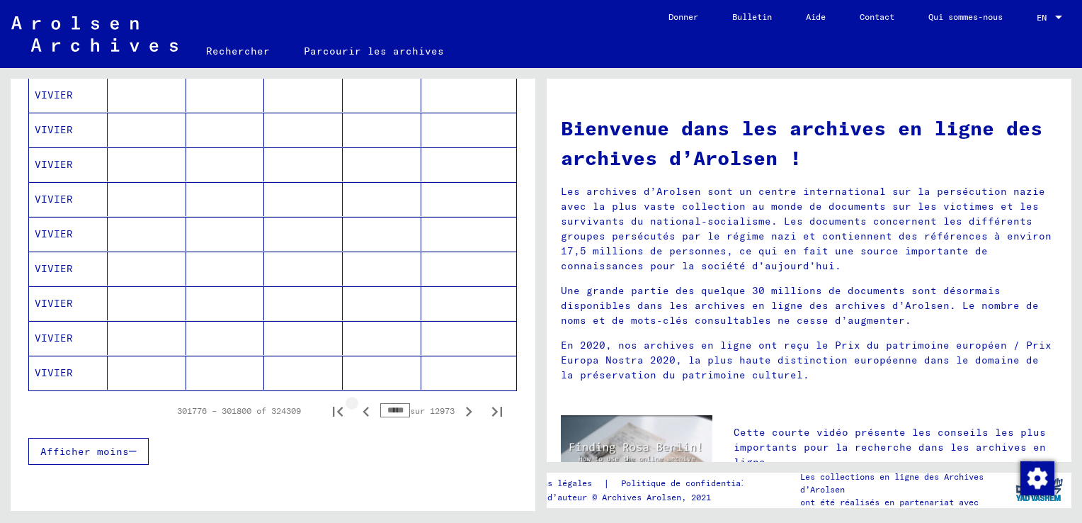
click at [356, 409] on icon "Page précédente" at bounding box center [366, 412] width 20 height 20
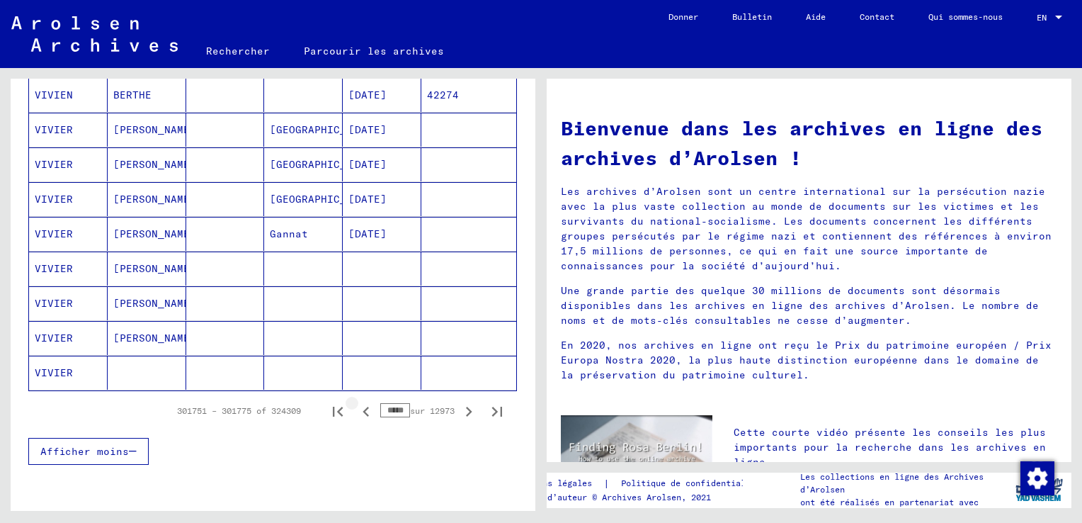
click at [356, 409] on icon "Page précédente" at bounding box center [366, 412] width 20 height 20
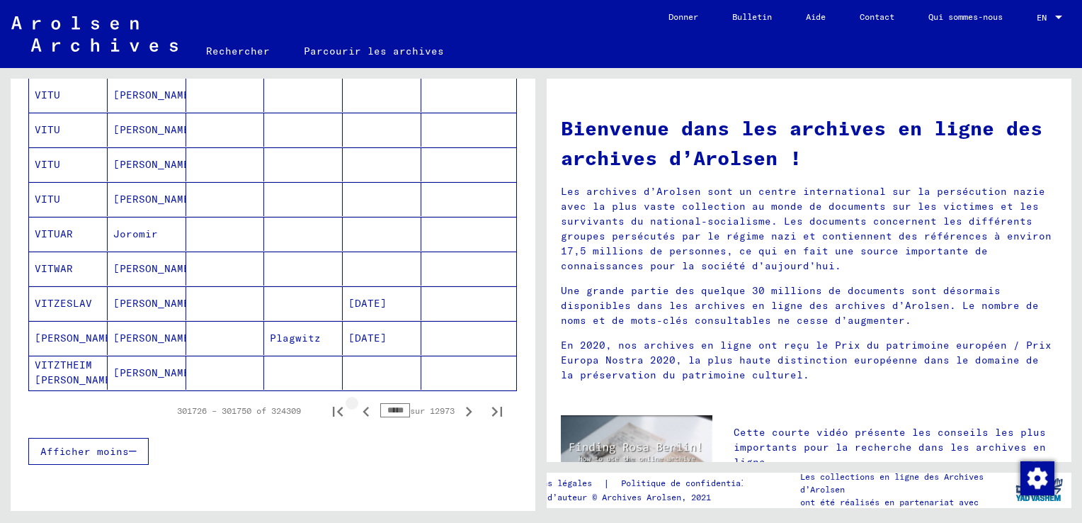
click at [356, 409] on icon "Page précédente" at bounding box center [366, 412] width 20 height 20
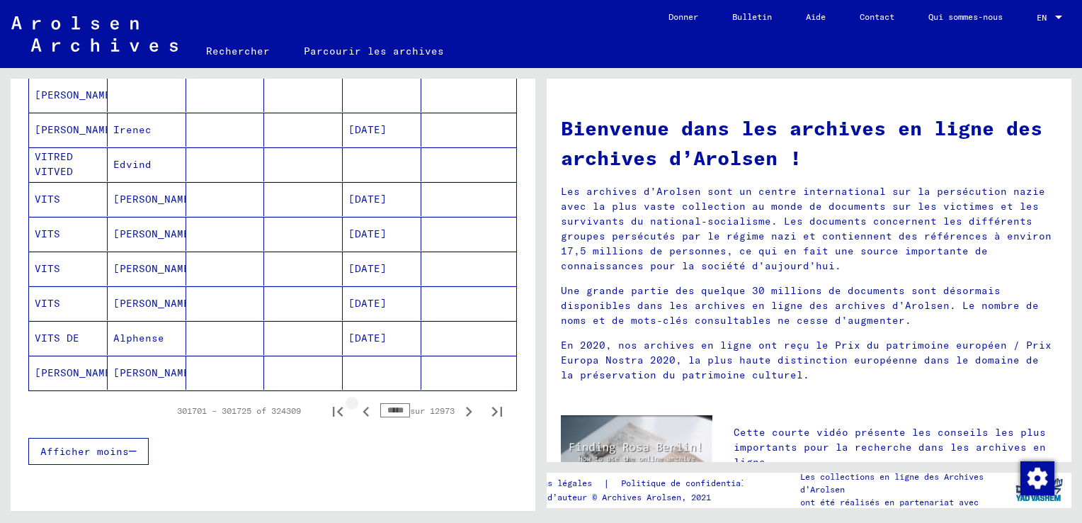
click at [356, 409] on icon "Page précédente" at bounding box center [366, 412] width 20 height 20
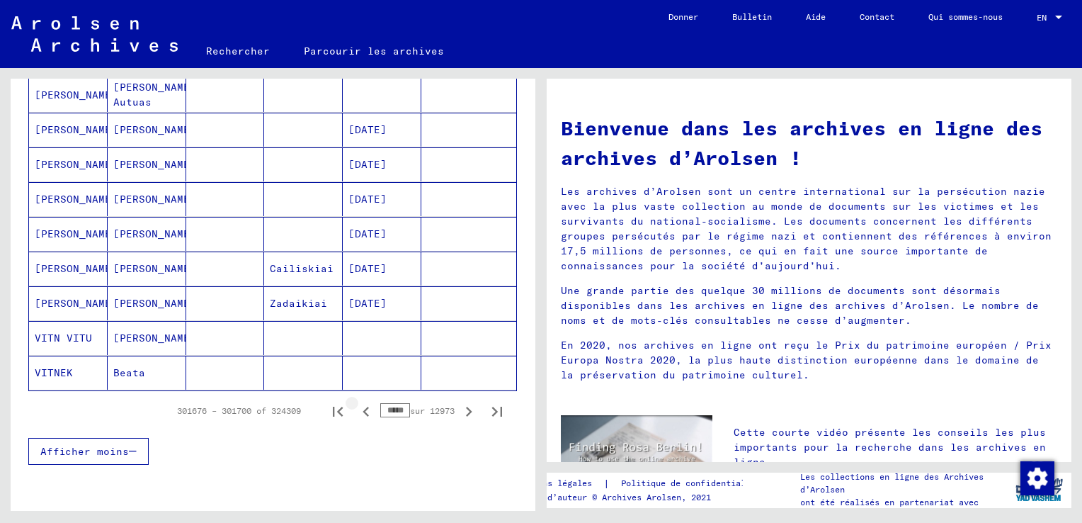
click at [356, 409] on icon "Page précédente" at bounding box center [366, 412] width 20 height 20
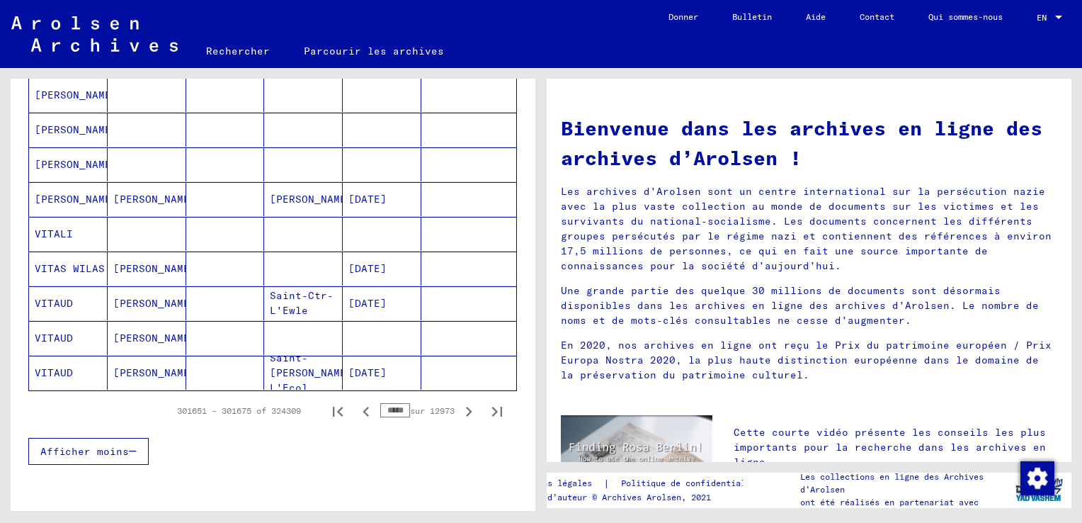
click at [363, 408] on icon "Page précédente" at bounding box center [366, 412] width 6 height 10
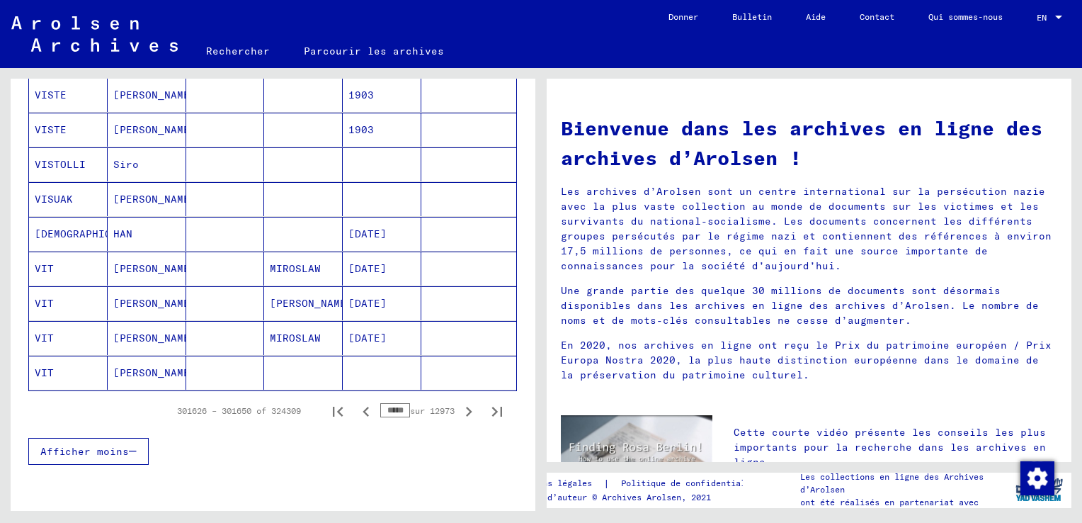
click at [356, 408] on icon "Page précédente" at bounding box center [366, 412] width 20 height 20
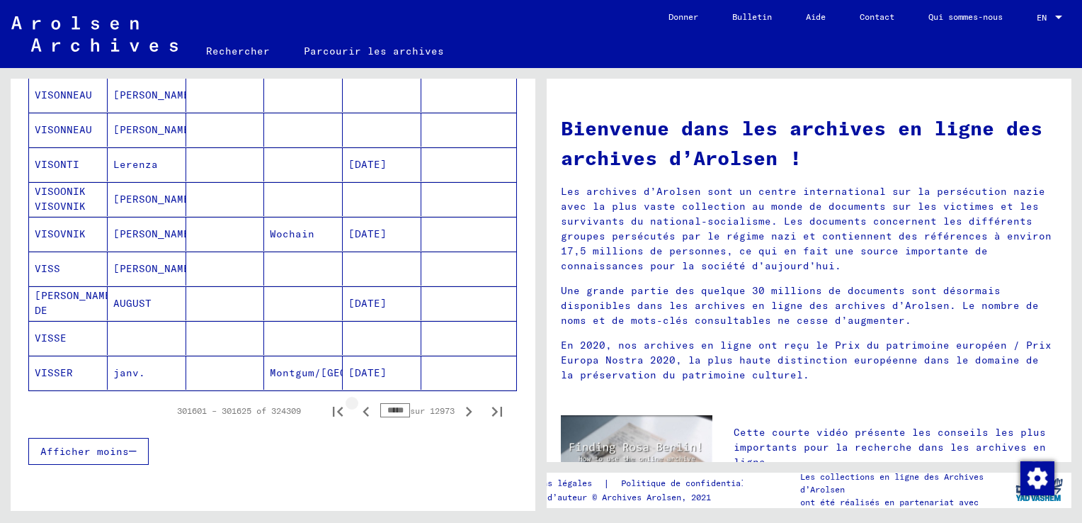
click at [363, 407] on icon "Page précédente" at bounding box center [366, 412] width 6 height 10
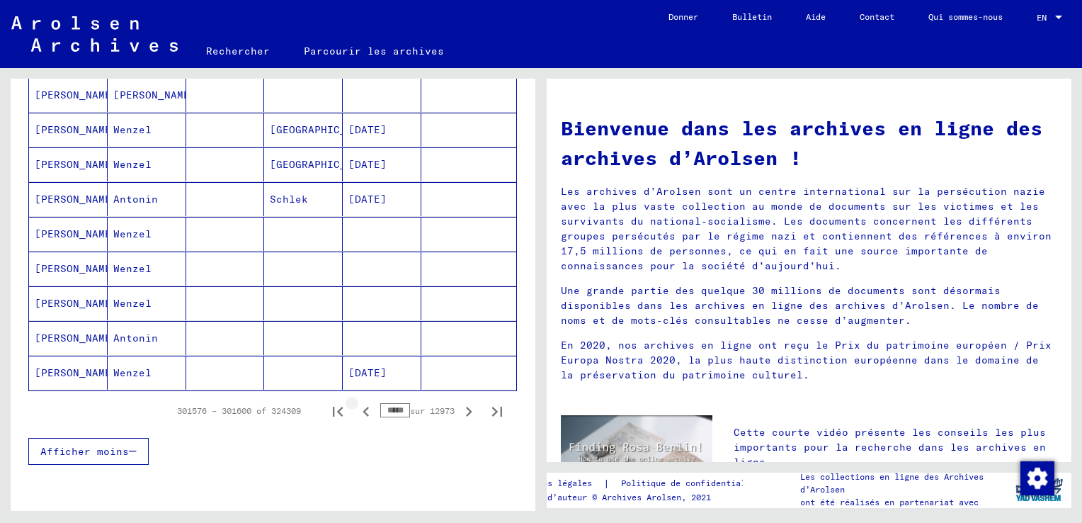
click at [363, 407] on icon "Page précédente" at bounding box center [366, 412] width 6 height 10
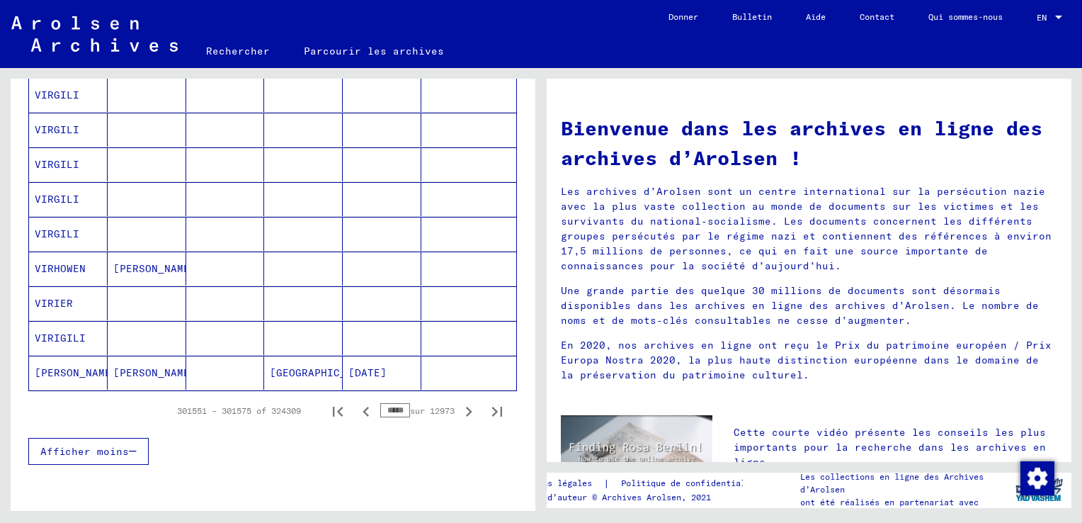
click at [363, 407] on icon "Page précédente" at bounding box center [366, 412] width 6 height 10
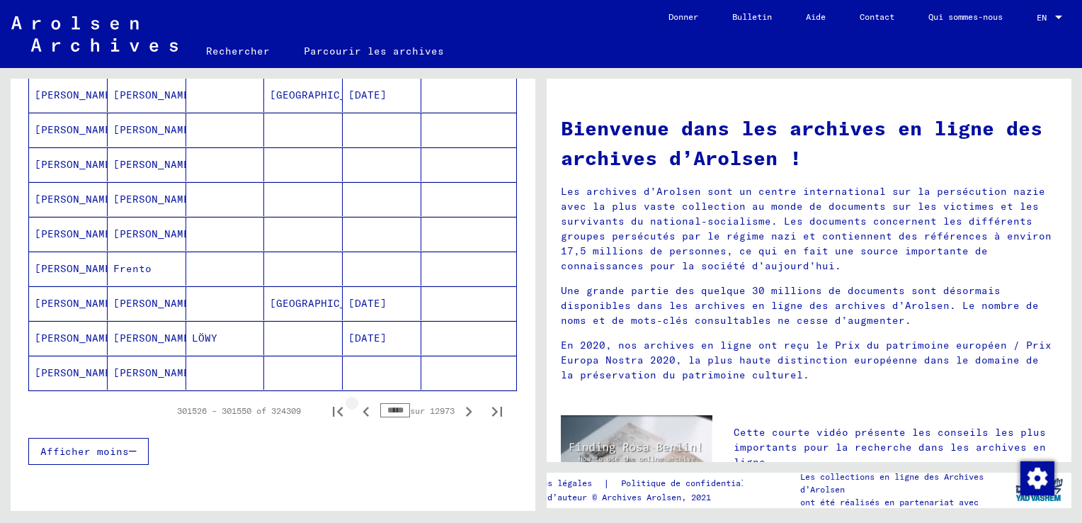
click at [363, 407] on icon "Page précédente" at bounding box center [366, 412] width 6 height 10
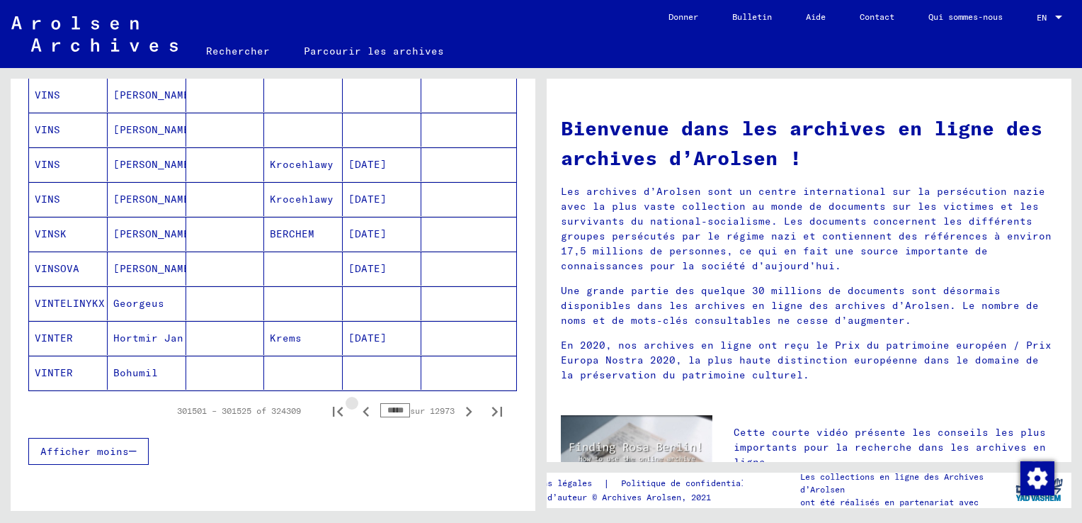
click at [363, 407] on icon "Page précédente" at bounding box center [366, 412] width 6 height 10
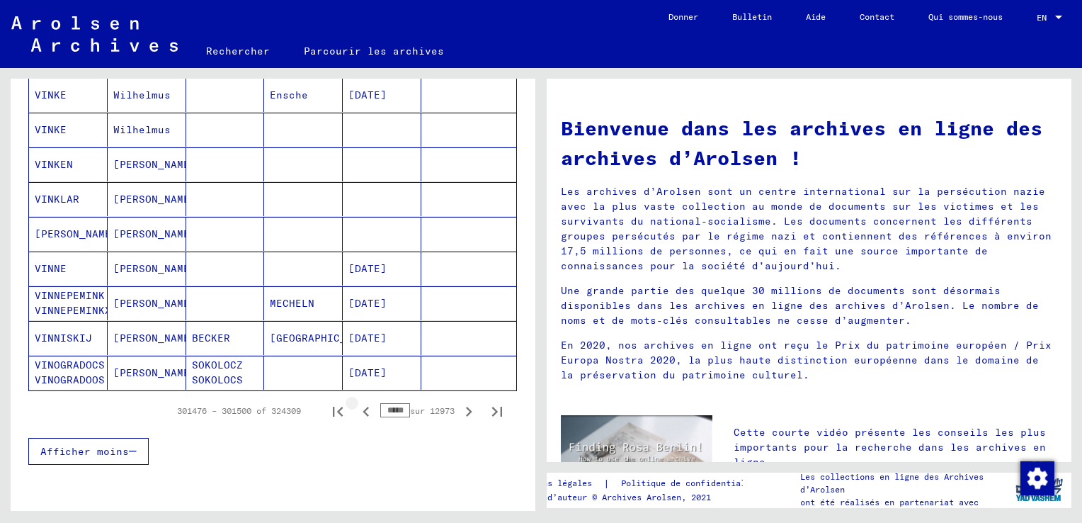
click at [363, 407] on icon "Page précédente" at bounding box center [366, 412] width 6 height 10
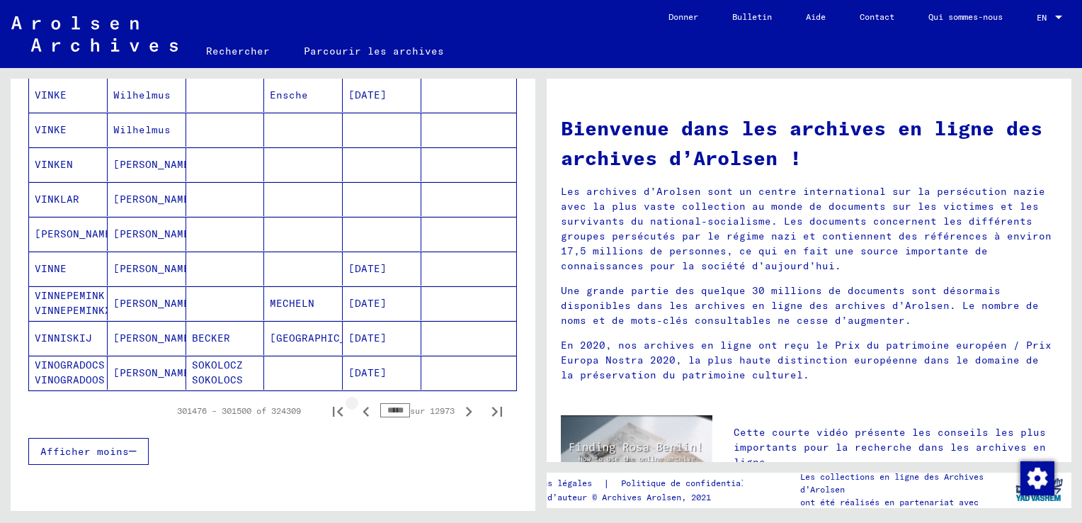
click at [363, 407] on icon "Page précédente" at bounding box center [366, 412] width 6 height 10
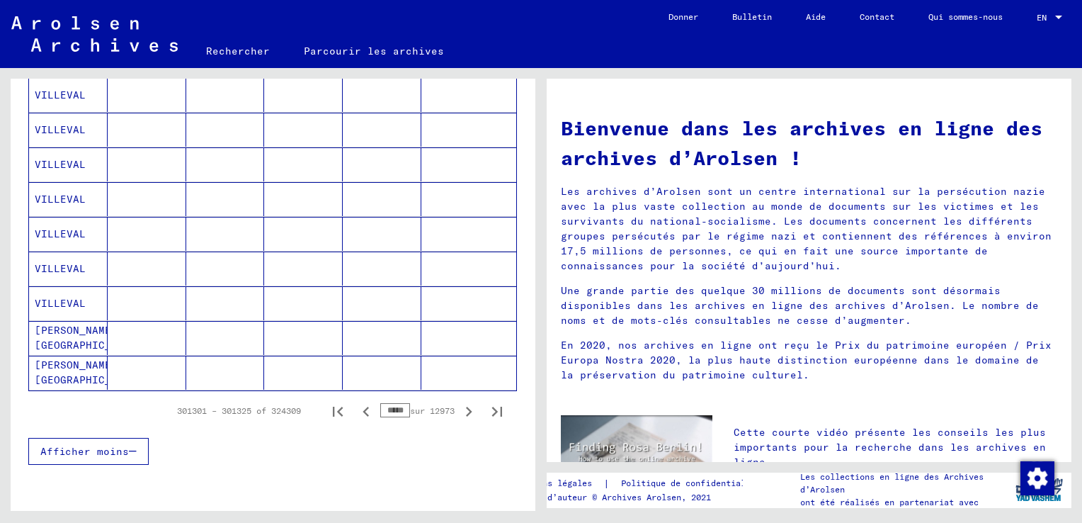
click at [363, 407] on icon "Page précédente" at bounding box center [366, 412] width 6 height 10
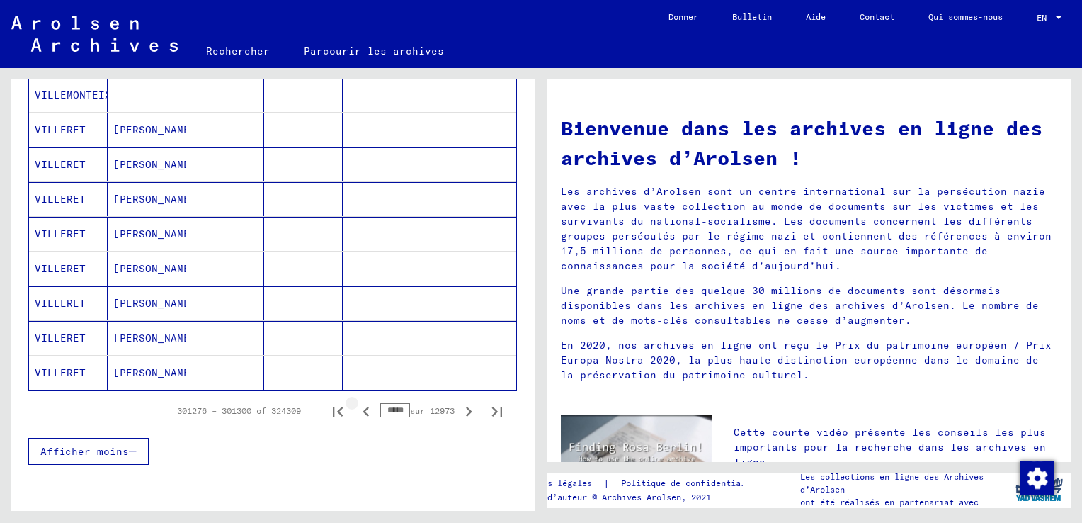
click at [363, 407] on icon "Page précédente" at bounding box center [366, 412] width 6 height 10
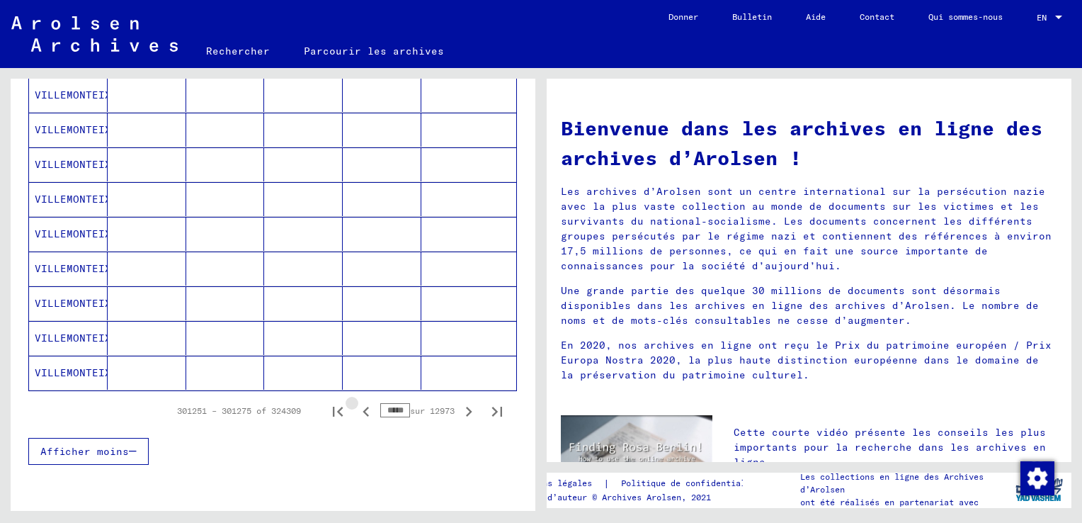
click at [363, 407] on icon "Page précédente" at bounding box center [366, 412] width 6 height 10
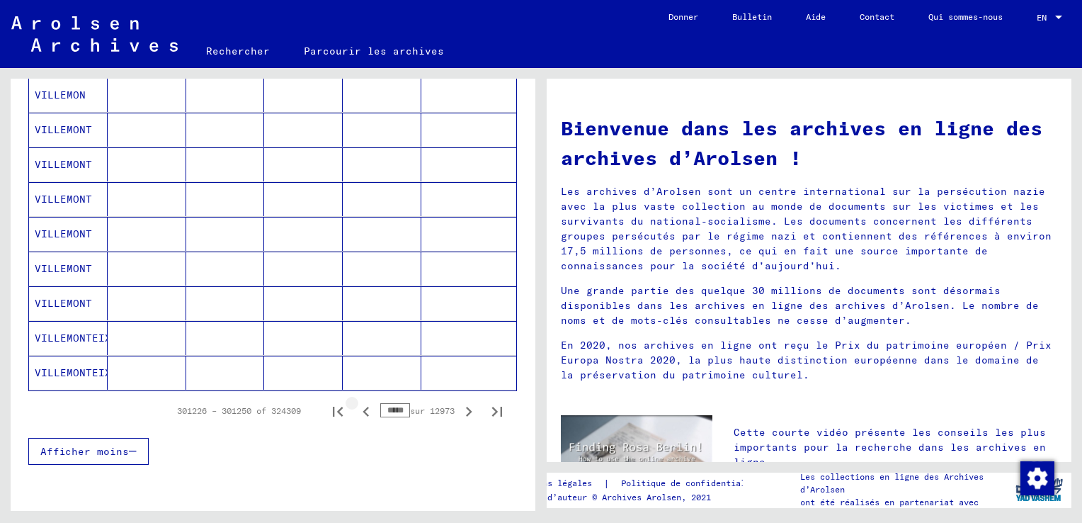
click at [363, 407] on icon "Page précédente" at bounding box center [366, 412] width 6 height 10
click at [356, 407] on icon "Page précédente" at bounding box center [366, 412] width 20 height 20
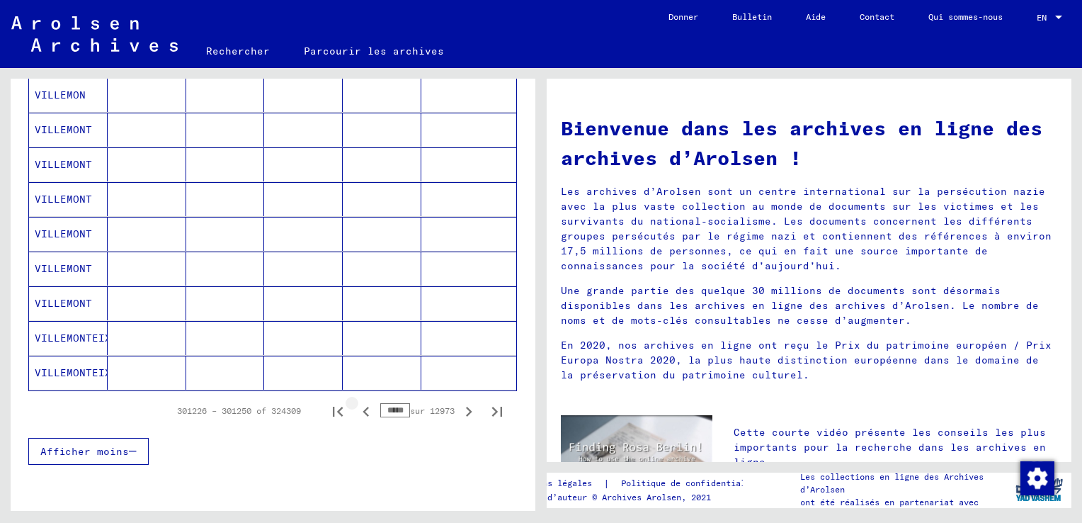
click at [356, 407] on icon "Page précédente" at bounding box center [366, 412] width 20 height 20
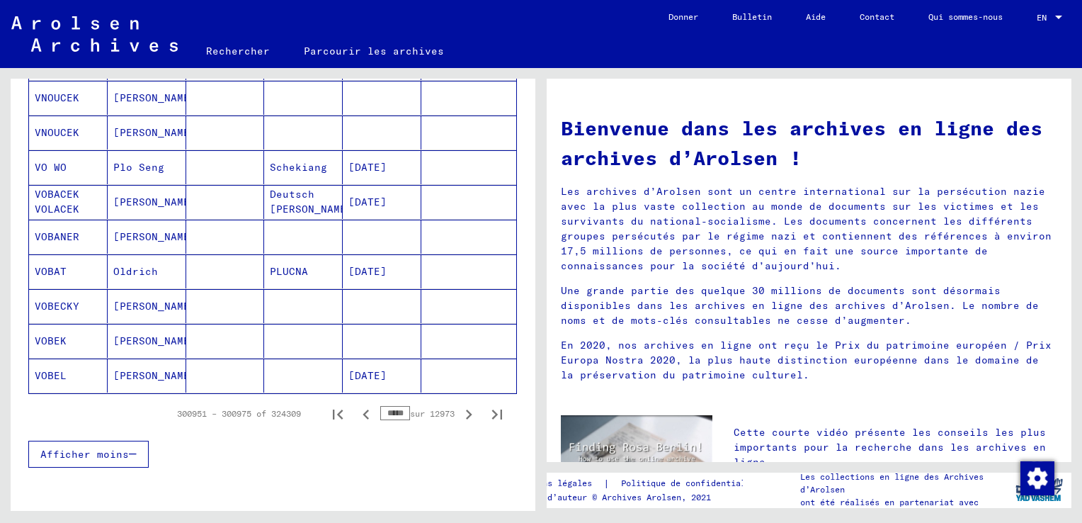
scroll to position [853, 0]
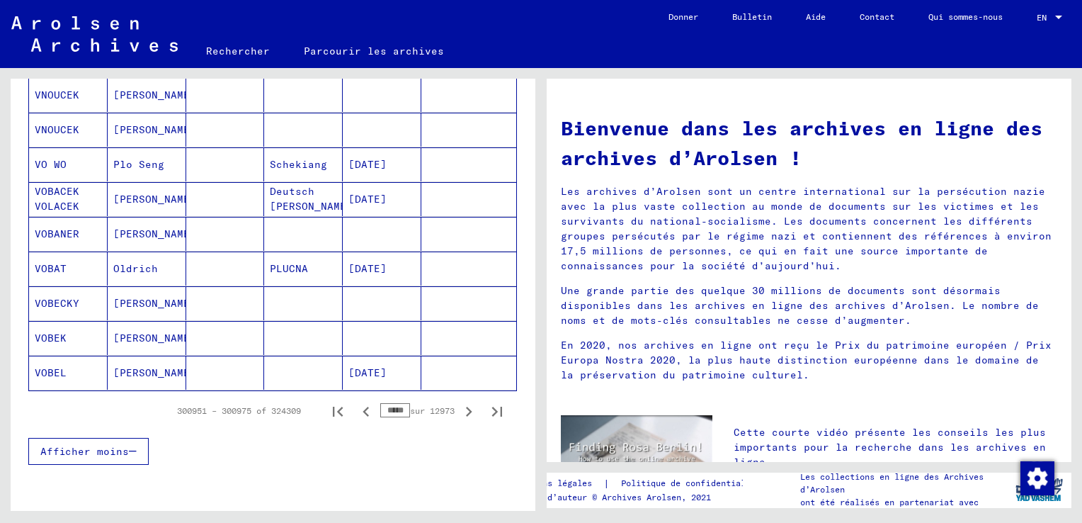
click at [356, 407] on icon "Page précédente" at bounding box center [366, 412] width 20 height 20
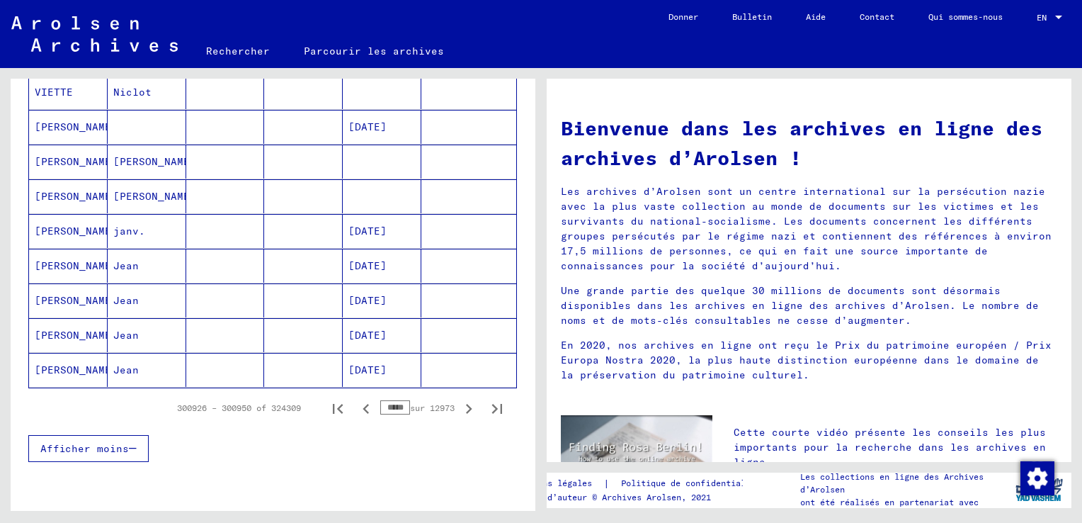
scroll to position [850, 0]
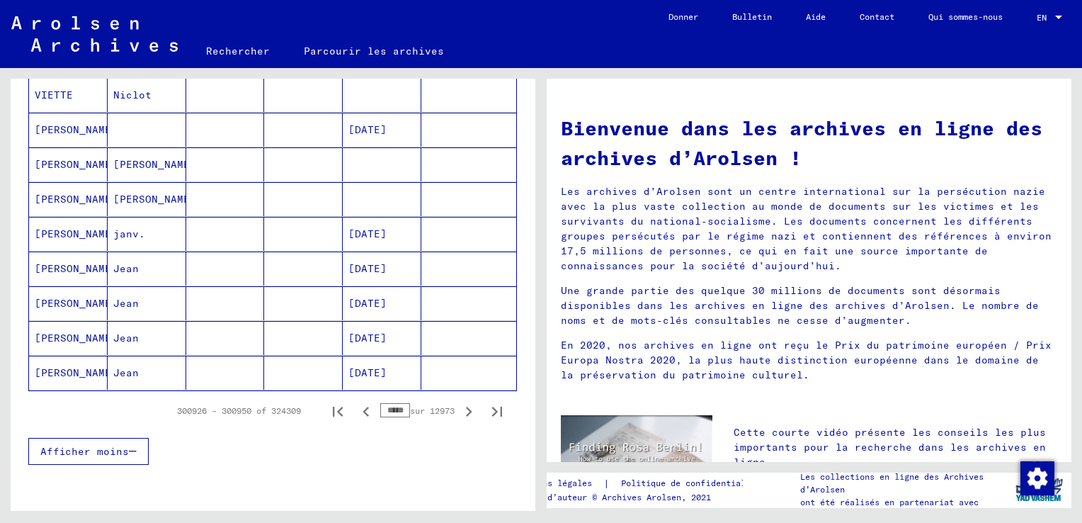
click at [375, 373] on mat-cell "[DATE]" at bounding box center [382, 373] width 79 height 34
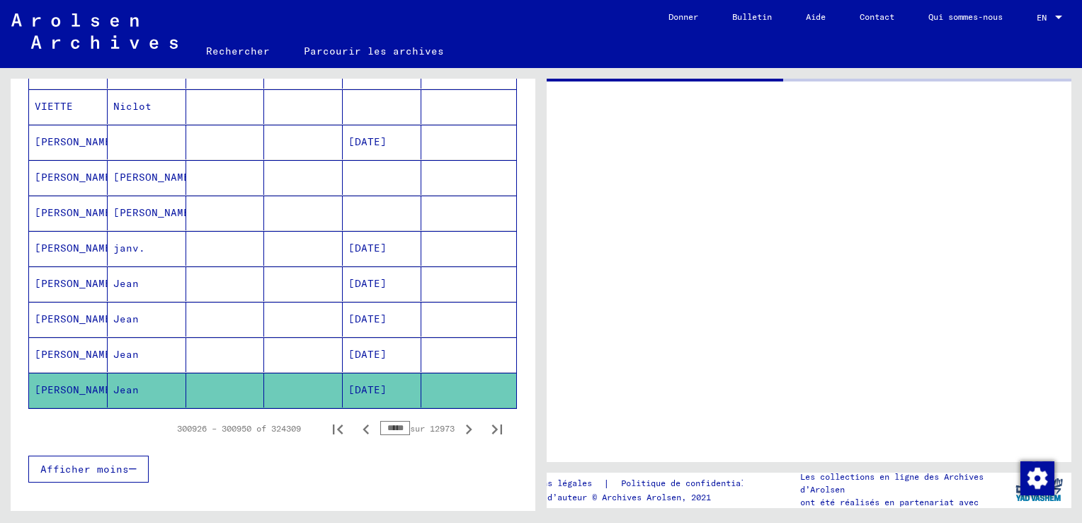
scroll to position [858, 0]
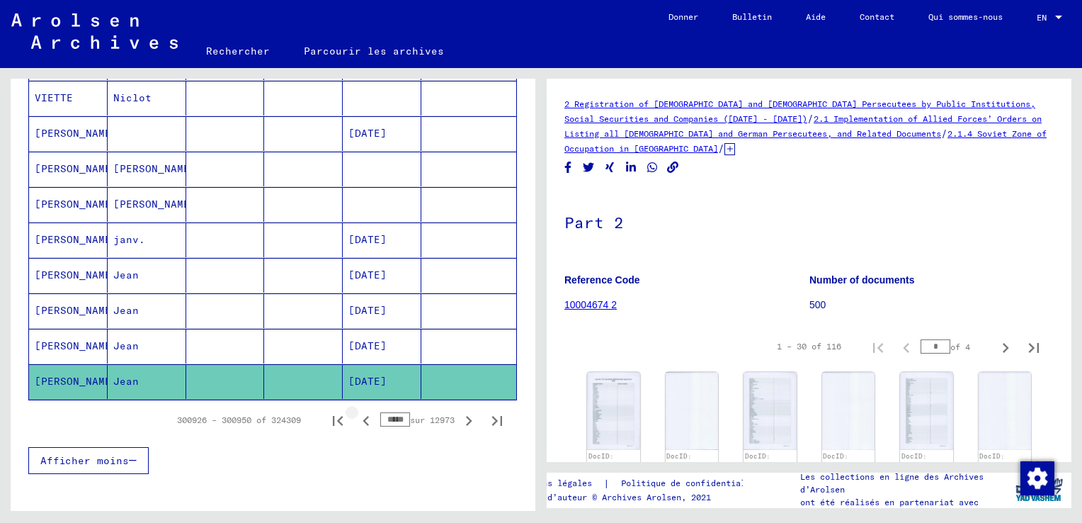
click at [363, 416] on icon "Page précédente" at bounding box center [366, 421] width 6 height 10
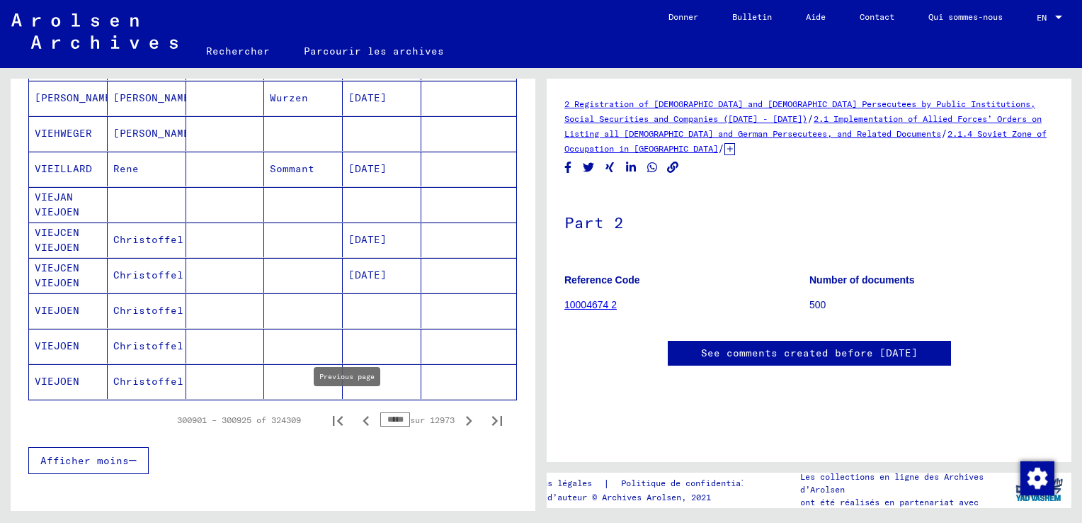
scroll to position [0, 0]
click at [363, 416] on icon "Page précédente" at bounding box center [366, 421] width 6 height 10
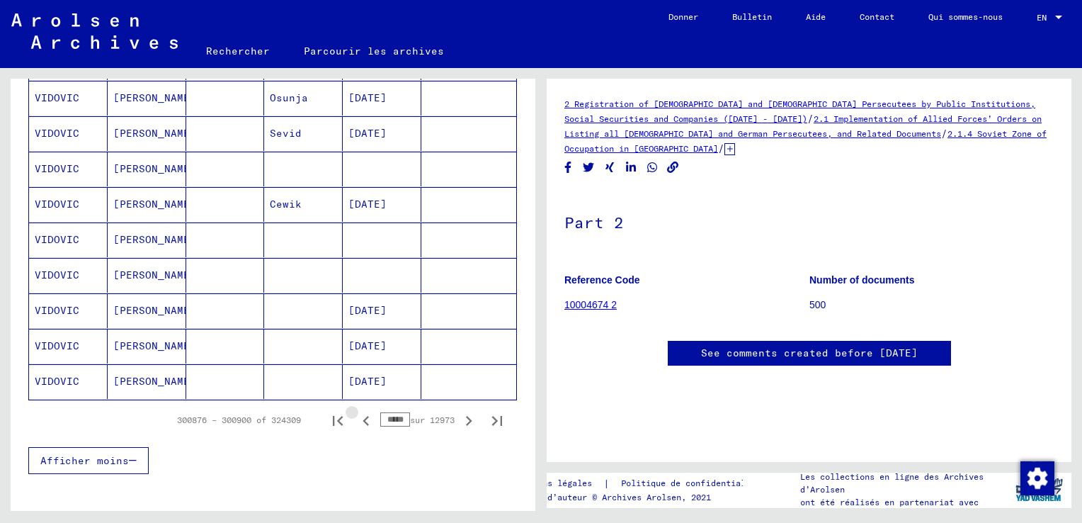
click at [363, 416] on icon "Page précédente" at bounding box center [366, 421] width 6 height 10
click at [356, 412] on icon "Page précédente" at bounding box center [366, 421] width 20 height 20
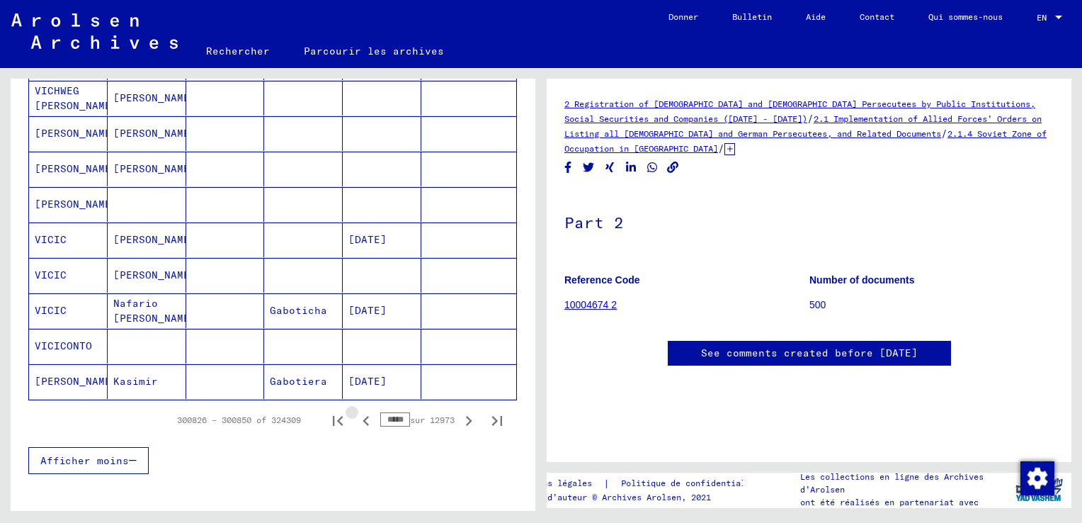
click at [356, 412] on icon "Page précédente" at bounding box center [366, 421] width 20 height 20
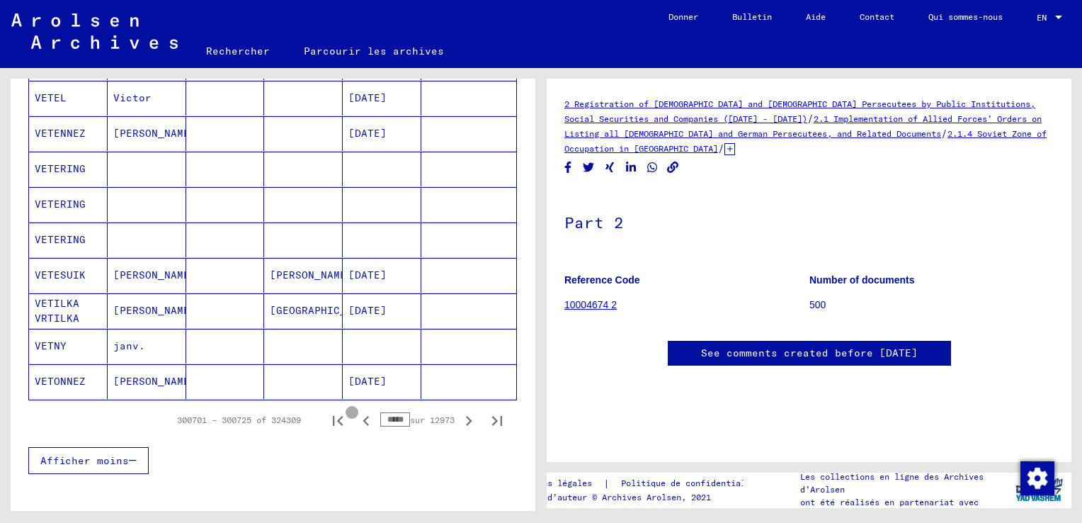
click at [356, 412] on icon "Page précédente" at bounding box center [366, 421] width 20 height 20
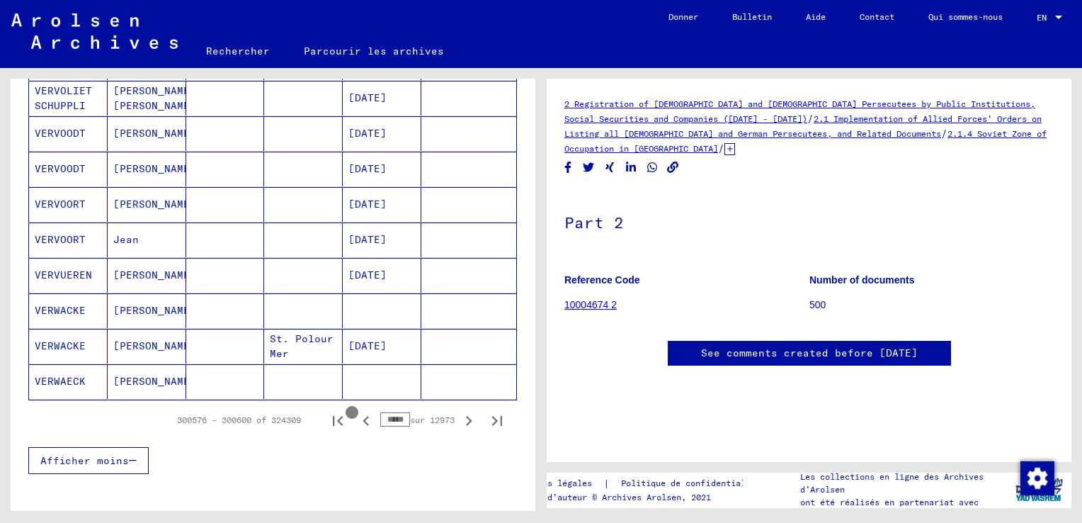
click at [356, 412] on icon "Page précédente" at bounding box center [366, 421] width 20 height 20
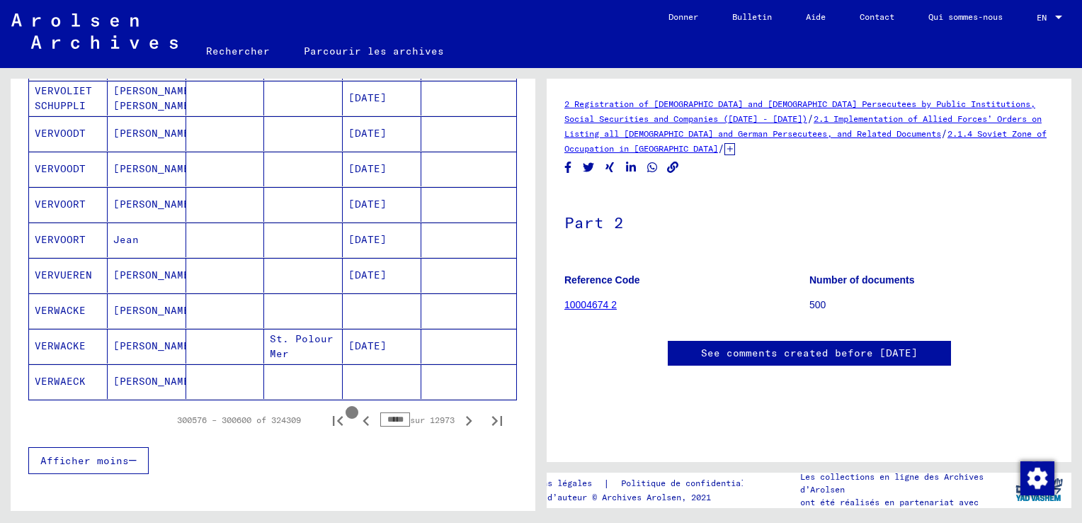
click at [356, 412] on icon "Page précédente" at bounding box center [366, 421] width 20 height 20
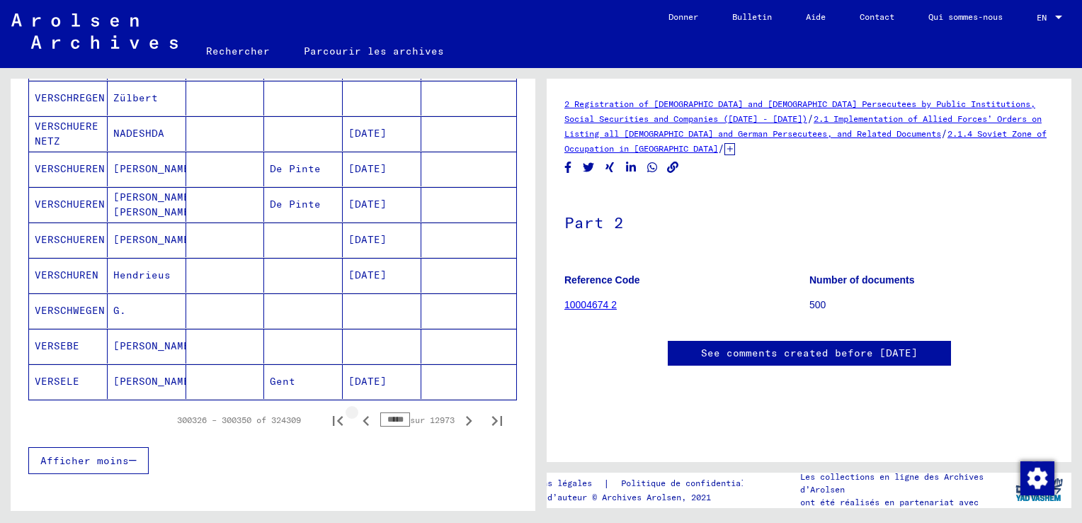
click at [356, 414] on icon "Page précédente" at bounding box center [366, 421] width 20 height 20
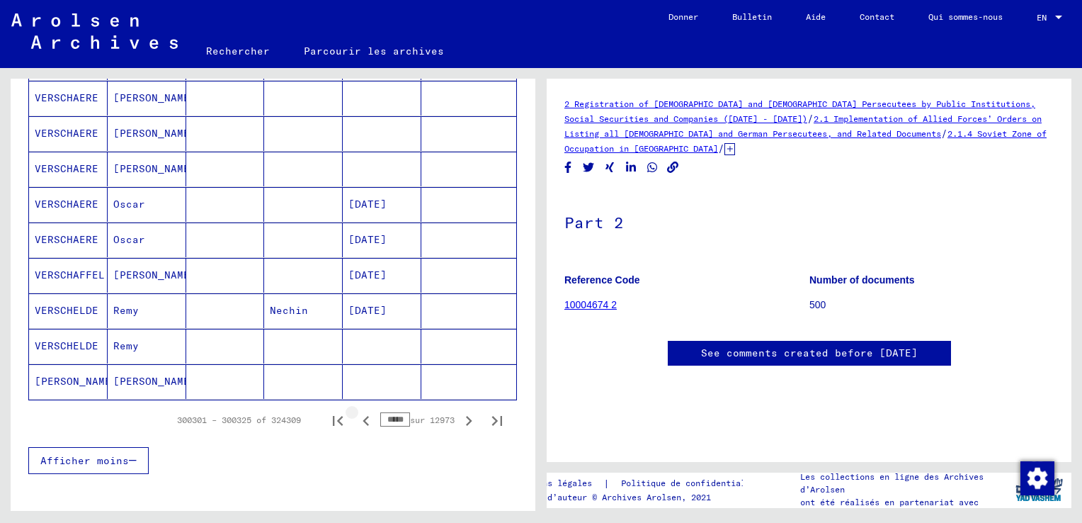
click at [356, 413] on icon "Page précédente" at bounding box center [366, 421] width 20 height 20
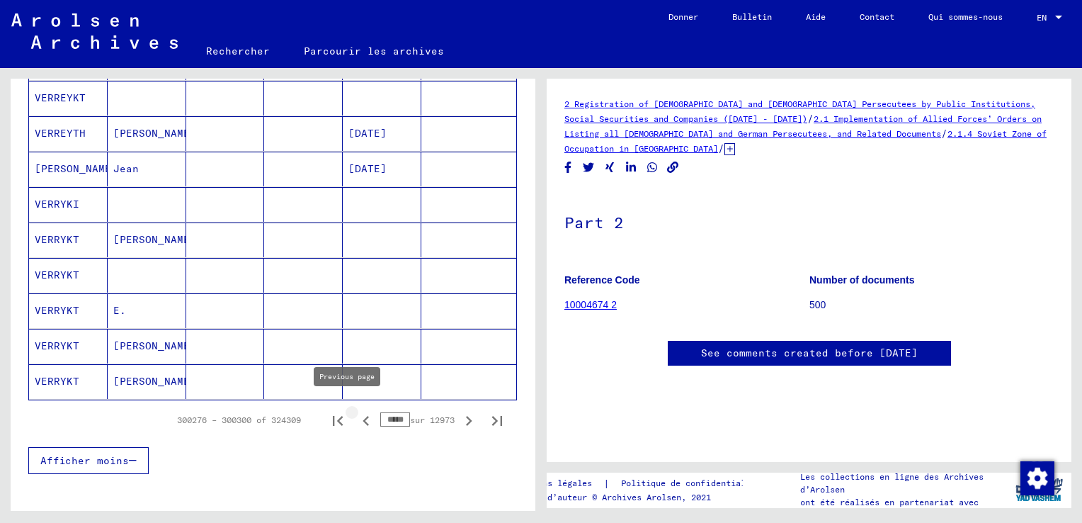
click at [363, 416] on icon "Page précédente" at bounding box center [366, 421] width 6 height 10
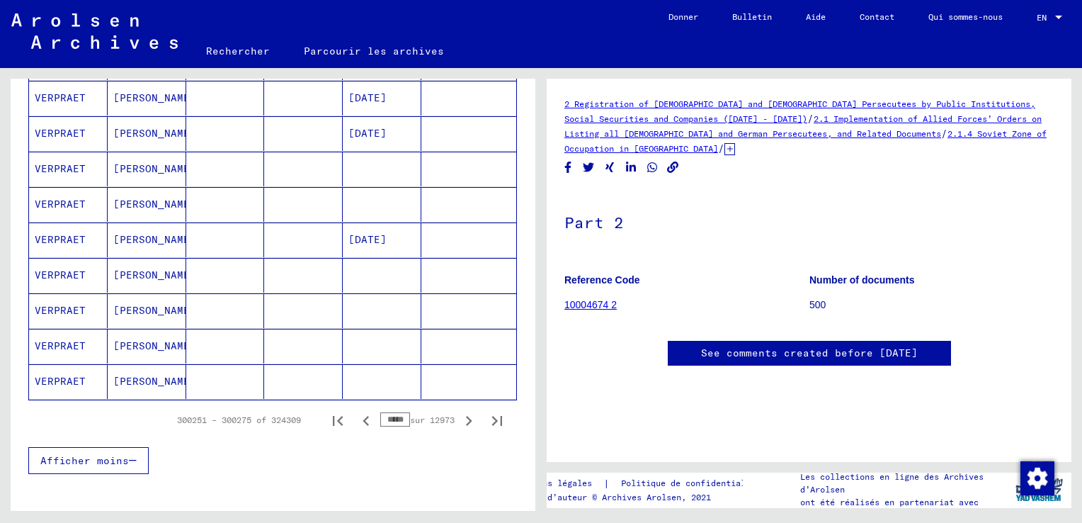
click at [363, 416] on icon "Page précédente" at bounding box center [366, 421] width 6 height 10
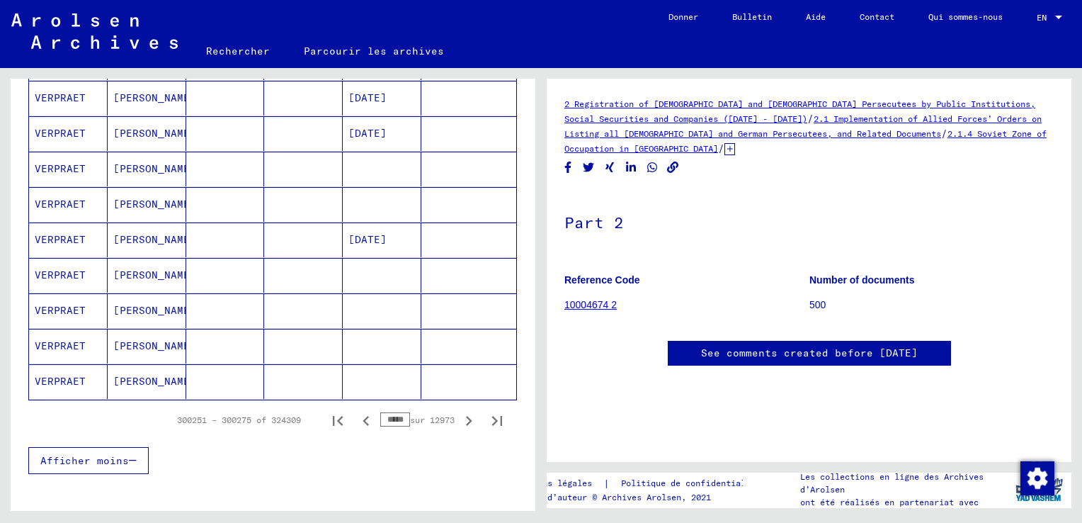
click at [363, 416] on icon "Page précédente" at bounding box center [366, 421] width 6 height 10
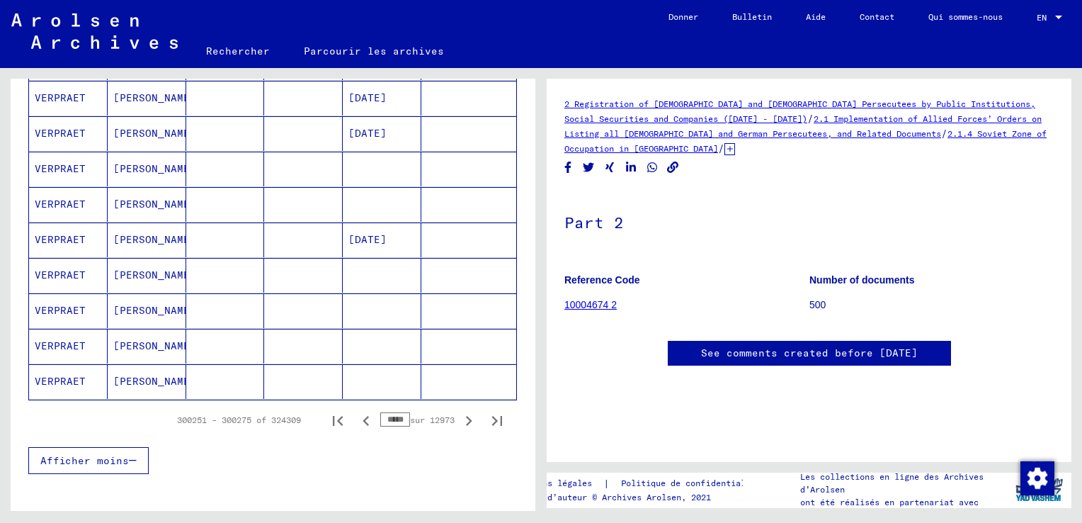
click at [363, 416] on icon "Page précédente" at bounding box center [366, 421] width 6 height 10
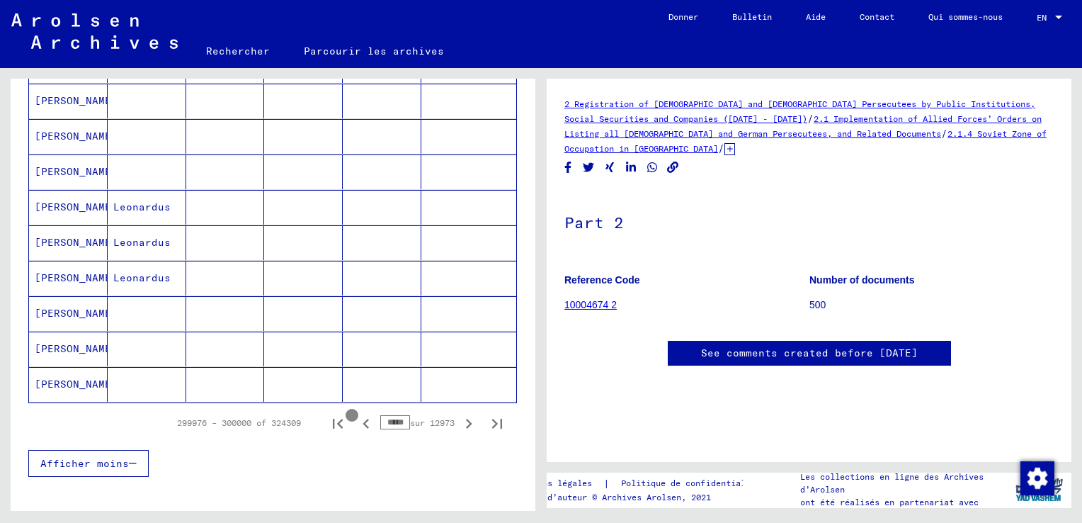
click at [363, 419] on icon "Page précédente" at bounding box center [366, 424] width 6 height 10
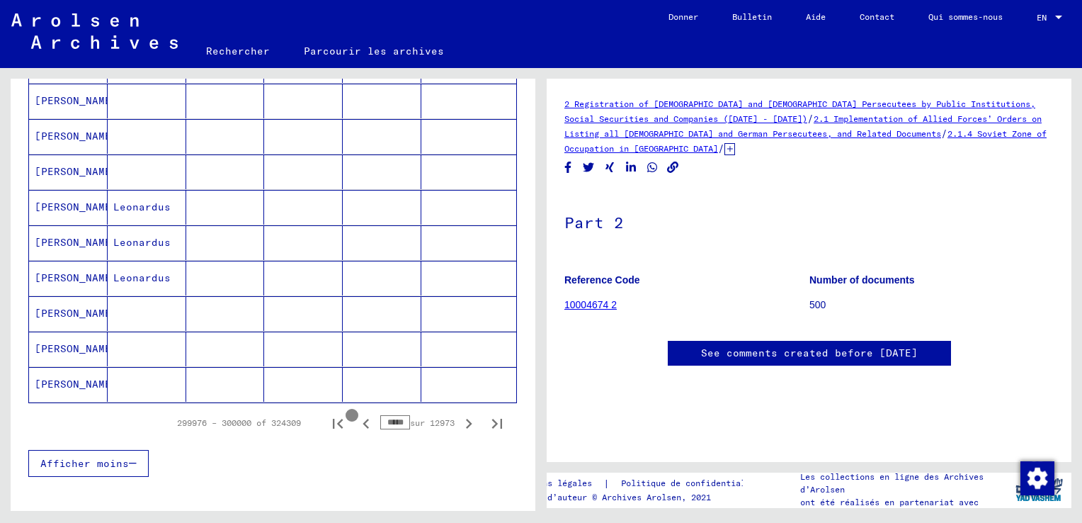
click at [363, 419] on icon "Page précédente" at bounding box center [366, 424] width 6 height 10
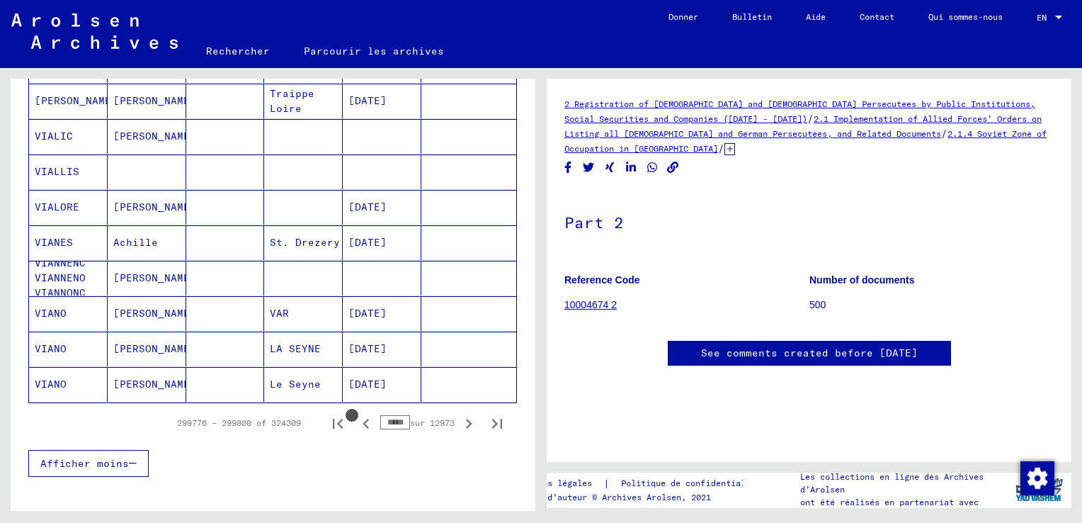
click at [363, 419] on icon "Page précédente" at bounding box center [366, 424] width 6 height 10
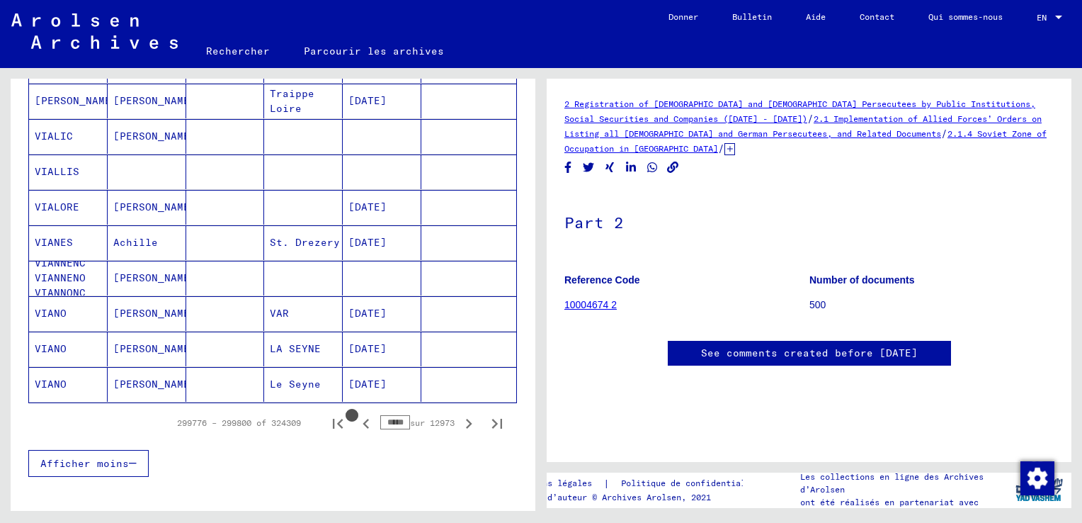
click at [363, 419] on icon "Page précédente" at bounding box center [366, 424] width 6 height 10
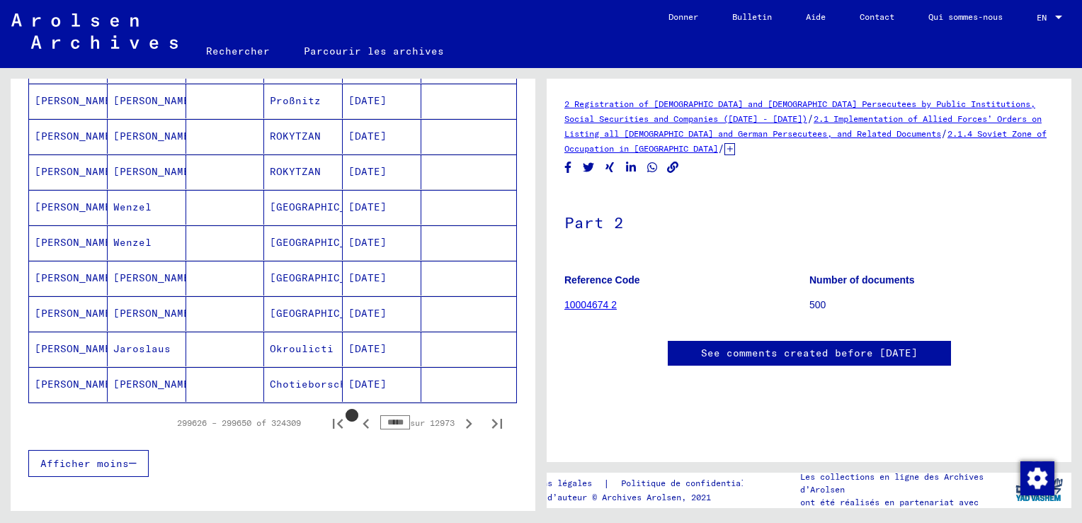
click at [363, 419] on icon "Page précédente" at bounding box center [366, 424] width 6 height 10
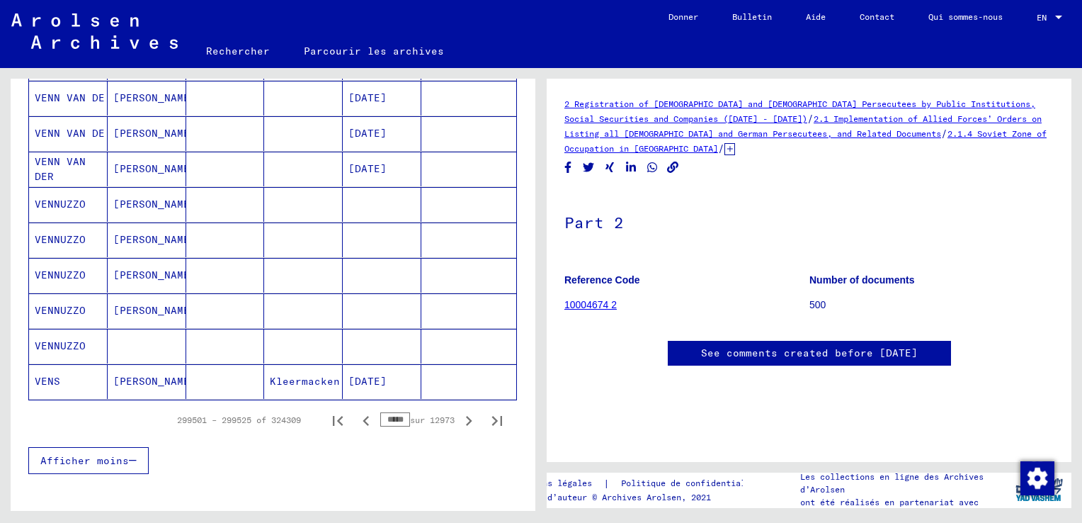
scroll to position [858, 0]
click at [363, 416] on icon "Page précédente" at bounding box center [366, 421] width 6 height 10
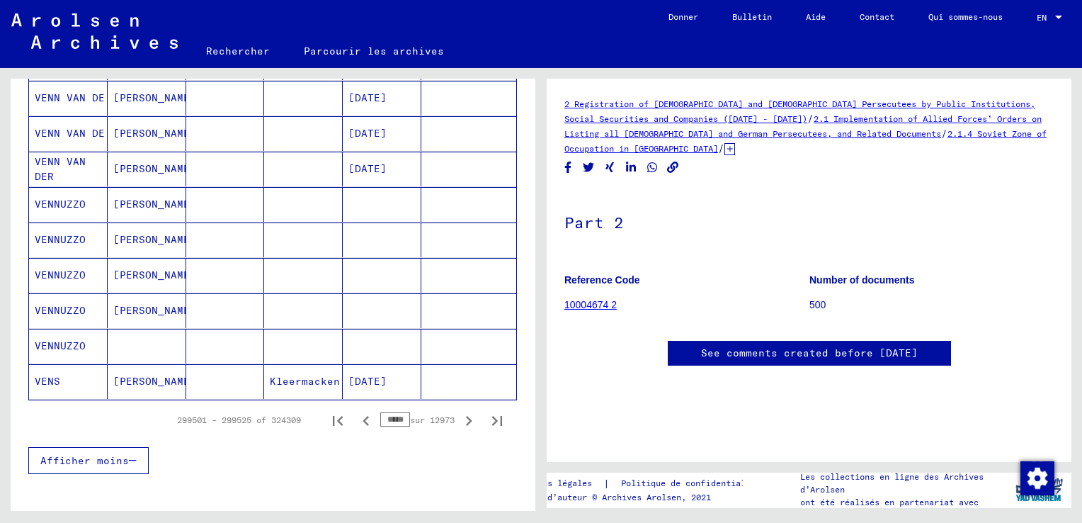
click at [363, 416] on icon "Page précédente" at bounding box center [366, 421] width 6 height 10
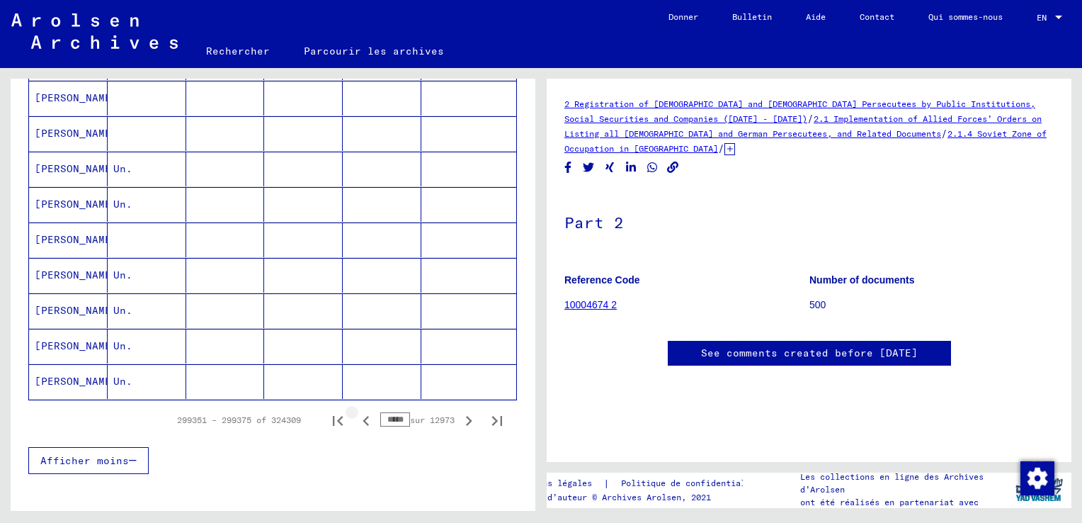
click at [363, 416] on icon "Page précédente" at bounding box center [366, 421] width 6 height 10
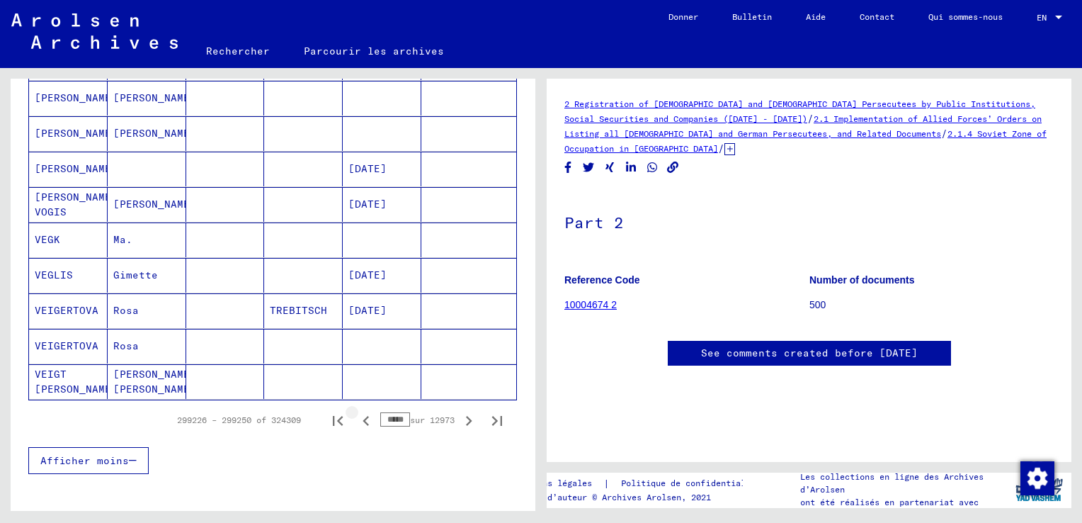
click at [363, 416] on icon "Page précédente" at bounding box center [366, 421] width 6 height 10
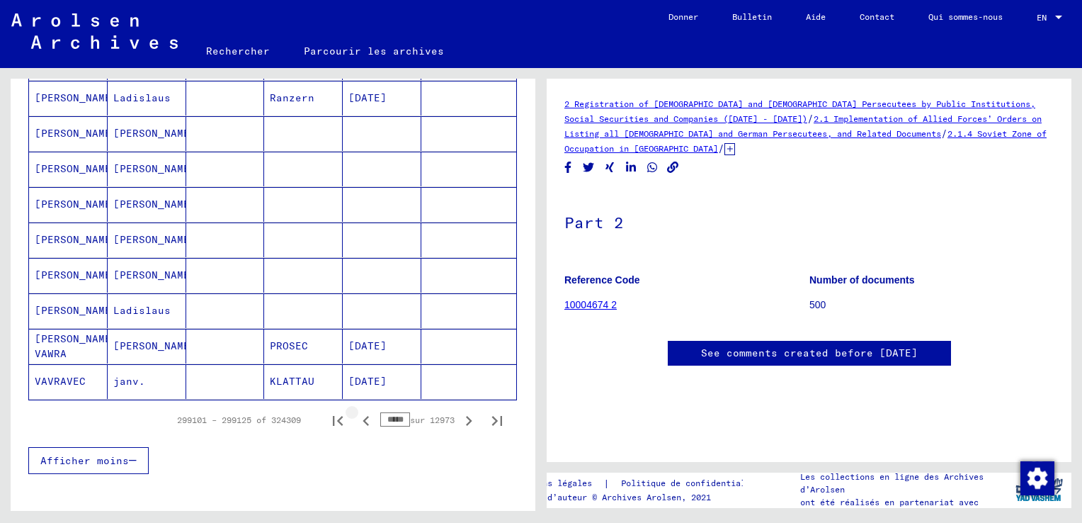
click at [363, 416] on icon "Page précédente" at bounding box center [366, 421] width 6 height 10
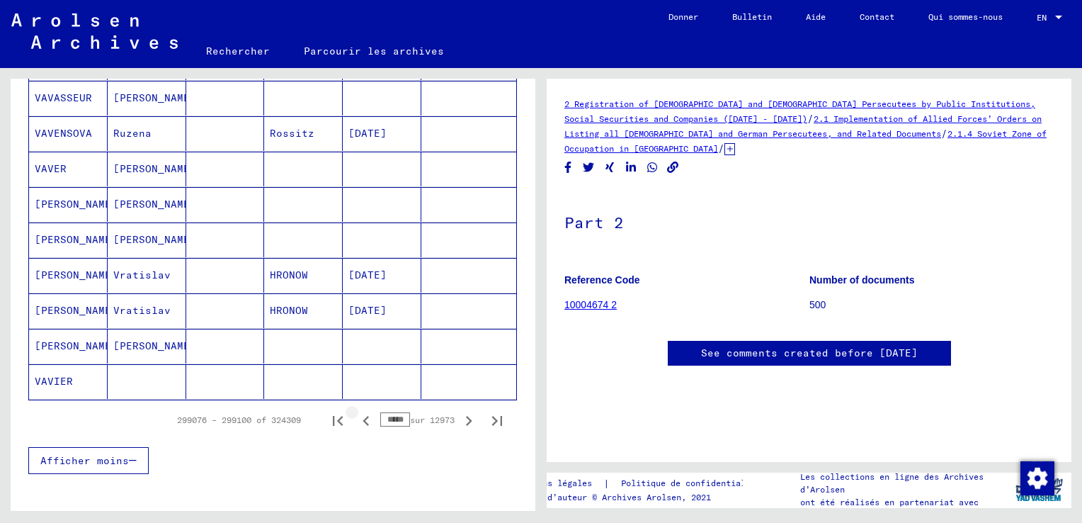
click at [363, 416] on icon "Page précédente" at bounding box center [366, 421] width 6 height 10
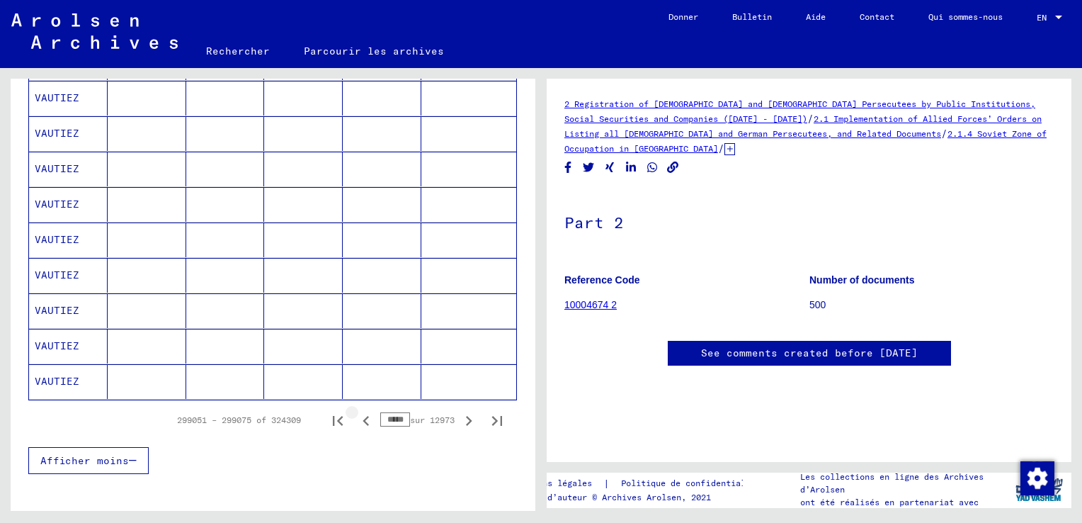
click at [363, 416] on icon "Page précédente" at bounding box center [366, 421] width 6 height 10
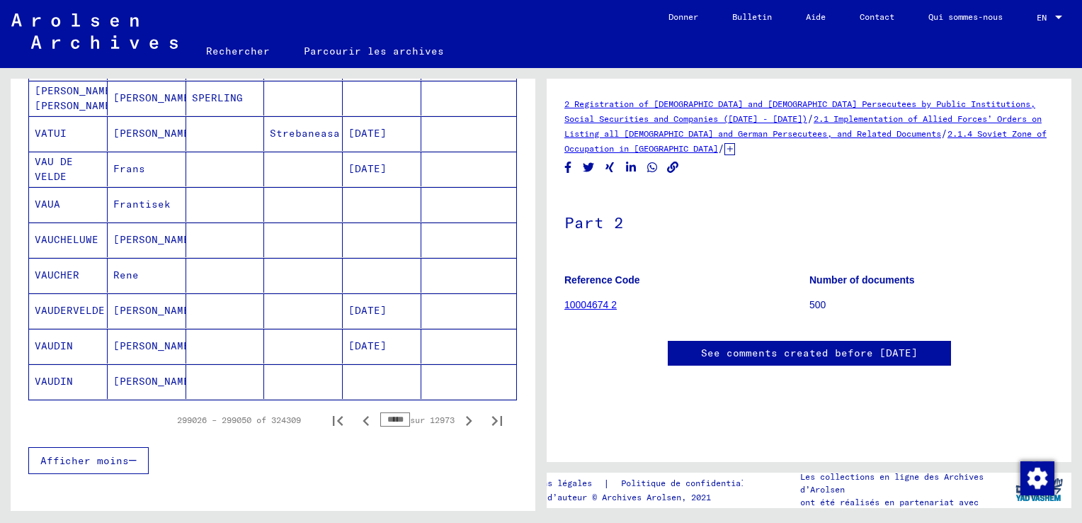
click at [363, 416] on icon "Page précédente" at bounding box center [366, 421] width 6 height 10
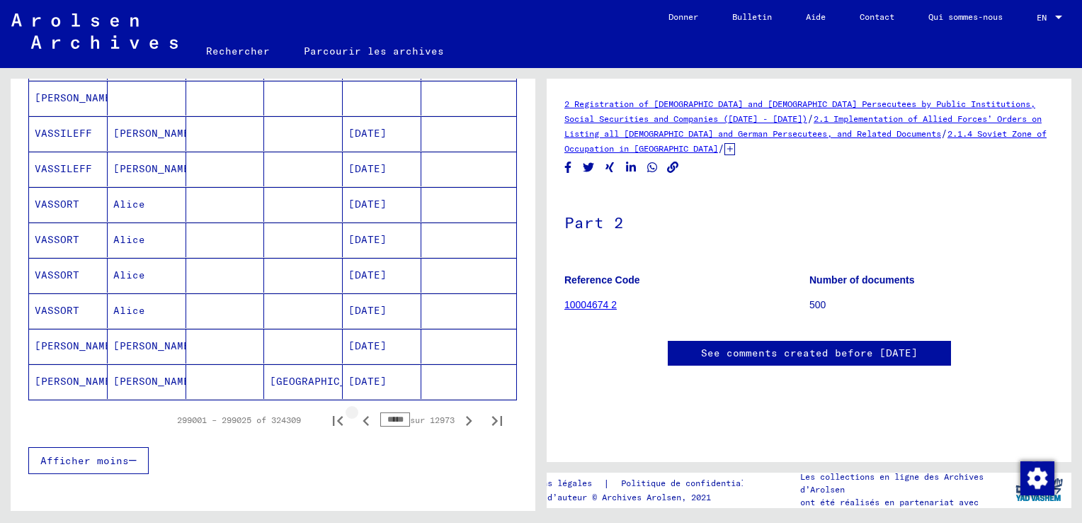
click at [363, 416] on icon "Page précédente" at bounding box center [366, 421] width 6 height 10
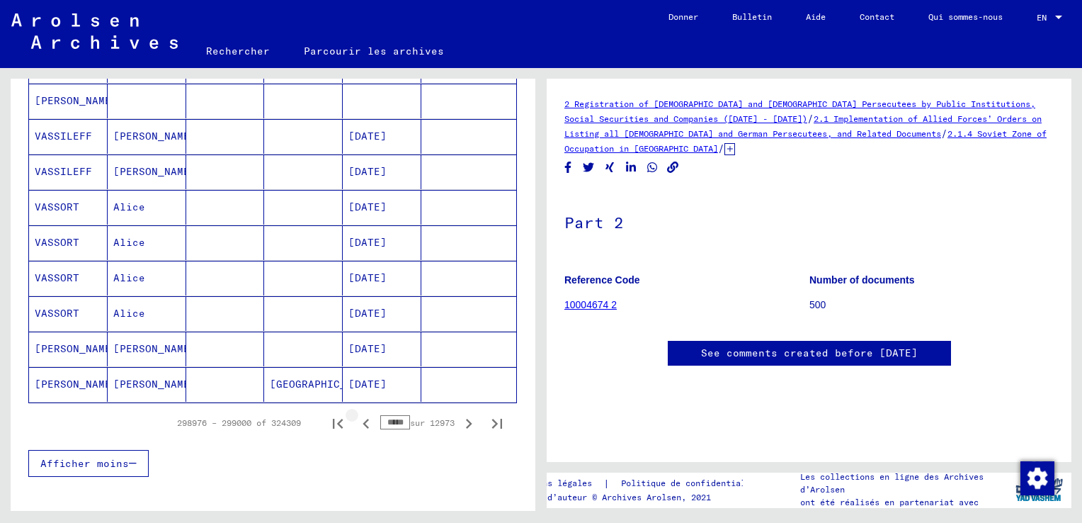
scroll to position [861, 0]
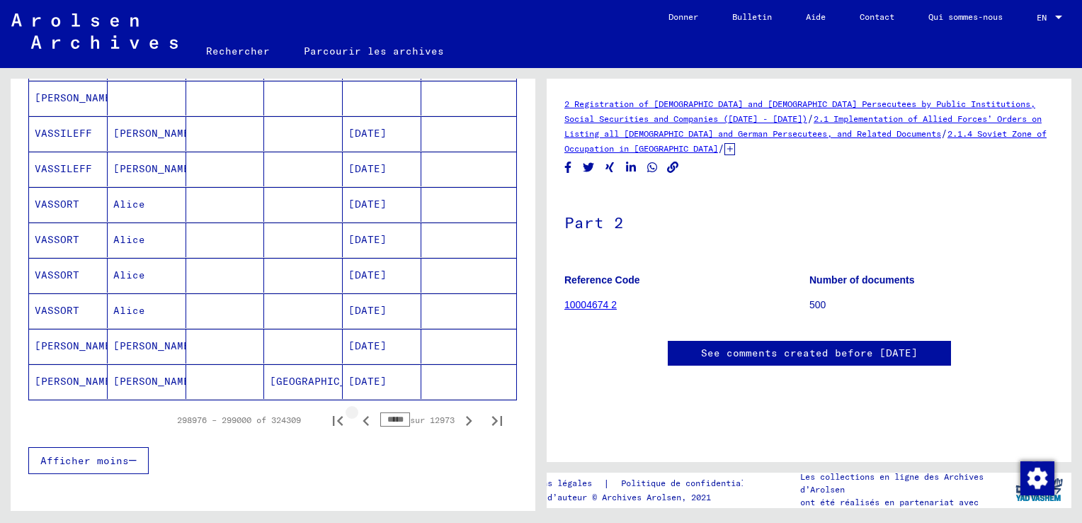
click at [363, 416] on icon "Page précédente" at bounding box center [366, 421] width 6 height 10
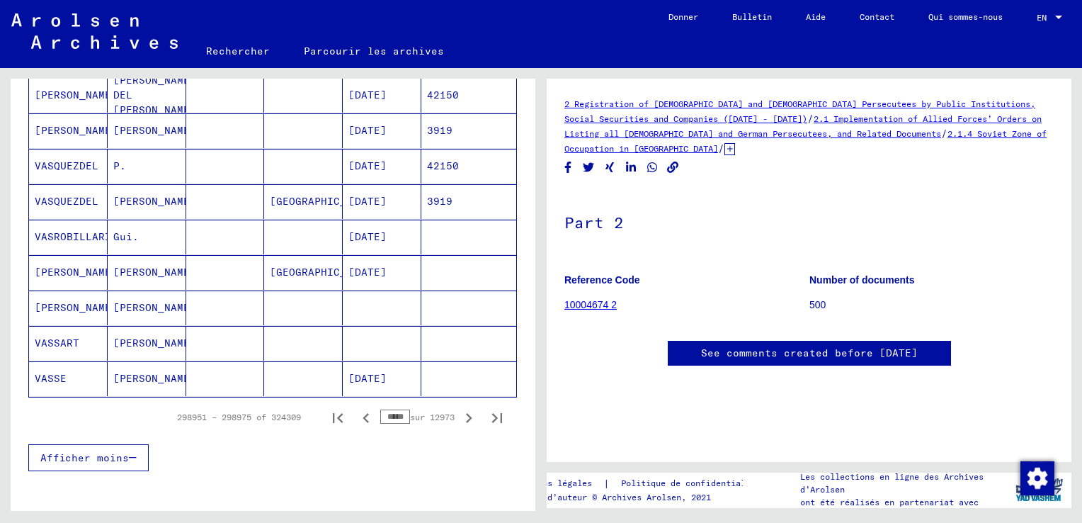
scroll to position [858, 0]
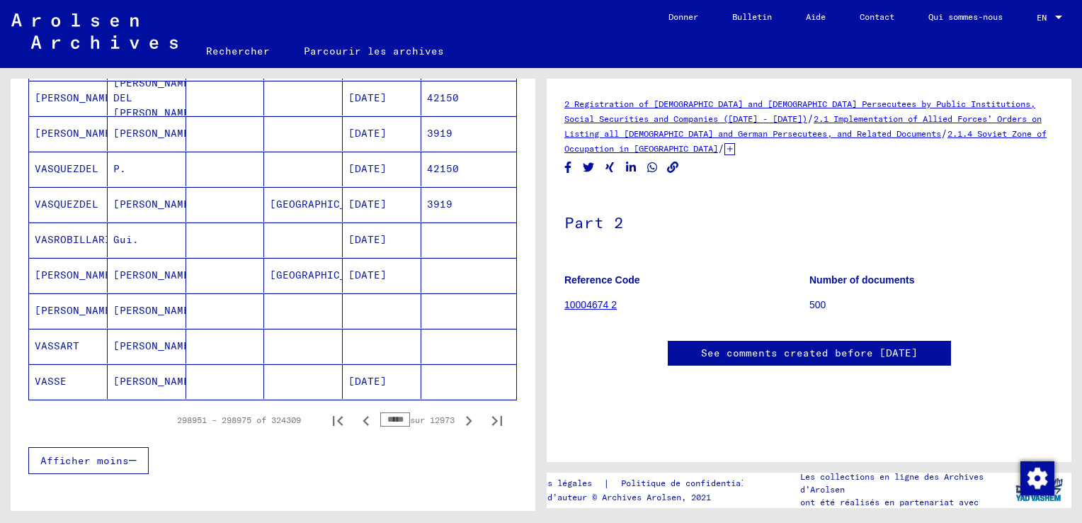
click at [460, 413] on icon "Page suivante" at bounding box center [469, 421] width 20 height 20
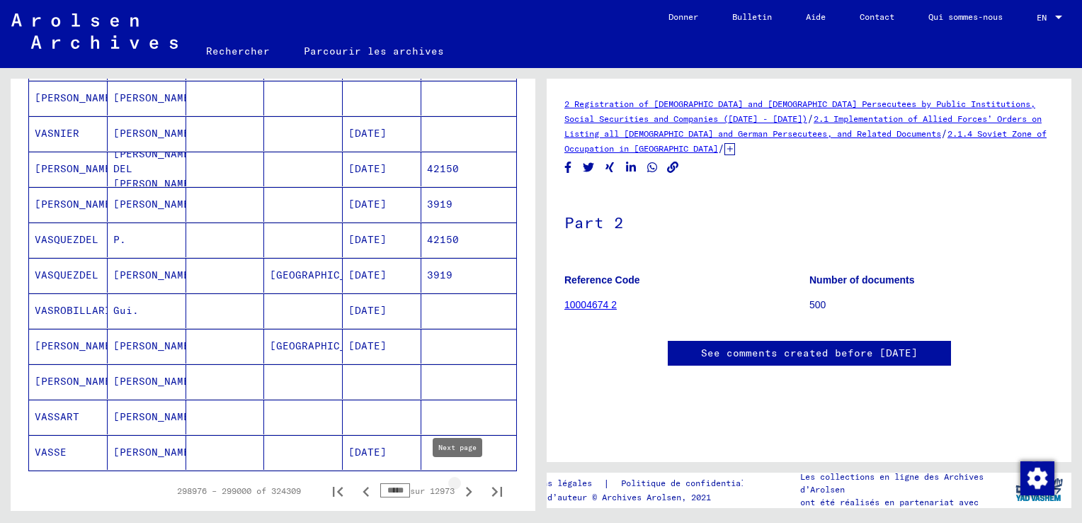
click at [466, 487] on icon "Page suivante" at bounding box center [469, 492] width 6 height 10
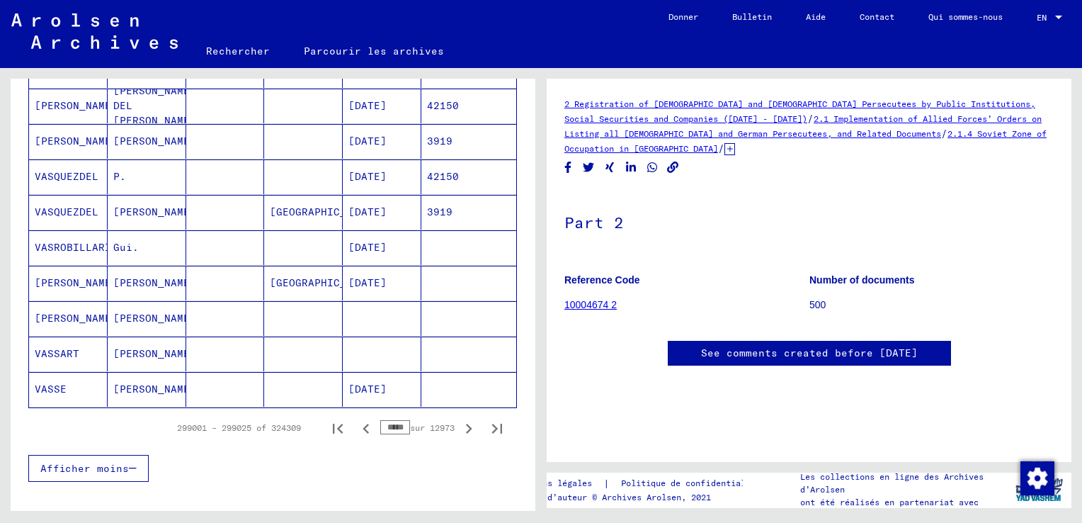
scroll to position [861, 0]
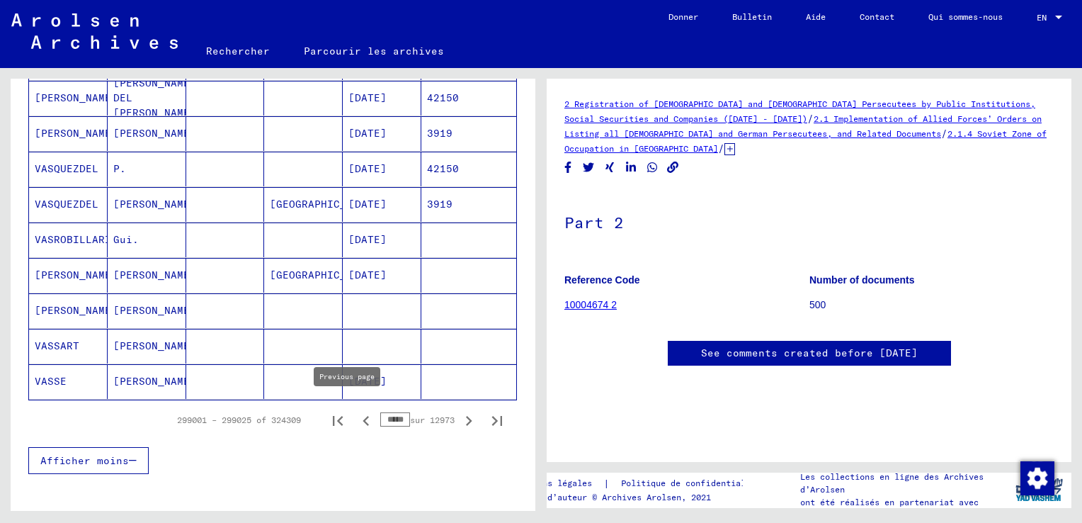
click at [356, 411] on icon "Page précédente" at bounding box center [366, 421] width 20 height 20
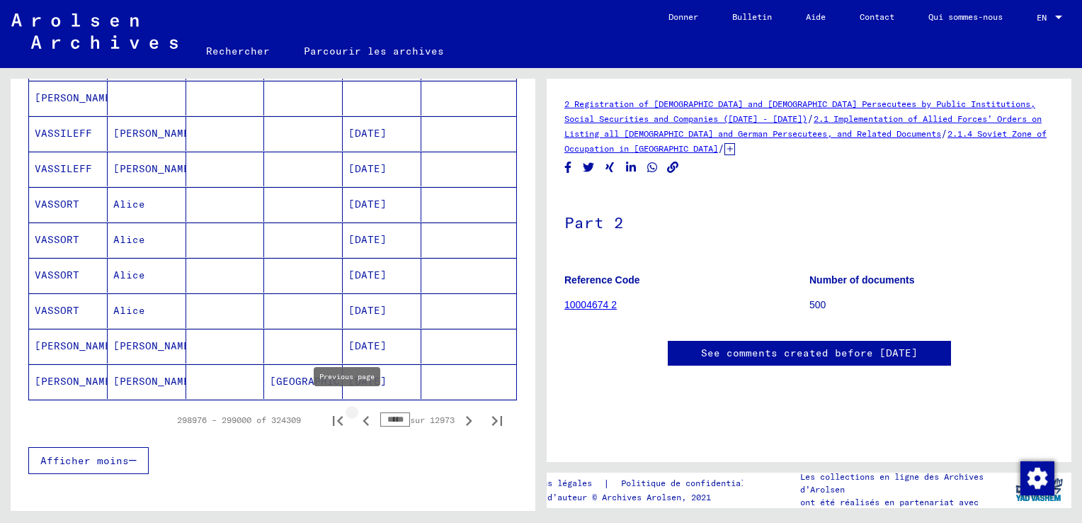
click at [356, 411] on icon "Page précédente" at bounding box center [366, 421] width 20 height 20
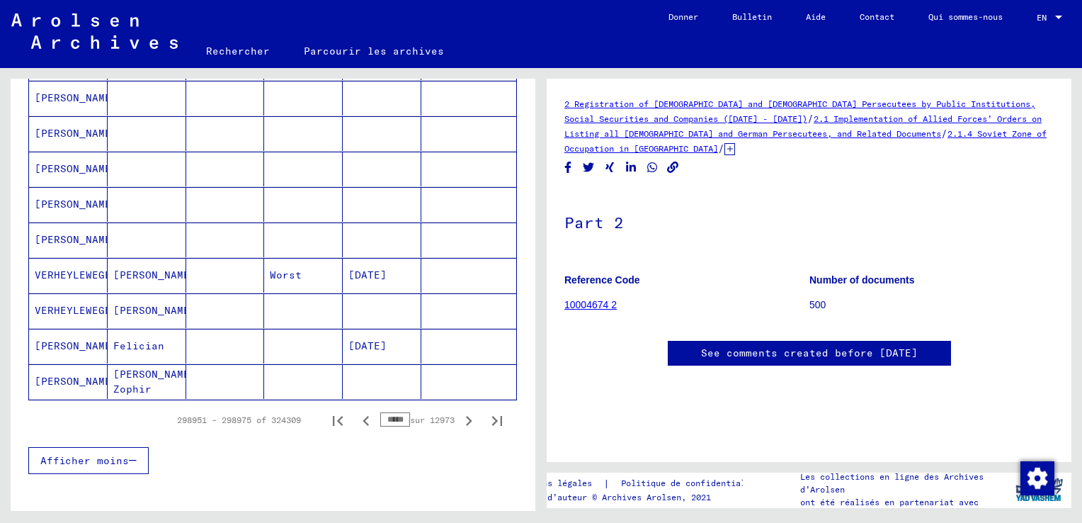
click at [356, 411] on icon "Page précédente" at bounding box center [366, 421] width 20 height 20
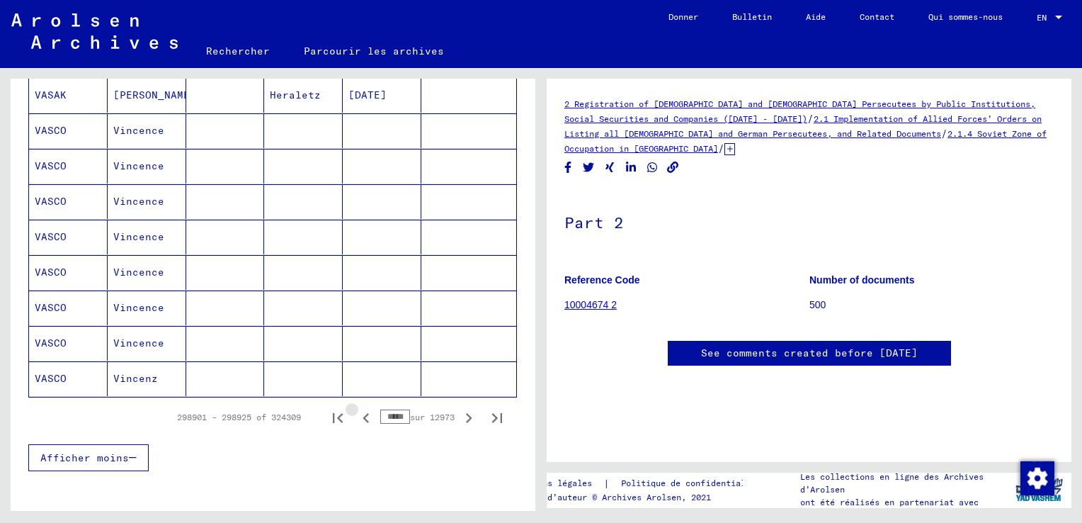
scroll to position [858, 0]
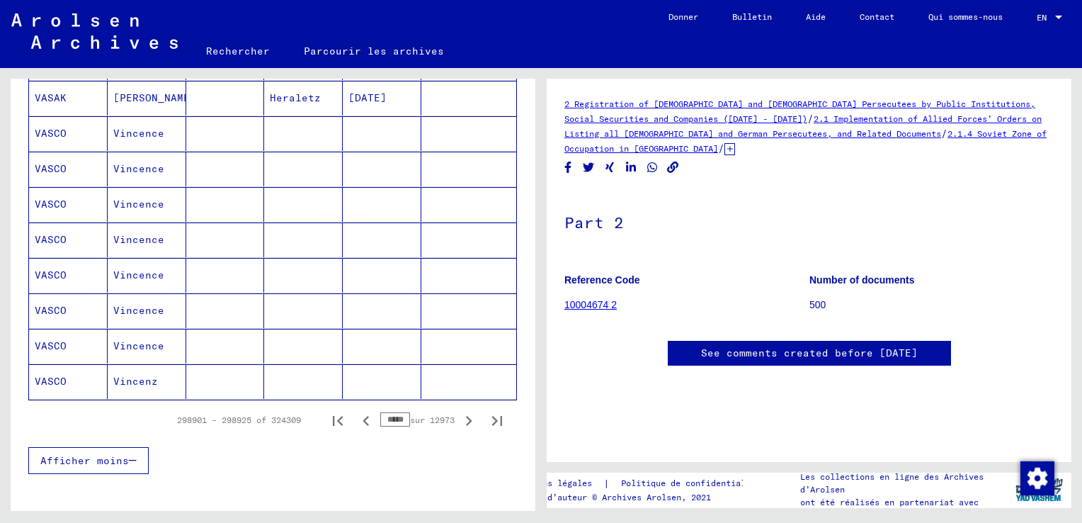
click at [356, 411] on icon "Page précédente" at bounding box center [366, 421] width 20 height 20
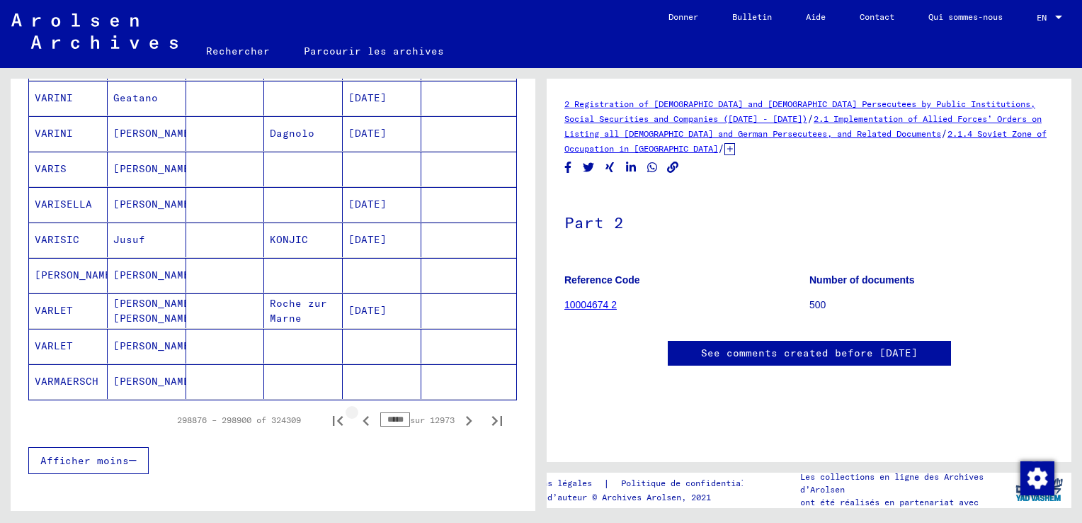
click at [356, 411] on icon "Page précédente" at bounding box center [366, 421] width 20 height 20
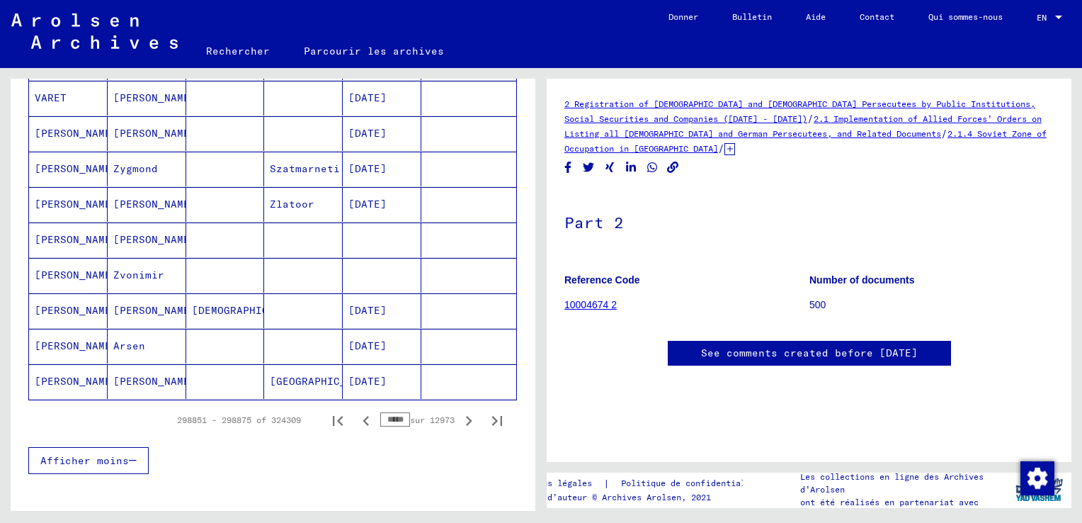
click at [356, 411] on icon "Page précédente" at bounding box center [366, 421] width 20 height 20
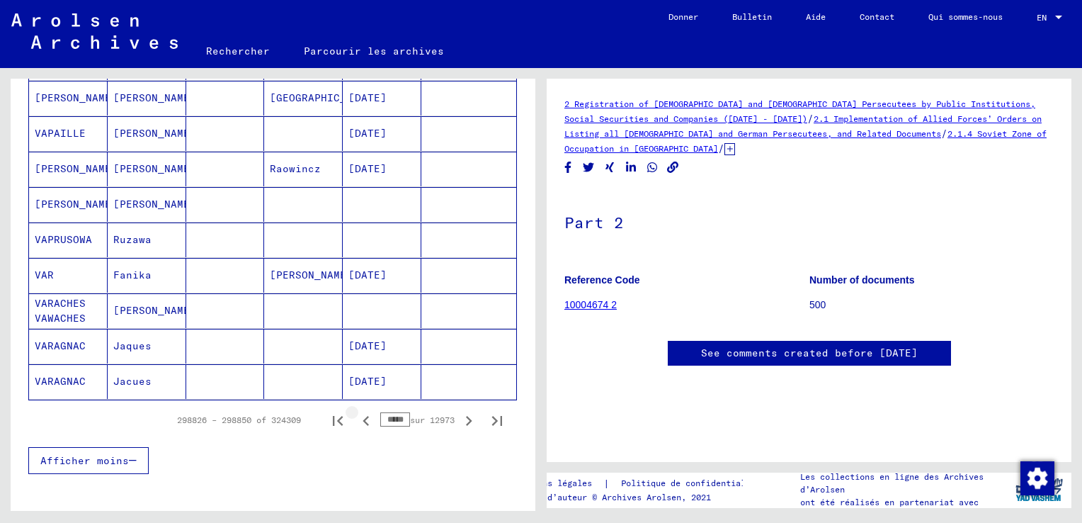
click at [356, 411] on icon "Page précédente" at bounding box center [366, 421] width 20 height 20
type input "*****"
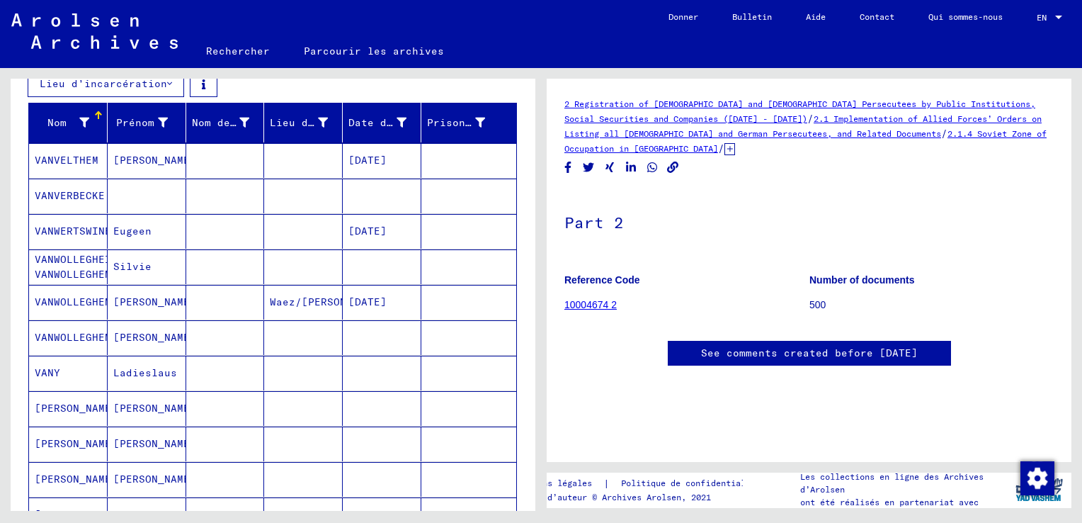
scroll to position [221, 0]
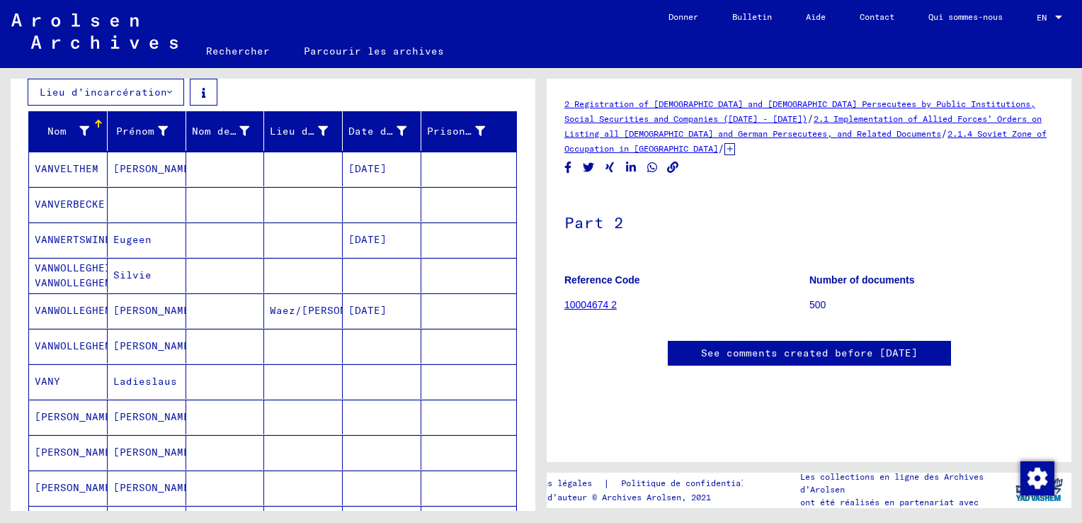
click at [76, 239] on mat-cell "VANWERTSWINEKEL" at bounding box center [68, 239] width 79 height 35
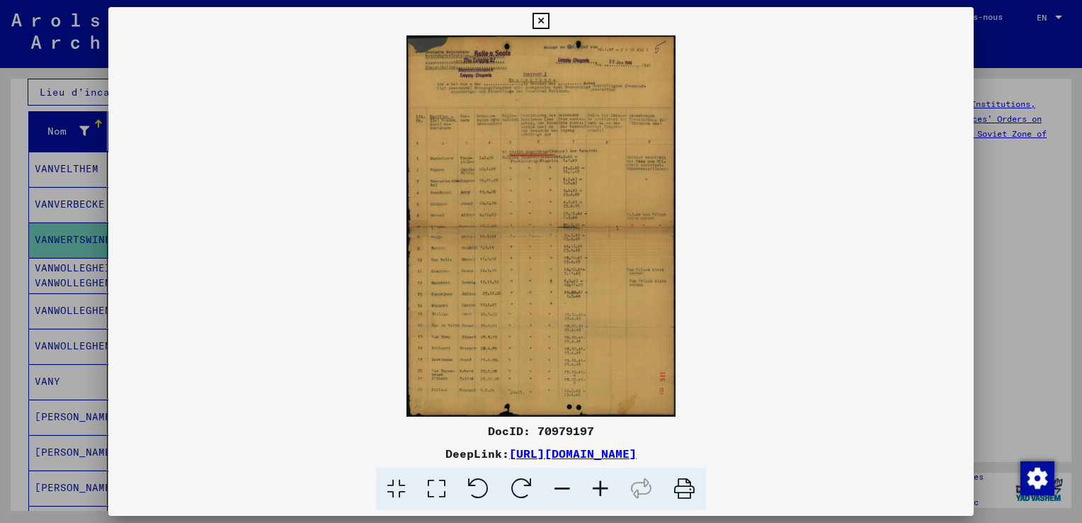
click at [402, 486] on icon at bounding box center [396, 488] width 40 height 43
click at [552, 452] on link "https://collections.arolsen-archives.org/en/document/70979197" at bounding box center [572, 453] width 127 height 14
click at [533, 21] on icon at bounding box center [541, 21] width 16 height 17
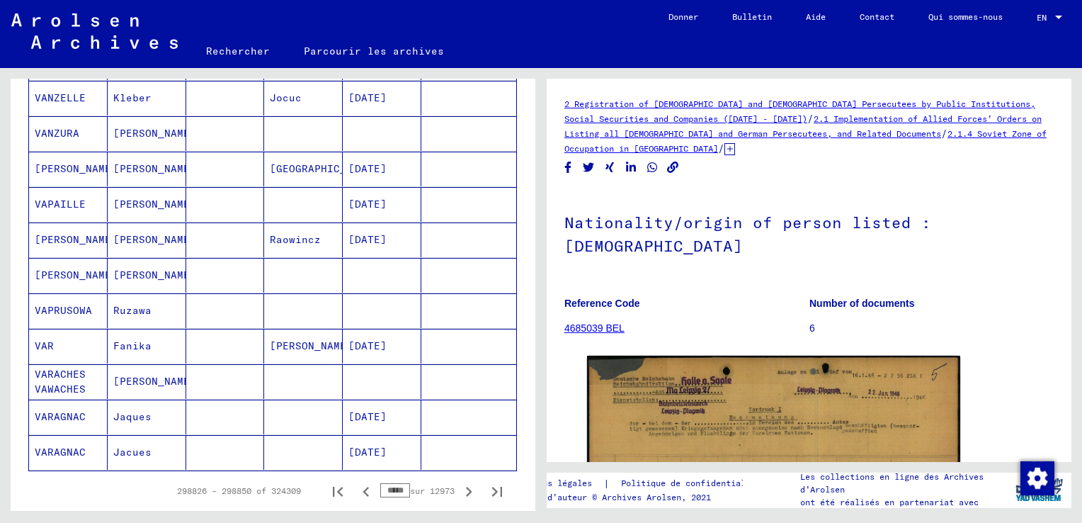
scroll to position [1071, 0]
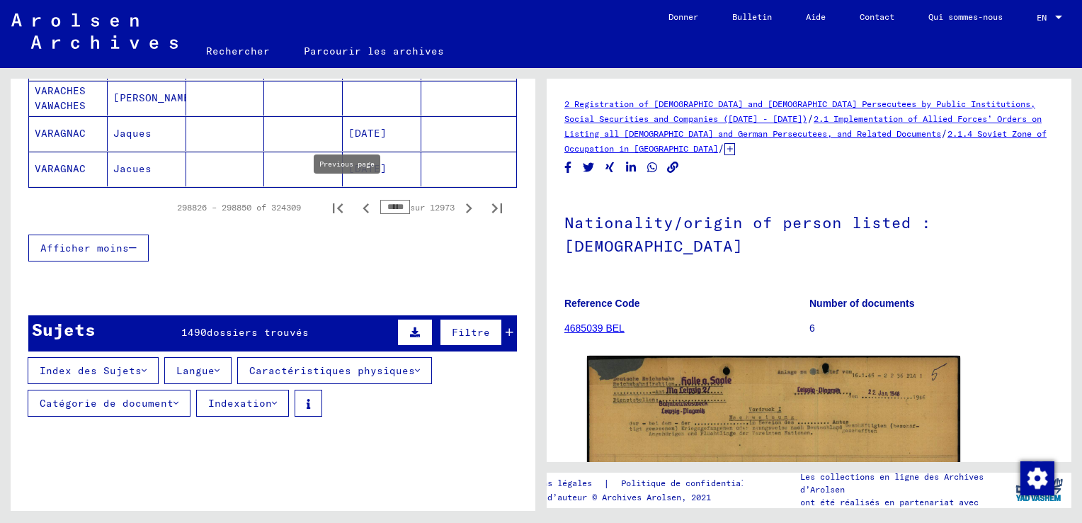
click at [363, 203] on icon "Page précédente" at bounding box center [366, 208] width 6 height 10
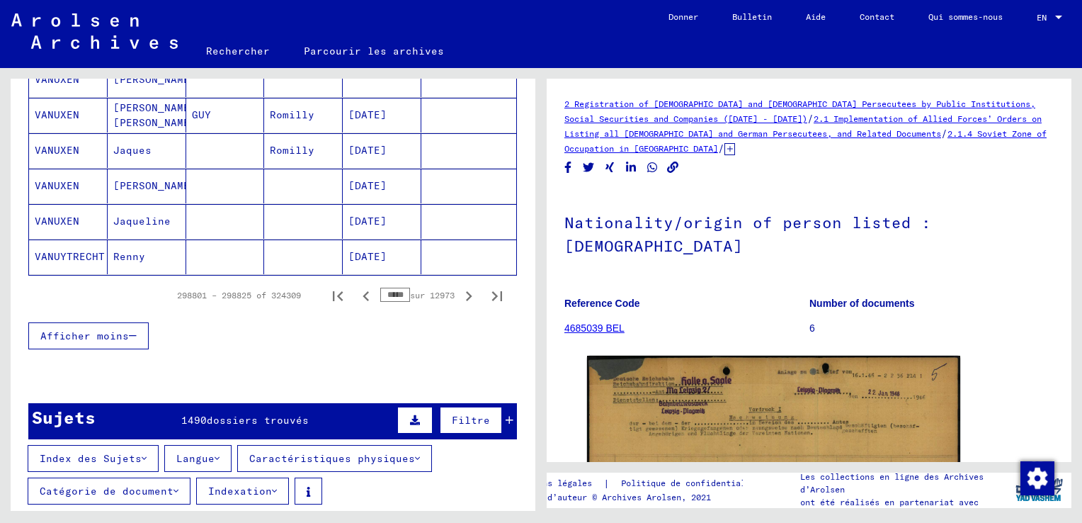
scroll to position [1000, 0]
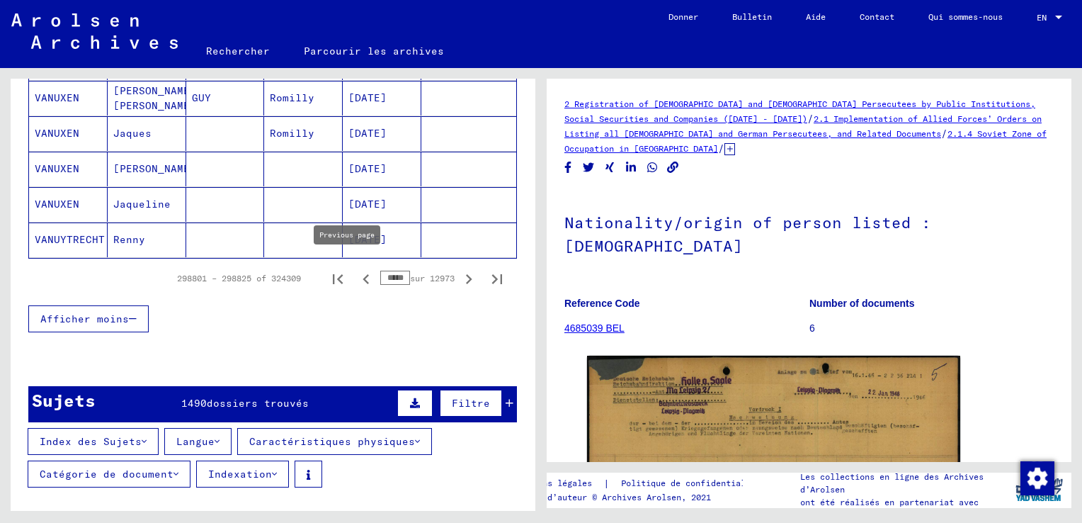
click at [356, 271] on icon "Page précédente" at bounding box center [366, 279] width 20 height 20
type input "*****"
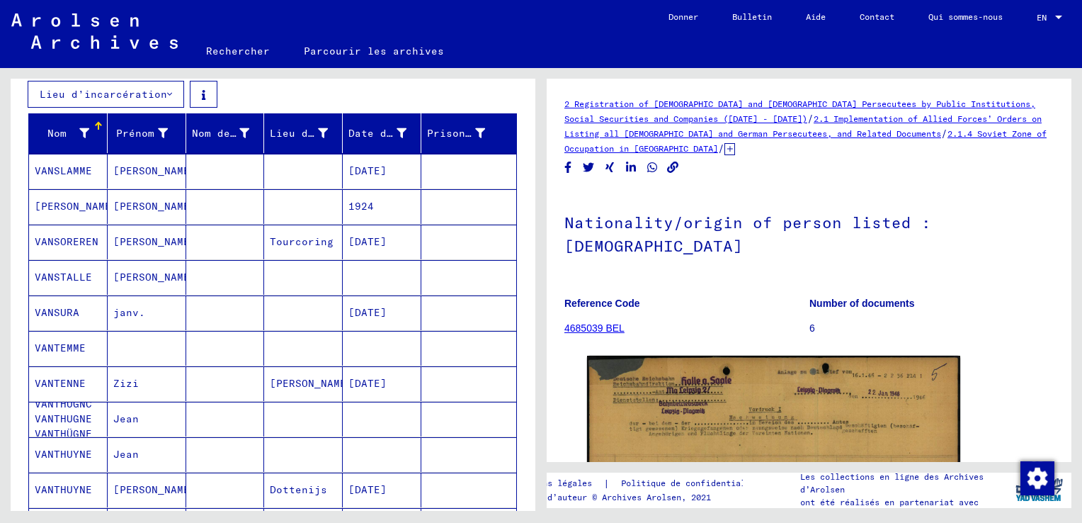
scroll to position [150, 0]
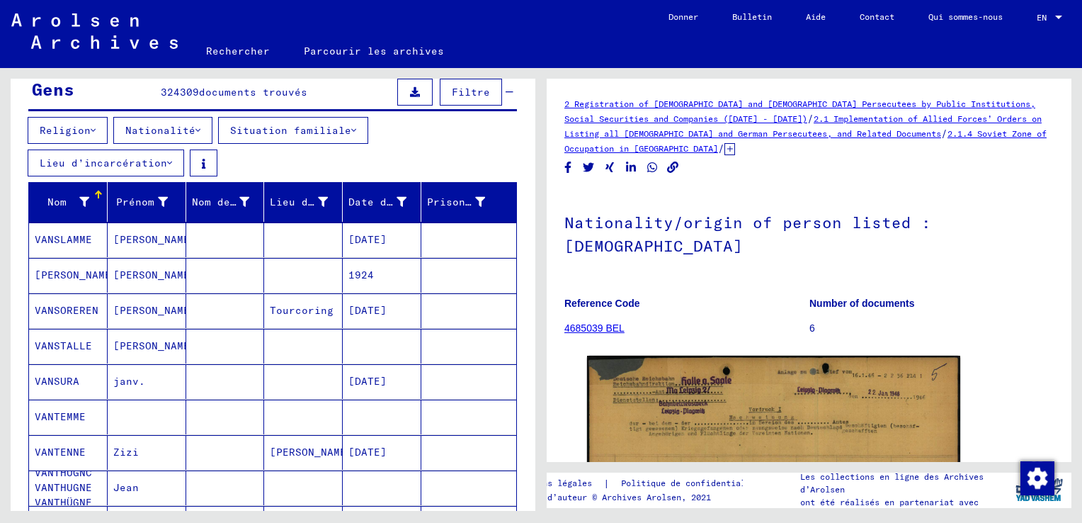
click at [172, 164] on icon at bounding box center [169, 163] width 5 height 10
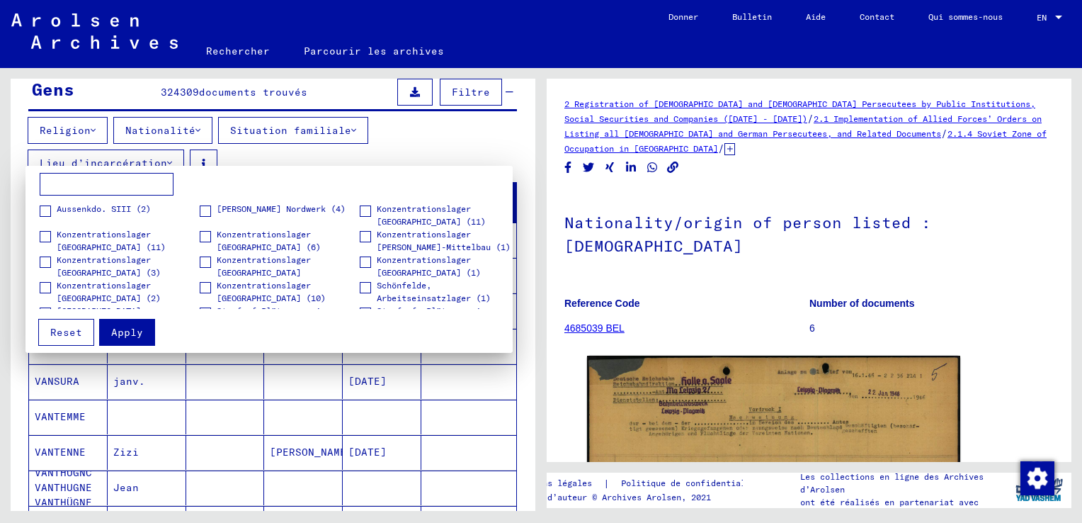
scroll to position [0, 0]
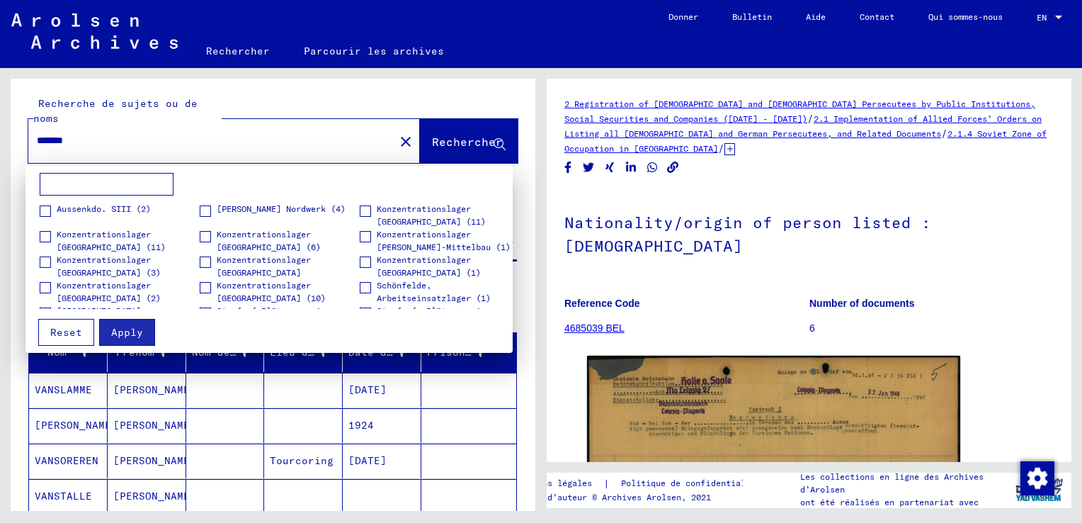
click at [94, 140] on div at bounding box center [541, 261] width 1082 height 523
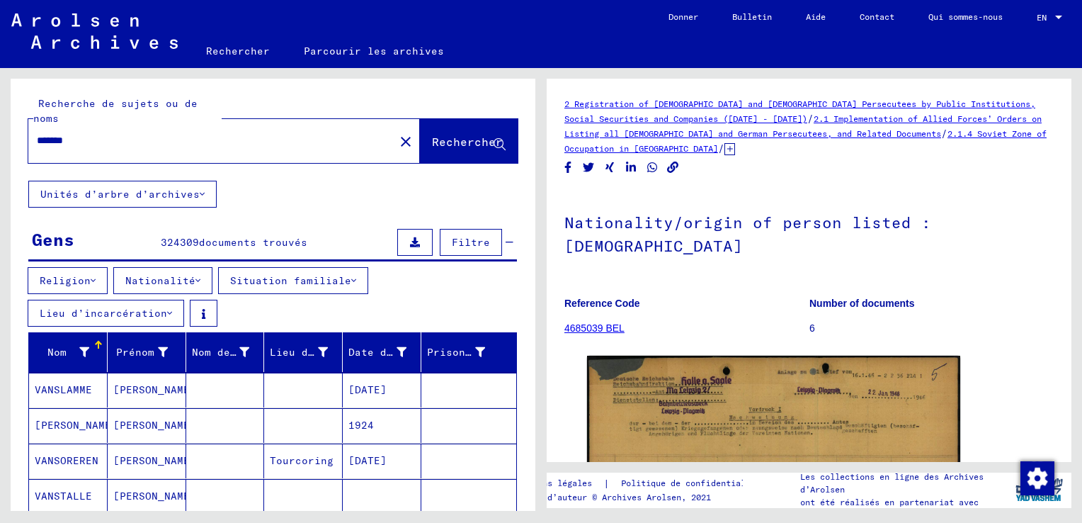
drag, startPoint x: 100, startPoint y: 143, endPoint x: 110, endPoint y: 152, distance: 14.1
click at [101, 146] on input "*******" at bounding box center [211, 140] width 349 height 15
click at [477, 144] on span "Rechercher" at bounding box center [467, 142] width 71 height 14
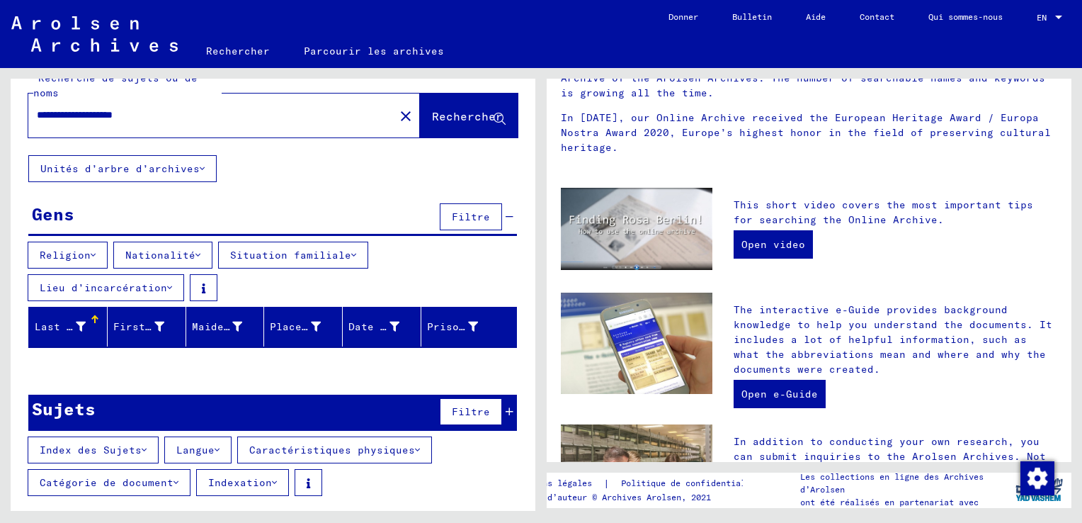
scroll to position [28, 0]
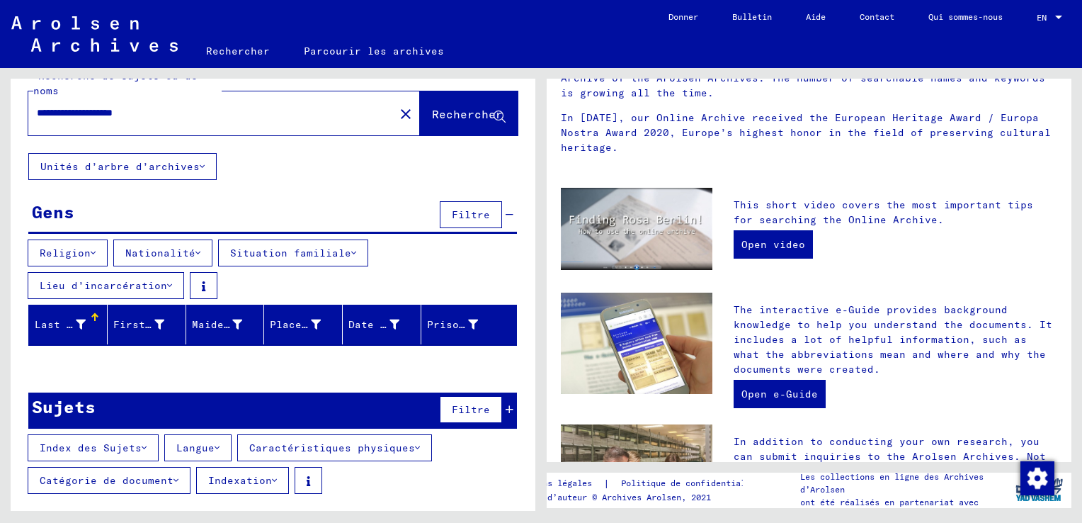
drag, startPoint x: 86, startPoint y: 114, endPoint x: -3, endPoint y: 93, distance: 90.9
click at [0, 93] on html "**********" at bounding box center [541, 261] width 1082 height 523
type input "**********"
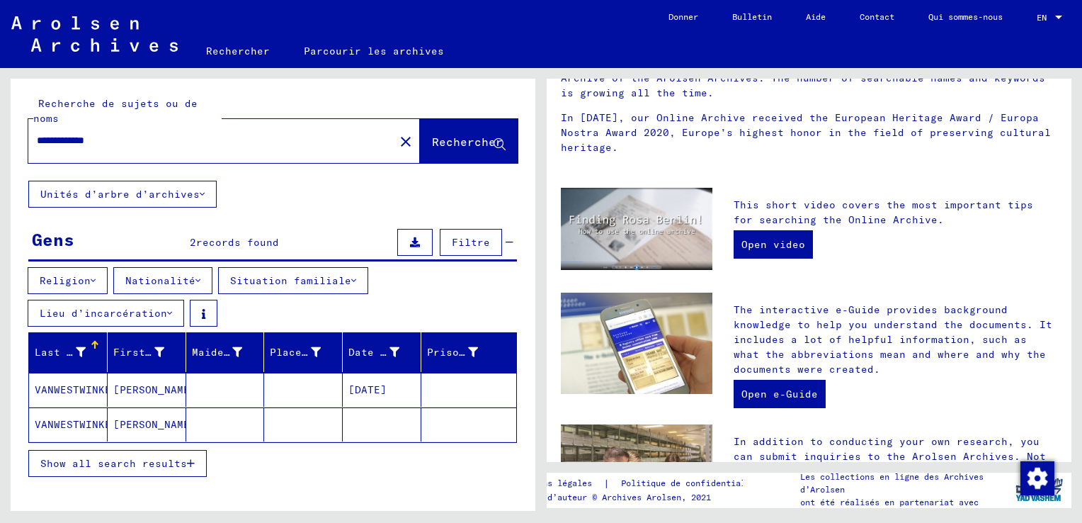
drag, startPoint x: 93, startPoint y: 393, endPoint x: 313, endPoint y: 387, distance: 219.7
click at [93, 393] on mat-cell "VANWESTWINKEL" at bounding box center [68, 390] width 79 height 34
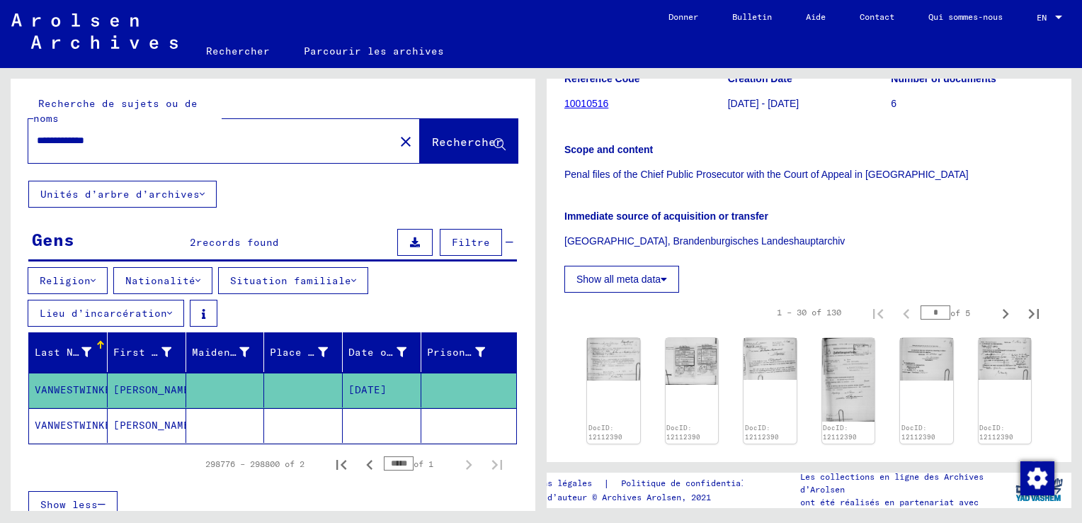
scroll to position [212, 0]
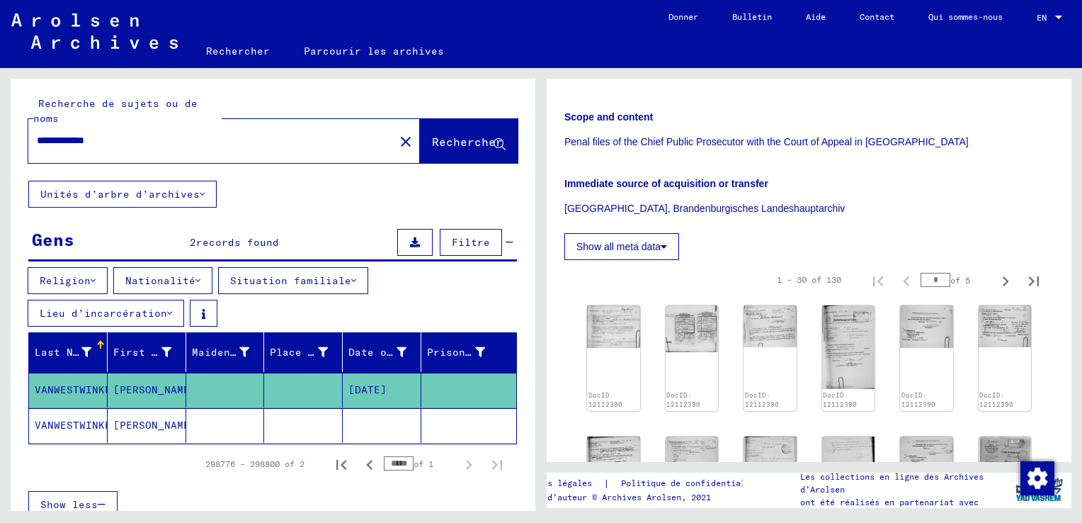
click at [378, 387] on mat-cell "02/23/1899" at bounding box center [382, 390] width 79 height 35
click at [80, 421] on mat-cell "VANWESTWINKEL" at bounding box center [68, 425] width 79 height 35
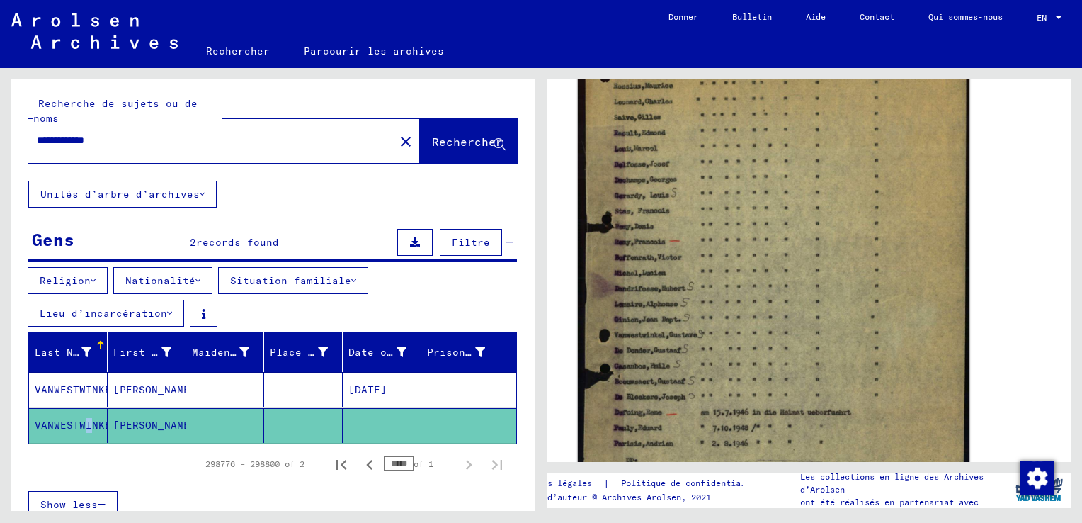
scroll to position [354, 0]
drag, startPoint x: 696, startPoint y: 251, endPoint x: 662, endPoint y: 293, distance: 54.0
drag, startPoint x: 662, startPoint y: 293, endPoint x: 946, endPoint y: 241, distance: 288.8
click at [946, 241] on img at bounding box center [774, 286] width 392 height 574
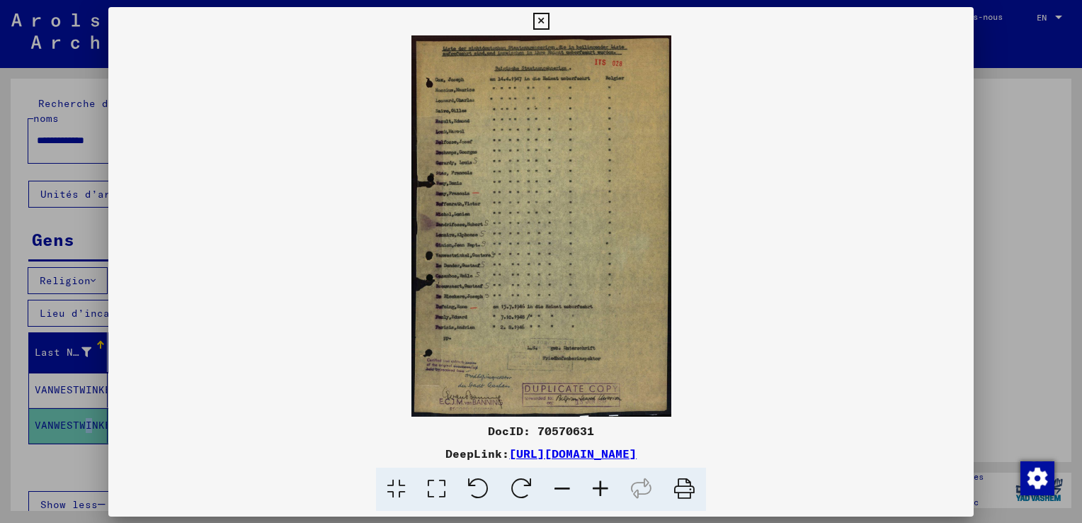
scroll to position [353, 0]
click at [535, 25] on icon at bounding box center [541, 21] width 16 height 17
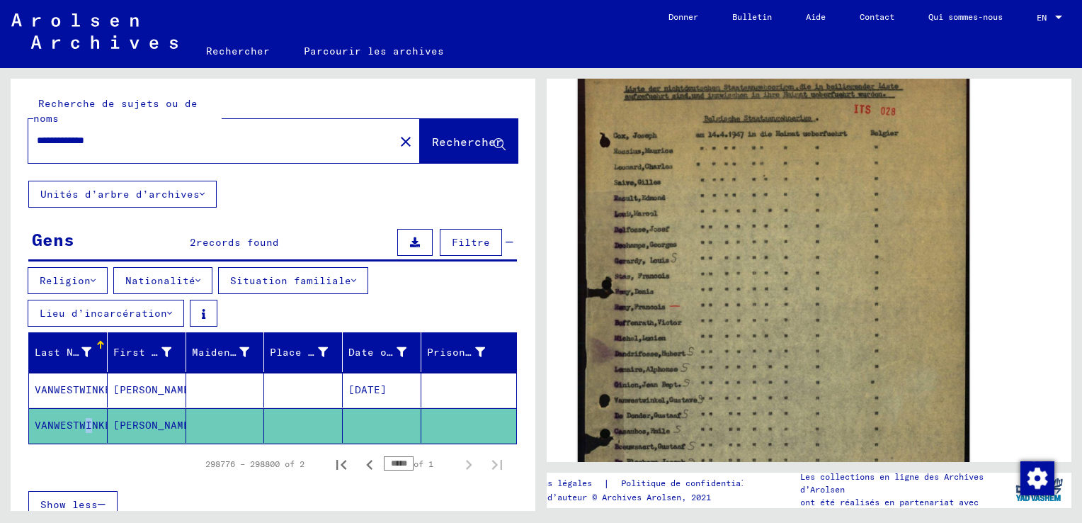
scroll to position [212, 0]
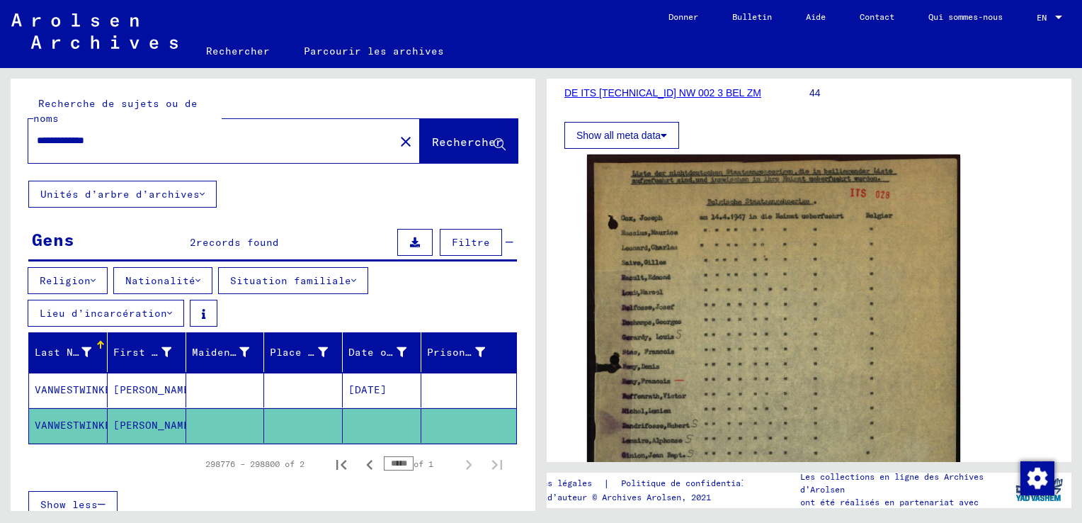
click at [59, 383] on mat-cell "VANWESTWINKEL" at bounding box center [68, 390] width 79 height 35
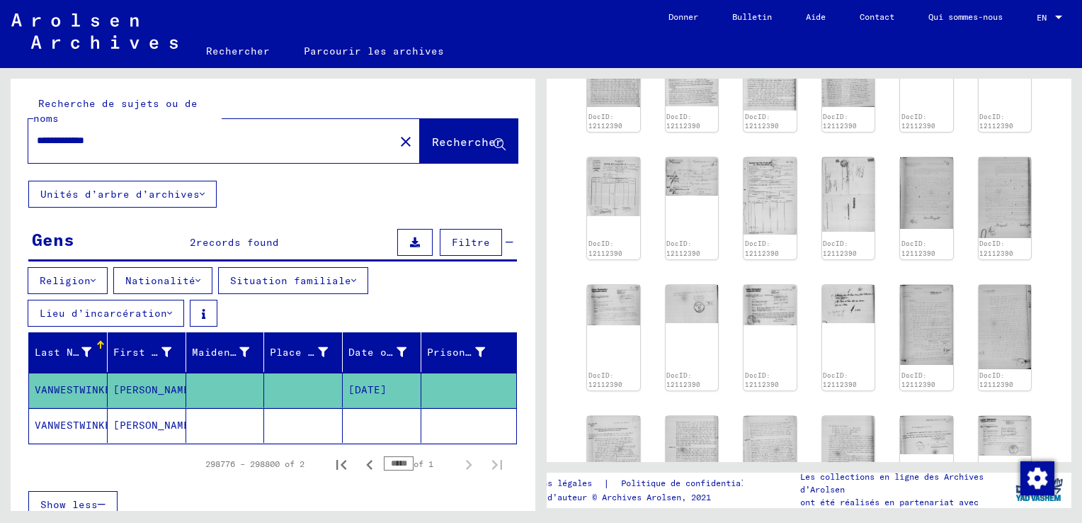
scroll to position [1983, 0]
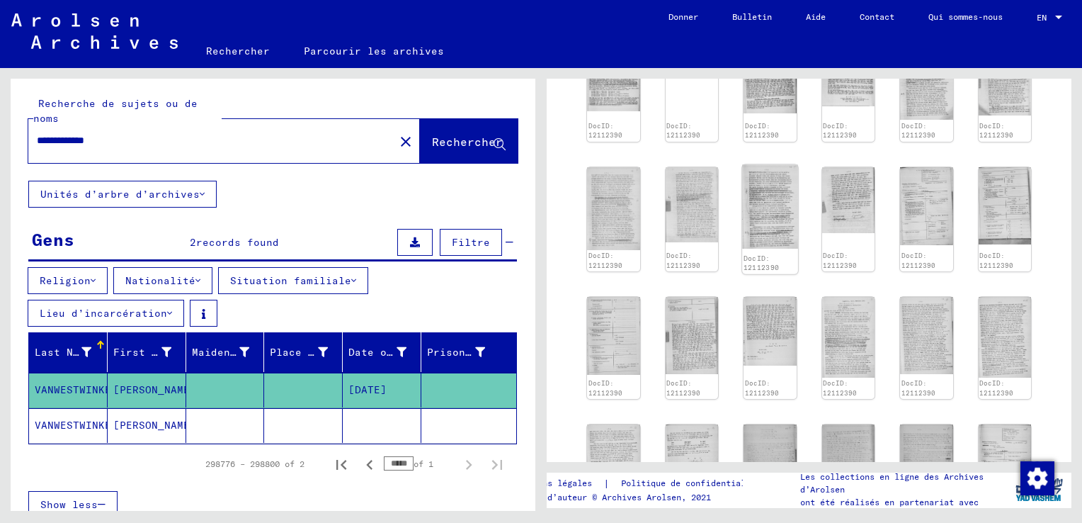
click at [769, 190] on img at bounding box center [769, 206] width 55 height 84
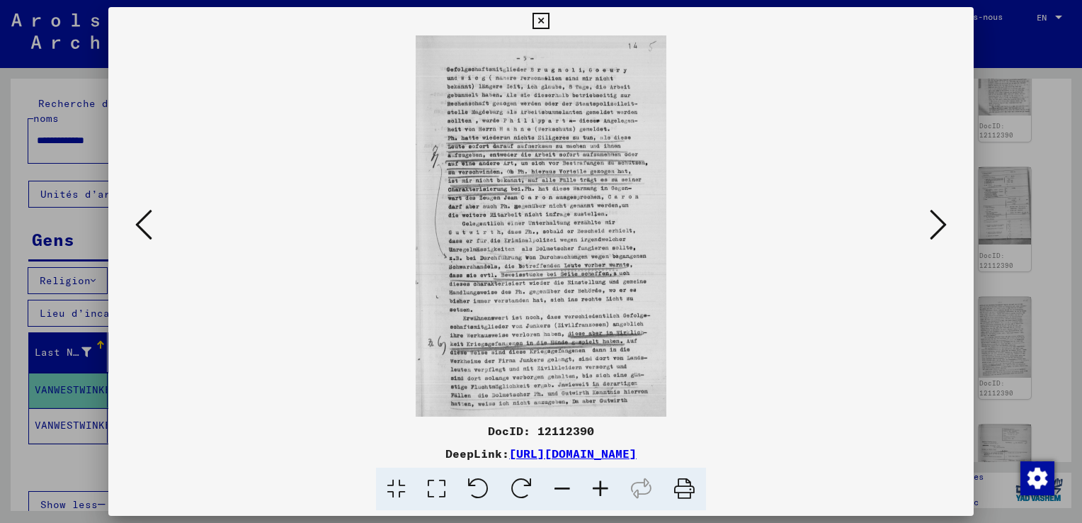
click at [945, 225] on icon at bounding box center [938, 225] width 17 height 34
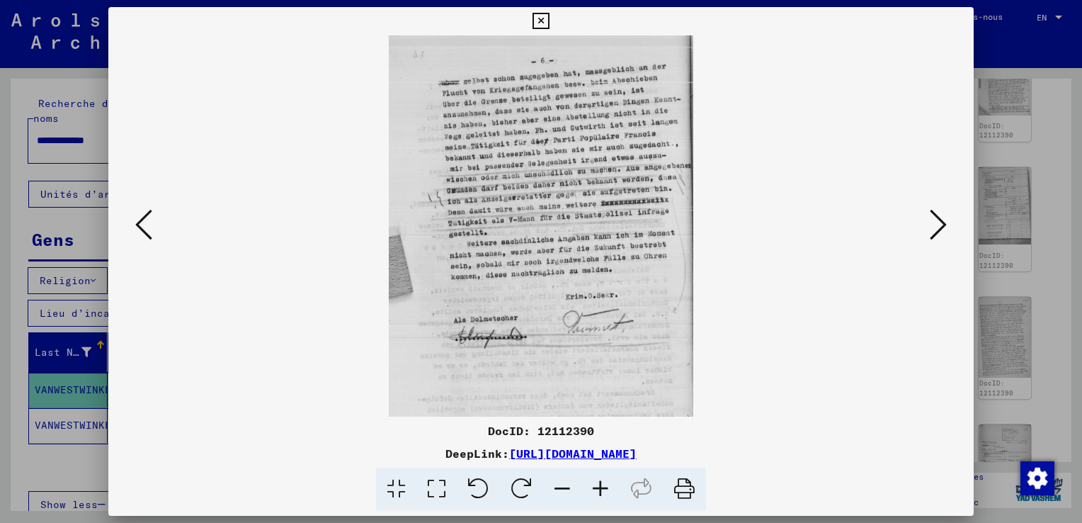
click at [945, 225] on icon at bounding box center [938, 225] width 17 height 34
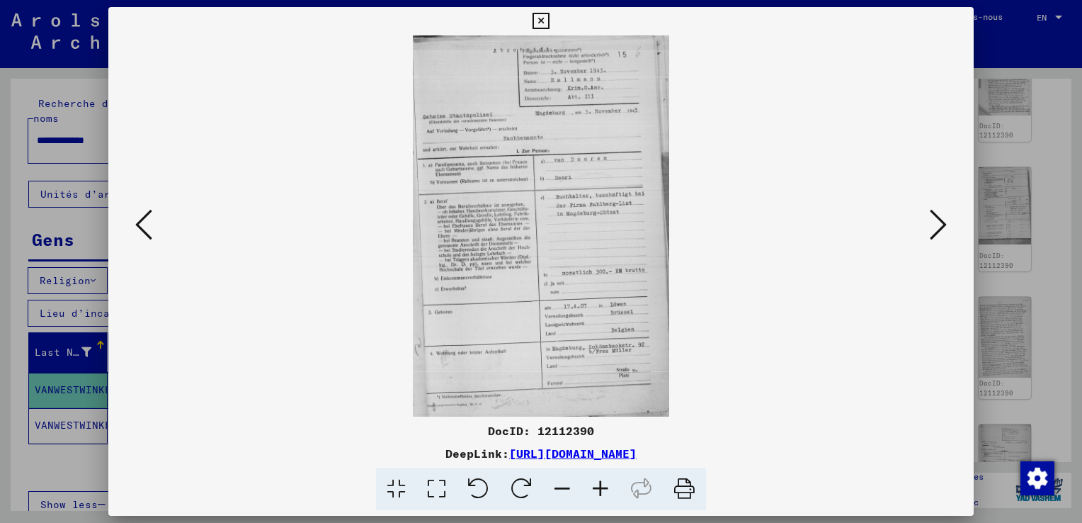
click at [947, 226] on button at bounding box center [938, 225] width 25 height 40
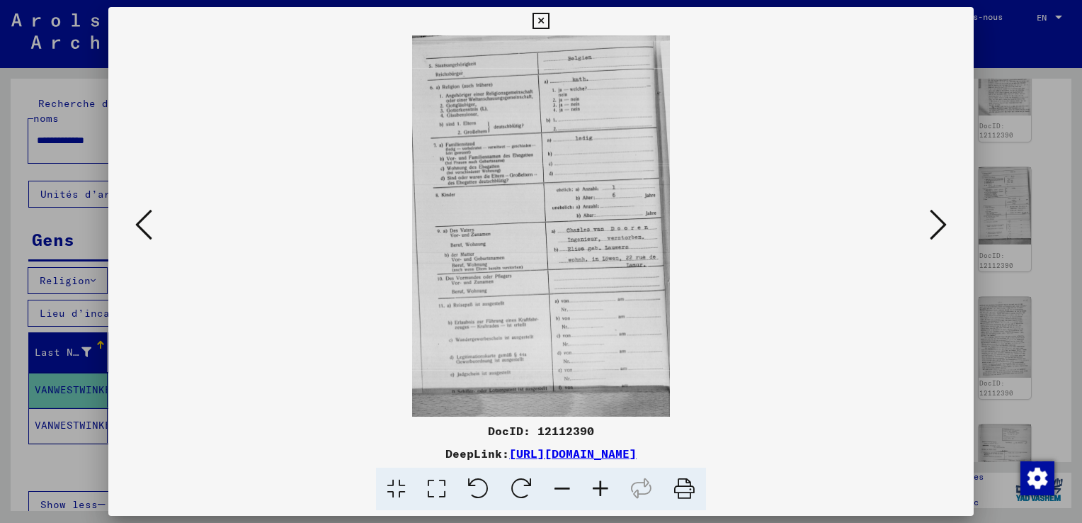
click at [997, 246] on div at bounding box center [541, 261] width 1082 height 523
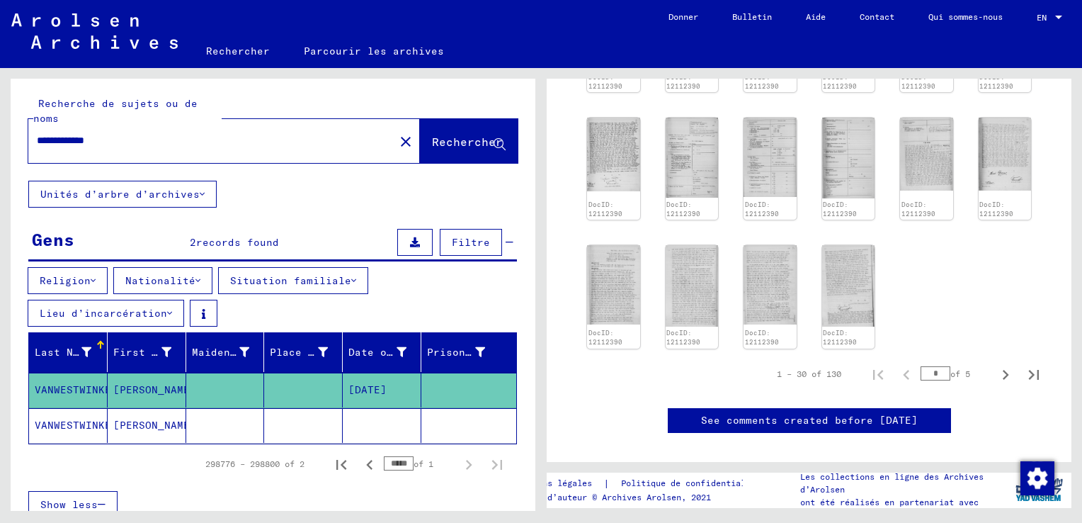
scroll to position [2904, 0]
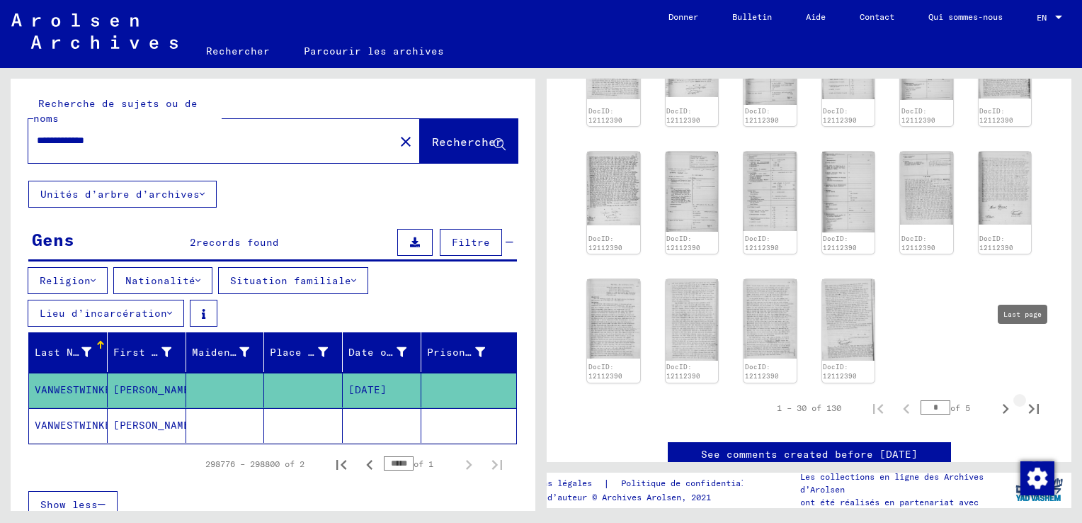
click at [1024, 399] on icon "Last page" at bounding box center [1034, 409] width 20 height 20
type input "*"
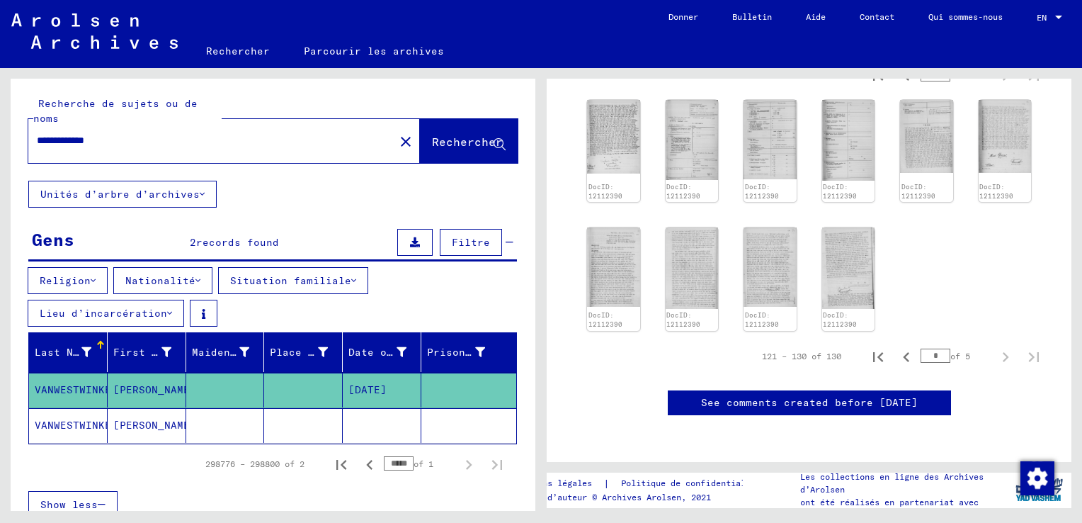
scroll to position [420, 0]
click at [848, 261] on img at bounding box center [848, 267] width 55 height 85
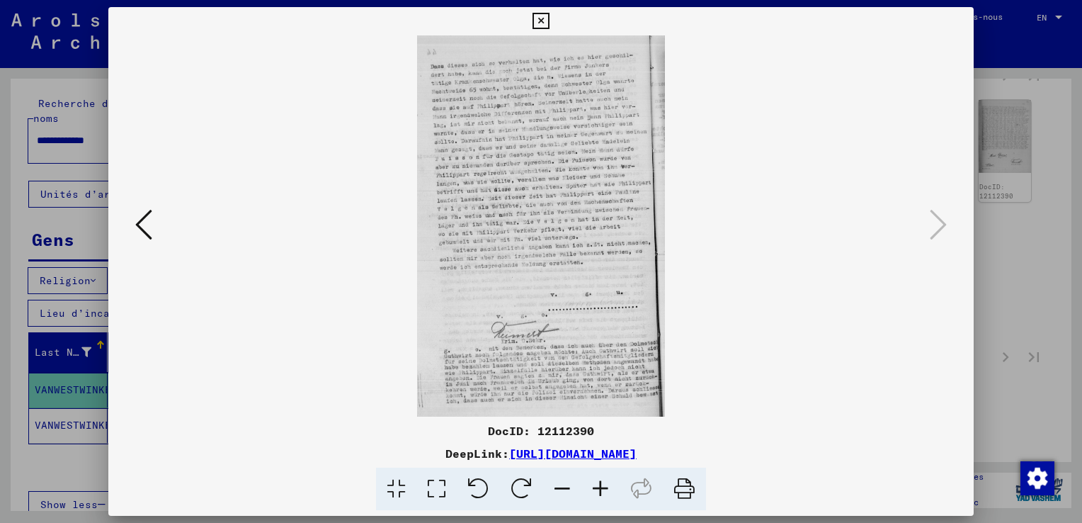
click at [128, 226] on div at bounding box center [541, 225] width 866 height 381
click at [139, 221] on icon at bounding box center [143, 225] width 17 height 34
